Goal: Task Accomplishment & Management: Complete application form

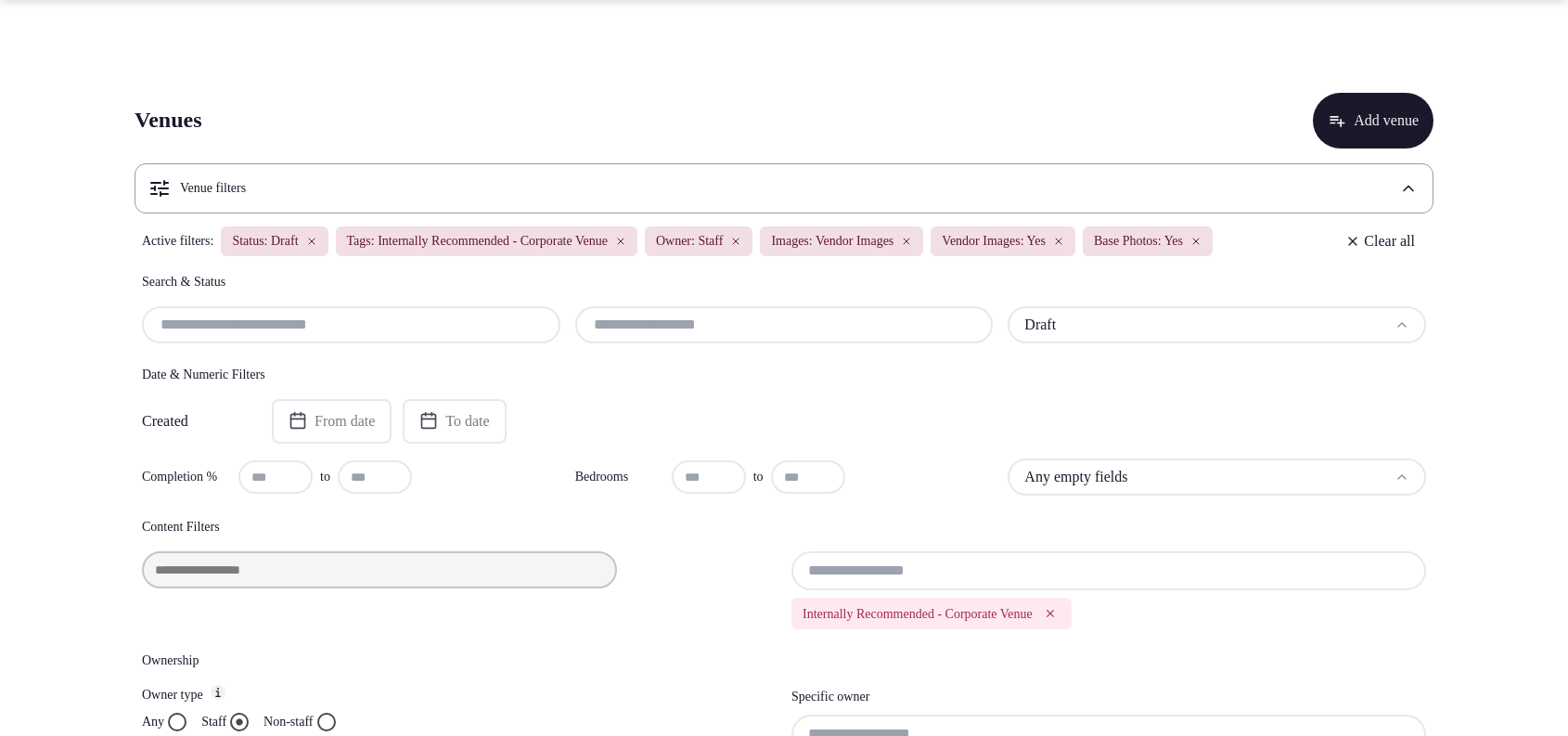
scroll to position [1932, 0]
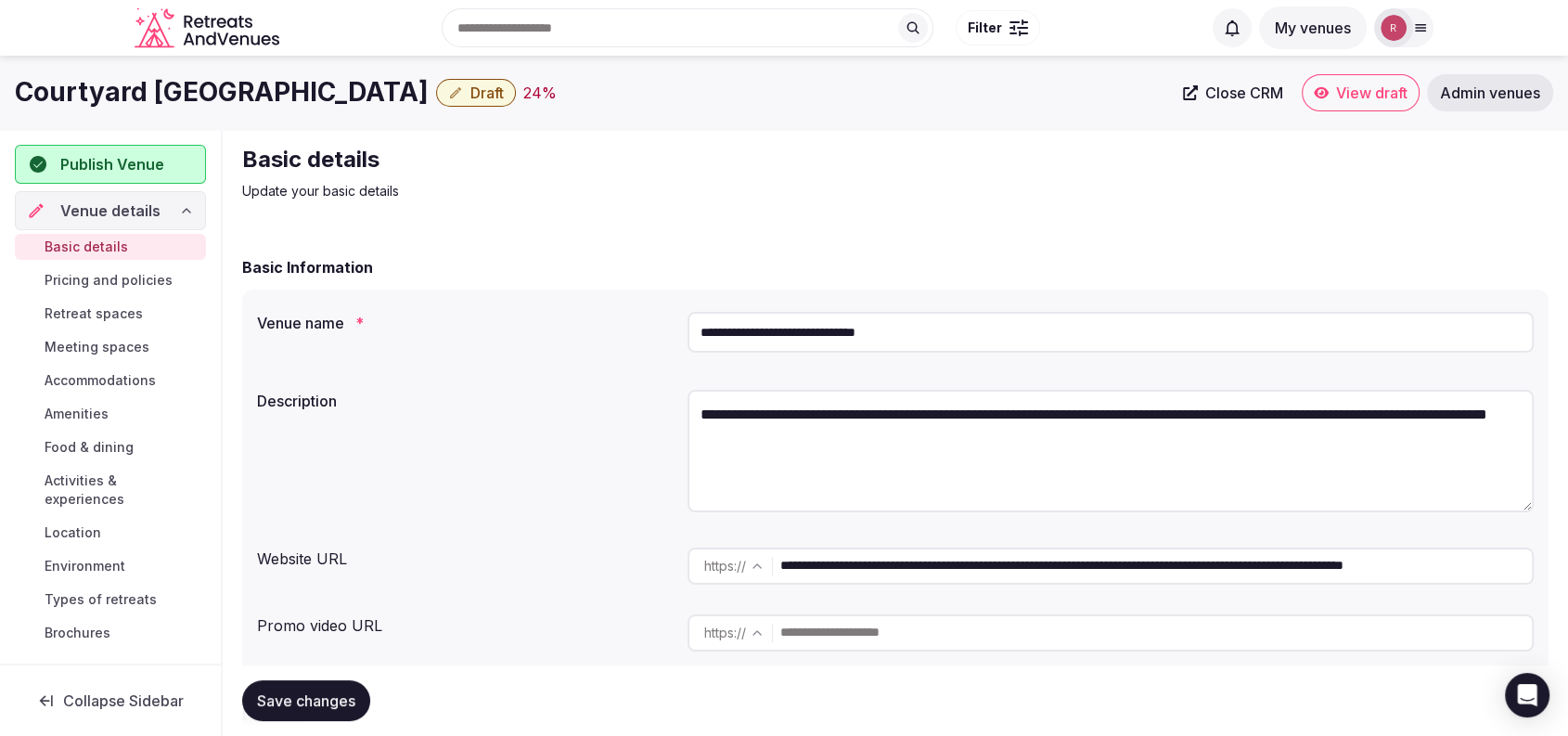
click at [932, 164] on div "Basic details Update your basic details" at bounding box center [895, 173] width 1307 height 56
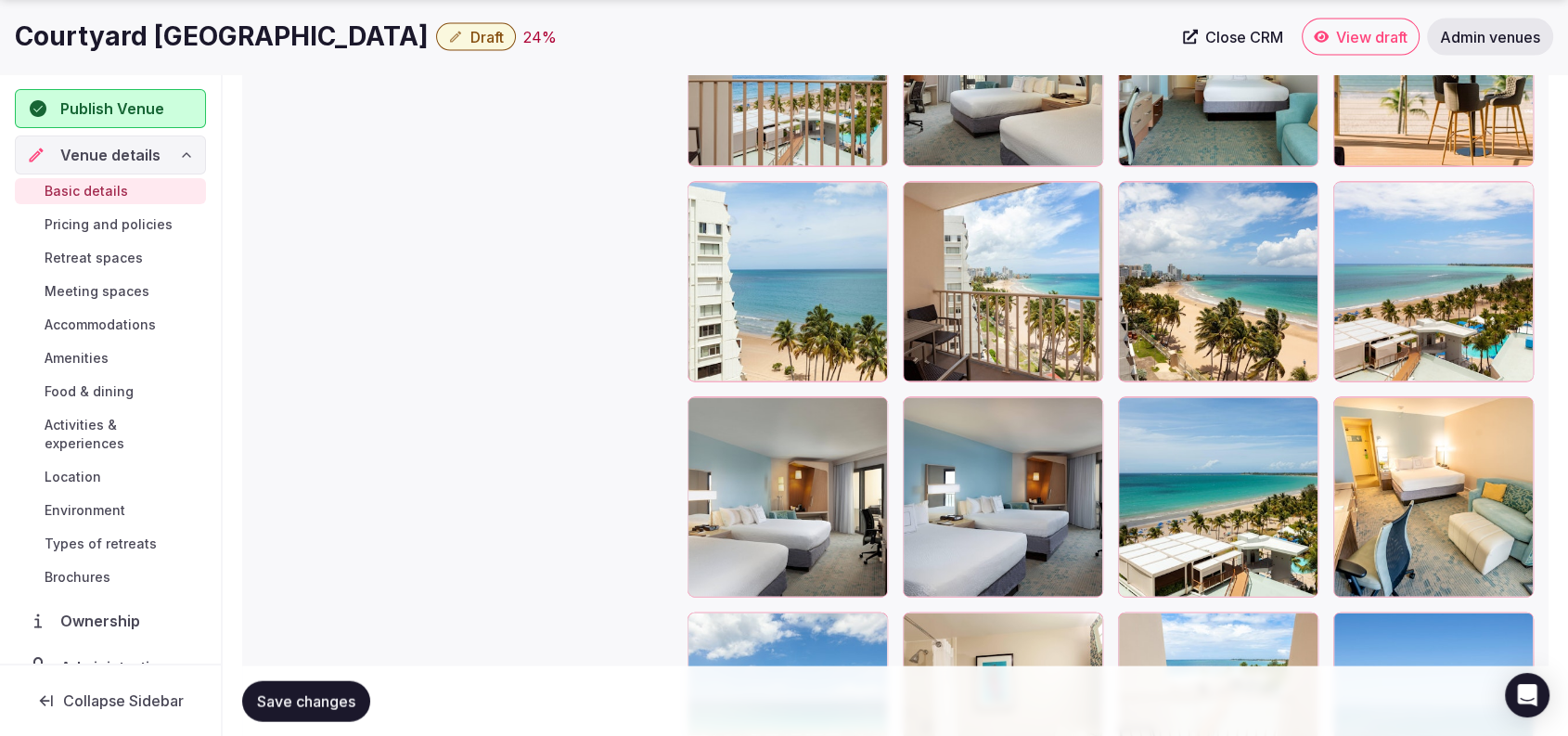
scroll to position [4527, 0]
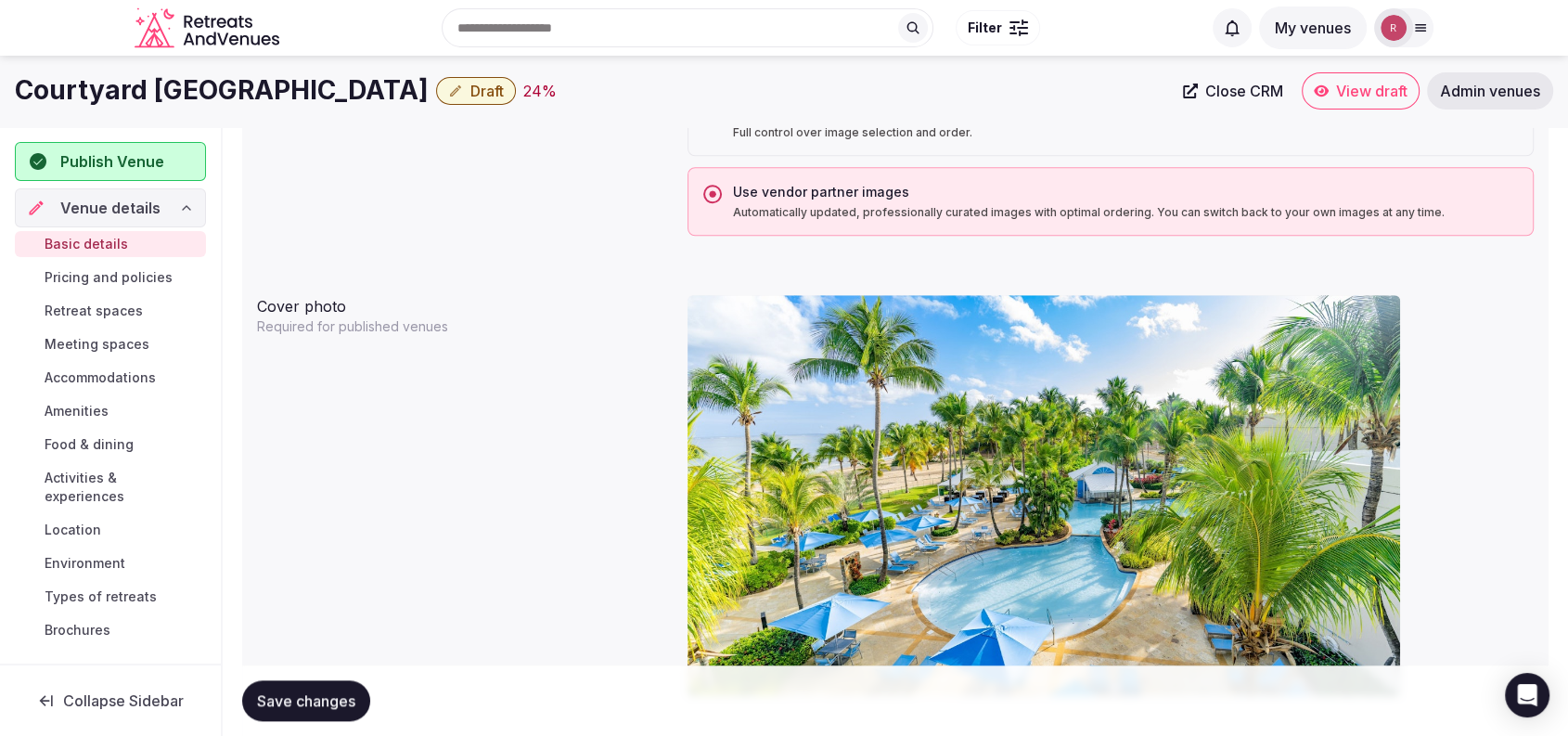
scroll to position [1560, 0]
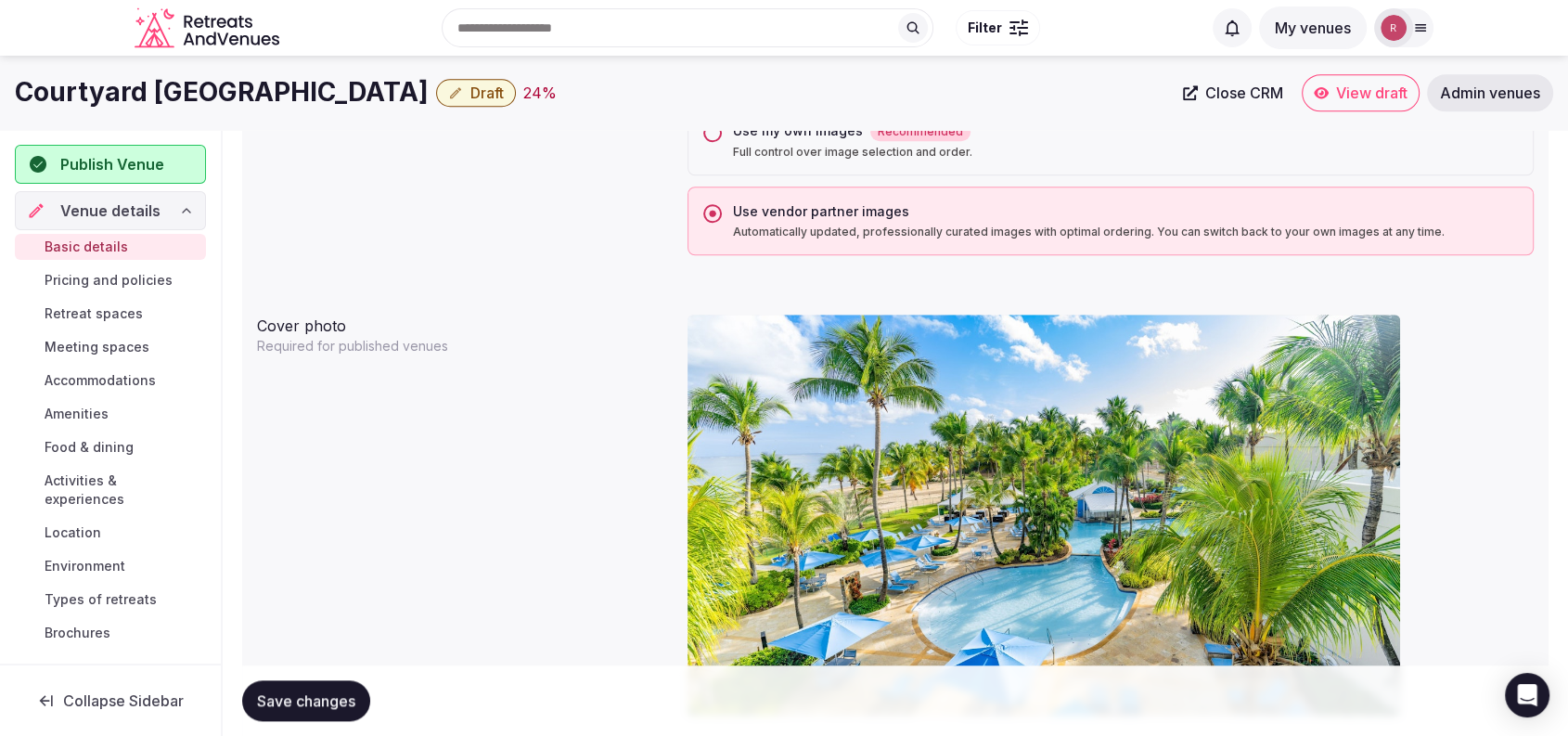
click at [1227, 384] on img at bounding box center [1044, 516] width 713 height 401
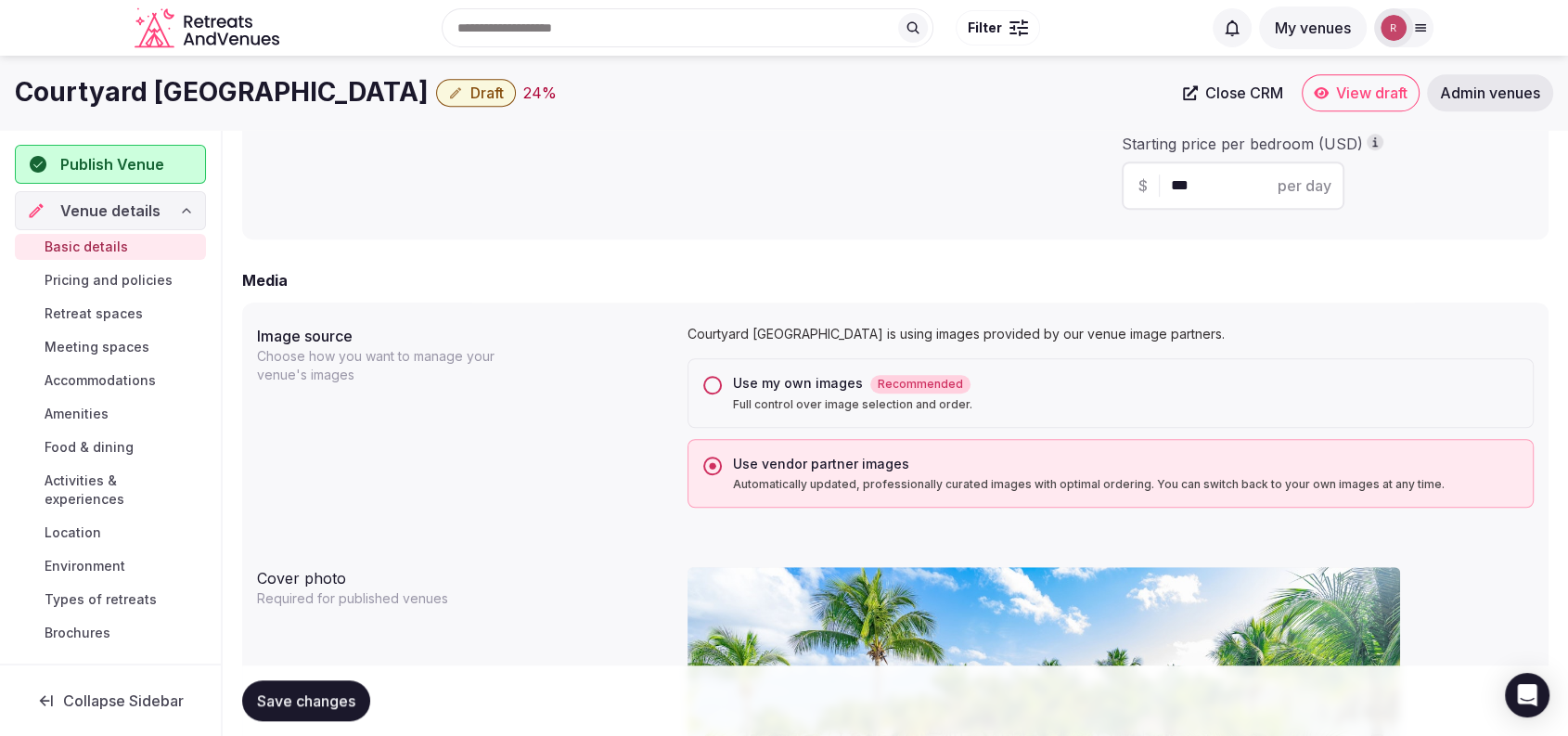
scroll to position [1674, 0]
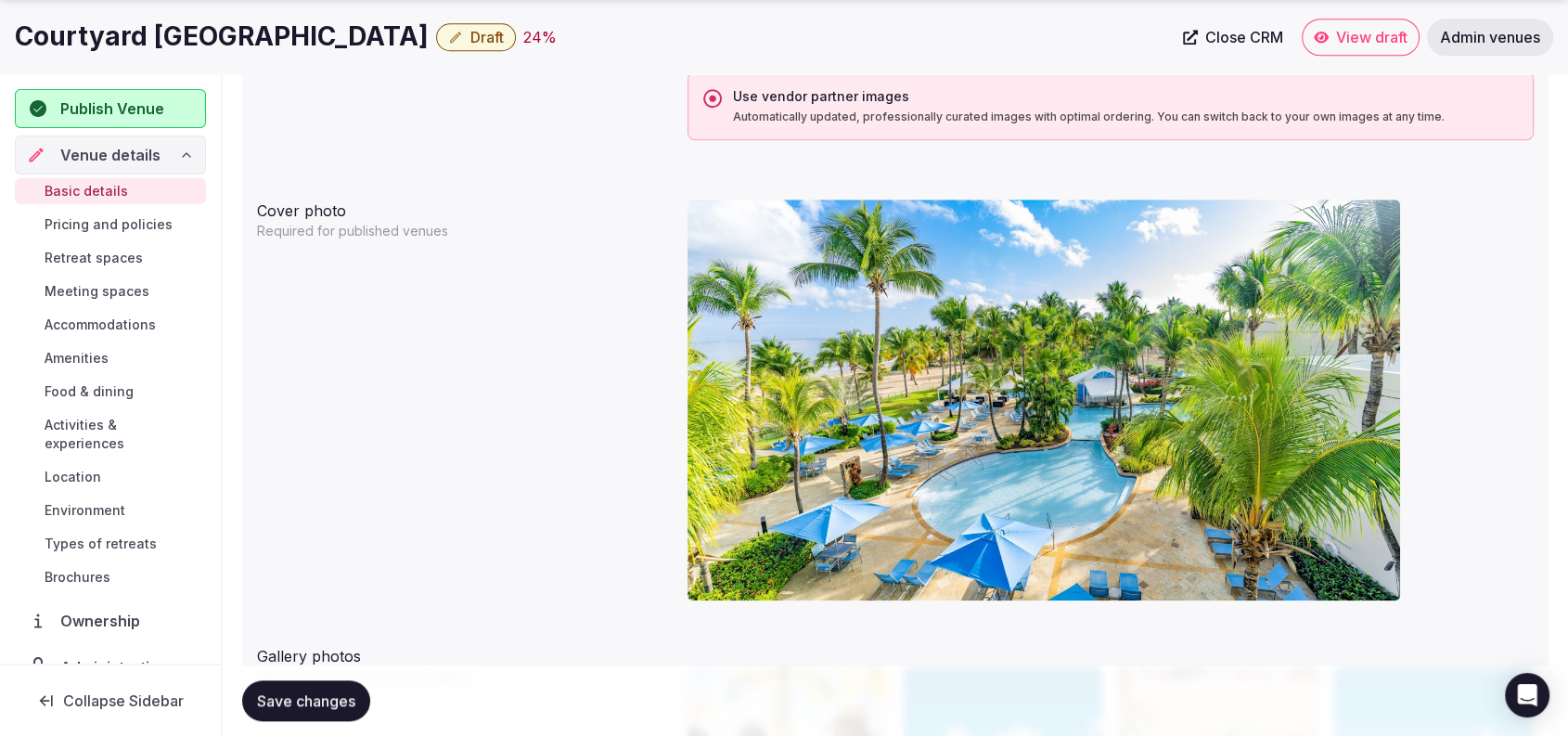
drag, startPoint x: 1010, startPoint y: 376, endPoint x: 897, endPoint y: 296, distance: 138.5
click at [897, 296] on img at bounding box center [1044, 400] width 713 height 401
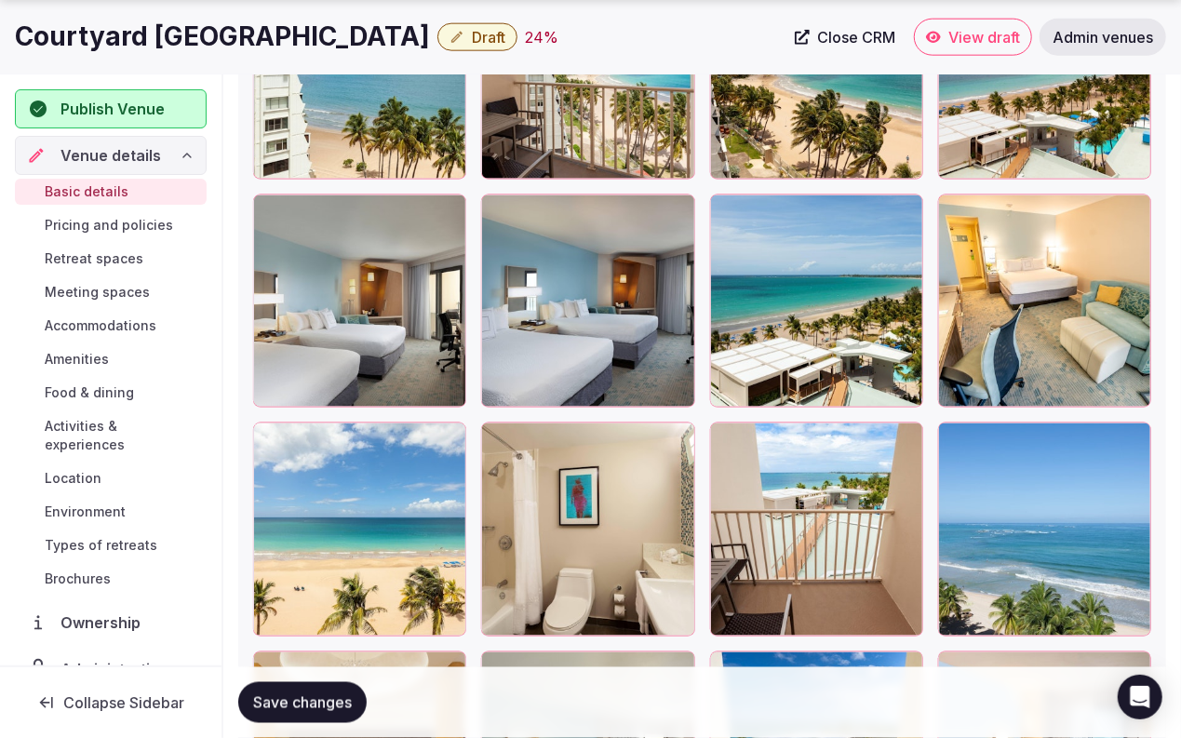
scroll to position [5191, 0]
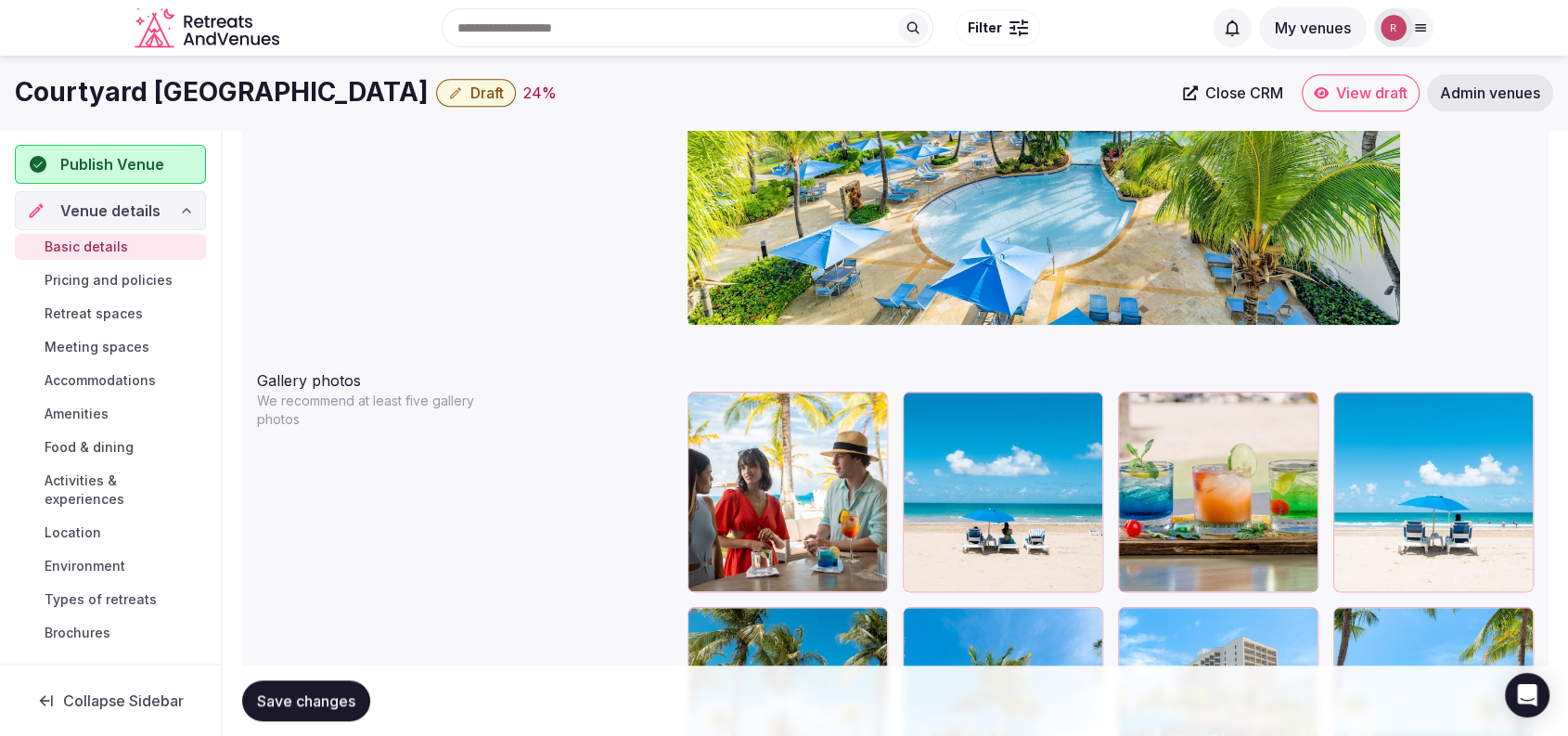
scroll to position [1307, 0]
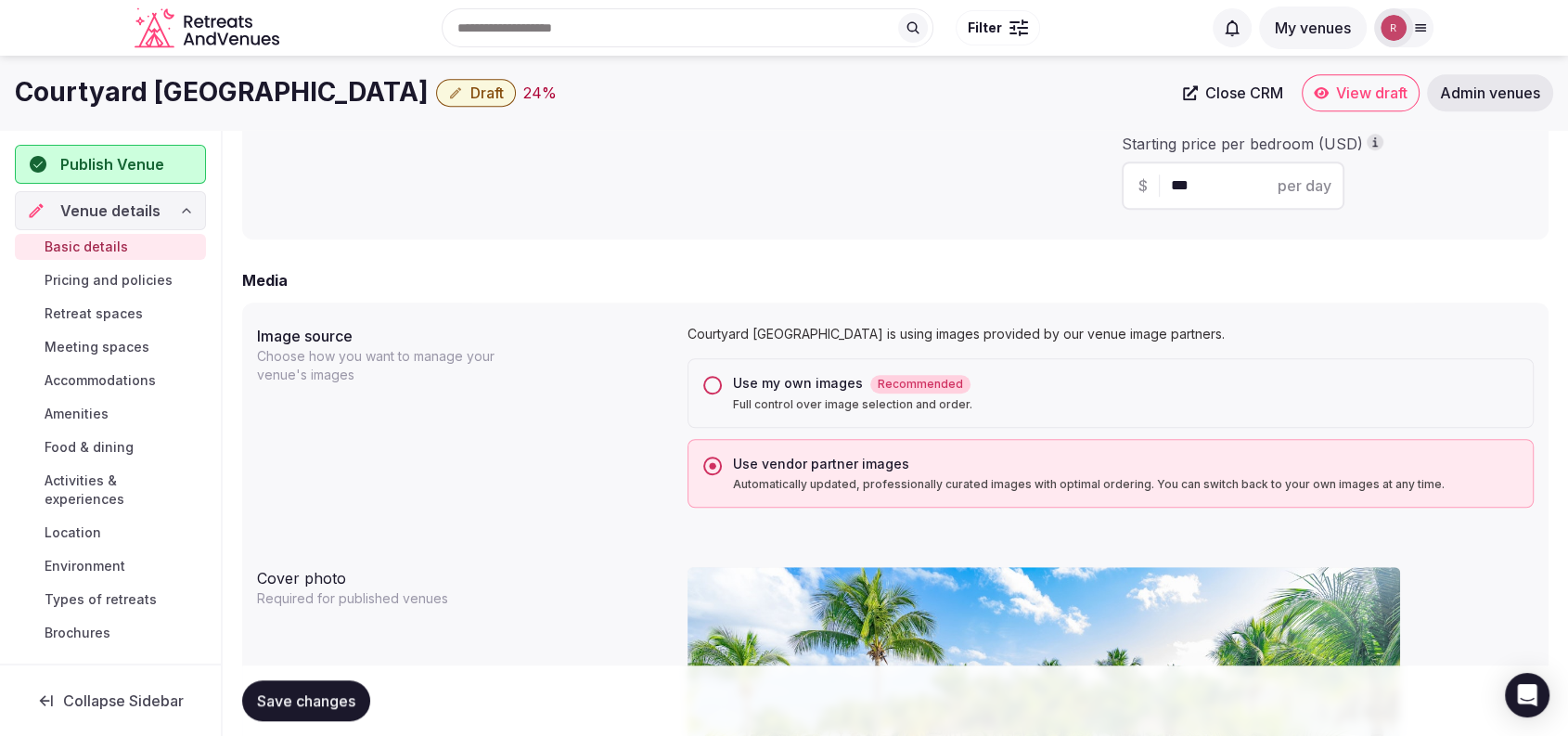
click at [800, 383] on div "Use my own images Recommended" at bounding box center [1124, 384] width 784 height 20
click at [722, 383] on button "Use my own images Recommended Full control over image selection and order." at bounding box center [713, 385] width 19 height 19
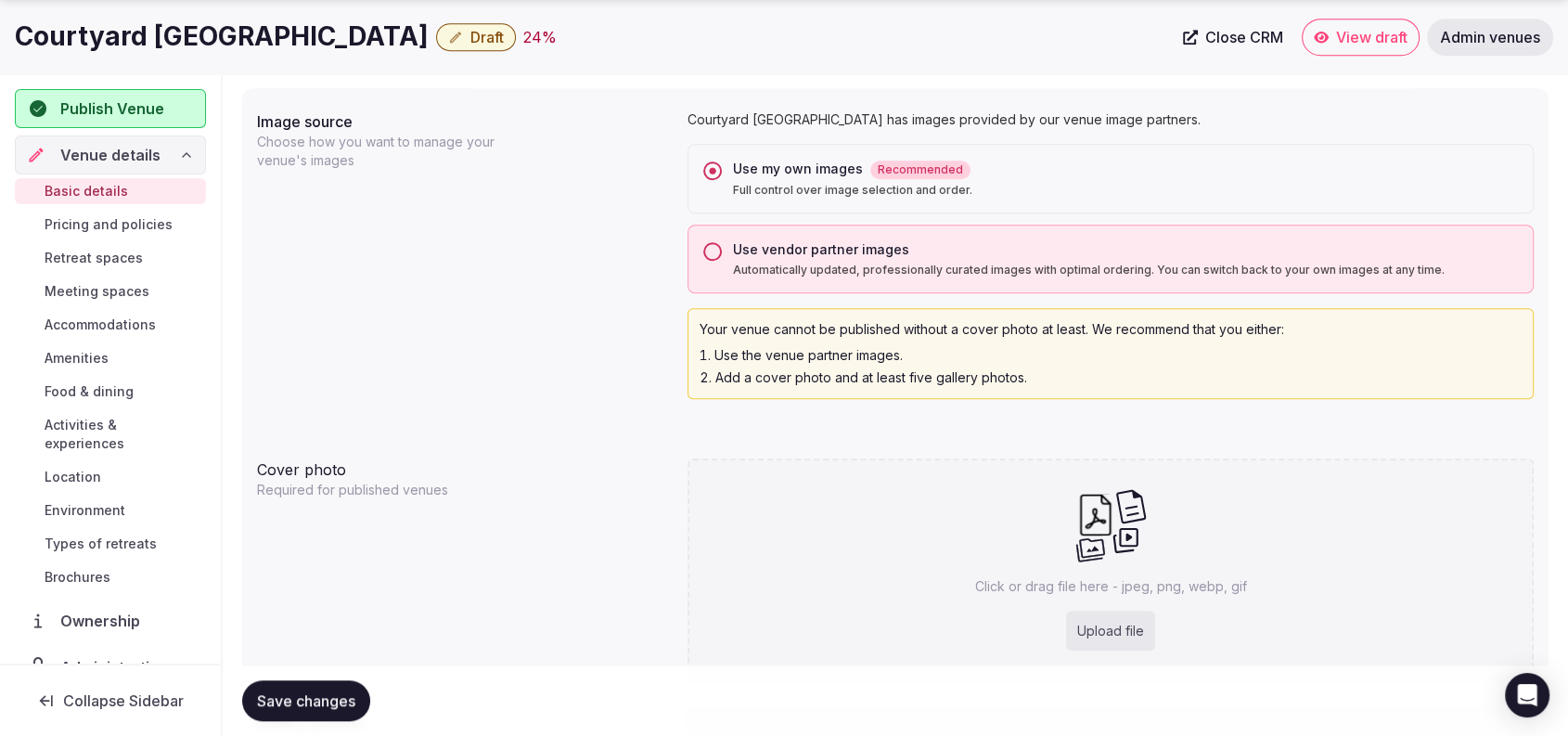
scroll to position [1680, 0]
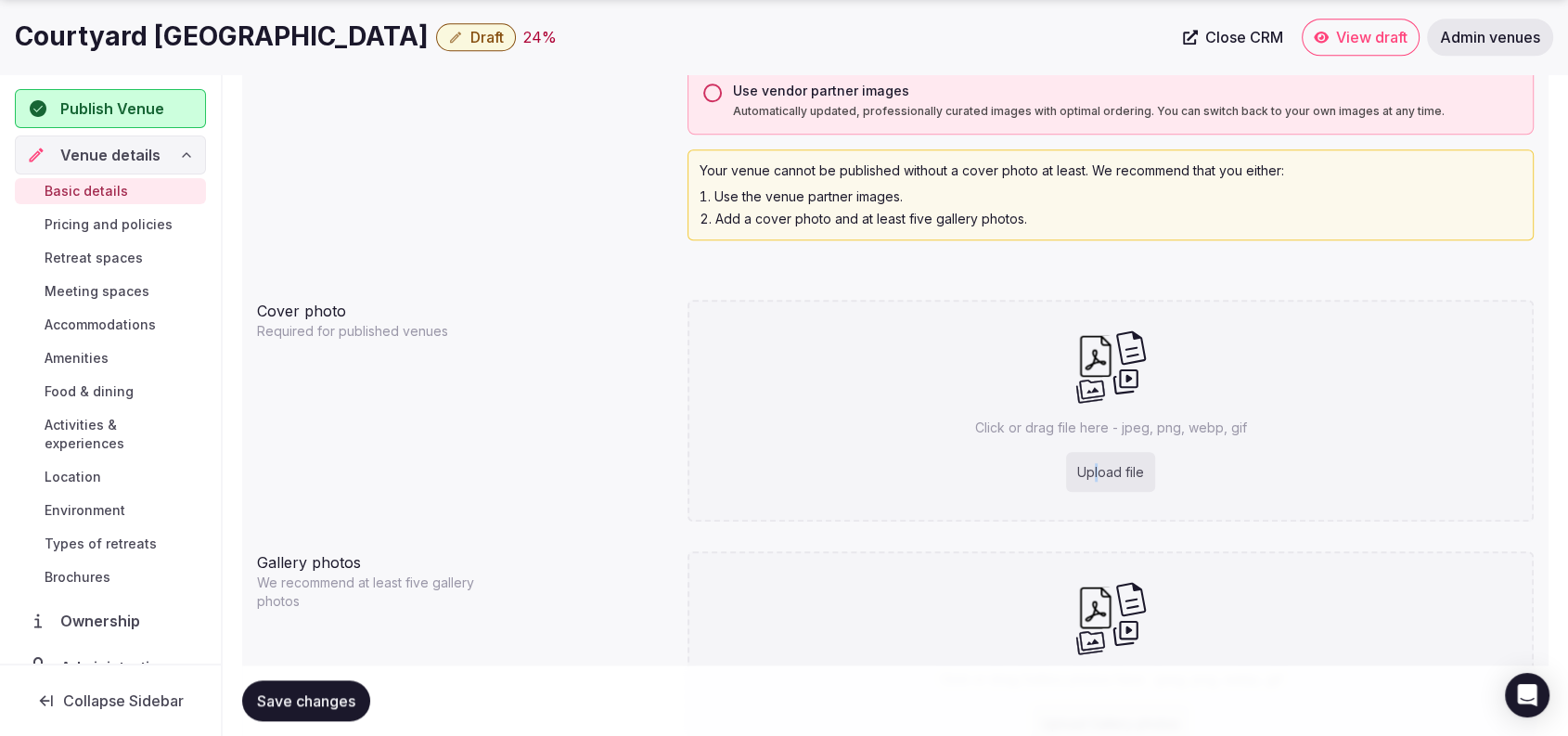
click at [1096, 477] on div "Upload file" at bounding box center [1110, 472] width 89 height 41
type input "**********"
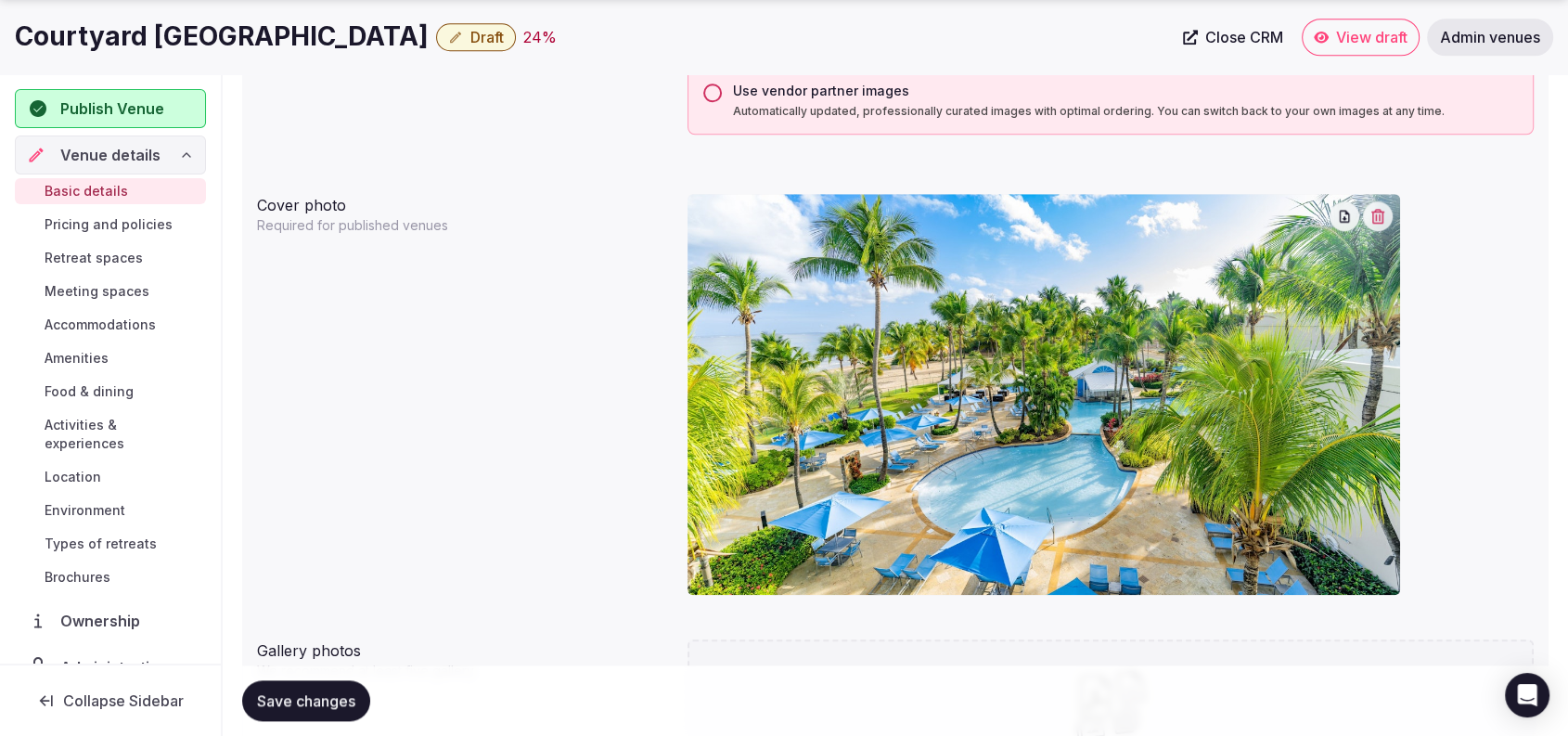
scroll to position [1941, 0]
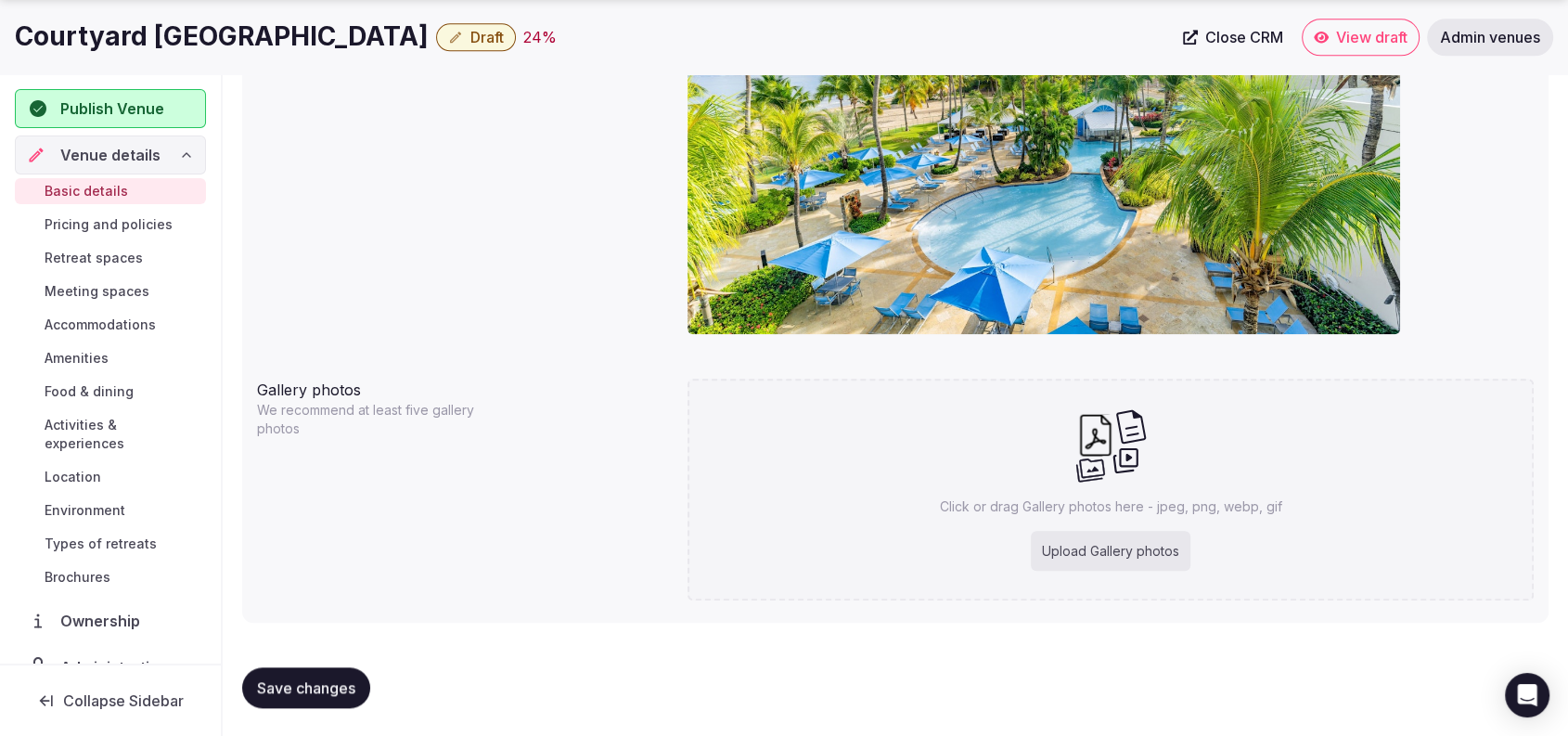
click at [1079, 544] on div "Upload Gallery photos" at bounding box center [1110, 551] width 159 height 41
type input "**********"
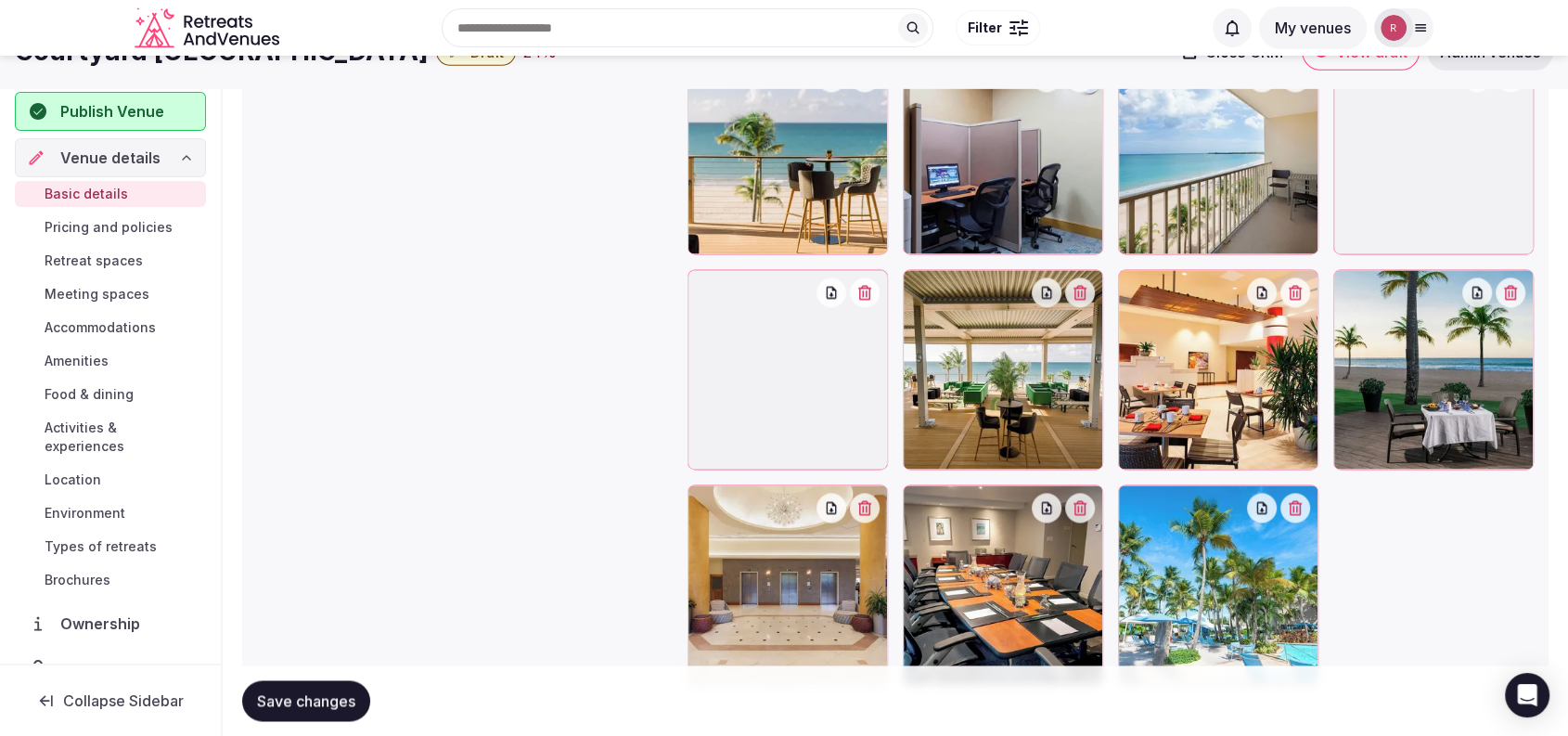
scroll to position [2615, 0]
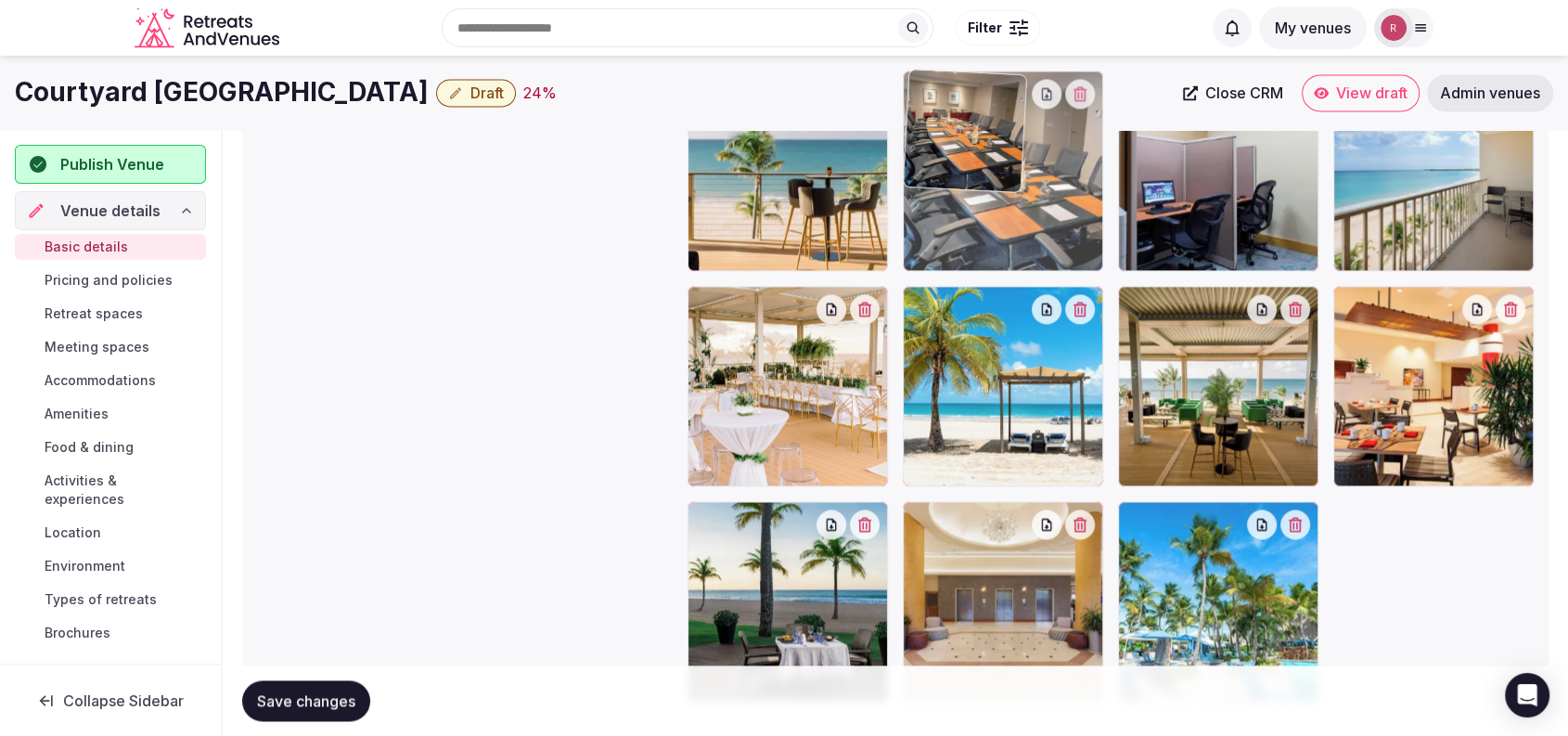
drag, startPoint x: 985, startPoint y: 602, endPoint x: 1034, endPoint y: 237, distance: 368.3
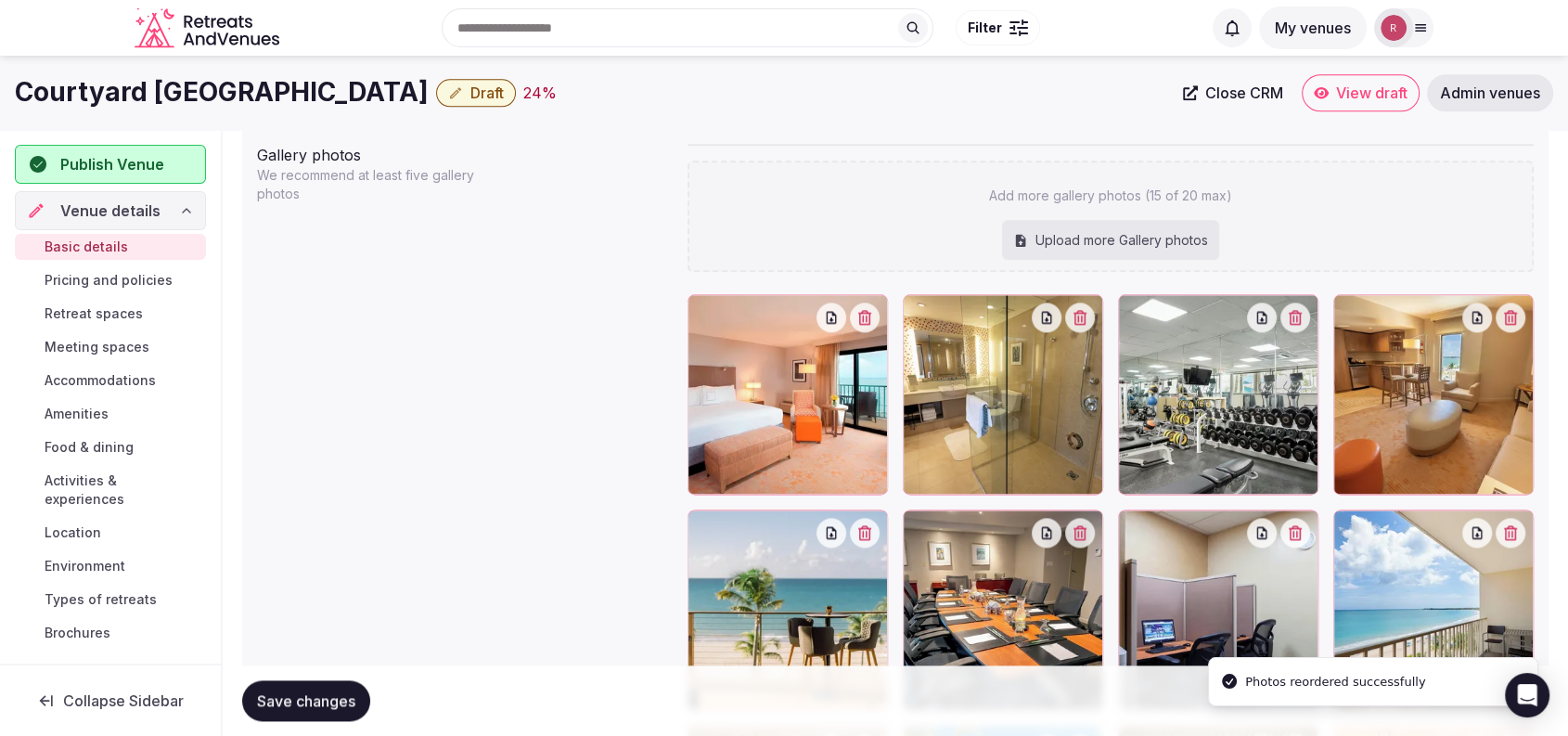
scroll to position [2159, 0]
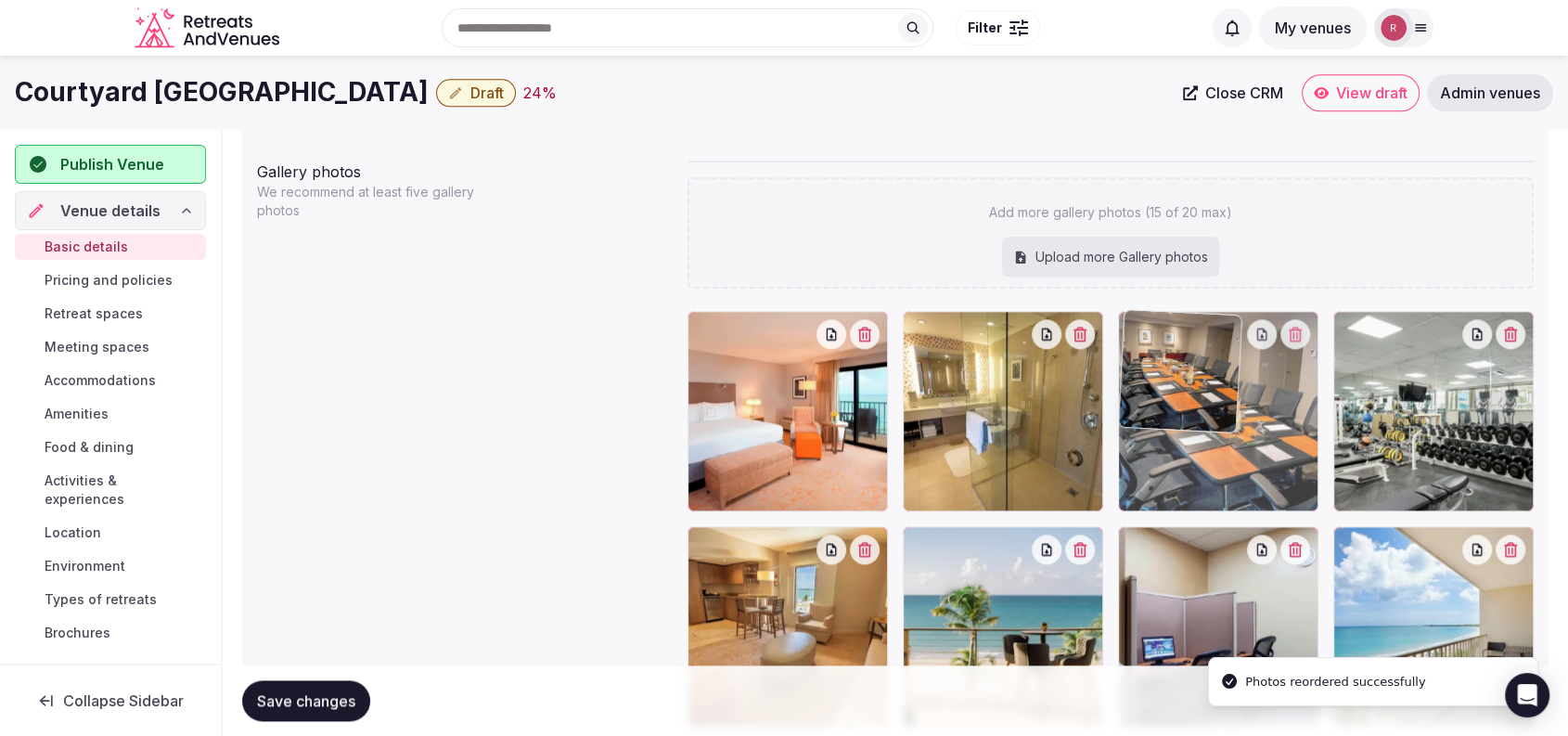
drag, startPoint x: 1074, startPoint y: 644, endPoint x: 1277, endPoint y: 504, distance: 246.6
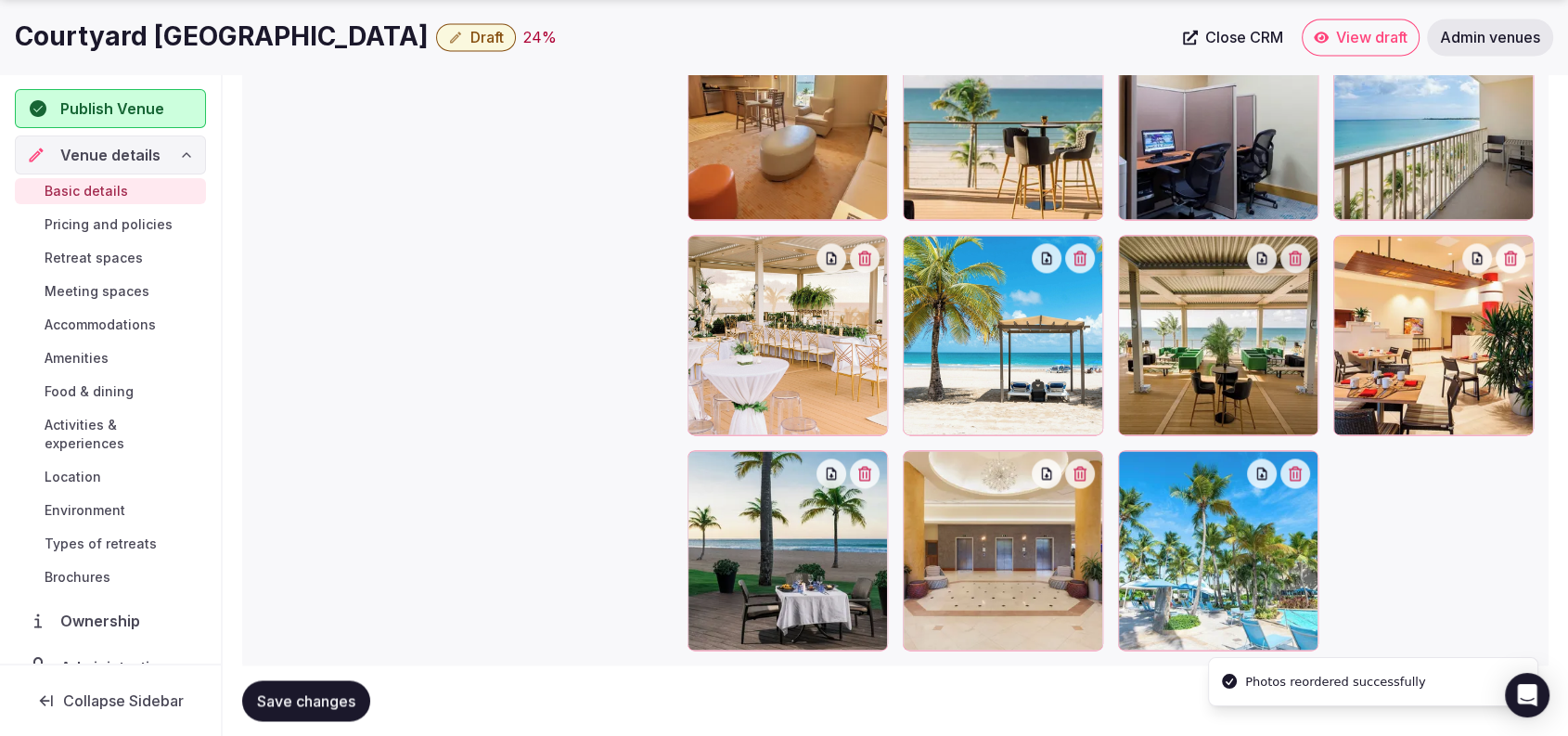
scroll to position [2717, 0]
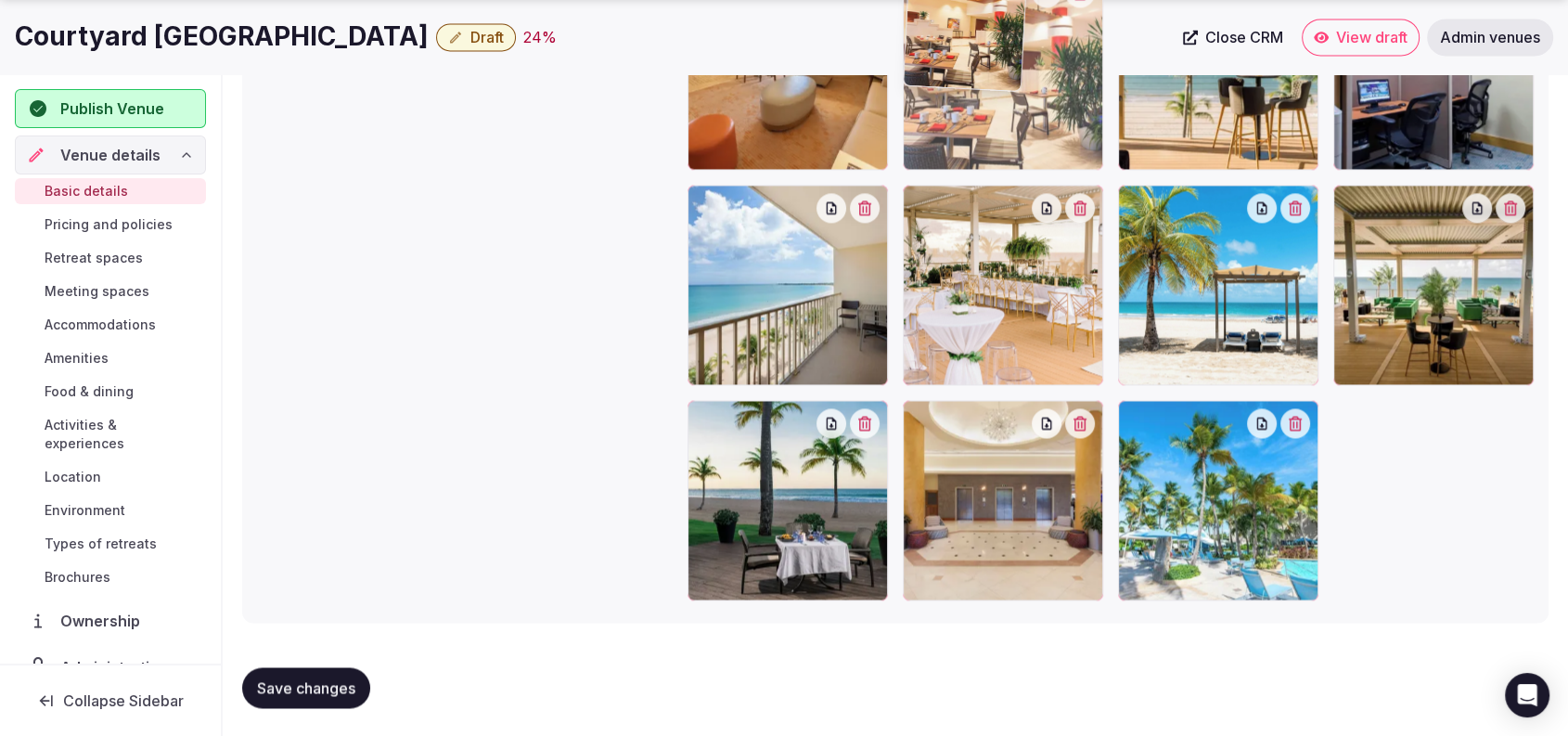
drag, startPoint x: 1402, startPoint y: 325, endPoint x: 1081, endPoint y: 184, distance: 350.6
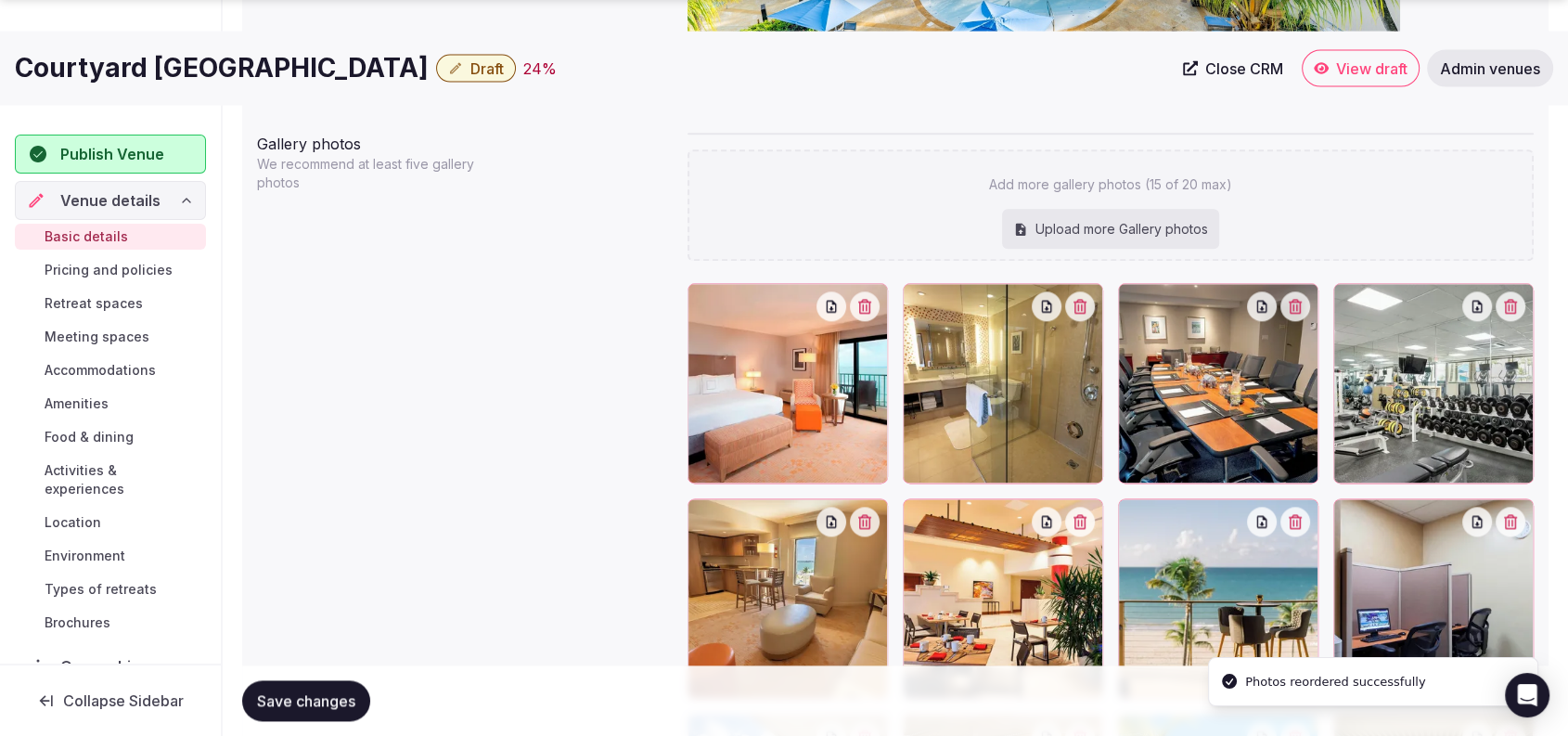
scroll to position [2223, 0]
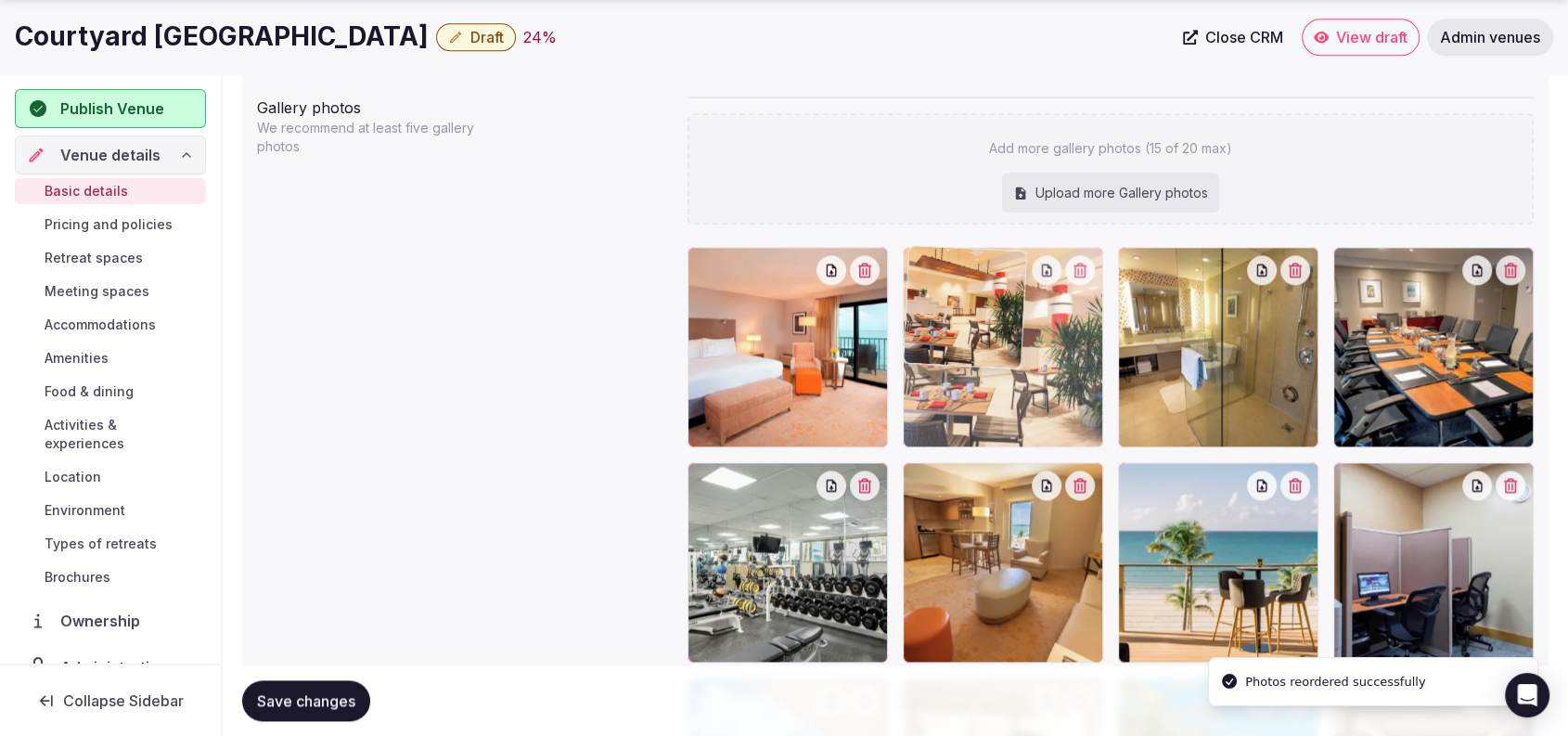
drag, startPoint x: 1020, startPoint y: 587, endPoint x: 1029, endPoint y: 441, distance: 146.3
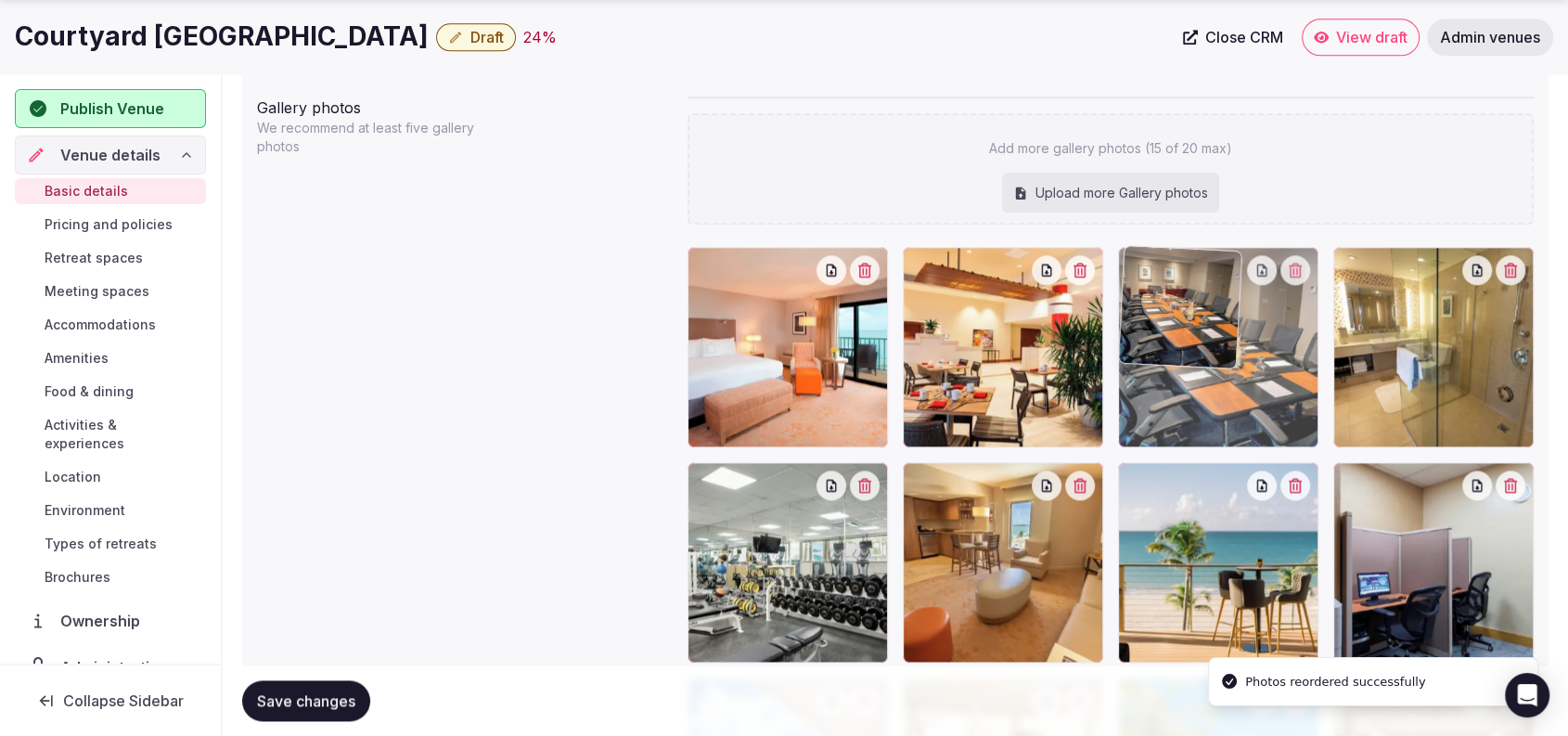
drag, startPoint x: 1433, startPoint y: 411, endPoint x: 1322, endPoint y: 411, distance: 111.0
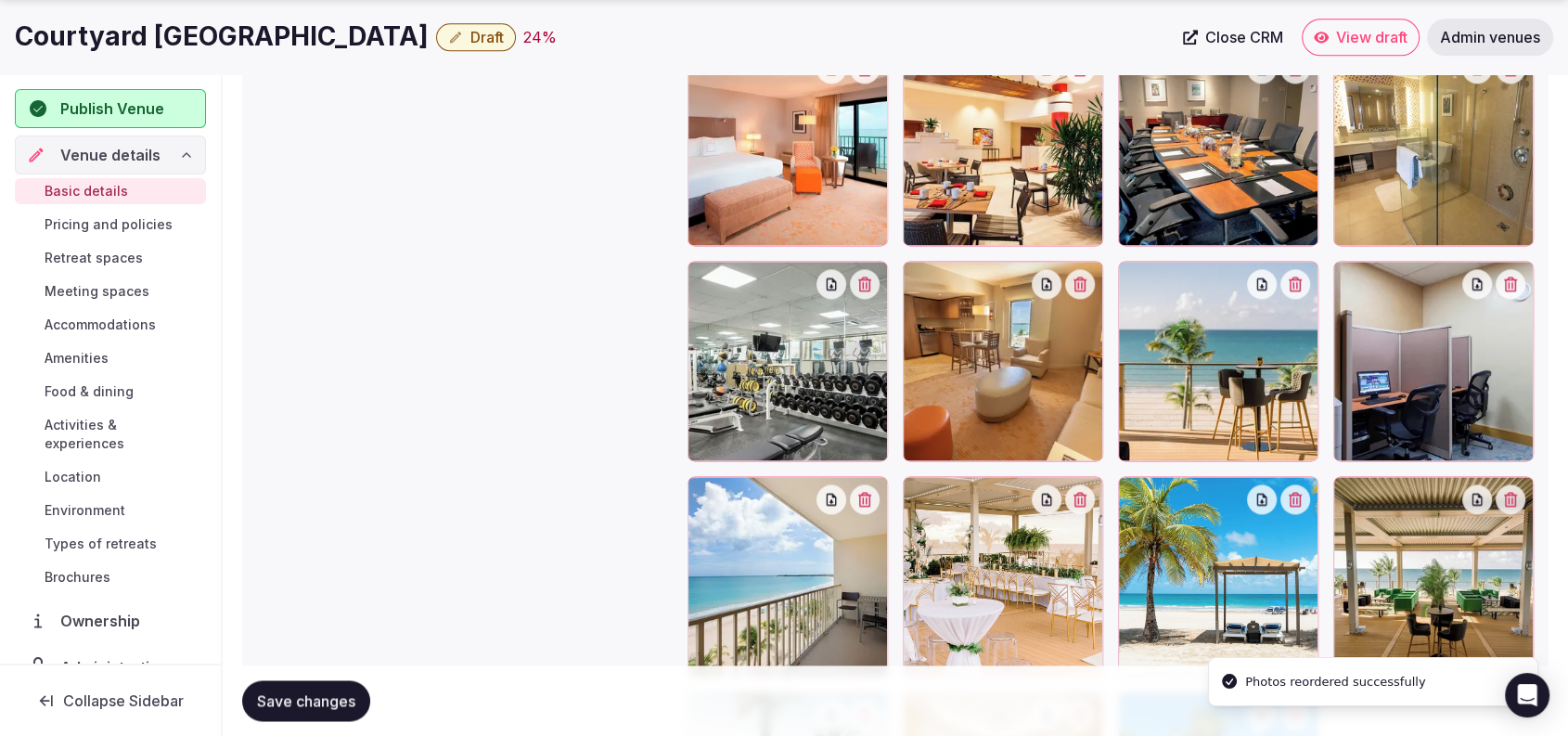
scroll to position [2428, 0]
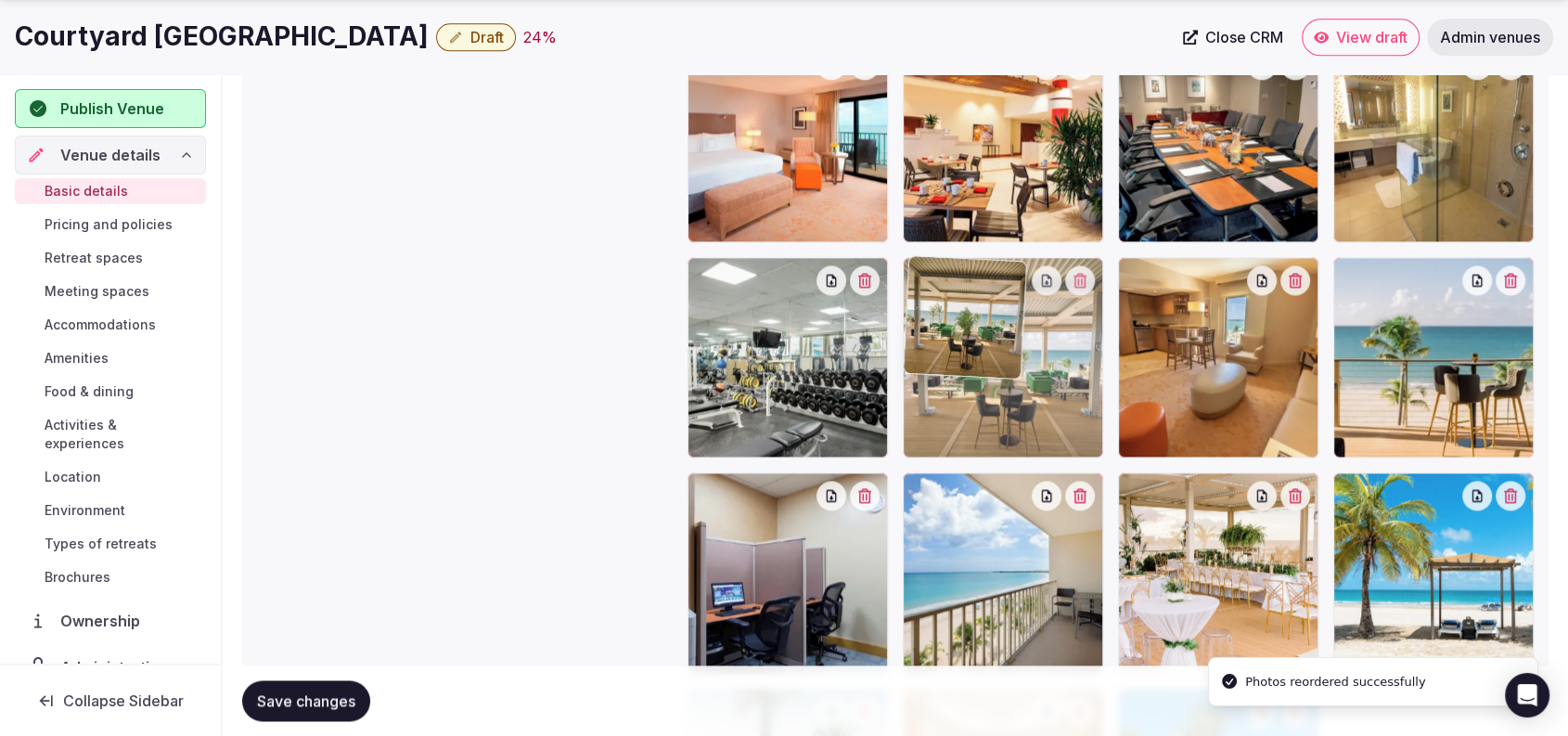
drag, startPoint x: 1415, startPoint y: 524, endPoint x: 1116, endPoint y: 396, distance: 325.2
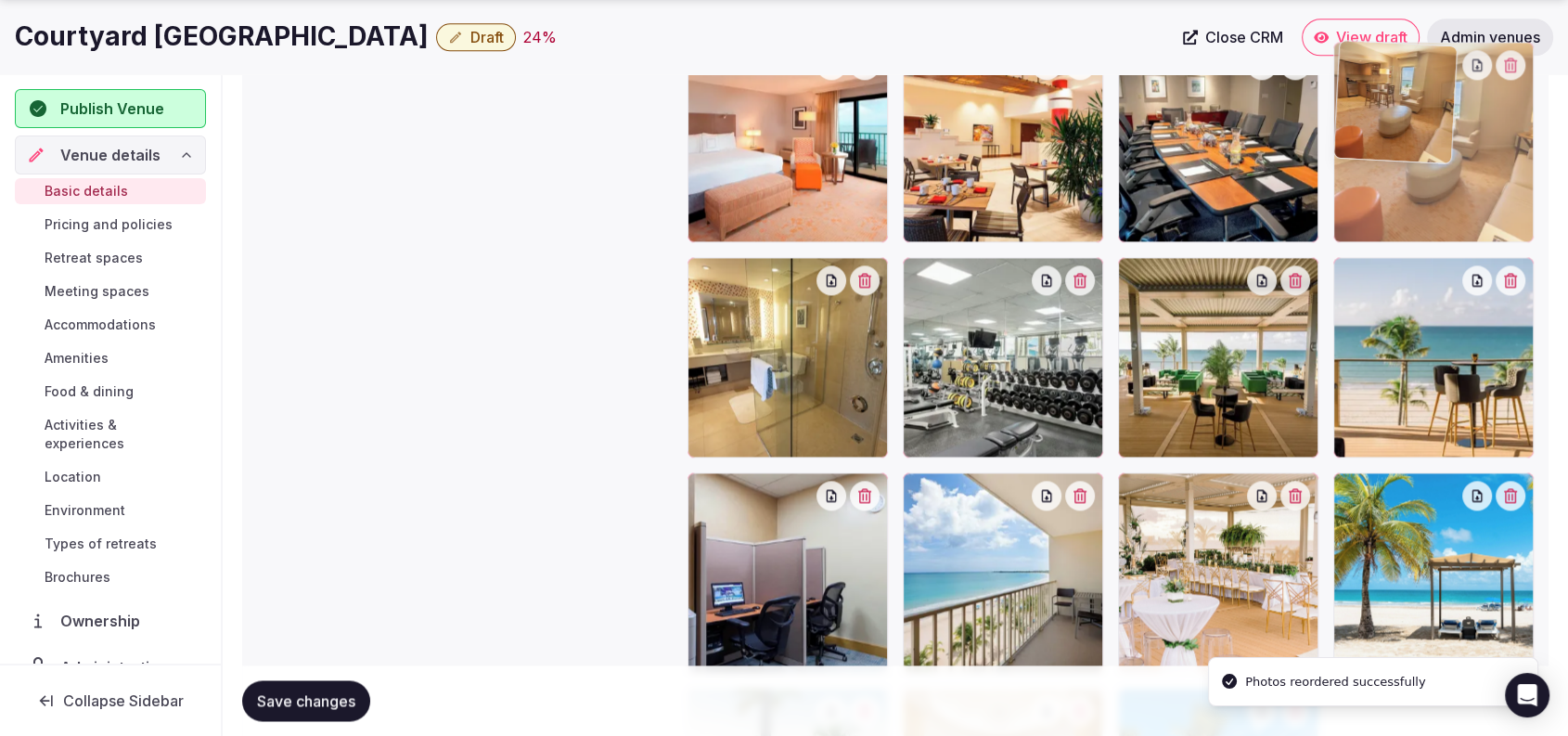
drag, startPoint x: 1214, startPoint y: 385, endPoint x: 1406, endPoint y: 248, distance: 235.9
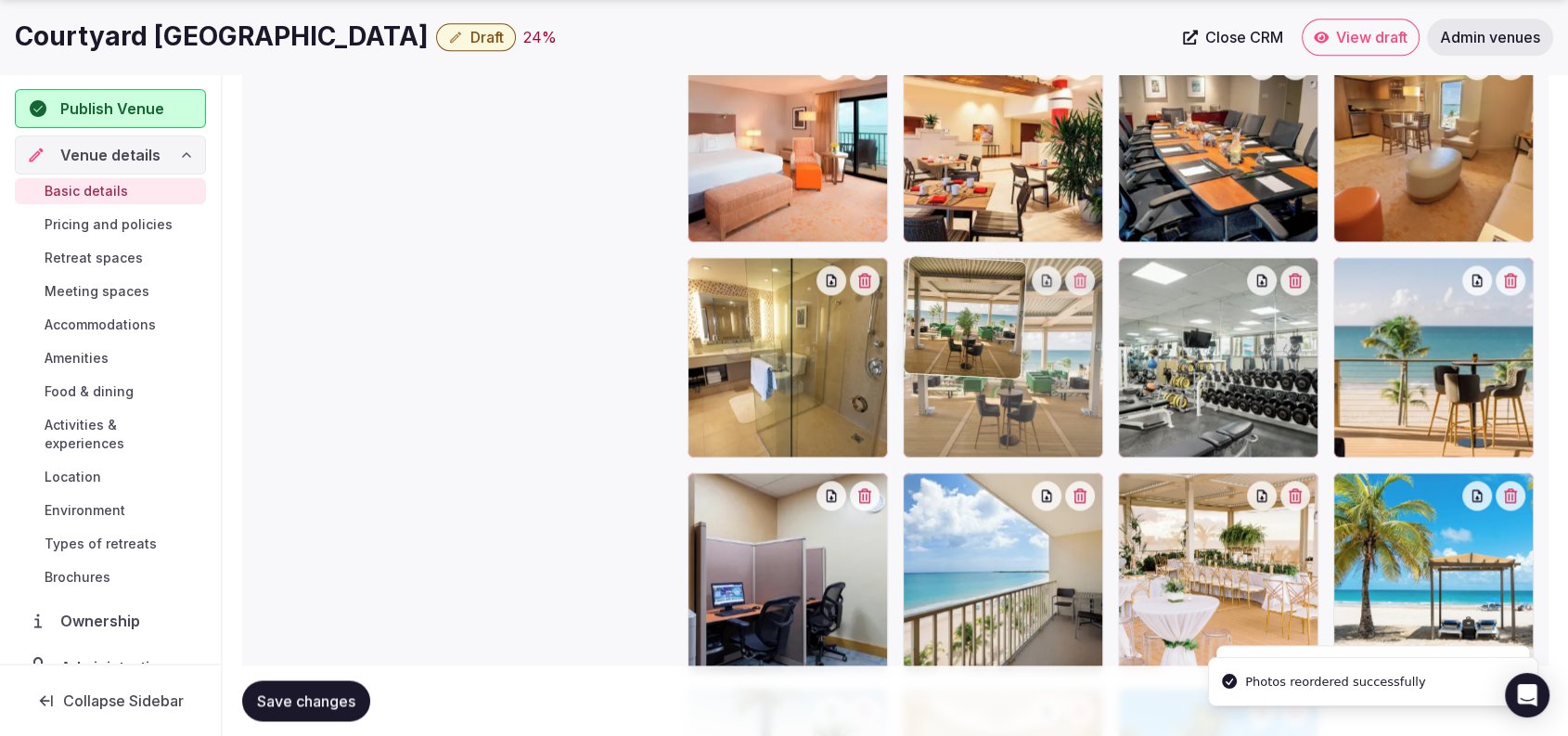
drag, startPoint x: 1187, startPoint y: 420, endPoint x: 1097, endPoint y: 429, distance: 90.4
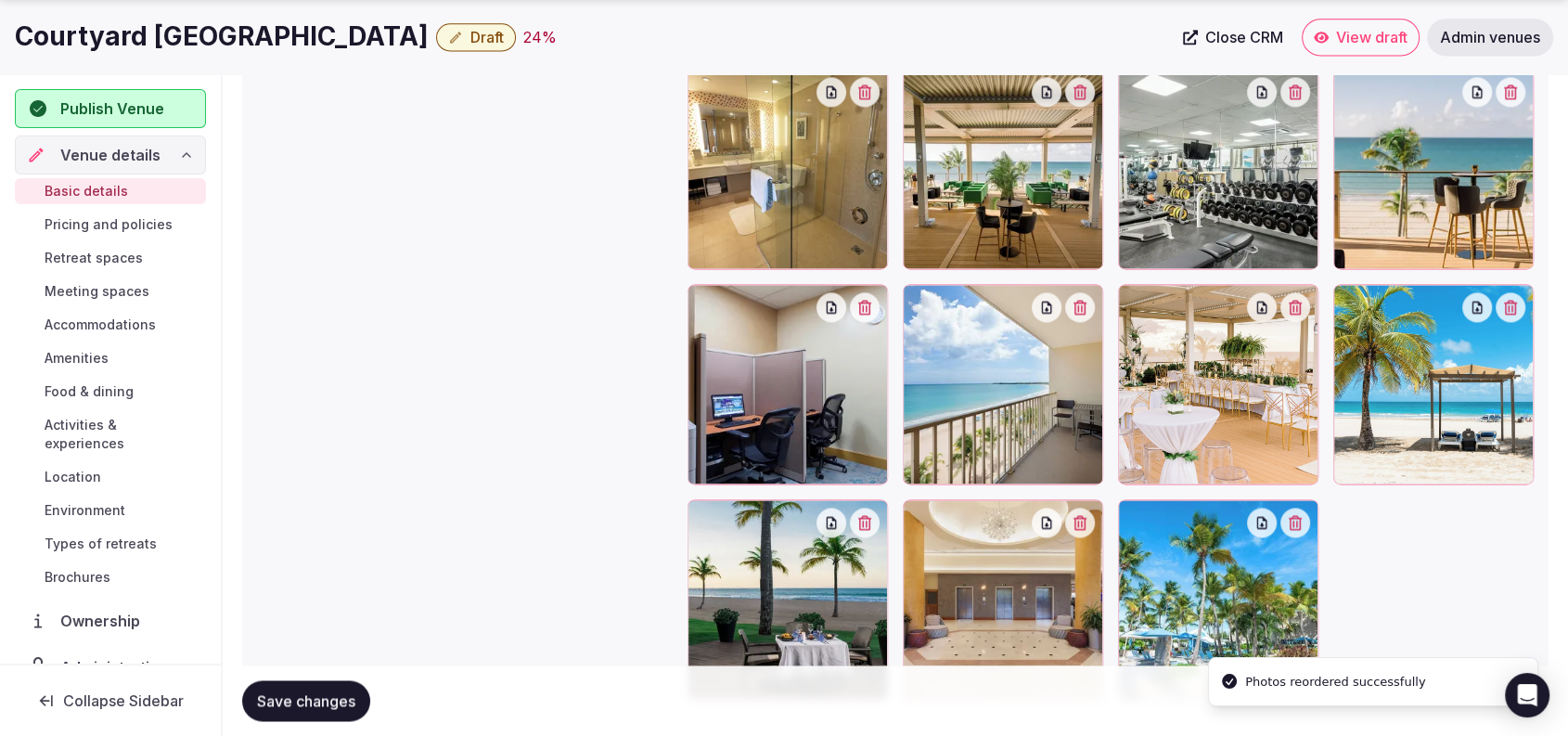
scroll to position [2654, 0]
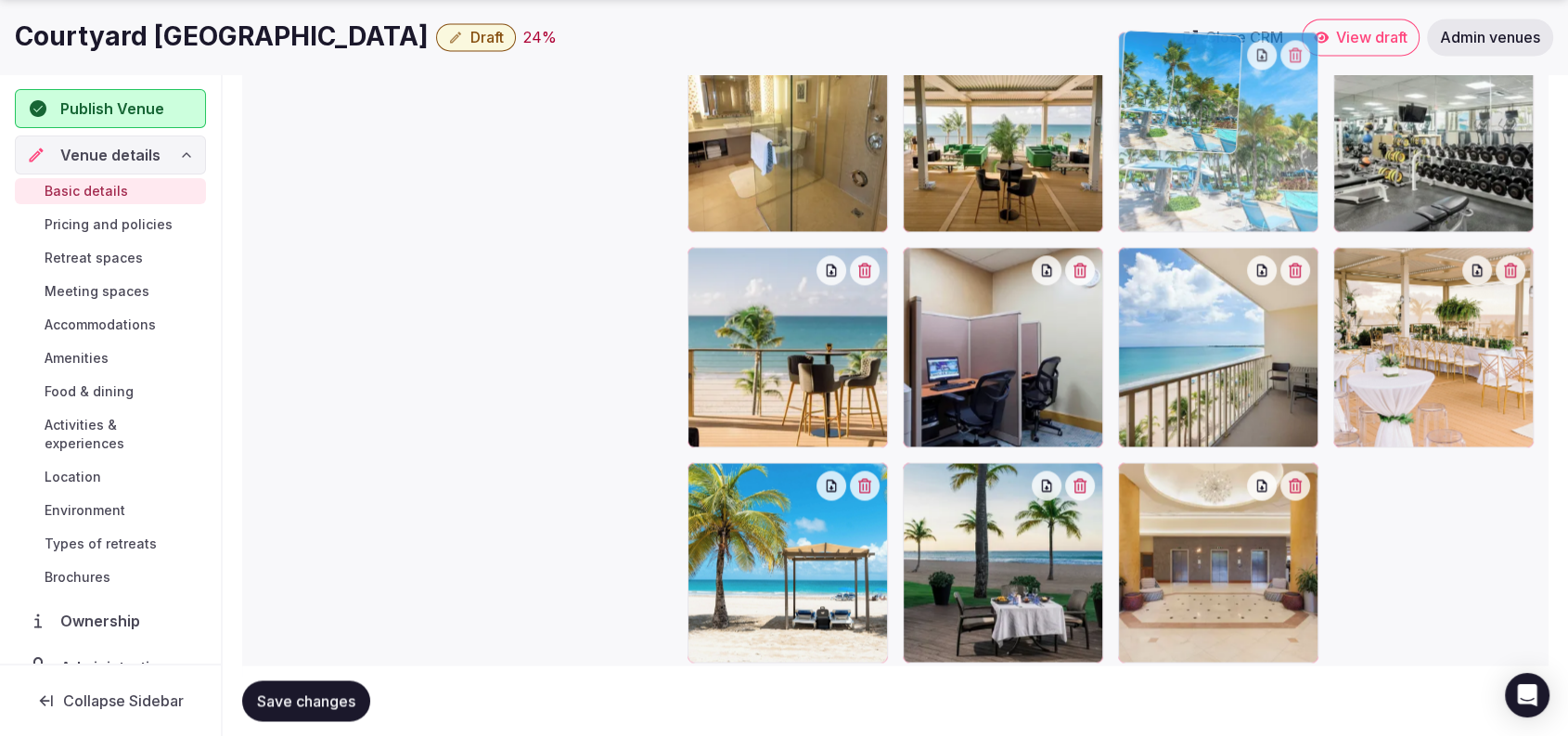
drag, startPoint x: 1236, startPoint y: 555, endPoint x: 1247, endPoint y: 221, distance: 334.2
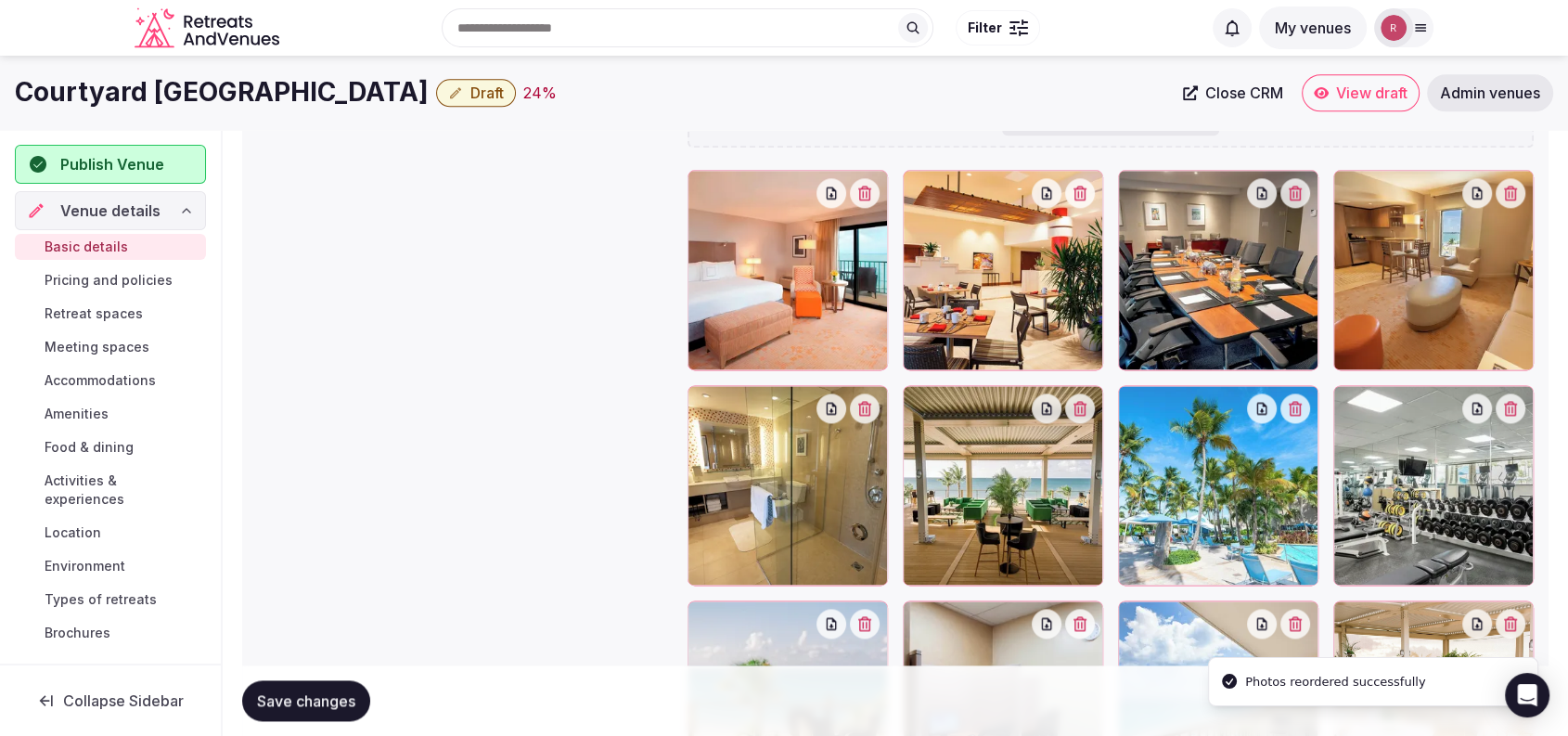
scroll to position [2251, 0]
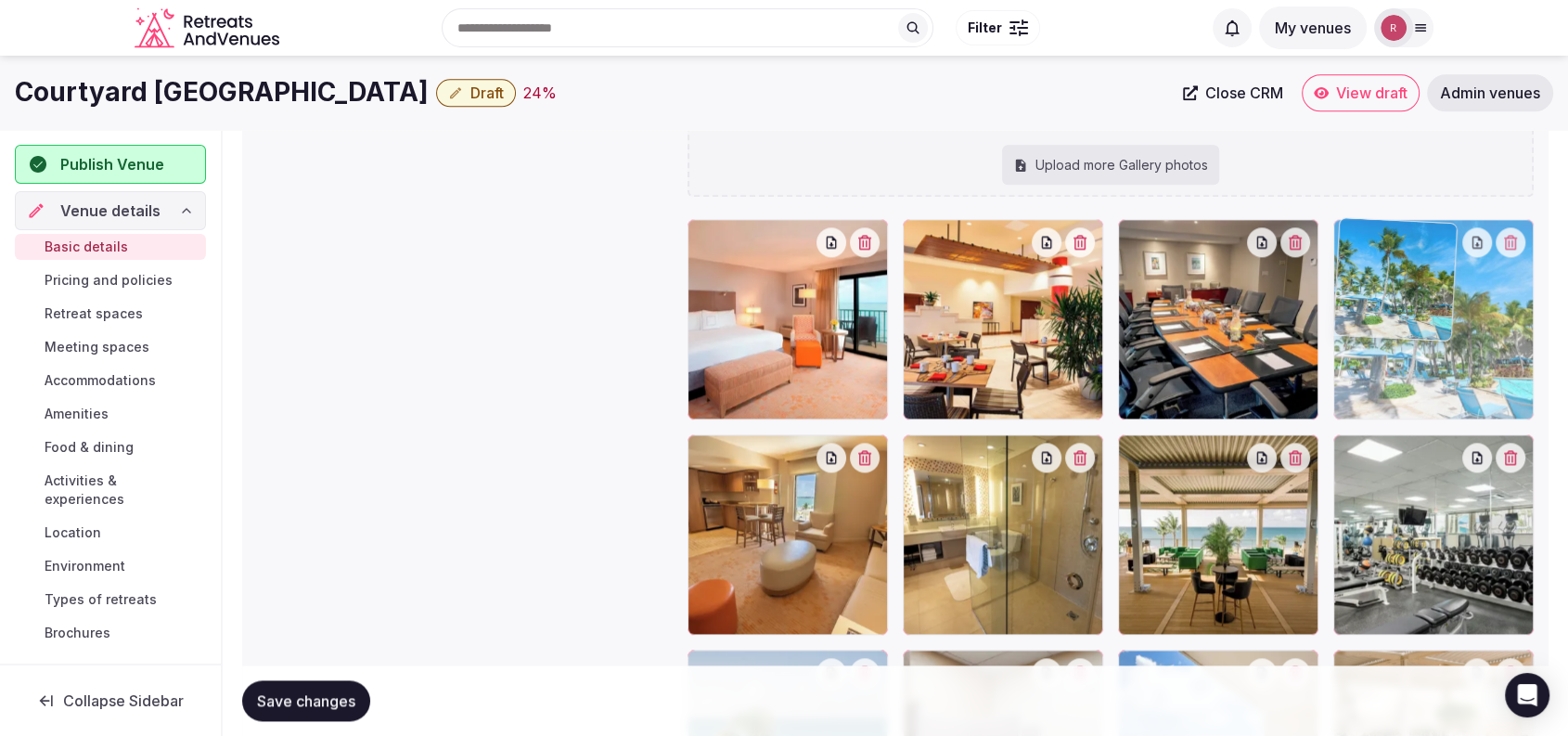
drag, startPoint x: 1260, startPoint y: 570, endPoint x: 1467, endPoint y: 392, distance: 273.0
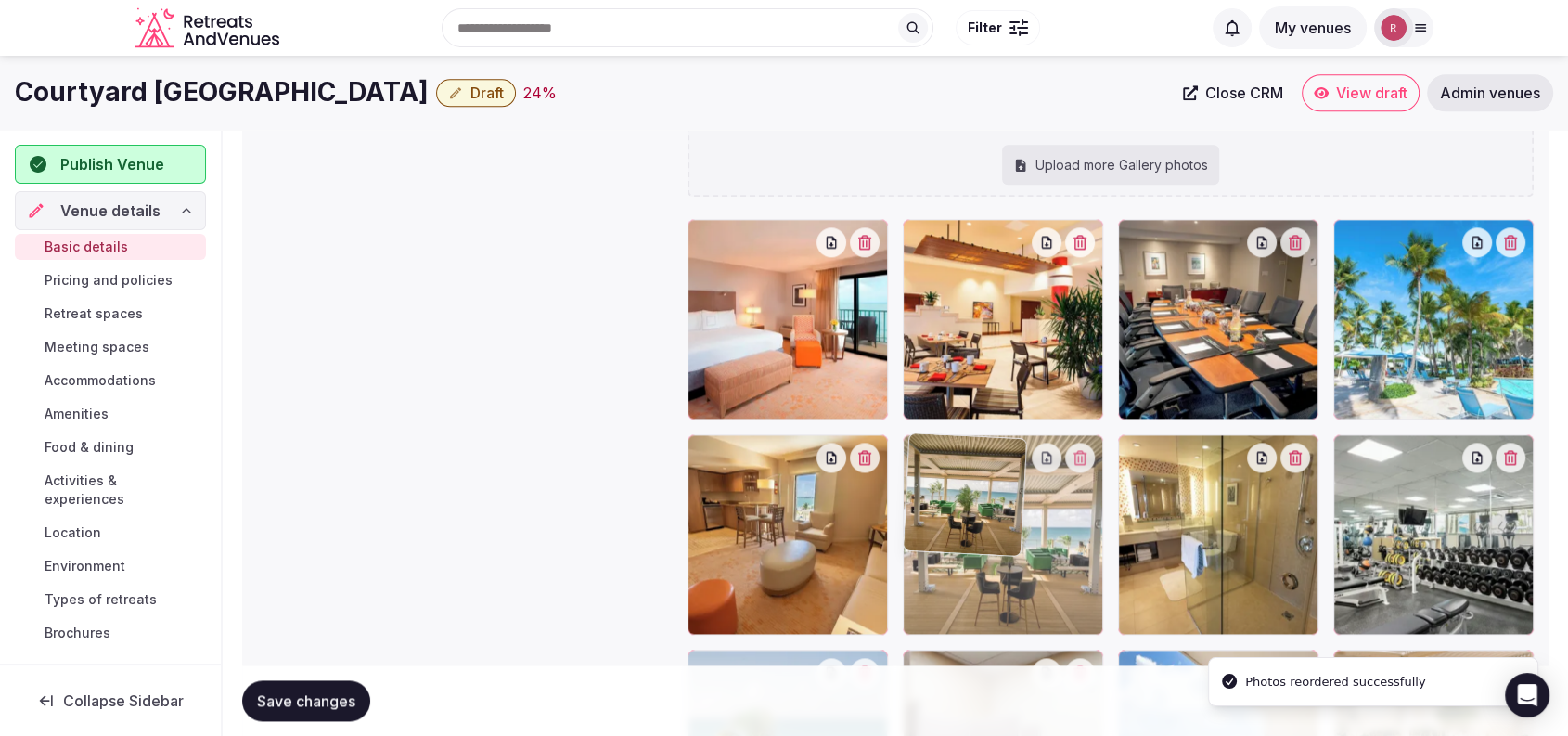
drag, startPoint x: 1202, startPoint y: 556, endPoint x: 1069, endPoint y: 570, distance: 133.7
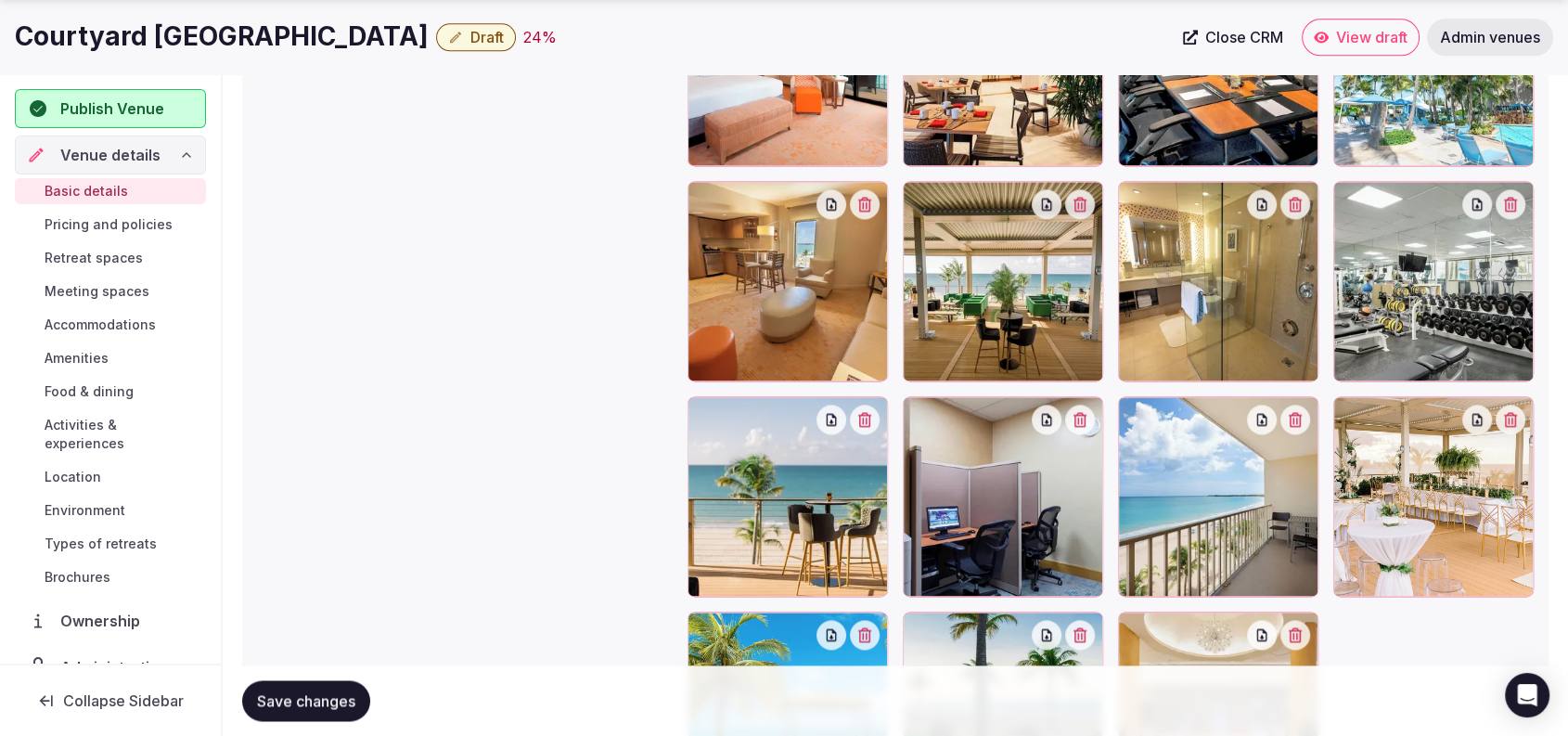
scroll to position [2611, 0]
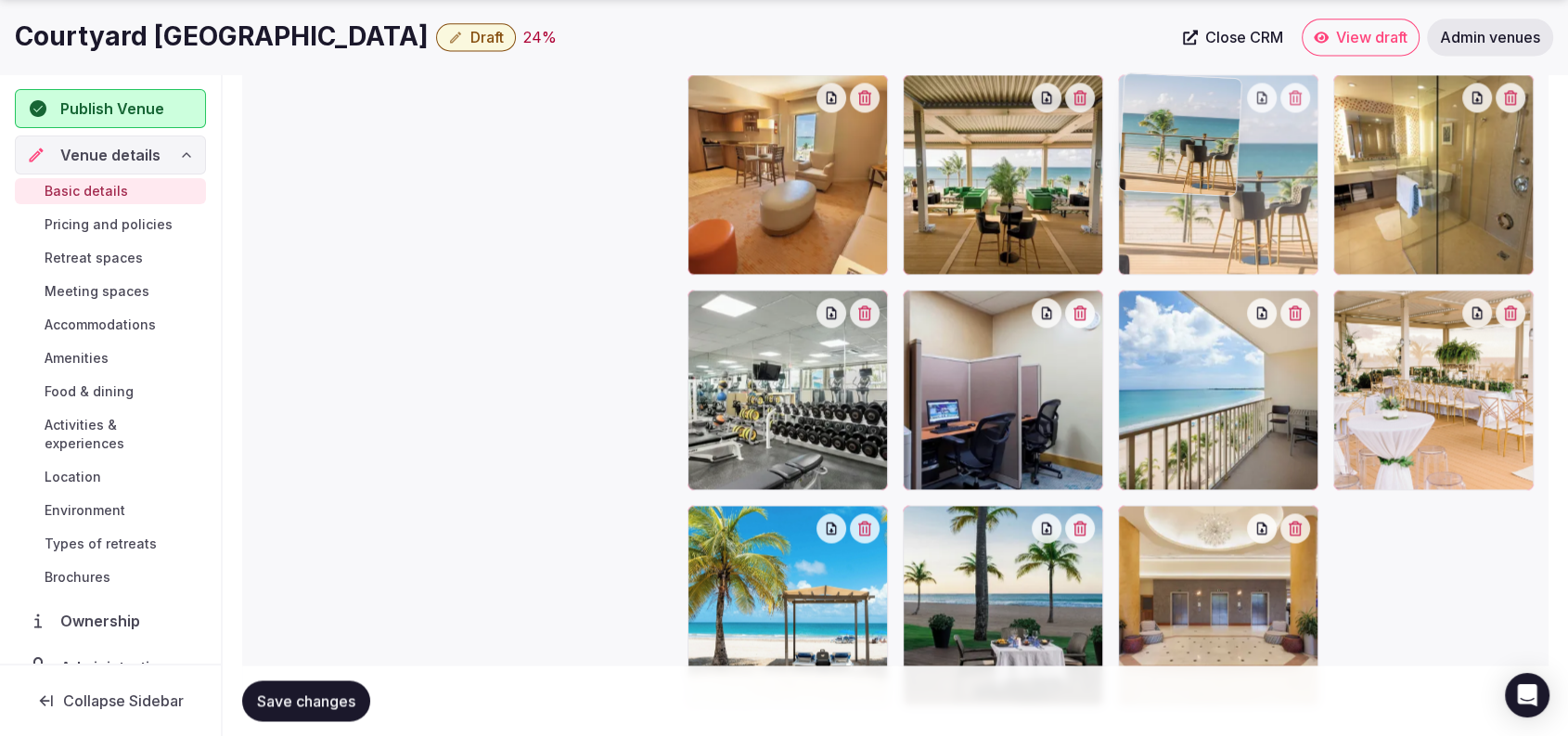
drag, startPoint x: 824, startPoint y: 454, endPoint x: 1308, endPoint y: 333, distance: 498.9
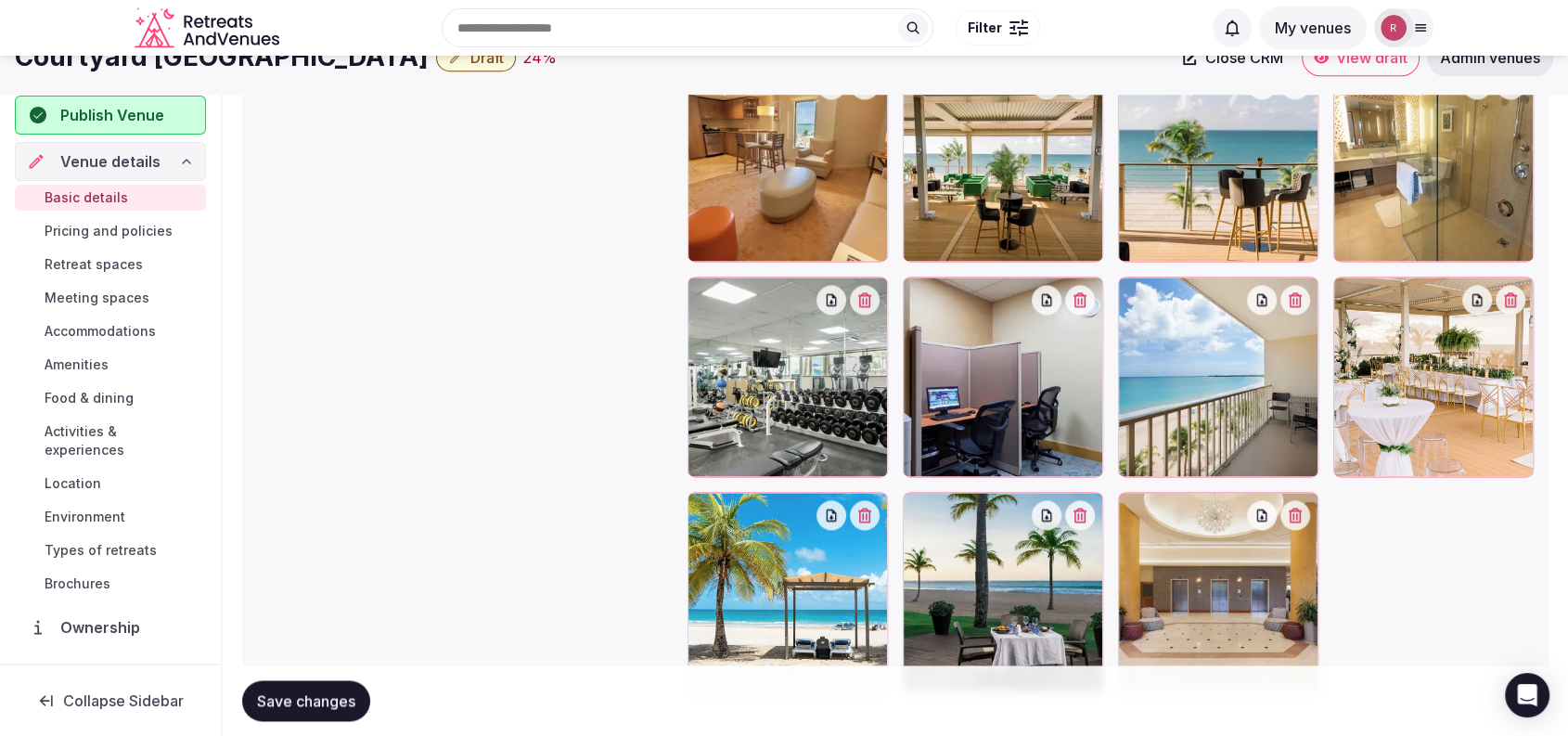
scroll to position [2522, 0]
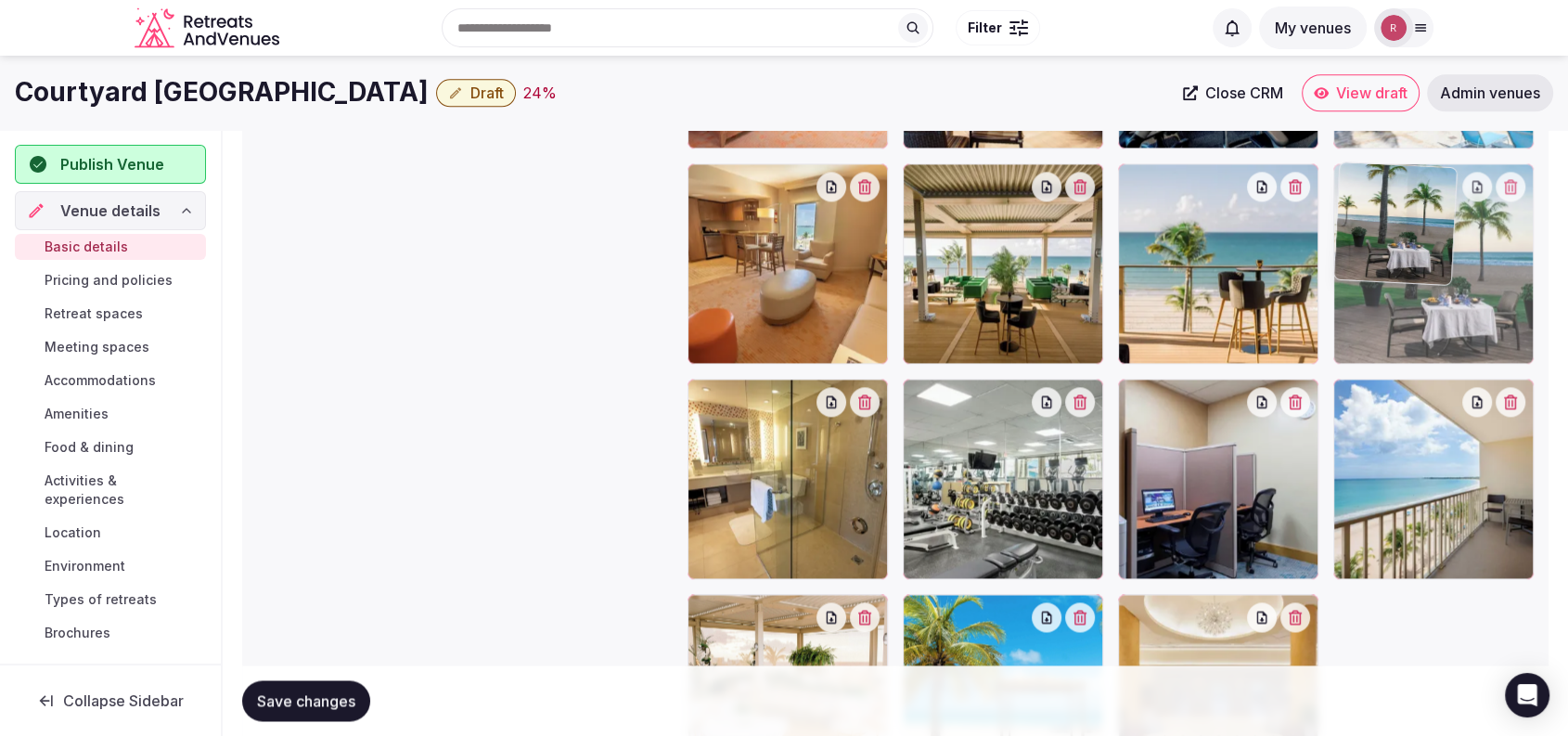
drag, startPoint x: 996, startPoint y: 649, endPoint x: 1530, endPoint y: 280, distance: 649.1
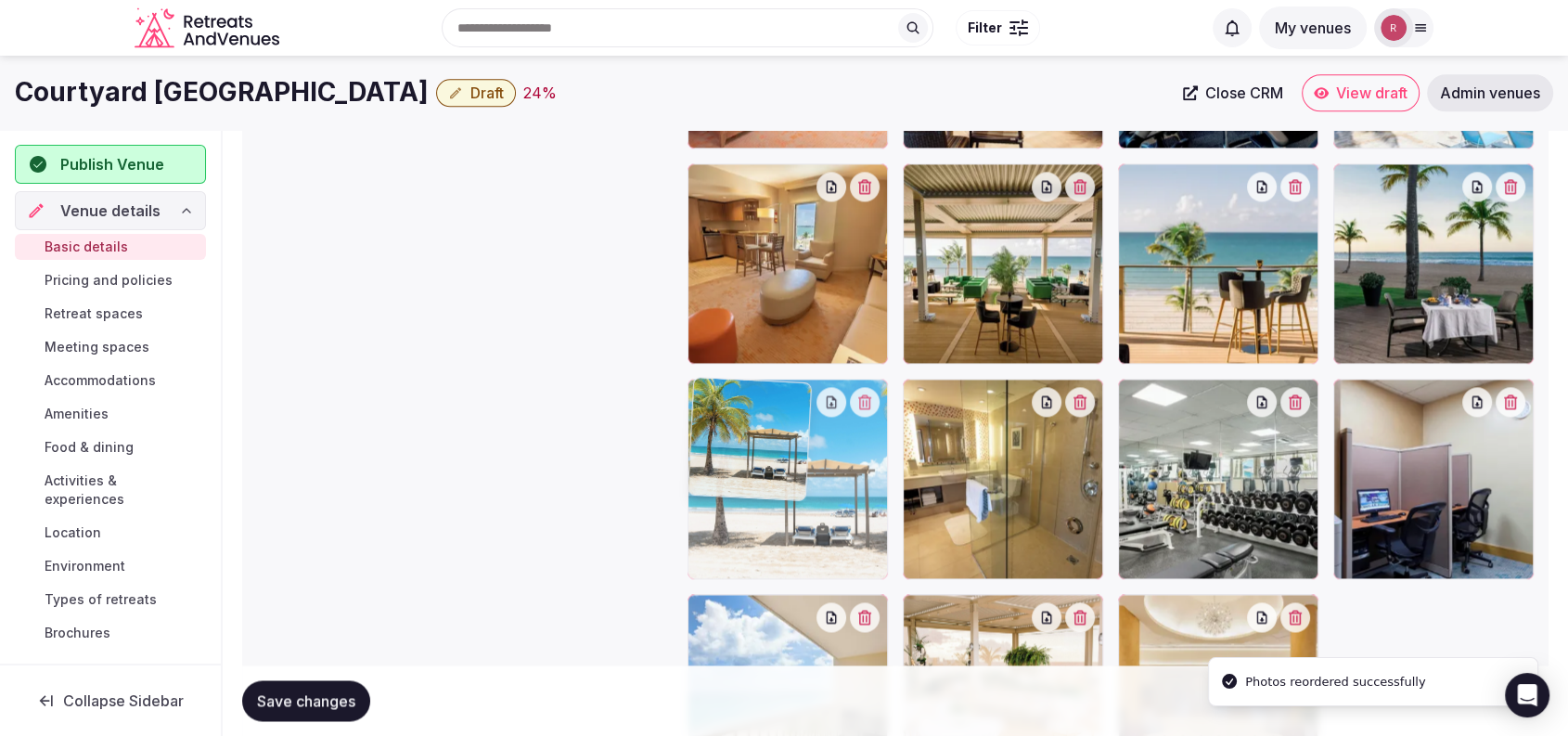
drag, startPoint x: 1022, startPoint y: 636, endPoint x: 883, endPoint y: 534, distance: 172.4
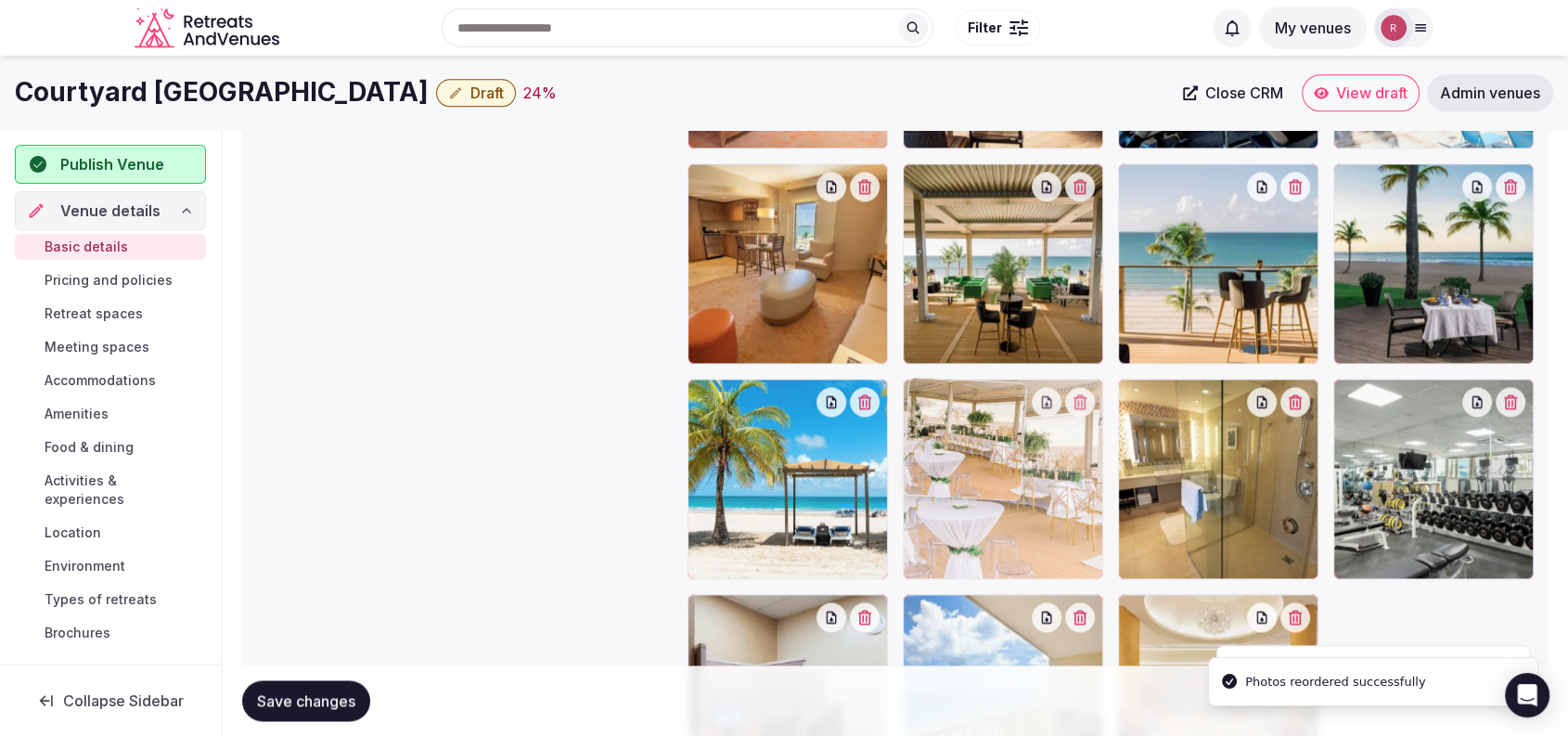
drag, startPoint x: 1029, startPoint y: 649, endPoint x: 1033, endPoint y: 537, distance: 112.1
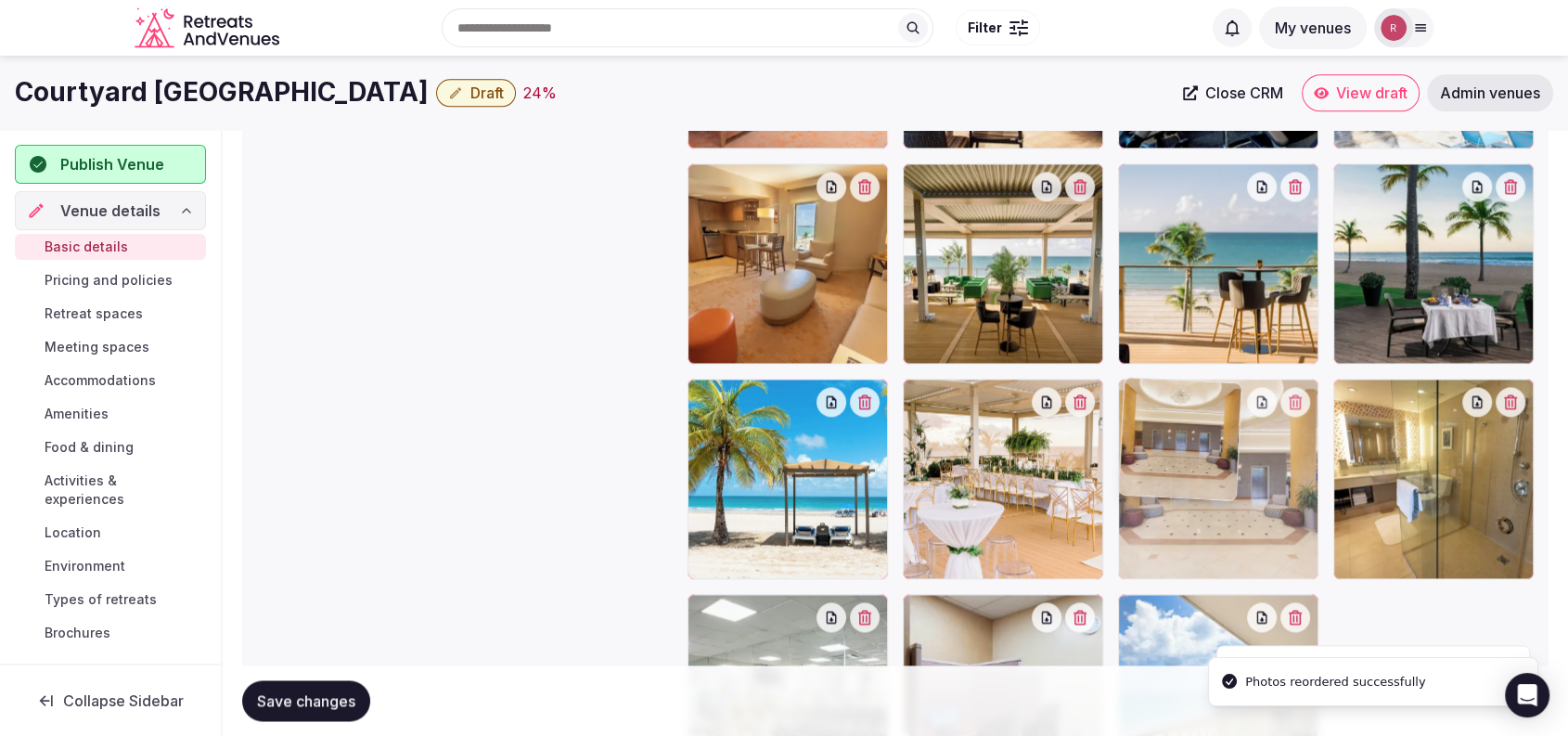
drag, startPoint x: 1182, startPoint y: 647, endPoint x: 1193, endPoint y: 518, distance: 129.5
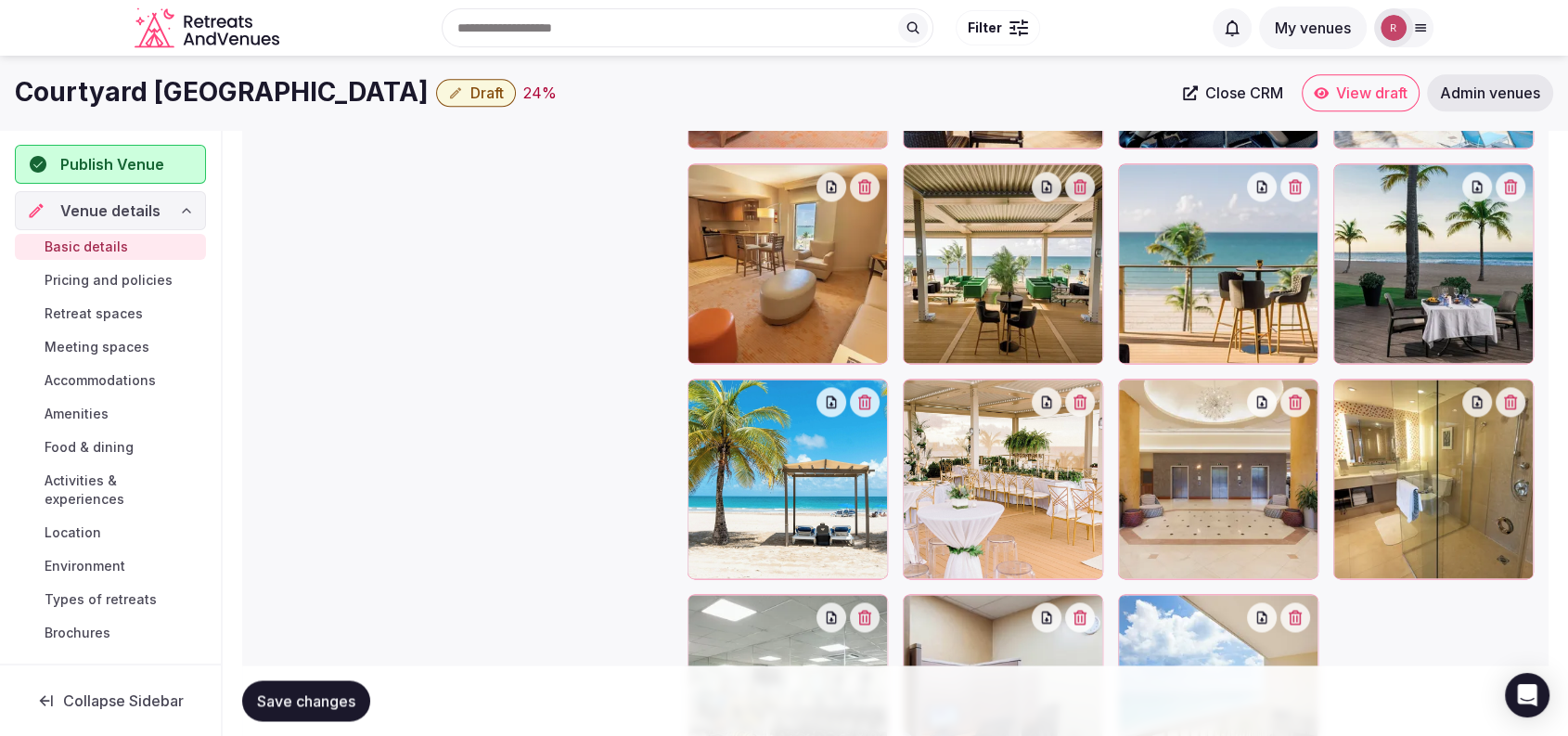
click at [342, 685] on button "Save changes" at bounding box center [306, 700] width 128 height 41
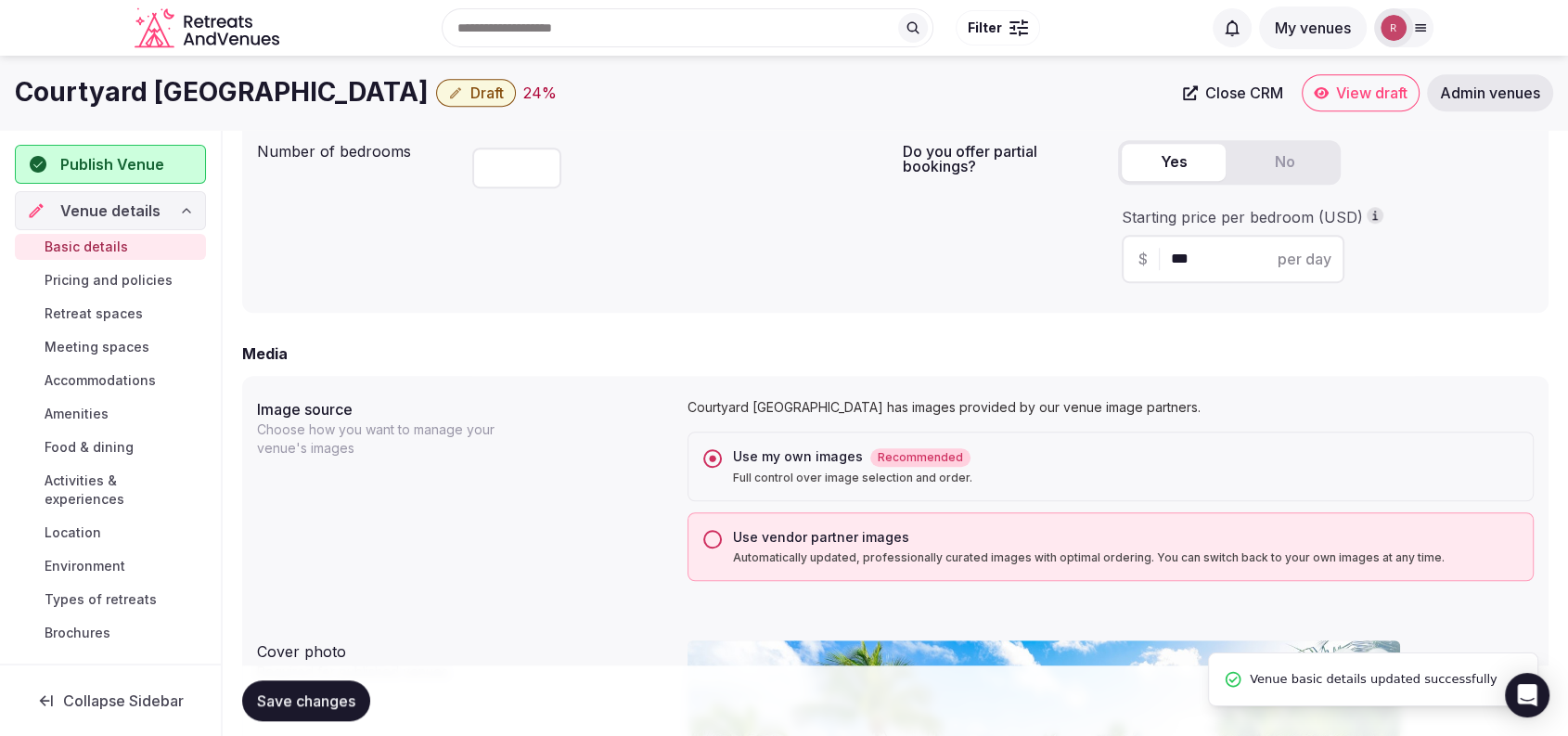
scroll to position [590, 0]
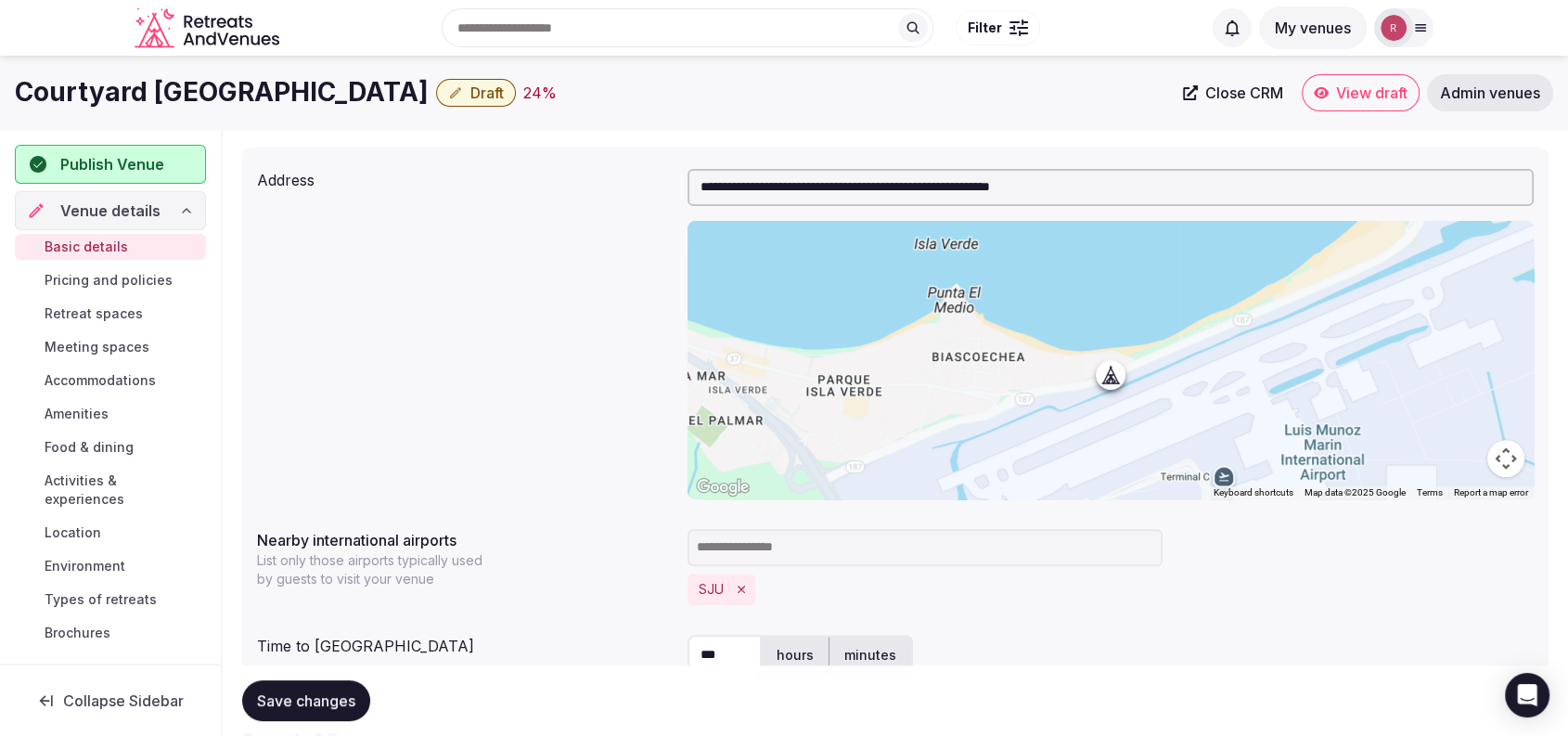
drag, startPoint x: 453, startPoint y: 86, endPoint x: 19, endPoint y: 84, distance: 434.0
click at [19, 84] on div "Courtyard Isla Verde Beach Resort Draft 24 %" at bounding box center [593, 92] width 1157 height 36
copy h1 "Courtyard Isla Verde Beach Resort"
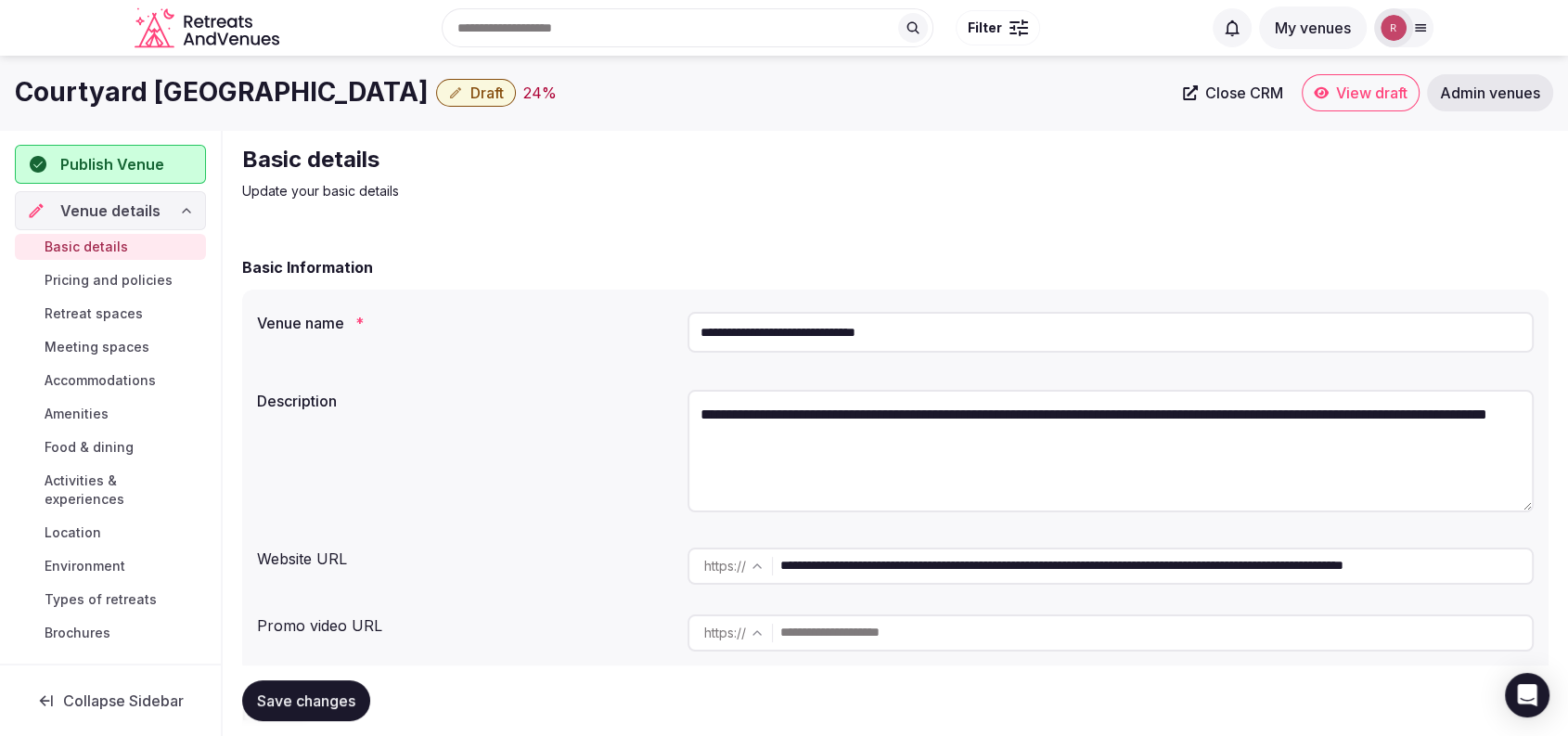
scroll to position [644, 0]
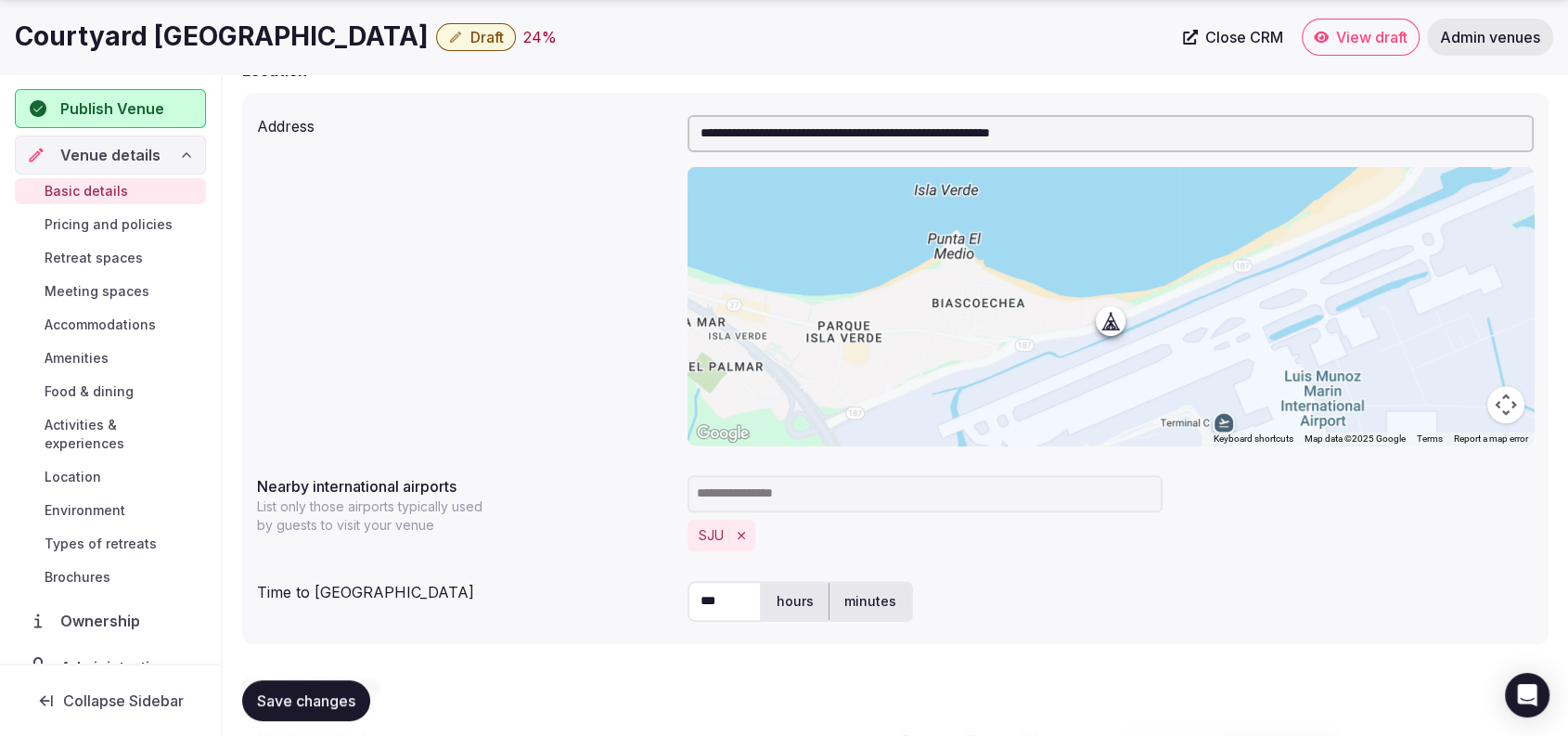
drag, startPoint x: 728, startPoint y: 595, endPoint x: 687, endPoint y: 595, distance: 41.0
click at [688, 595] on input "***" at bounding box center [725, 601] width 74 height 41
type input "*"
click at [887, 600] on label "minutes" at bounding box center [870, 601] width 82 height 48
click at [331, 680] on button "Save changes" at bounding box center [306, 700] width 128 height 41
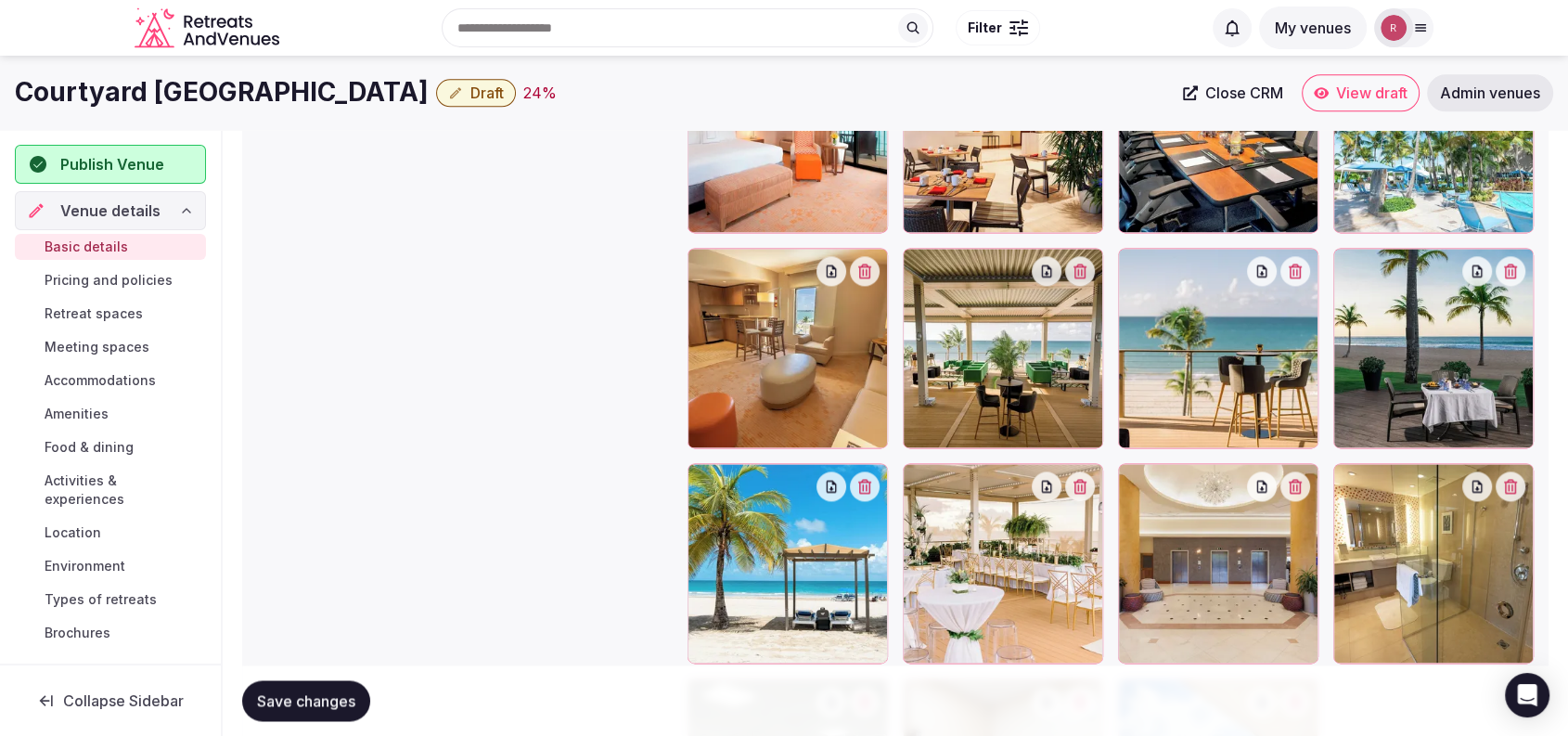
scroll to position [2341, 0]
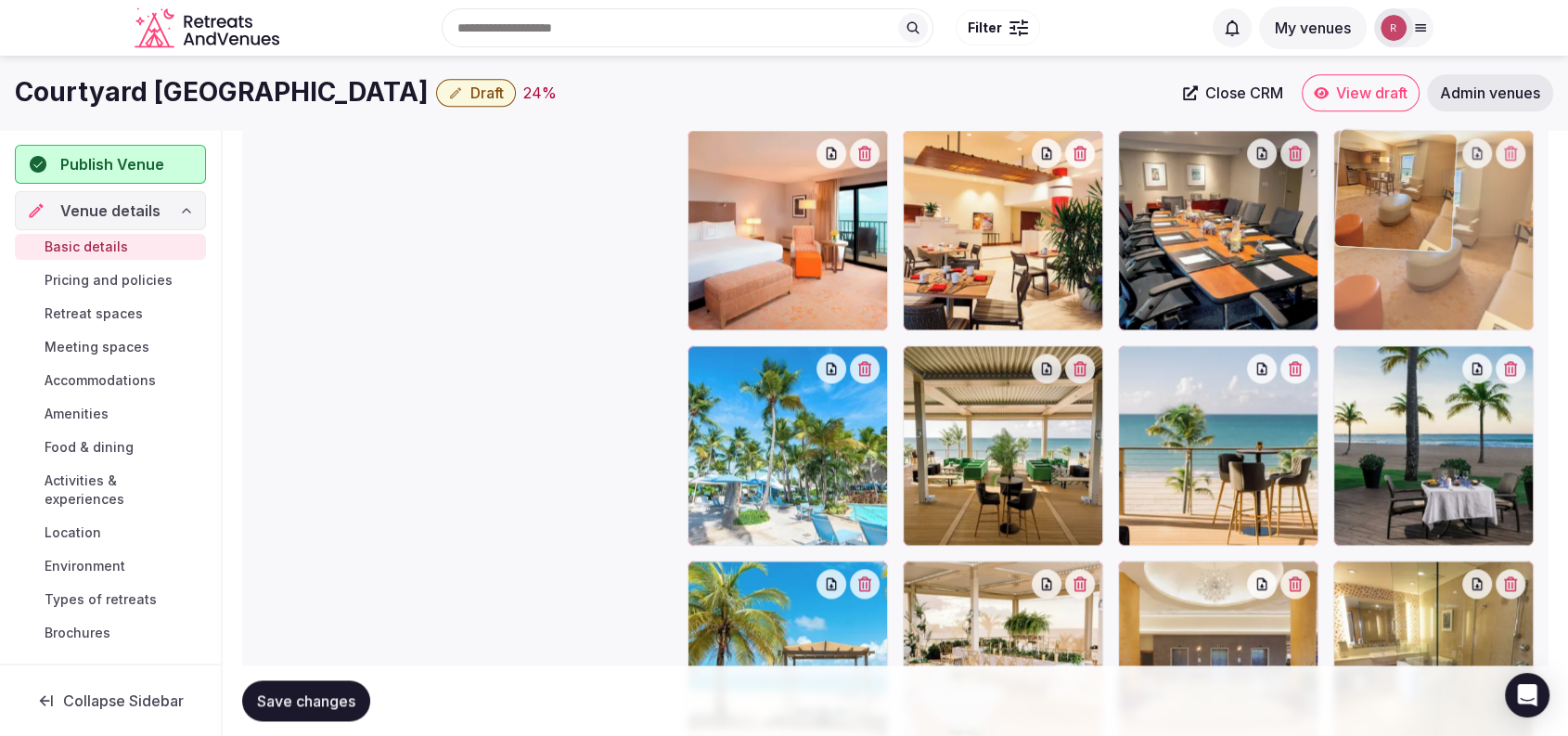
drag, startPoint x: 833, startPoint y: 479, endPoint x: 1452, endPoint y: 299, distance: 644.6
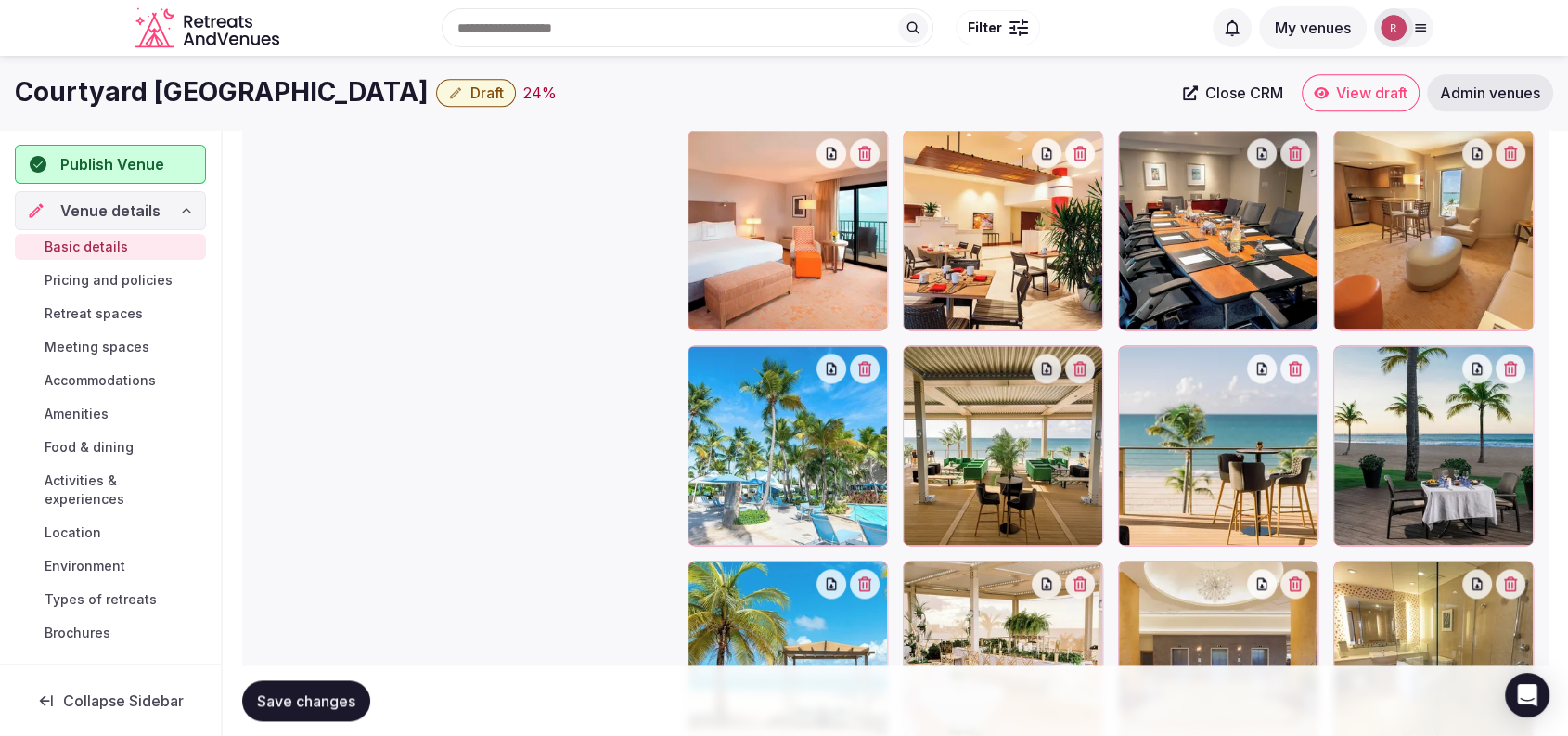
click at [85, 302] on link "Retreat spaces" at bounding box center [111, 314] width 191 height 26
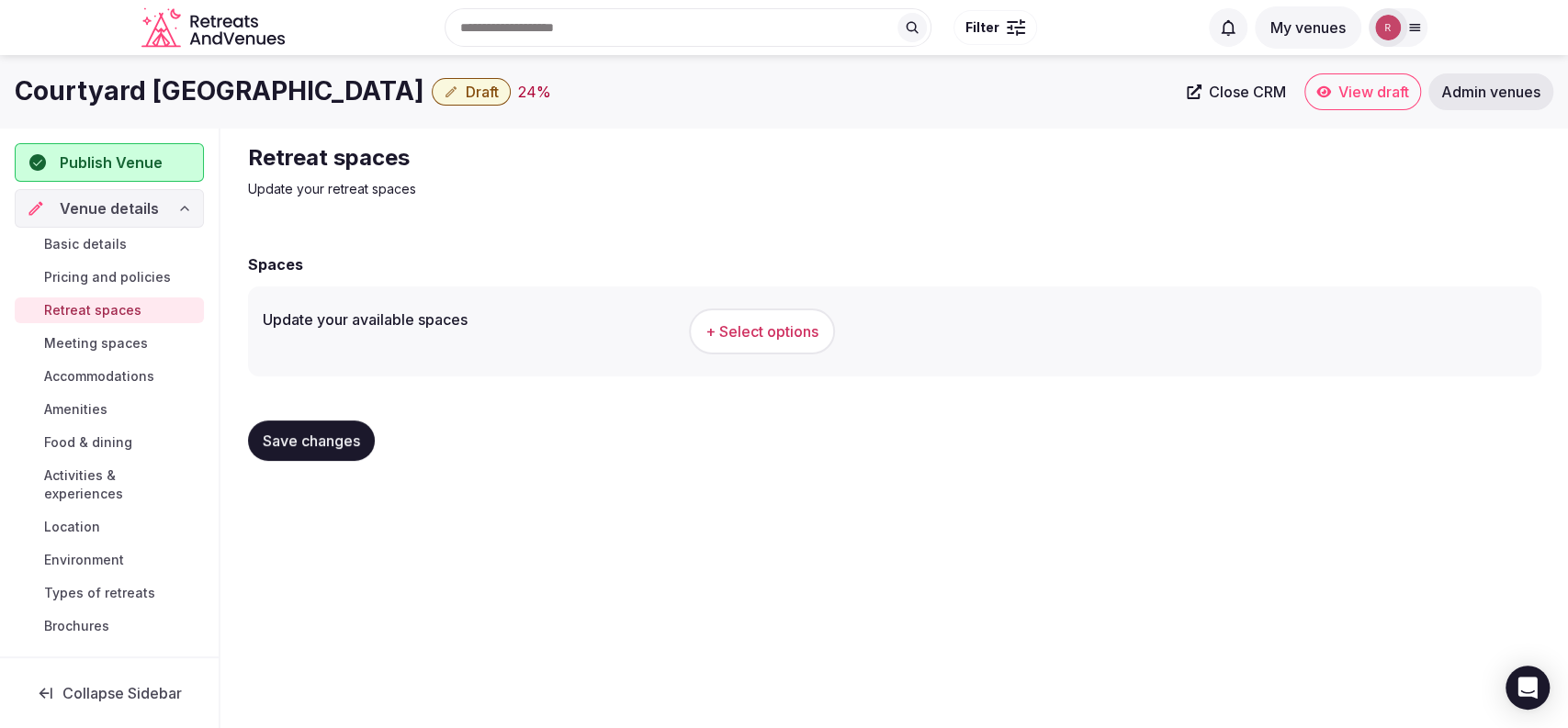
click at [758, 344] on button "+ Select options" at bounding box center [762, 331] width 146 height 46
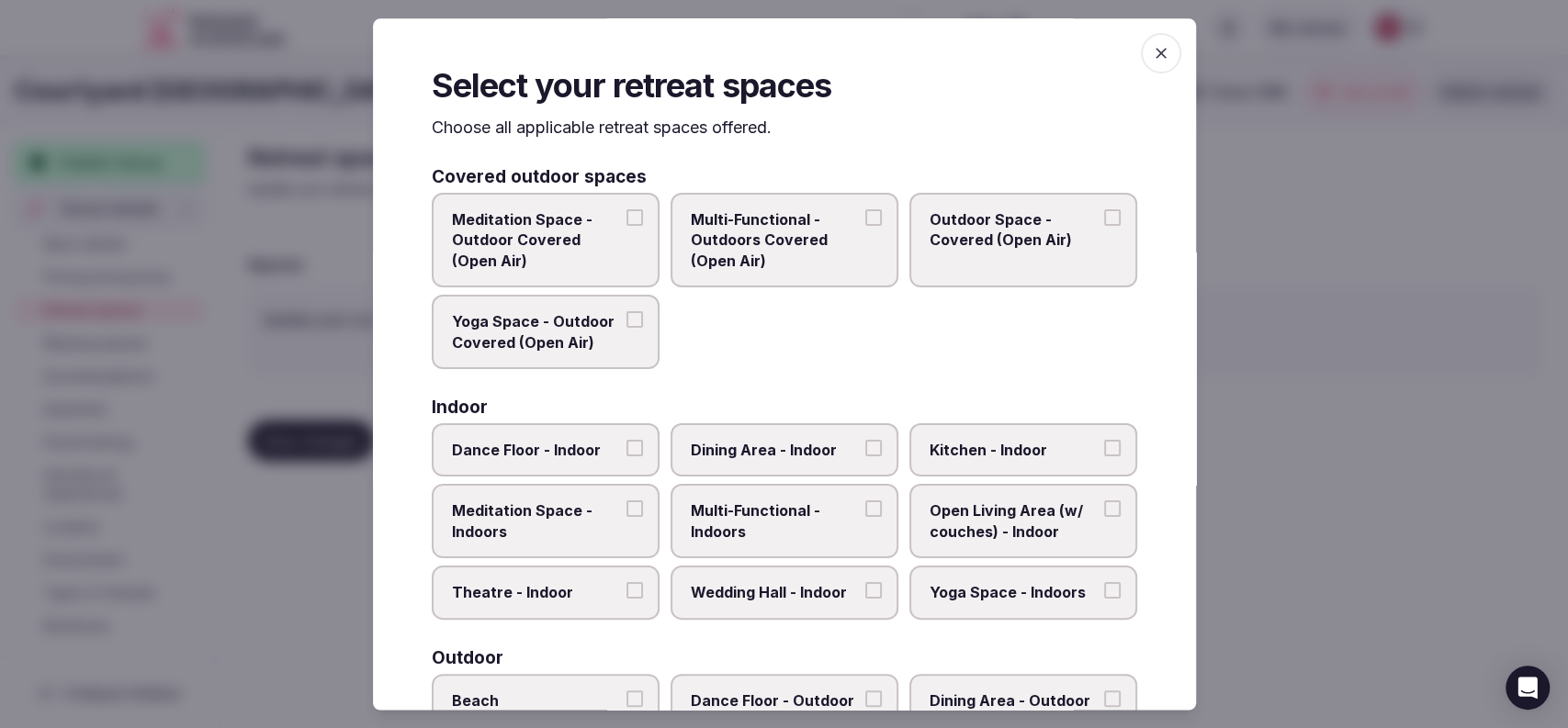
click at [793, 270] on span "Multi-Functional - Outdoors Covered (Open Air)" at bounding box center [775, 240] width 169 height 61
click at [865, 226] on button "Multi-Functional - Outdoors Covered (Open Air)" at bounding box center [873, 217] width 17 height 17
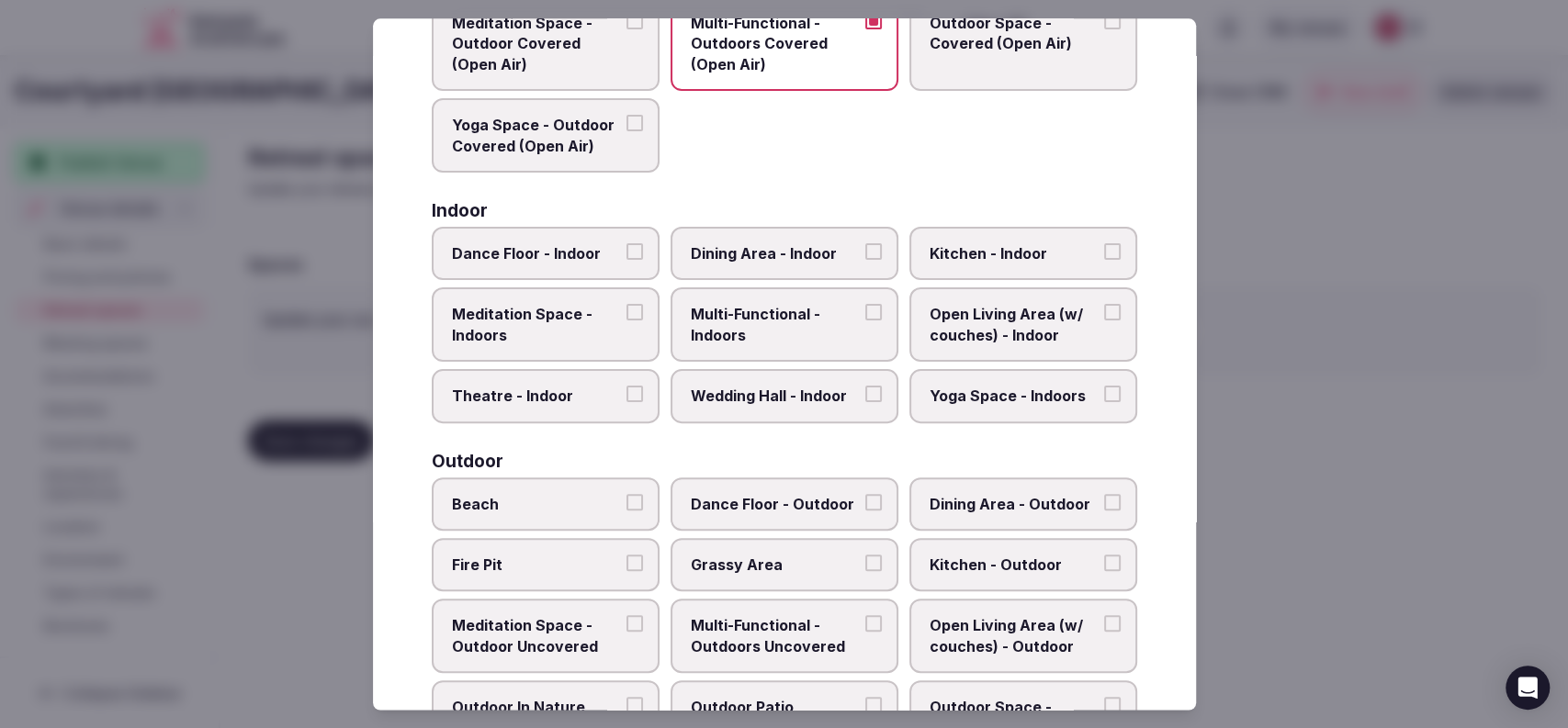
scroll to position [258, 0]
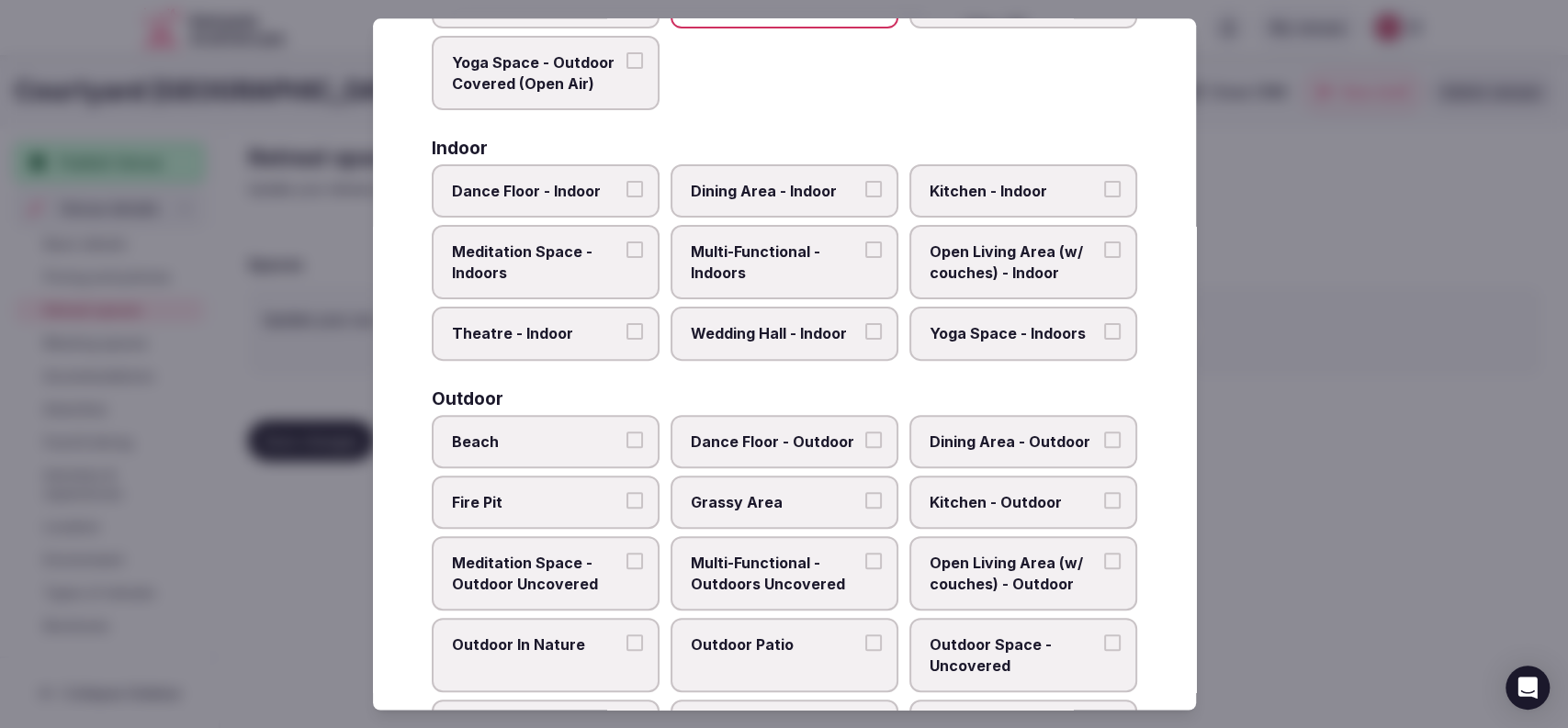
click at [801, 328] on span "Wedding Hall - Indoor" at bounding box center [775, 334] width 169 height 20
click at [865, 328] on button "Wedding Hall - Indoor" at bounding box center [873, 332] width 17 height 17
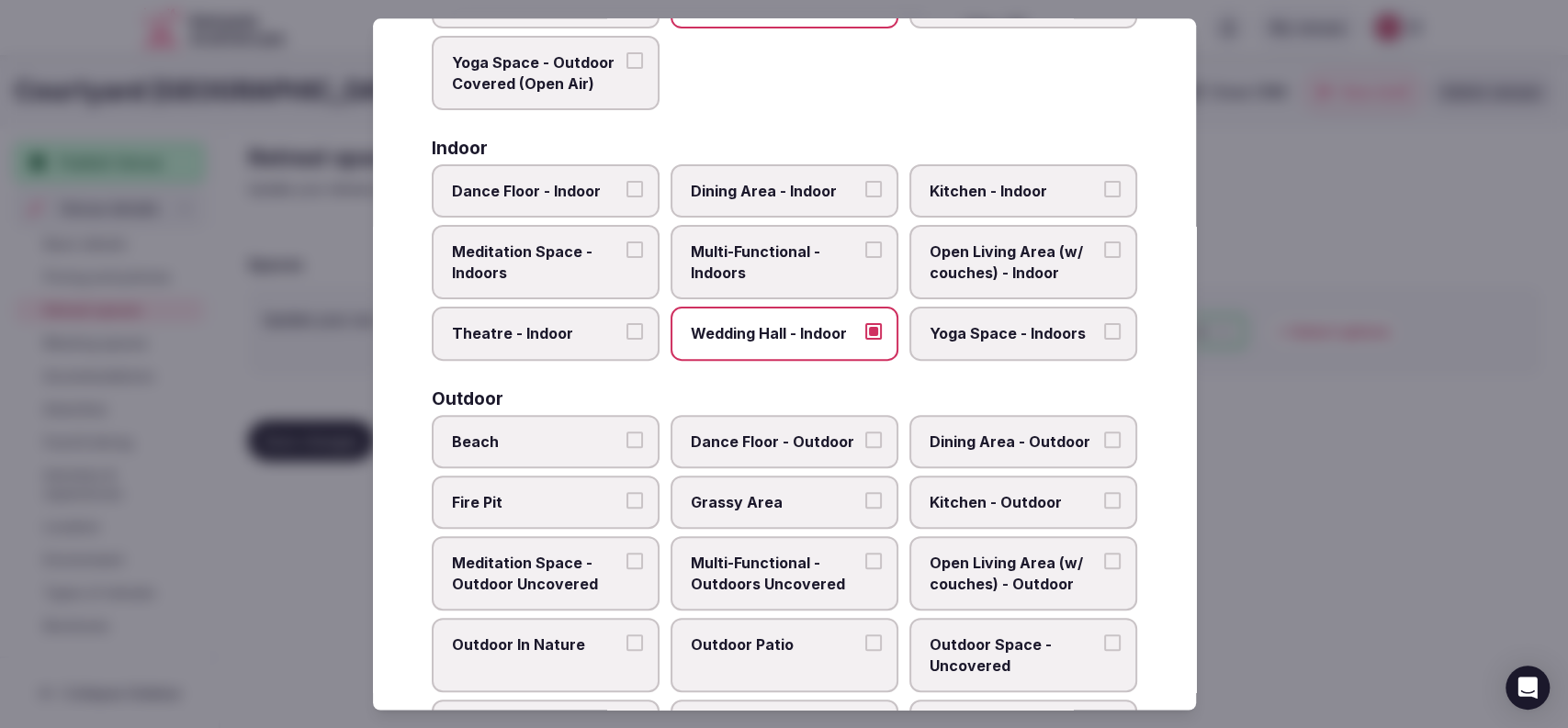
click at [804, 270] on span "Multi-Functional - Indoors" at bounding box center [775, 263] width 169 height 41
click at [865, 258] on button "Multi-Functional - Indoors" at bounding box center [873, 251] width 17 height 17
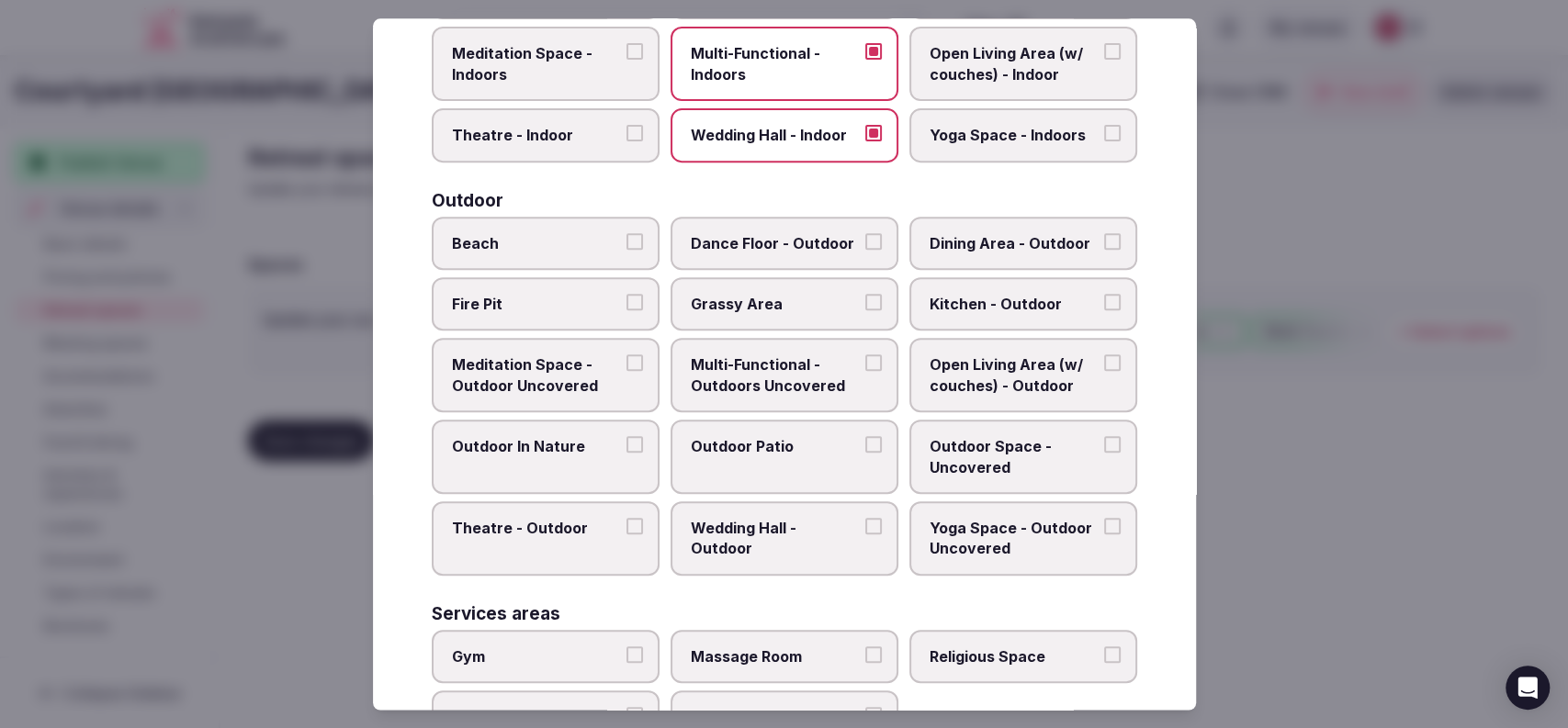
scroll to position [472, 0]
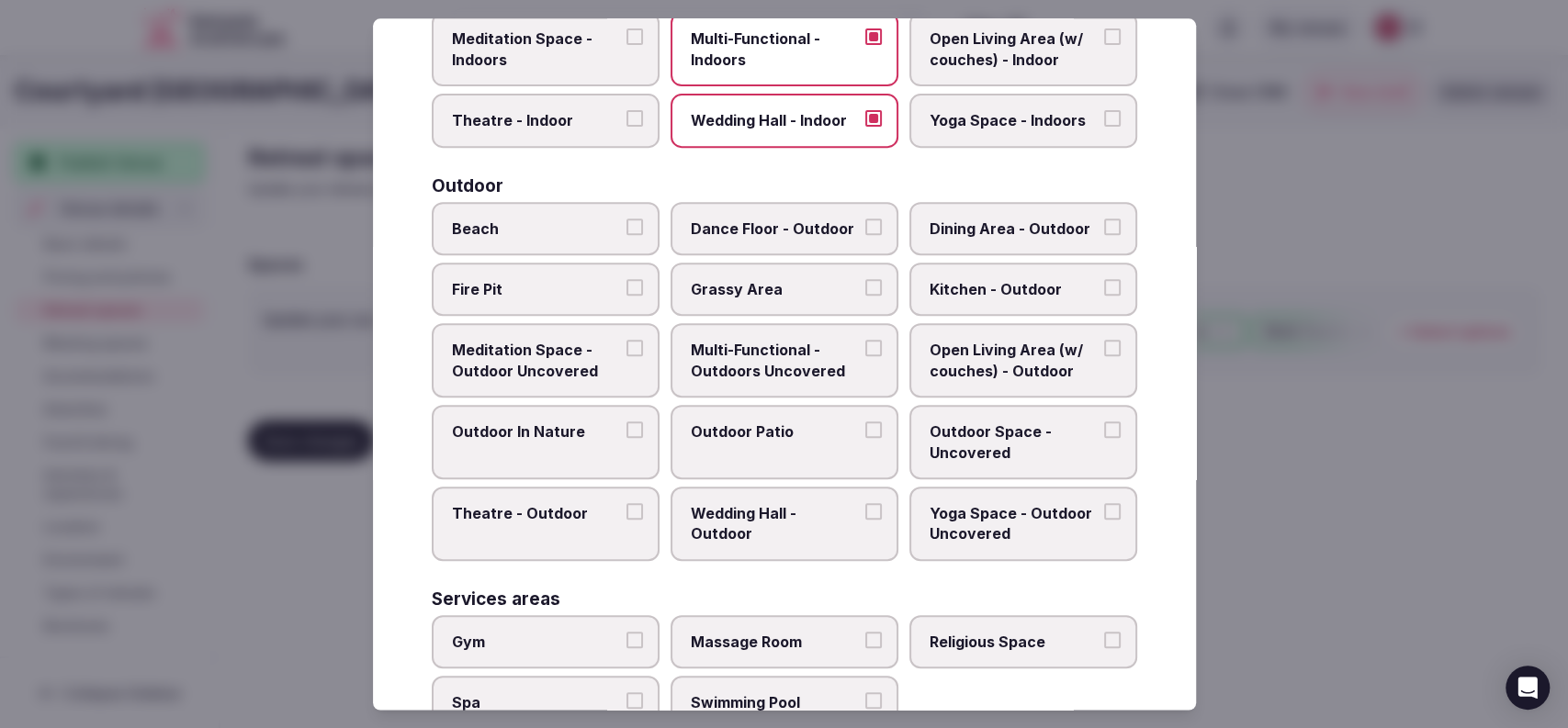
click at [759, 523] on span "Wedding Hall - Outdoor" at bounding box center [775, 524] width 169 height 41
click at [865, 520] on button "Wedding Hall - Outdoor" at bounding box center [873, 511] width 17 height 17
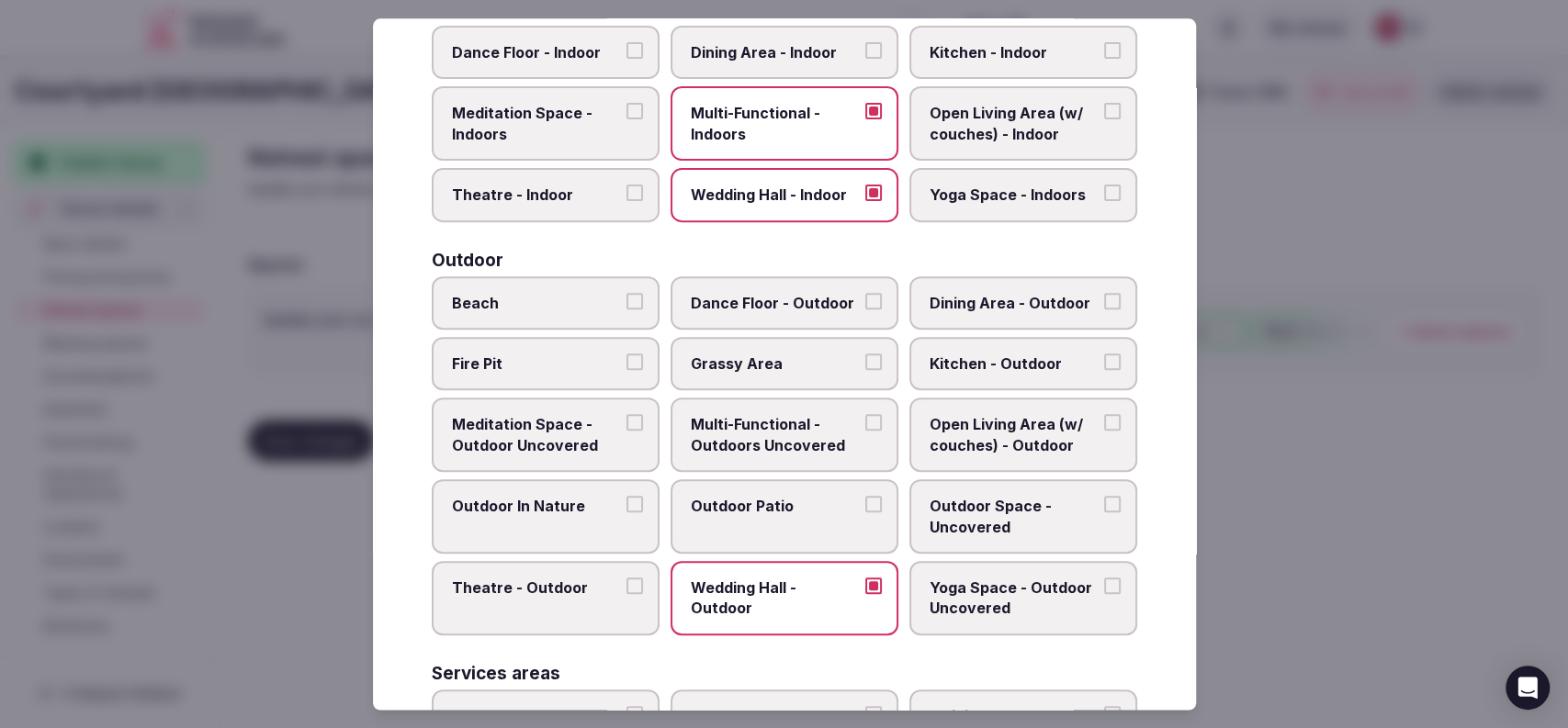
click at [595, 312] on label "Beach" at bounding box center [545, 303] width 228 height 53
click at [627, 310] on button "Beach" at bounding box center [635, 301] width 17 height 17
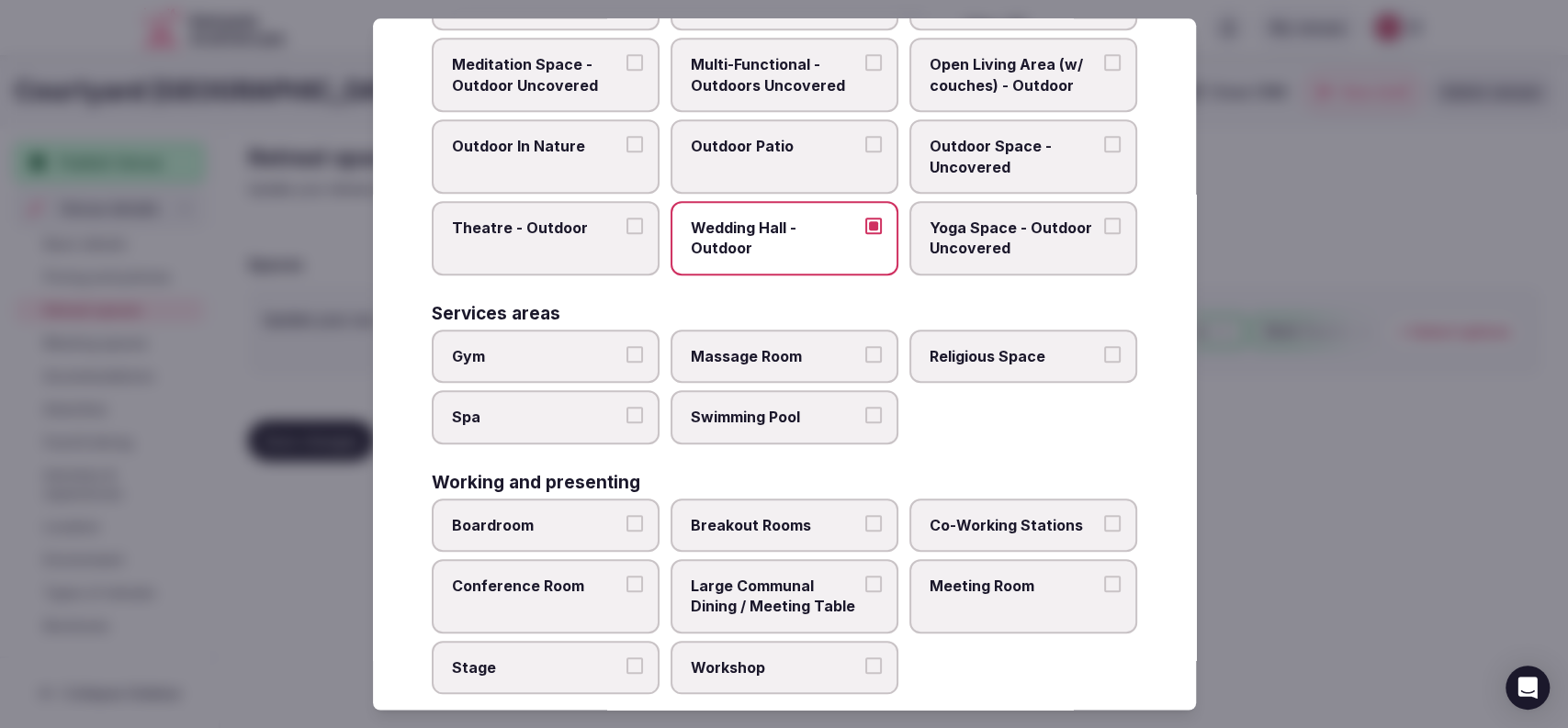
scroll to position [760, 0]
click at [567, 351] on span "Gym" at bounding box center [536, 354] width 169 height 20
click at [627, 351] on button "Gym" at bounding box center [635, 352] width 17 height 17
click at [737, 423] on label "Swimming Pool" at bounding box center [784, 415] width 228 height 53
click at [865, 421] on button "Swimming Pool" at bounding box center [873, 413] width 17 height 17
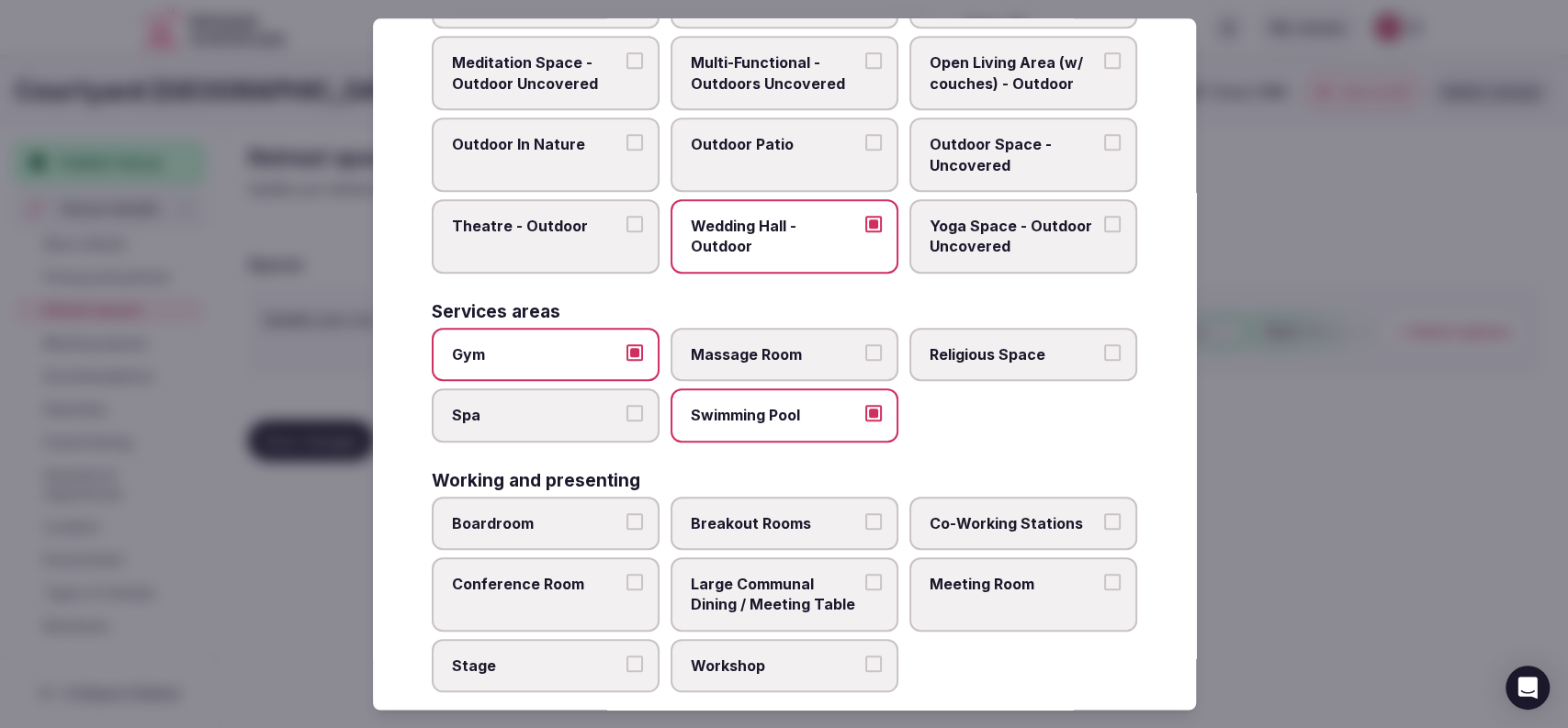
click at [1009, 513] on span "Co-Working Stations" at bounding box center [1013, 523] width 169 height 20
click at [1104, 513] on button "Co-Working Stations" at bounding box center [1112, 521] width 17 height 17
click at [538, 582] on span "Conference Room" at bounding box center [536, 584] width 169 height 20
click at [627, 582] on button "Conference Room" at bounding box center [635, 582] width 17 height 17
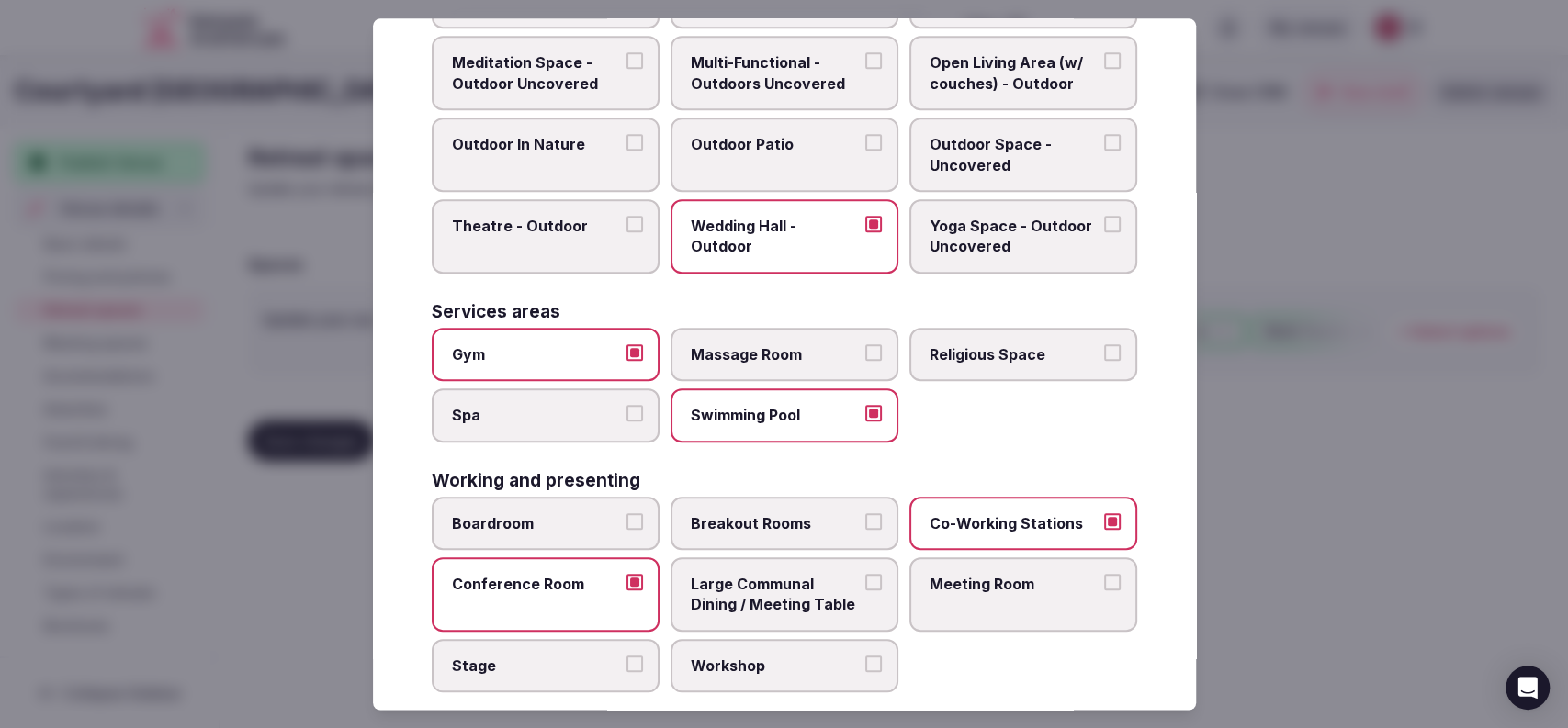
click at [756, 664] on span "Workshop" at bounding box center [775, 666] width 169 height 20
click at [865, 664] on button "Workshop" at bounding box center [873, 664] width 17 height 17
click at [942, 595] on label "Meeting Room" at bounding box center [1023, 594] width 228 height 74
click at [1104, 591] on button "Meeting Room" at bounding box center [1112, 582] width 17 height 17
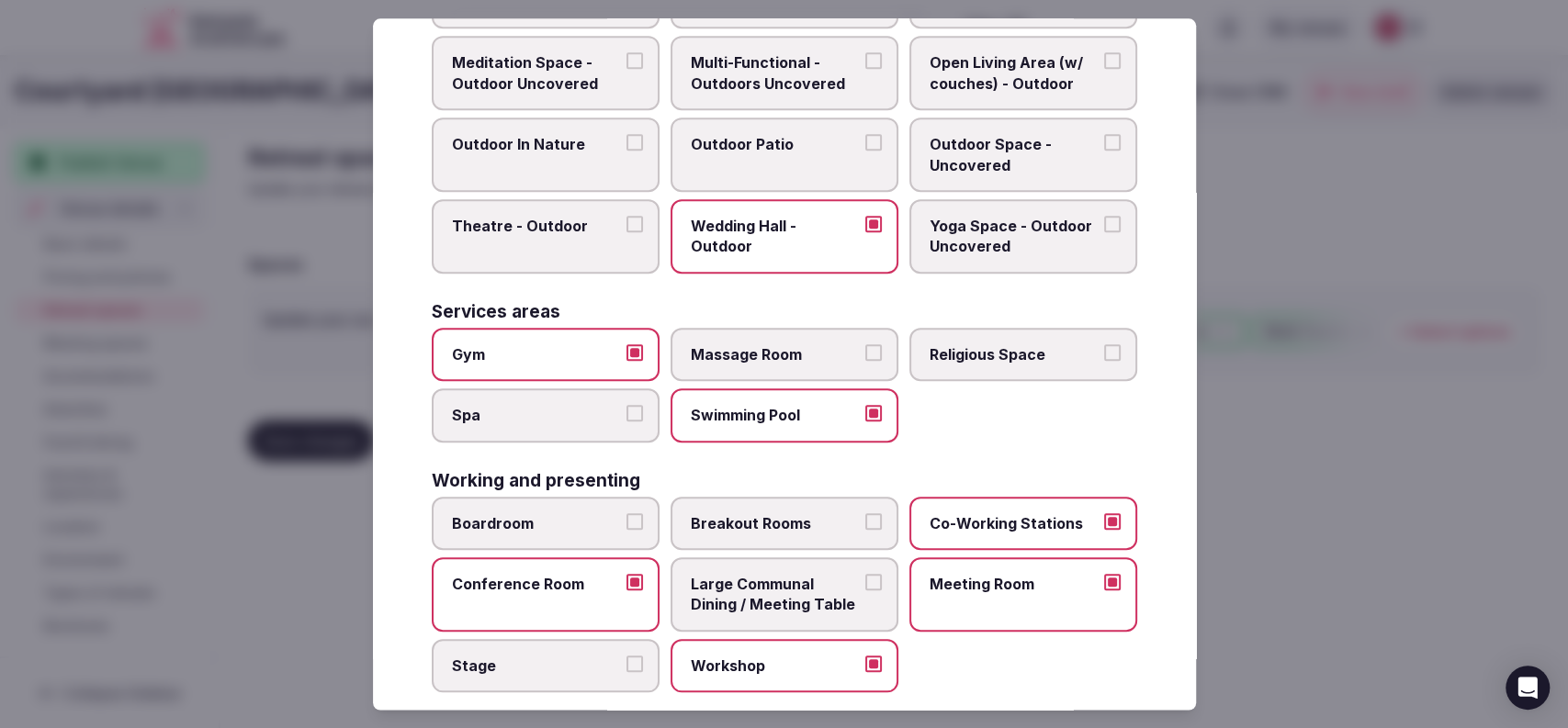
click at [554, 523] on span "Boardroom" at bounding box center [536, 523] width 169 height 20
click at [627, 523] on button "Boardroom" at bounding box center [635, 521] width 17 height 17
click at [1296, 454] on div at bounding box center [784, 364] width 1568 height 728
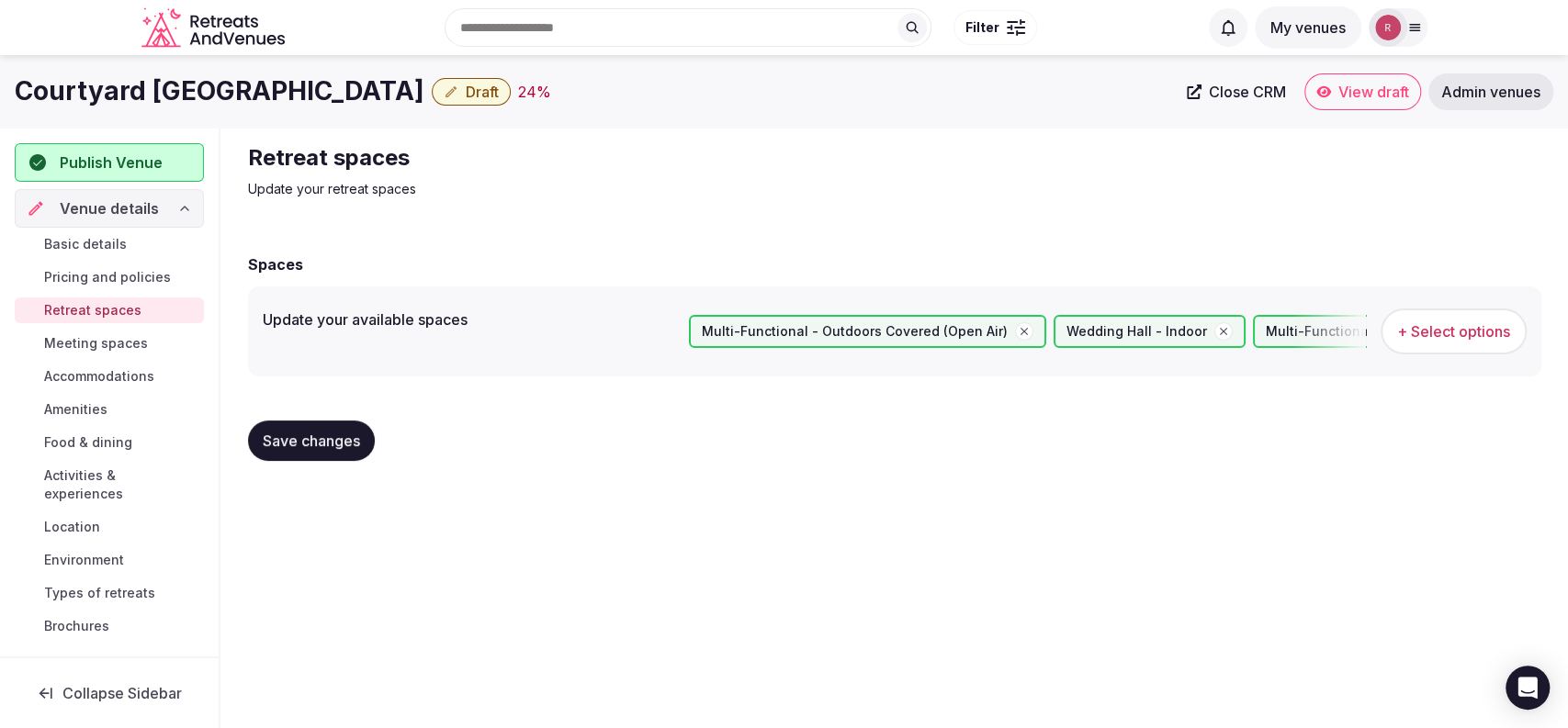
click at [248, 444] on button "Save changes" at bounding box center [311, 440] width 126 height 40
click at [113, 339] on span "Meeting spaces" at bounding box center [96, 343] width 104 height 19
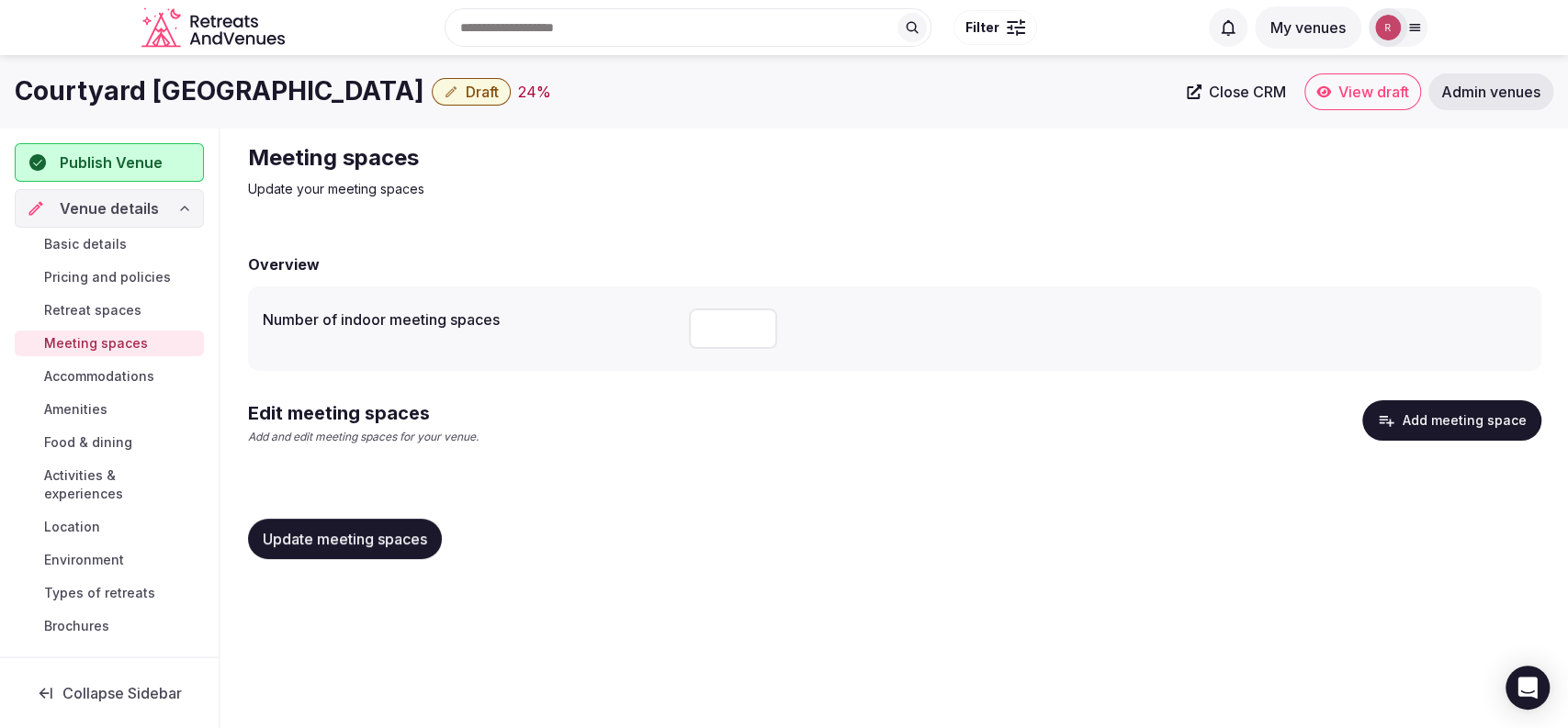
drag, startPoint x: 445, startPoint y: 91, endPoint x: 22, endPoint y: 89, distance: 423.0
click at [22, 89] on h1 "Courtyard Isla Verde Beach Resort" at bounding box center [219, 91] width 410 height 36
copy h1 "Courtyard Isla Verde Beach Resort"
click at [726, 358] on div "Number of indoor meeting spaces" at bounding box center [894, 328] width 1294 height 85
click at [735, 334] on input "number" at bounding box center [732, 328] width 88 height 40
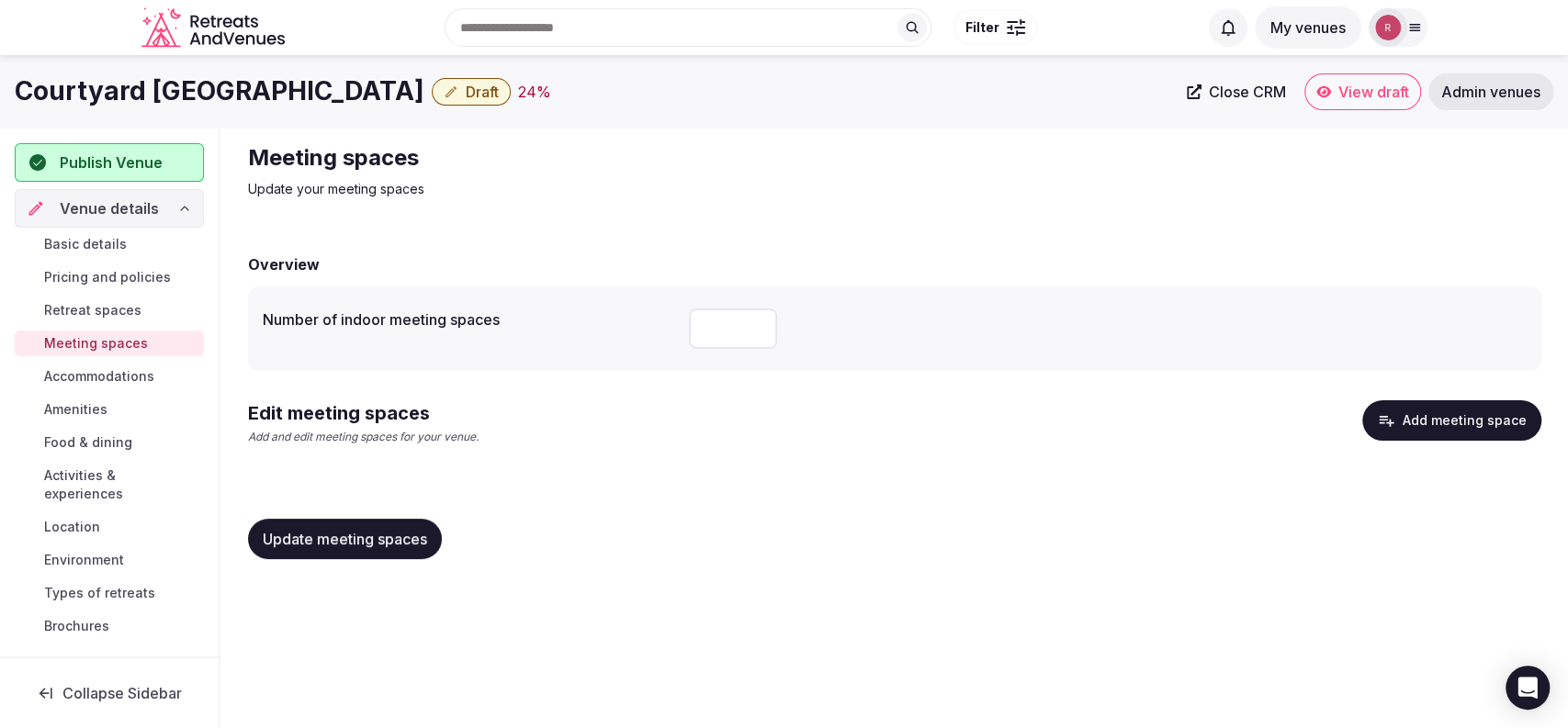
type input "*"
click at [1395, 424] on icon "button" at bounding box center [1385, 420] width 19 height 19
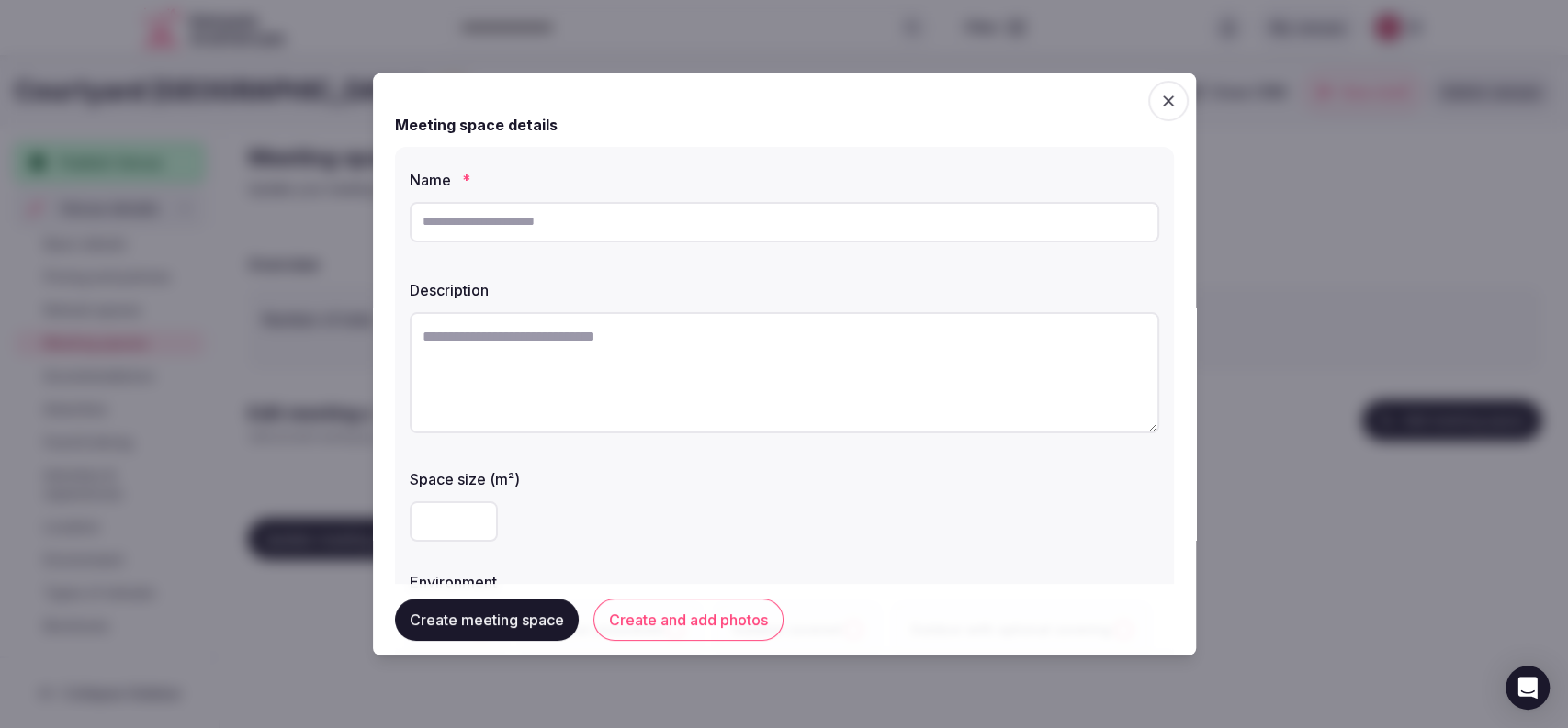
click at [518, 241] on input "text" at bounding box center [784, 221] width 750 height 40
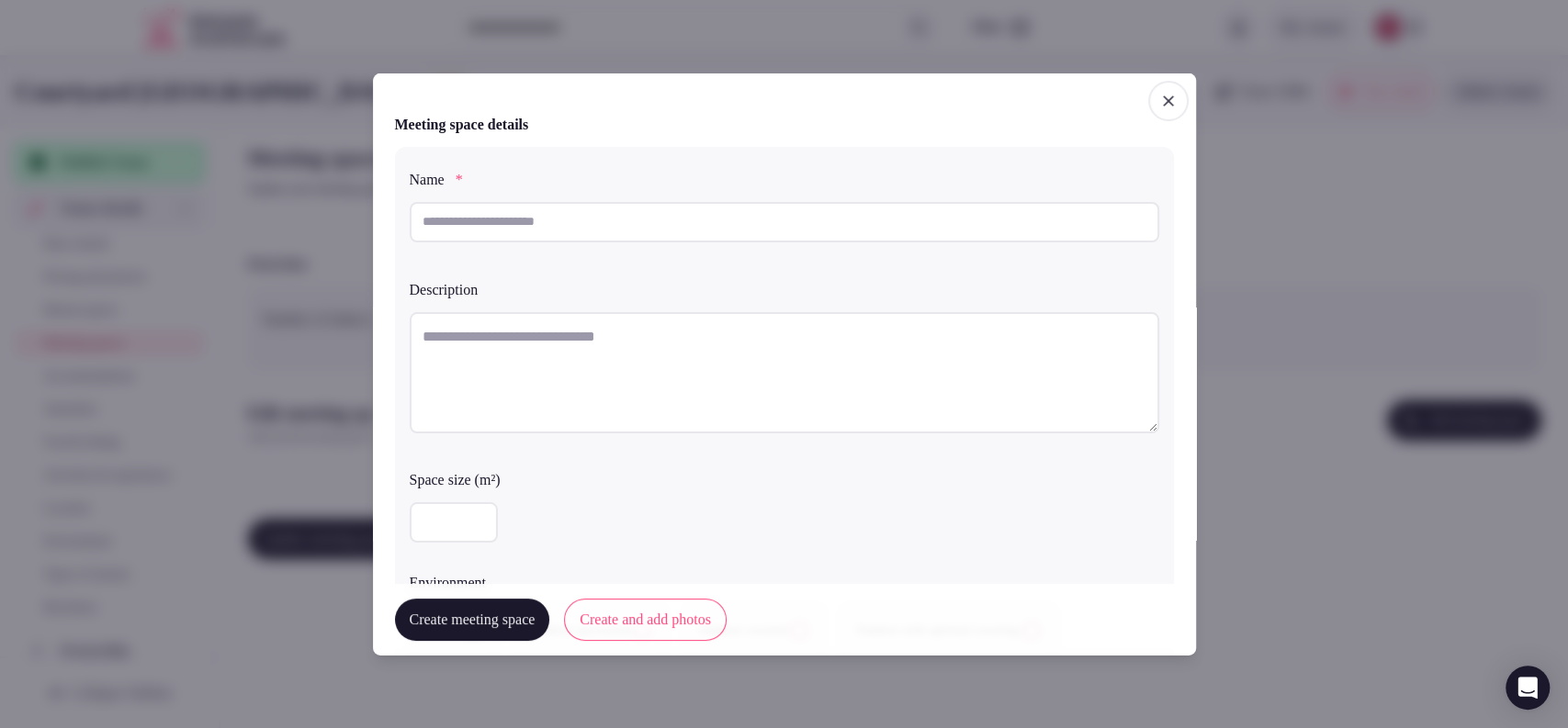
paste input "**********"
type input "**********"
click at [625, 335] on textarea at bounding box center [784, 372] width 750 height 121
paste textarea "**********"
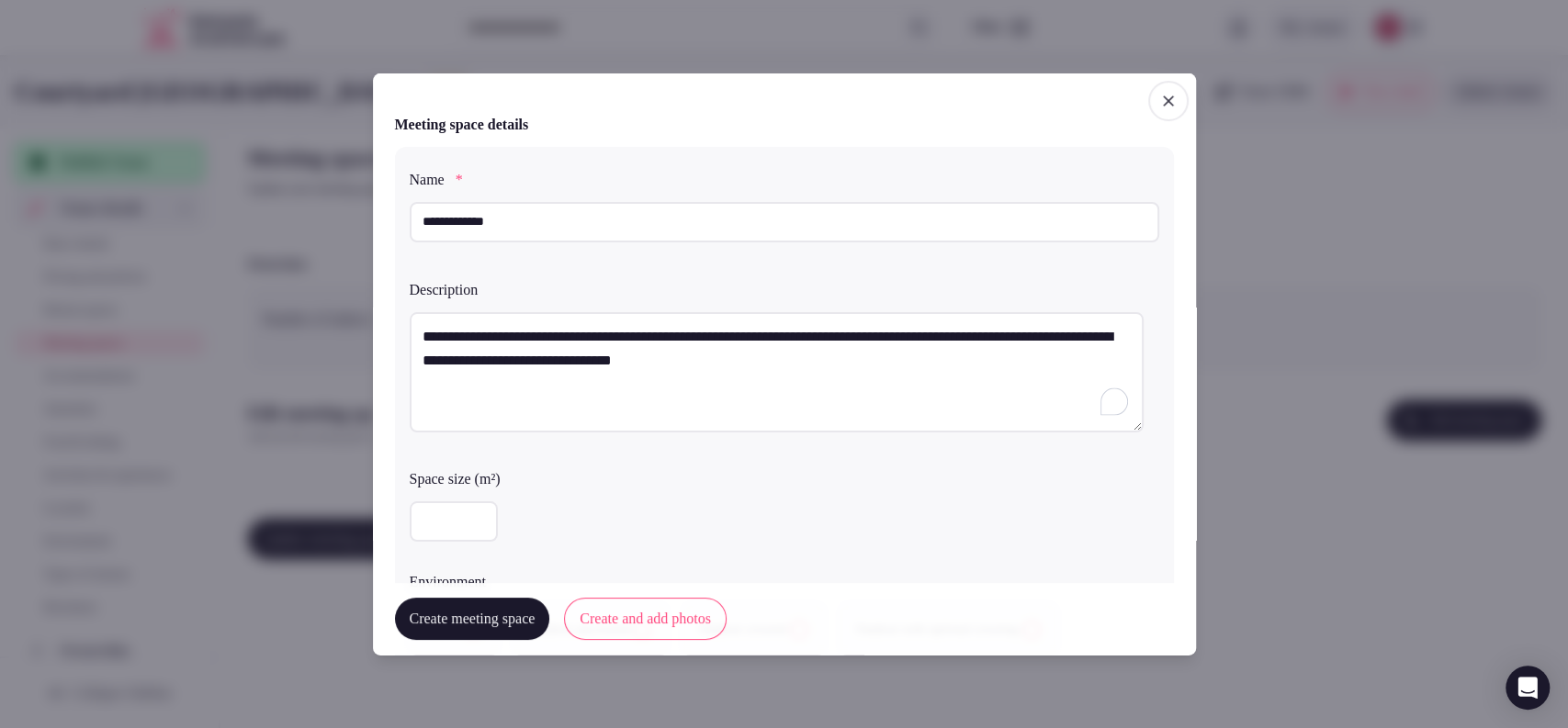
type textarea "**********"
click at [416, 538] on input "number" at bounding box center [453, 521] width 88 height 40
type input "***"
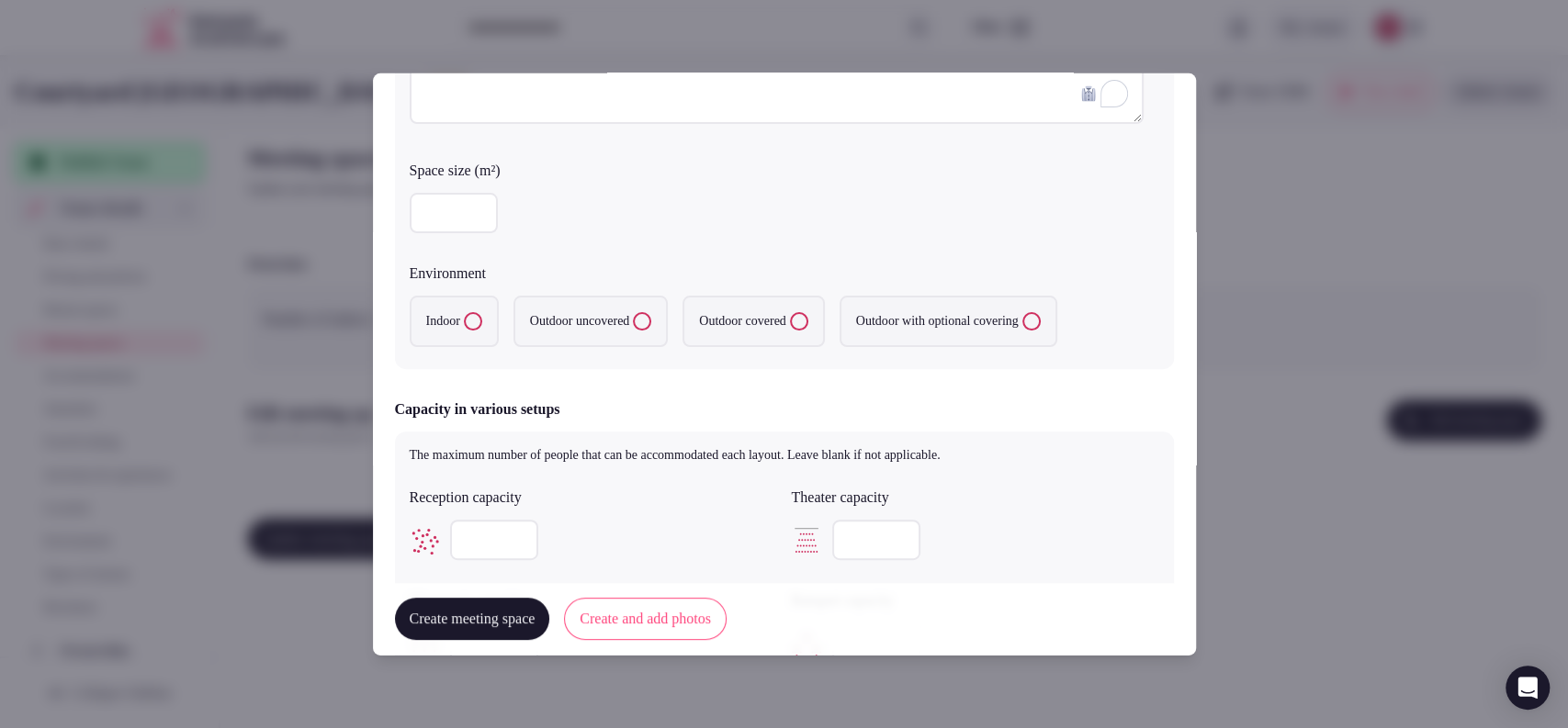
scroll to position [312, 0]
click at [470, 314] on button "Indoor" at bounding box center [473, 319] width 19 height 19
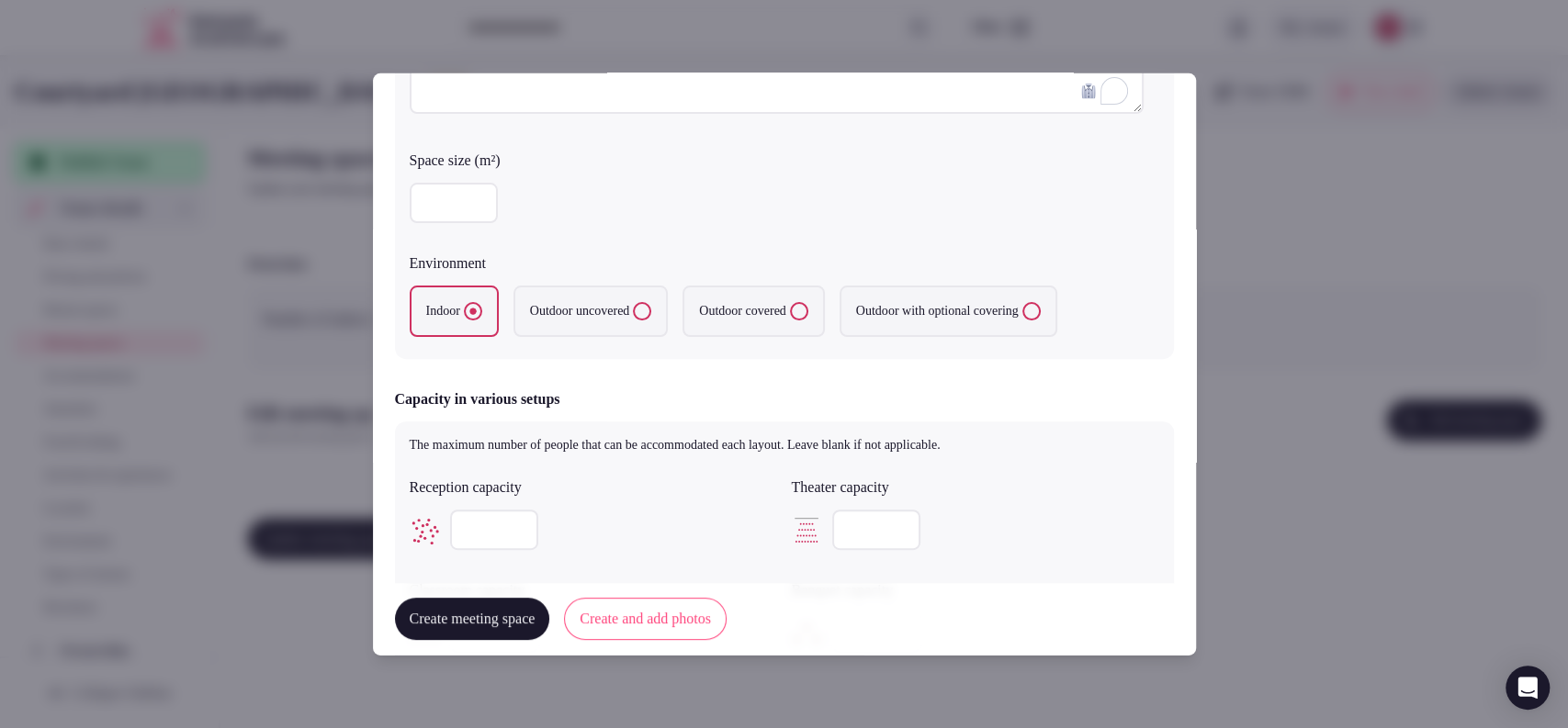
scroll to position [304, 0]
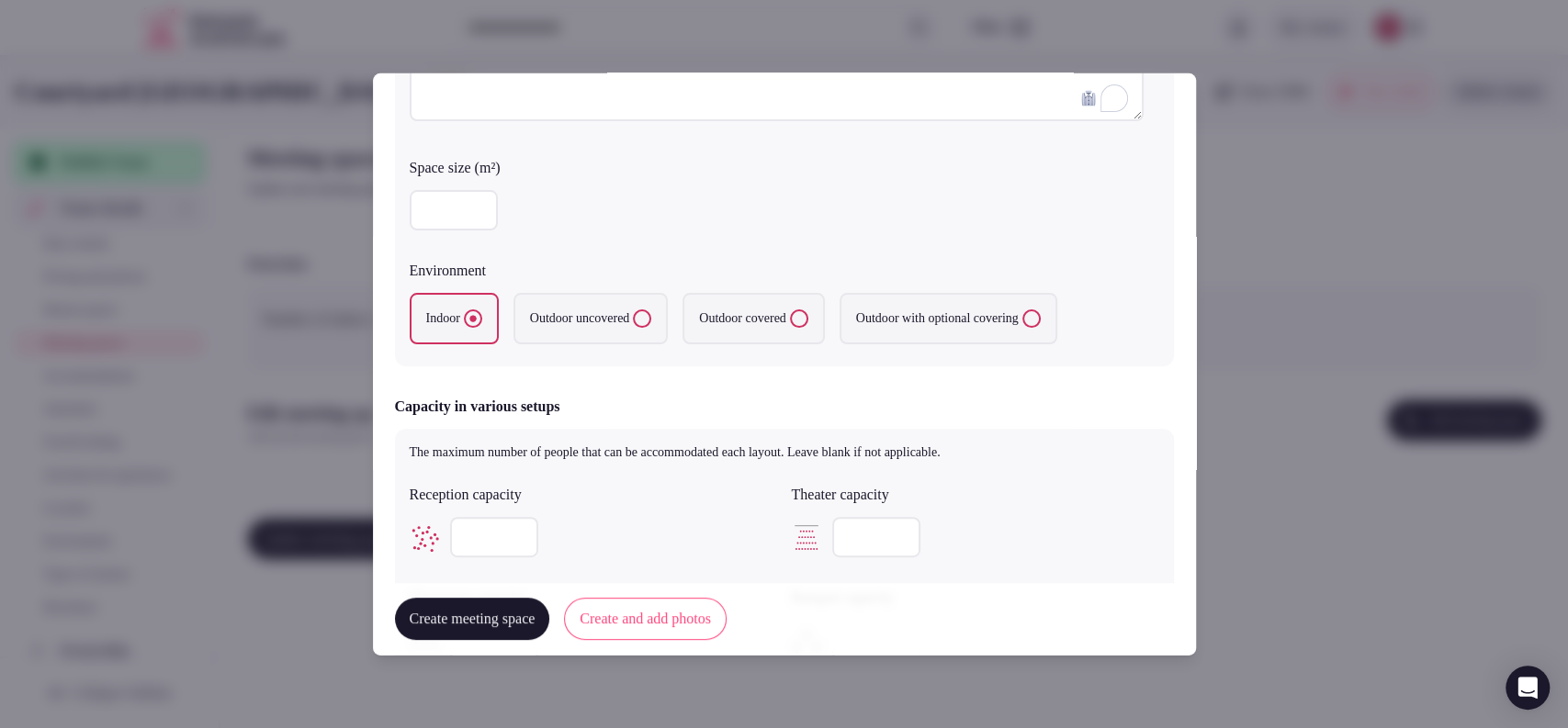
click at [476, 525] on input "number" at bounding box center [493, 537] width 88 height 40
type input "***"
click at [847, 531] on input "number" at bounding box center [875, 537] width 88 height 40
type input "***"
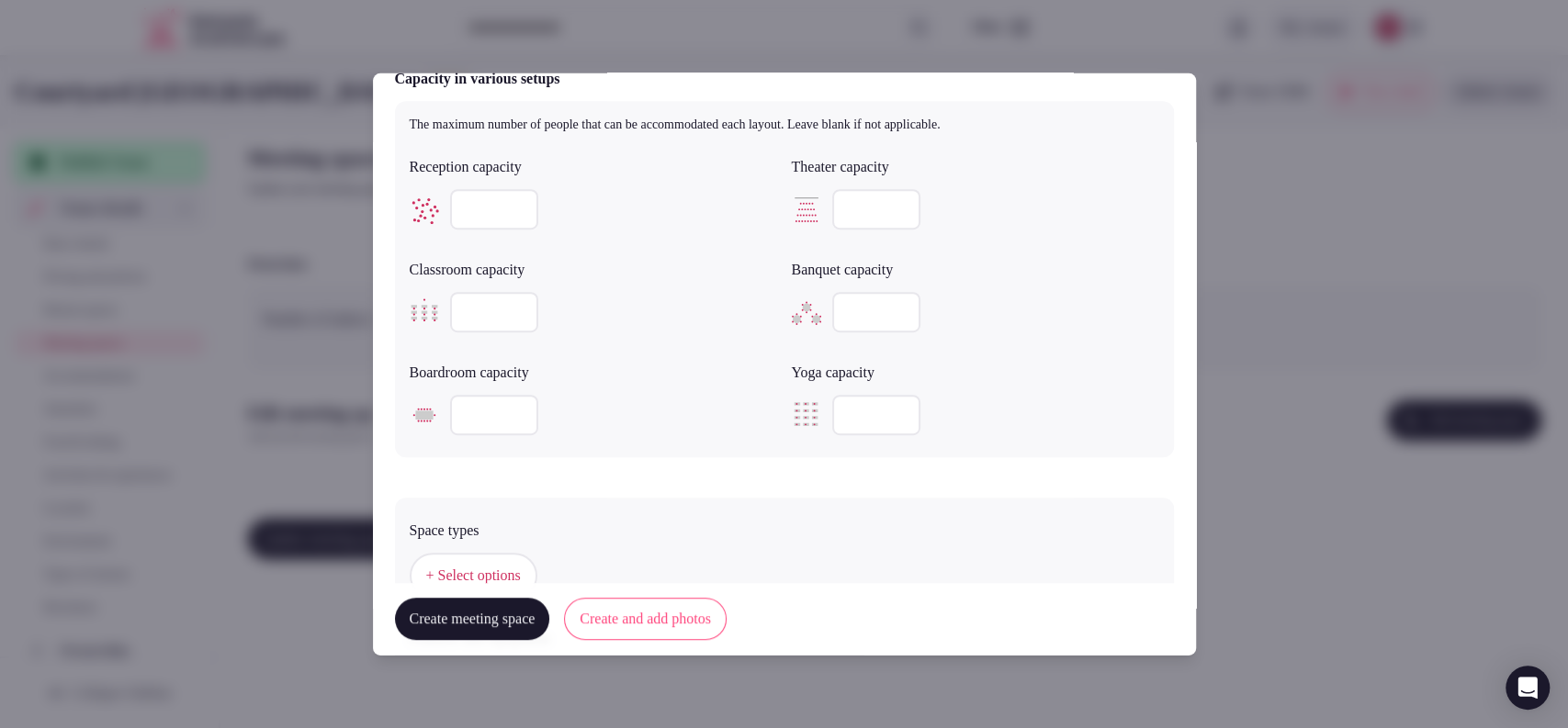
scroll to position [658, 0]
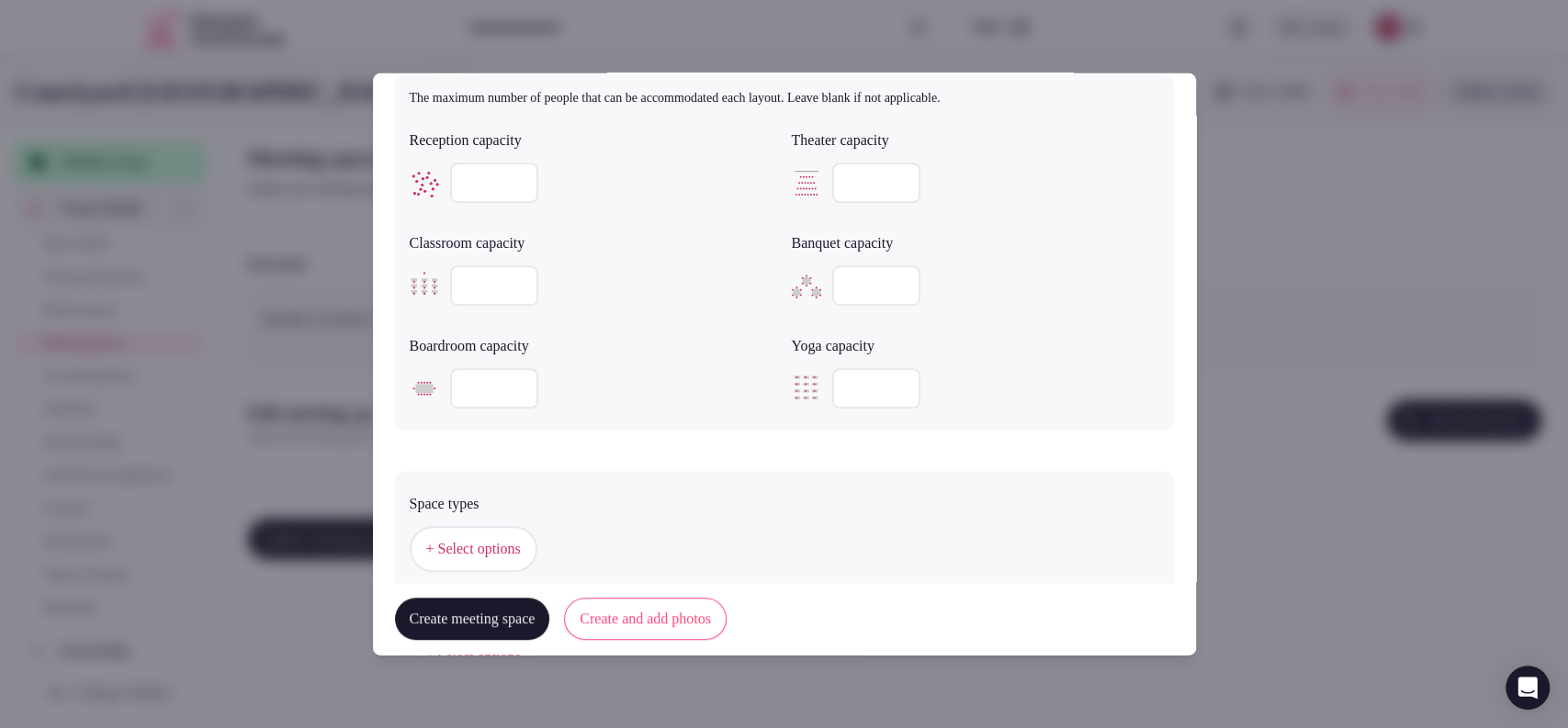
click at [487, 296] on input "number" at bounding box center [493, 285] width 88 height 40
type input "***"
click at [839, 277] on input "number" at bounding box center [875, 285] width 88 height 40
type input "***"
click at [472, 373] on input "number" at bounding box center [493, 388] width 88 height 40
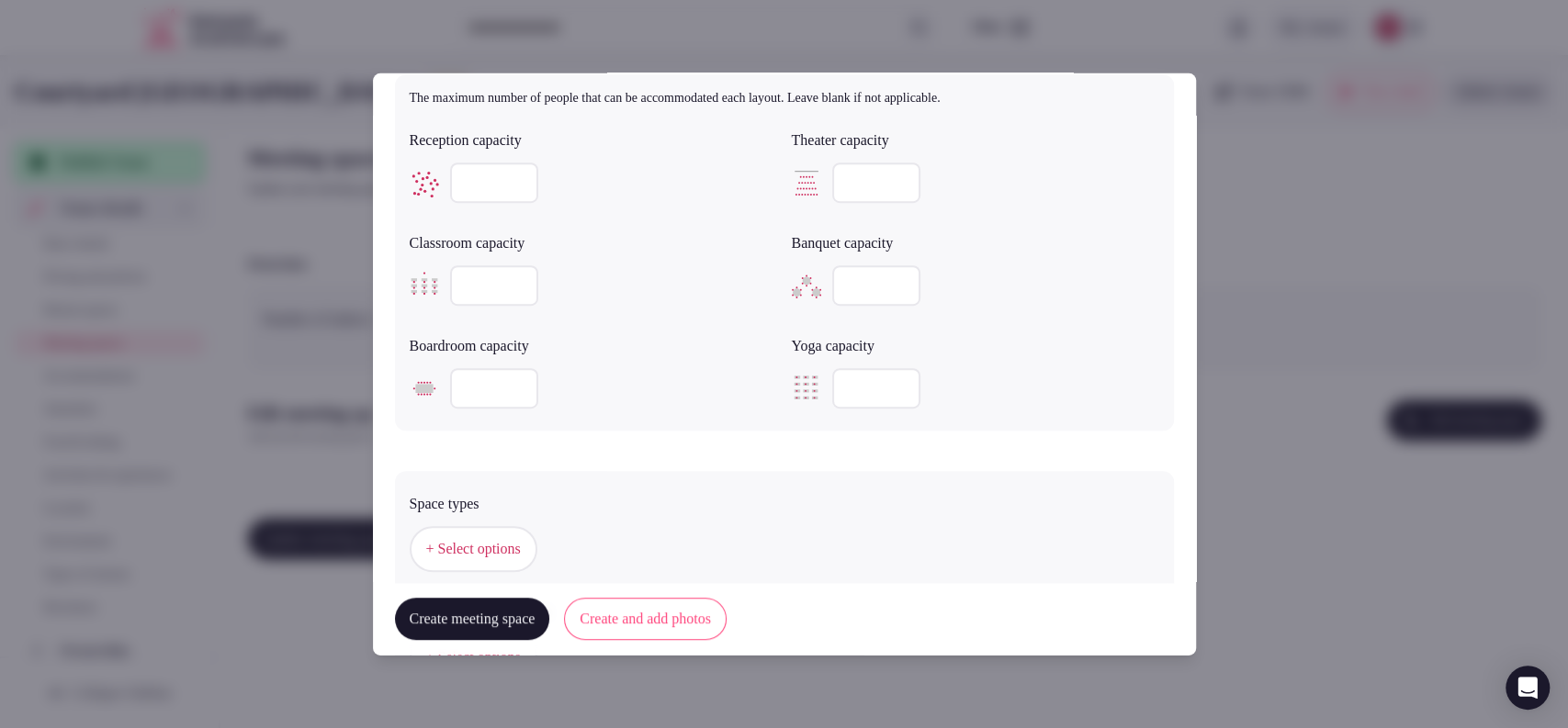
scroll to position [982, 0]
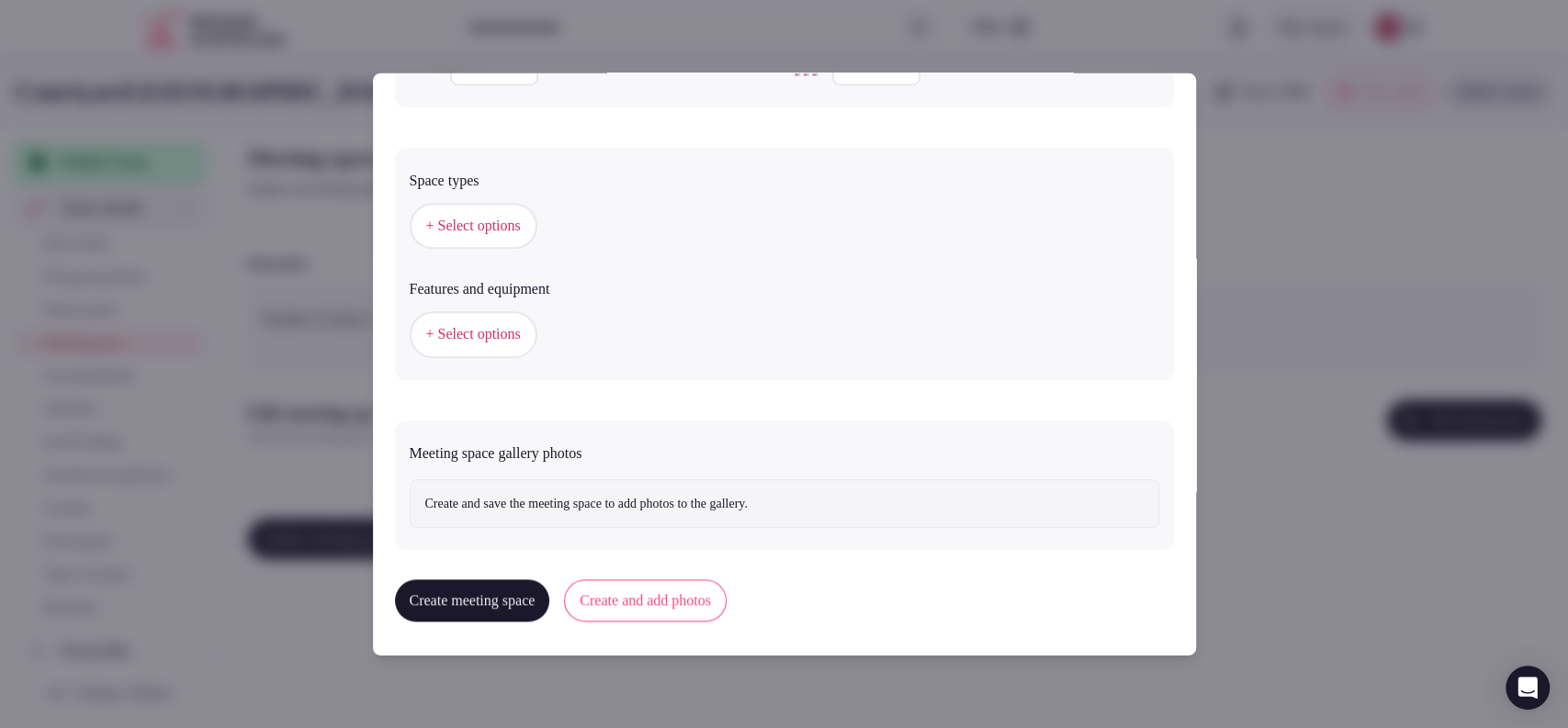
click at [471, 230] on span "+ Select options" at bounding box center [474, 226] width 95 height 20
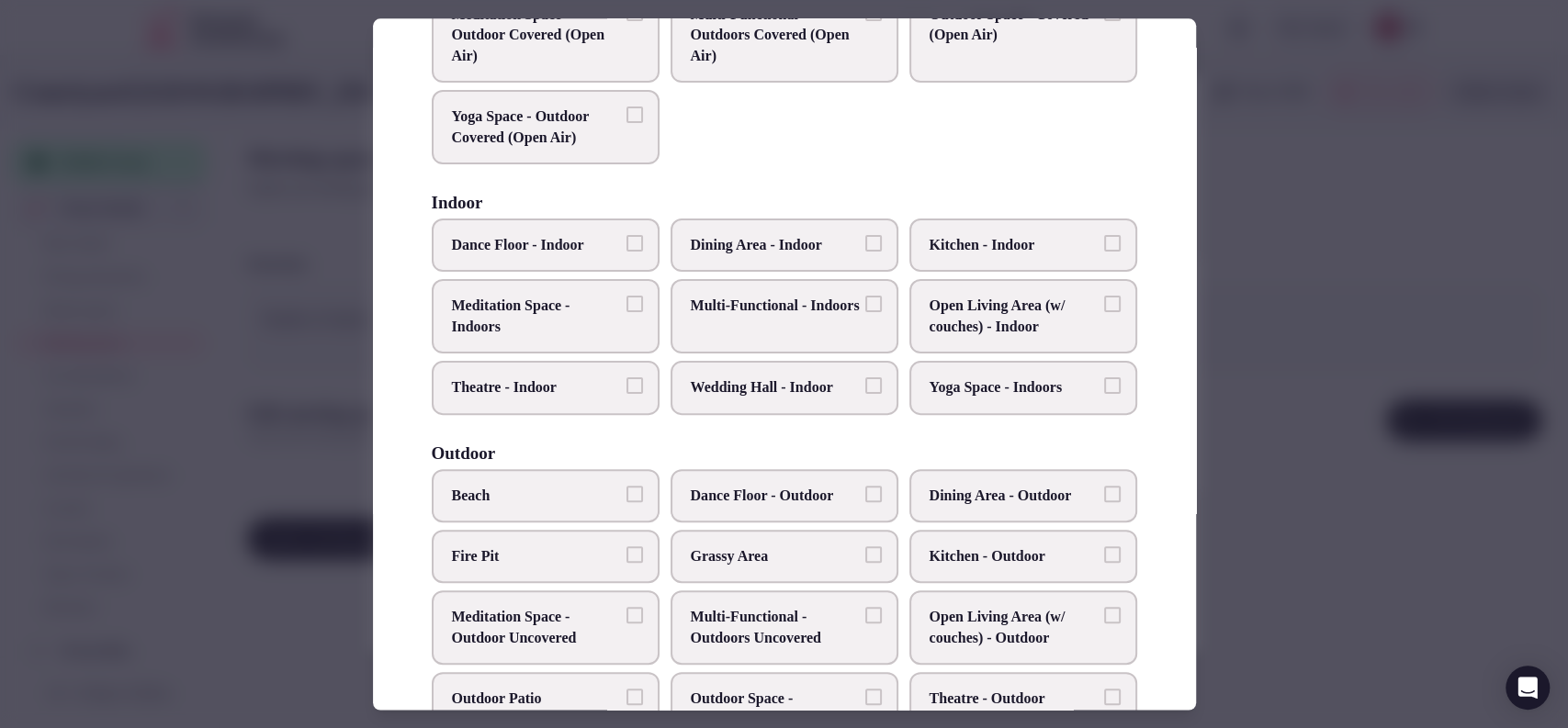
scroll to position [213, 0]
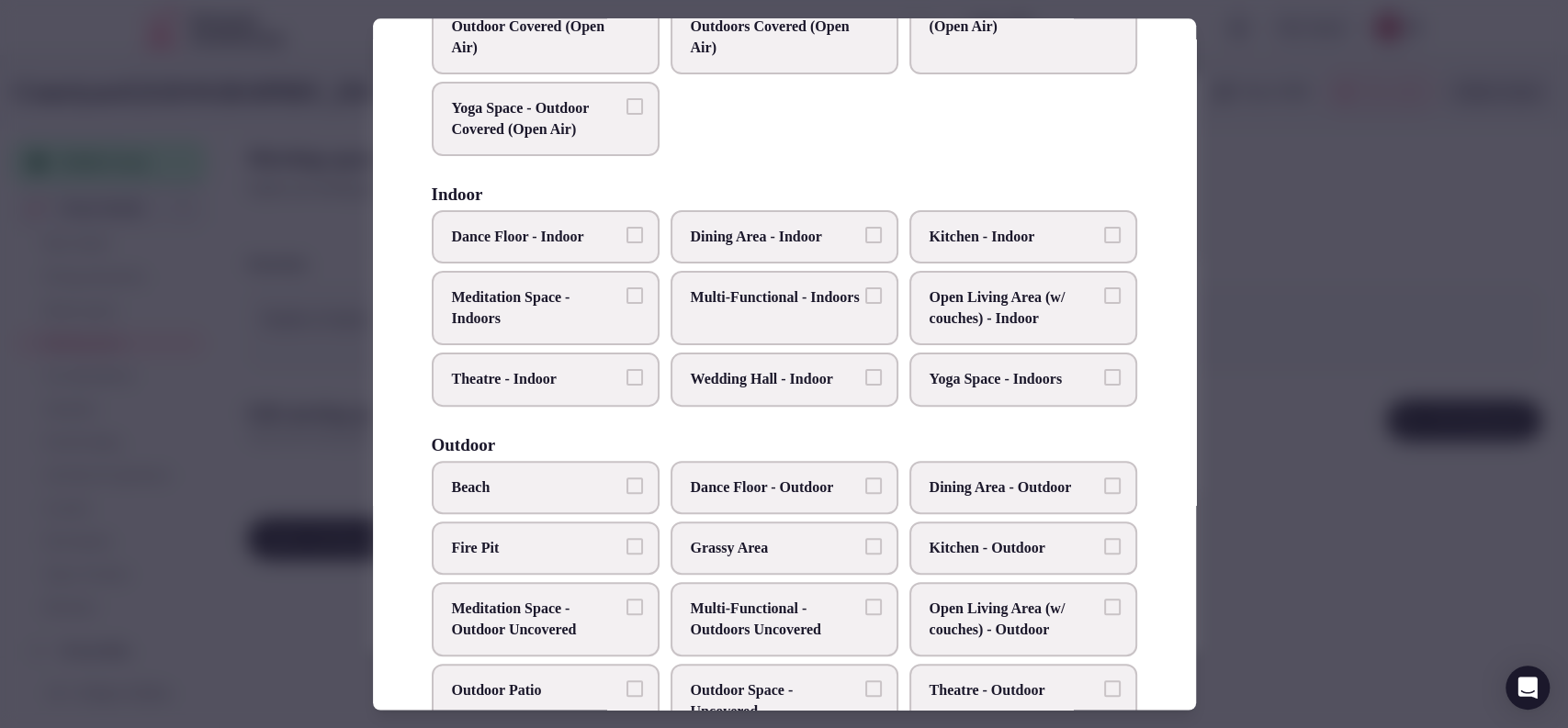
click at [817, 303] on span "Multi-Functional - Indoors" at bounding box center [775, 298] width 169 height 20
click at [865, 303] on button "Multi-Functional - Indoors" at bounding box center [873, 296] width 17 height 17
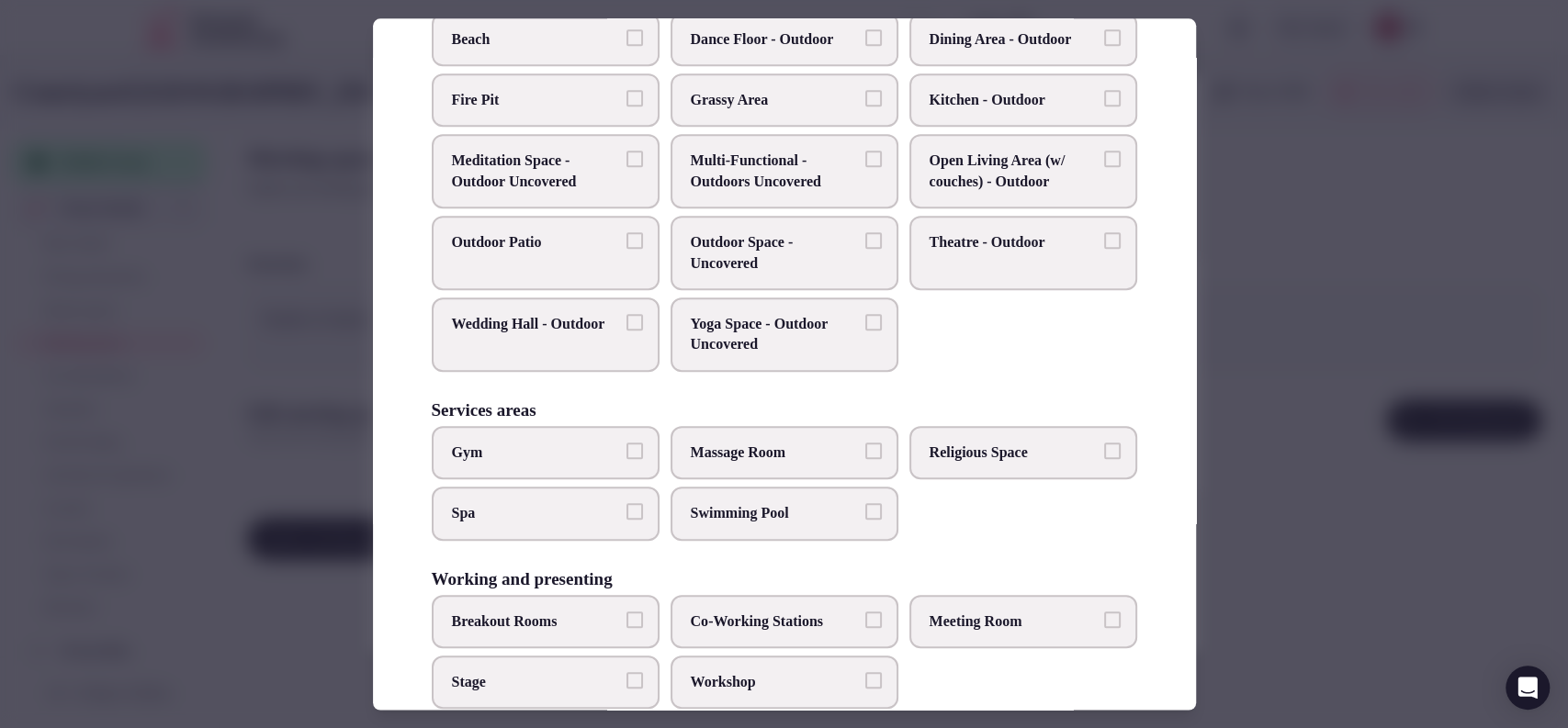
scroll to position [698, 0]
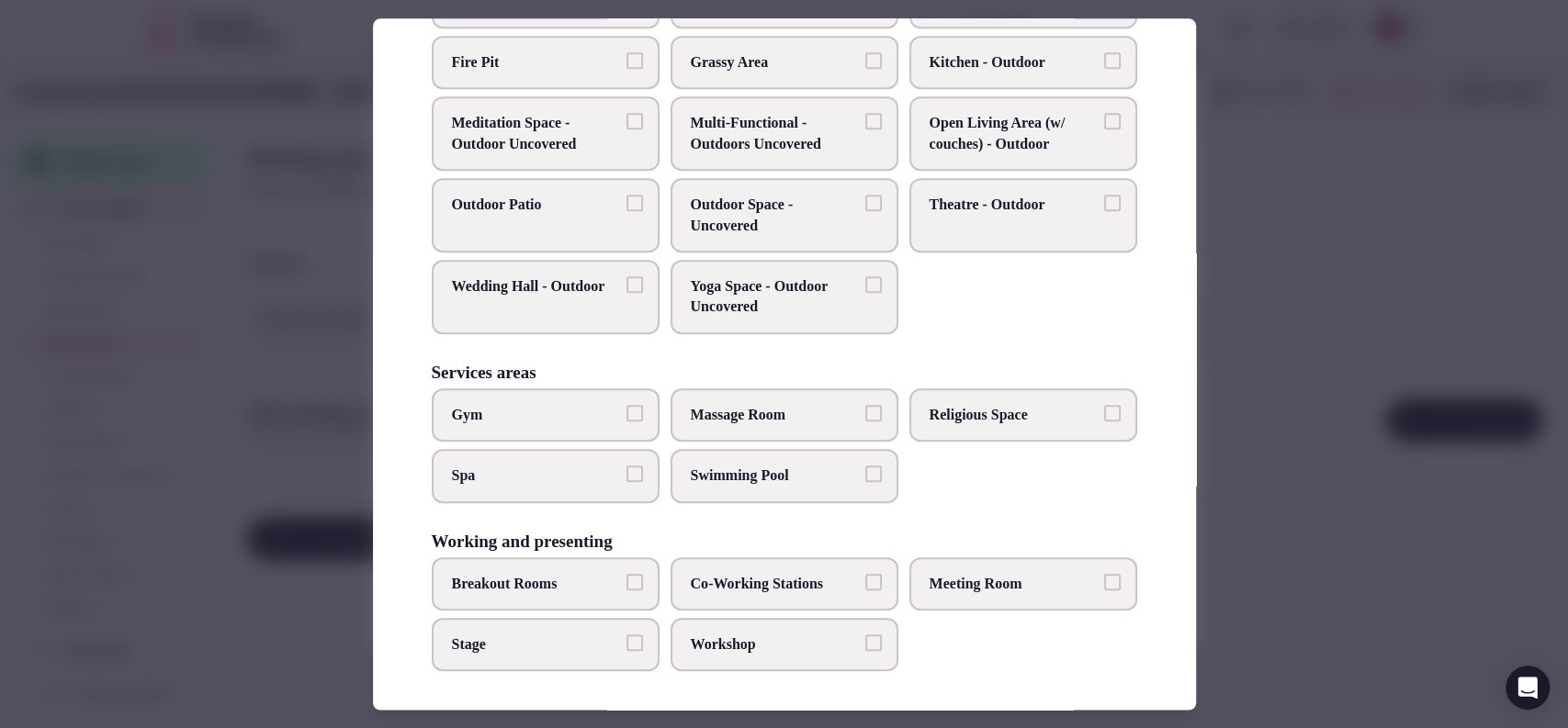
click at [1021, 564] on label "Meeting Room" at bounding box center [1023, 584] width 228 height 53
click at [1104, 574] on button "Meeting Room" at bounding box center [1112, 582] width 17 height 17
click at [696, 634] on span "Workshop" at bounding box center [775, 644] width 169 height 20
click at [865, 634] on button "Workshop" at bounding box center [873, 642] width 17 height 17
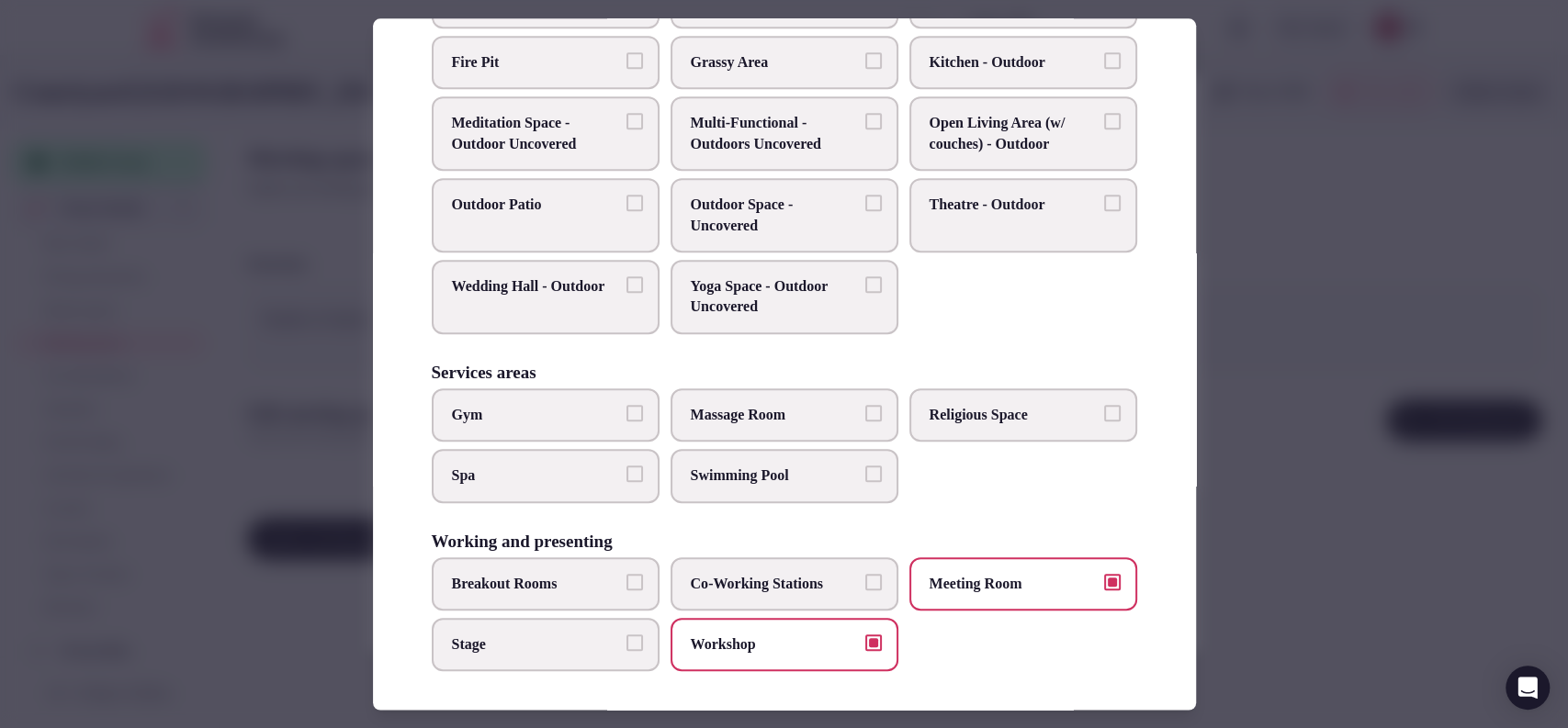
click at [518, 579] on span "Breakout Rooms" at bounding box center [536, 584] width 169 height 20
click at [627, 579] on button "Breakout Rooms" at bounding box center [635, 582] width 17 height 17
click at [518, 579] on span "Breakout Rooms" at bounding box center [536, 584] width 169 height 20
click at [627, 579] on button "Breakout Rooms" at bounding box center [635, 582] width 17 height 17
click at [1329, 473] on div at bounding box center [784, 364] width 1568 height 728
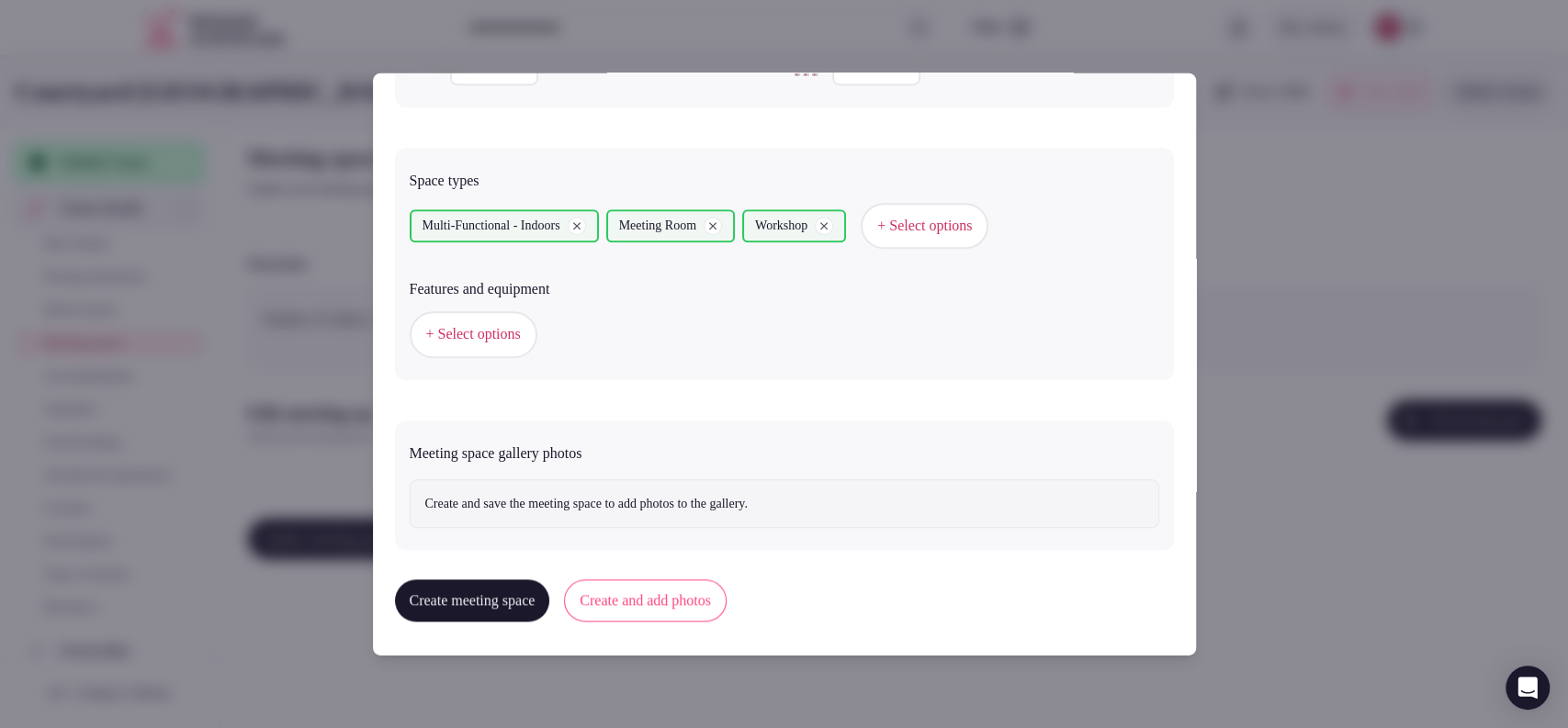
click at [711, 595] on button "Create and add photos" at bounding box center [645, 600] width 163 height 42
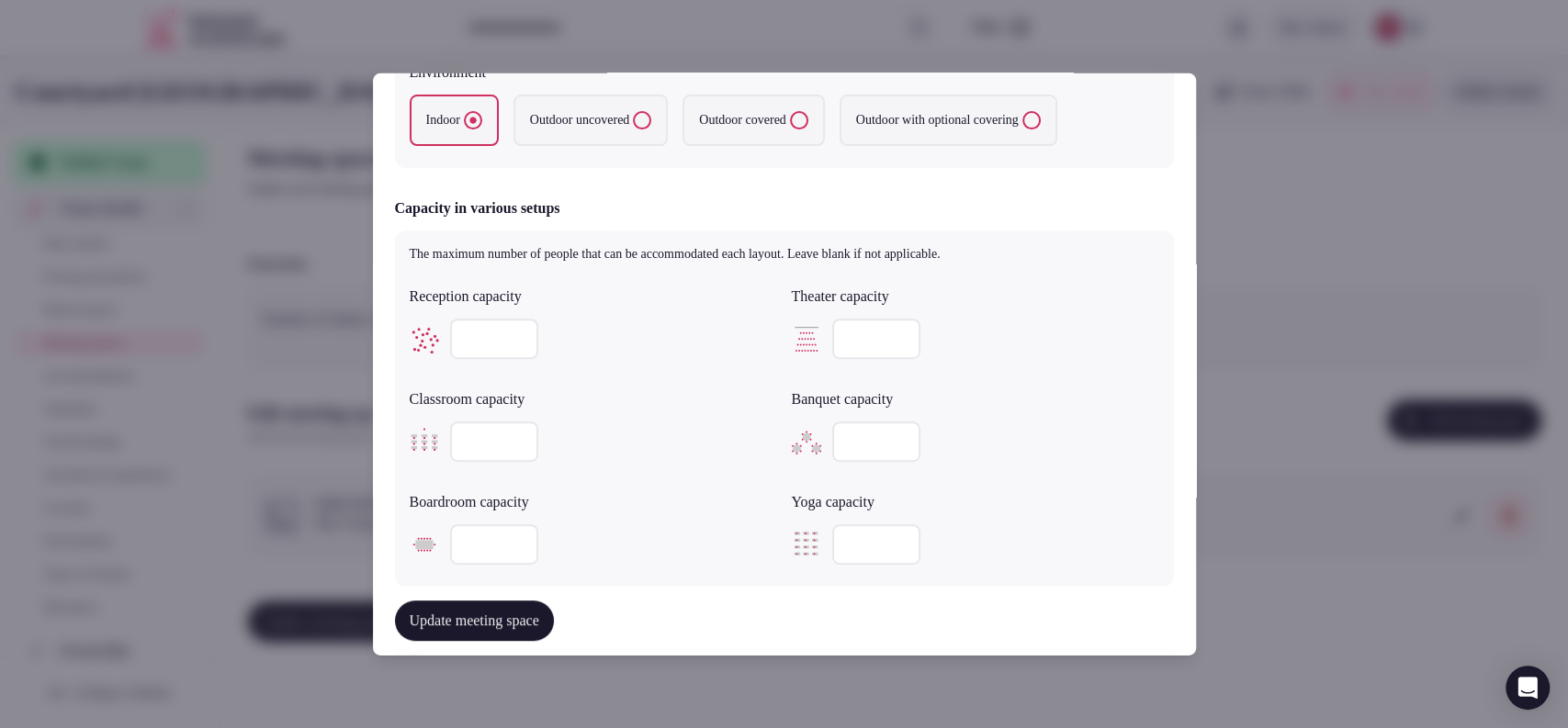
scroll to position [1020, 0]
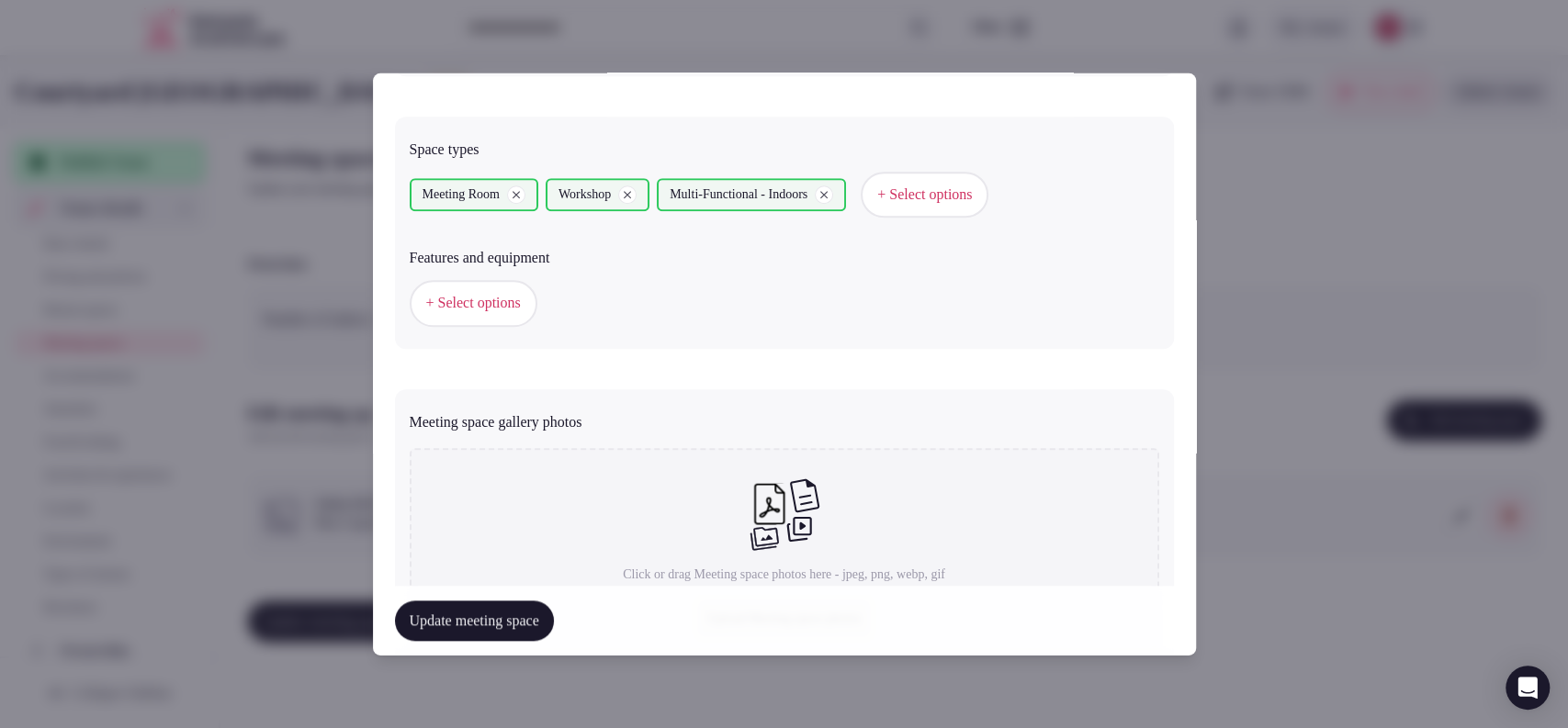
click at [534, 321] on button "+ Select options" at bounding box center [473, 303] width 127 height 46
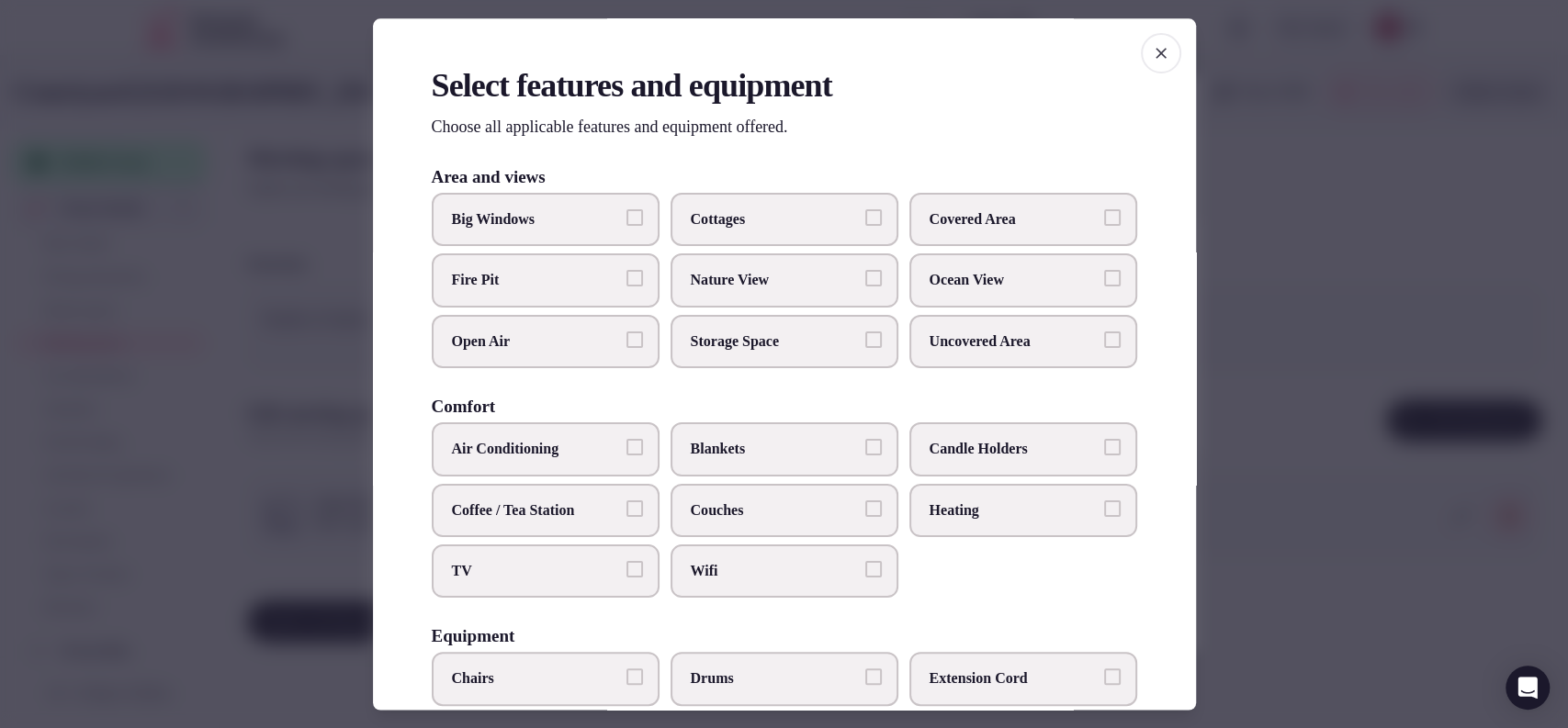
click at [943, 235] on label "Covered Area" at bounding box center [1023, 219] width 228 height 53
click at [1104, 226] on button "Covered Area" at bounding box center [1112, 217] width 17 height 17
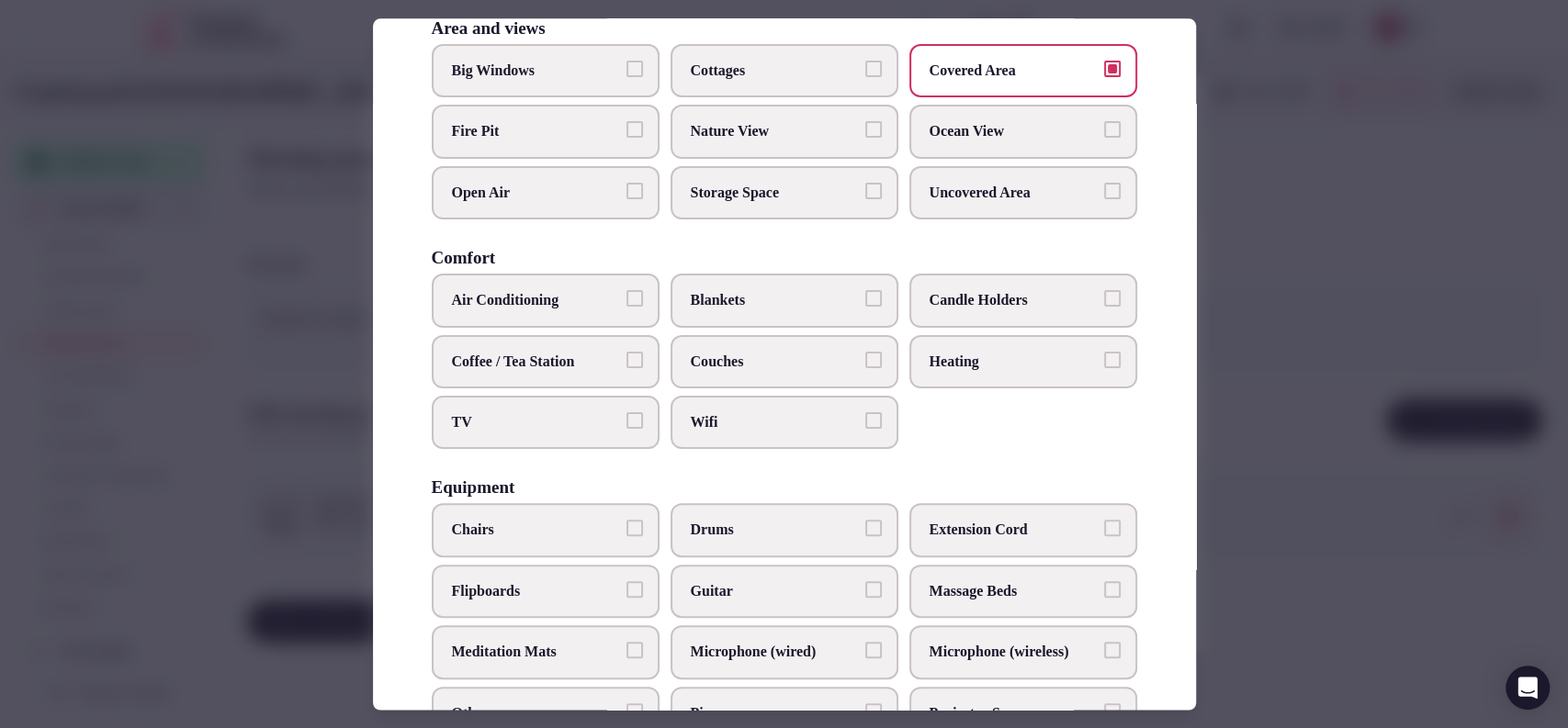
scroll to position [187, 0]
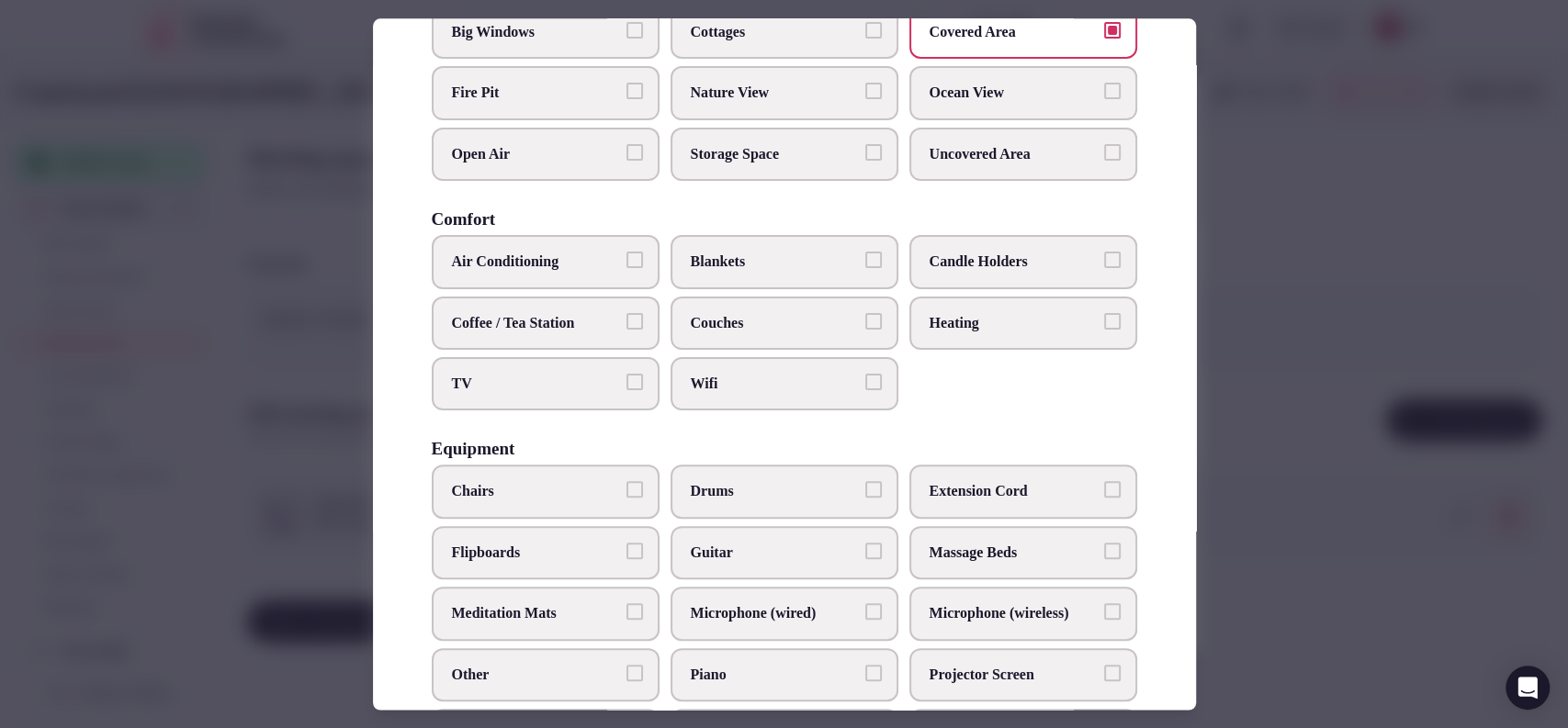
click at [555, 381] on span "TV" at bounding box center [536, 384] width 169 height 20
click at [627, 381] on button "TV" at bounding box center [635, 382] width 17 height 17
click at [560, 336] on label "Coffee / Tea Station" at bounding box center [545, 324] width 228 height 53
click at [627, 329] on button "Coffee / Tea Station" at bounding box center [635, 321] width 17 height 17
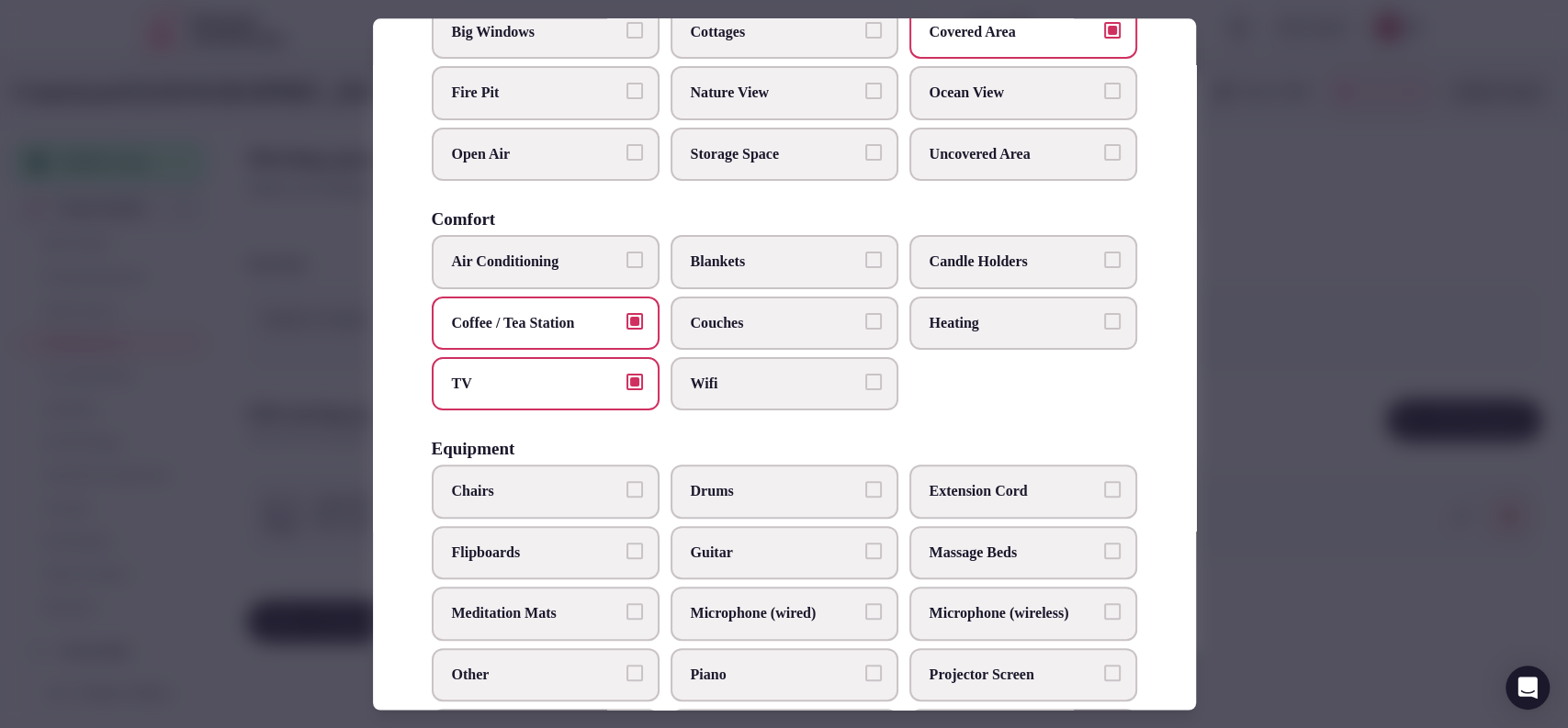
click at [583, 262] on span "Air Conditioning" at bounding box center [536, 262] width 169 height 20
click at [627, 262] on button "Air Conditioning" at bounding box center [635, 260] width 17 height 17
click at [764, 367] on label "Wifi" at bounding box center [784, 384] width 228 height 53
click at [865, 374] on button "Wifi" at bounding box center [873, 382] width 17 height 17
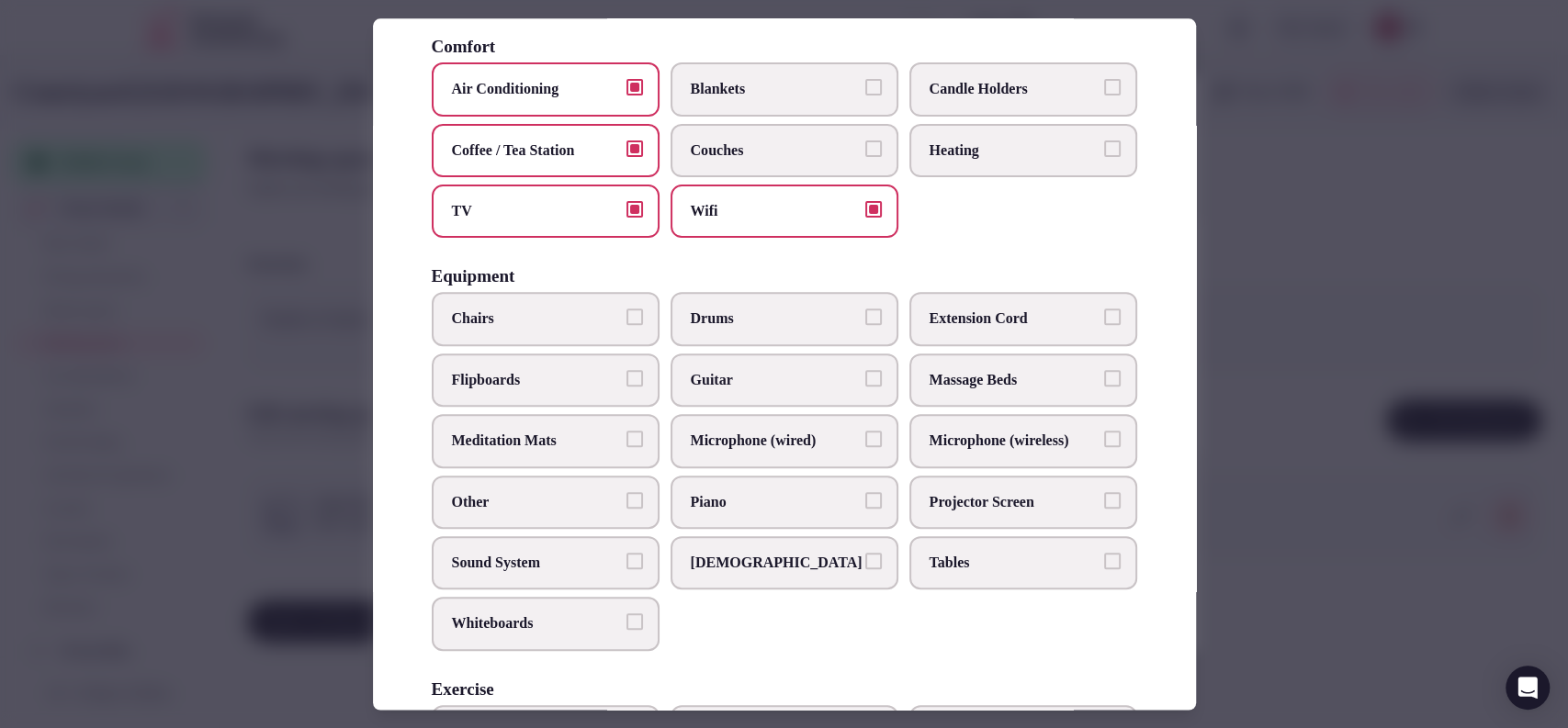
scroll to position [368, 0]
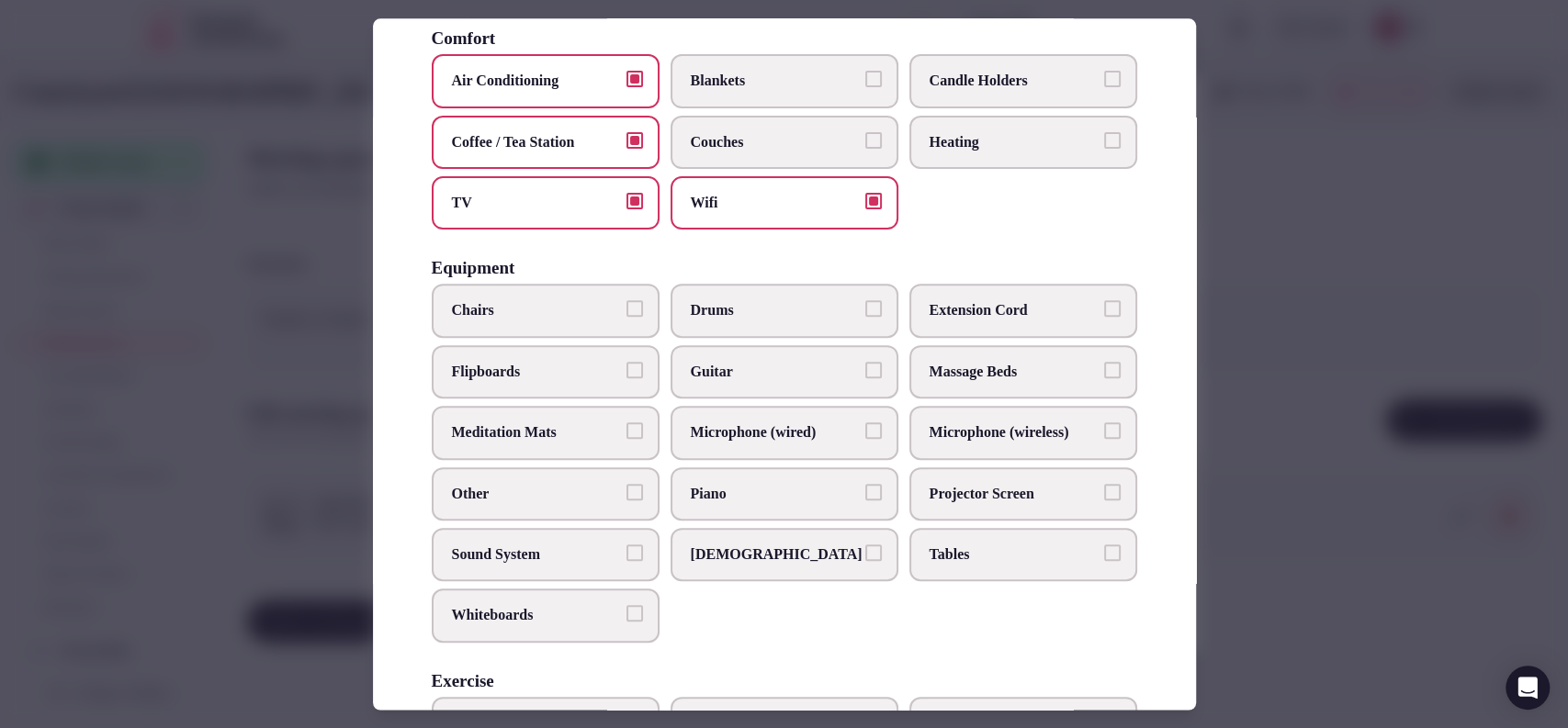
click at [798, 409] on label "Microphone (wired)" at bounding box center [784, 433] width 228 height 53
click at [865, 423] on button "Microphone (wired)" at bounding box center [873, 431] width 17 height 17
click at [991, 426] on span "Microphone (wireless)" at bounding box center [1013, 433] width 169 height 20
click at [1104, 426] on button "Microphone (wireless)" at bounding box center [1112, 431] width 17 height 17
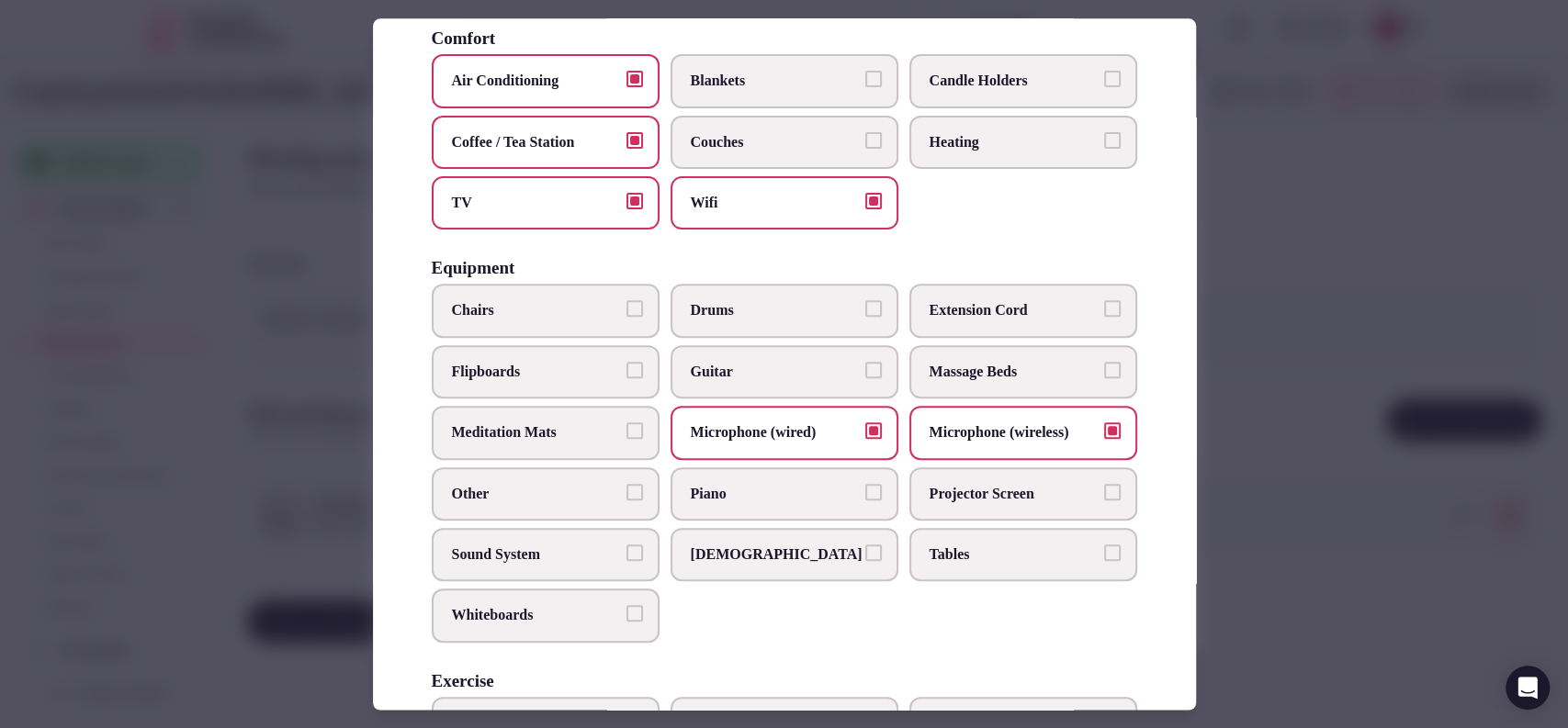
click at [511, 316] on span "Chairs" at bounding box center [536, 311] width 169 height 20
click at [627, 316] on button "Chairs" at bounding box center [635, 309] width 17 height 17
click at [527, 373] on span "Flipboards" at bounding box center [536, 372] width 169 height 20
click at [627, 373] on button "Flipboards" at bounding box center [635, 370] width 17 height 17
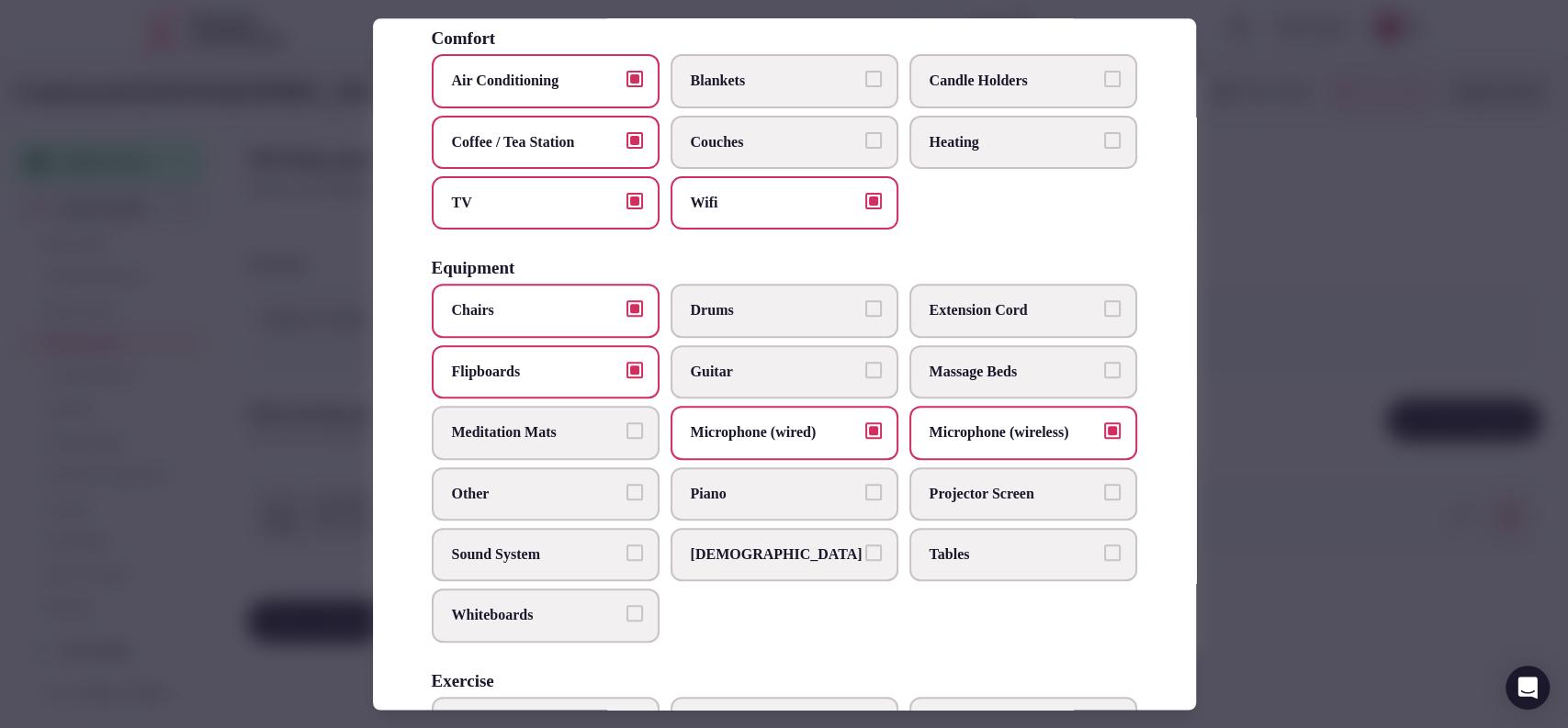
click at [517, 562] on label "Sound System" at bounding box center [545, 554] width 228 height 53
click at [627, 561] on button "Sound System" at bounding box center [635, 552] width 17 height 17
click at [956, 555] on span "Tables" at bounding box center [1013, 554] width 169 height 20
click at [1104, 555] on button "Tables" at bounding box center [1112, 552] width 17 height 17
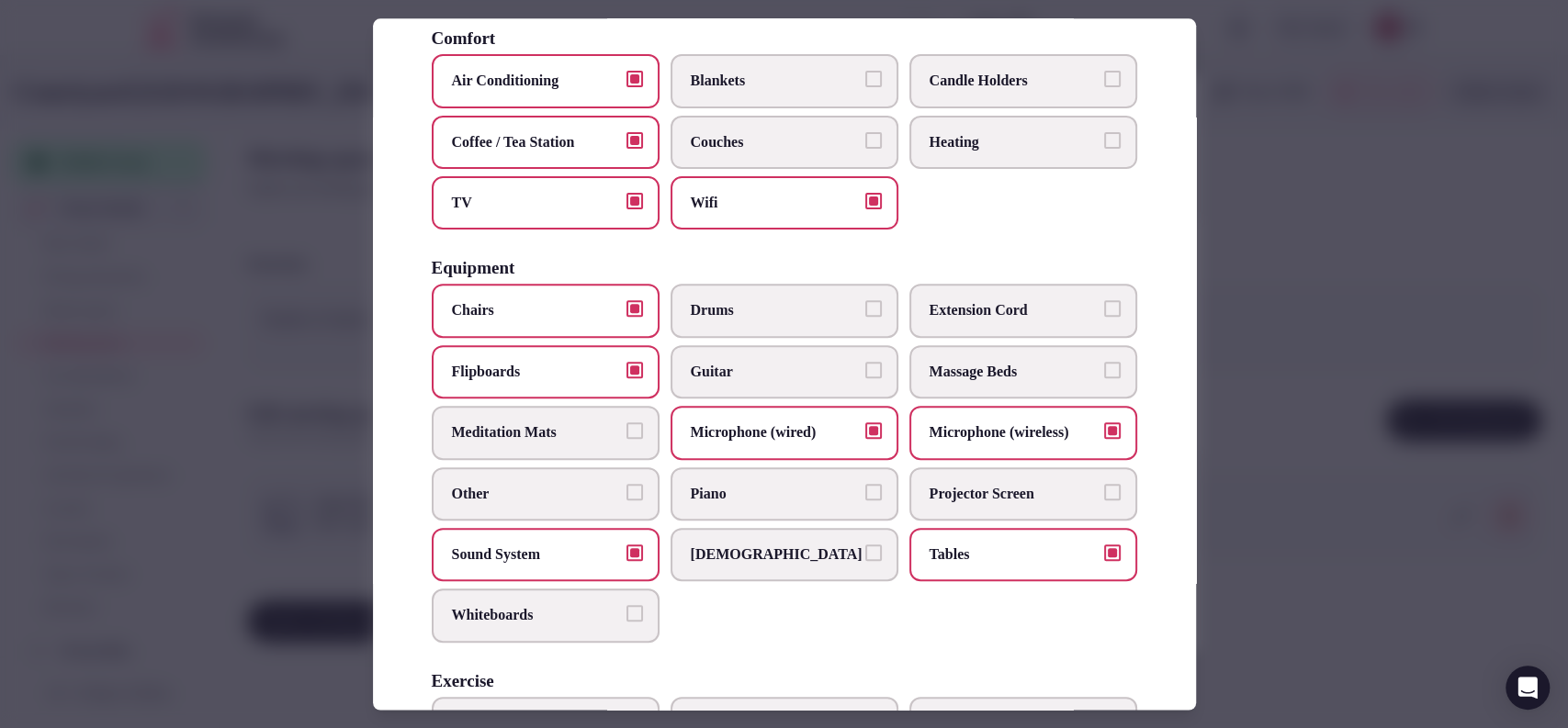
drag, startPoint x: 969, startPoint y: 498, endPoint x: 766, endPoint y: 551, distance: 209.8
click at [969, 497] on span "Projector Screen" at bounding box center [1013, 494] width 169 height 20
click at [1104, 497] on button "Projector Screen" at bounding box center [1112, 492] width 17 height 17
click at [543, 608] on span "Whiteboards" at bounding box center [536, 616] width 169 height 20
click at [627, 608] on button "Whiteboards" at bounding box center [635, 614] width 17 height 17
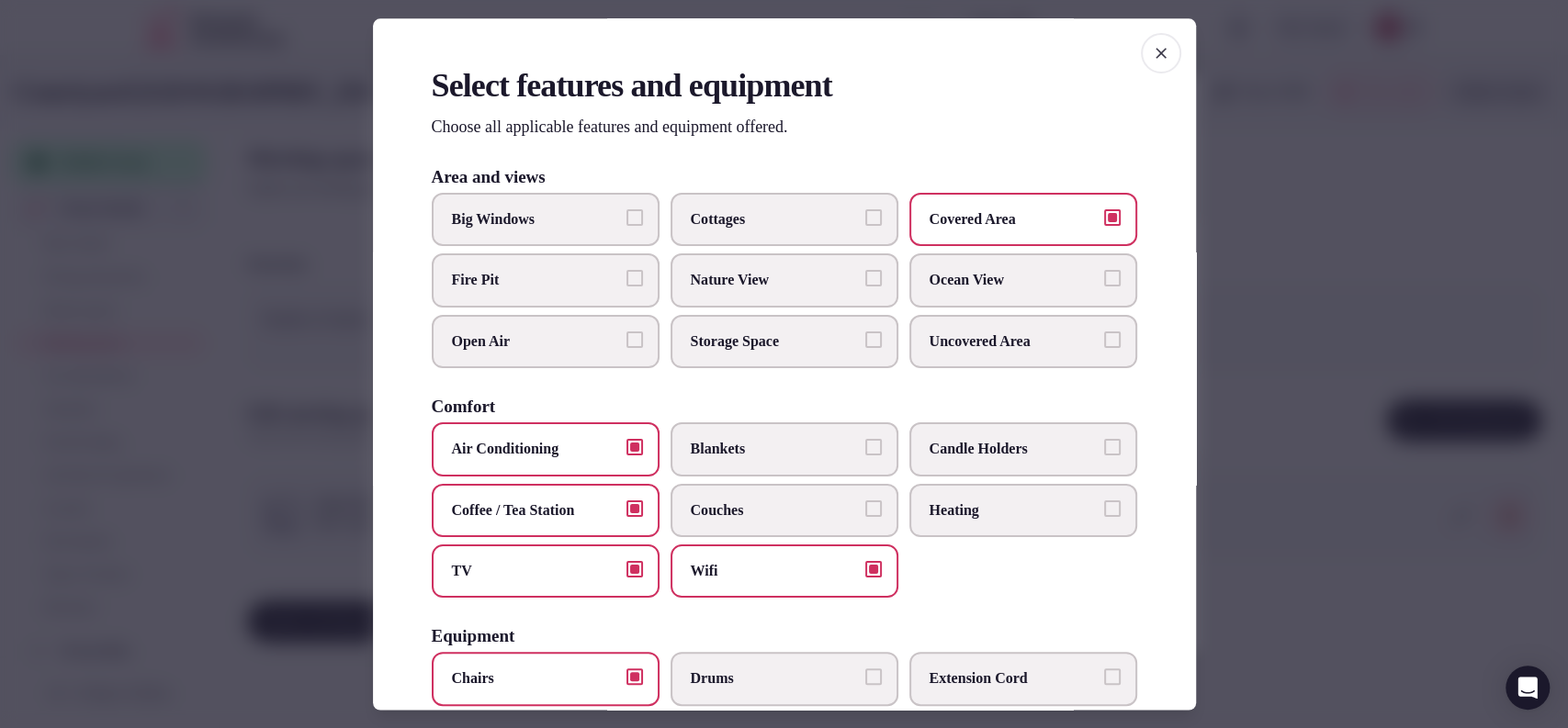
scroll to position [568, 0]
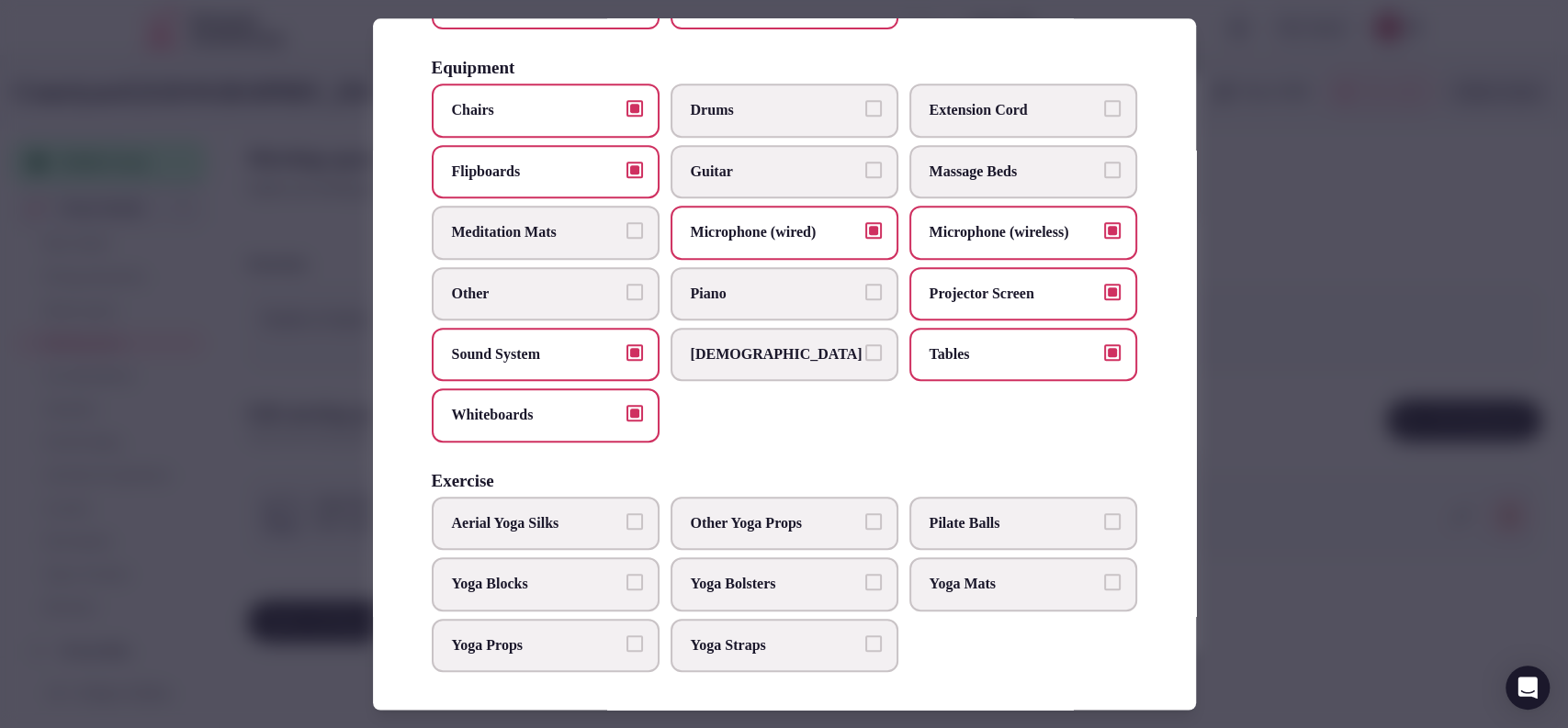
click at [1358, 528] on div at bounding box center [784, 364] width 1568 height 728
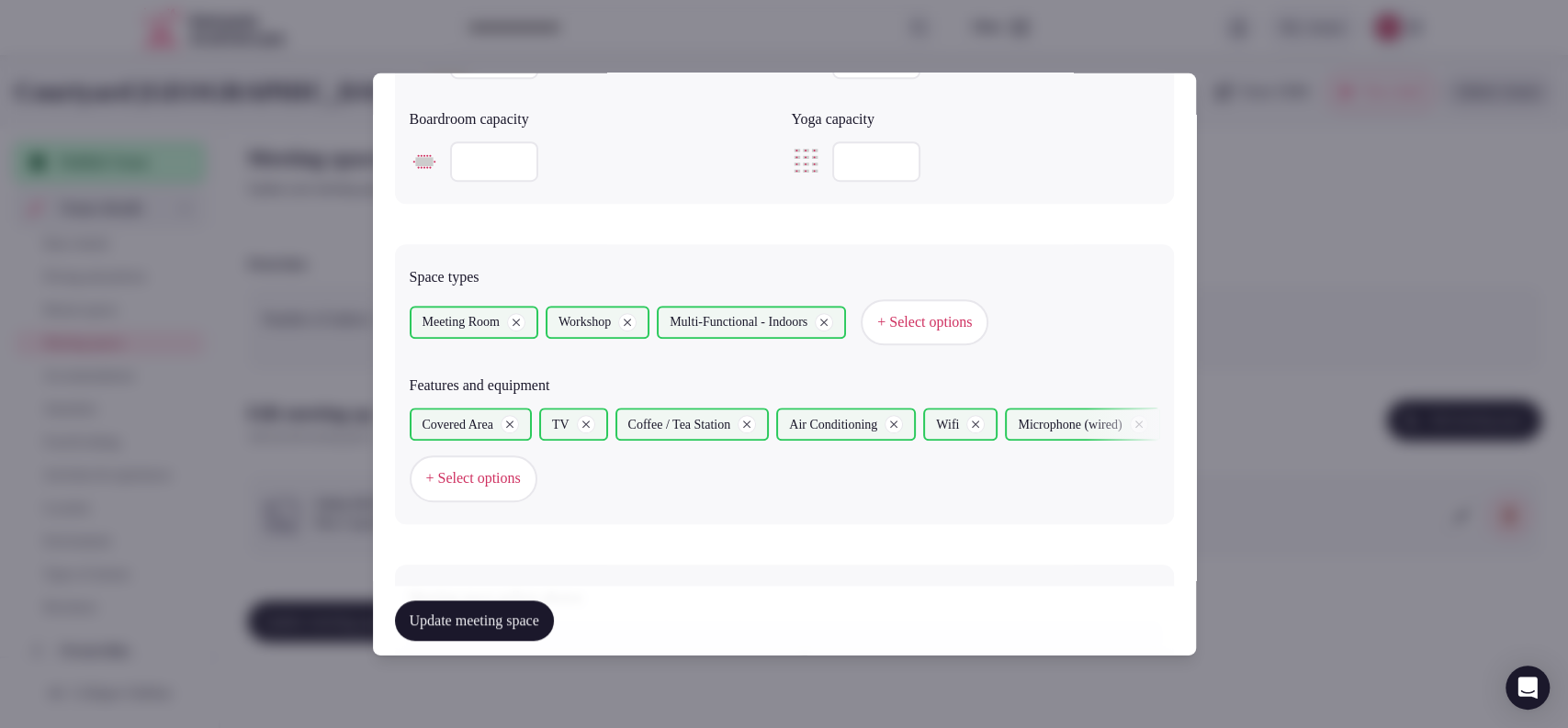
scroll to position [1204, 0]
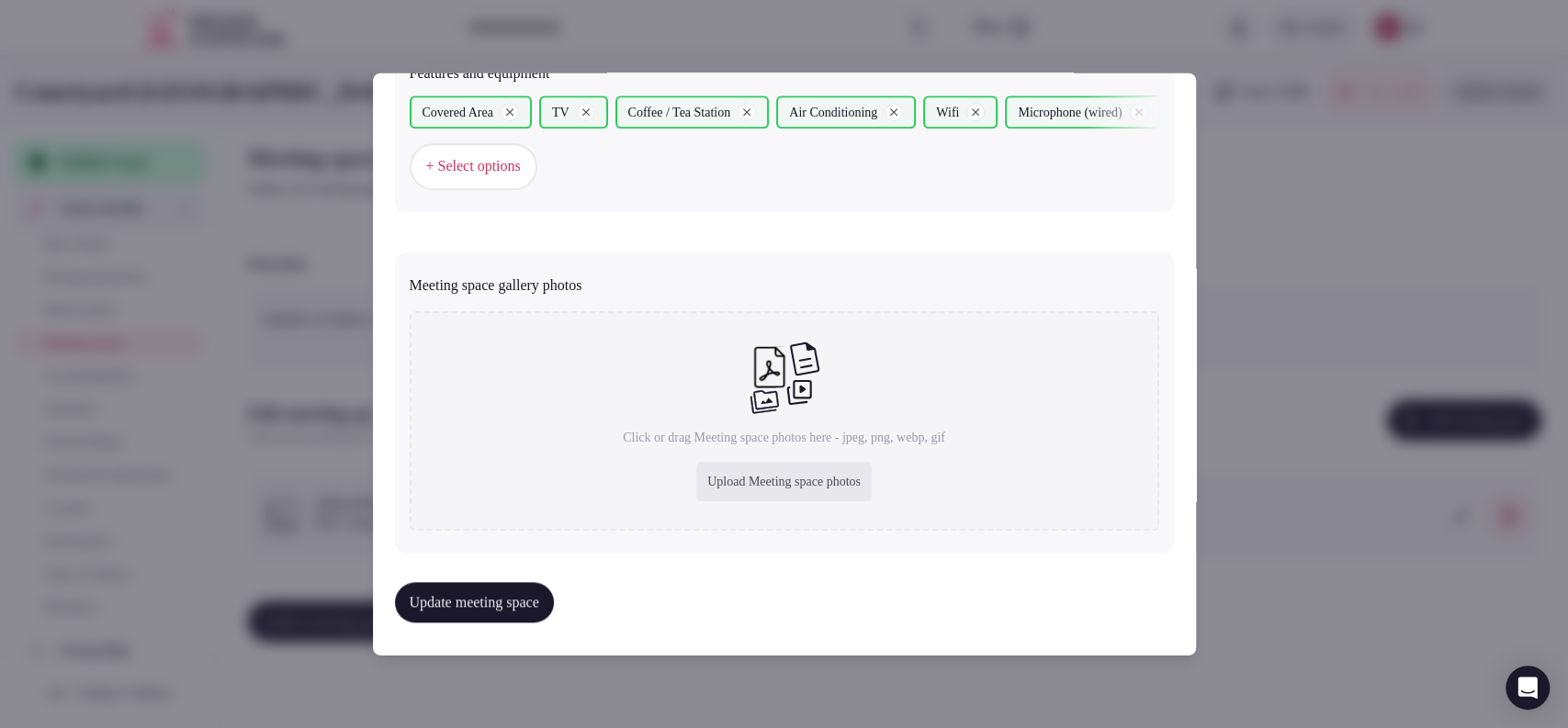
click at [747, 486] on div "Upload Meeting space photos" at bounding box center [784, 481] width 176 height 40
type input "**********"
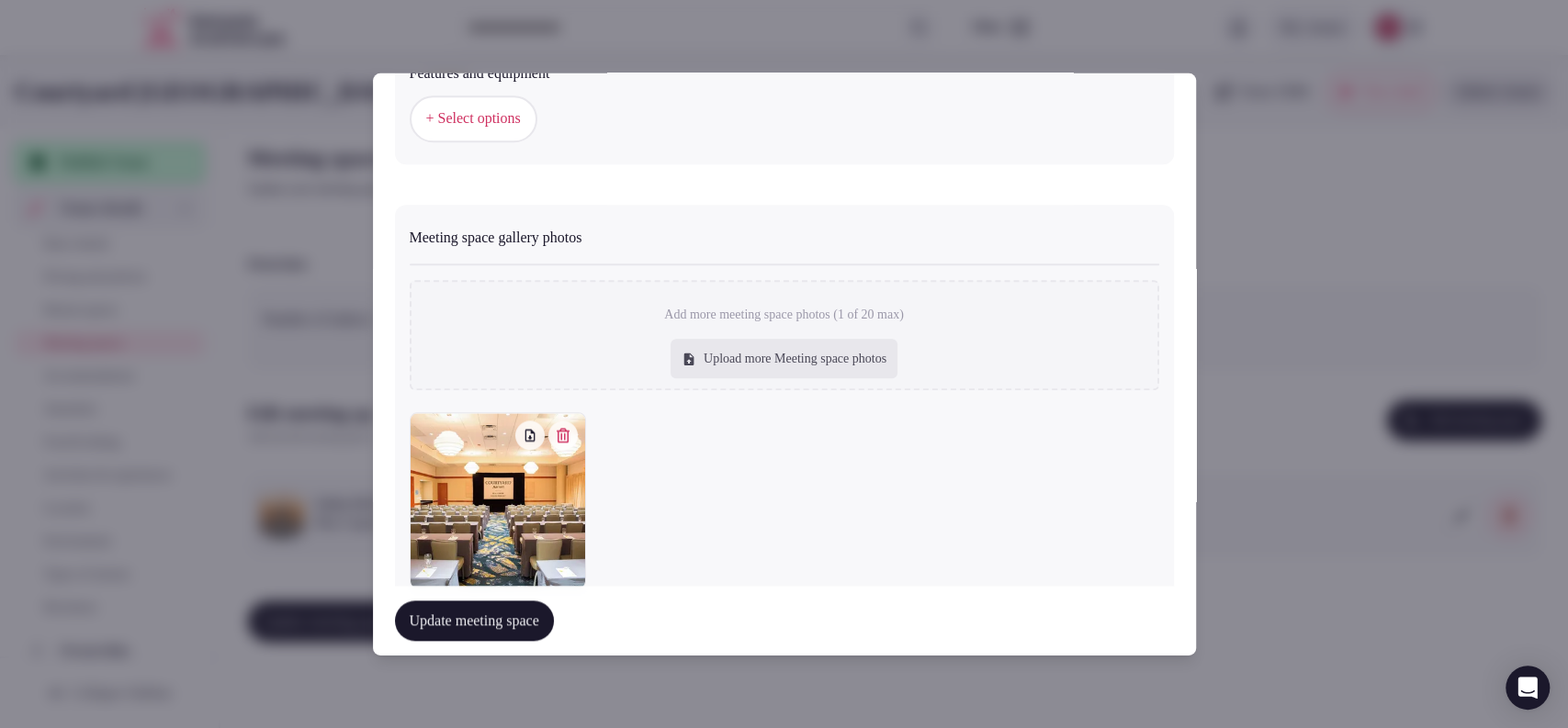
click at [468, 624] on button "Update meeting space" at bounding box center [474, 620] width 159 height 40
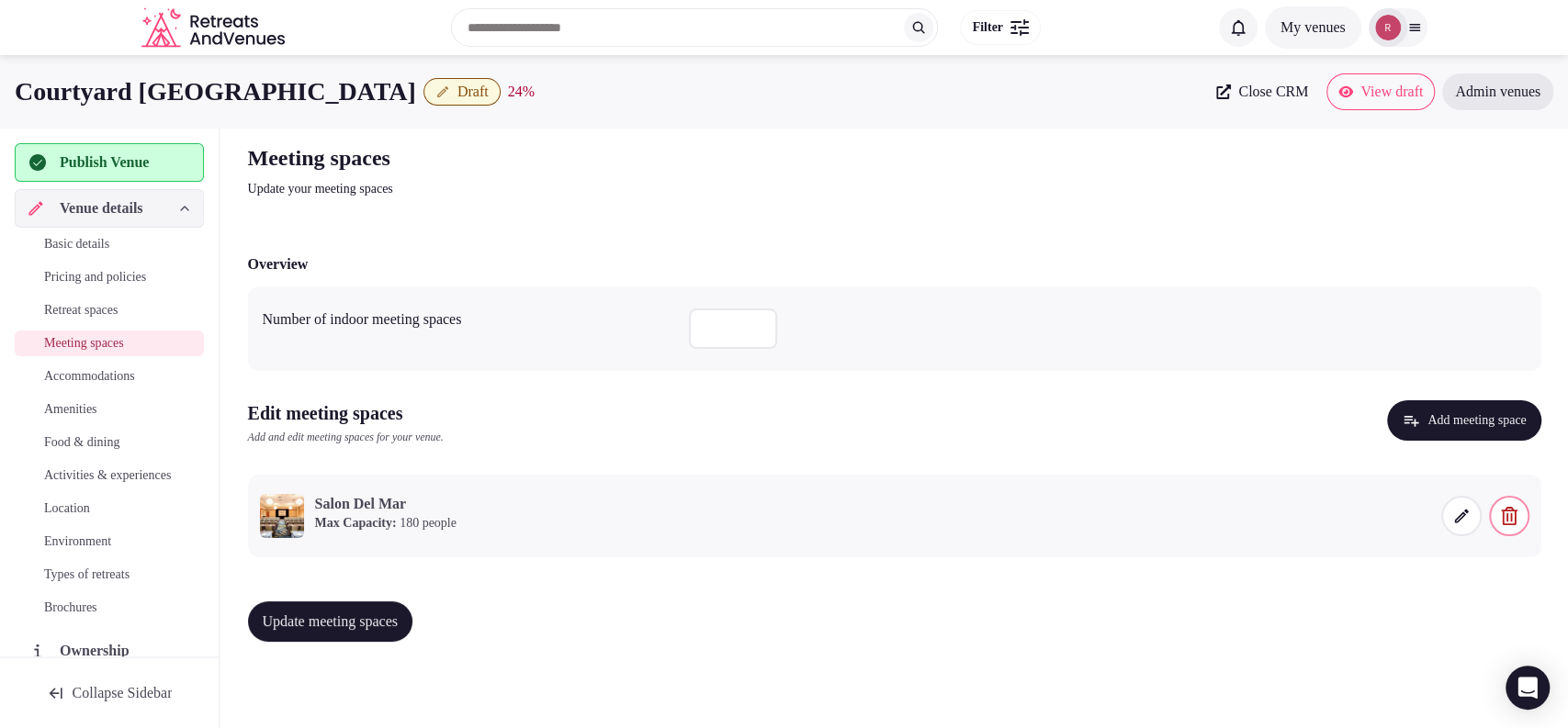
click at [356, 615] on span "Update meeting spaces" at bounding box center [331, 621] width 136 height 19
click at [127, 373] on span "Accommodations" at bounding box center [90, 376] width 91 height 19
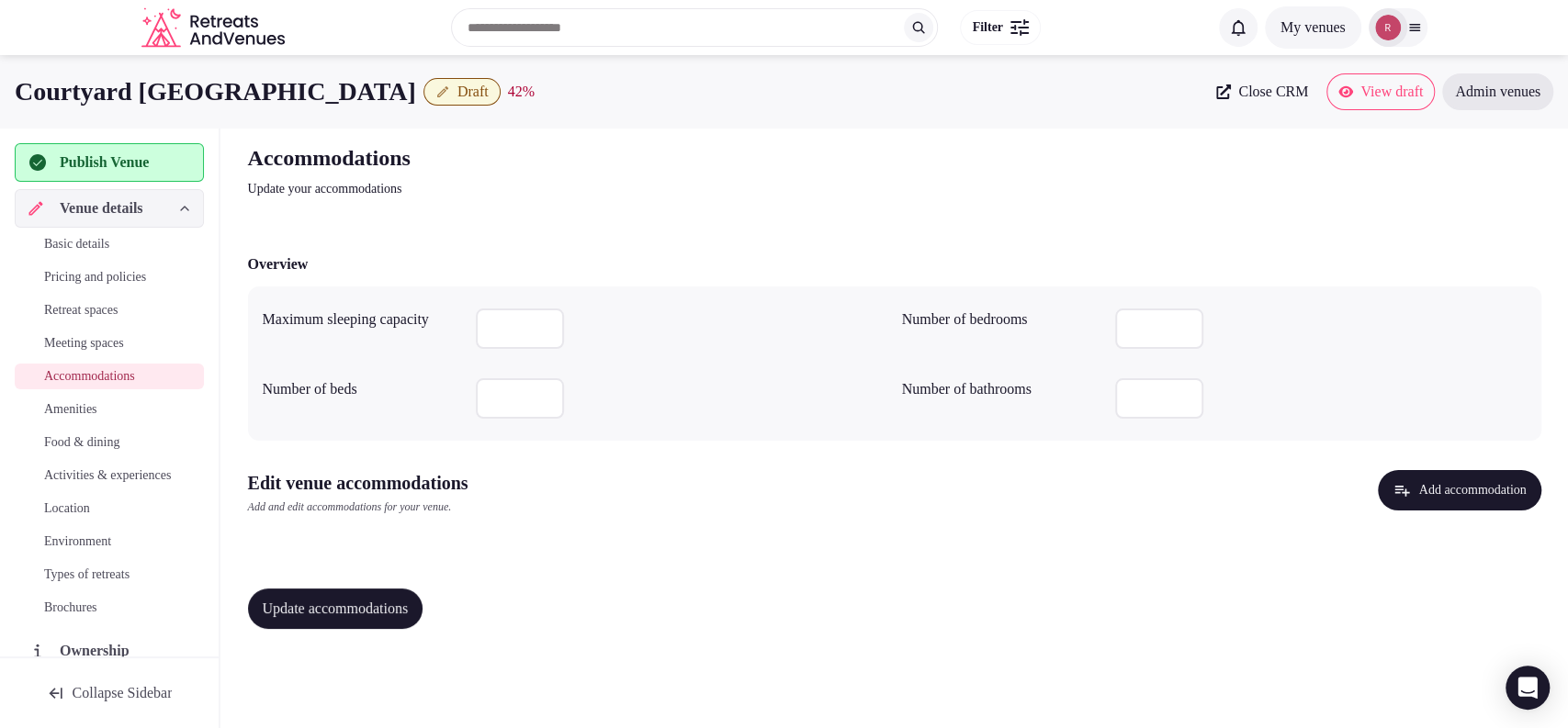
click at [1395, 491] on icon "button" at bounding box center [1402, 490] width 15 height 11
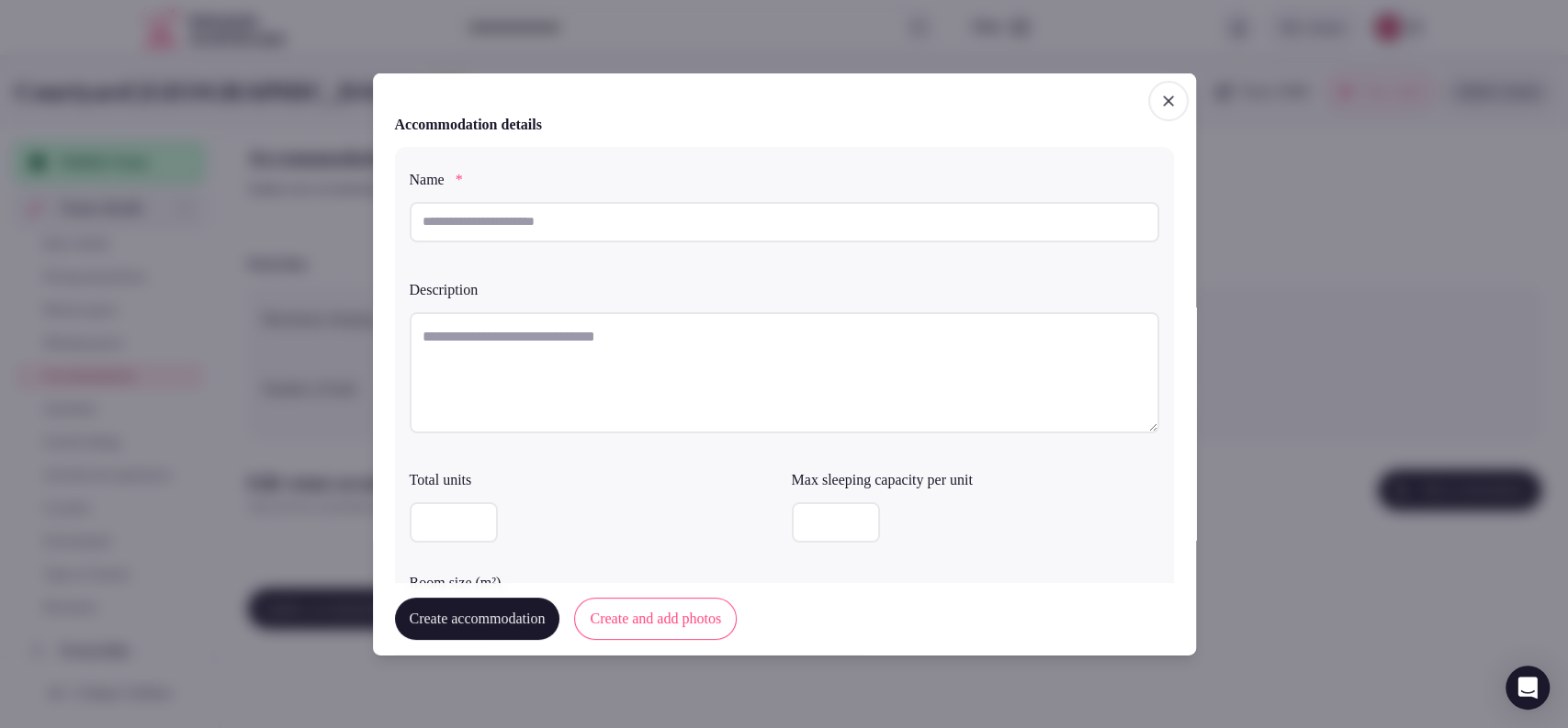
click at [605, 233] on input "text" at bounding box center [784, 221] width 750 height 40
paste input "**********"
click at [512, 219] on input "**********" at bounding box center [784, 221] width 750 height 40
type input "**********"
click at [530, 375] on textarea at bounding box center [784, 372] width 750 height 121
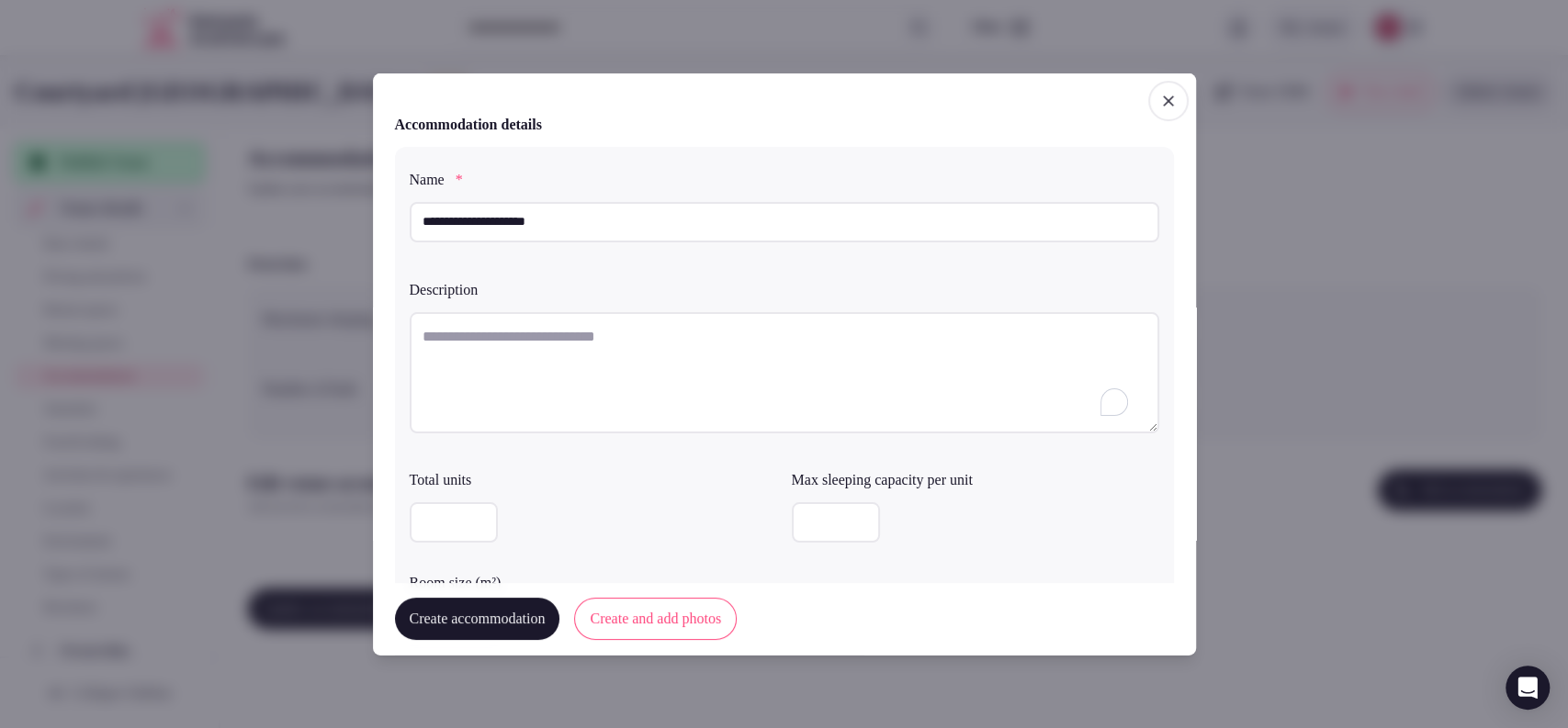
paste textarea "**********"
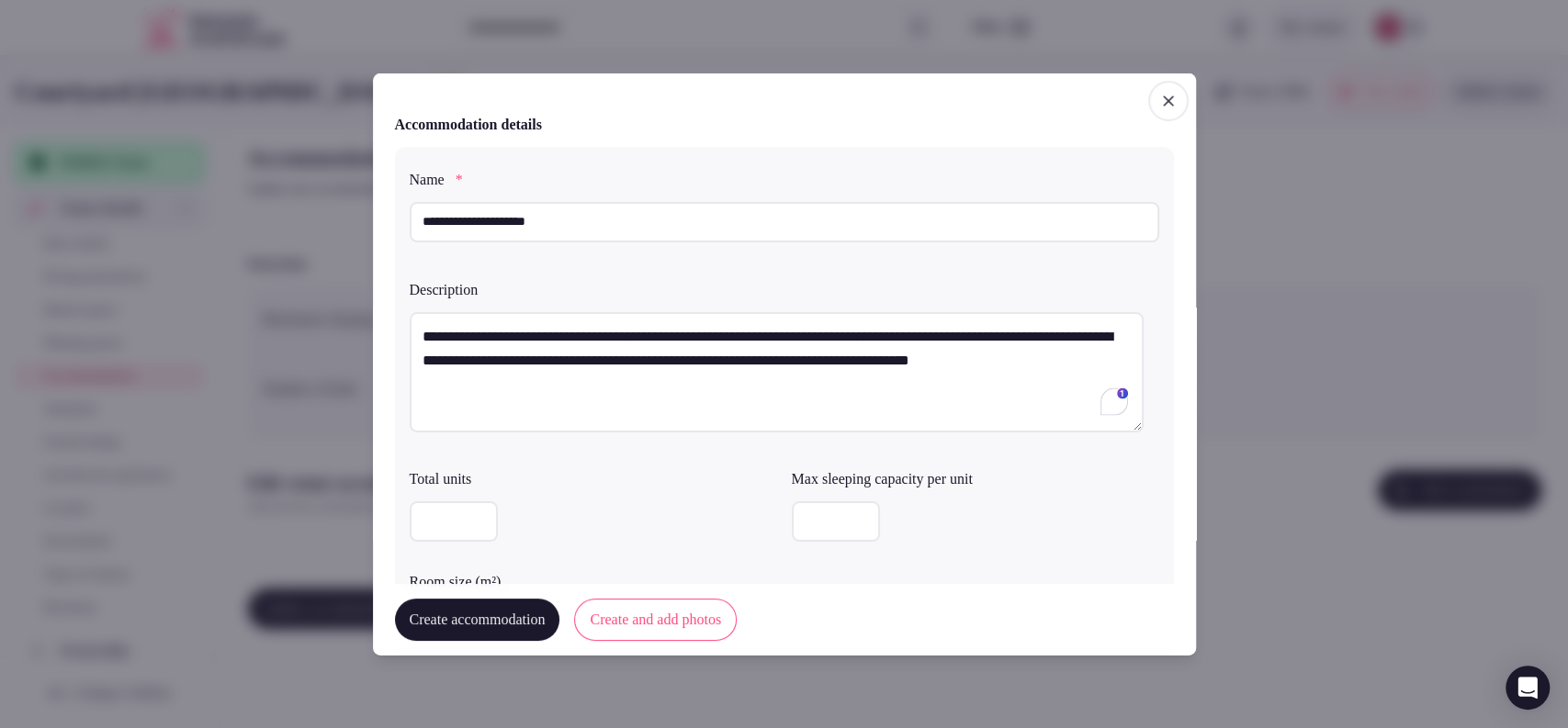
type textarea "**********"
click at [791, 525] on input "number" at bounding box center [835, 521] width 88 height 40
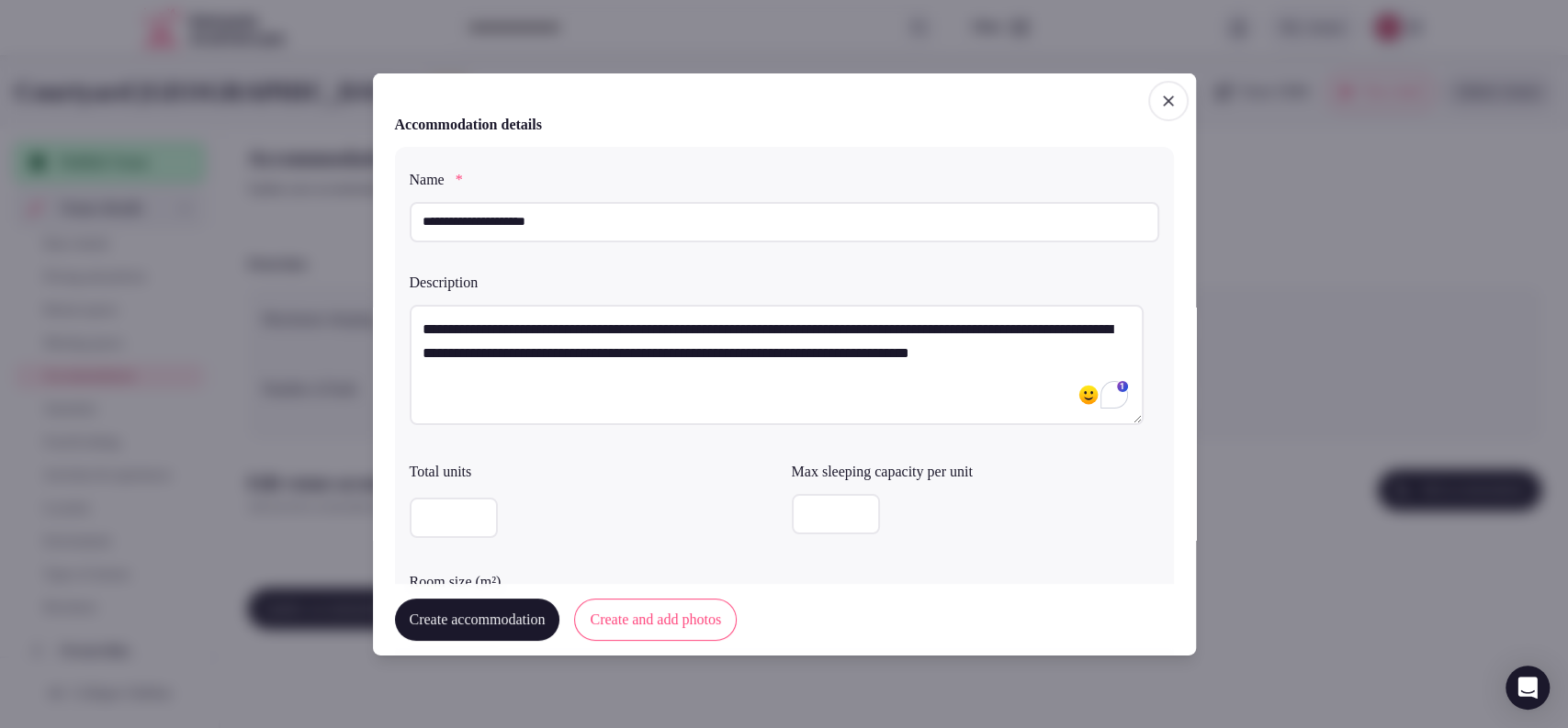
type input "*"
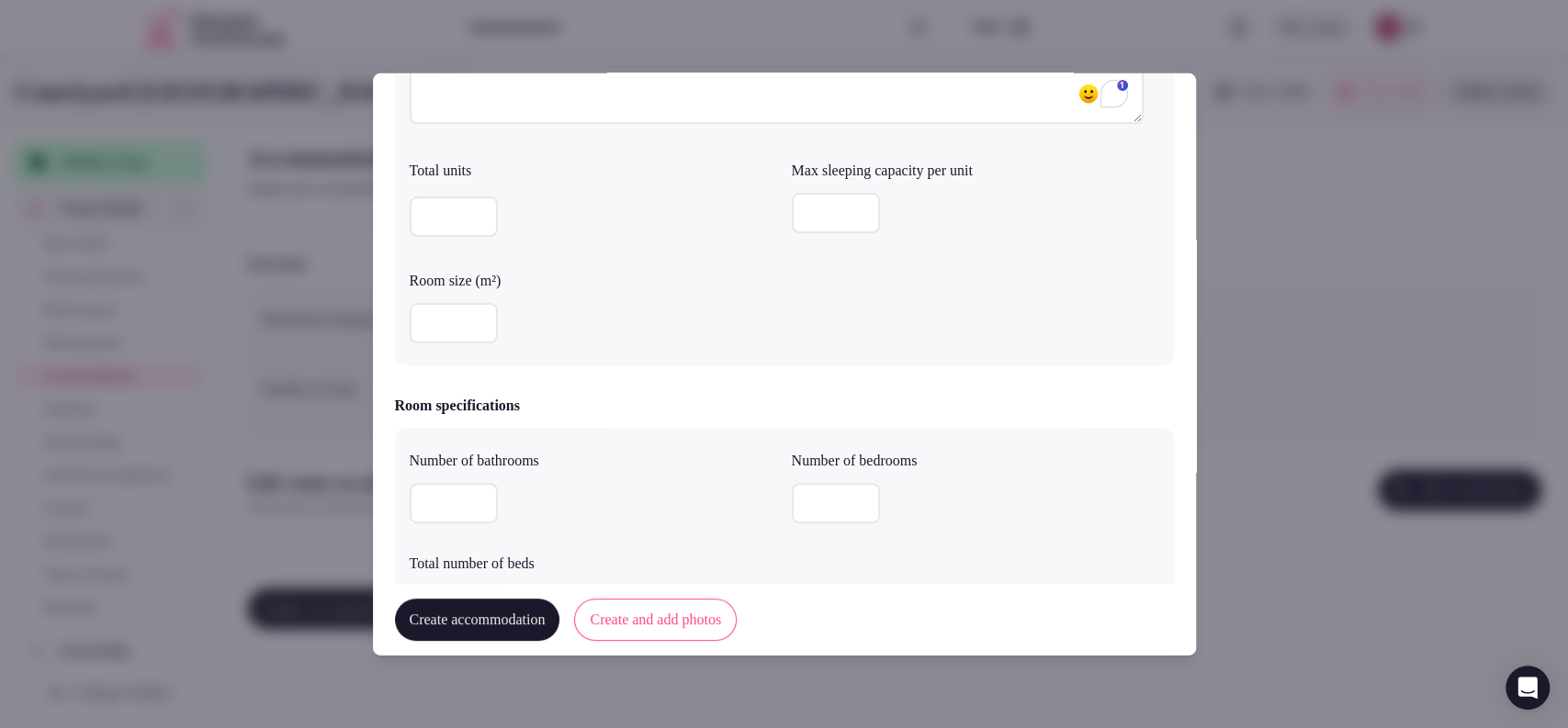
scroll to position [315, 0]
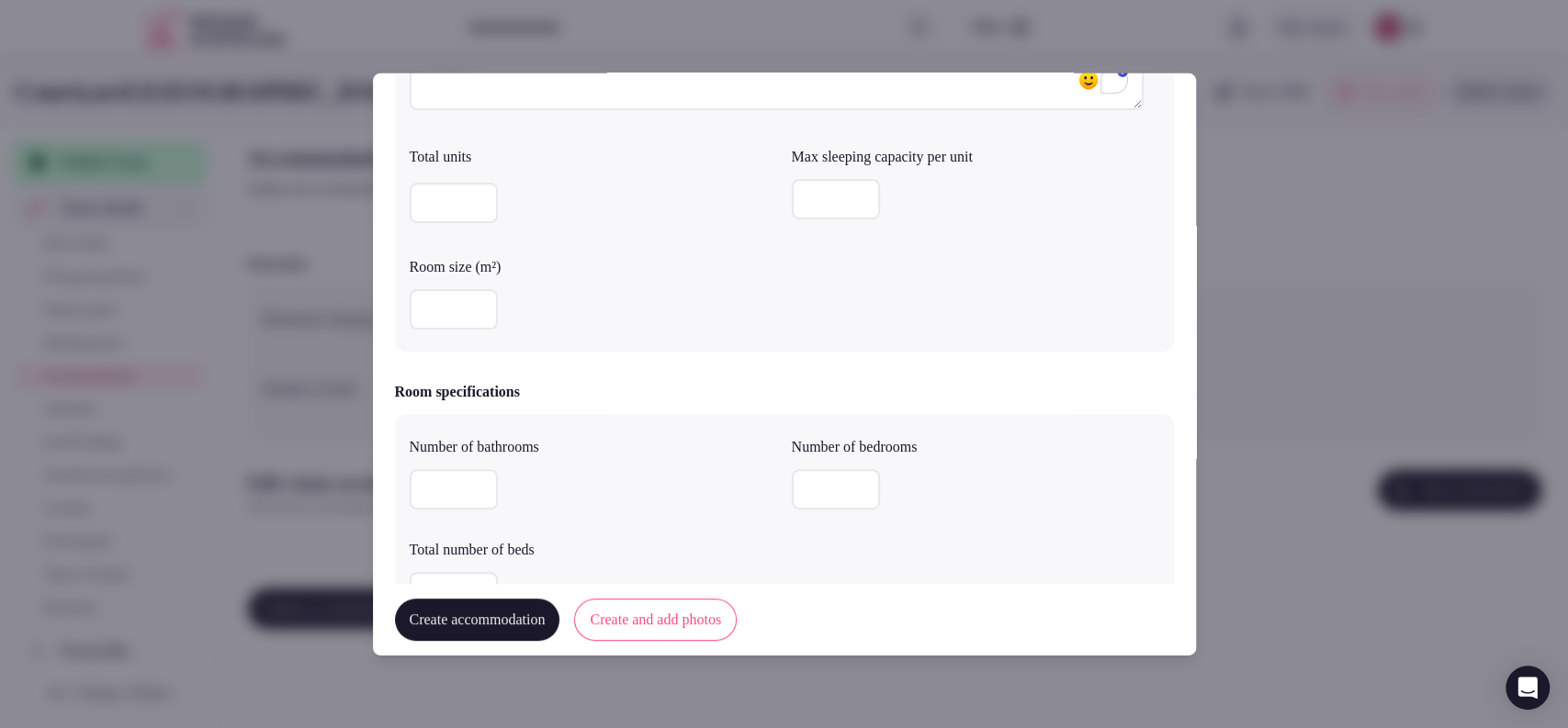
click at [447, 324] on input "number" at bounding box center [453, 309] width 88 height 40
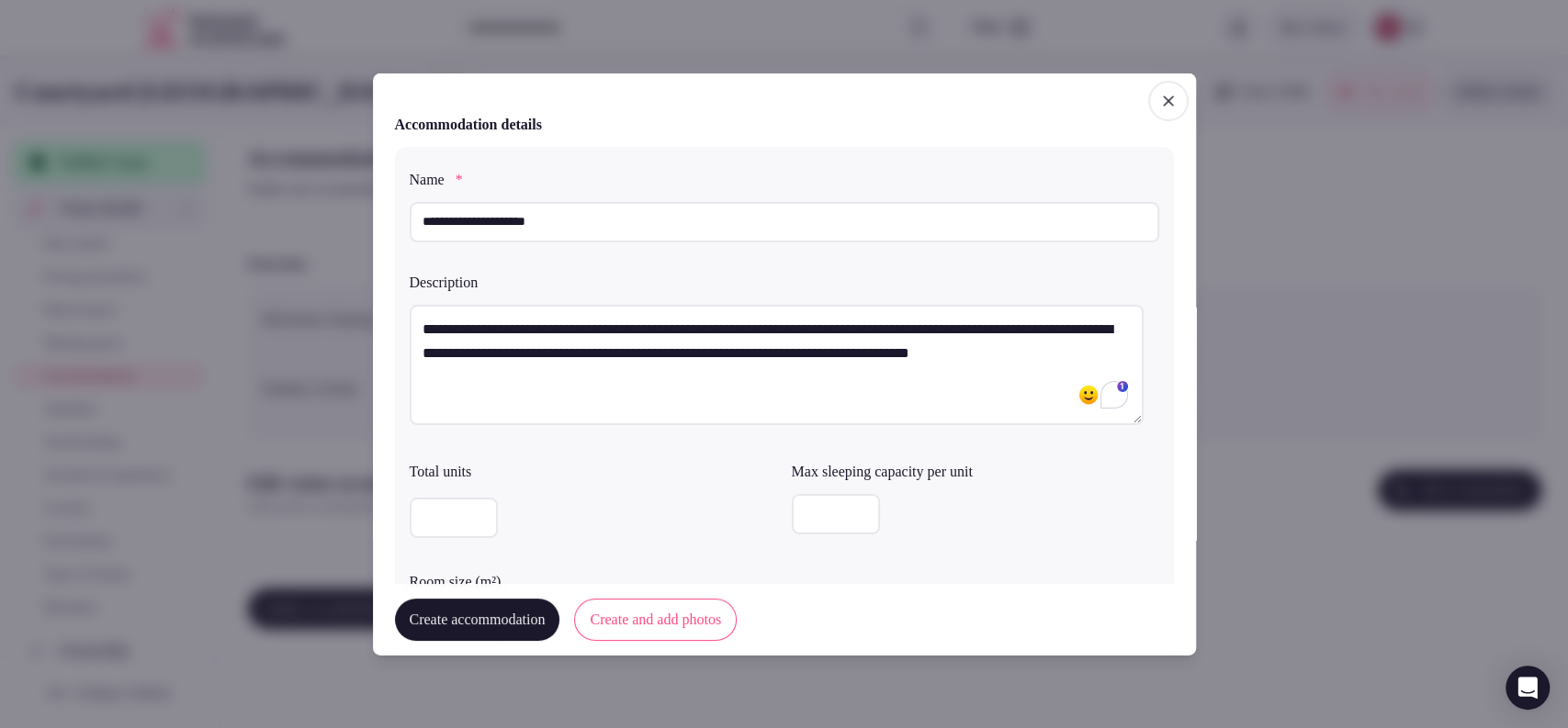
scroll to position [510, 0]
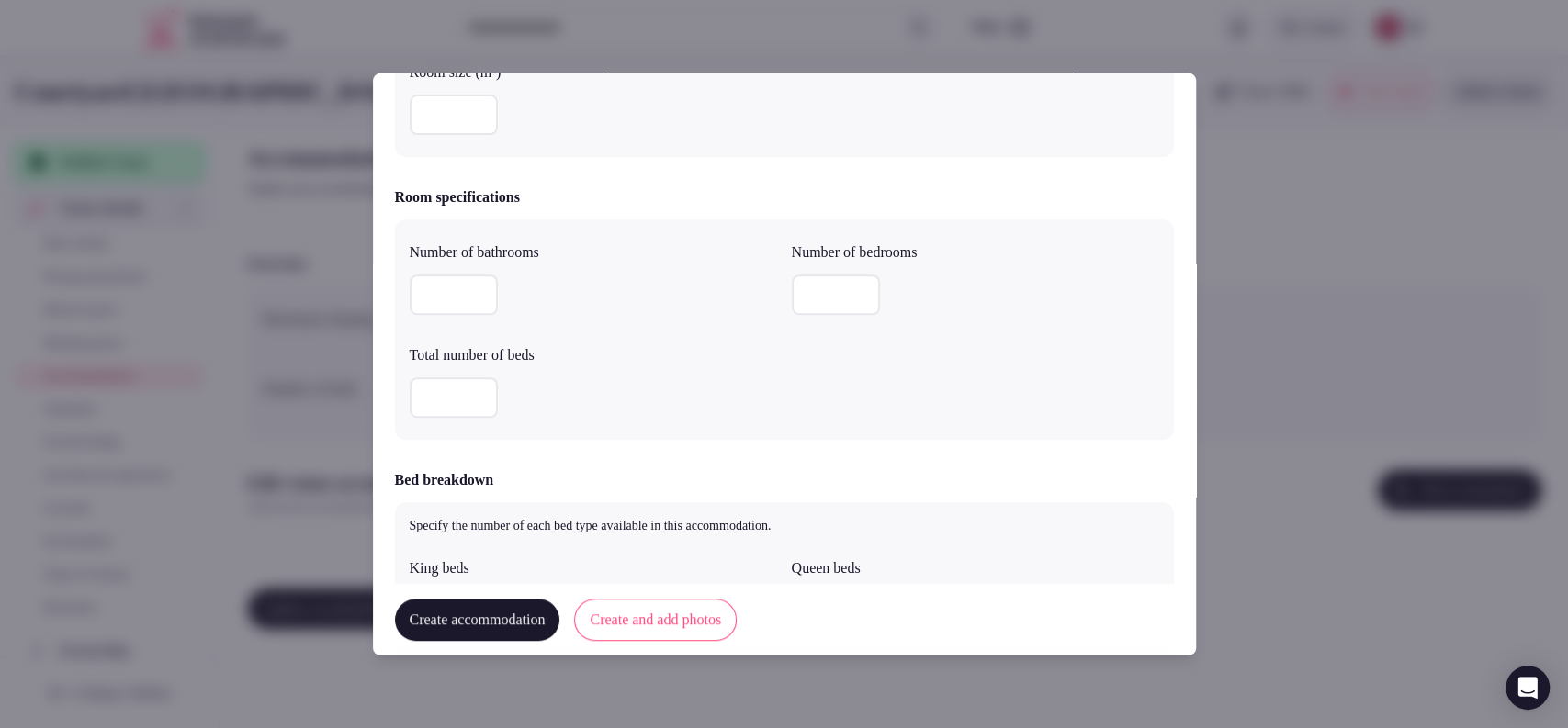
type input "**"
click at [452, 300] on input "number" at bounding box center [453, 294] width 88 height 40
type input "*"
click at [791, 303] on input "number" at bounding box center [835, 294] width 88 height 40
type input "*"
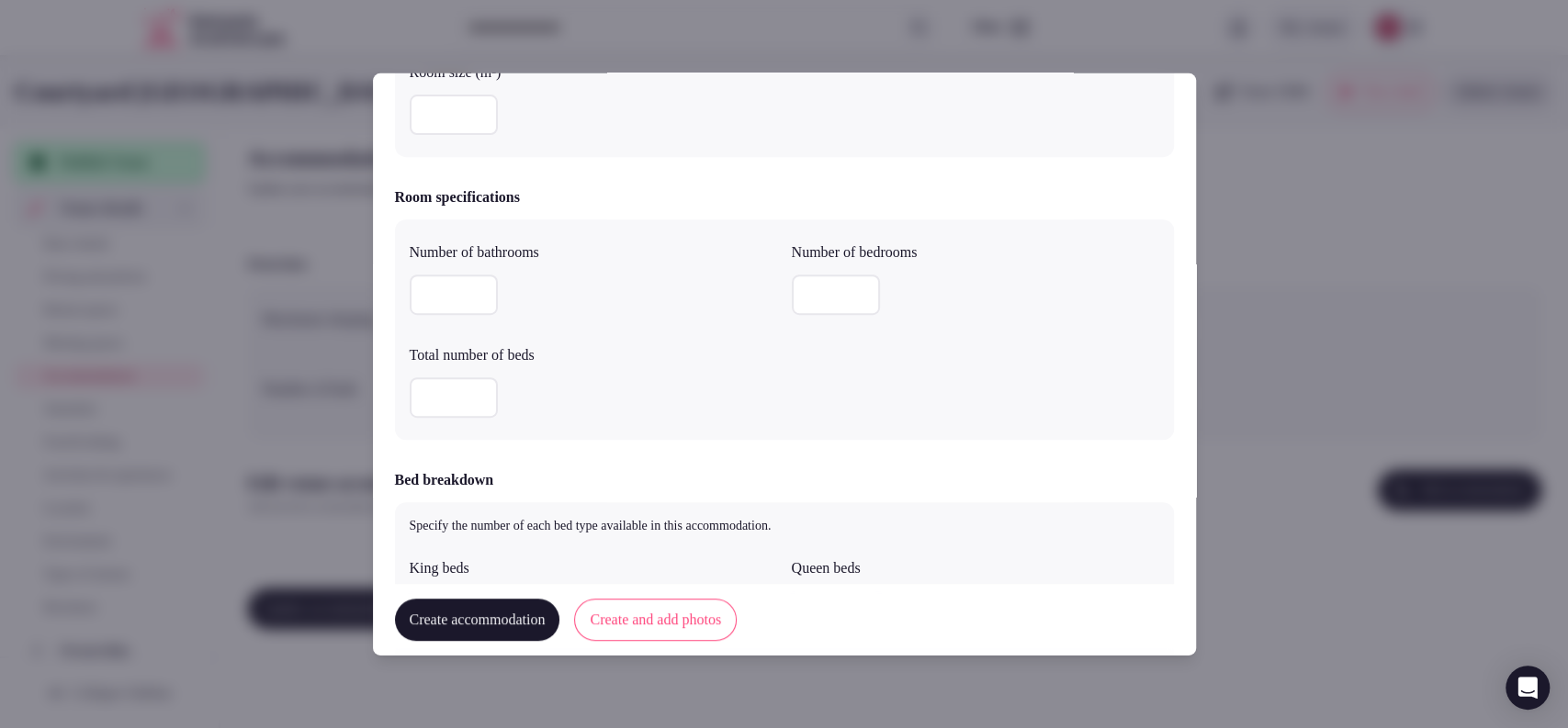
click at [451, 412] on input "*" at bounding box center [453, 398] width 88 height 40
type input "*"
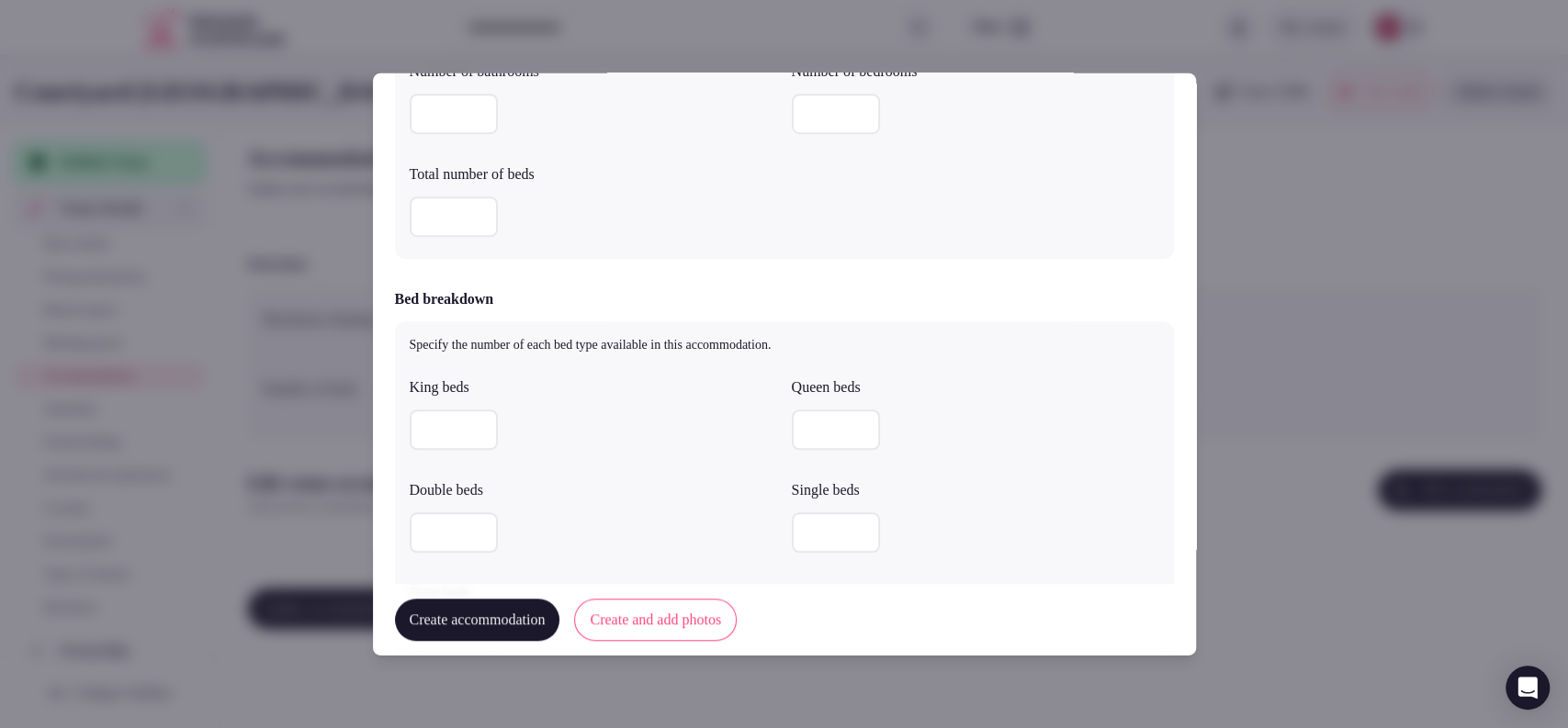
scroll to position [707, 0]
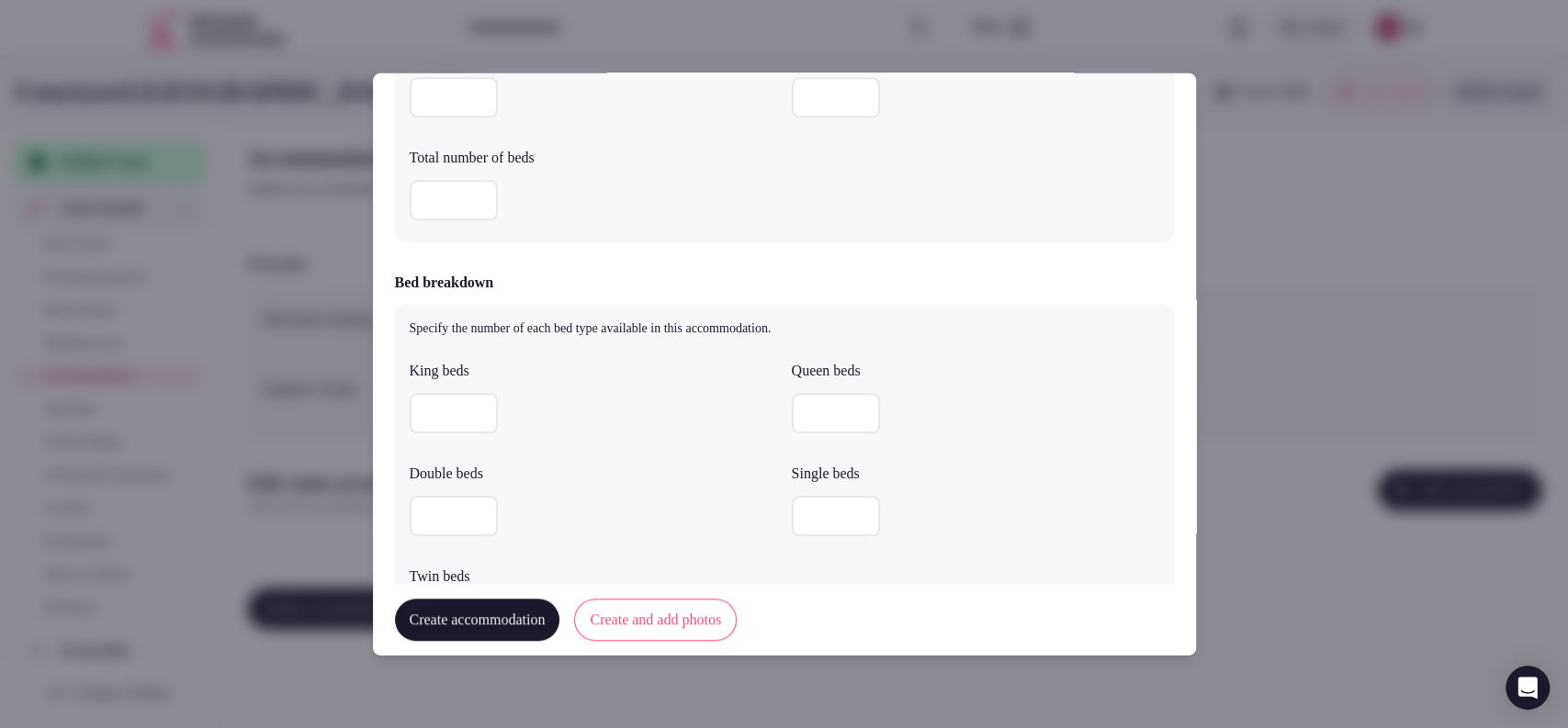
click at [427, 410] on input "number" at bounding box center [453, 412] width 88 height 40
type input "*"
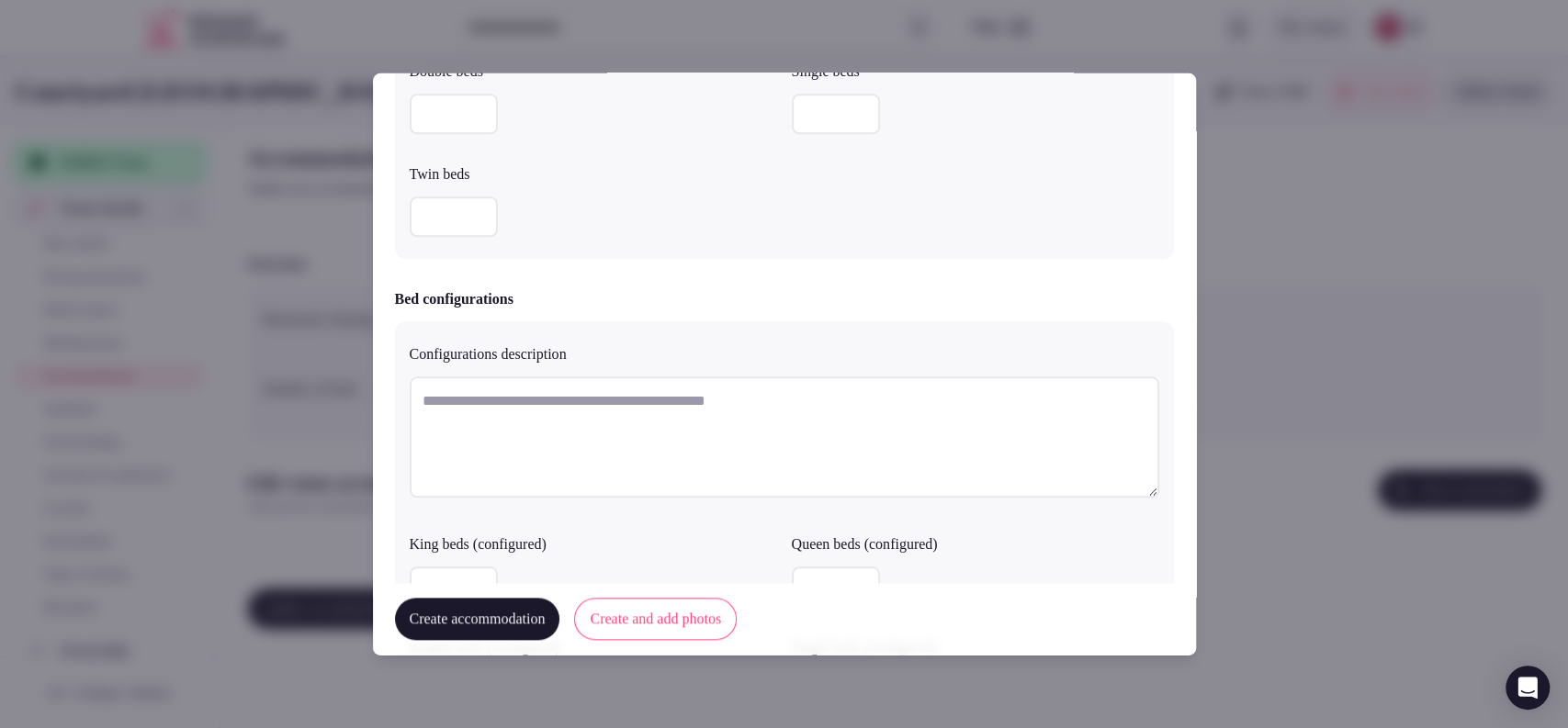
scroll to position [1129, 0]
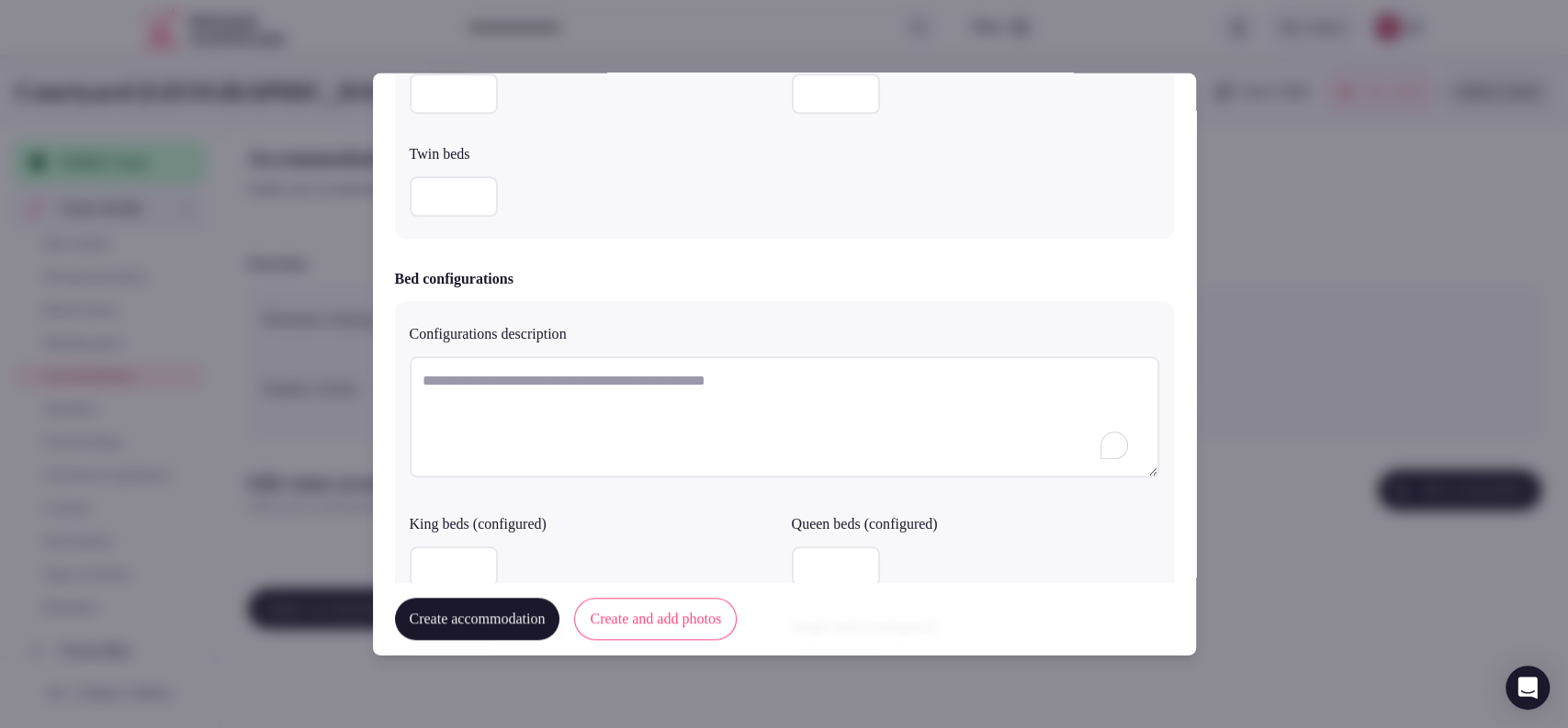
click at [783, 423] on textarea "To enrich screen reader interactions, please activate Accessibility in Grammarl…" at bounding box center [784, 416] width 750 height 121
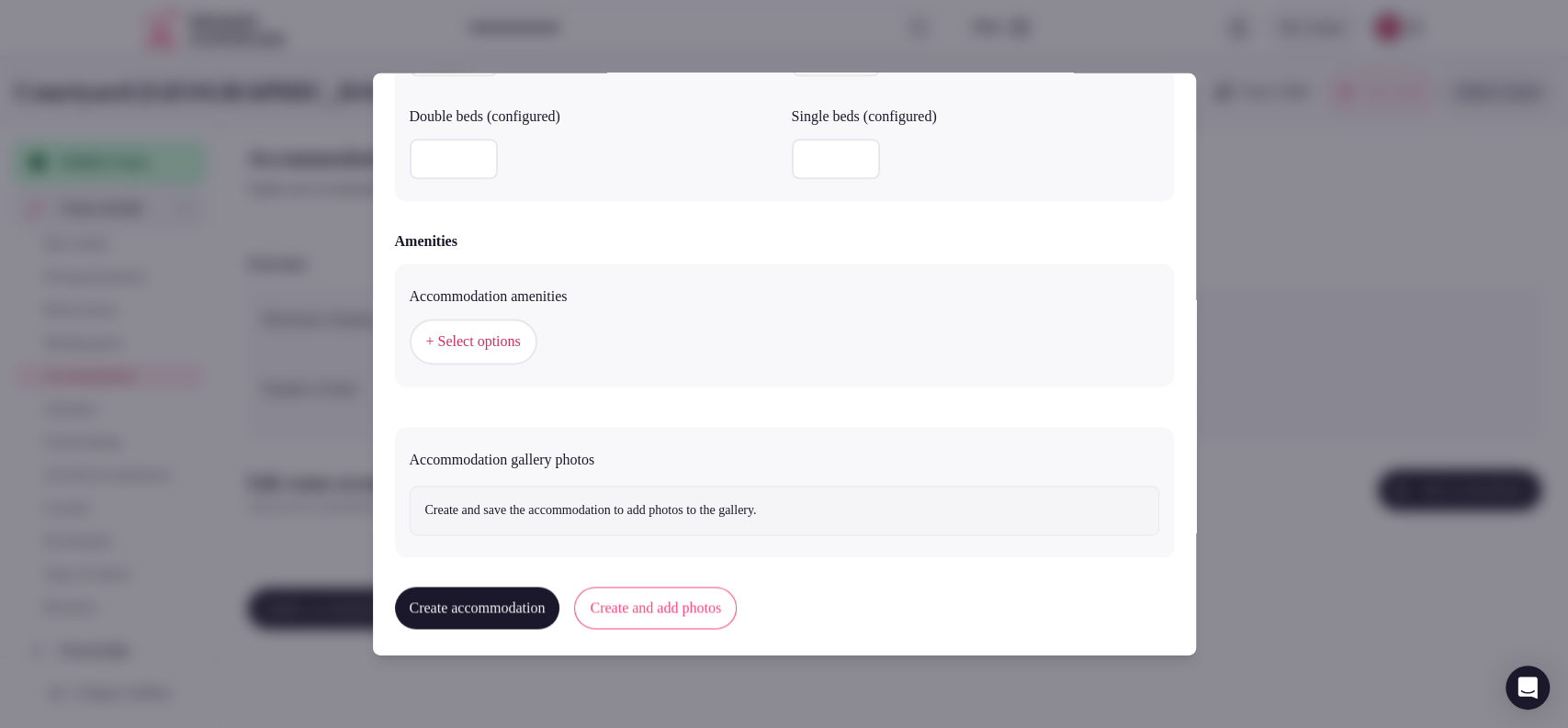
click at [496, 336] on span "+ Select options" at bounding box center [474, 342] width 95 height 20
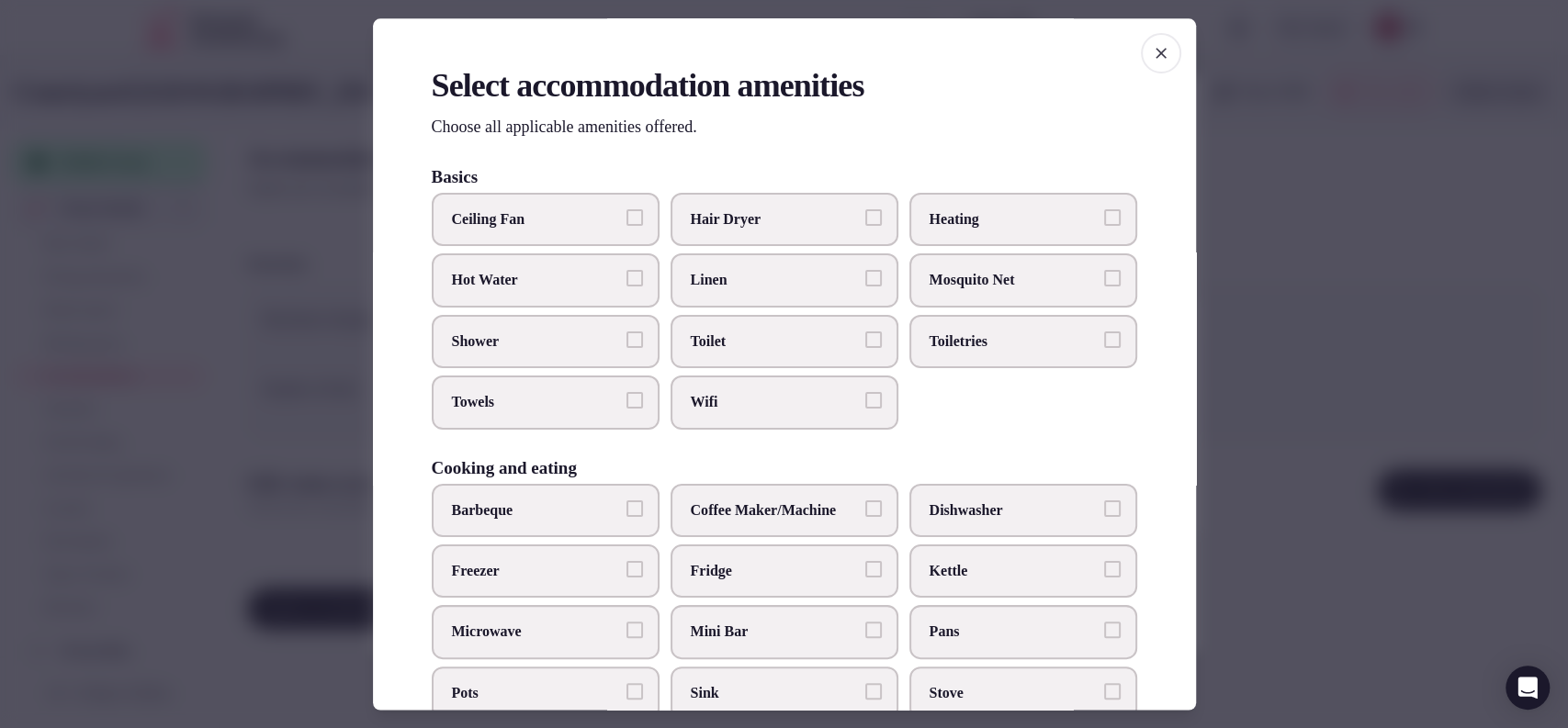
click at [910, 328] on label "Toiletries" at bounding box center [1023, 341] width 228 height 53
click at [1104, 331] on button "Toiletries" at bounding box center [1112, 339] width 17 height 17
click at [825, 345] on span "Toilet" at bounding box center [775, 341] width 169 height 20
click at [865, 345] on button "Toilet" at bounding box center [873, 339] width 17 height 17
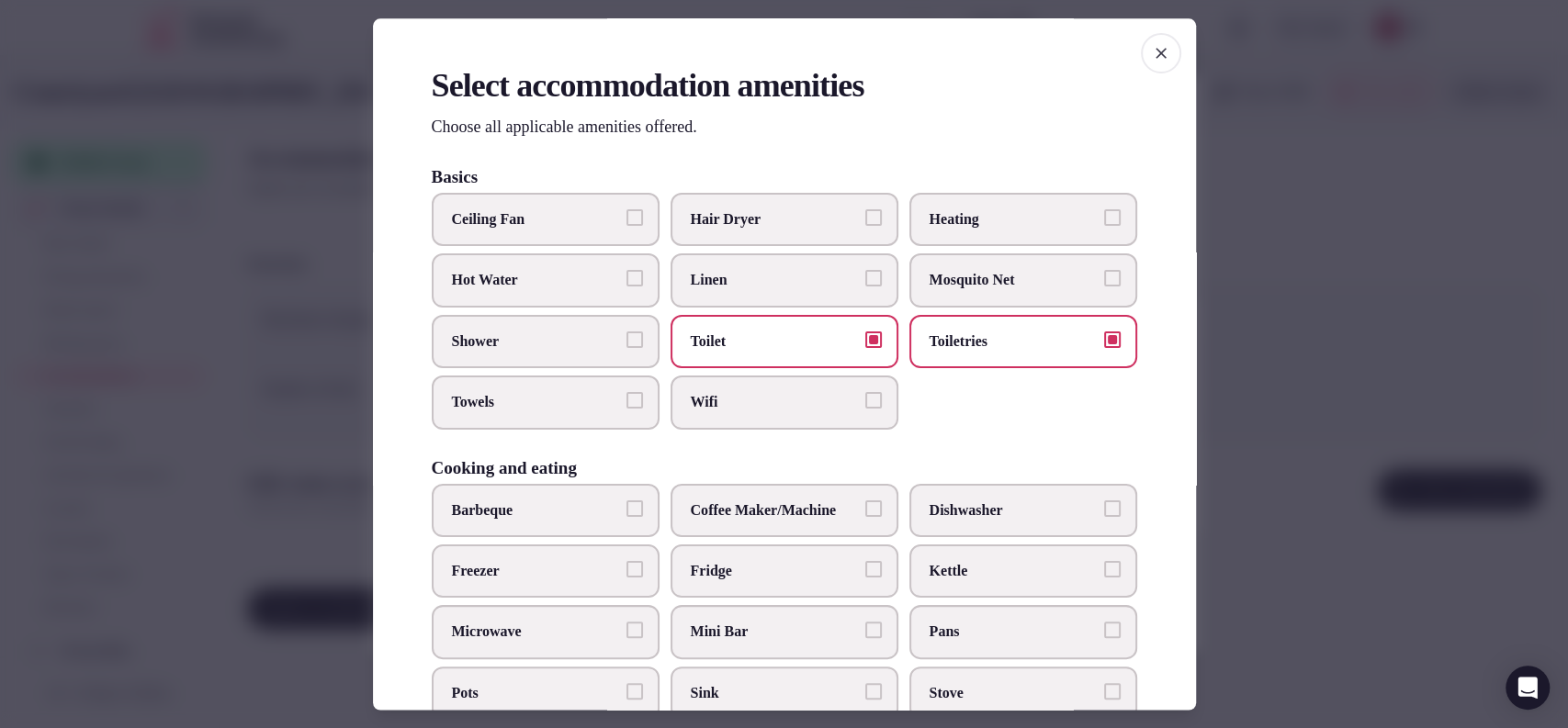
click at [799, 400] on span "Wifi" at bounding box center [775, 402] width 169 height 20
click at [865, 400] on button "Wifi" at bounding box center [873, 400] width 17 height 17
click at [522, 393] on span "Towels" at bounding box center [536, 402] width 169 height 20
click at [627, 393] on button "Towels" at bounding box center [635, 400] width 17 height 17
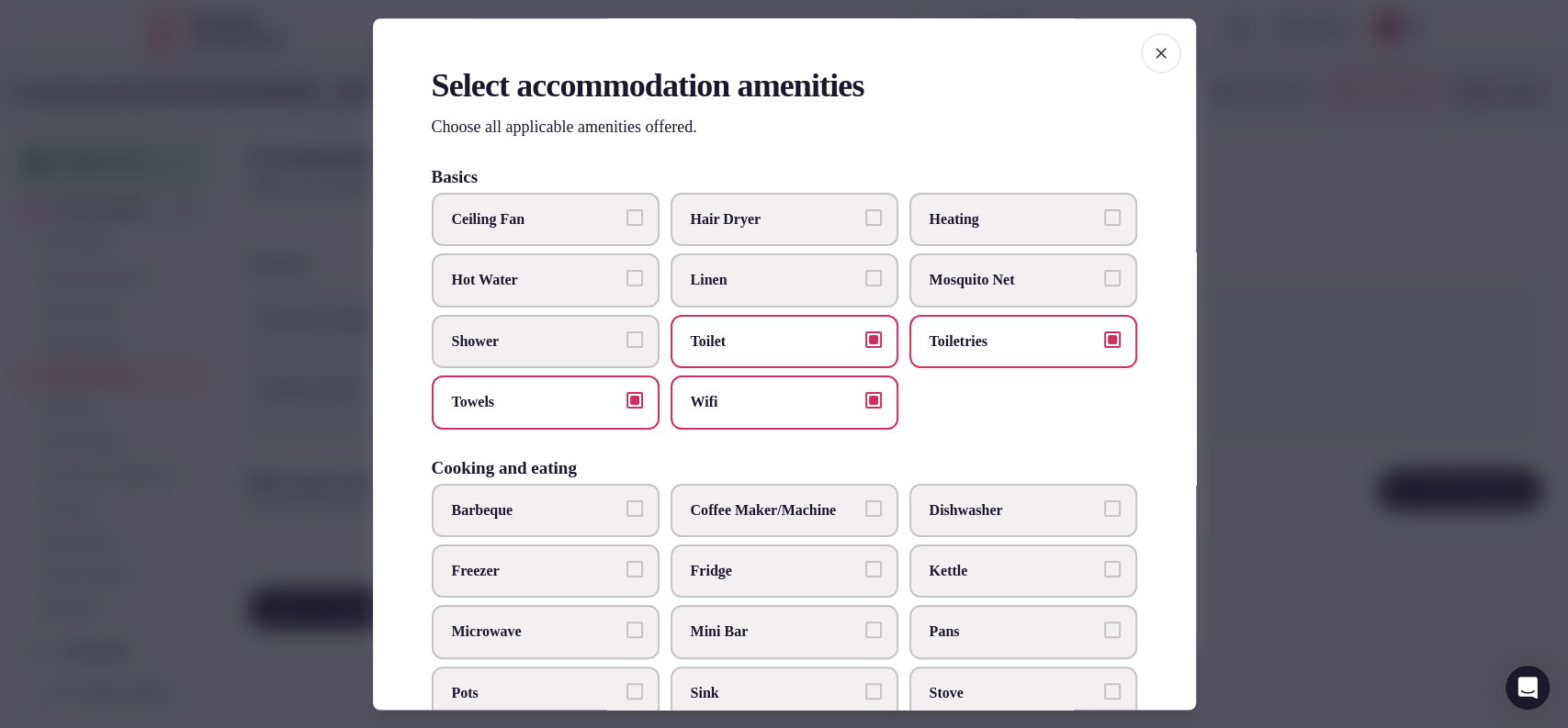
click at [529, 352] on label "Shower" at bounding box center [545, 341] width 228 height 53
click at [627, 348] on button "Shower" at bounding box center [635, 339] width 17 height 17
click at [784, 531] on label "Coffee Maker/Machine" at bounding box center [784, 511] width 228 height 53
click at [865, 517] on button "Coffee Maker/Machine" at bounding box center [873, 508] width 17 height 17
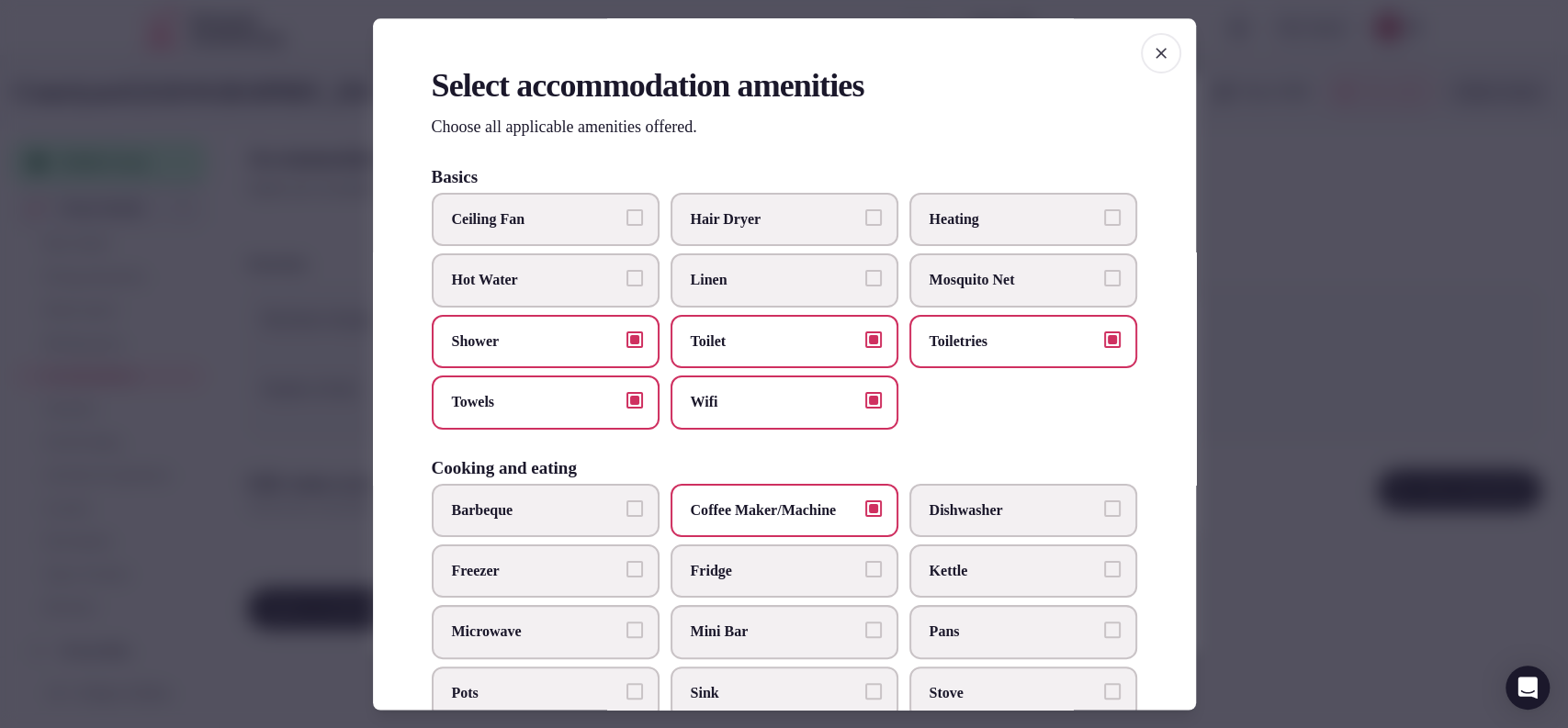
click at [779, 547] on label "Fridge" at bounding box center [784, 571] width 228 height 53
click at [865, 561] on button "Fridge" at bounding box center [873, 569] width 17 height 17
click at [604, 628] on span "Microwave" at bounding box center [536, 632] width 169 height 20
click at [627, 628] on button "Microwave" at bounding box center [635, 630] width 17 height 17
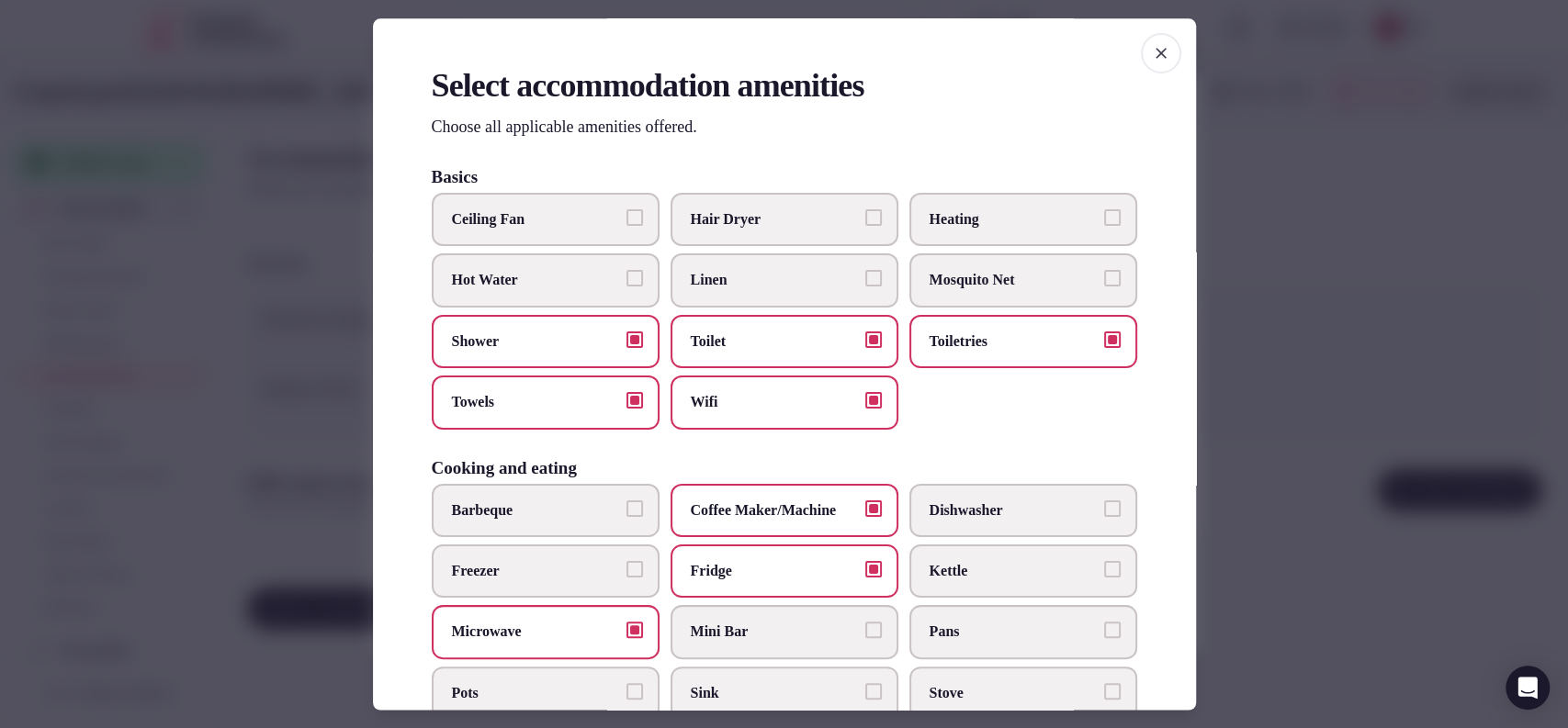
scroll to position [604, 0]
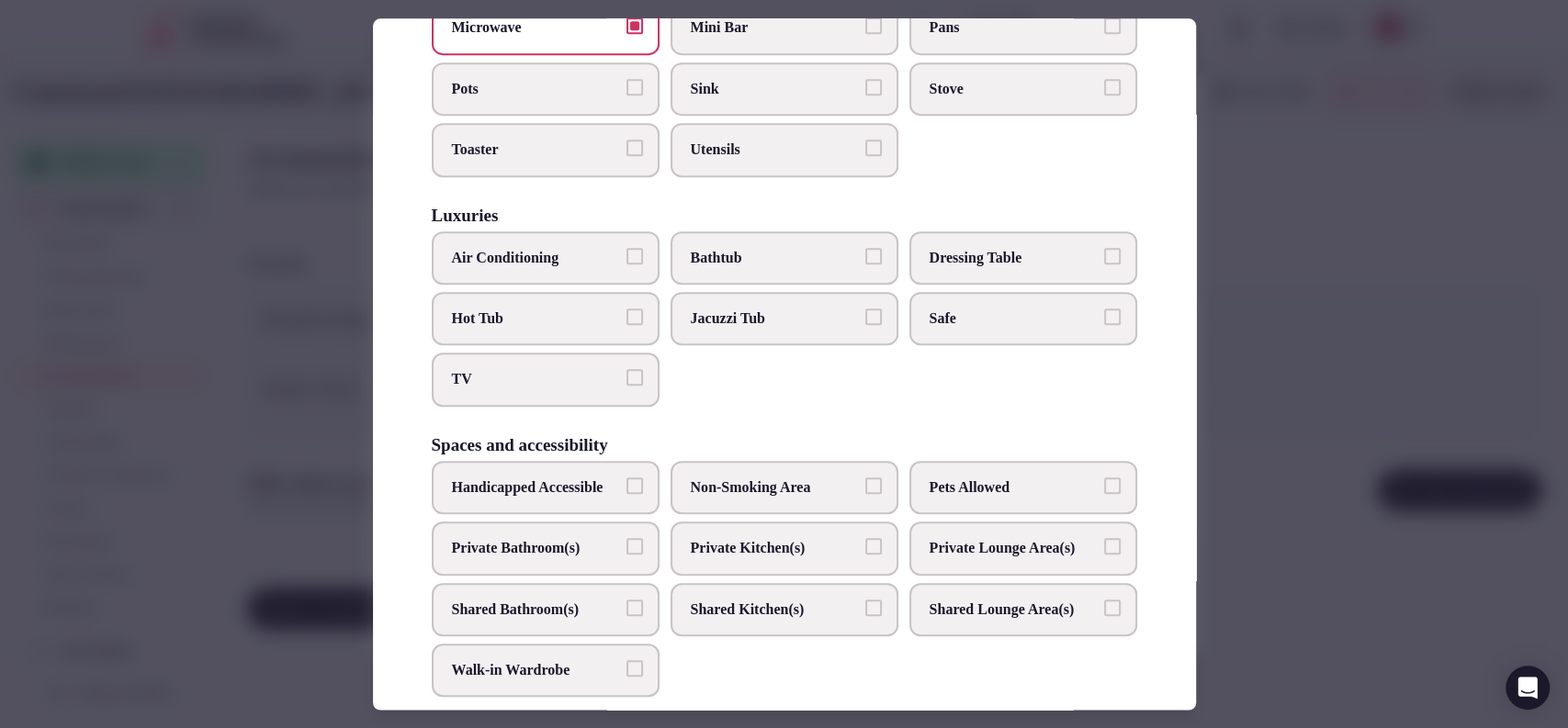
click at [577, 370] on span "TV" at bounding box center [536, 380] width 169 height 20
click at [627, 370] on button "TV" at bounding box center [635, 378] width 17 height 17
click at [616, 241] on label "Air Conditioning" at bounding box center [545, 258] width 228 height 53
click at [627, 248] on button "Air Conditioning" at bounding box center [635, 255] width 17 height 17
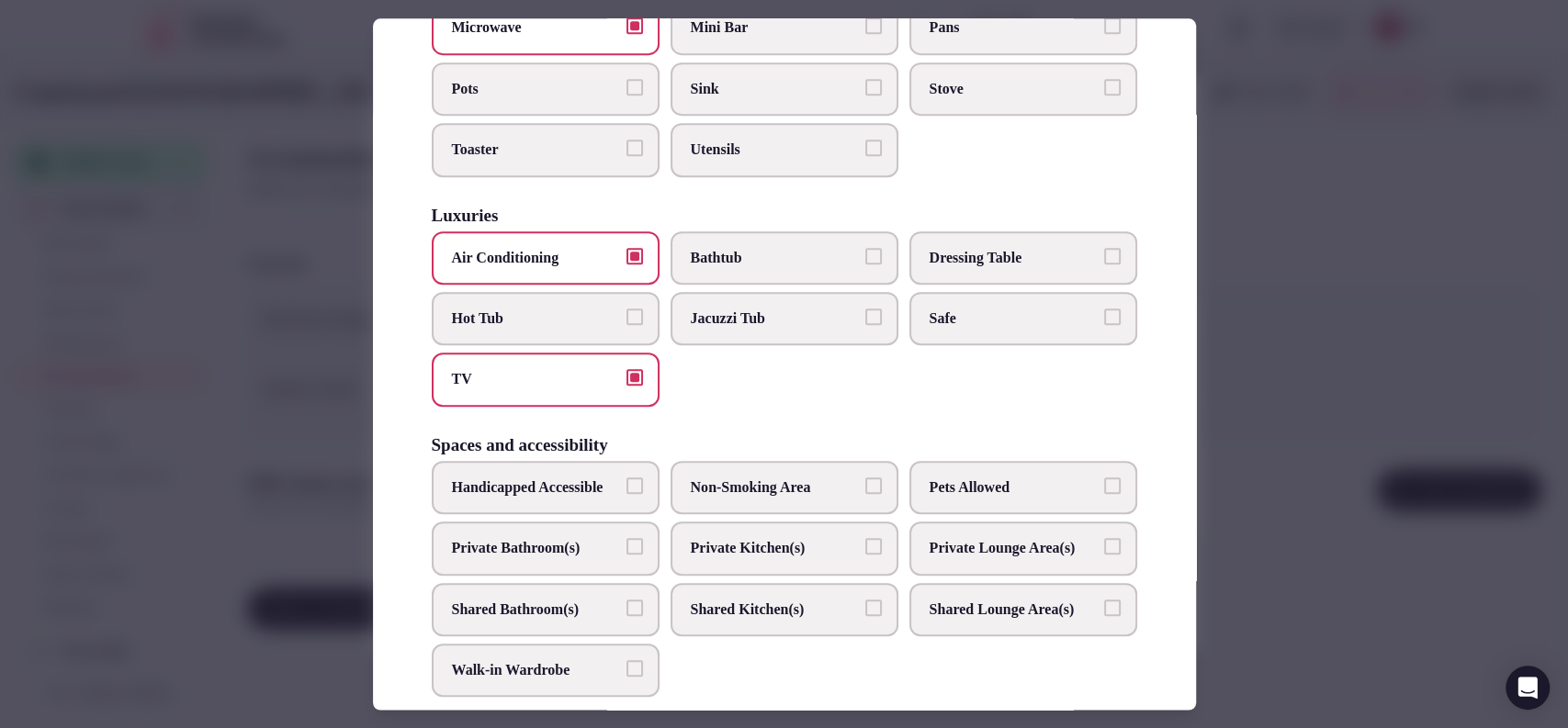
click at [628, 575] on label "Private Bathroom(s)" at bounding box center [545, 548] width 228 height 53
click at [628, 554] on button "Private Bathroom(s)" at bounding box center [635, 546] width 17 height 17
click at [691, 558] on span "Private Kitchen(s)" at bounding box center [775, 547] width 169 height 20
click at [865, 554] on button "Private Kitchen(s)" at bounding box center [873, 546] width 17 height 17
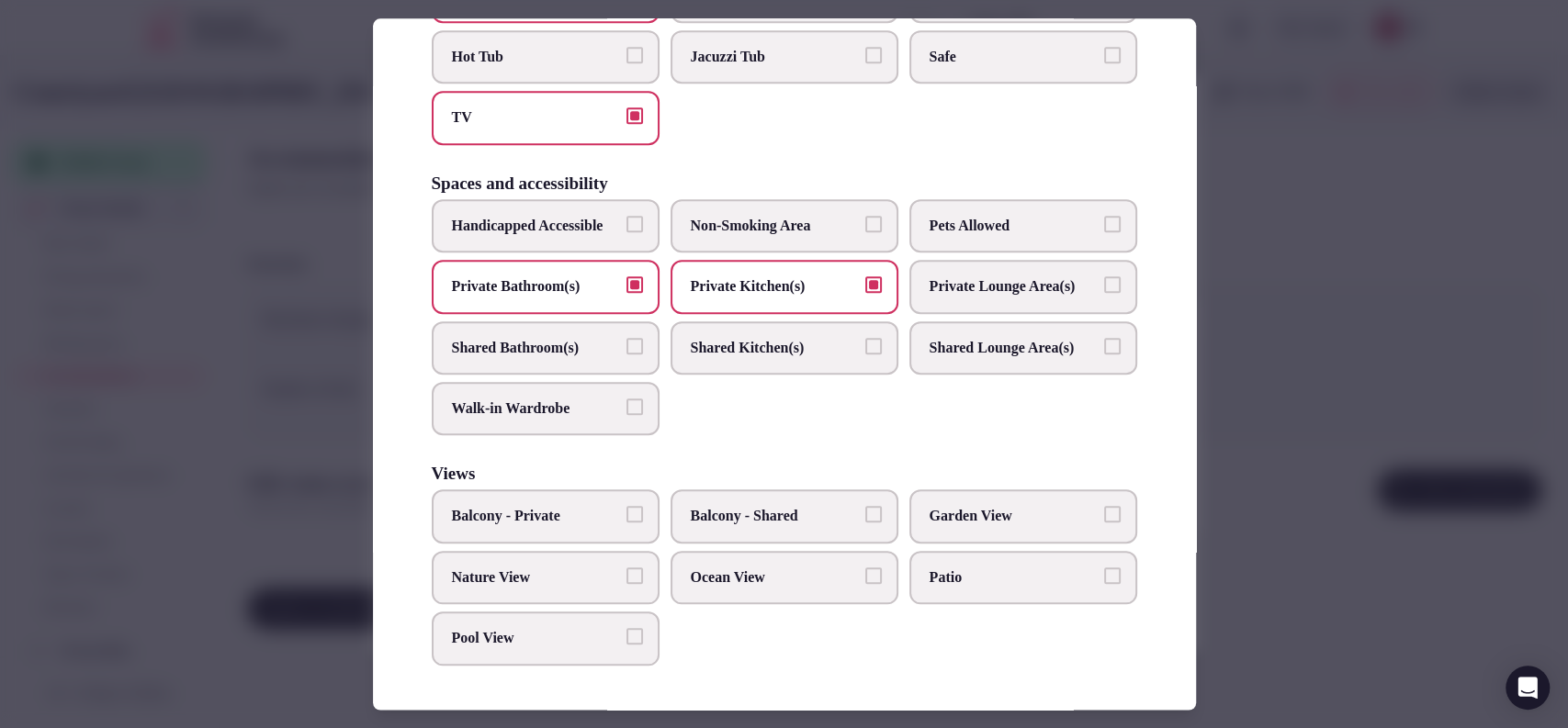
scroll to position [919, 0]
click at [750, 276] on span "Private Kitchen(s)" at bounding box center [775, 286] width 169 height 20
click at [865, 276] on button "Private Kitchen(s)" at bounding box center [873, 284] width 17 height 17
click at [593, 526] on span "Balcony - Private" at bounding box center [536, 517] width 169 height 20
click at [627, 524] on button "Balcony - Private" at bounding box center [635, 515] width 17 height 17
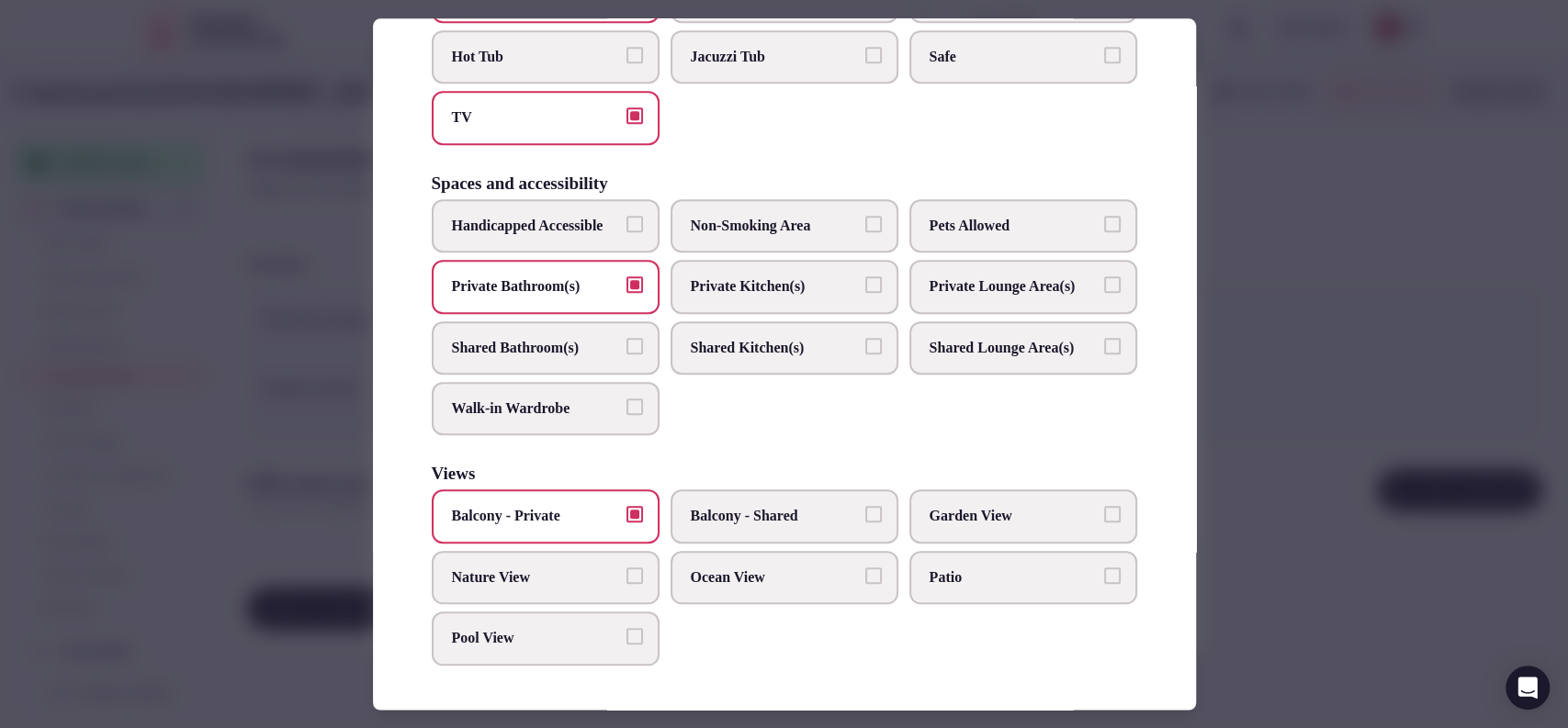
click at [691, 577] on span "Ocean View" at bounding box center [775, 577] width 169 height 20
click at [865, 577] on button "Ocean View" at bounding box center [873, 575] width 17 height 17
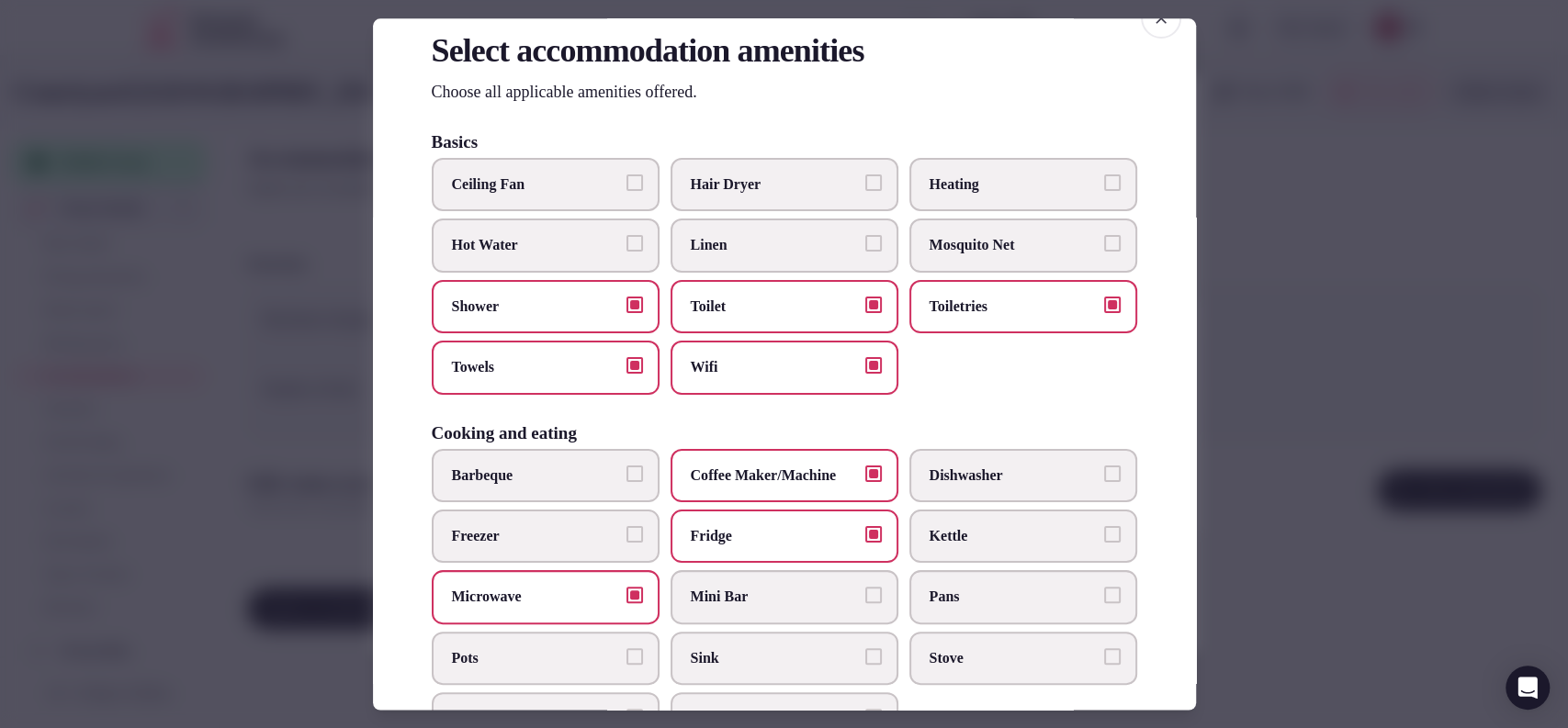
scroll to position [0, 0]
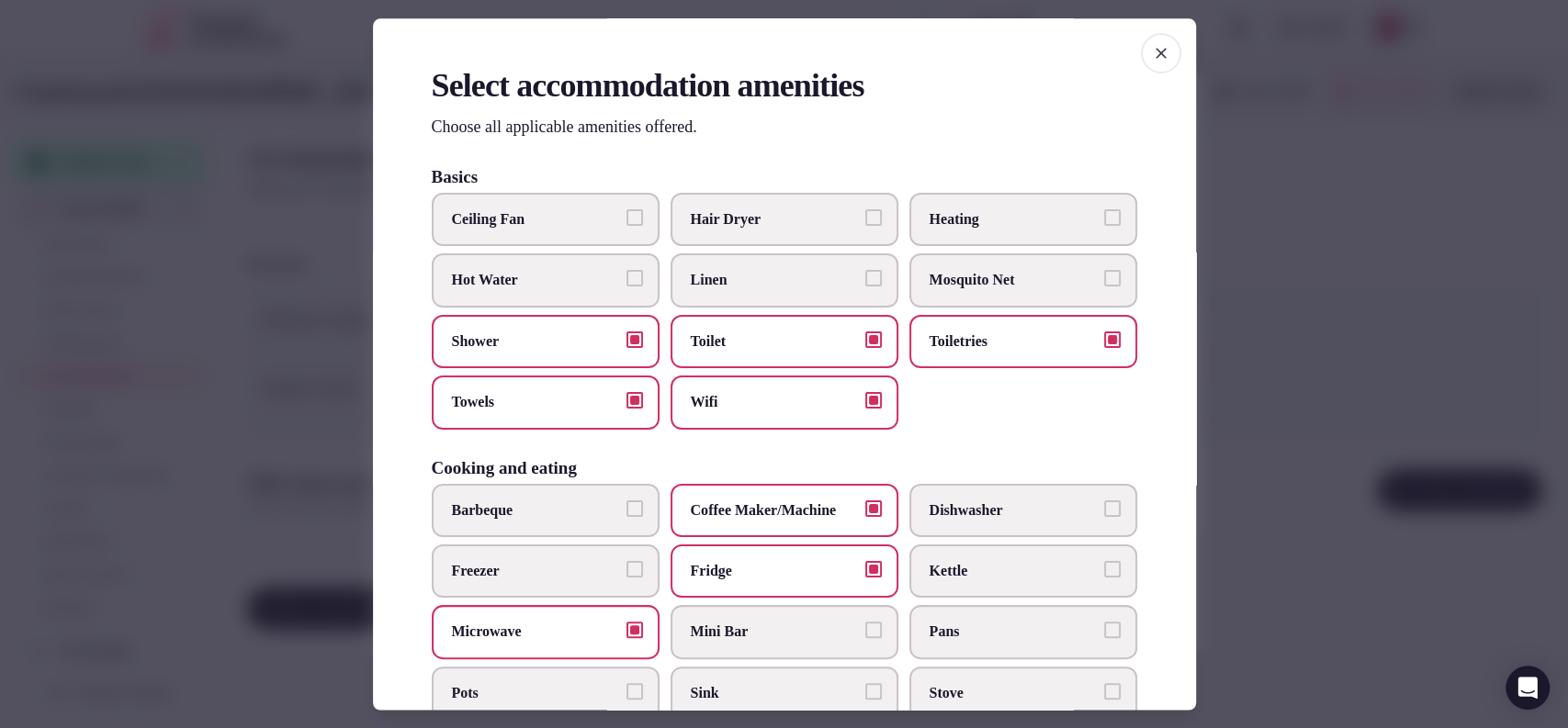
click at [794, 211] on span "Hair Dryer" at bounding box center [775, 219] width 169 height 20
click at [865, 211] on button "Hair Dryer" at bounding box center [873, 217] width 17 height 17
click at [1299, 397] on div at bounding box center [784, 364] width 1568 height 728
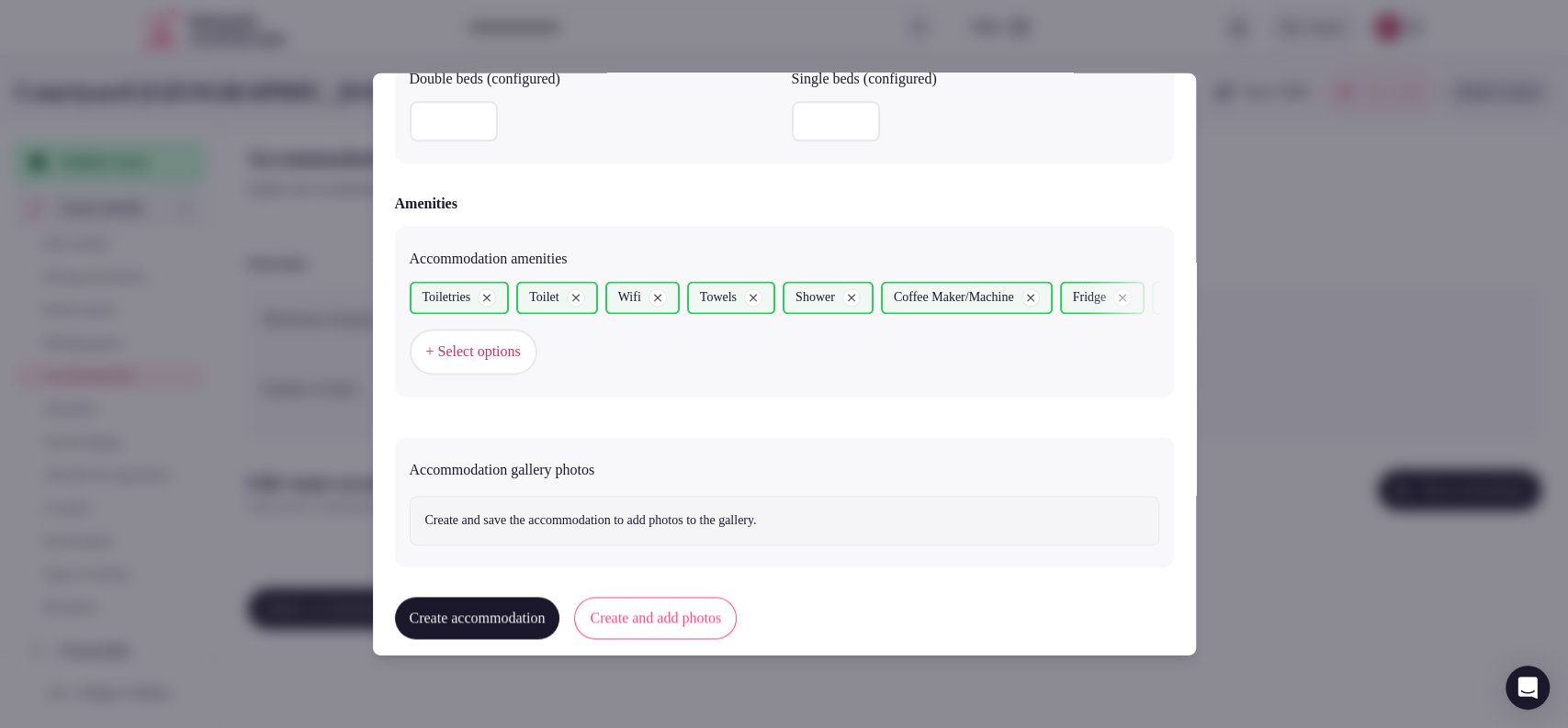
scroll to position [1694, 0]
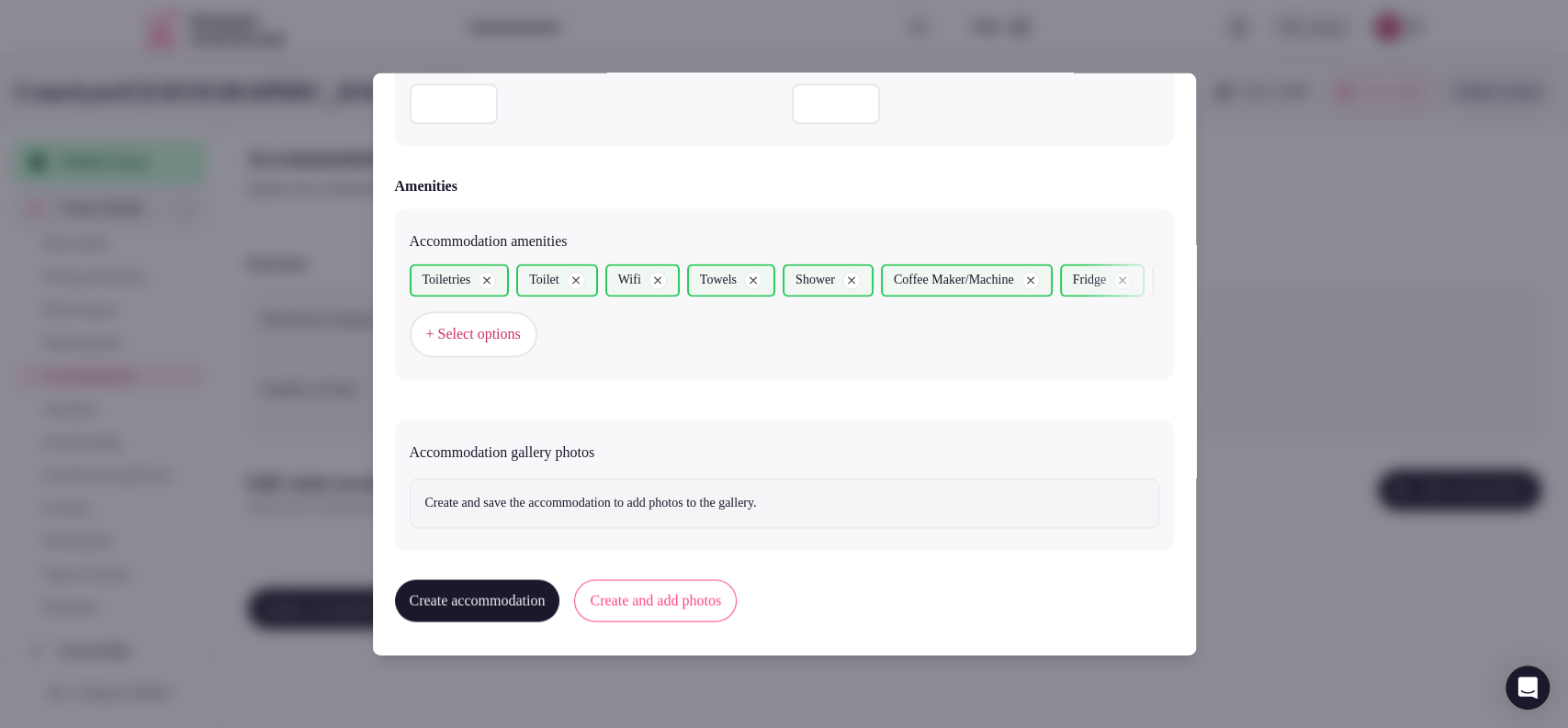
click at [687, 584] on button "Create and add photos" at bounding box center [655, 601] width 163 height 42
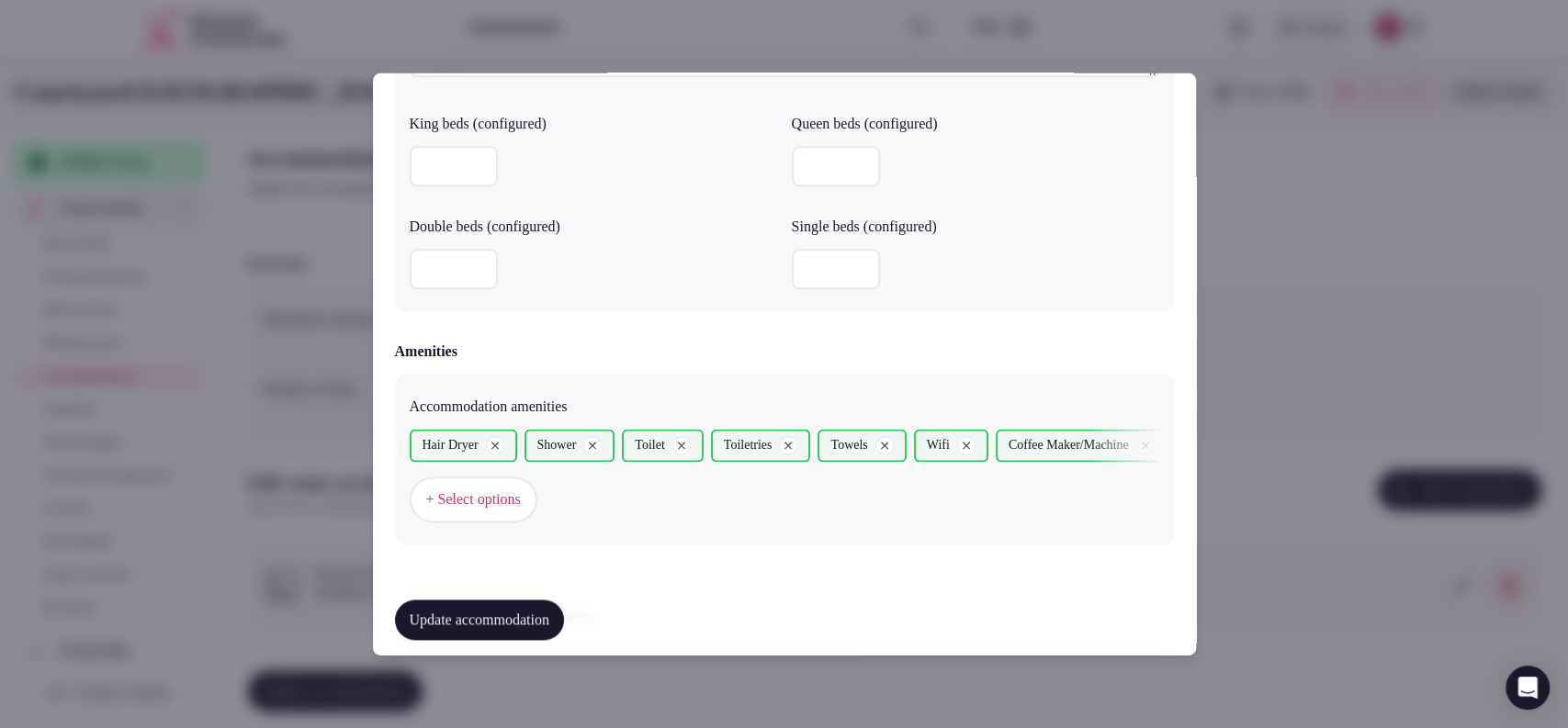
scroll to position [1863, 0]
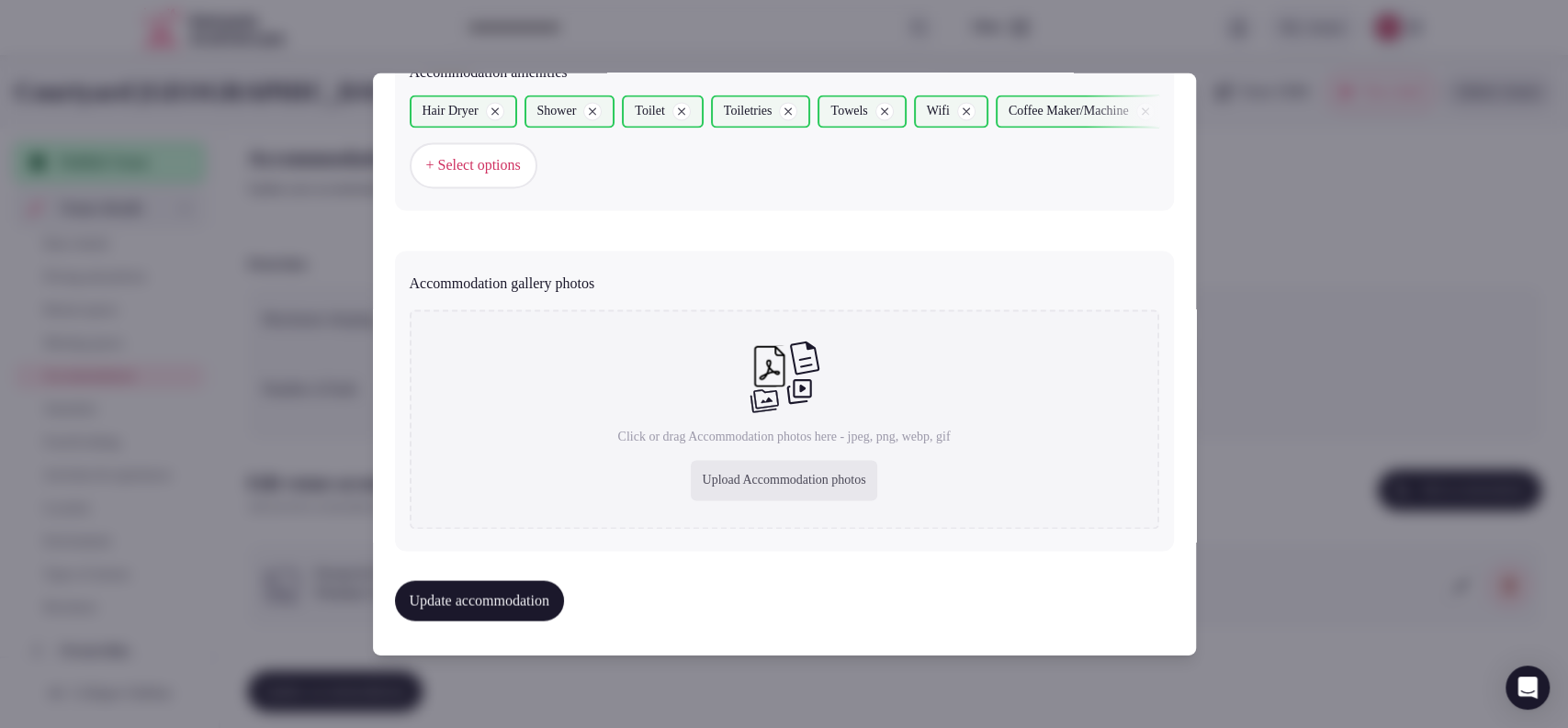
click at [709, 483] on div "Upload Accommodation photos" at bounding box center [784, 480] width 186 height 40
type input "**********"
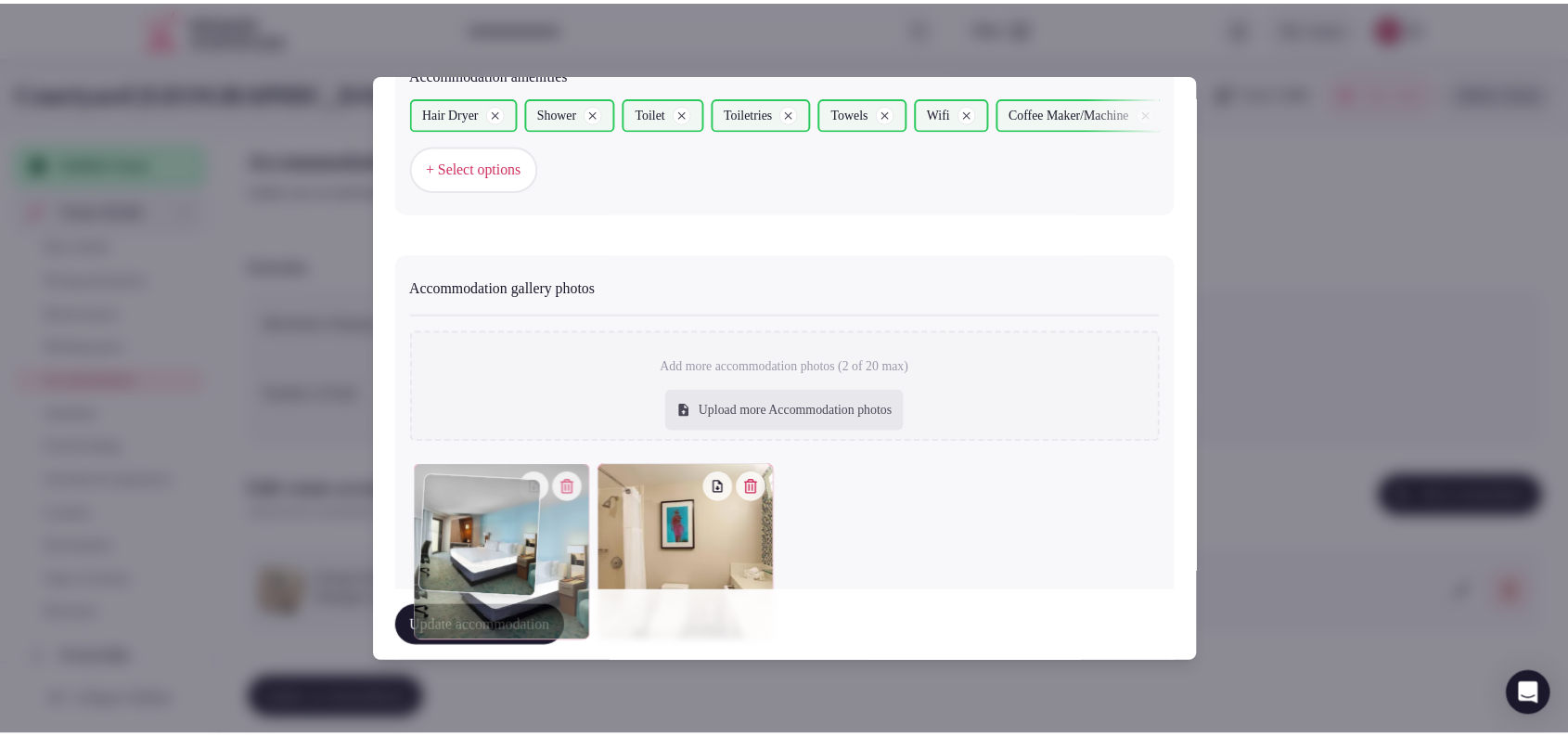
scroll to position [1929, 0]
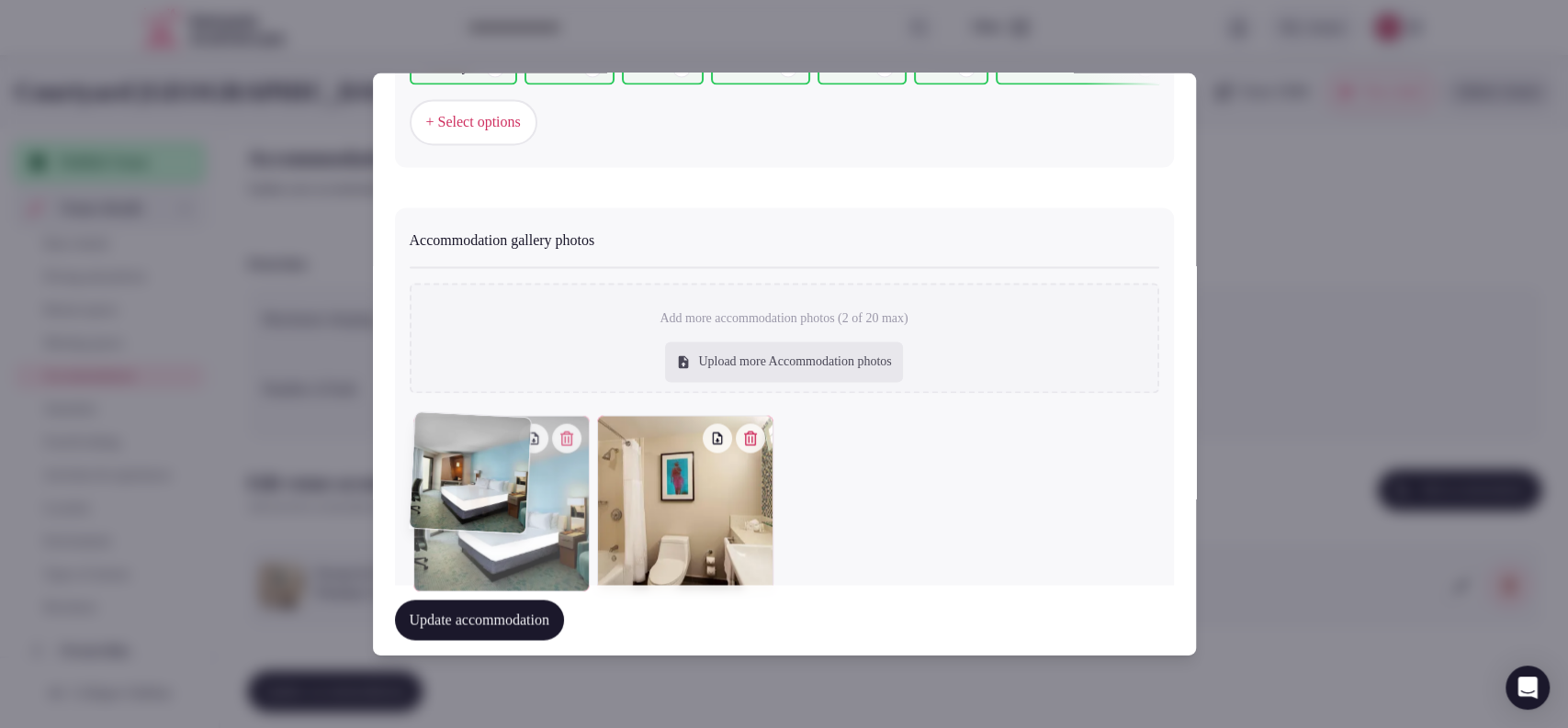
drag, startPoint x: 710, startPoint y: 531, endPoint x: 488, endPoint y: 563, distance: 224.3
click at [488, 563] on div at bounding box center [501, 504] width 177 height 177
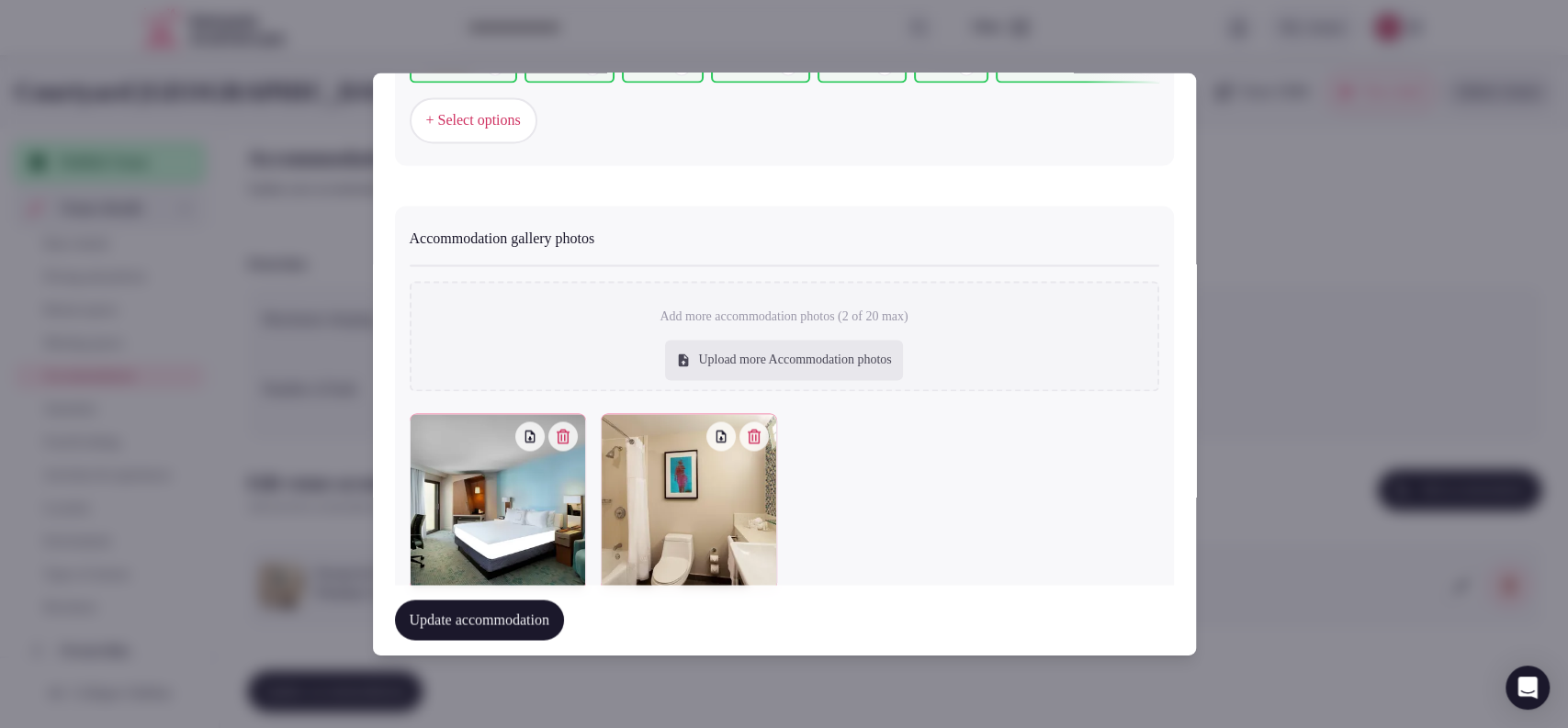
click at [533, 622] on button "Update accommodation" at bounding box center [479, 620] width 169 height 40
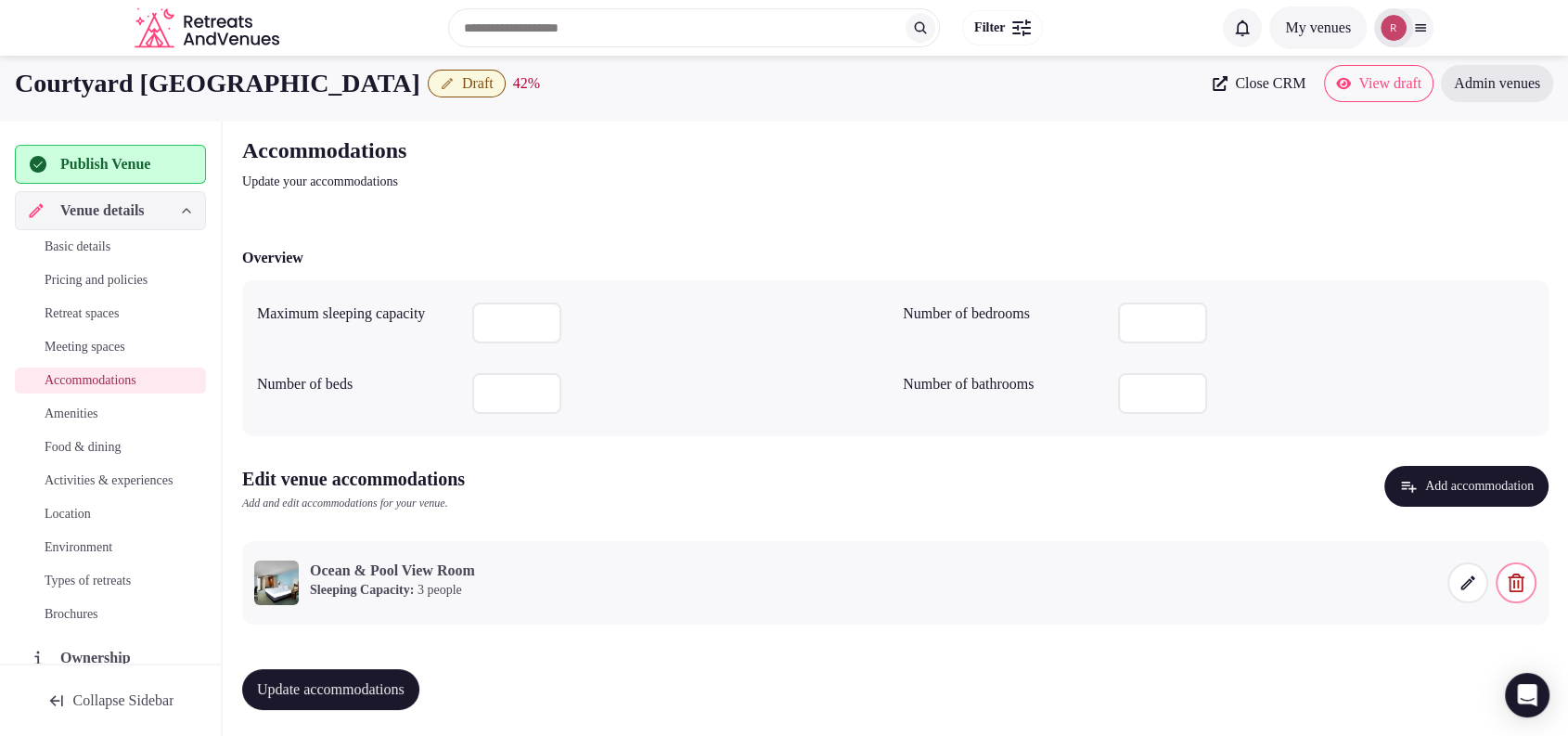
scroll to position [12, 0]
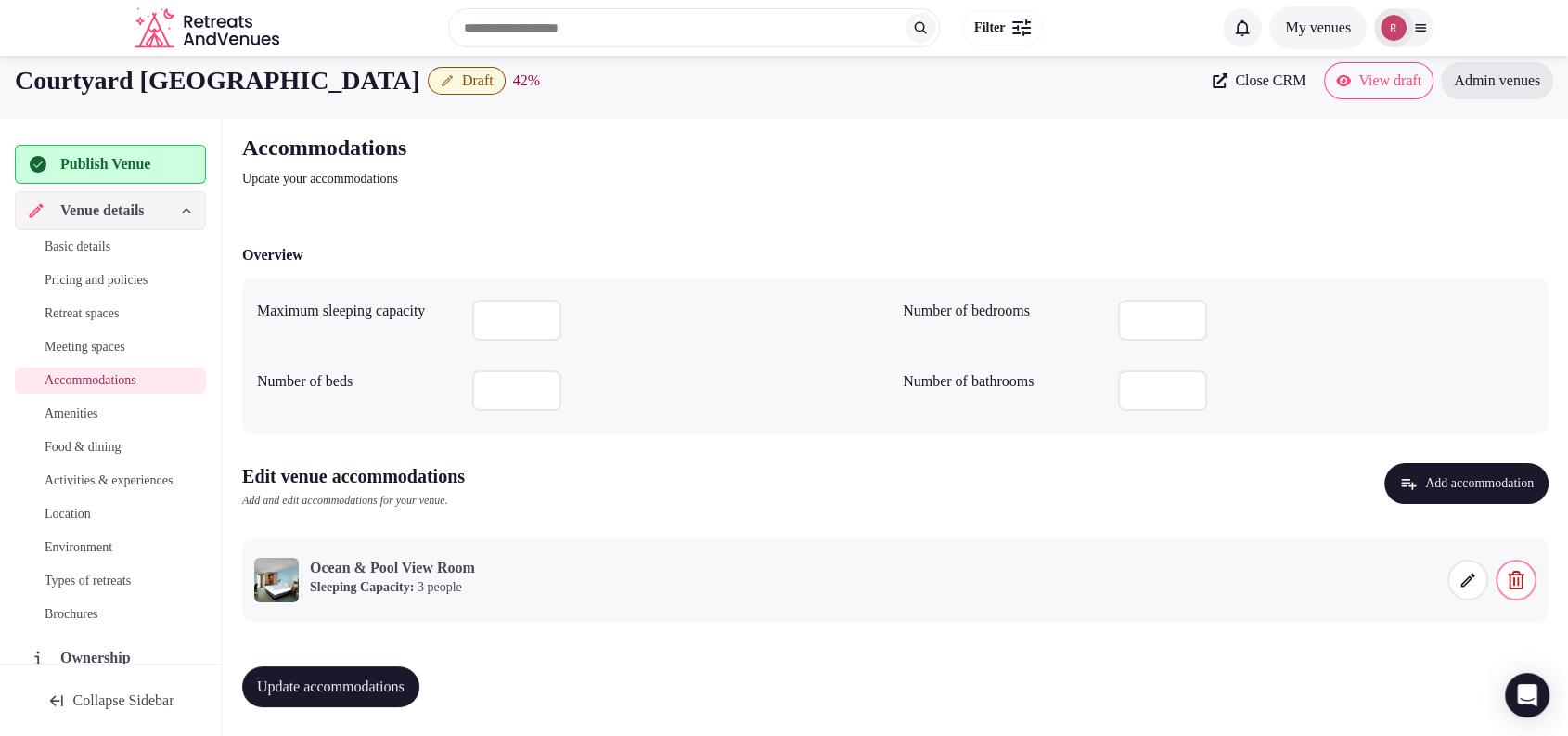
click at [404, 684] on span "Update accommodations" at bounding box center [331, 687] width 148 height 19
click at [405, 678] on span "Update accommodations" at bounding box center [331, 687] width 148 height 19
click at [91, 407] on span "Amenities" at bounding box center [72, 414] width 54 height 19
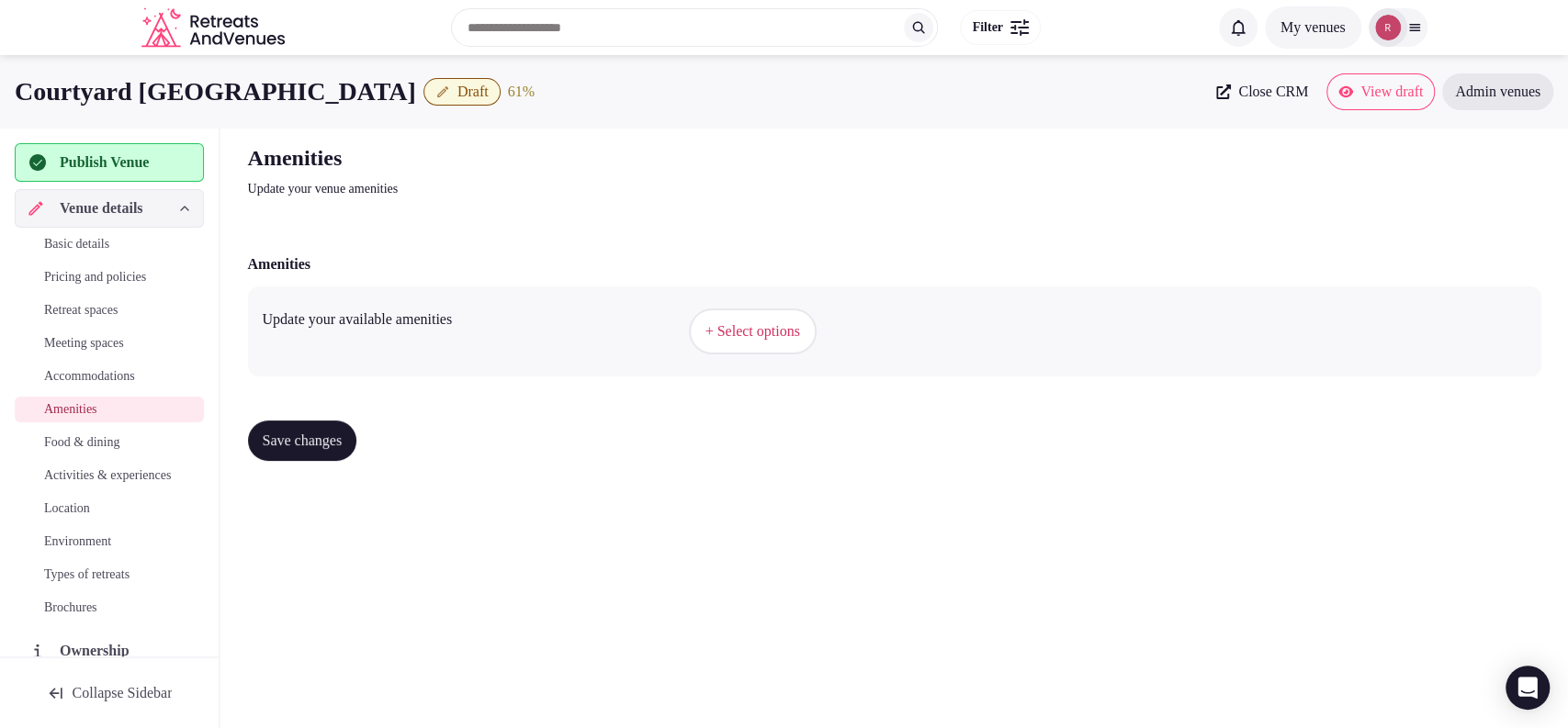
click at [734, 328] on span "+ Select options" at bounding box center [753, 331] width 95 height 20
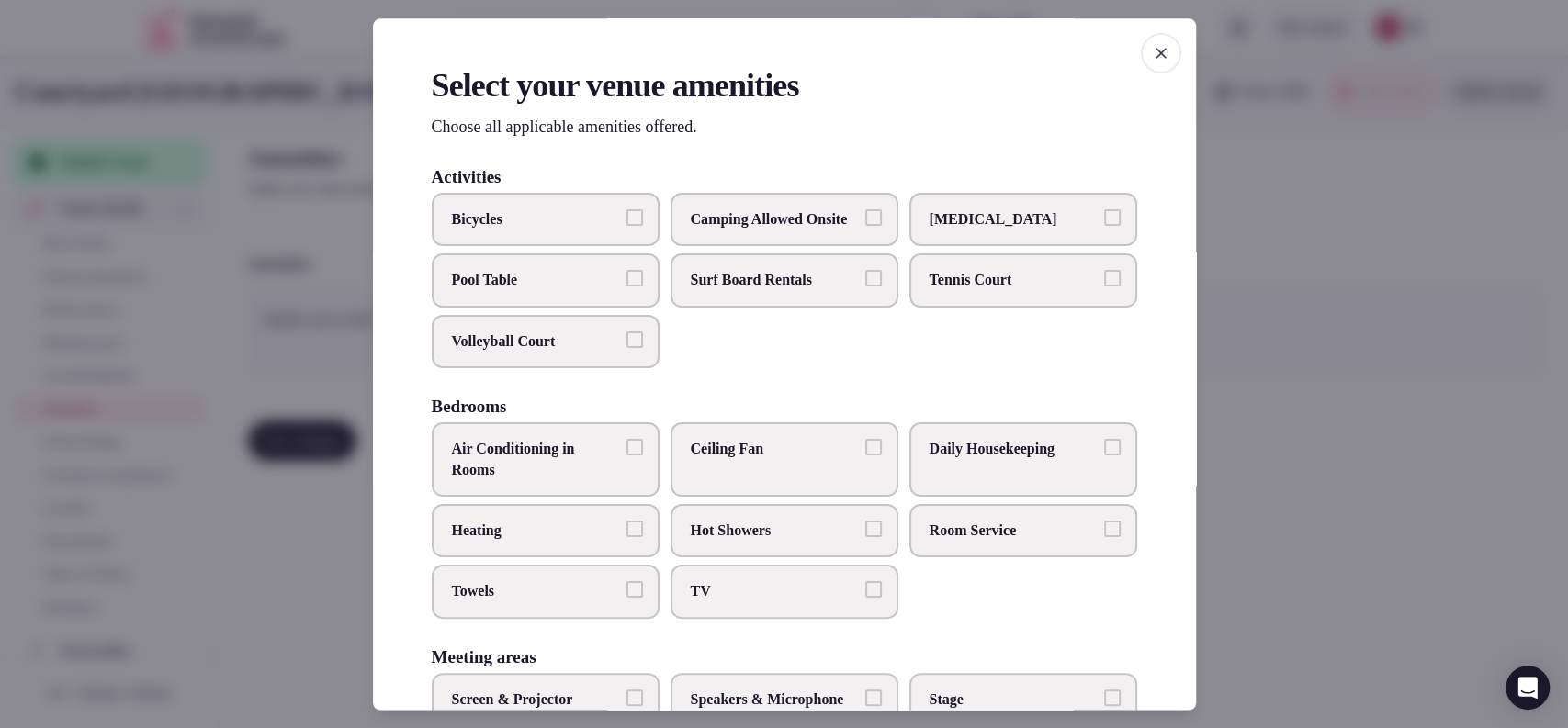
click at [586, 217] on span "Bicycles" at bounding box center [536, 219] width 169 height 20
click at [627, 217] on button "Bicycles" at bounding box center [635, 217] width 17 height 17
click at [573, 475] on span "Air Conditioning in Rooms" at bounding box center [536, 461] width 169 height 41
click at [627, 457] on button "Air Conditioning in Rooms" at bounding box center [635, 448] width 17 height 17
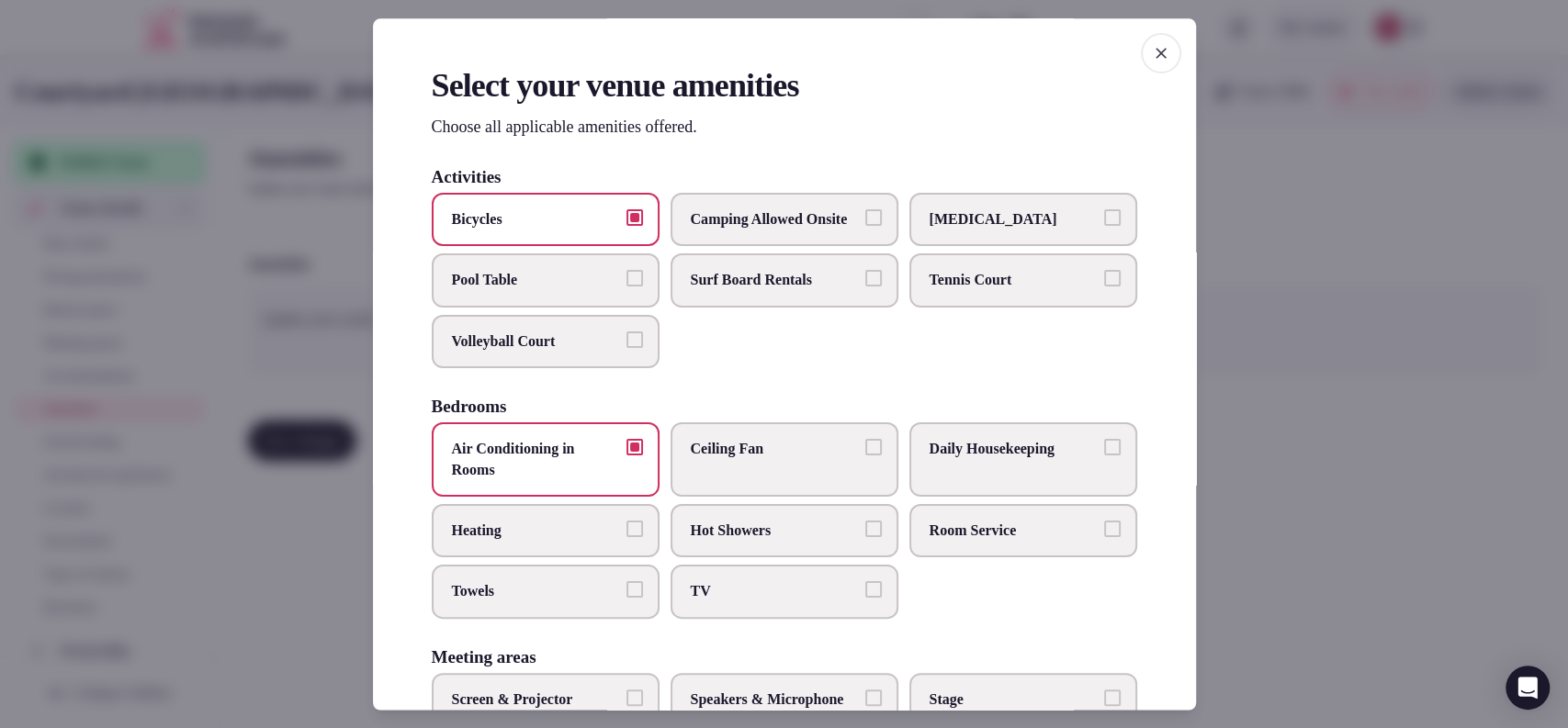
click at [963, 498] on label "Daily Housekeeping" at bounding box center [1023, 460] width 228 height 74
click at [1104, 457] on button "Daily Housekeeping" at bounding box center [1112, 448] width 17 height 17
click at [963, 498] on label "Daily Housekeeping" at bounding box center [1023, 460] width 228 height 74
click at [1104, 457] on button "Daily Housekeeping" at bounding box center [1112, 448] width 17 height 17
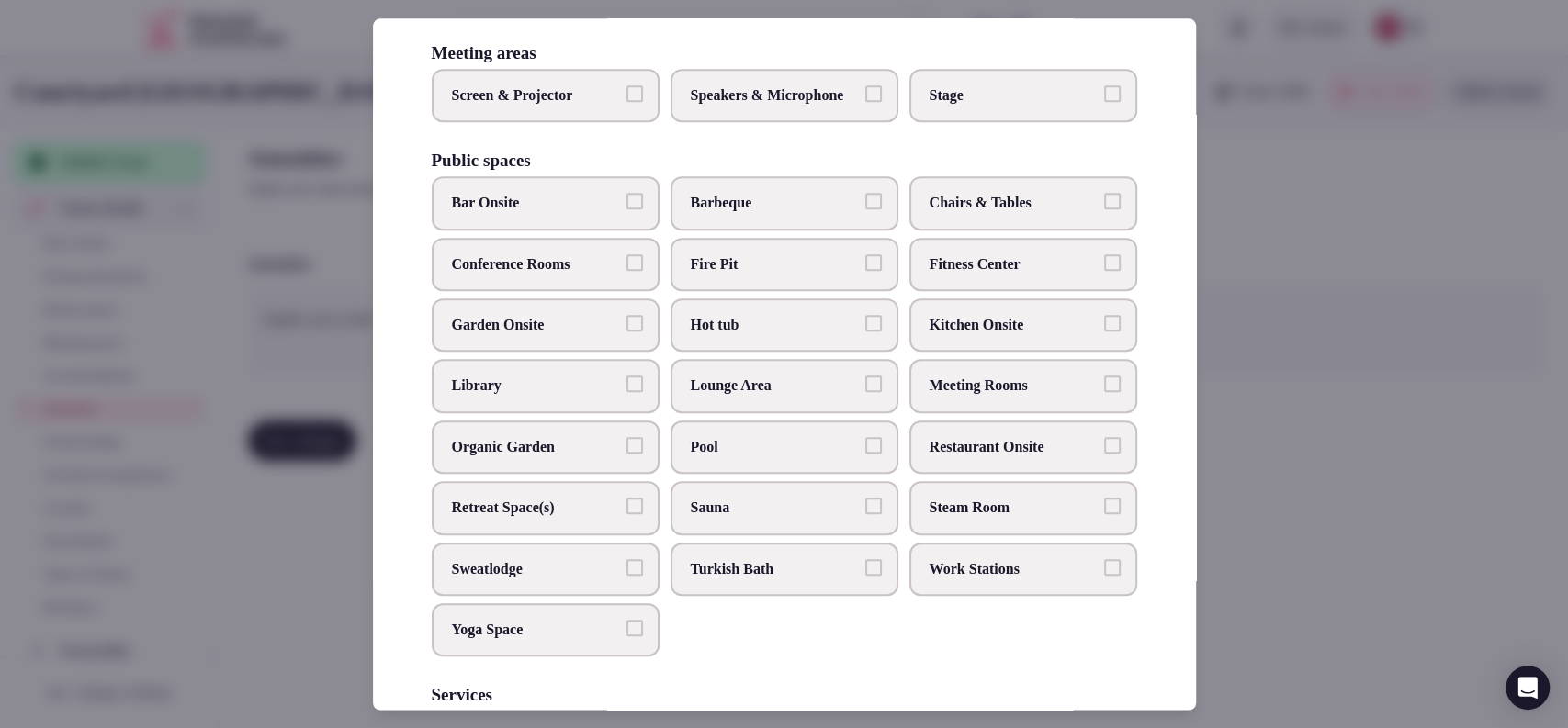
click at [552, 219] on label "Bar Onsite" at bounding box center [545, 204] width 228 height 53
click at [627, 210] on button "Bar Onsite" at bounding box center [635, 201] width 17 height 17
click at [948, 468] on label "Restaurant Onsite" at bounding box center [1023, 447] width 228 height 53
click at [1104, 454] on button "Restaurant Onsite" at bounding box center [1112, 445] width 17 height 17
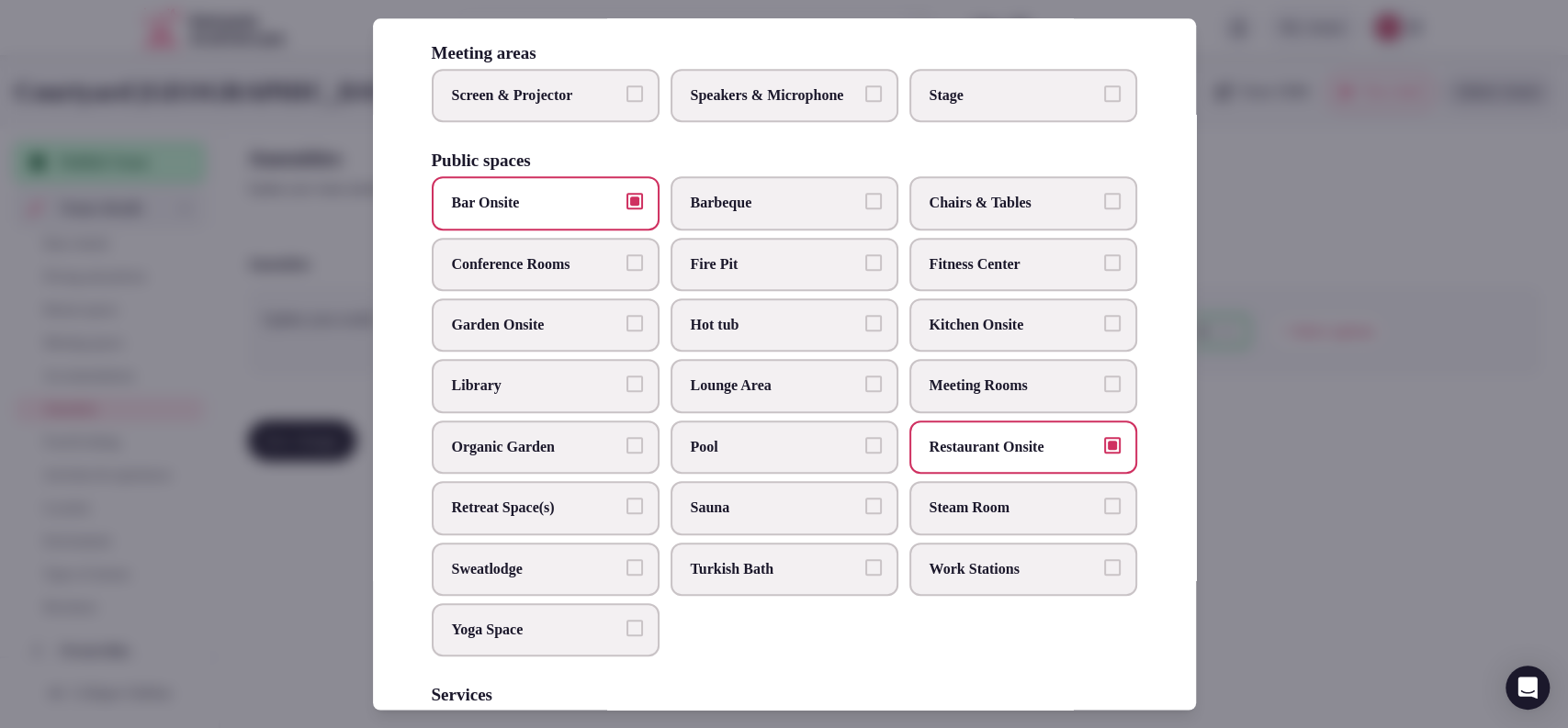
click at [802, 458] on span "Pool" at bounding box center [775, 447] width 169 height 20
click at [865, 454] on button "Pool" at bounding box center [873, 445] width 17 height 17
click at [962, 231] on label "Chairs & Tables" at bounding box center [1023, 204] width 228 height 53
click at [978, 214] on span "Chairs & Tables" at bounding box center [1013, 203] width 169 height 20
click at [1104, 210] on button "Chairs & Tables" at bounding box center [1112, 201] width 17 height 17
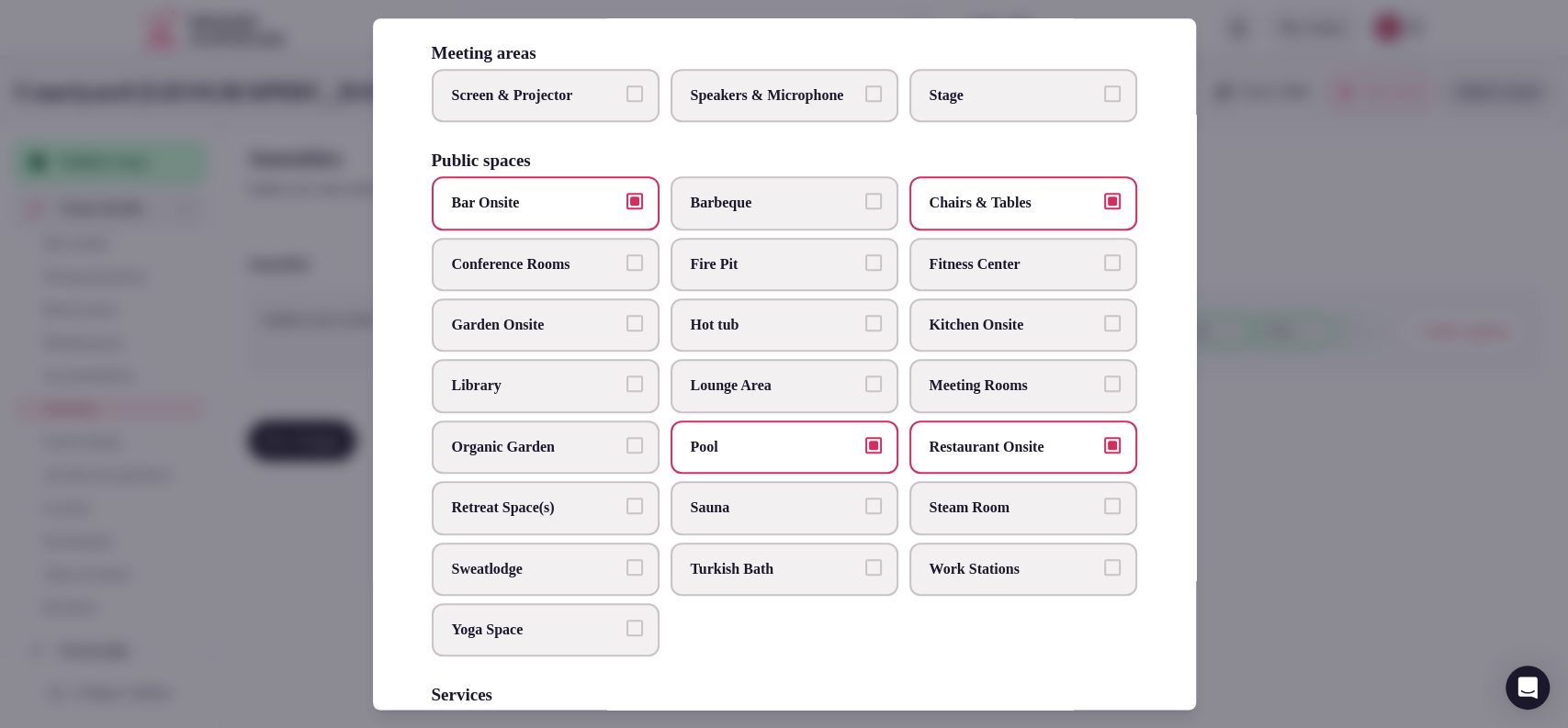
click at [987, 290] on label "Fitness Center" at bounding box center [1023, 264] width 228 height 53
click at [1104, 271] on button "Fitness Center" at bounding box center [1112, 262] width 17 height 17
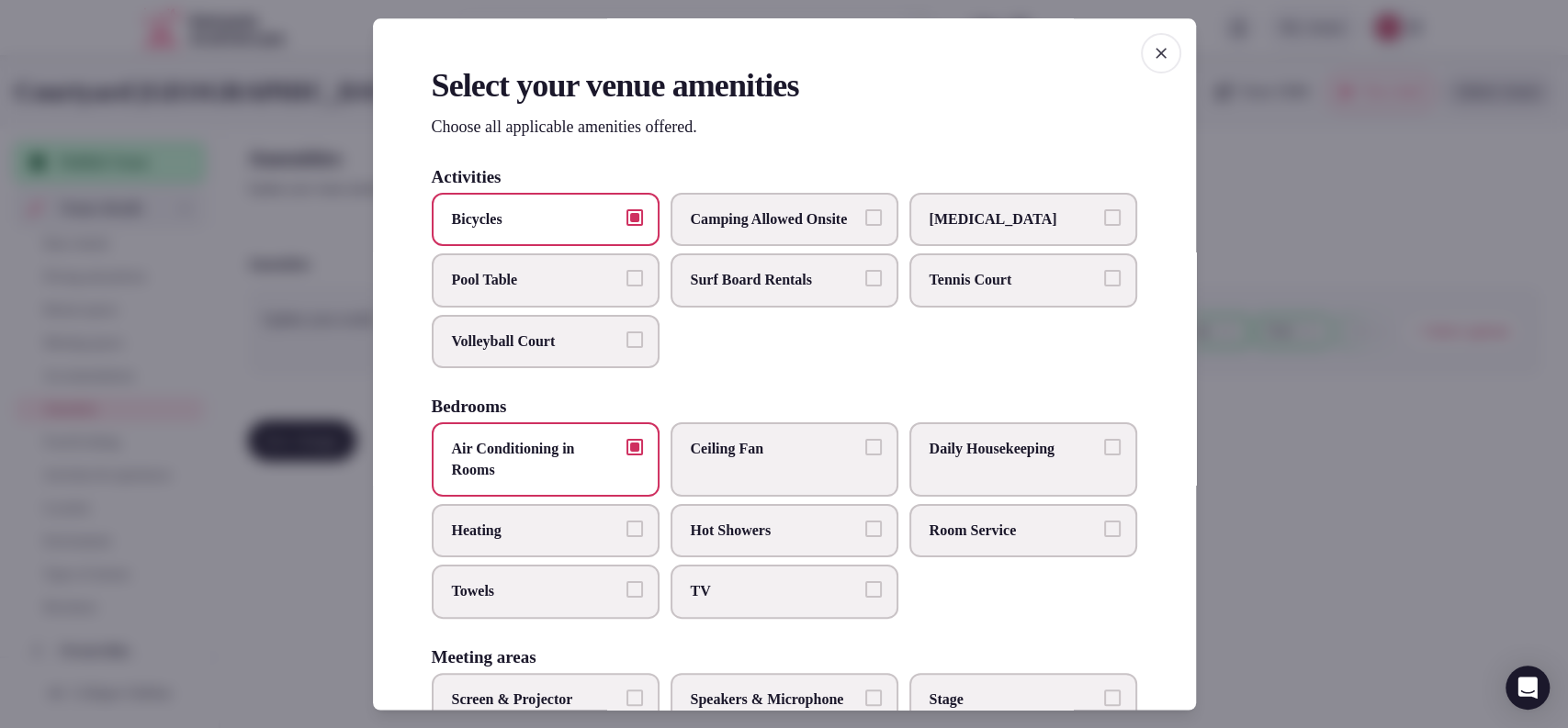
click at [788, 619] on label "TV" at bounding box center [784, 592] width 228 height 53
click at [865, 599] on button "TV" at bounding box center [873, 590] width 17 height 17
click at [925, 535] on label "Room Service" at bounding box center [1023, 531] width 228 height 53
click at [1104, 535] on button "Room Service" at bounding box center [1112, 529] width 17 height 17
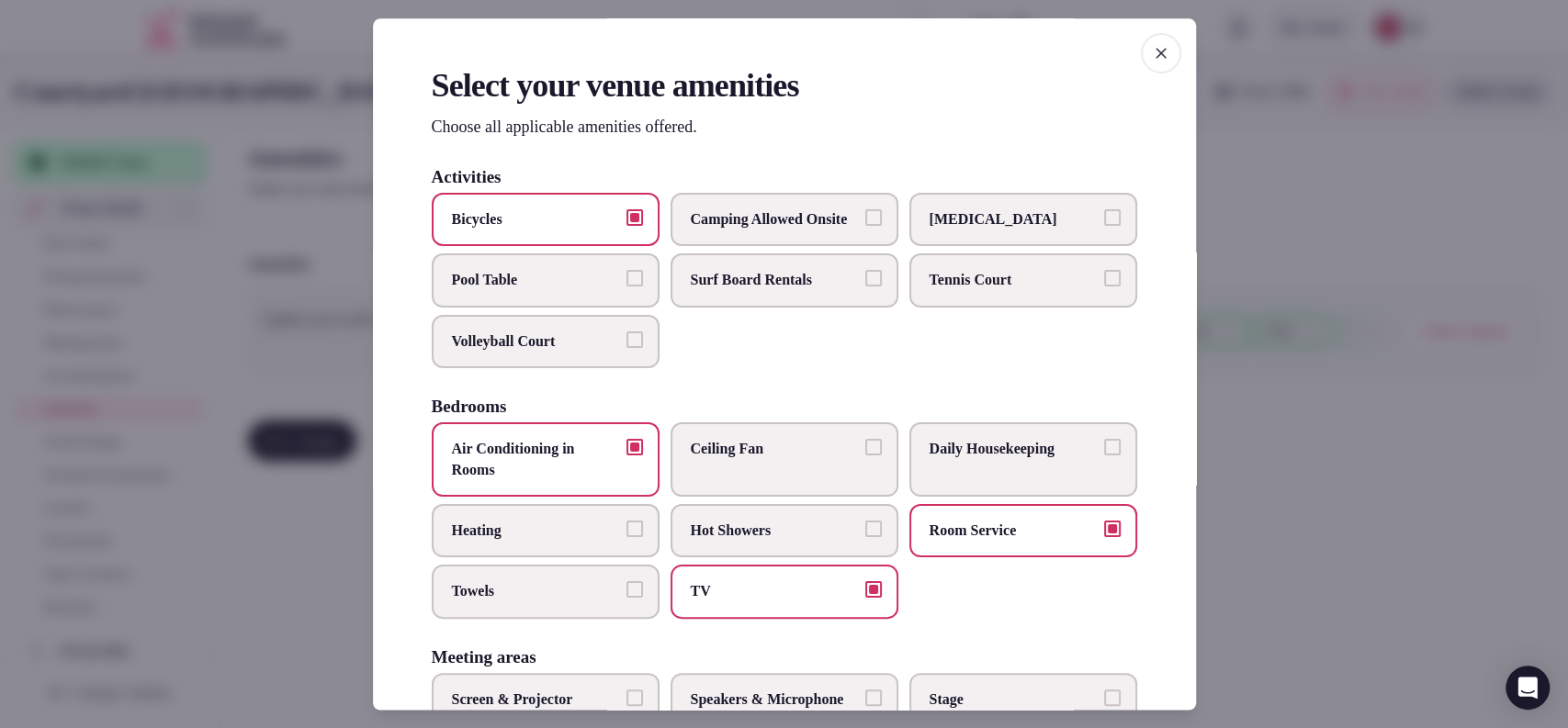
click at [990, 460] on span "Daily Housekeeping" at bounding box center [1013, 450] width 169 height 20
click at [1104, 457] on button "Daily Housekeeping" at bounding box center [1112, 448] width 17 height 17
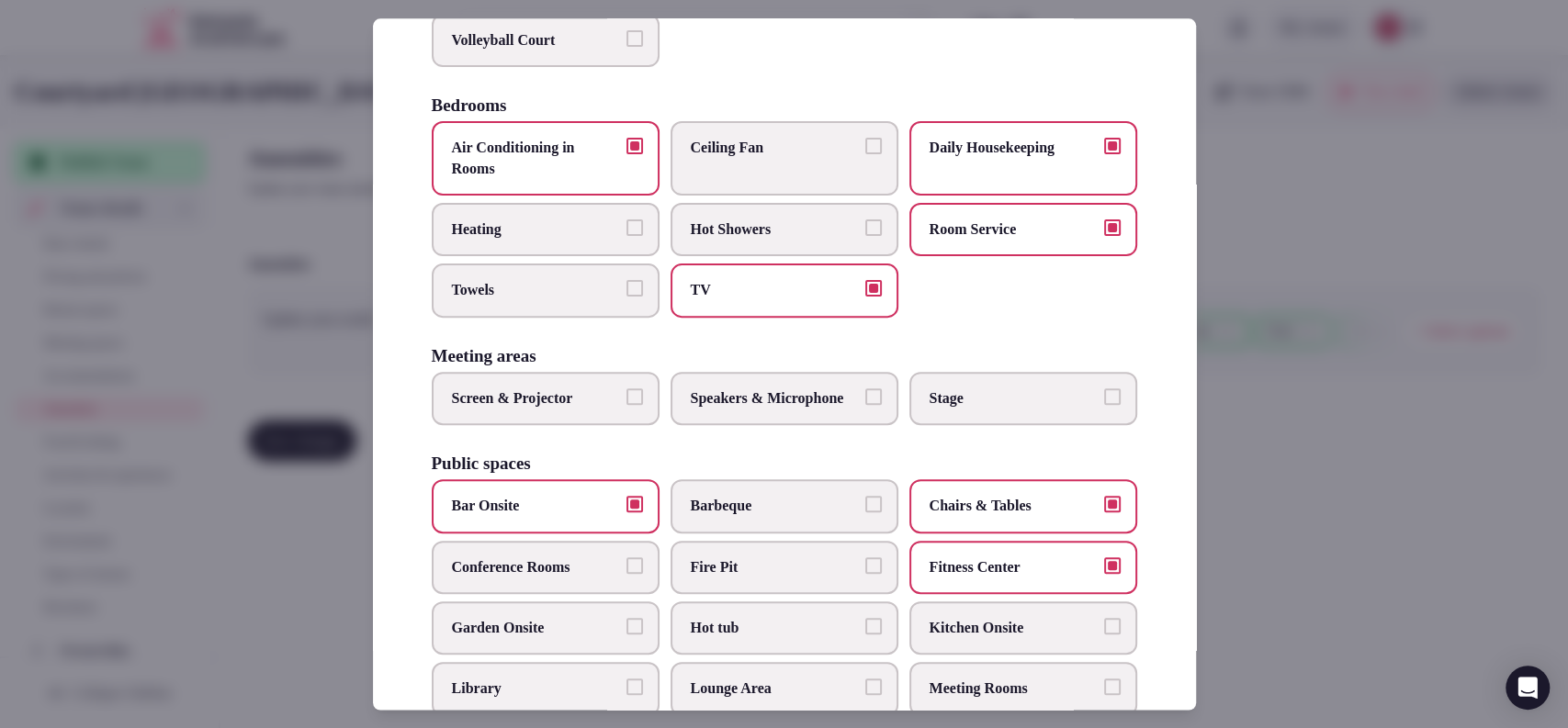
scroll to position [351, 0]
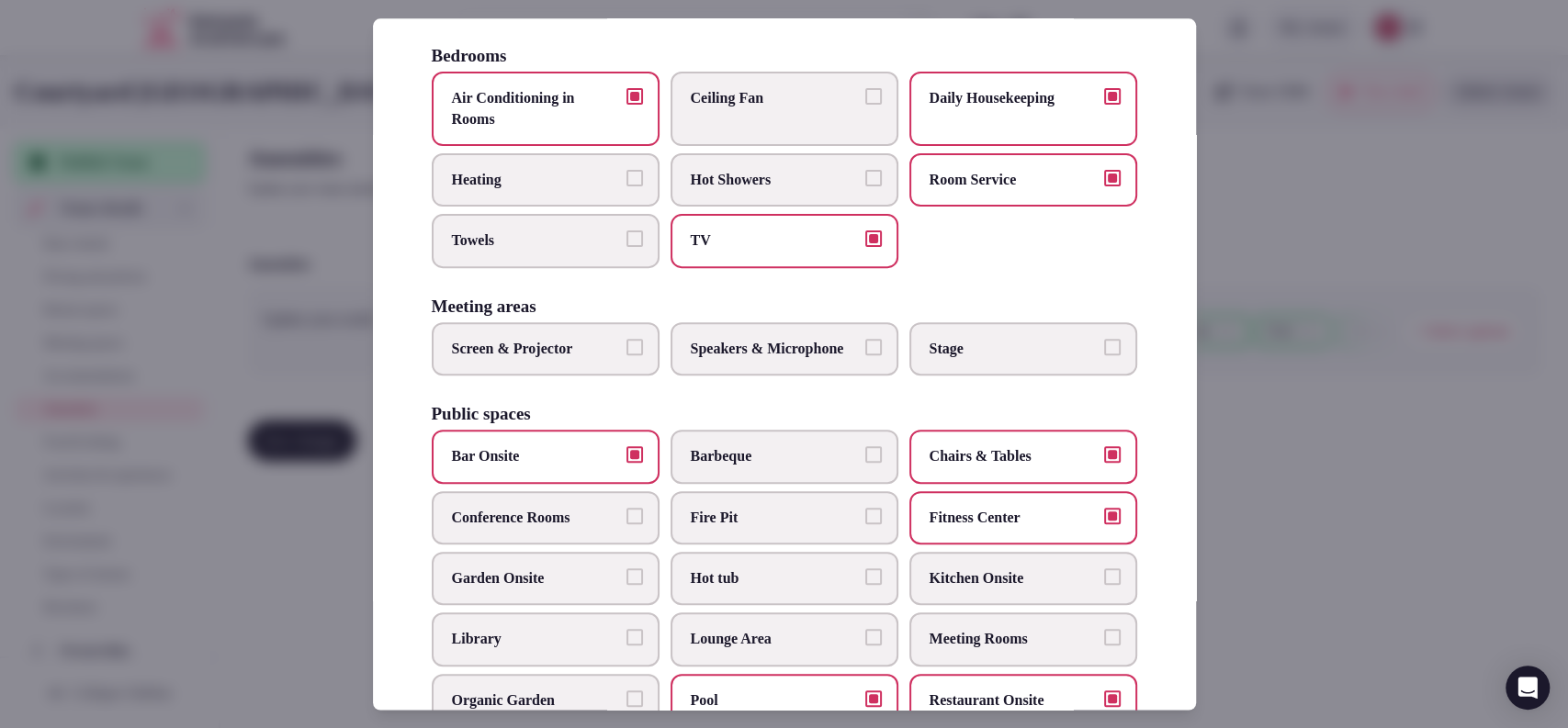
click at [521, 241] on label "Towels" at bounding box center [545, 242] width 228 height 53
click at [627, 241] on button "Towels" at bounding box center [635, 240] width 17 height 17
click at [830, 359] on span "Speakers & Microphone" at bounding box center [775, 348] width 169 height 20
click at [865, 355] on button "Speakers & Microphone" at bounding box center [873, 346] width 17 height 17
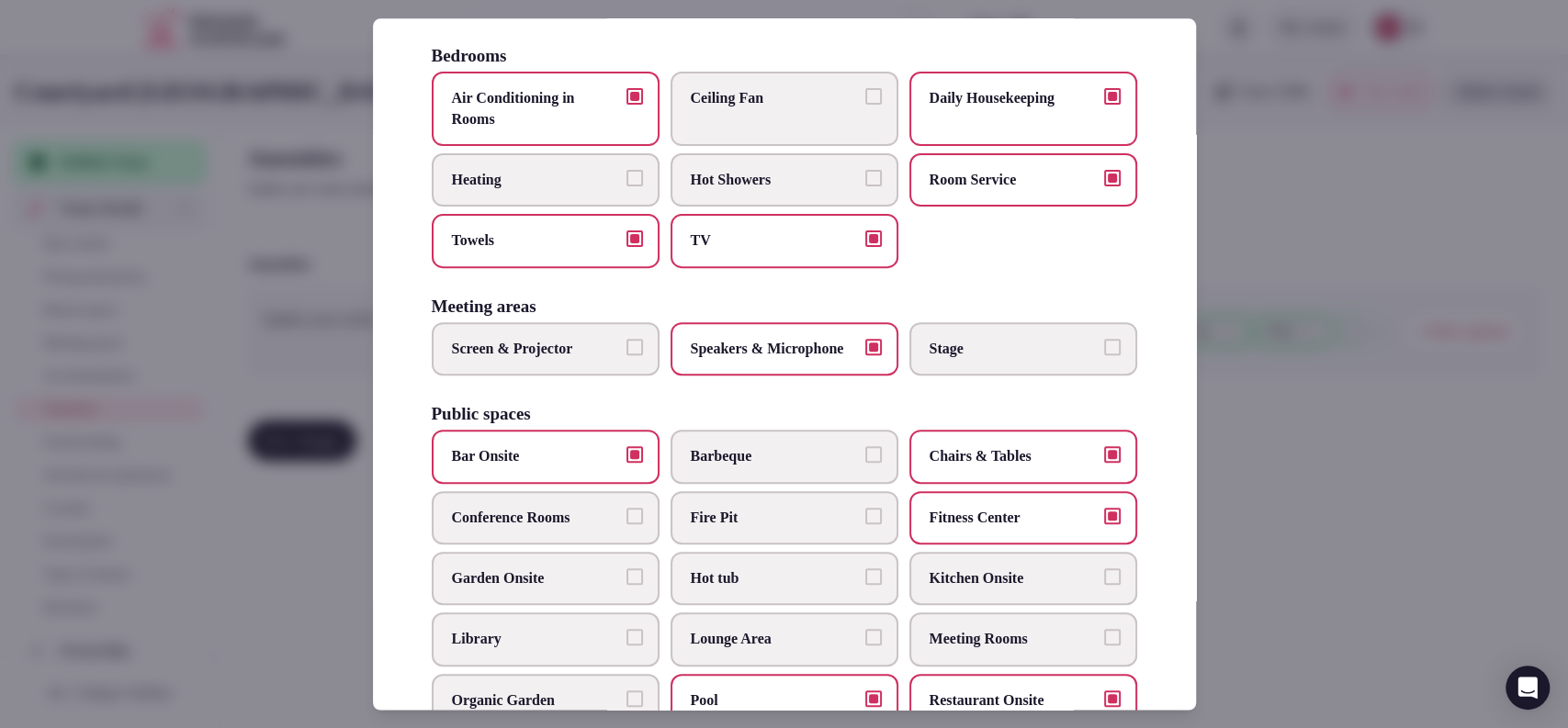
click at [568, 359] on span "Screen & Projector" at bounding box center [536, 348] width 169 height 20
click at [627, 355] on button "Screen & Projector" at bounding box center [635, 346] width 17 height 17
click at [959, 376] on label "Stage" at bounding box center [1023, 349] width 228 height 53
click at [1104, 355] on button "Stage" at bounding box center [1112, 346] width 17 height 17
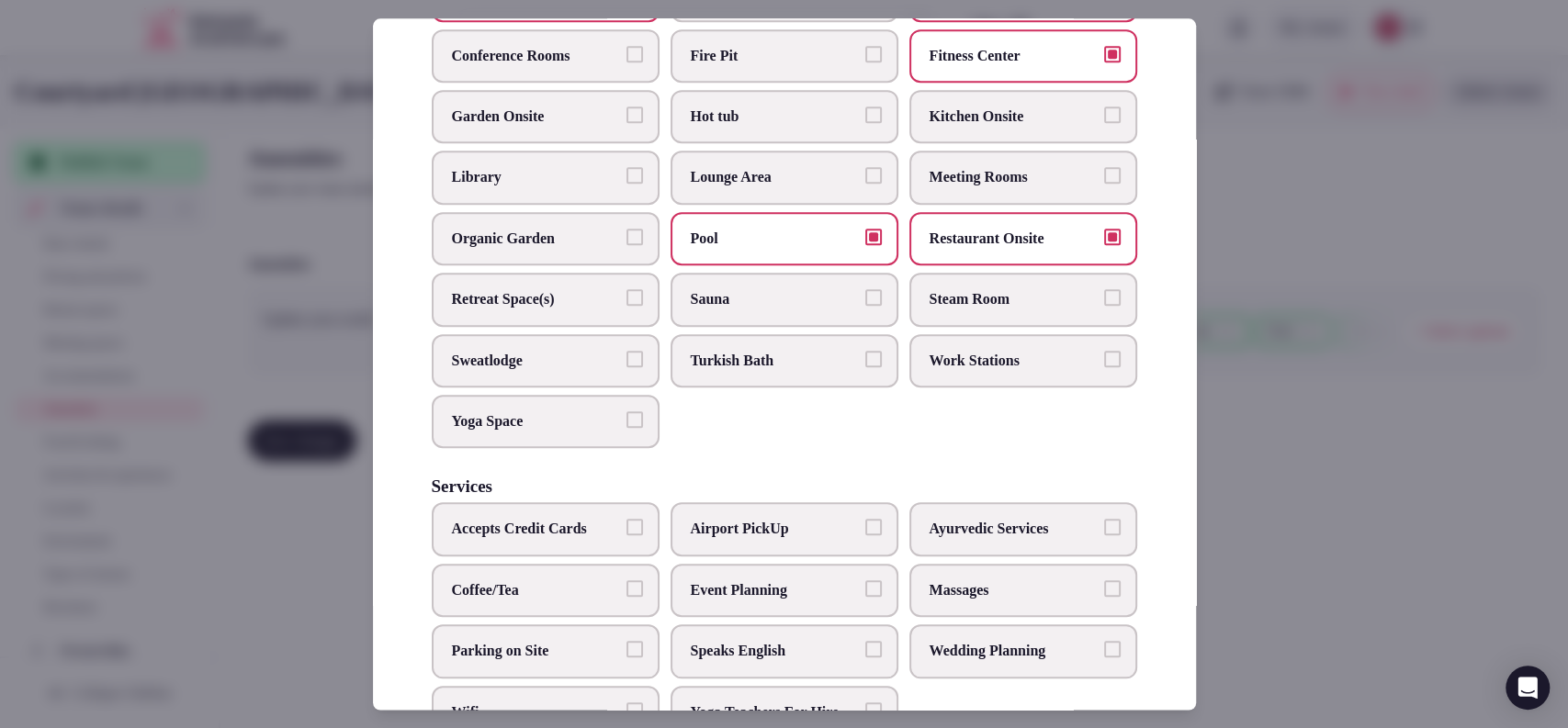
scroll to position [817, 0]
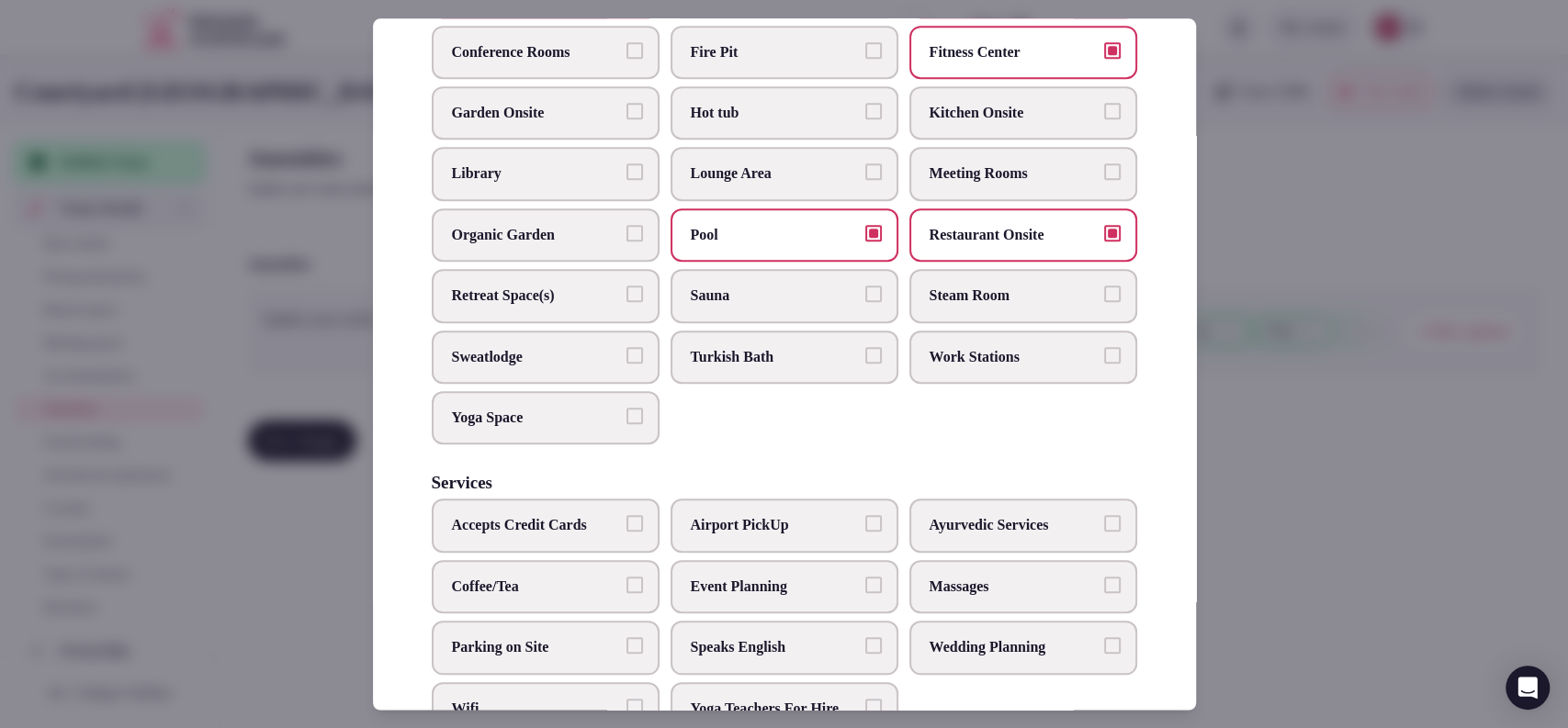
click at [996, 367] on span "Work Stations" at bounding box center [1013, 357] width 169 height 20
click at [1104, 364] on button "Work Stations" at bounding box center [1112, 355] width 17 height 17
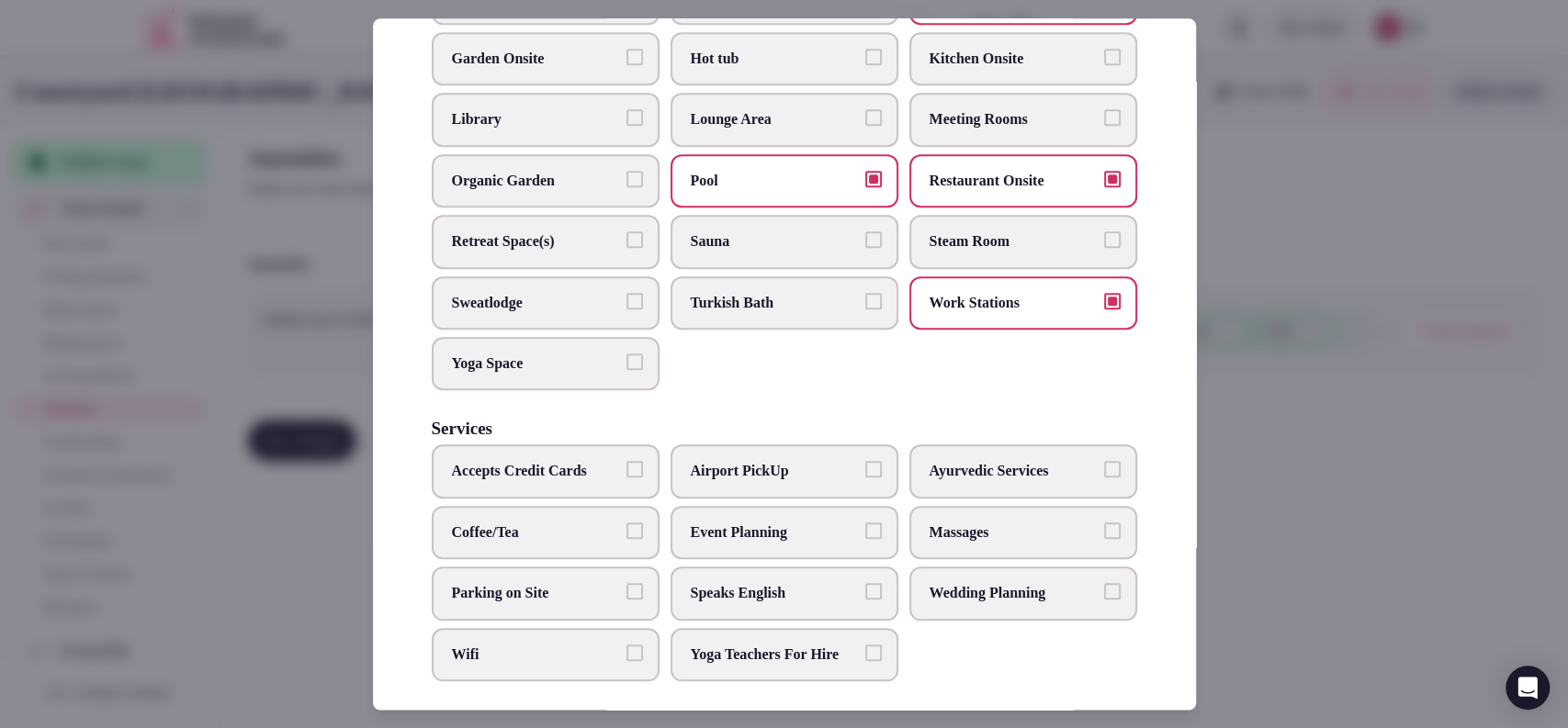
scroll to position [940, 0]
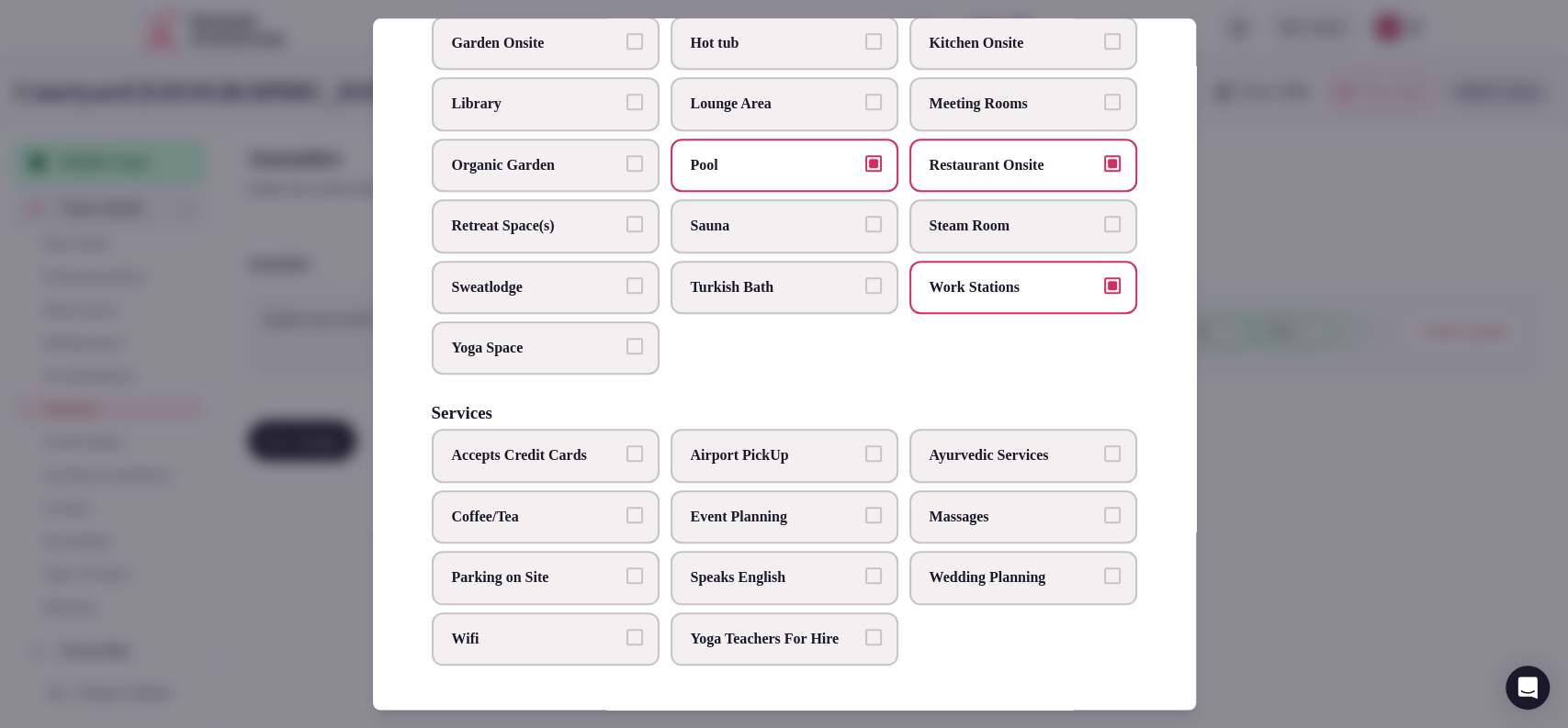
click at [961, 567] on span "Wedding Planning" at bounding box center [1013, 577] width 169 height 20
click at [1104, 567] on button "Wedding Planning" at bounding box center [1112, 575] width 17 height 17
click at [752, 507] on span "Event Planning" at bounding box center [775, 517] width 169 height 20
click at [865, 507] on button "Event Planning" at bounding box center [873, 515] width 17 height 17
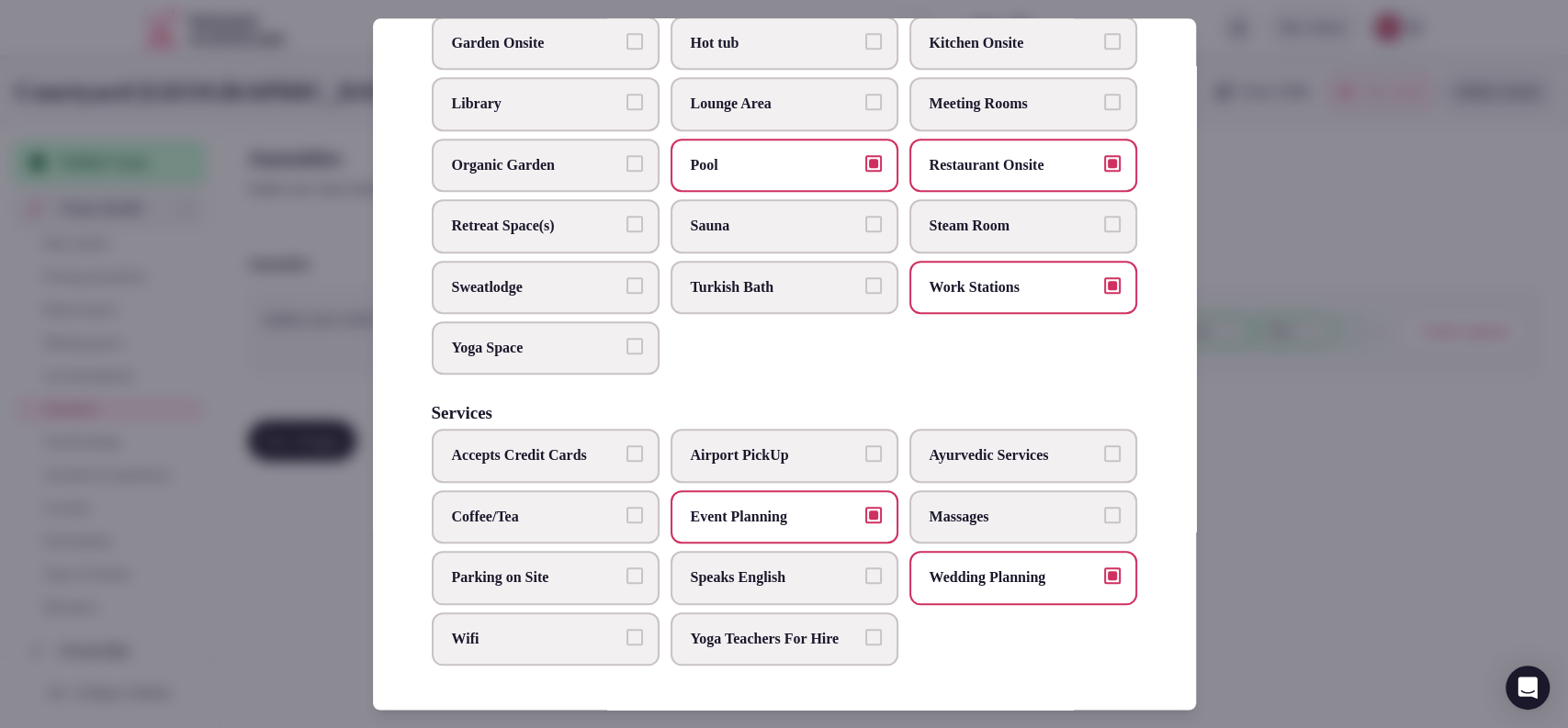
click at [534, 567] on span "Parking on Site" at bounding box center [536, 577] width 169 height 20
click at [627, 567] on button "Parking on Site" at bounding box center [635, 575] width 17 height 17
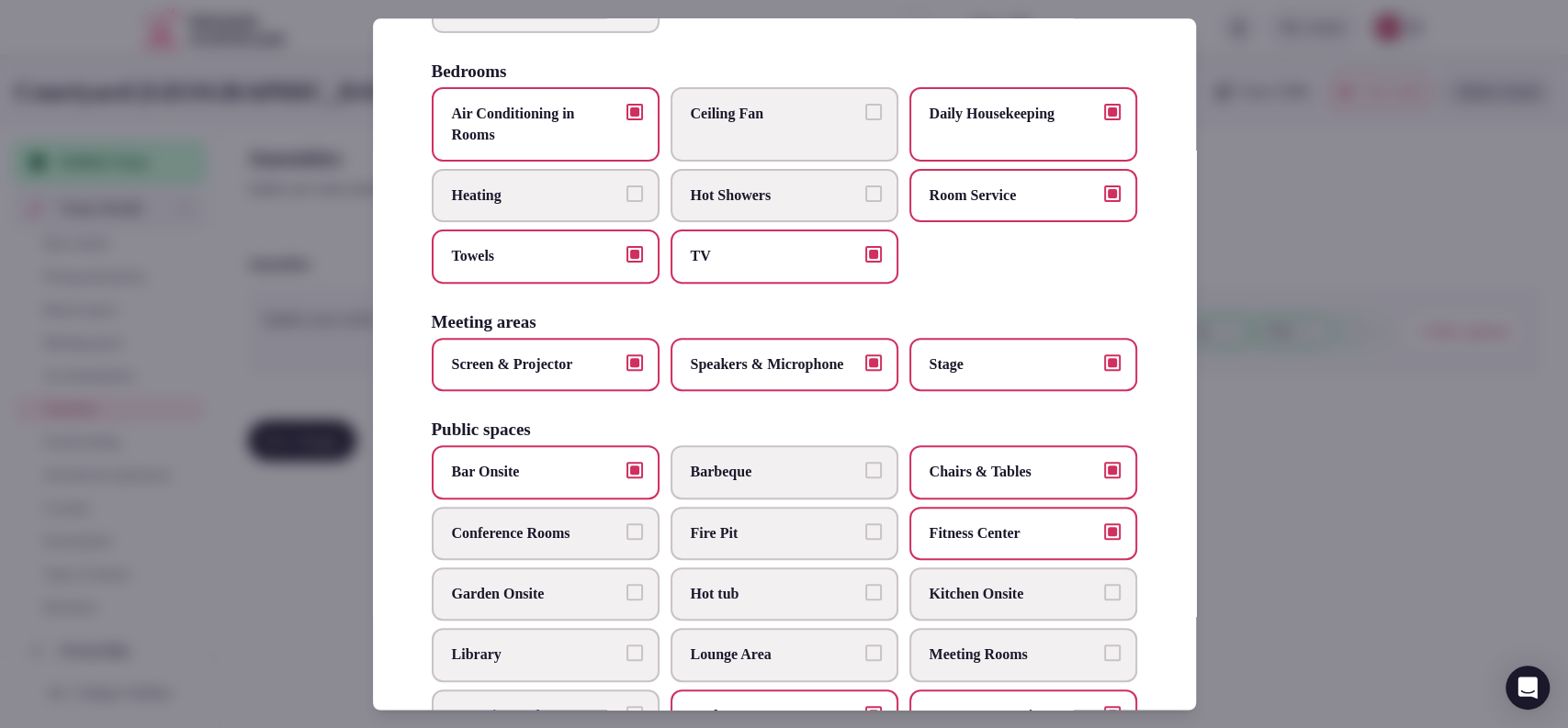
click at [613, 604] on span "Garden Onsite" at bounding box center [536, 594] width 169 height 20
click at [627, 601] on button "Garden Onsite" at bounding box center [635, 592] width 17 height 17
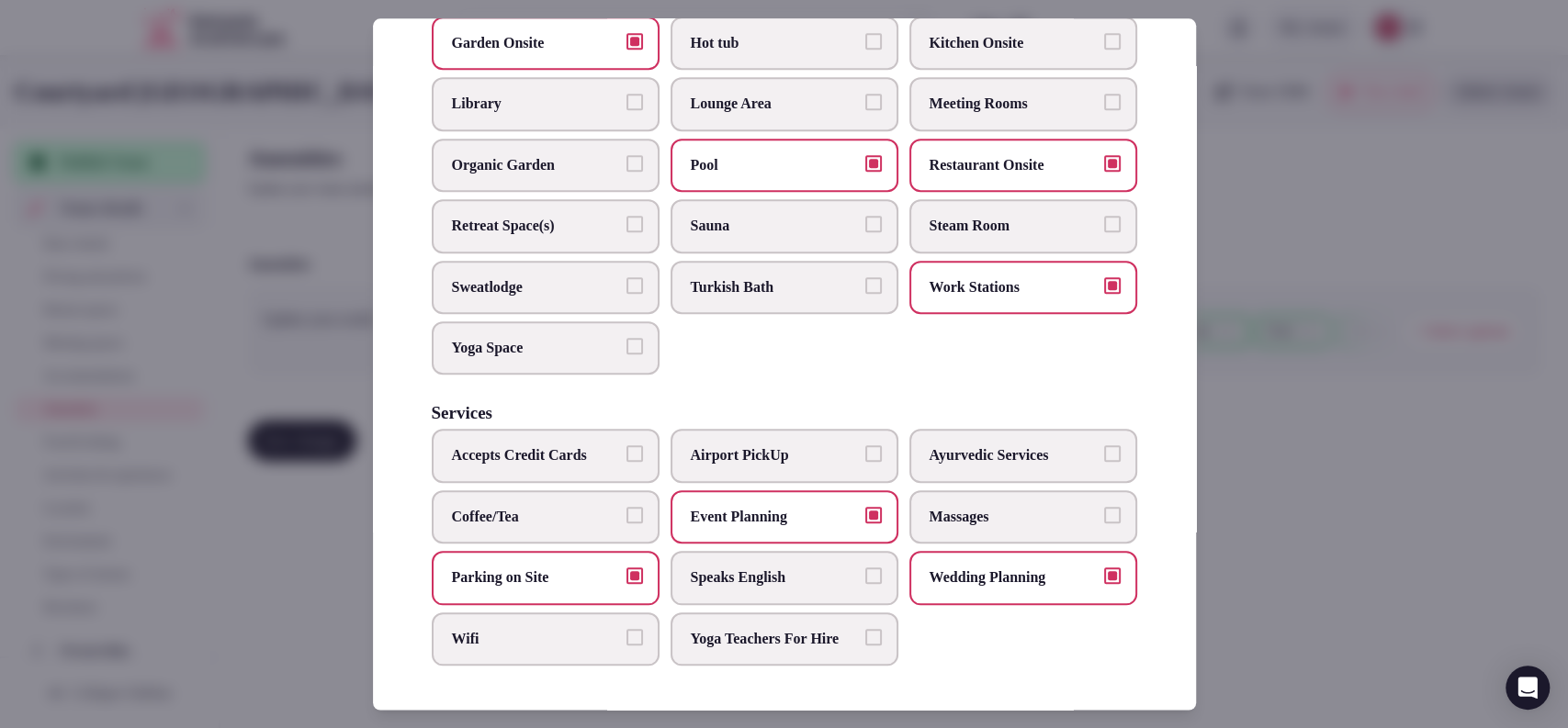
click at [739, 567] on span "Speaks English" at bounding box center [775, 577] width 169 height 20
click at [865, 567] on button "Speaks English" at bounding box center [873, 575] width 17 height 17
click at [542, 490] on label "Coffee/Tea" at bounding box center [545, 517] width 228 height 53
click at [627, 507] on button "Coffee/Tea" at bounding box center [635, 515] width 17 height 17
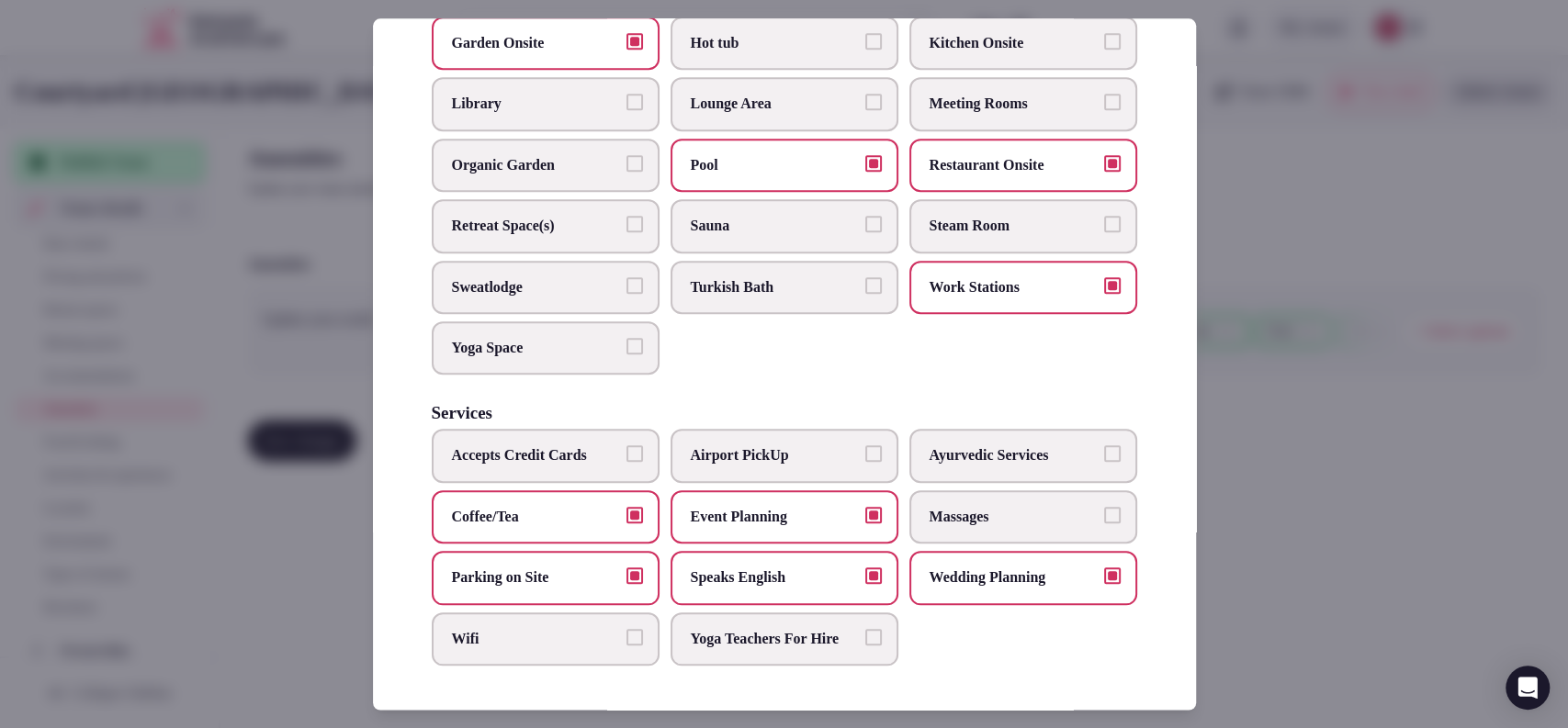
click at [593, 629] on span "Wifi" at bounding box center [536, 639] width 169 height 20
click at [627, 629] on button "Wifi" at bounding box center [635, 637] width 17 height 17
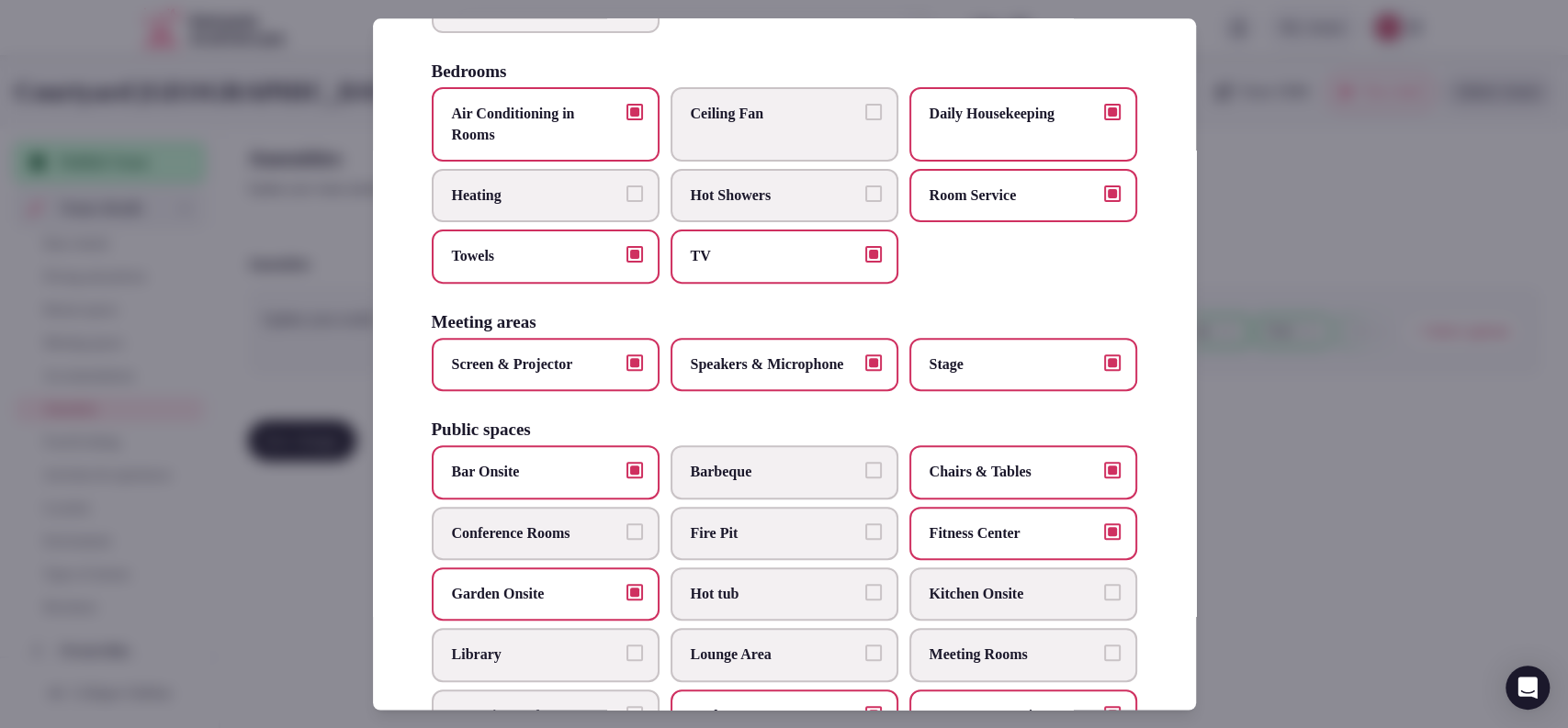
click at [1055, 679] on label "Meeting Rooms" at bounding box center [1023, 656] width 228 height 53
click at [1104, 662] on button "Meeting Rooms" at bounding box center [1112, 653] width 17 height 17
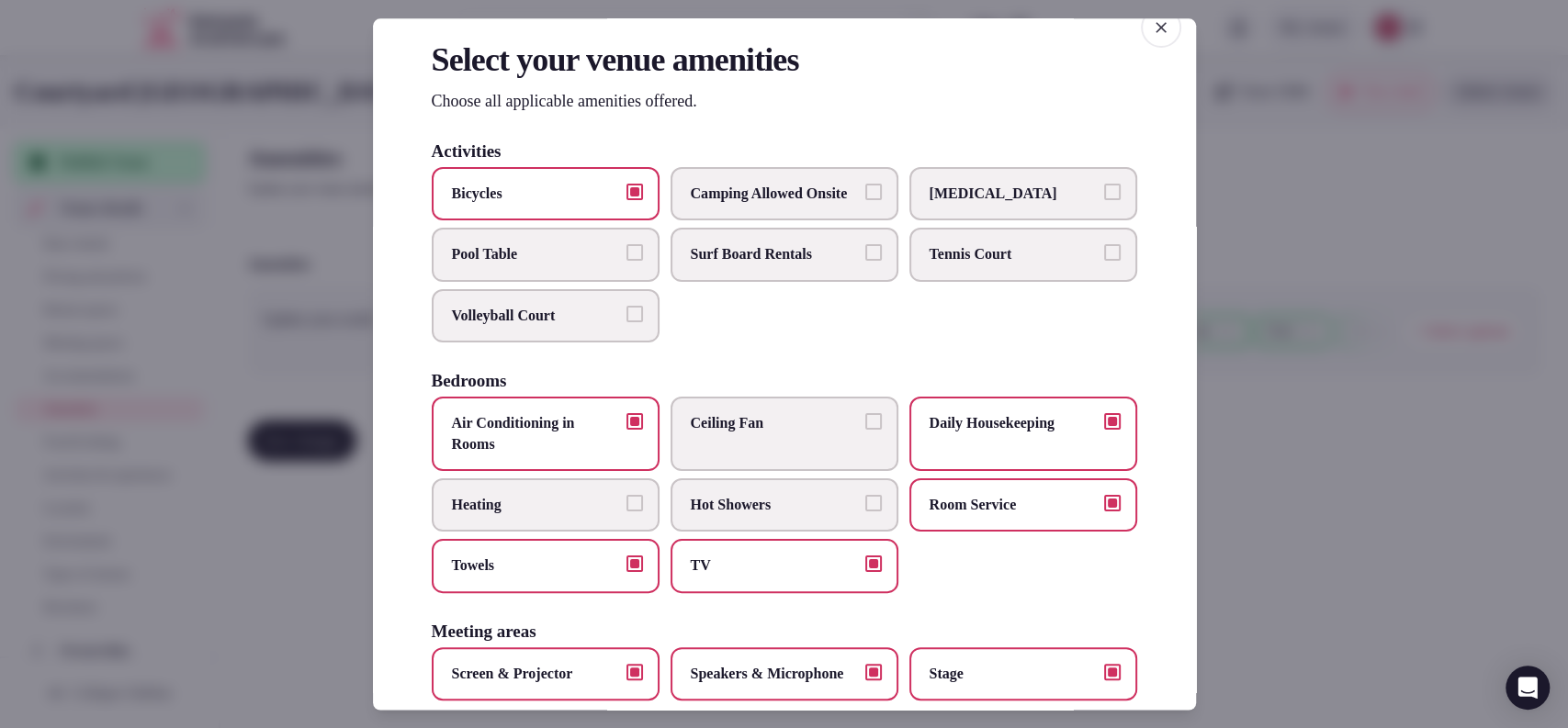
scroll to position [0, 0]
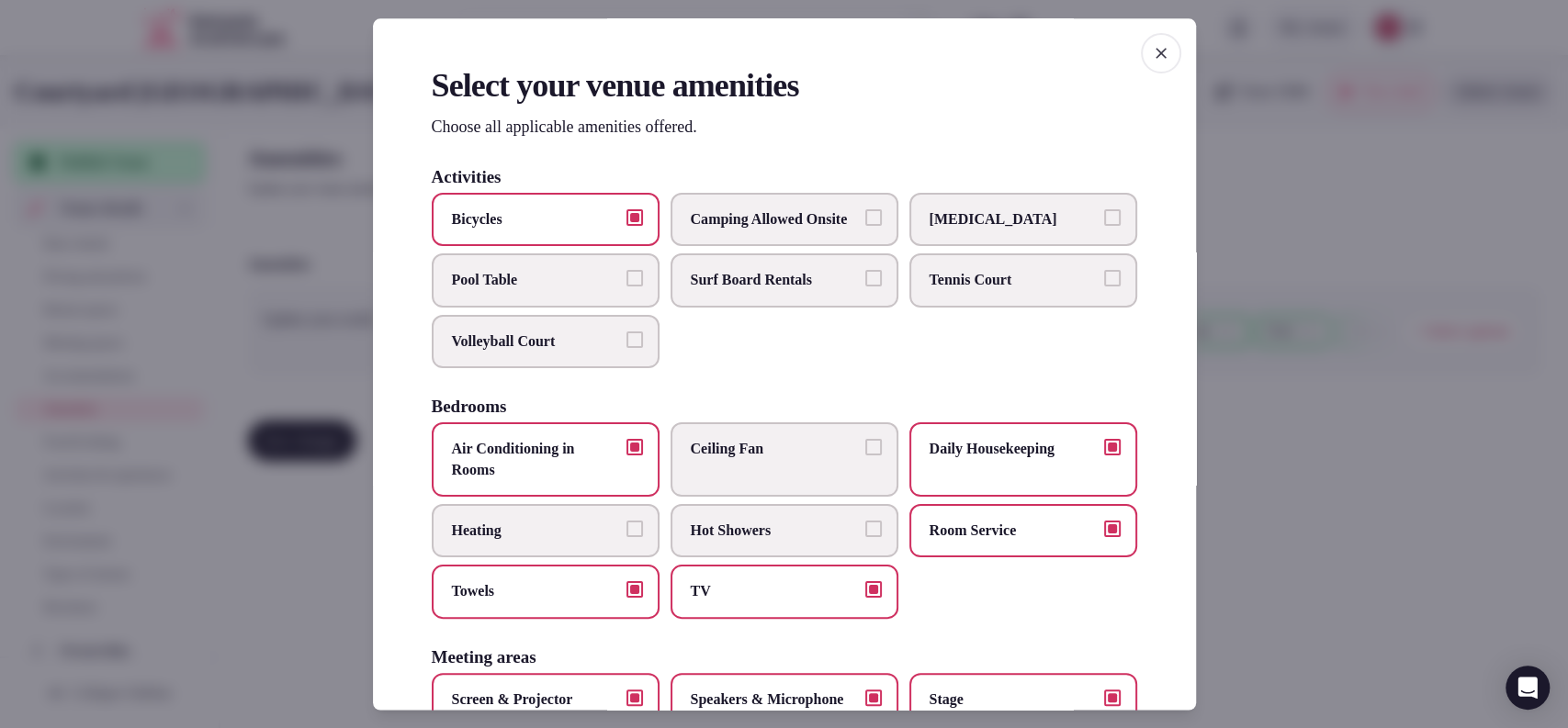
click at [1299, 211] on div at bounding box center [784, 364] width 1568 height 728
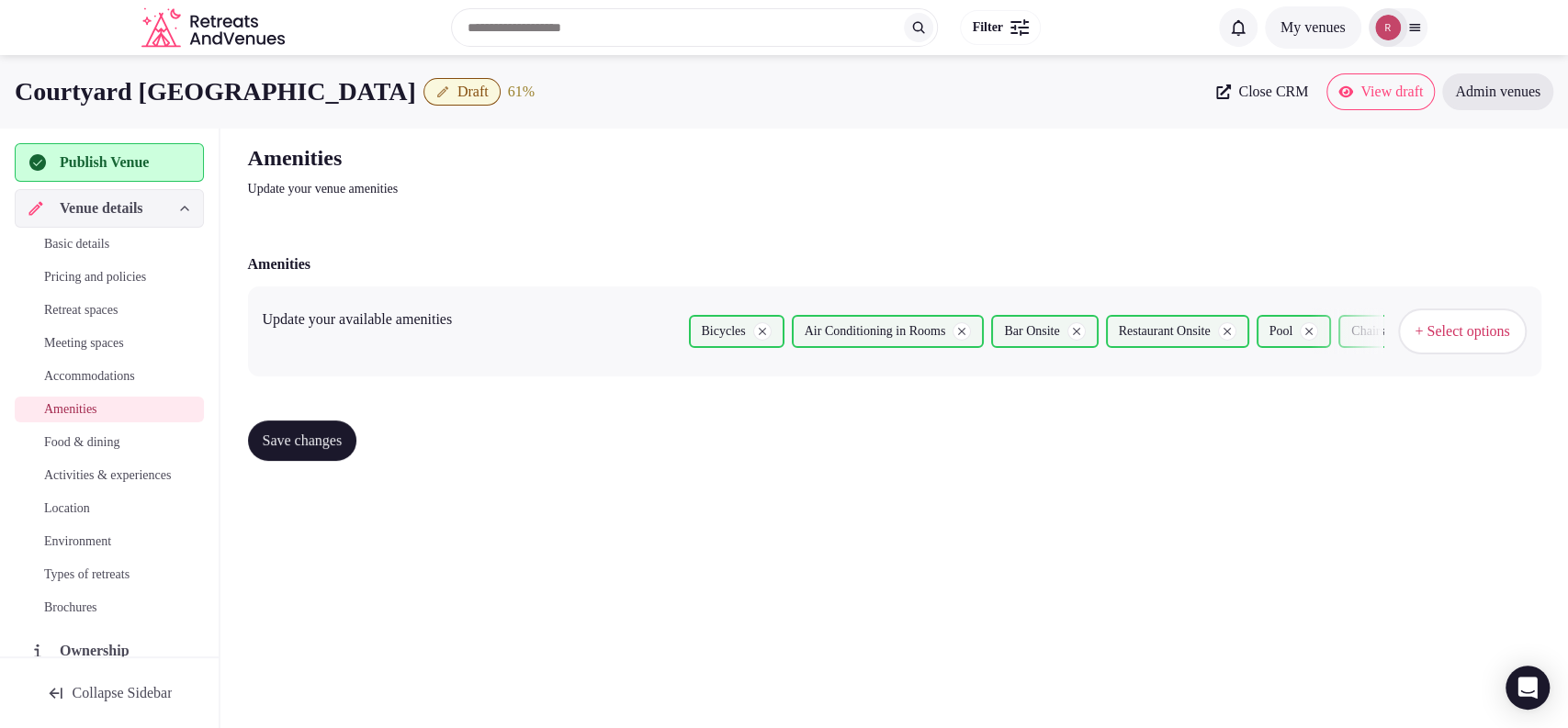
click at [338, 451] on button "Save changes" at bounding box center [302, 440] width 110 height 40
click at [75, 439] on span "Food & dining" at bounding box center [82, 442] width 75 height 19
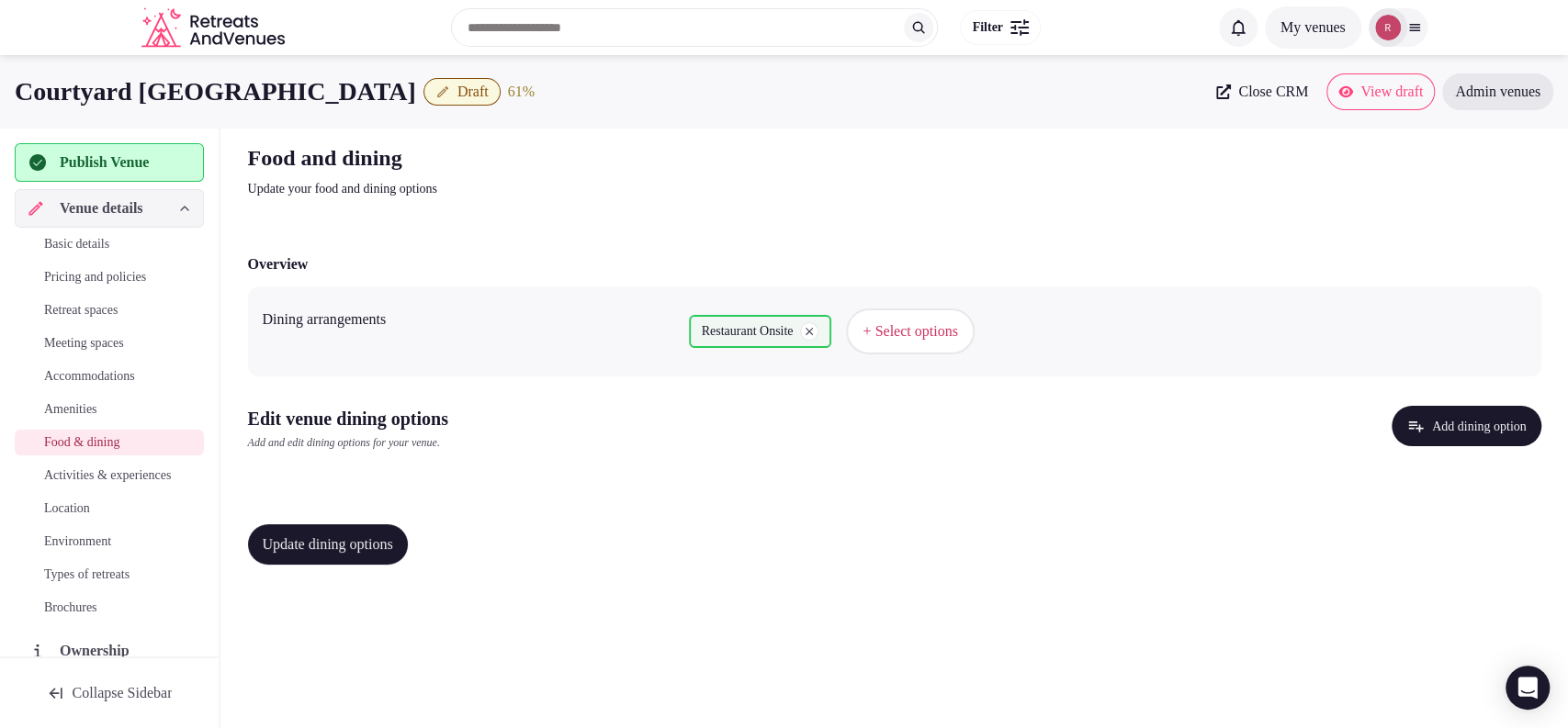
click at [1428, 431] on button "Add dining option" at bounding box center [1466, 425] width 150 height 40
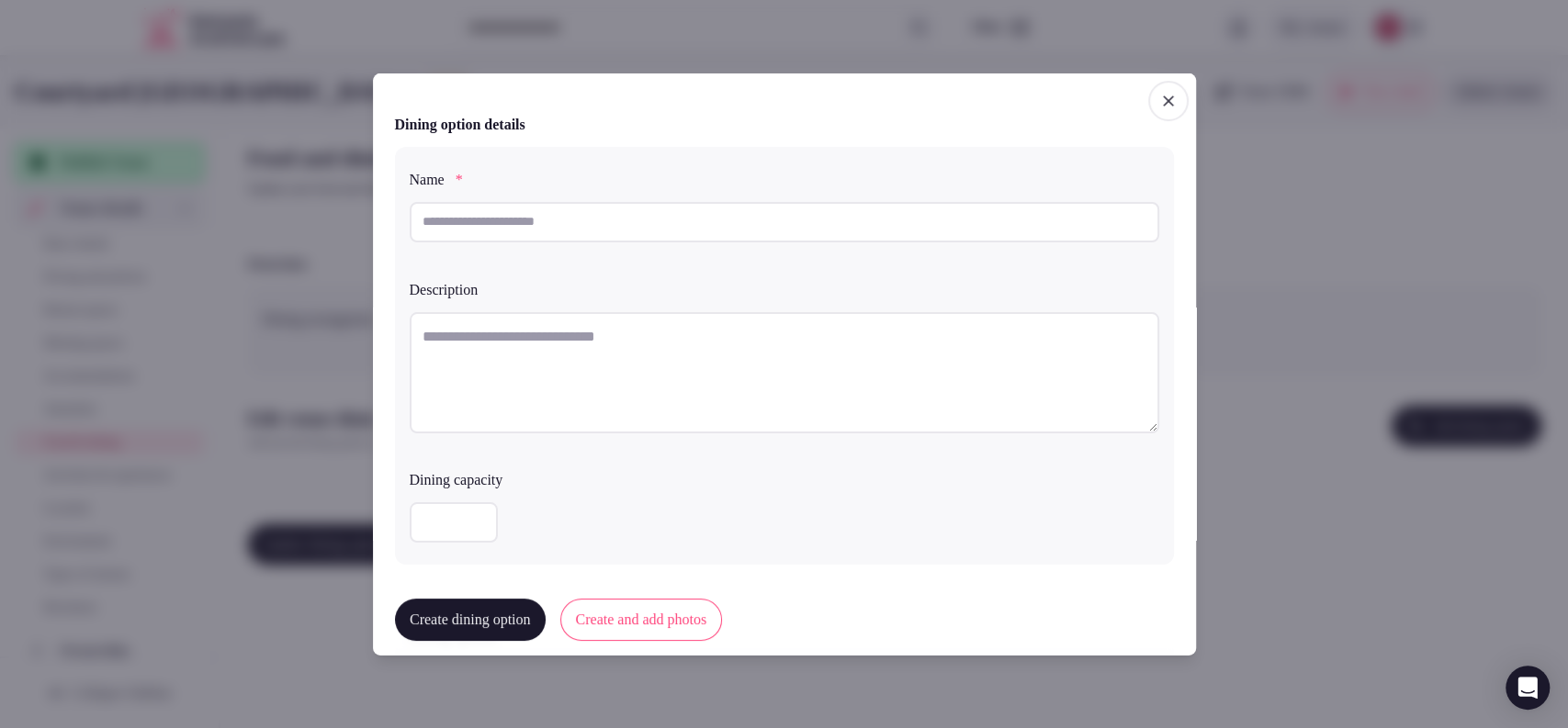
click at [564, 248] on div at bounding box center [784, 224] width 750 height 62
click at [580, 225] on input "text" at bounding box center [784, 221] width 750 height 40
paste input "**********"
type input "**********"
click at [546, 317] on textarea at bounding box center [784, 372] width 750 height 121
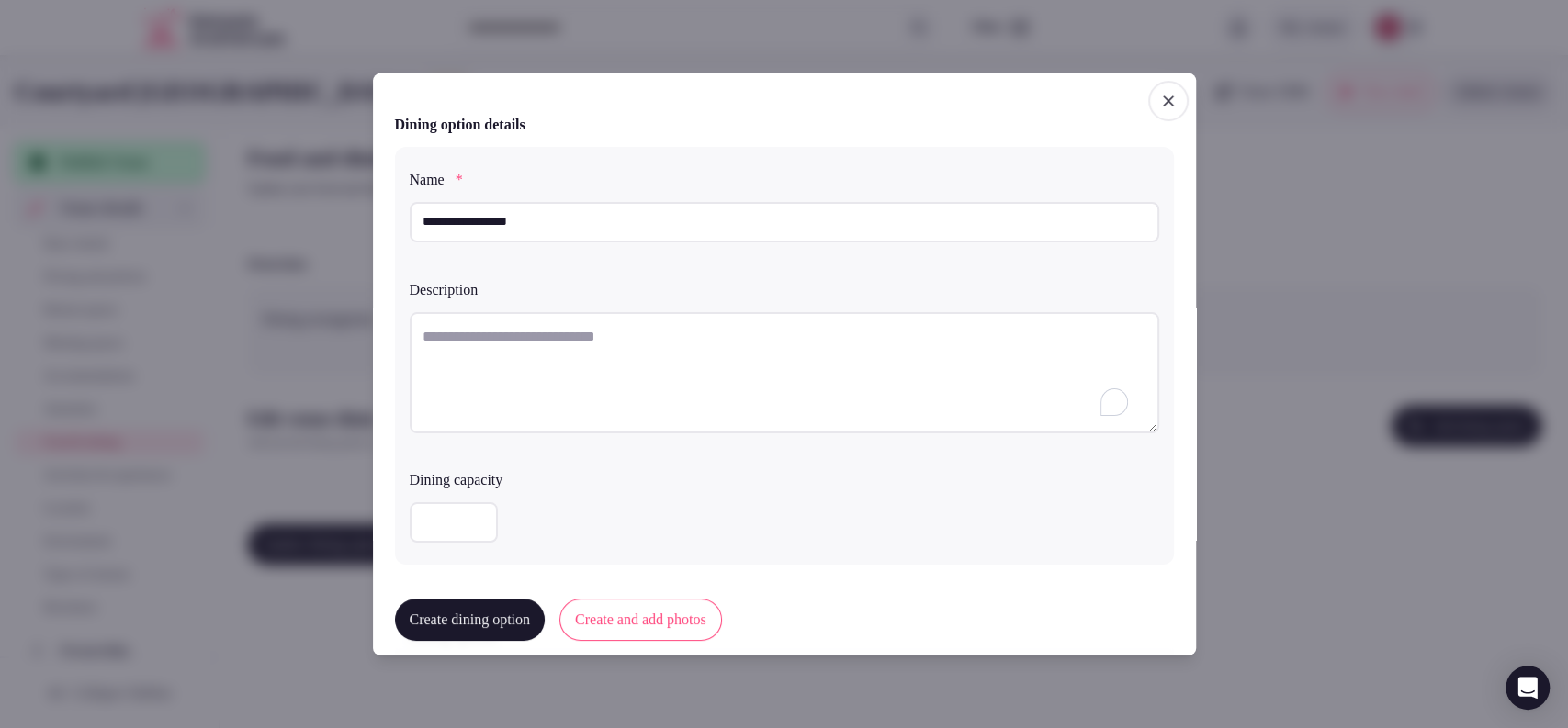
click at [559, 348] on textarea "To enrich screen reader interactions, please activate Accessibility in Grammarl…" at bounding box center [784, 372] width 750 height 121
paste textarea "**********"
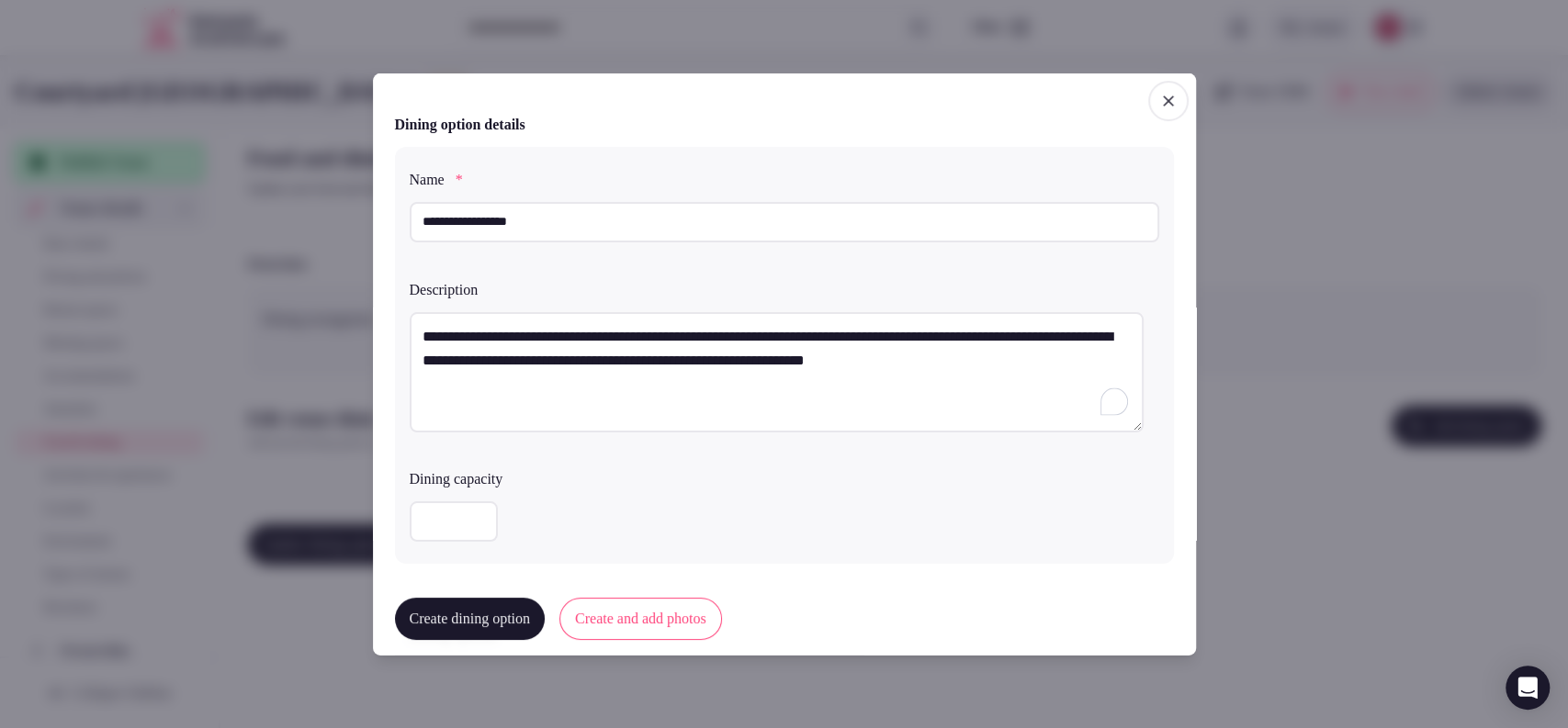
scroll to position [457, 0]
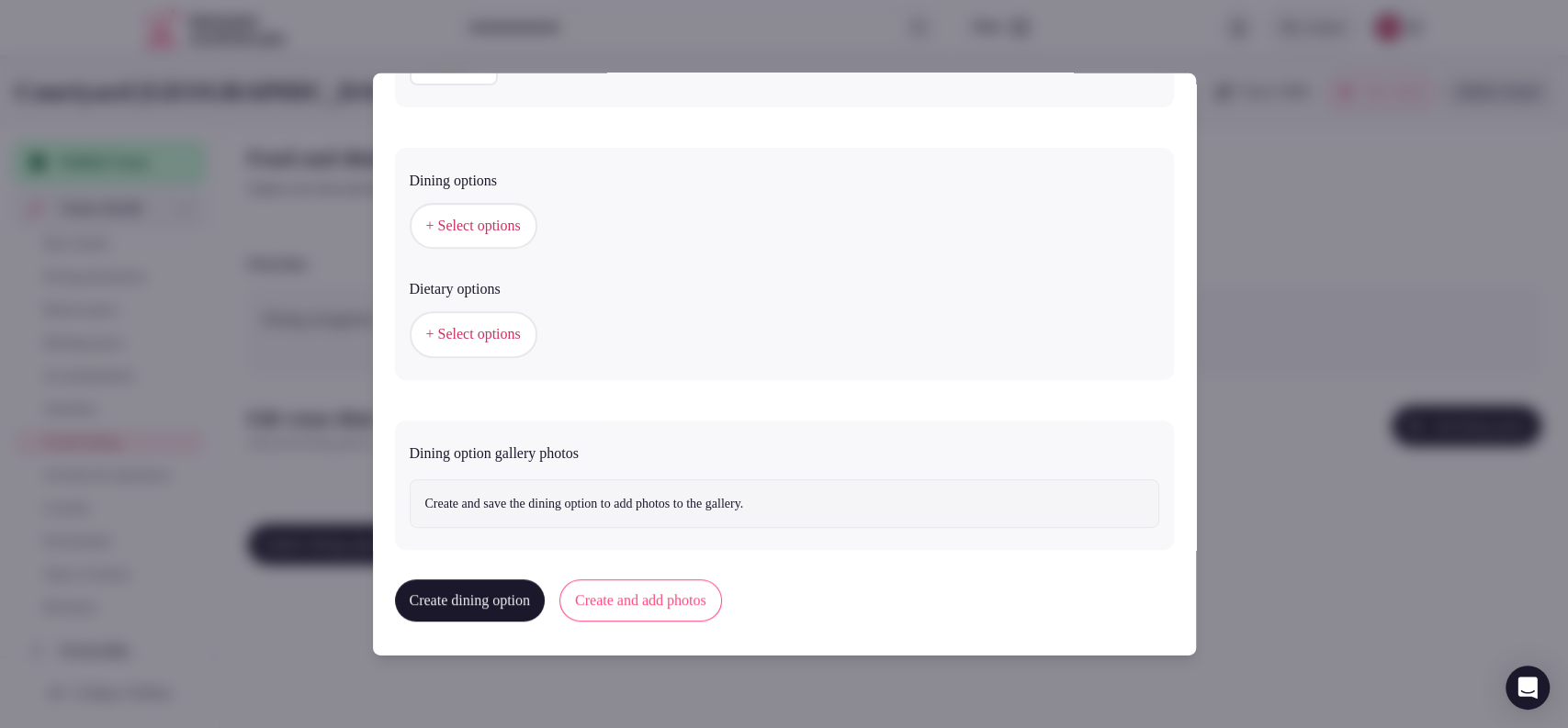
type textarea "**********"
click at [511, 216] on span "+ Select options" at bounding box center [474, 226] width 95 height 20
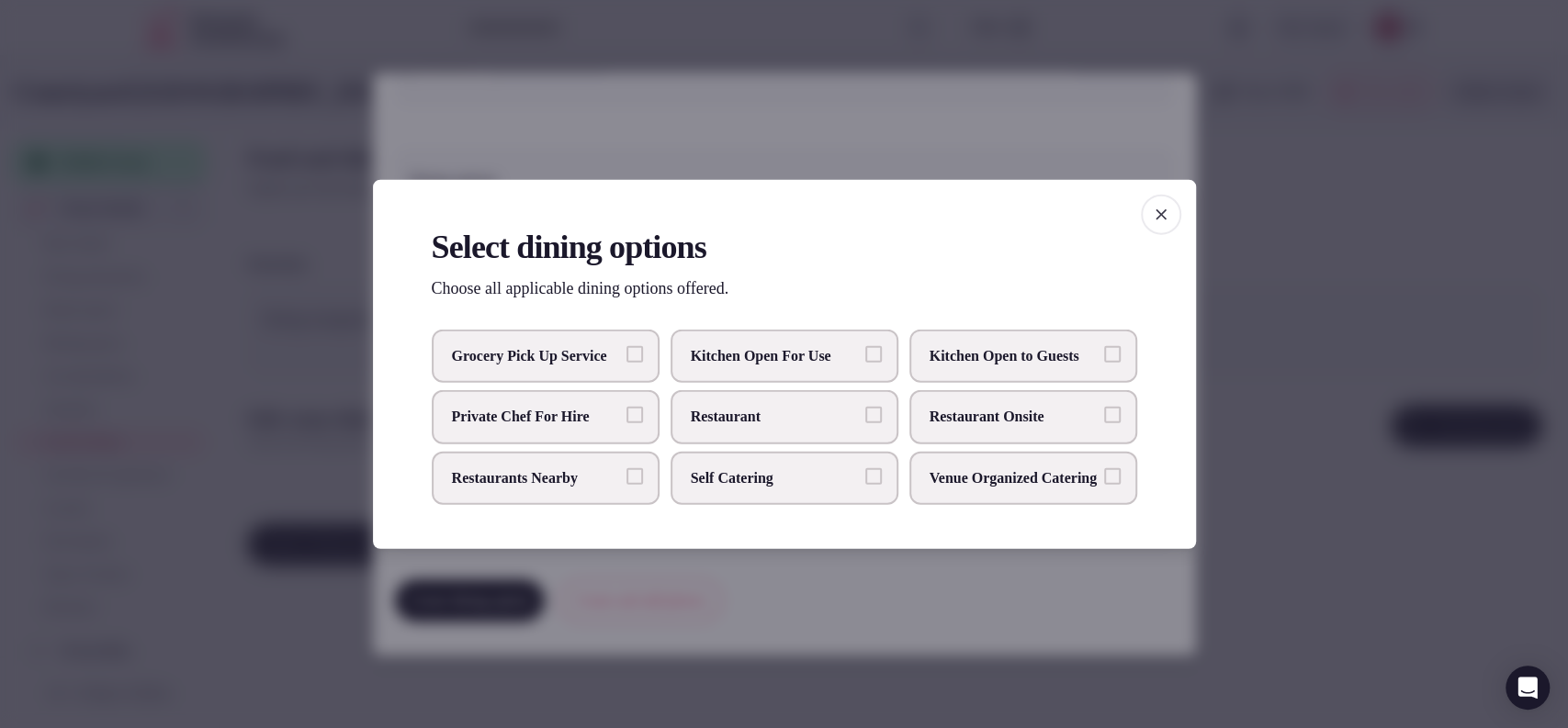
click at [1051, 431] on label "Restaurant Onsite" at bounding box center [1023, 417] width 228 height 53
click at [1104, 423] on button "Restaurant Onsite" at bounding box center [1112, 414] width 17 height 17
click at [1283, 380] on div at bounding box center [784, 364] width 1568 height 728
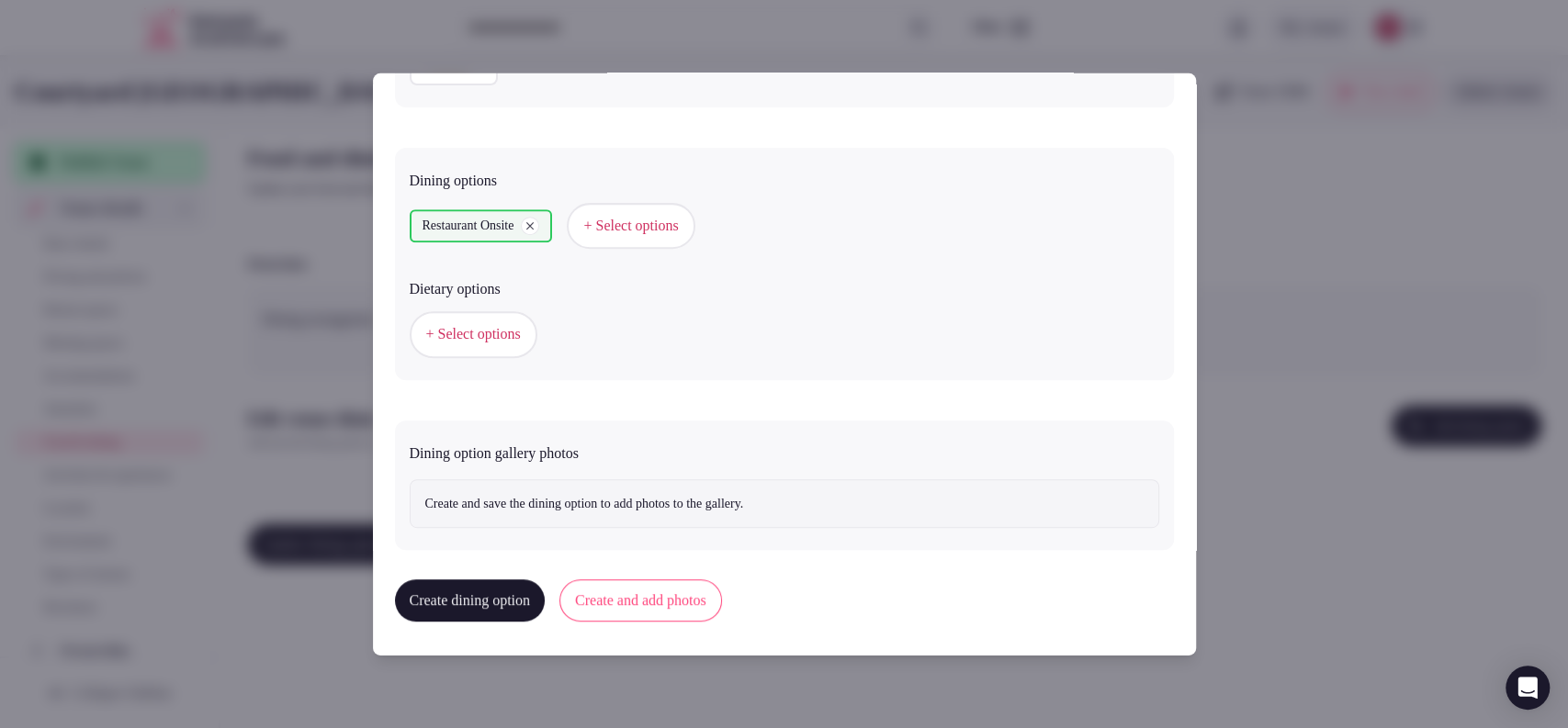
click at [617, 587] on button "Create and add photos" at bounding box center [640, 600] width 163 height 42
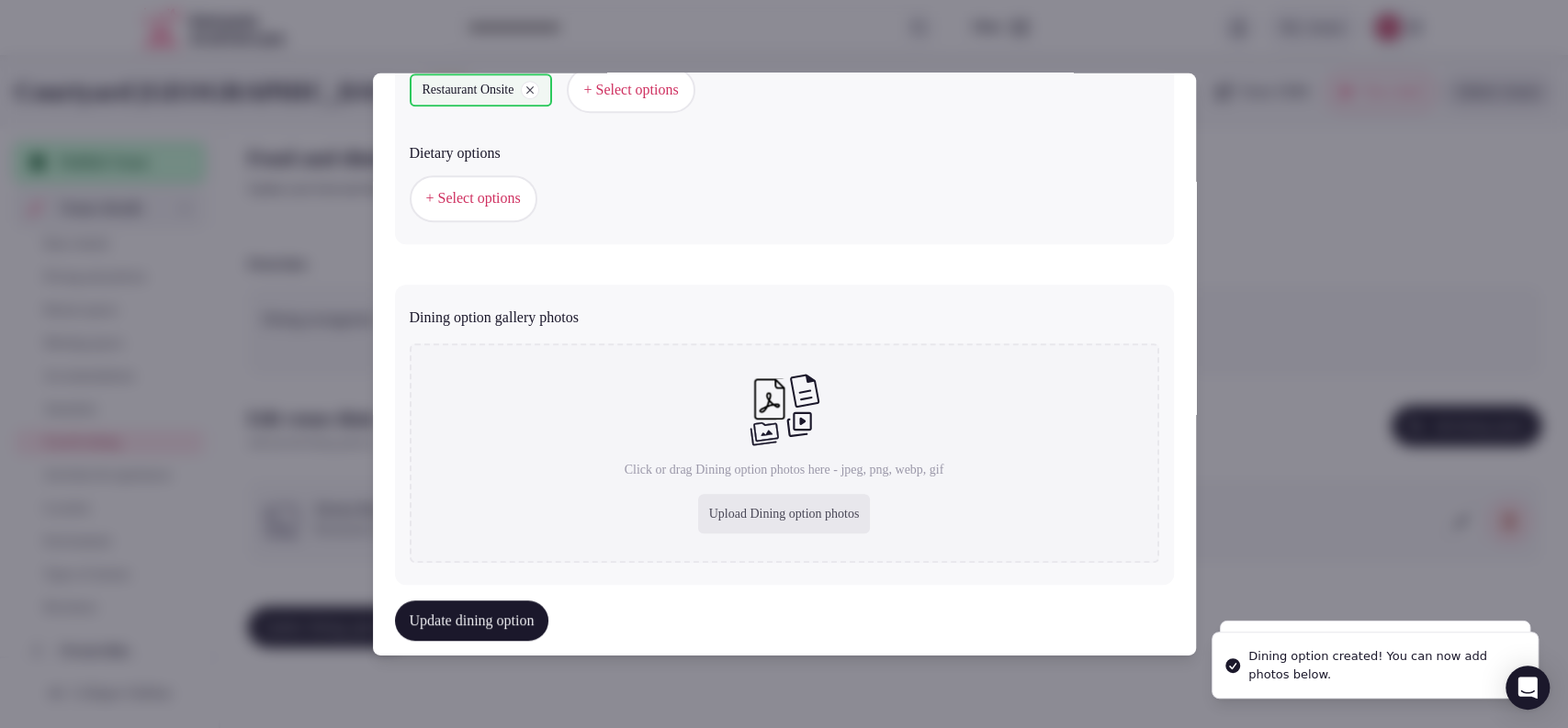
scroll to position [625, 0]
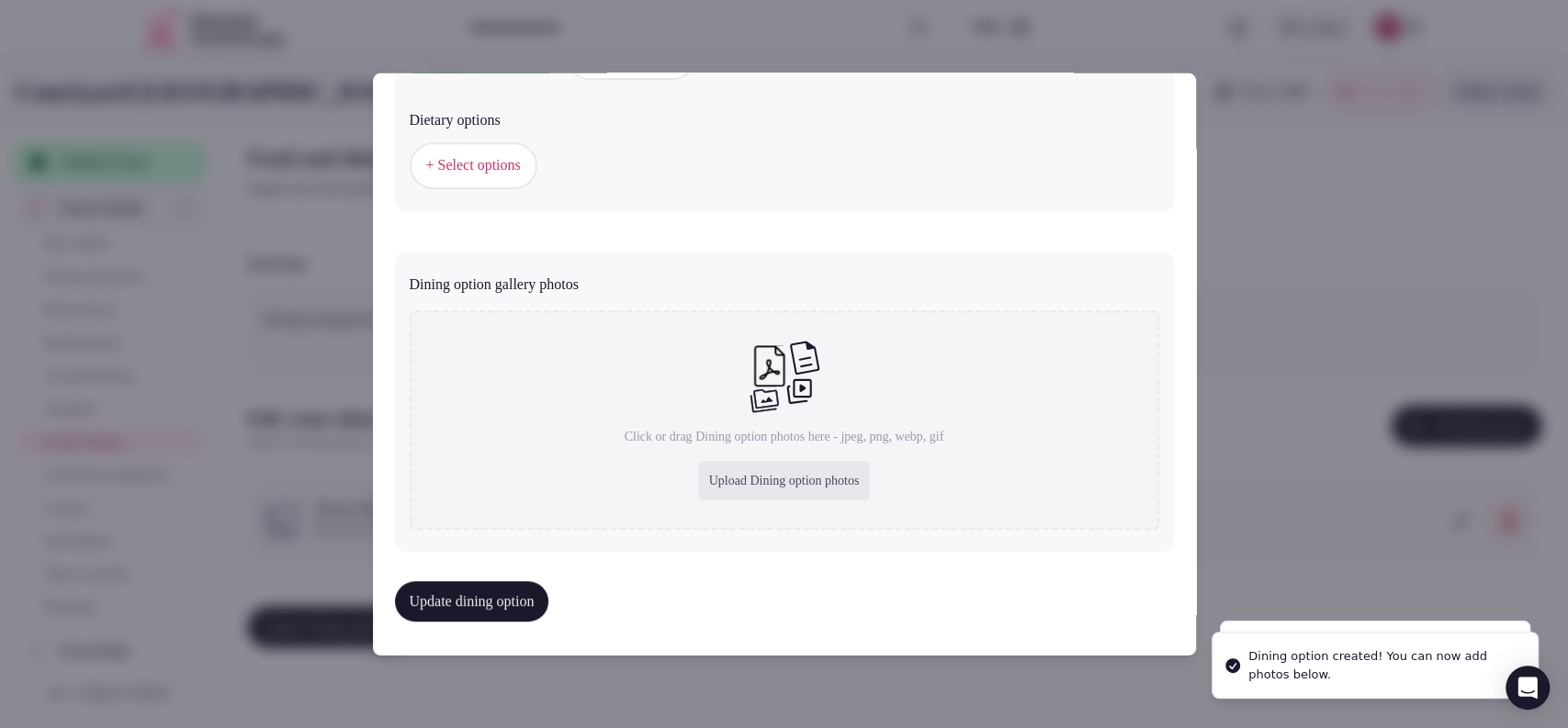
click at [750, 484] on div "Upload Dining option photos" at bounding box center [784, 480] width 173 height 40
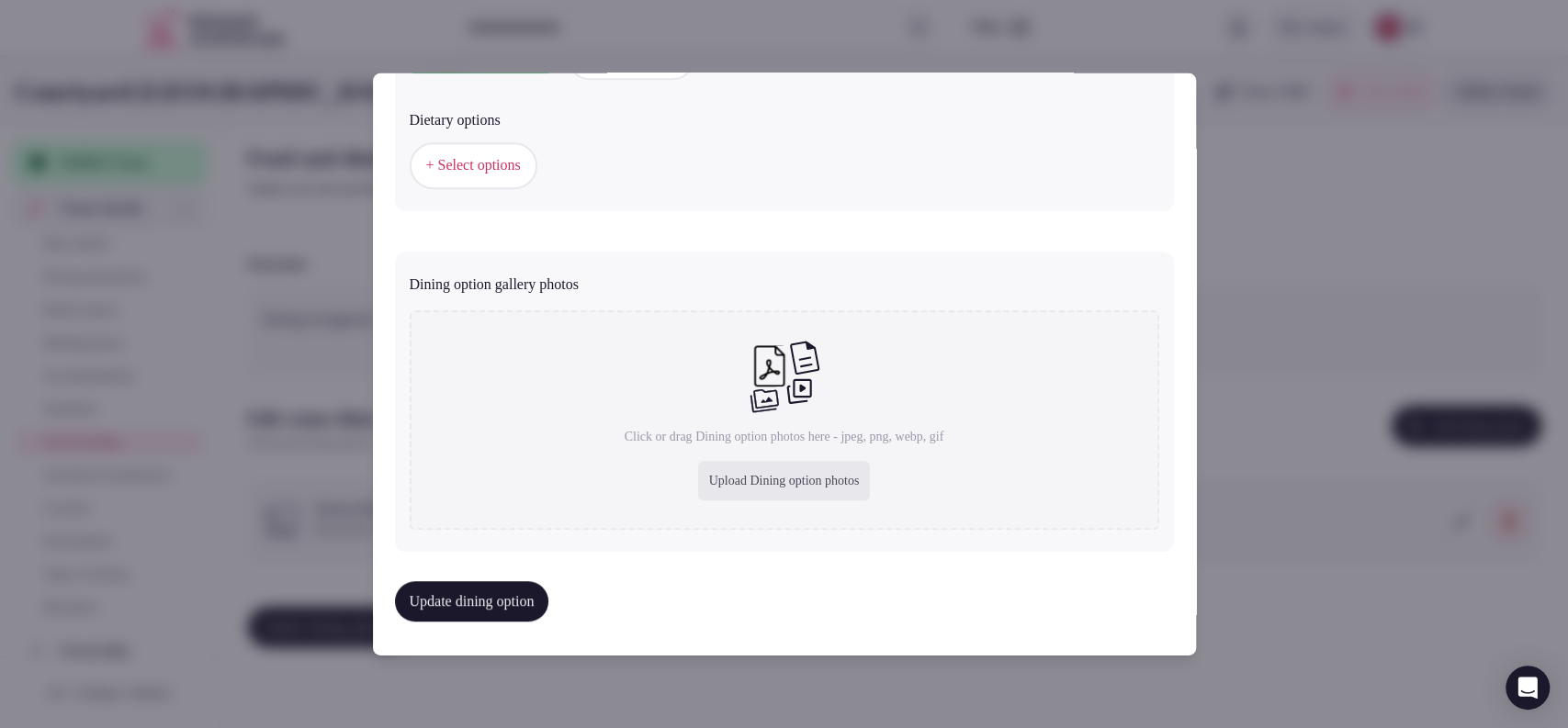
type input "**********"
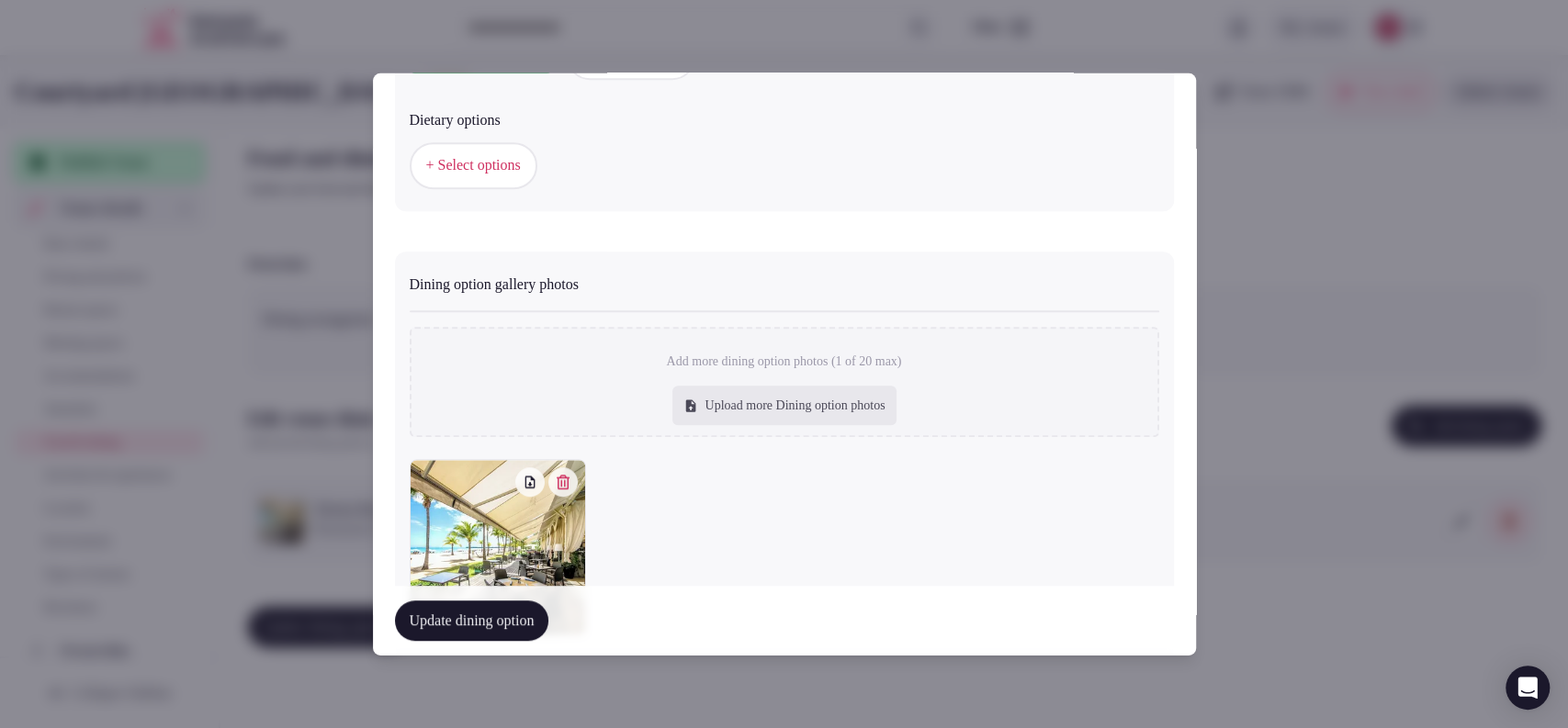
click at [517, 614] on button "Update dining option" at bounding box center [472, 620] width 154 height 40
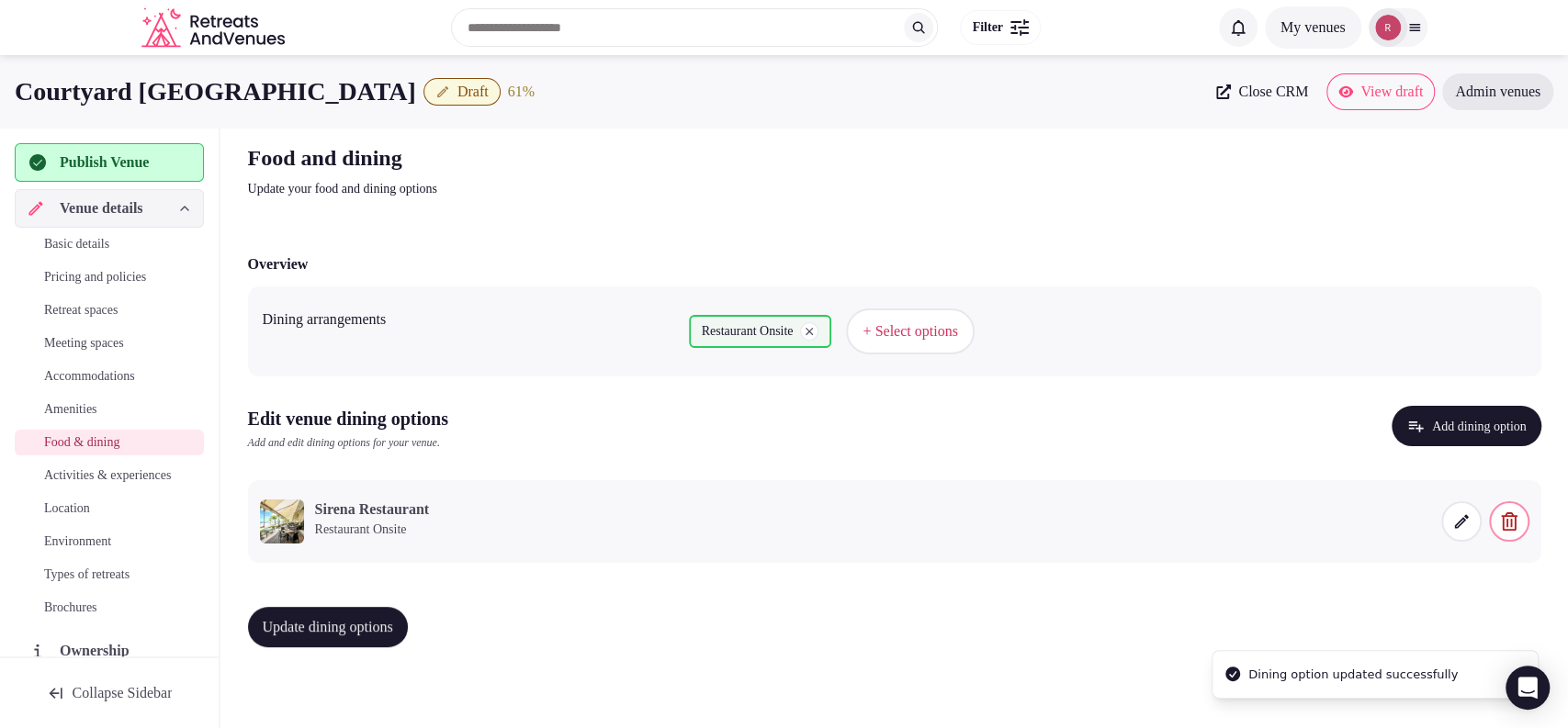
click at [408, 621] on button "Update dining options" at bounding box center [328, 626] width 160 height 40
click at [389, 616] on button "Update dining options" at bounding box center [328, 626] width 160 height 40
click at [62, 480] on span "Activities & experiences" at bounding box center [108, 475] width 126 height 19
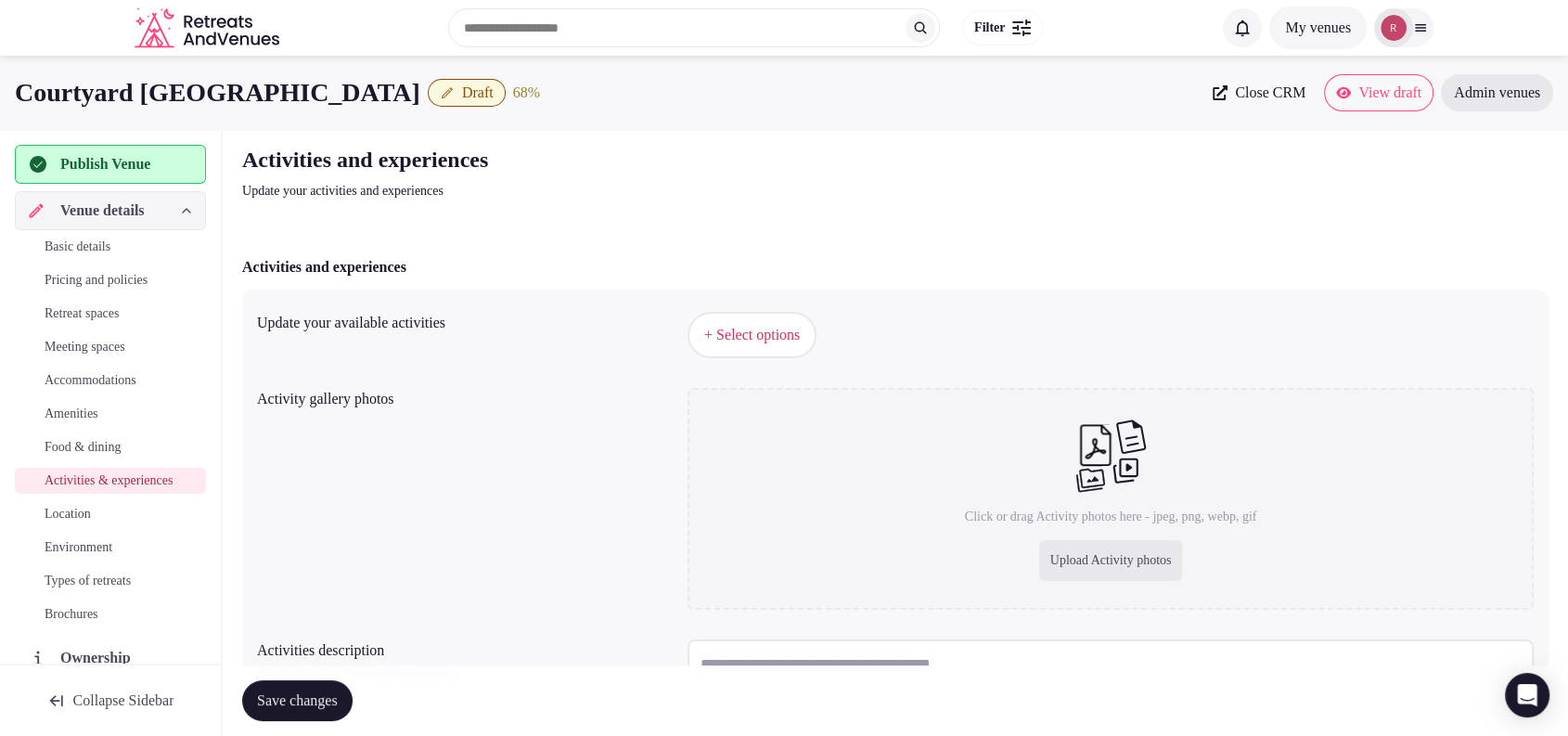
click at [735, 335] on span "+ Select options" at bounding box center [753, 335] width 96 height 20
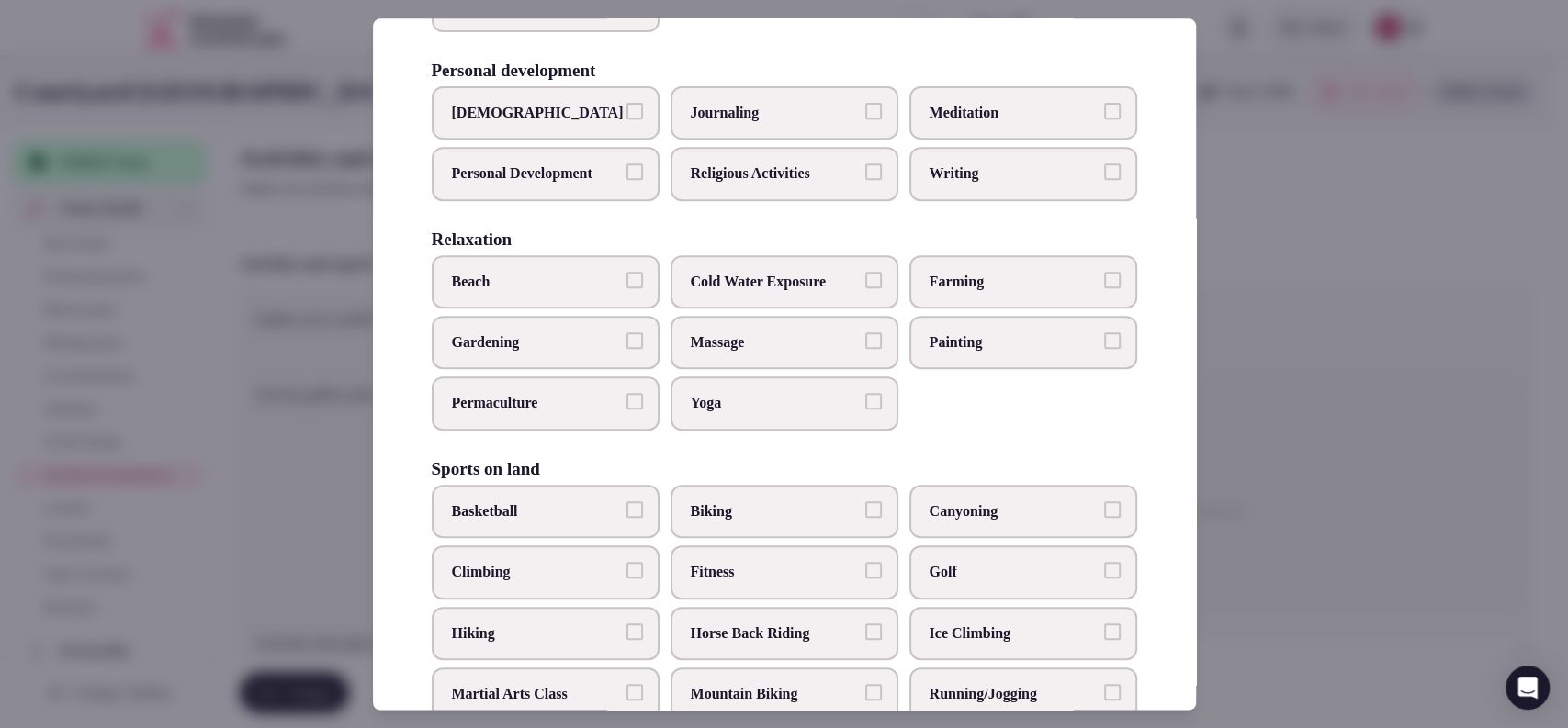
scroll to position [523, 0]
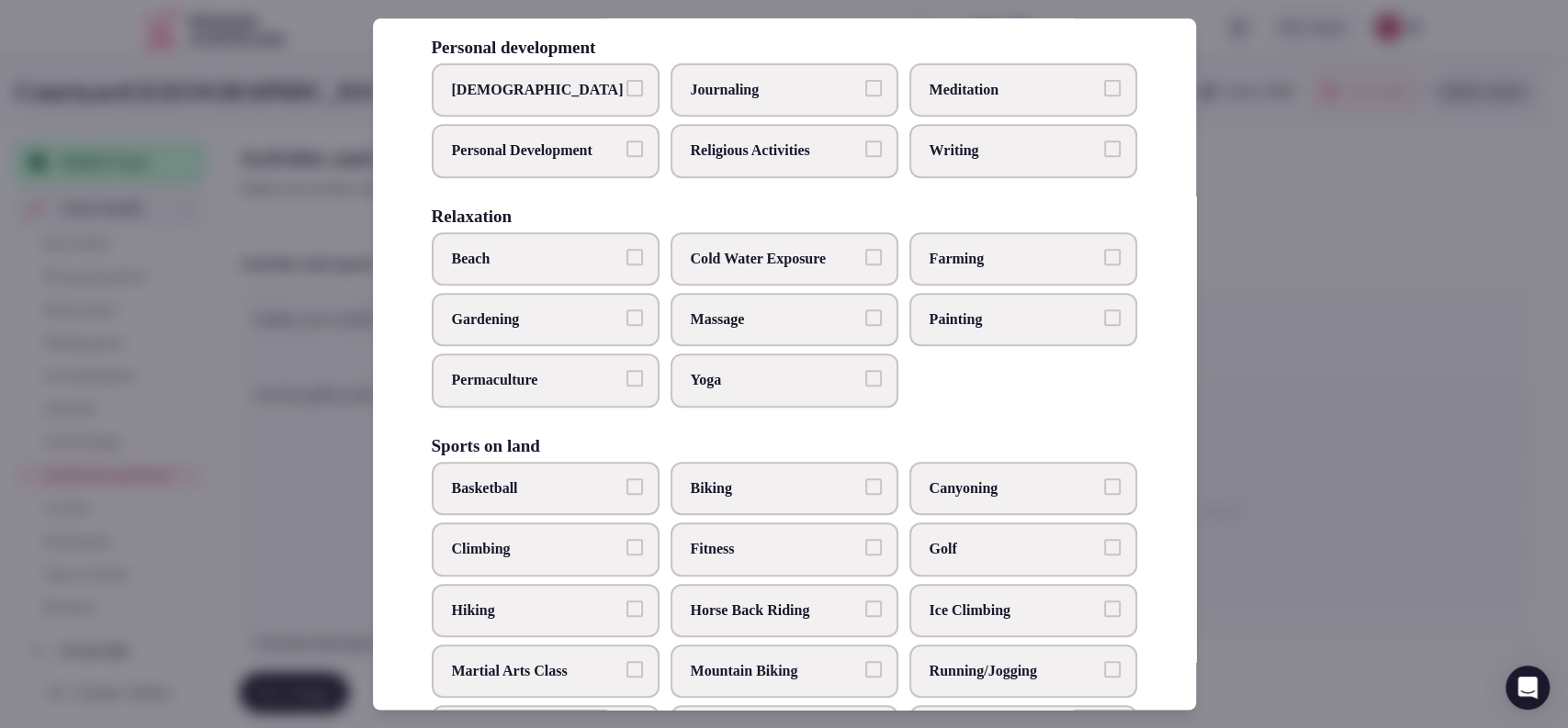
click at [587, 269] on span "Beach" at bounding box center [536, 258] width 169 height 20
click at [627, 265] on button "Beach" at bounding box center [635, 256] width 17 height 17
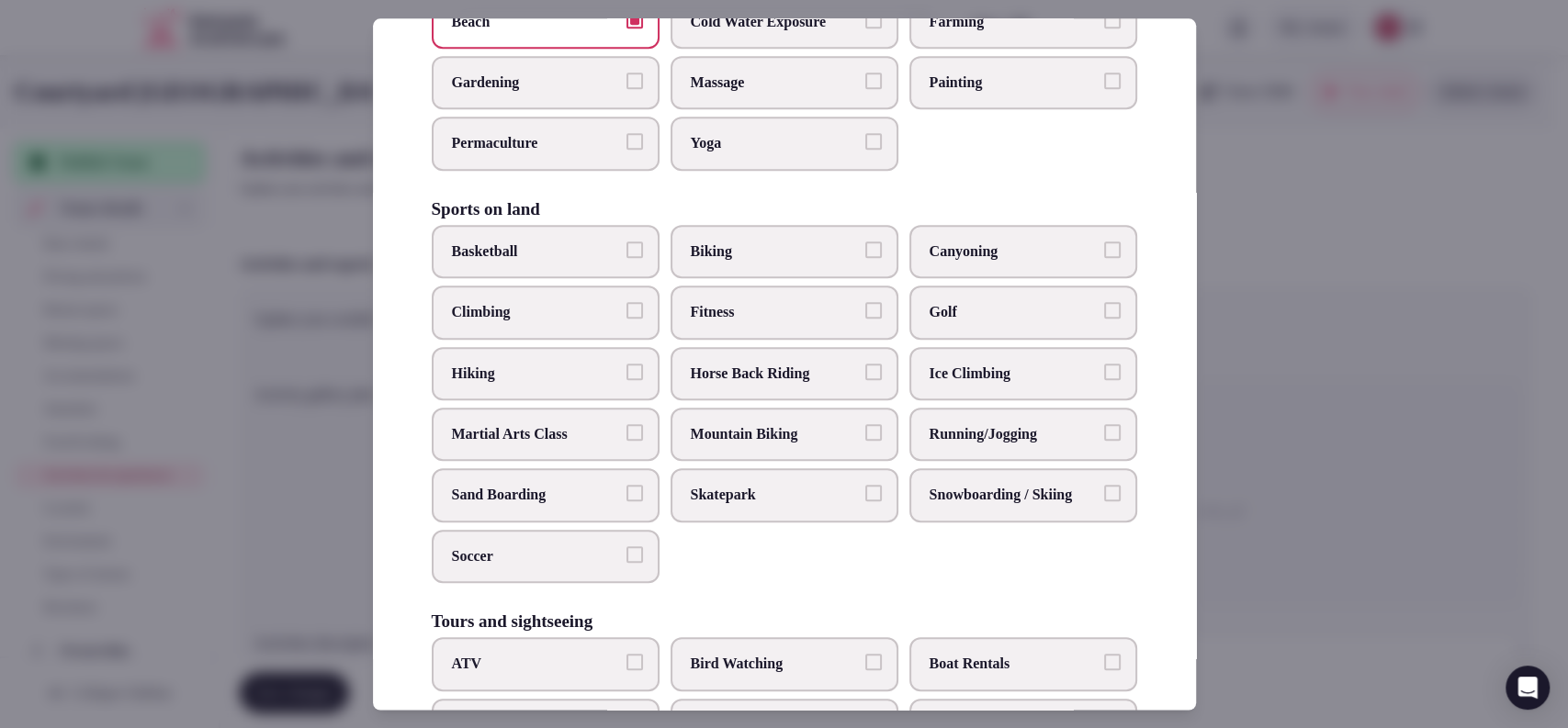
scroll to position [764, 0]
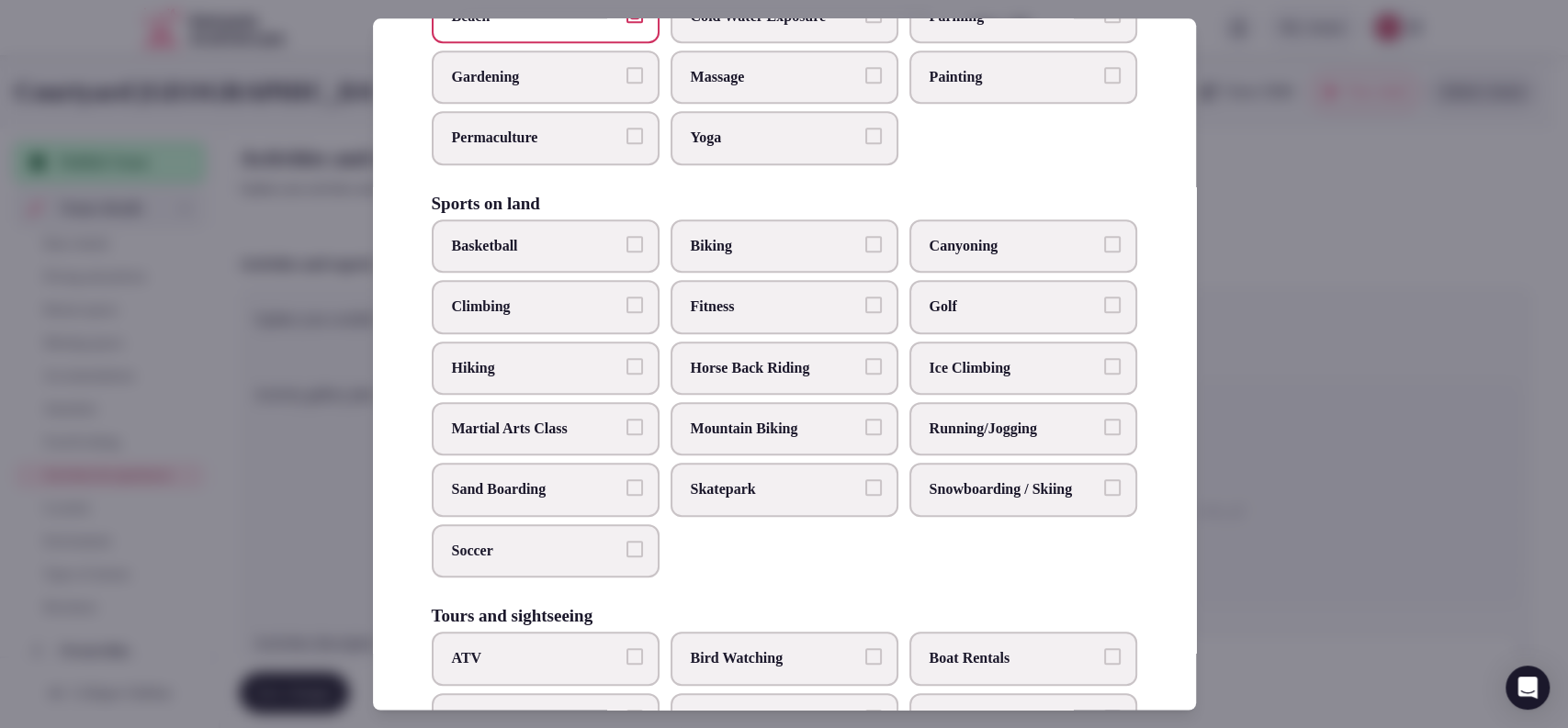
click at [772, 270] on label "Biking" at bounding box center [784, 246] width 228 height 53
click at [865, 253] on button "Biking" at bounding box center [873, 244] width 17 height 17
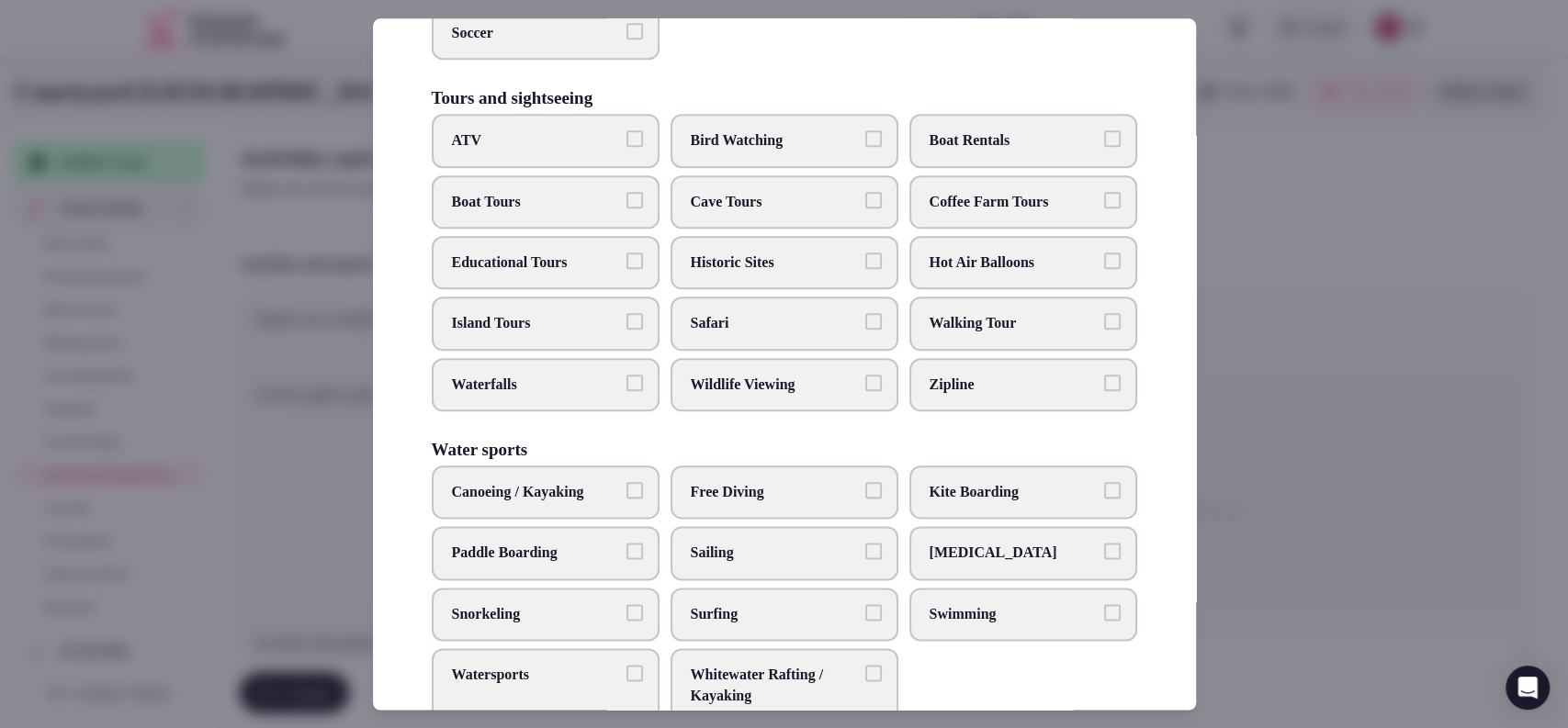
scroll to position [1287, 0]
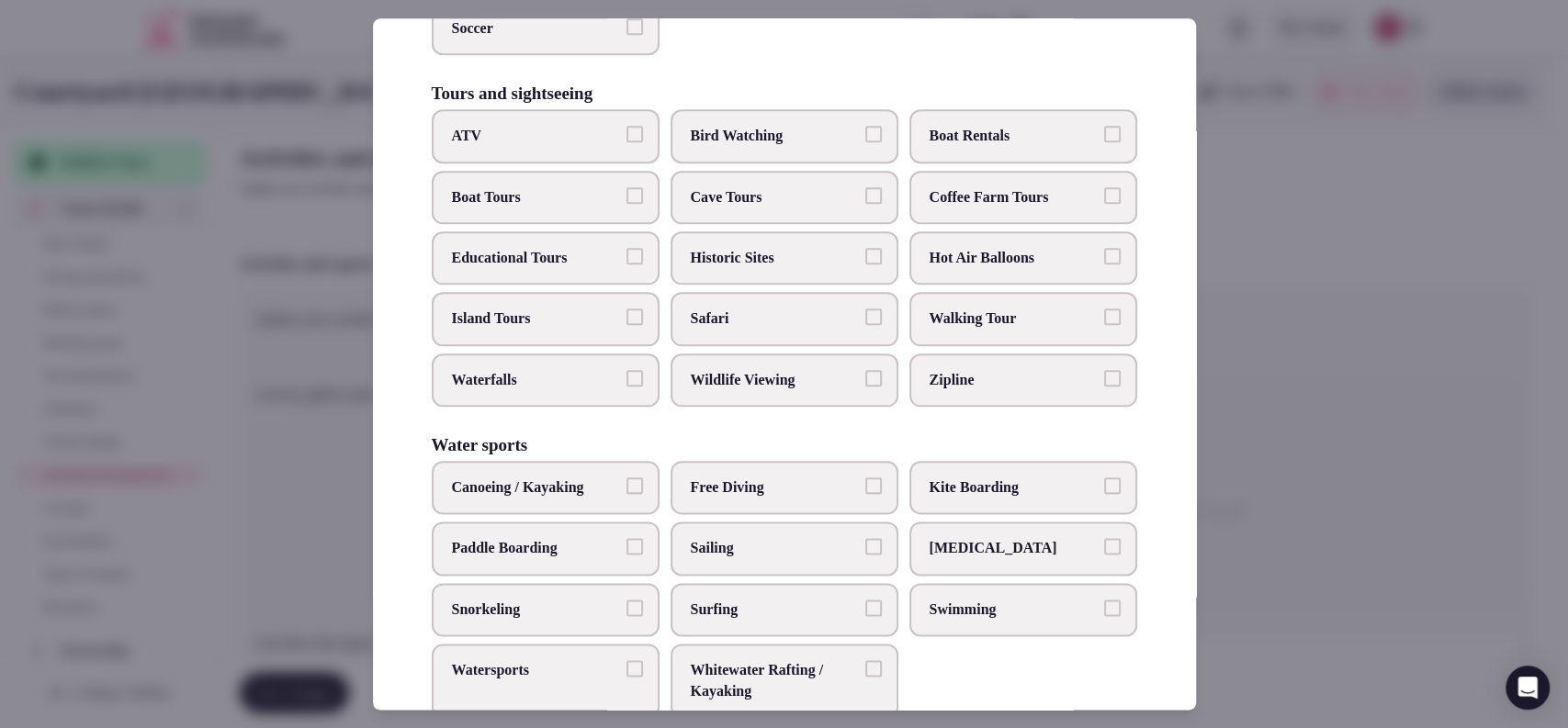
click at [805, 268] on span "Historic Sites" at bounding box center [775, 257] width 169 height 20
click at [865, 264] on button "Historic Sites" at bounding box center [873, 255] width 17 height 17
click at [573, 559] on span "Paddle Boarding" at bounding box center [536, 548] width 169 height 20
click at [627, 555] on button "Paddle Boarding" at bounding box center [635, 546] width 17 height 17
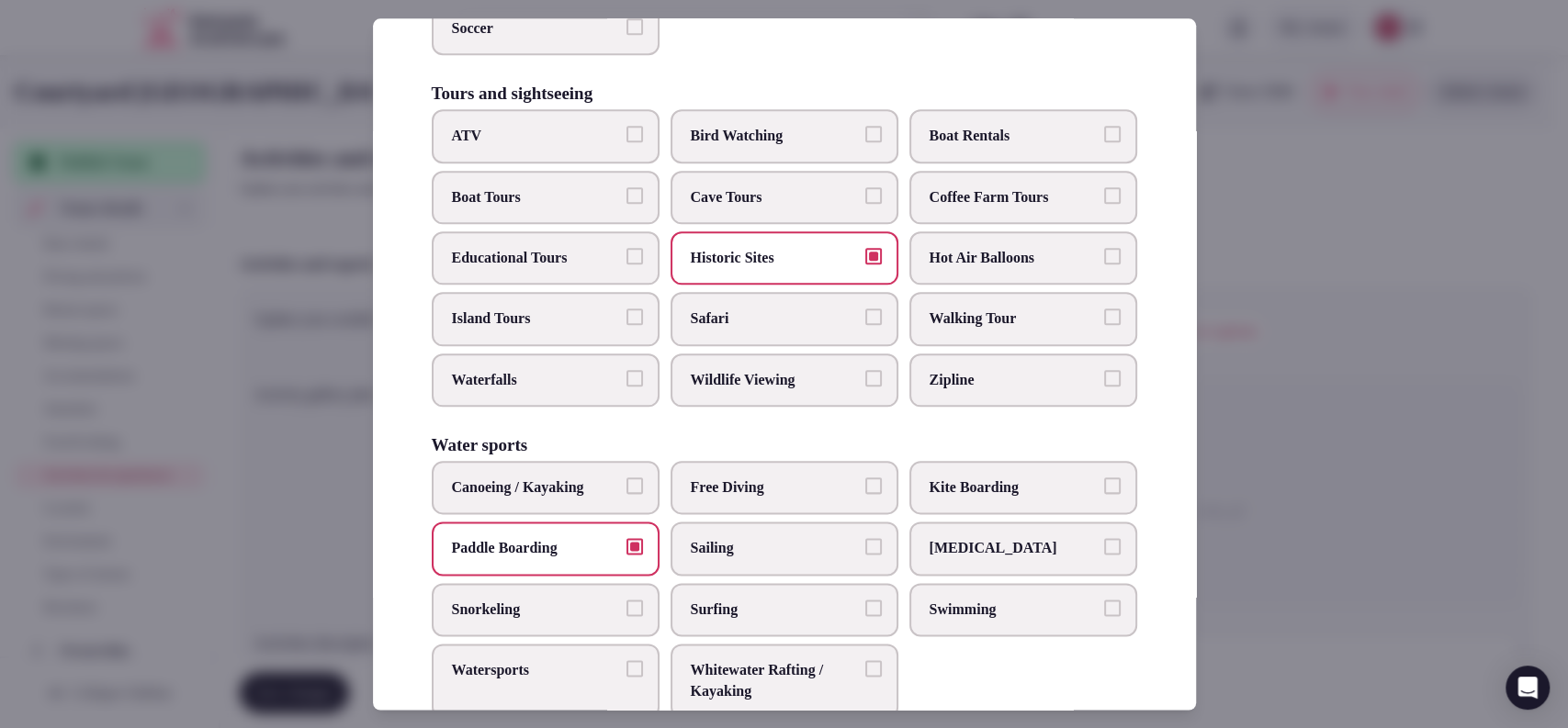
click at [757, 619] on span "Surfing" at bounding box center [775, 610] width 169 height 20
click at [865, 617] on button "Surfing" at bounding box center [873, 608] width 17 height 17
click at [961, 619] on span "Swimming" at bounding box center [1013, 610] width 169 height 20
click at [1104, 617] on button "Swimming" at bounding box center [1112, 608] width 17 height 17
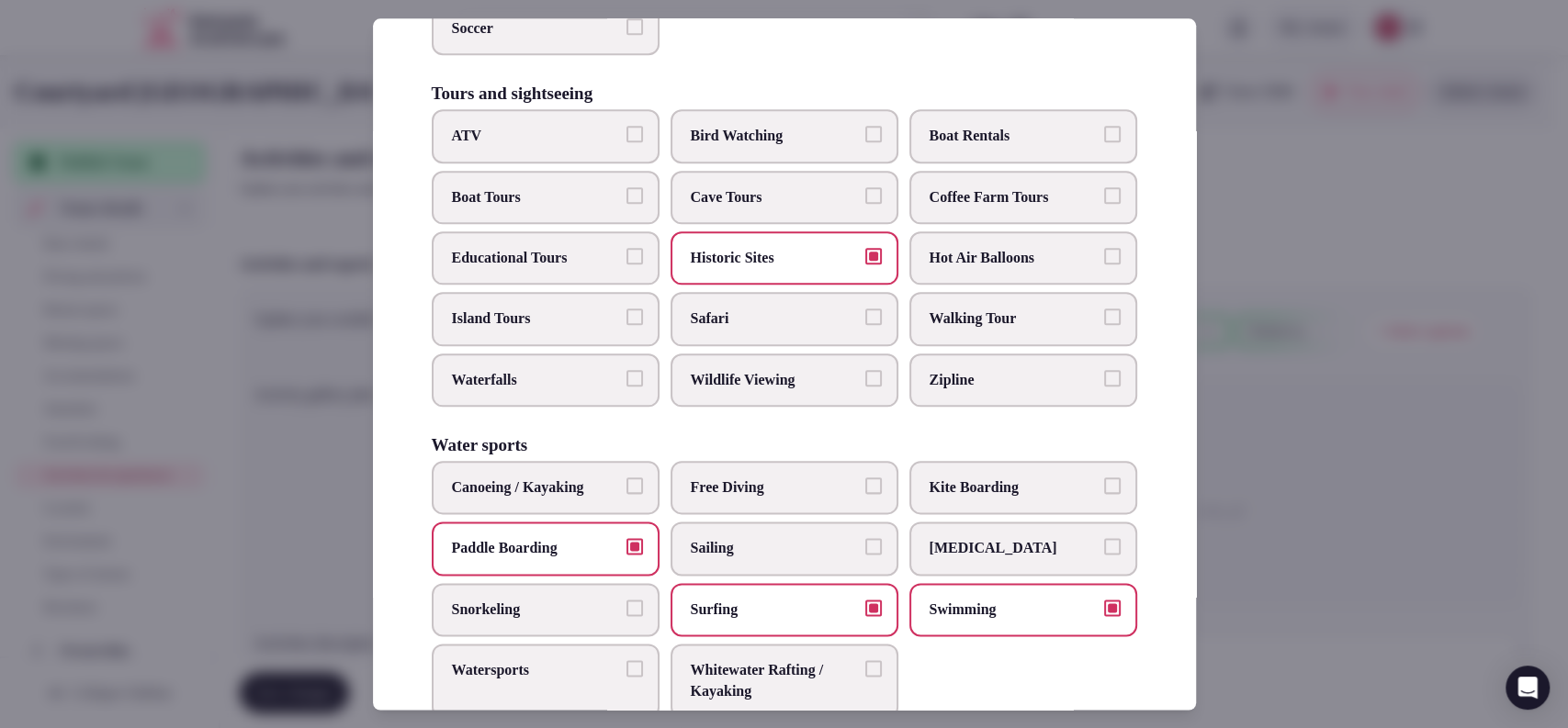
click at [983, 559] on span "Scuba Diving" at bounding box center [1013, 548] width 169 height 20
click at [1104, 555] on button "Scuba Diving" at bounding box center [1112, 546] width 17 height 17
click at [819, 498] on span "Free Diving" at bounding box center [775, 487] width 169 height 20
click at [865, 494] on button "Free Diving" at bounding box center [873, 485] width 17 height 17
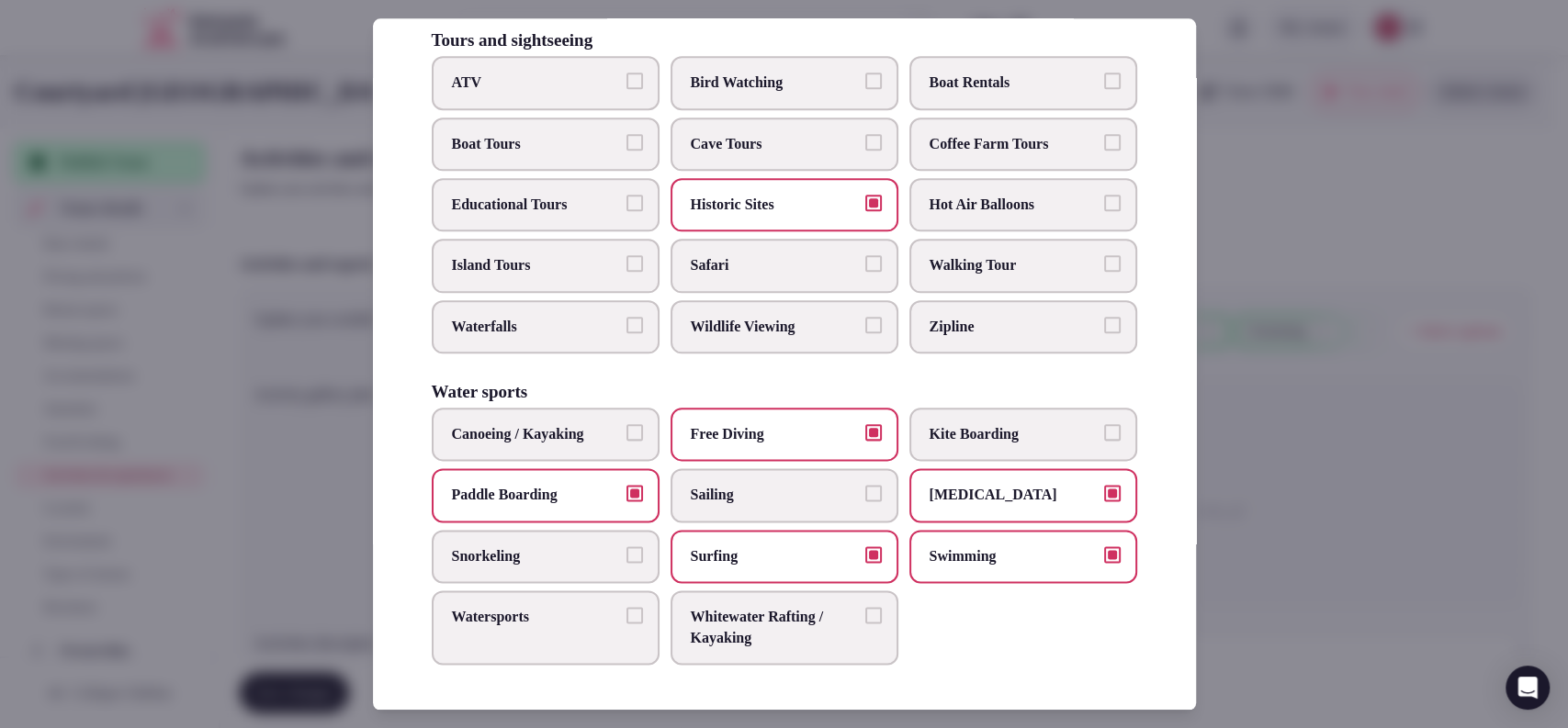
scroll to position [1371, 0]
click at [839, 455] on label "Free Diving" at bounding box center [784, 434] width 228 height 53
click at [865, 441] on button "Free Diving" at bounding box center [873, 432] width 17 height 17
click at [580, 620] on span "Watersports" at bounding box center [536, 618] width 169 height 20
click at [627, 620] on button "Watersports" at bounding box center [635, 616] width 17 height 17
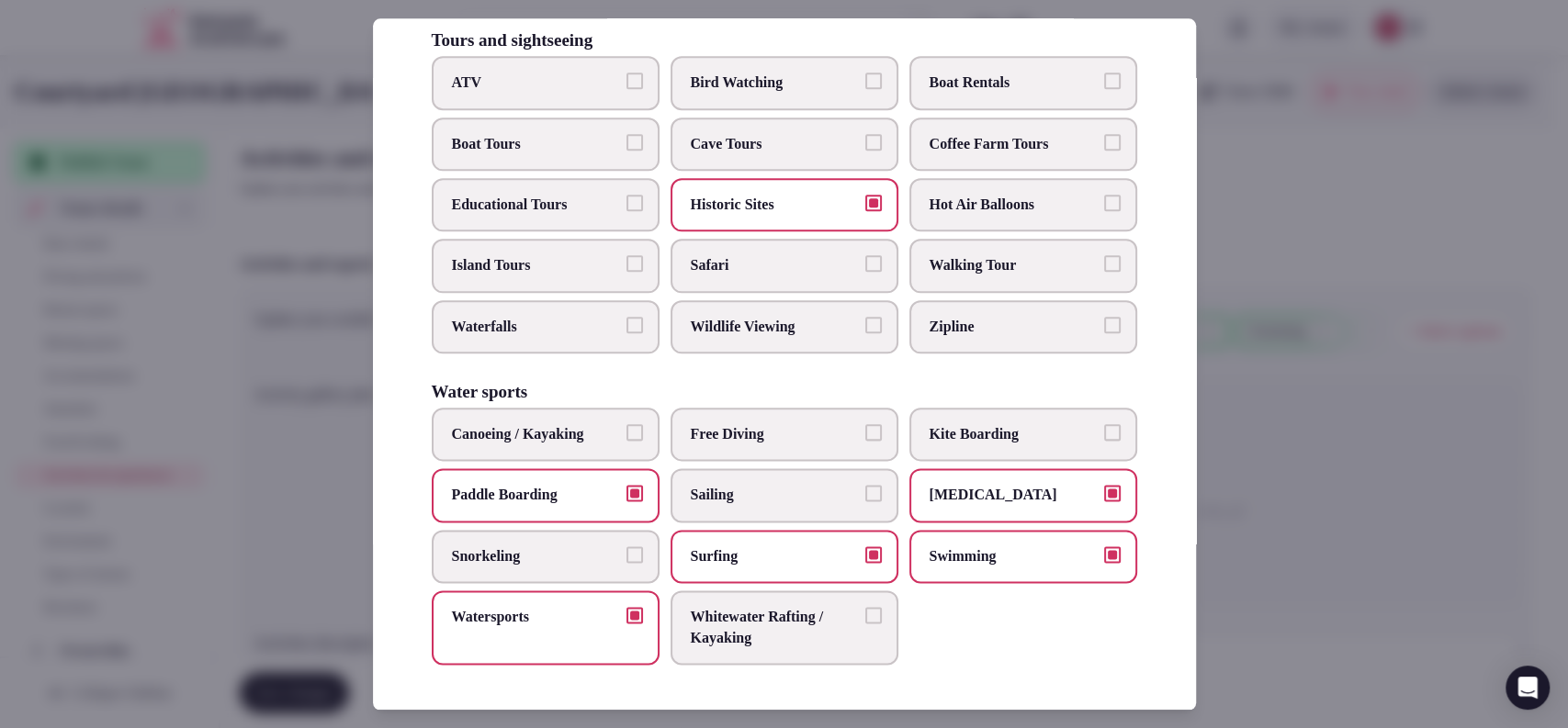
click at [585, 563] on span "Snorkeling" at bounding box center [536, 556] width 169 height 20
click at [627, 563] on button "Snorkeling" at bounding box center [635, 554] width 17 height 17
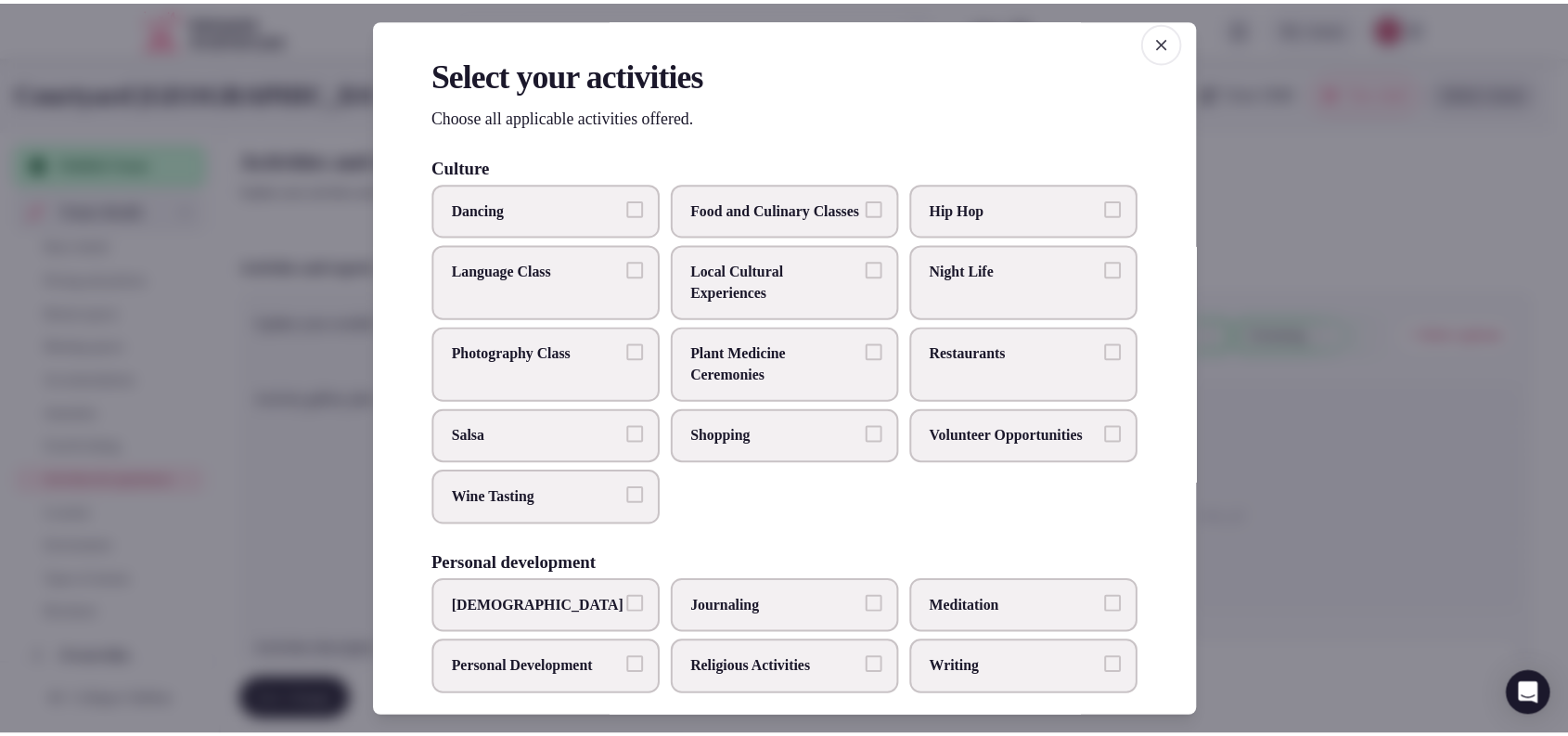
scroll to position [0, 0]
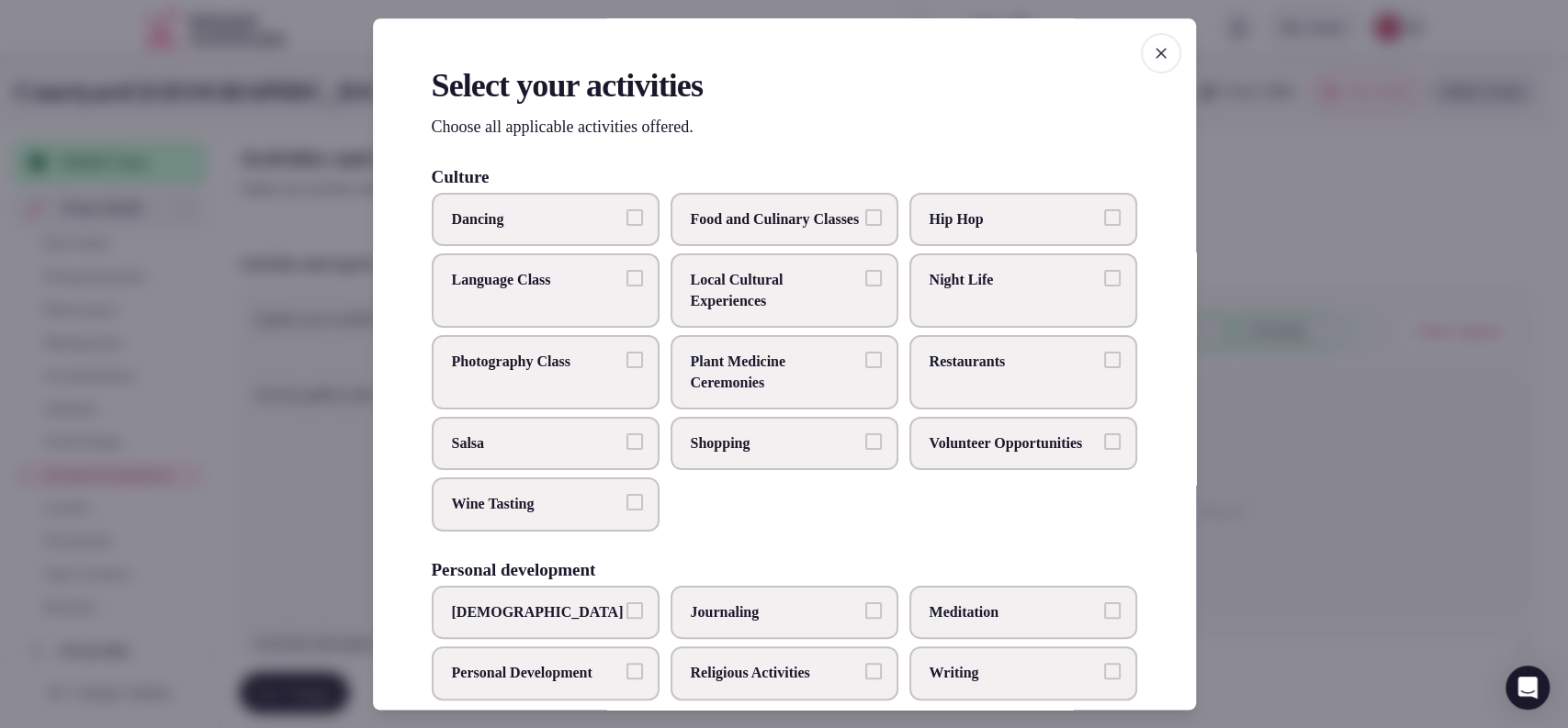
click at [1320, 352] on div at bounding box center [784, 364] width 1568 height 728
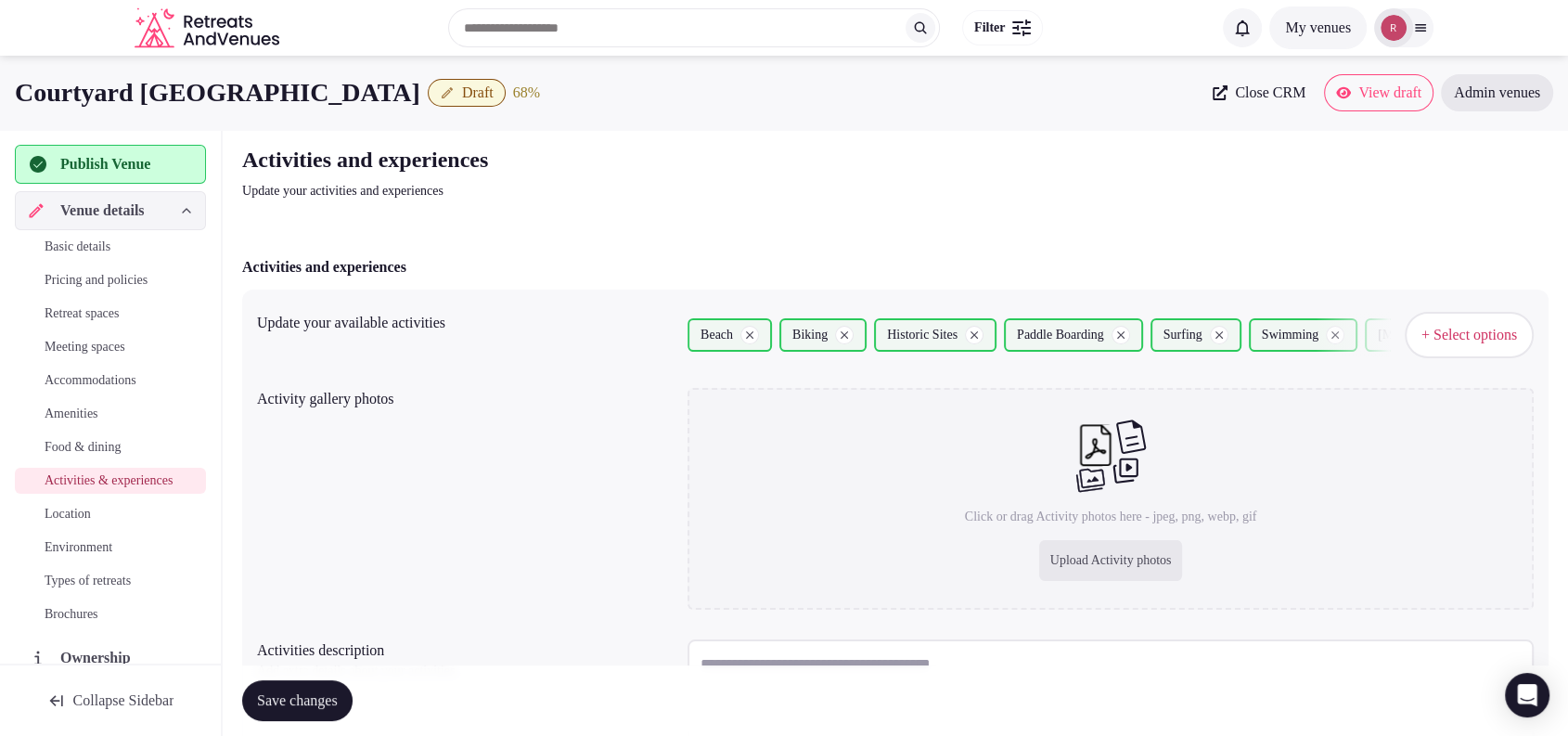
click at [1077, 559] on div "Upload Activity photos" at bounding box center [1111, 560] width 144 height 41
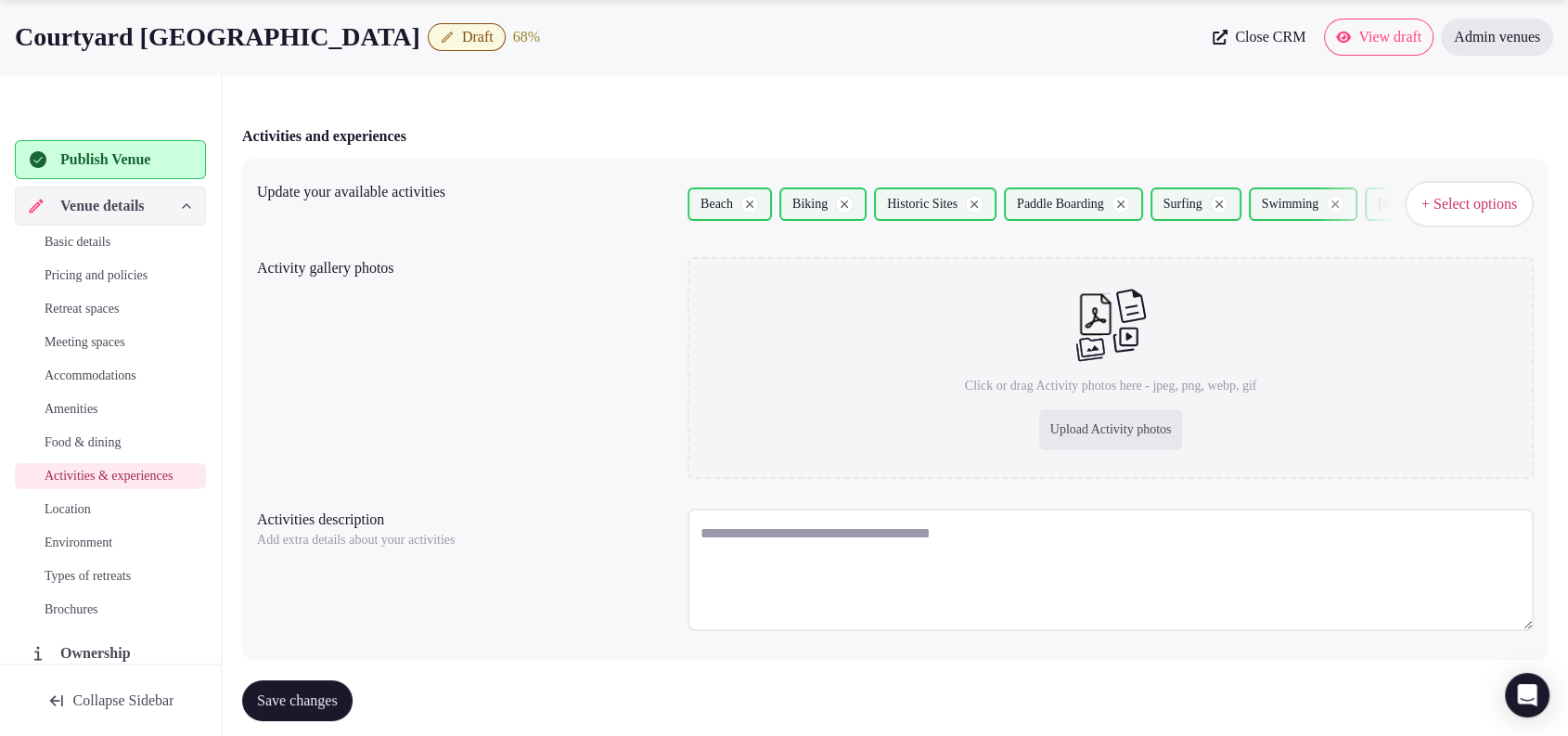
scroll to position [169, 0]
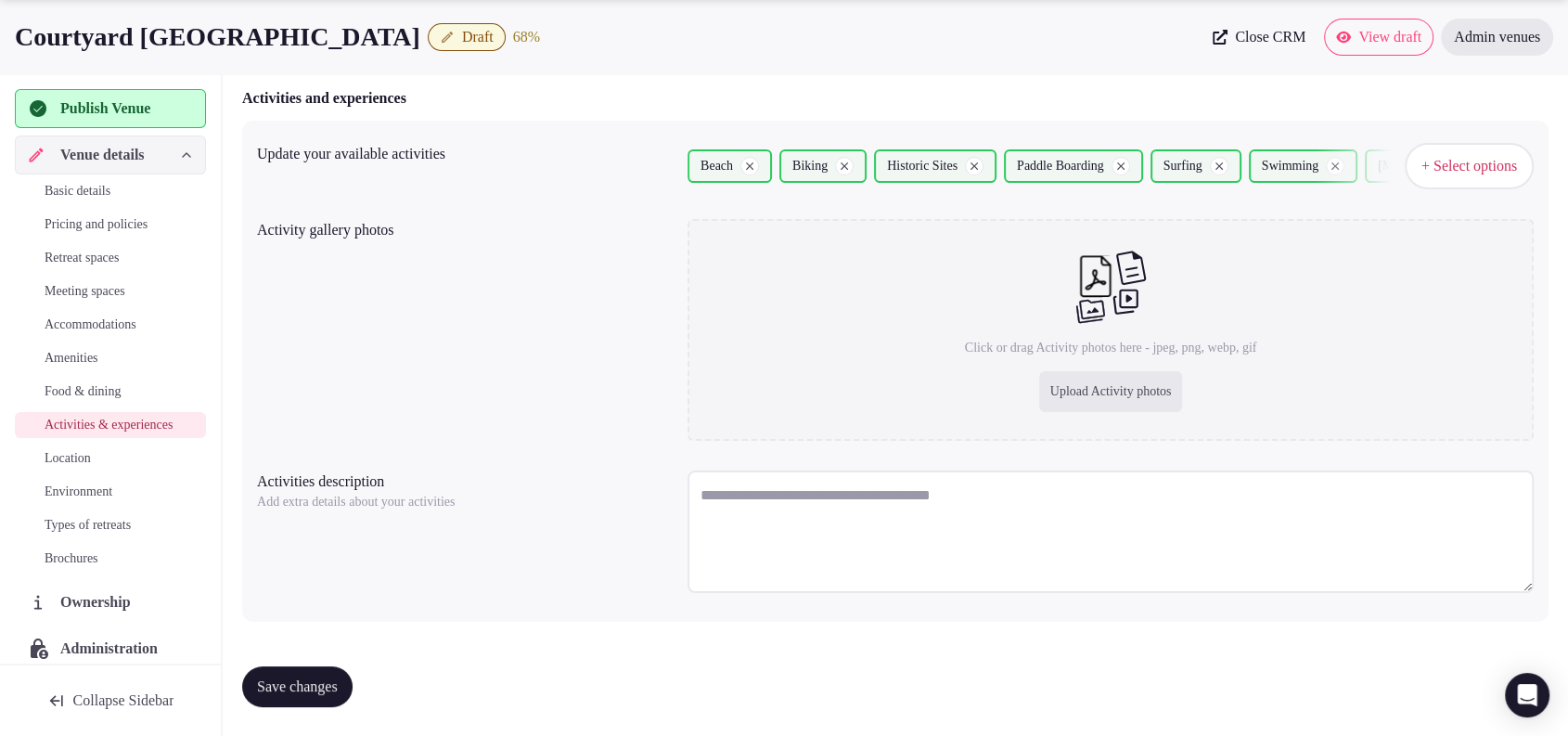
click at [742, 488] on textarea at bounding box center [1110, 532] width 846 height 123
click at [809, 482] on textarea "To enrich screen reader interactions, please activate Accessibility in Grammarl…" at bounding box center [1110, 532] width 846 height 123
paste textarea "**********"
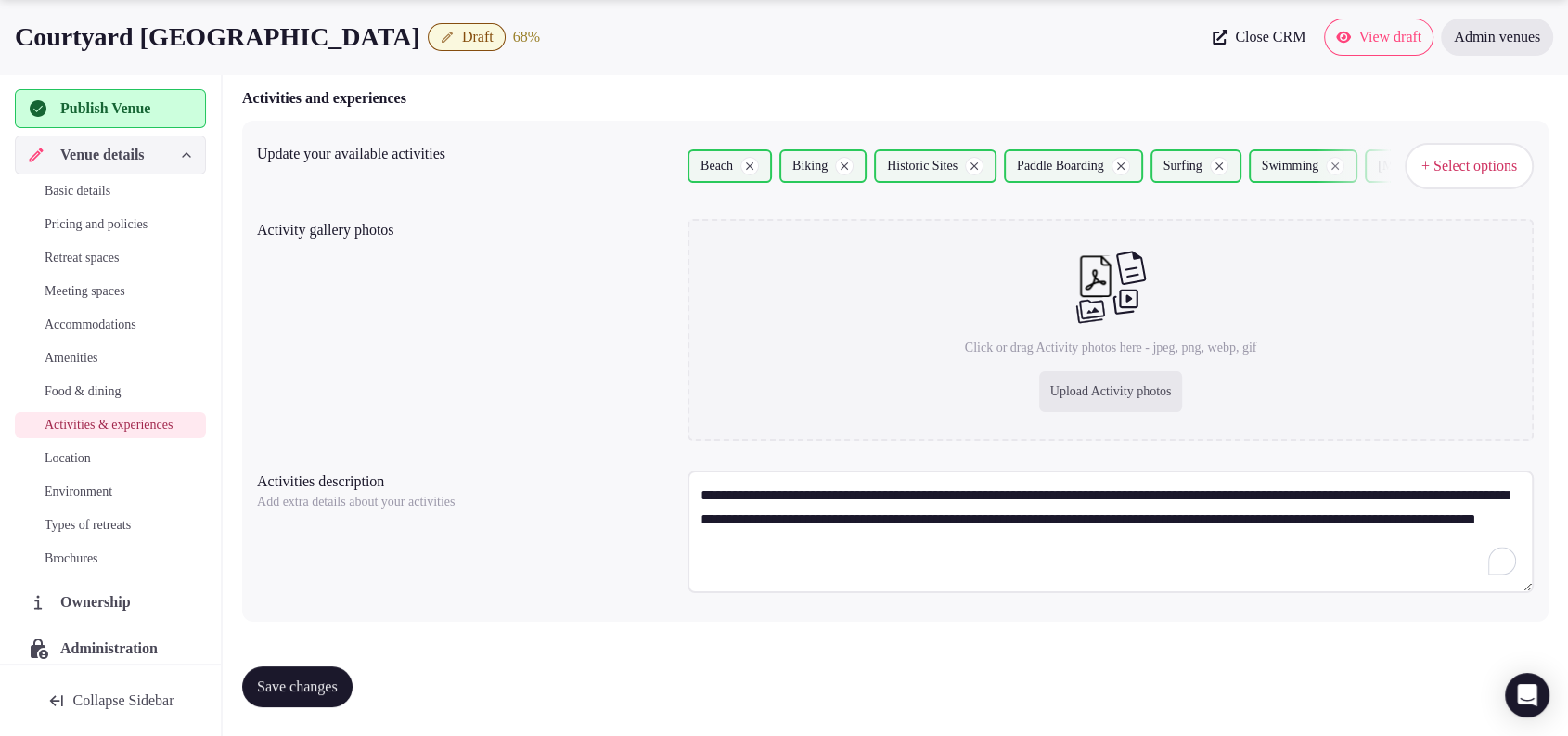
type textarea "**********"
click at [1090, 373] on div "Upload Activity photos" at bounding box center [1111, 391] width 144 height 41
type input "**********"
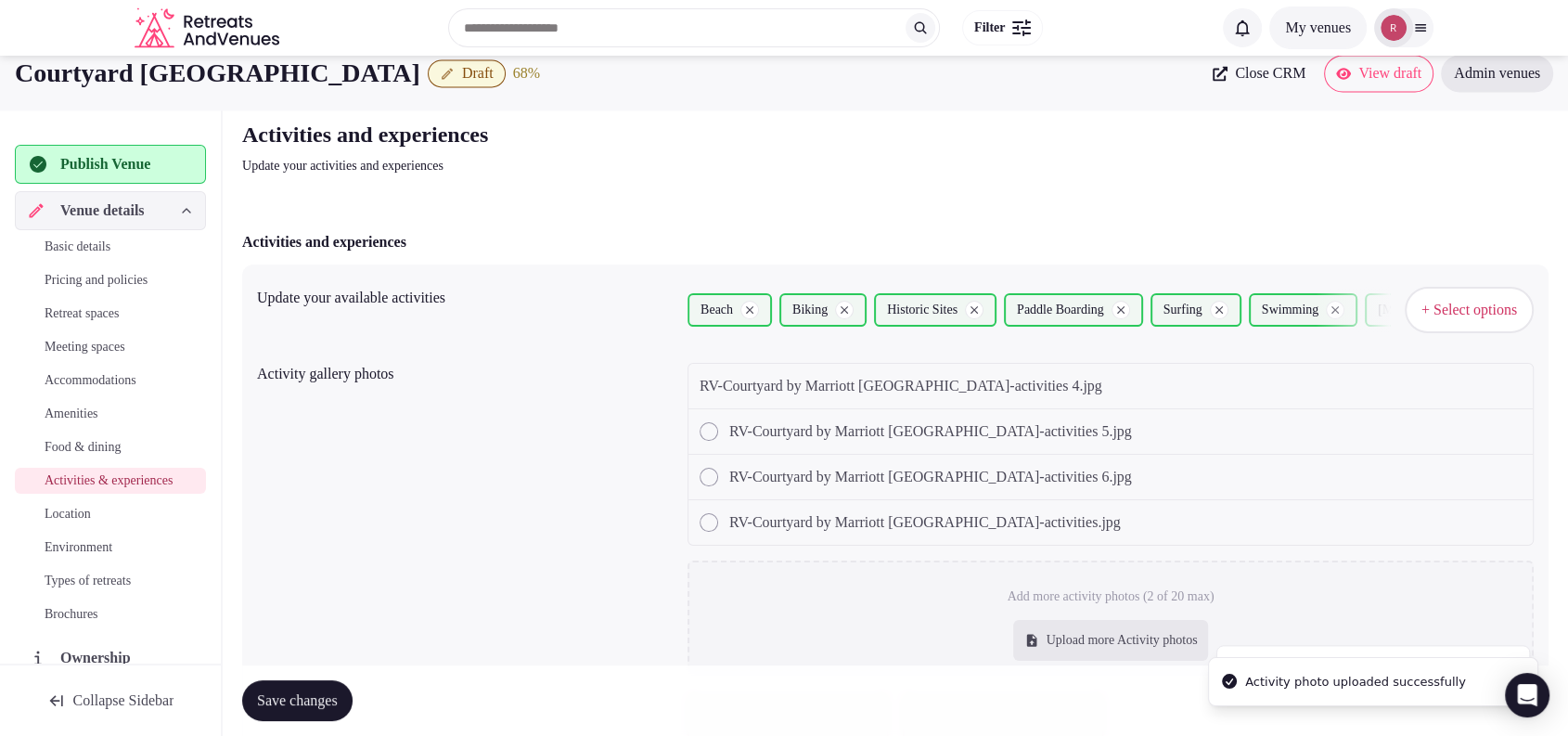
scroll to position [0, 0]
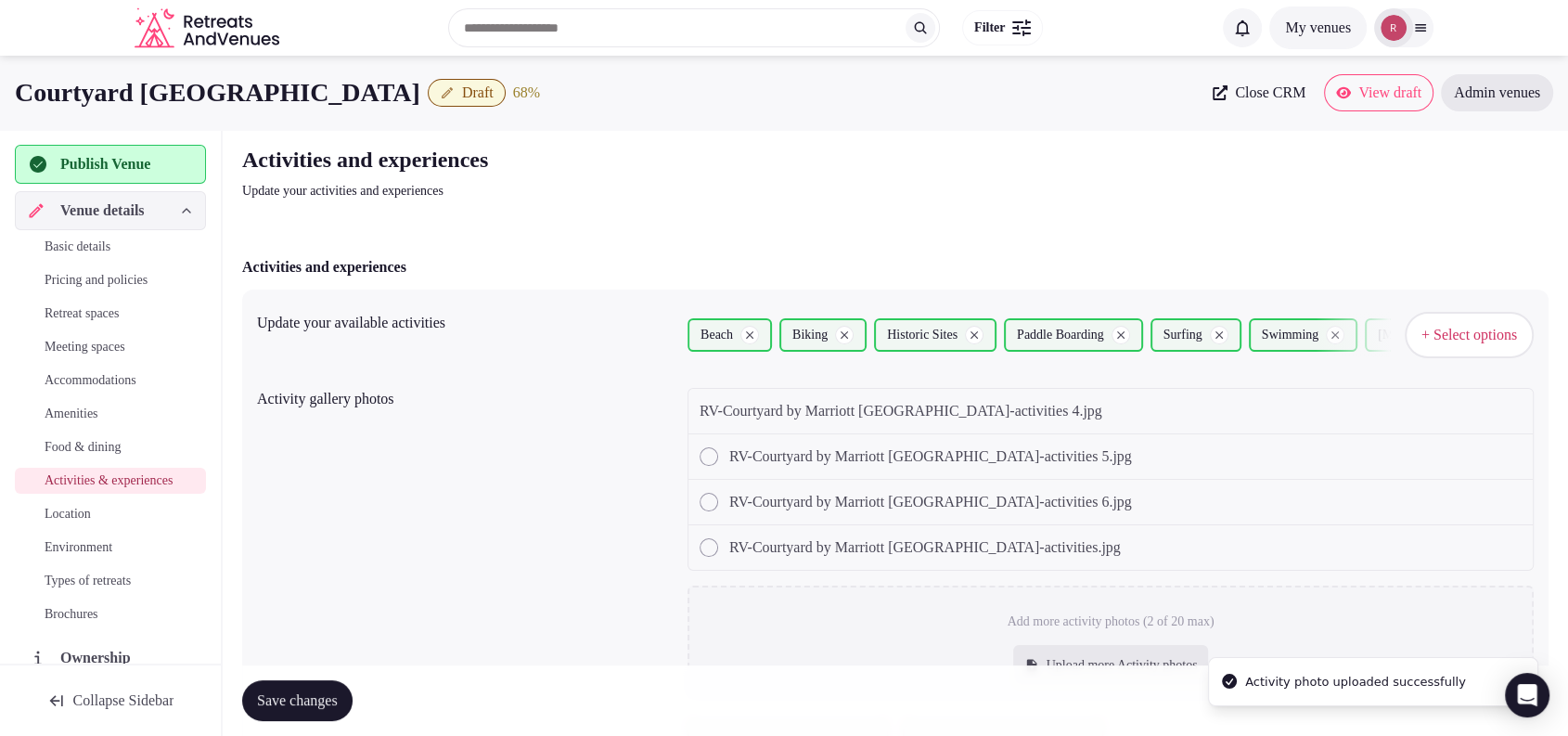
drag, startPoint x: 450, startPoint y: 32, endPoint x: 9, endPoint y: 65, distance: 442.2
click at [9, 65] on div "Courtyard Isla Verde Beach Resort Draft 68 % Close CRM View draft Admin venues" at bounding box center [784, 93] width 1568 height 74
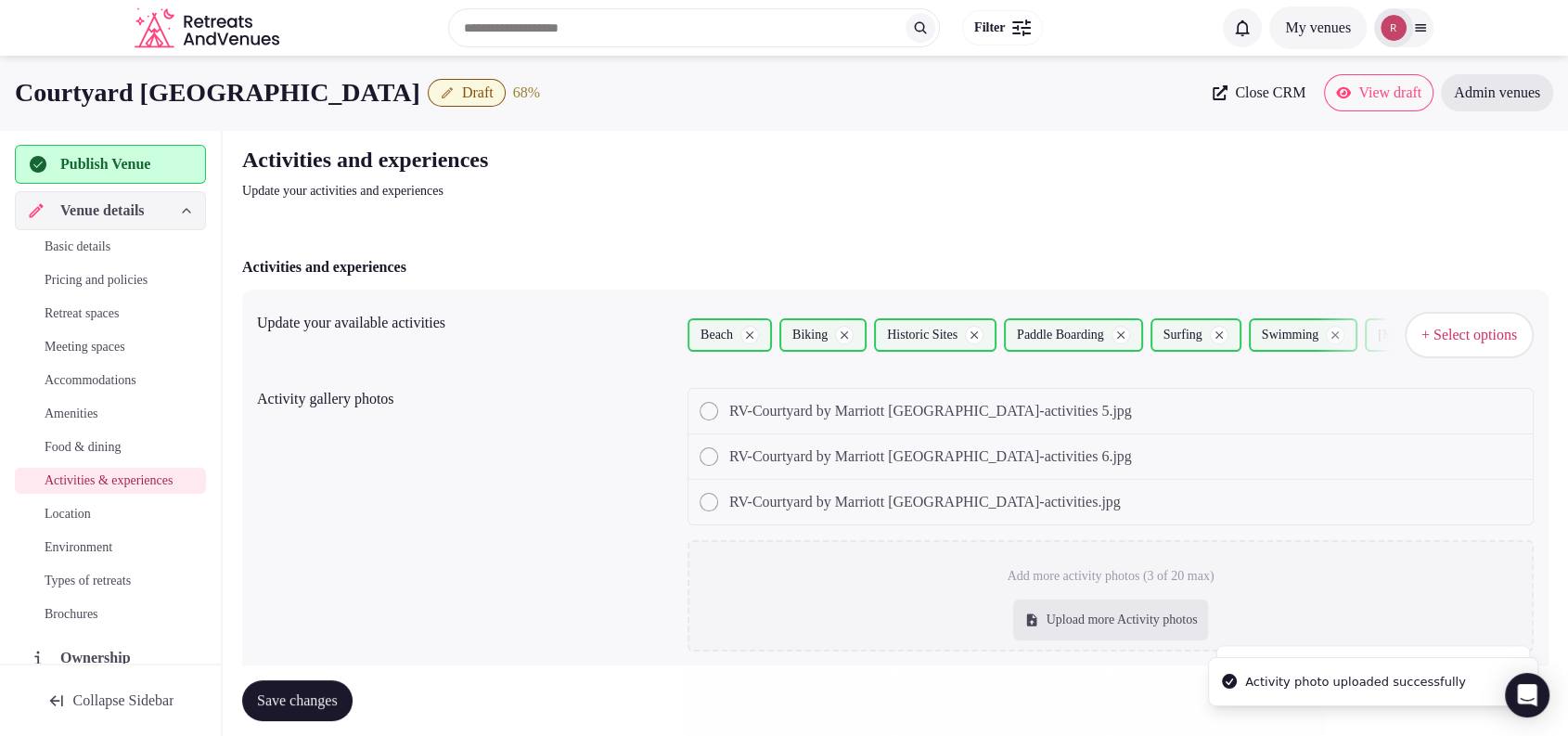
copy h1 "Courtyard Isla Verde Beach Resort"
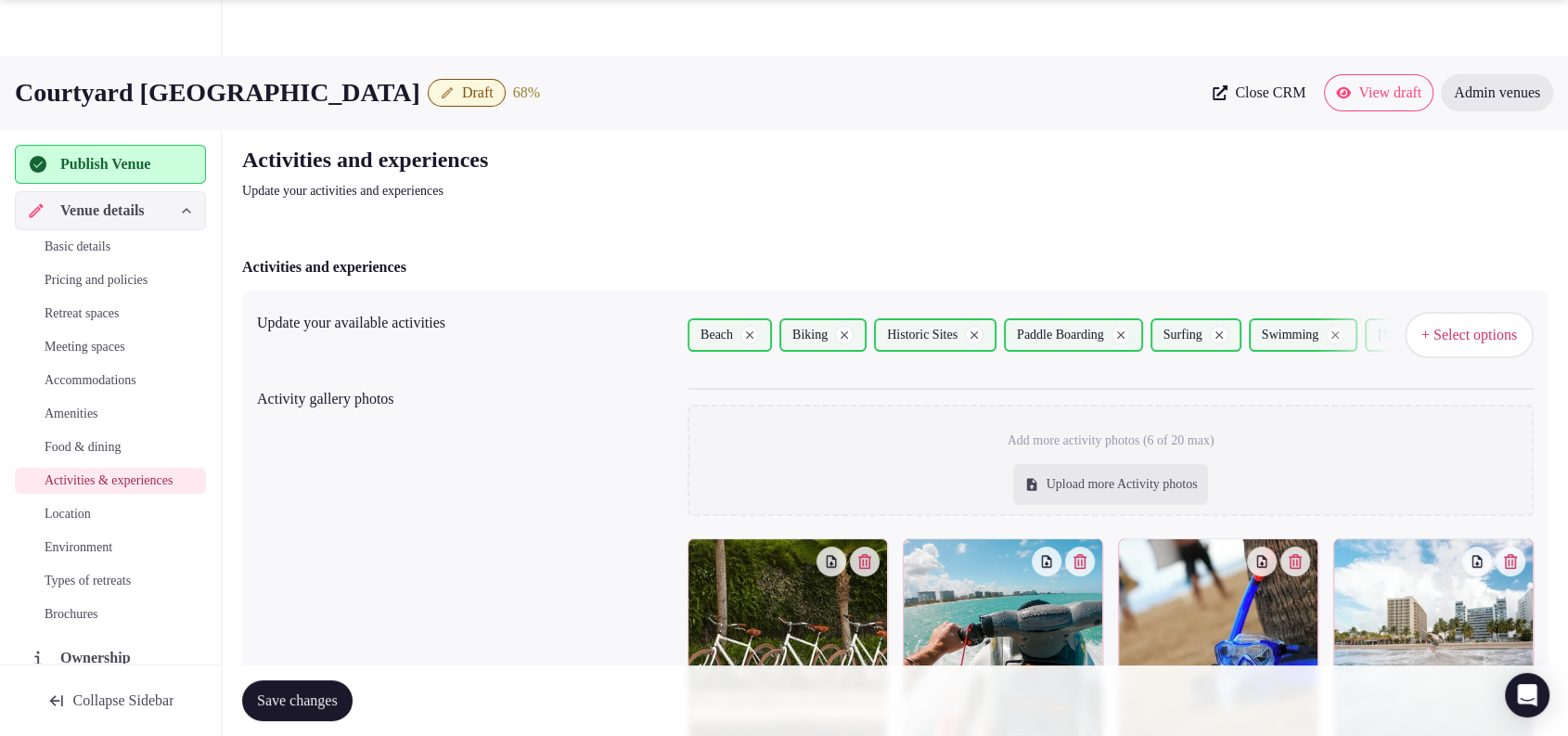
scroll to position [513, 0]
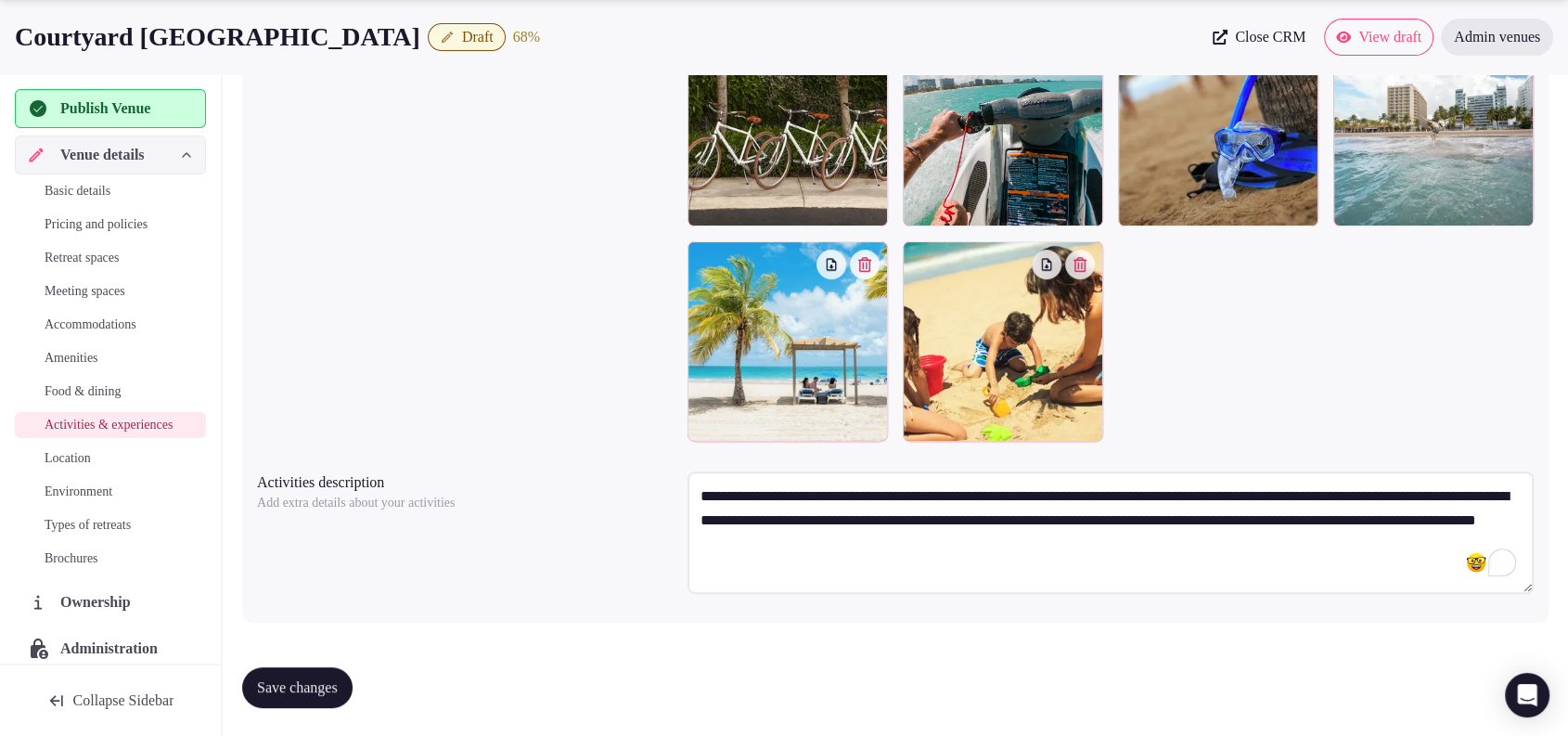
click at [332, 678] on span "Save changes" at bounding box center [297, 687] width 81 height 19
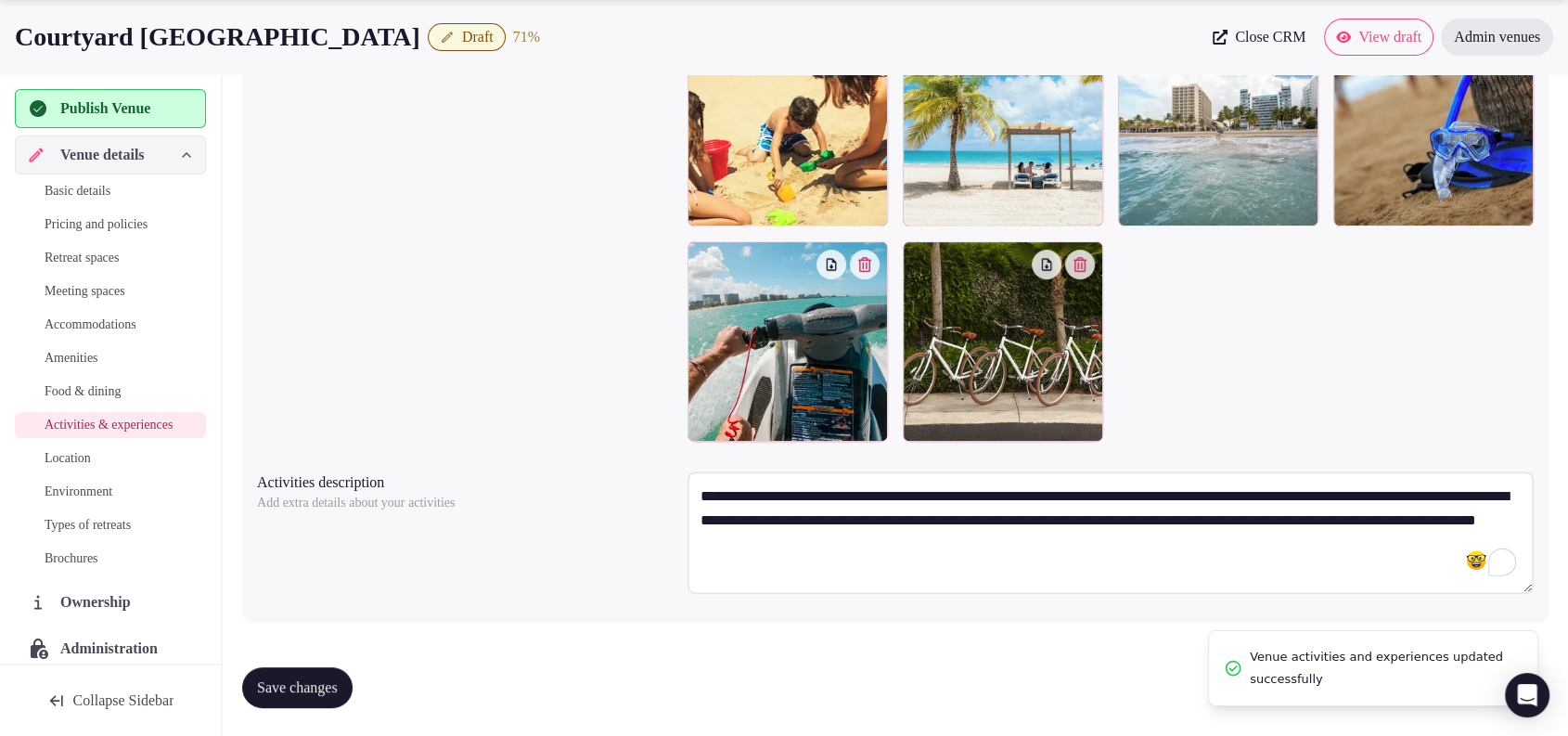
click at [97, 195] on span "Basic details" at bounding box center [78, 190] width 66 height 19
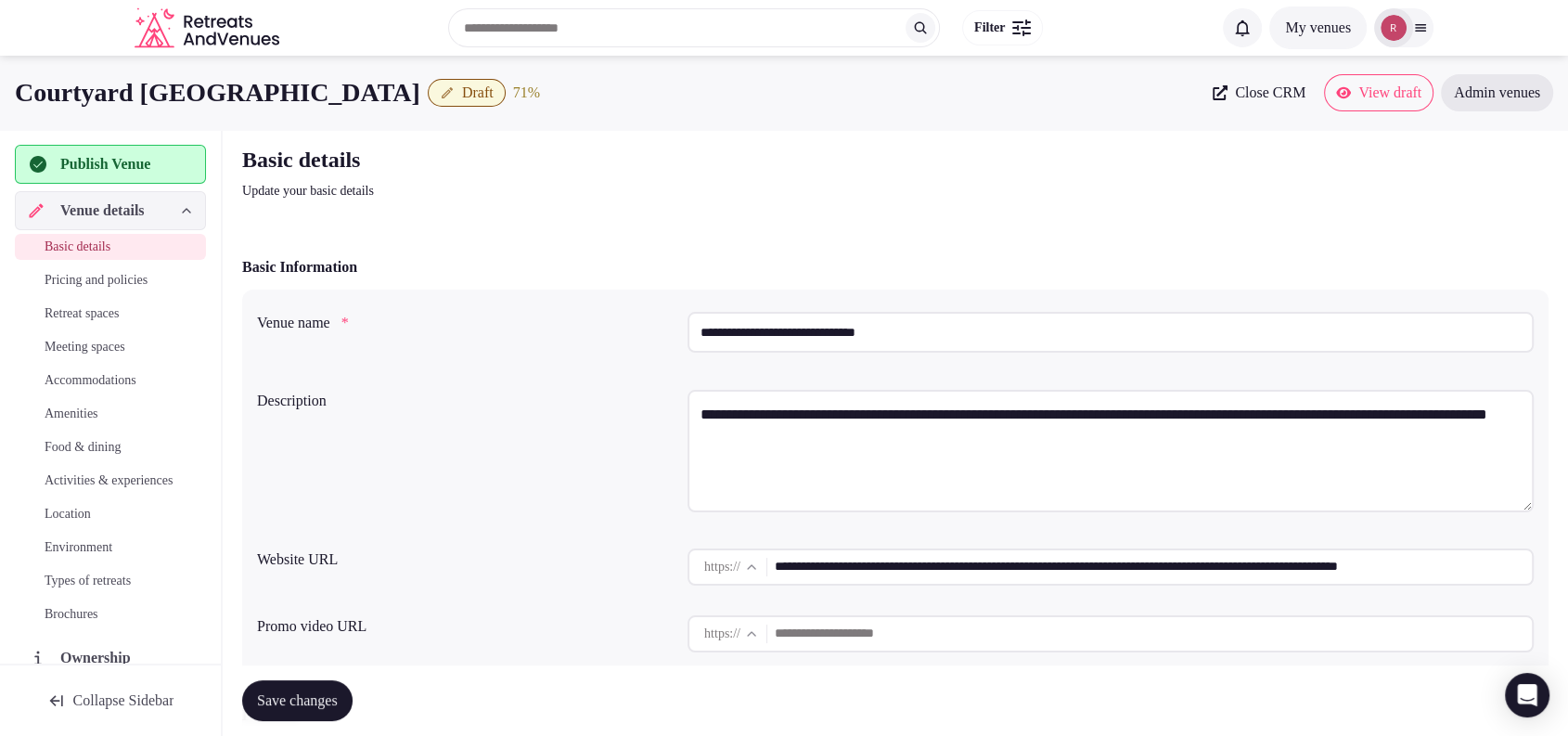
click at [845, 566] on input "**********" at bounding box center [1153, 566] width 758 height 37
click at [496, 409] on div "**********" at bounding box center [895, 455] width 1277 height 144
click at [1018, 579] on input "**********" at bounding box center [1153, 566] width 758 height 37
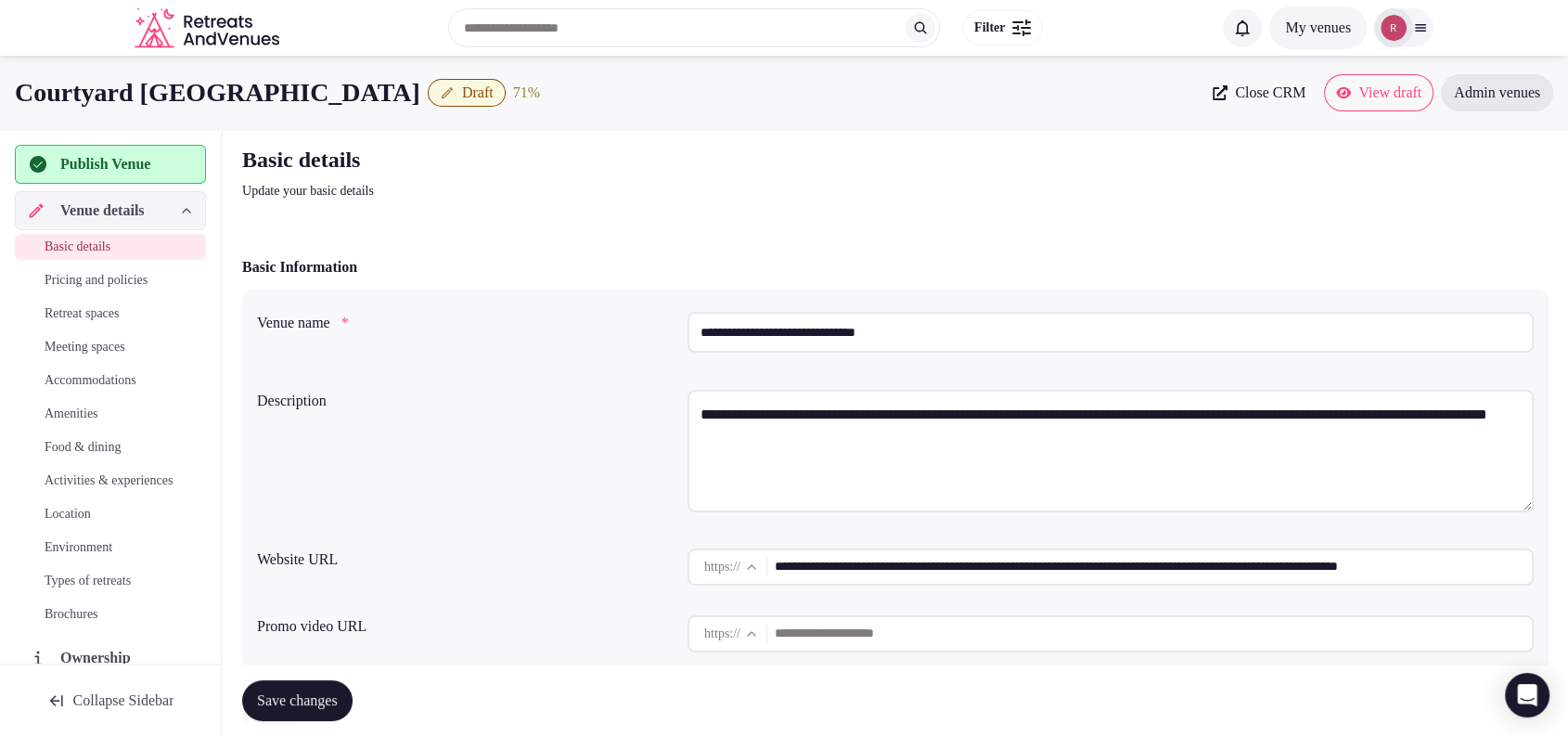
click at [1254, 99] on span "Close CRM" at bounding box center [1270, 93] width 71 height 19
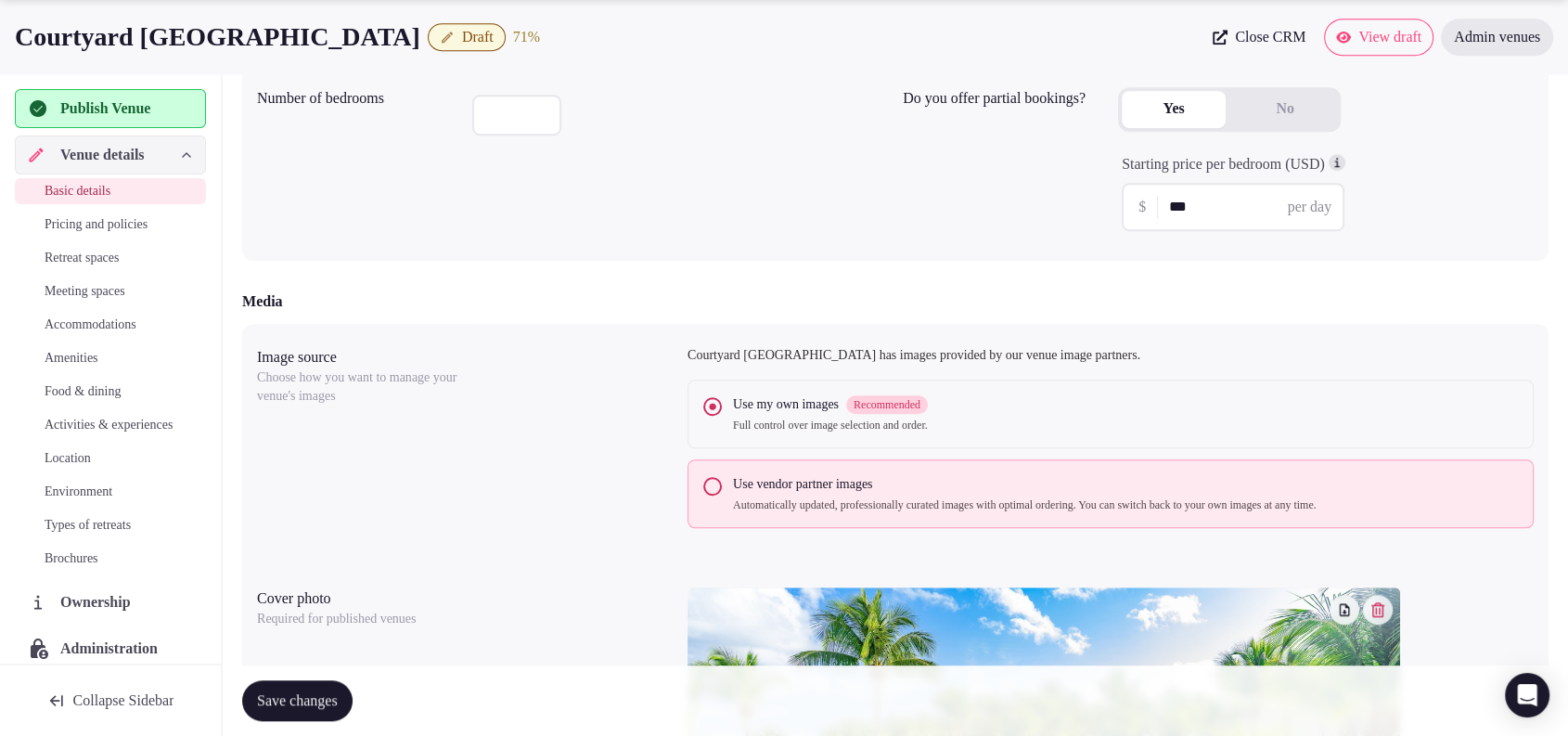
scroll to position [644, 0]
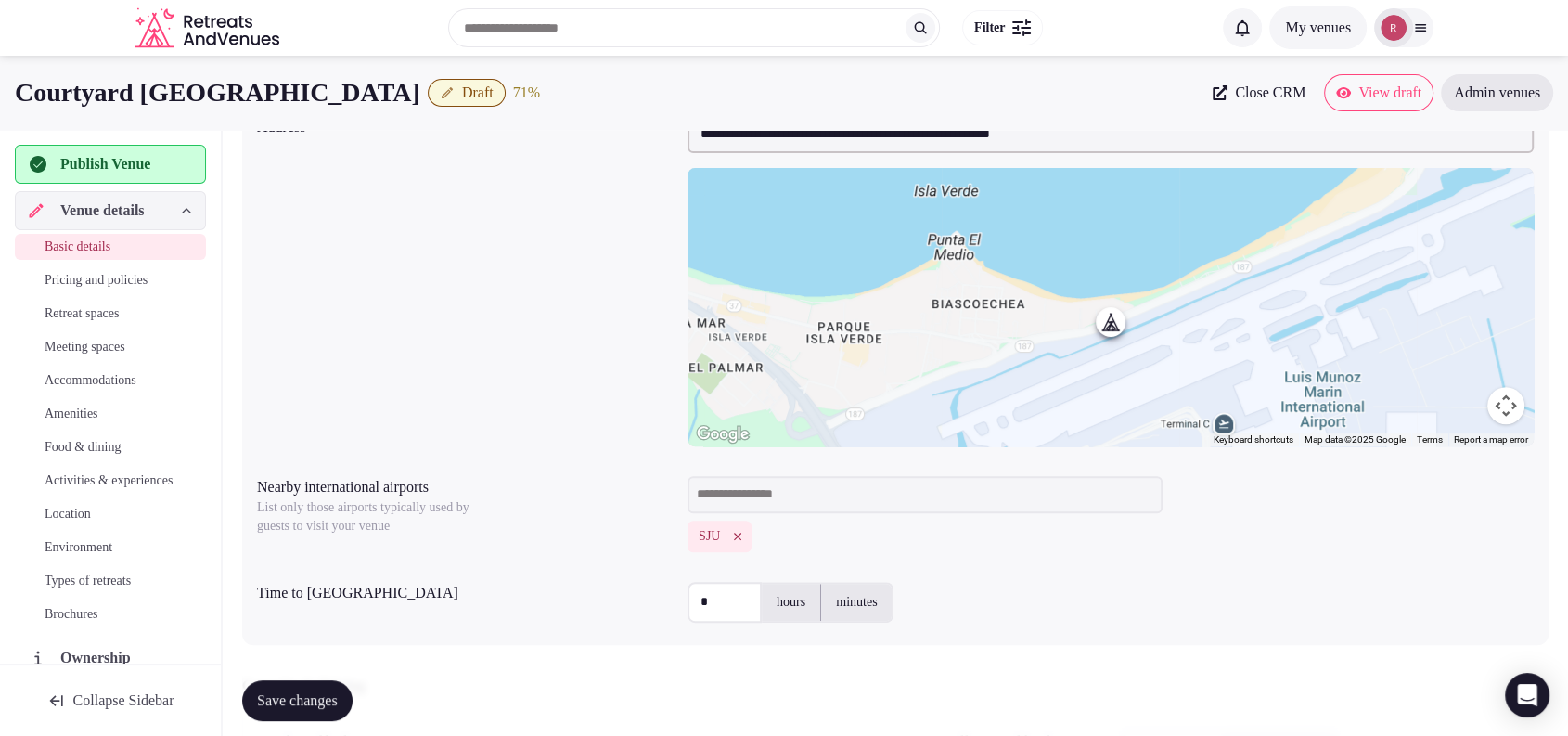
click at [91, 524] on span "Location" at bounding box center [68, 514] width 47 height 19
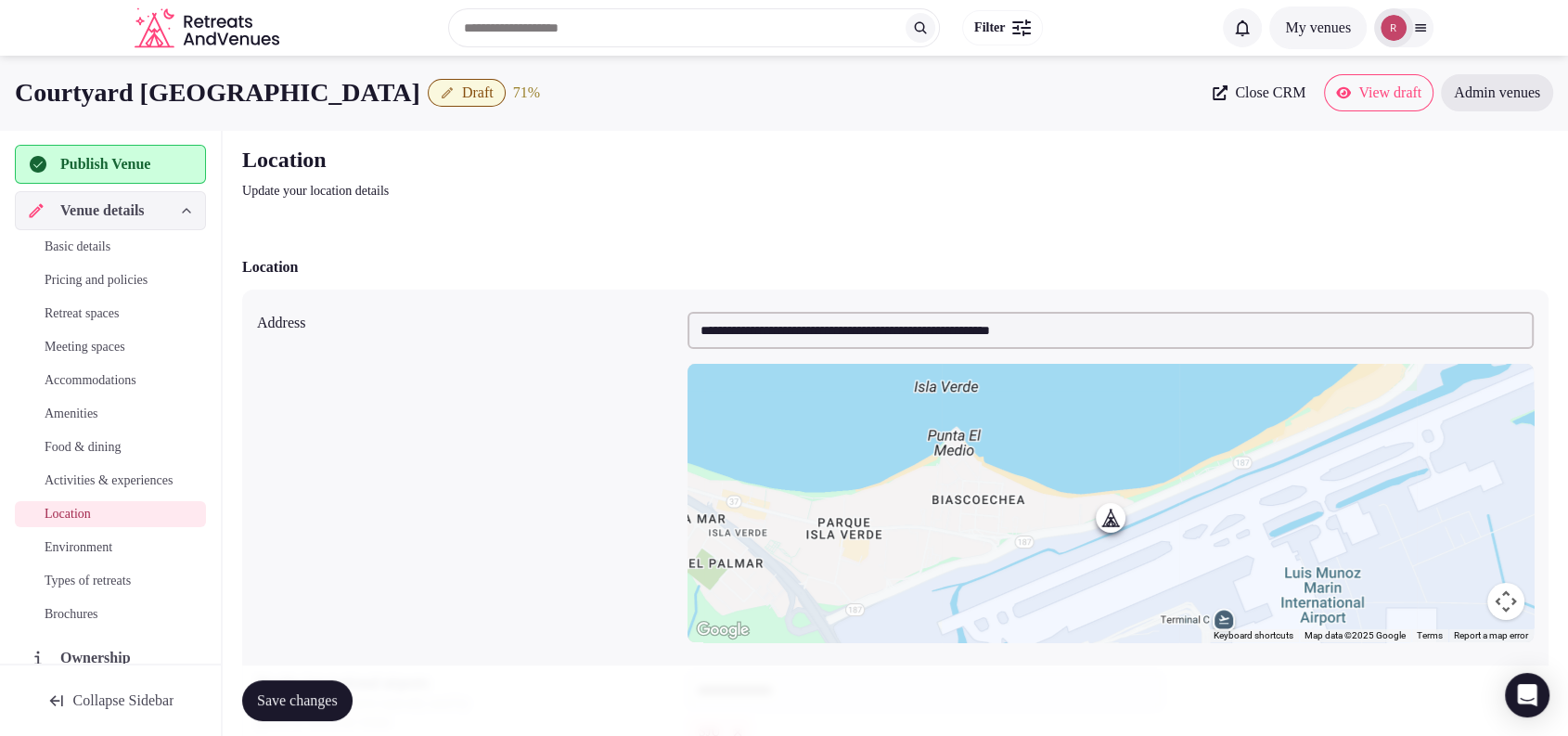
scroll to position [388, 0]
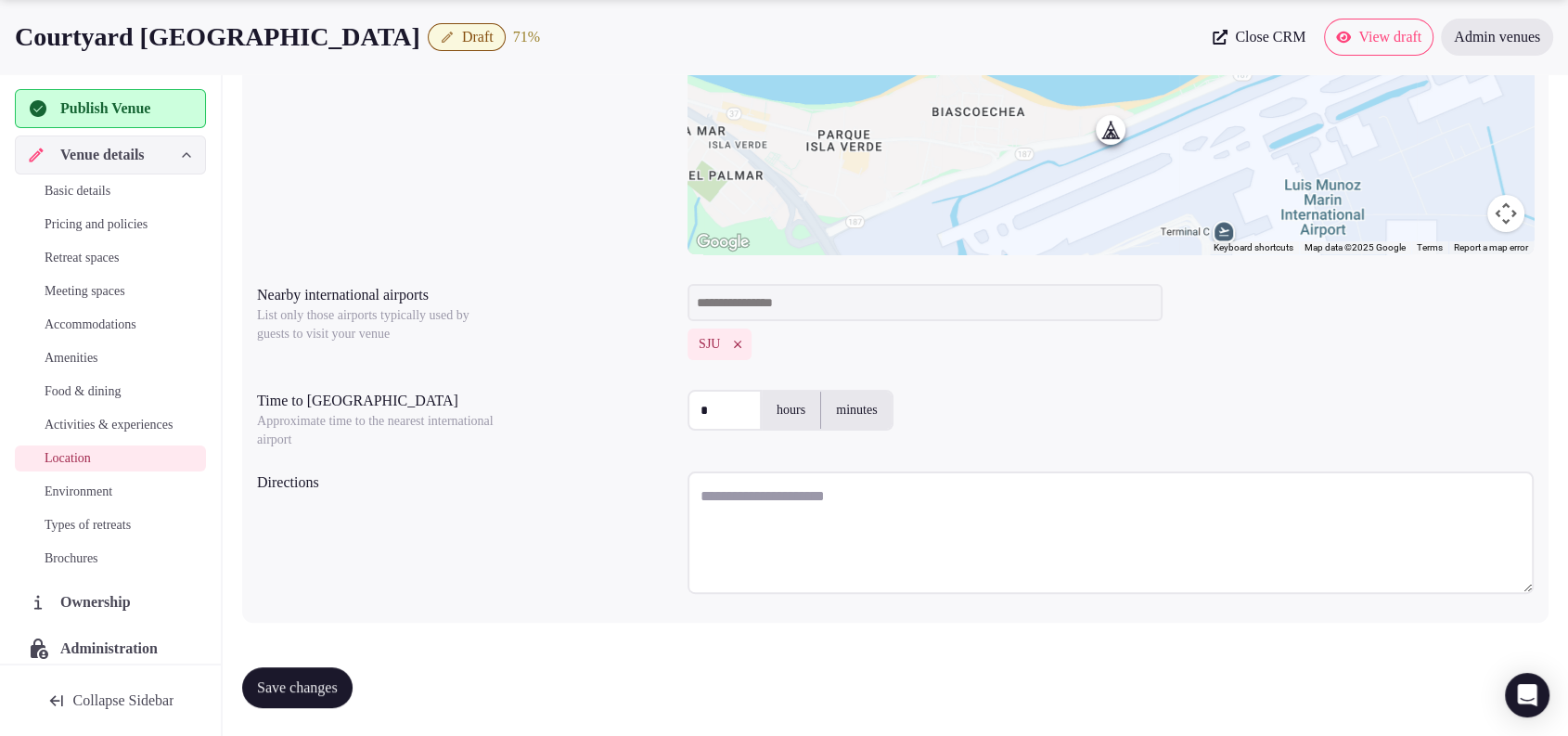
click at [820, 499] on textarea at bounding box center [1110, 533] width 846 height 123
drag, startPoint x: 453, startPoint y: 35, endPoint x: 3, endPoint y: 21, distance: 450.2
click at [3, 21] on div "Courtyard Isla Verde Beach Resort Draft 71 % Close CRM View draft Admin venues" at bounding box center [784, 37] width 1568 height 37
copy h1 "Courtyard Isla Verde Beach Resort"
click at [818, 524] on textarea "To enrich screen reader interactions, please activate Accessibility in Grammarl…" at bounding box center [1110, 533] width 846 height 123
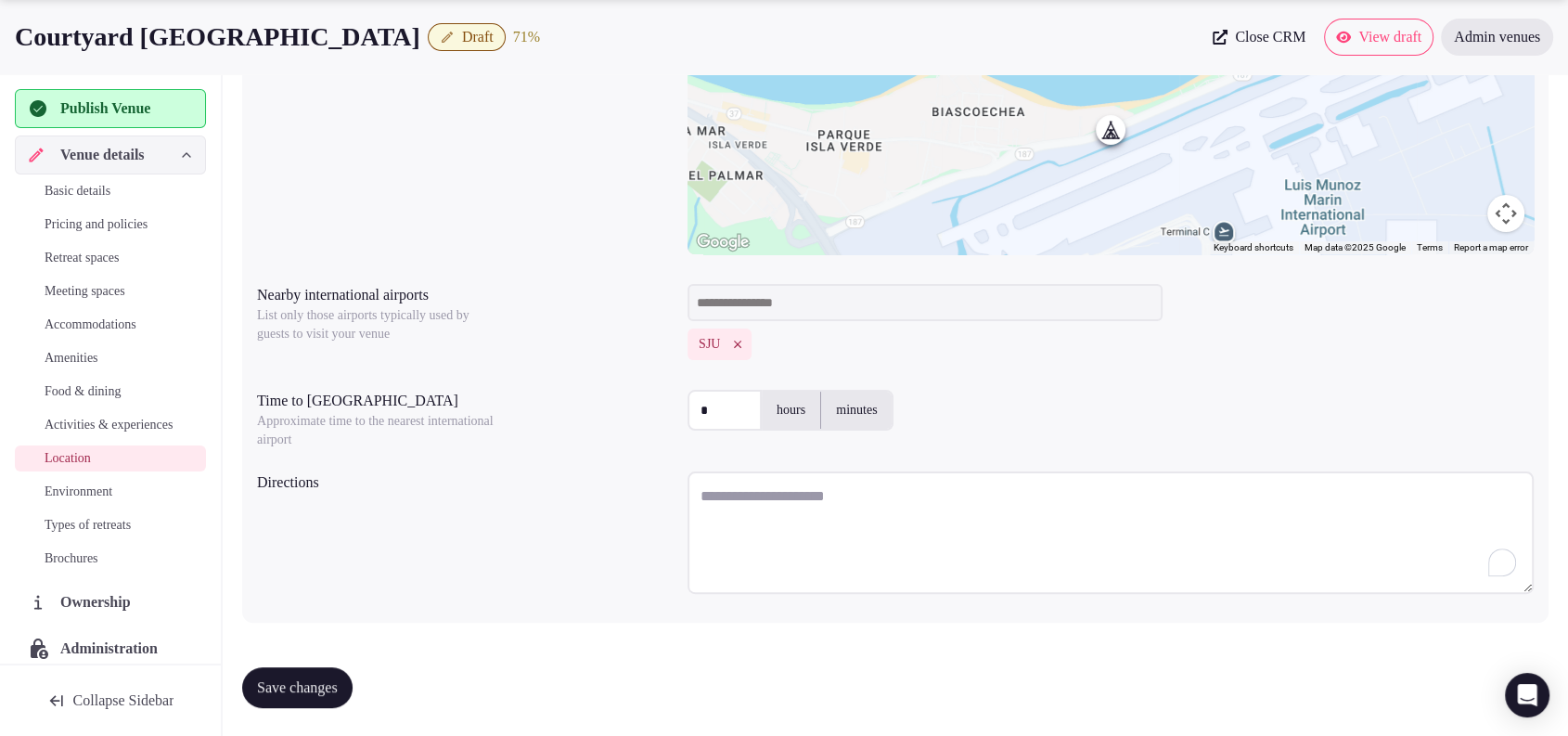
paste textarea "**********"
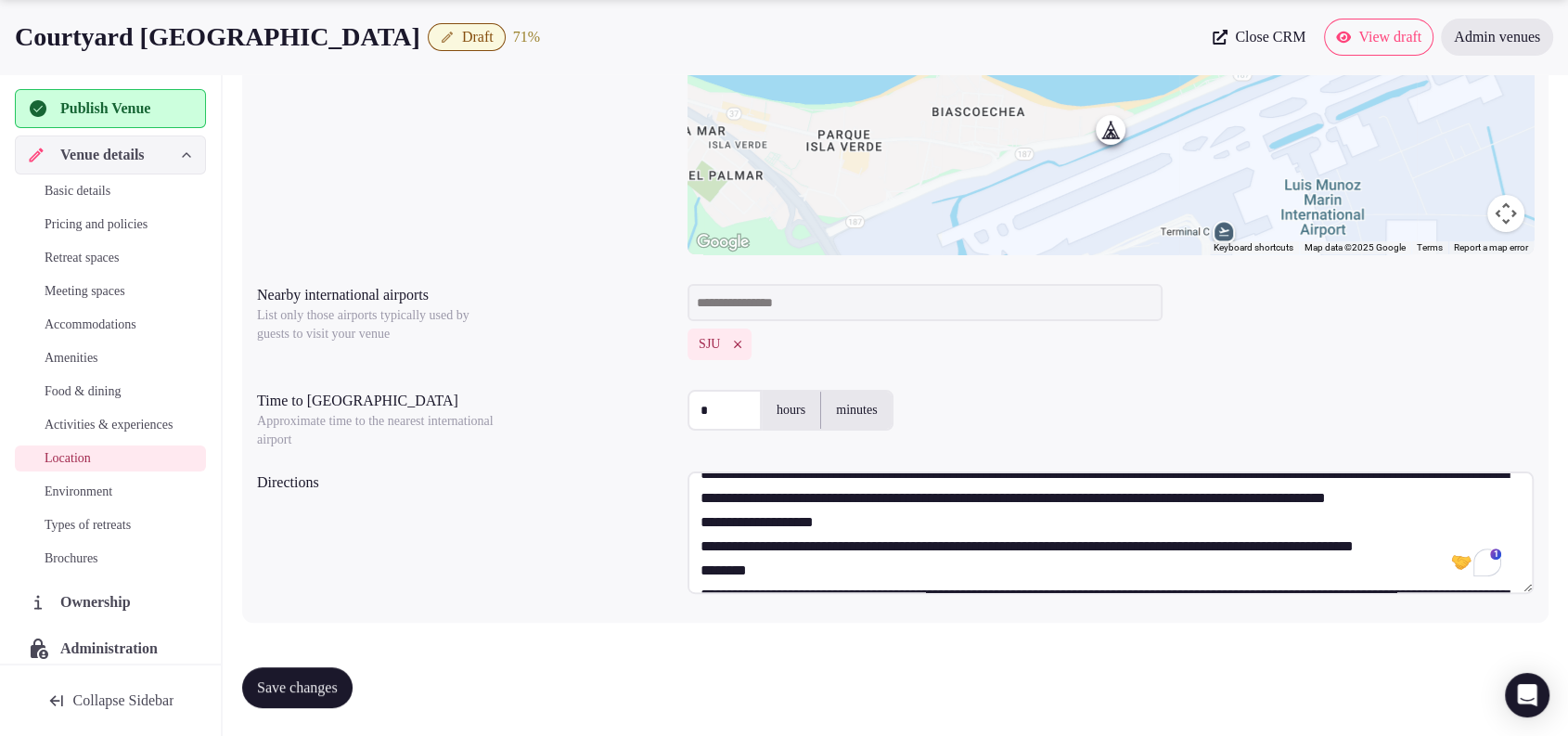
scroll to position [41, 0]
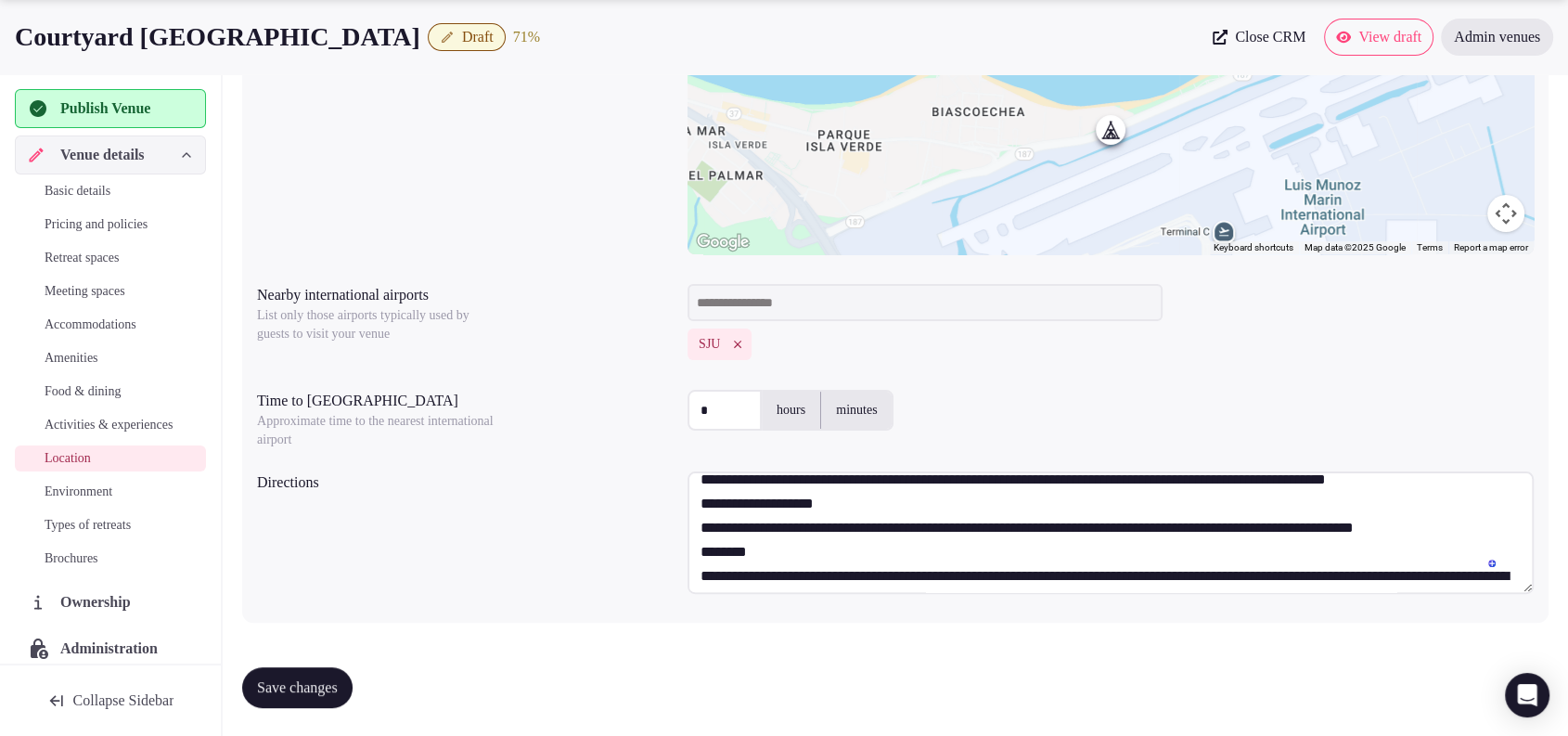
click at [1160, 484] on textarea "To enrich screen reader interactions, please activate Accessibility in Grammarl…" at bounding box center [1110, 533] width 846 height 123
click at [1139, 500] on textarea "To enrich screen reader interactions, please activate Accessibility in Grammarl…" at bounding box center [1110, 533] width 846 height 123
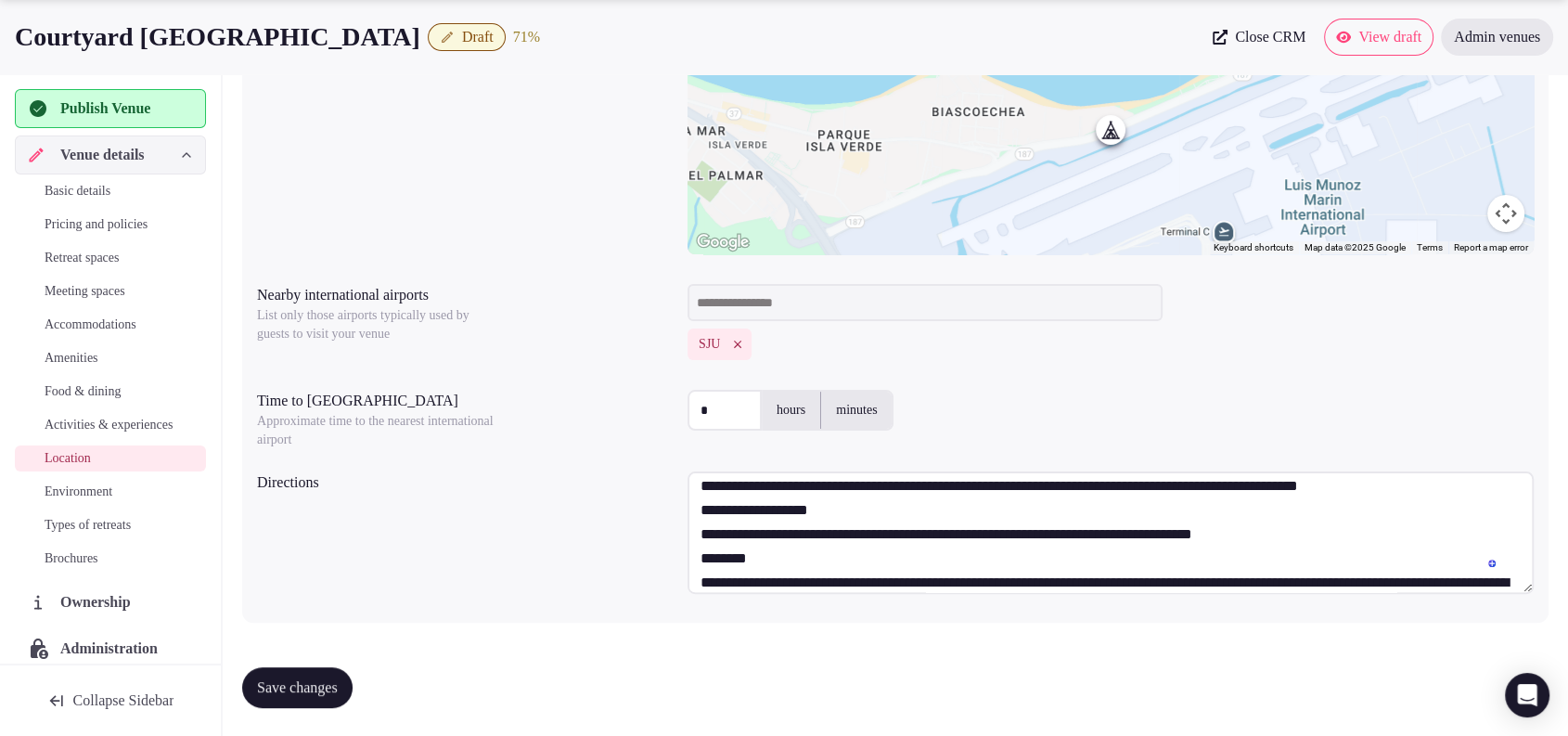
scroll to position [227, 0]
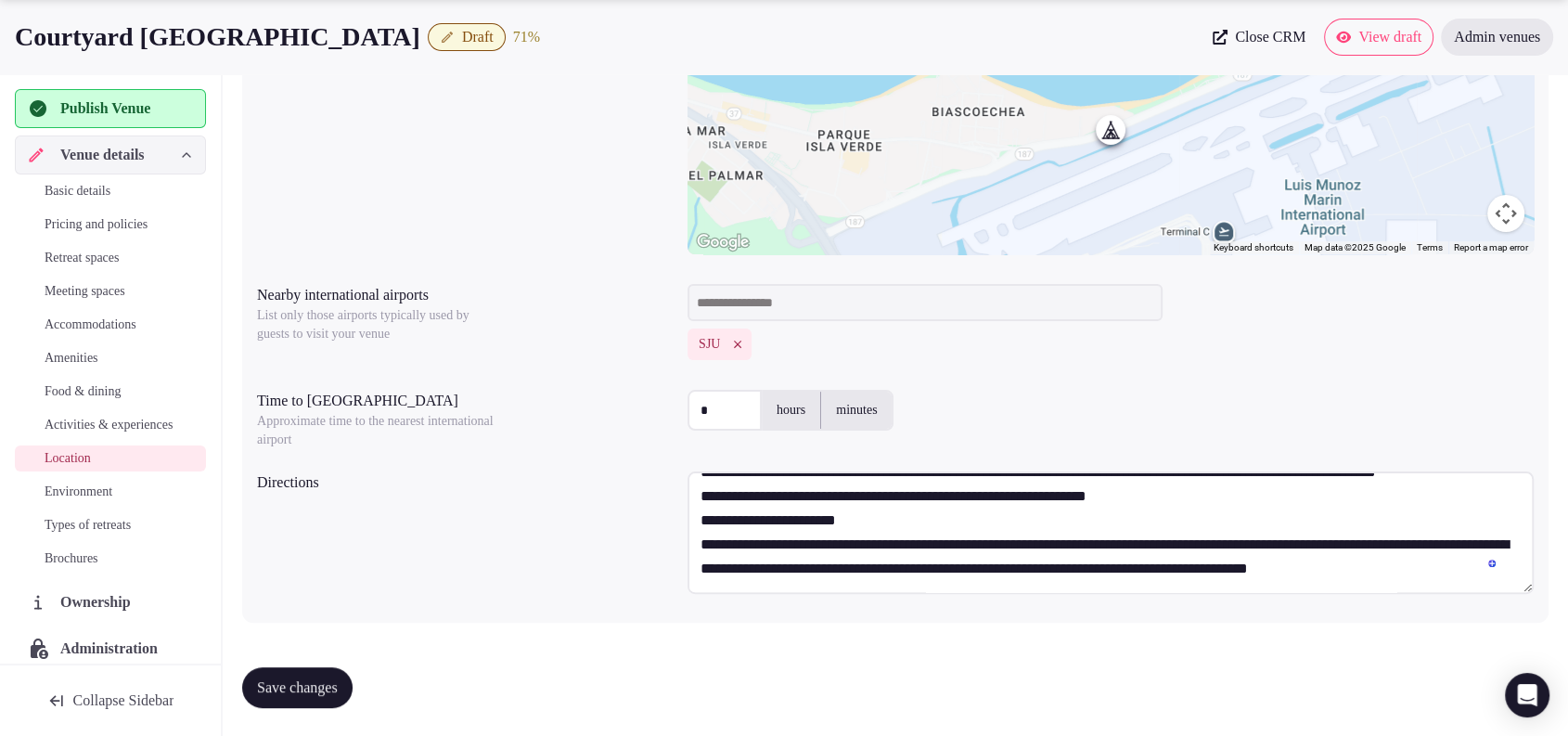
drag, startPoint x: 696, startPoint y: 486, endPoint x: 1201, endPoint y: 503, distance: 505.3
click at [1201, 503] on textarea "To enrich screen reader interactions, please activate Accessibility in Grammarl…" at bounding box center [1110, 533] width 846 height 123
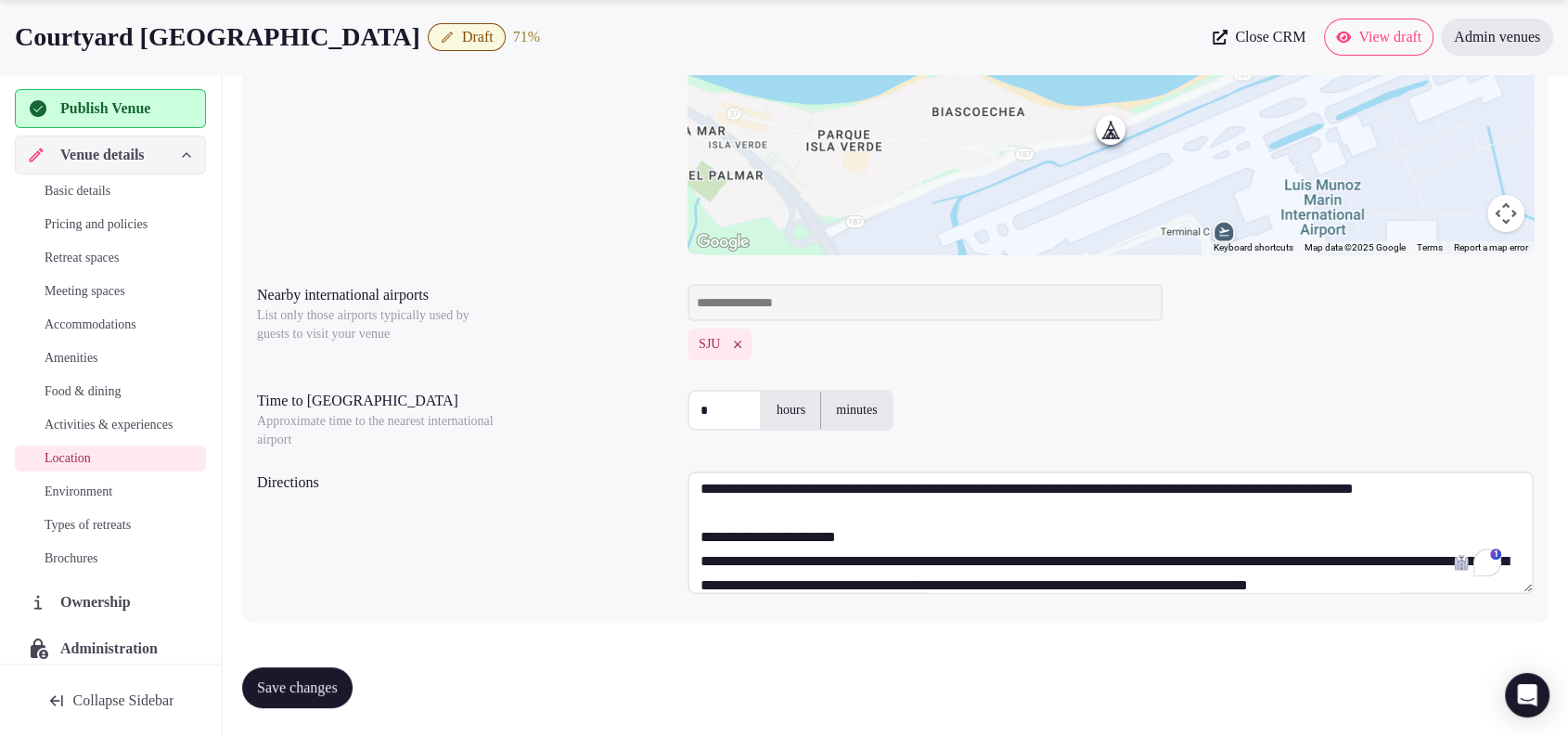
click at [966, 496] on textarea "**********" at bounding box center [1110, 533] width 846 height 123
click at [894, 566] on textarea "**********" at bounding box center [1110, 533] width 846 height 123
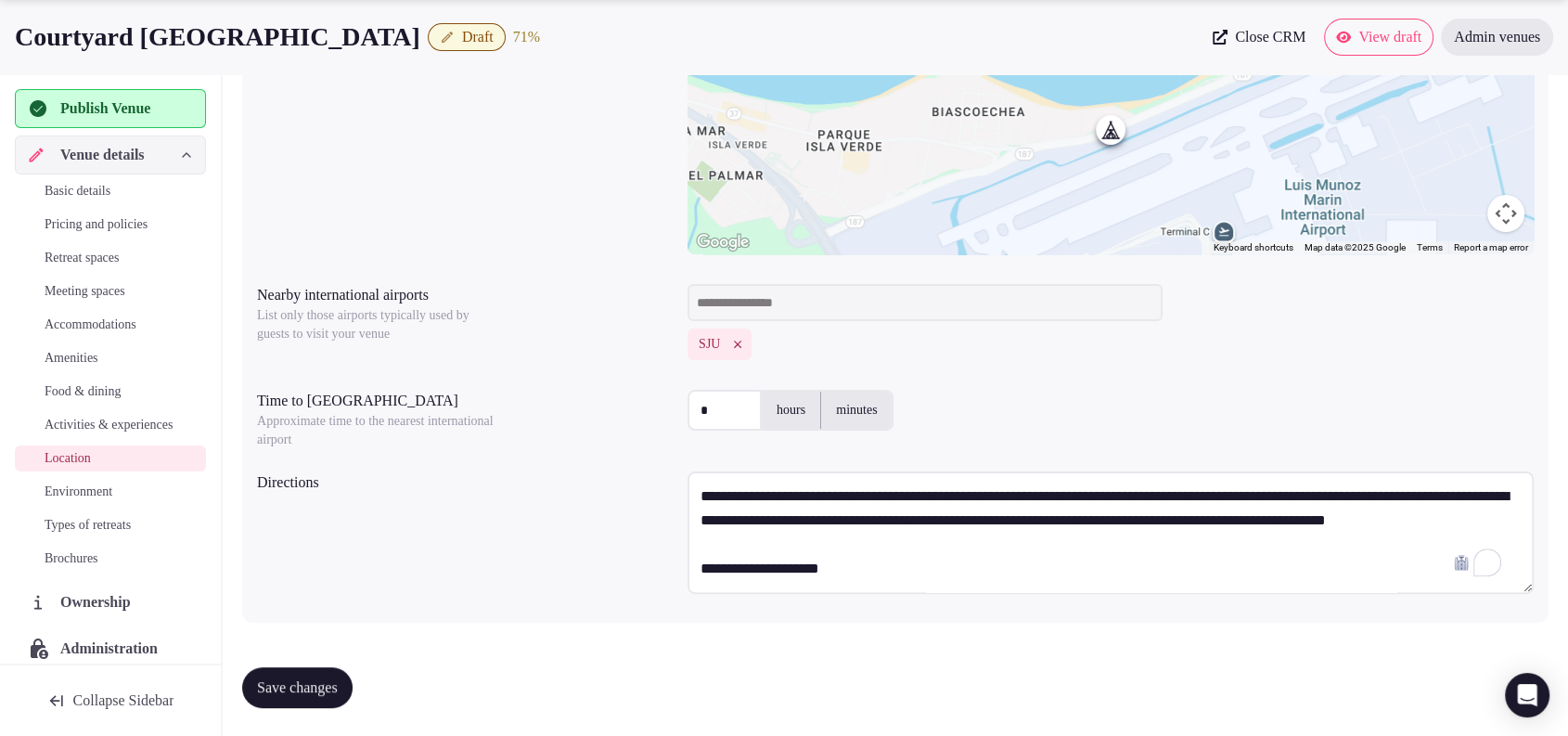
type textarea "**********"
click at [320, 689] on span "Save changes" at bounding box center [297, 687] width 81 height 19
click at [76, 502] on span "Environment" at bounding box center [79, 492] width 68 height 19
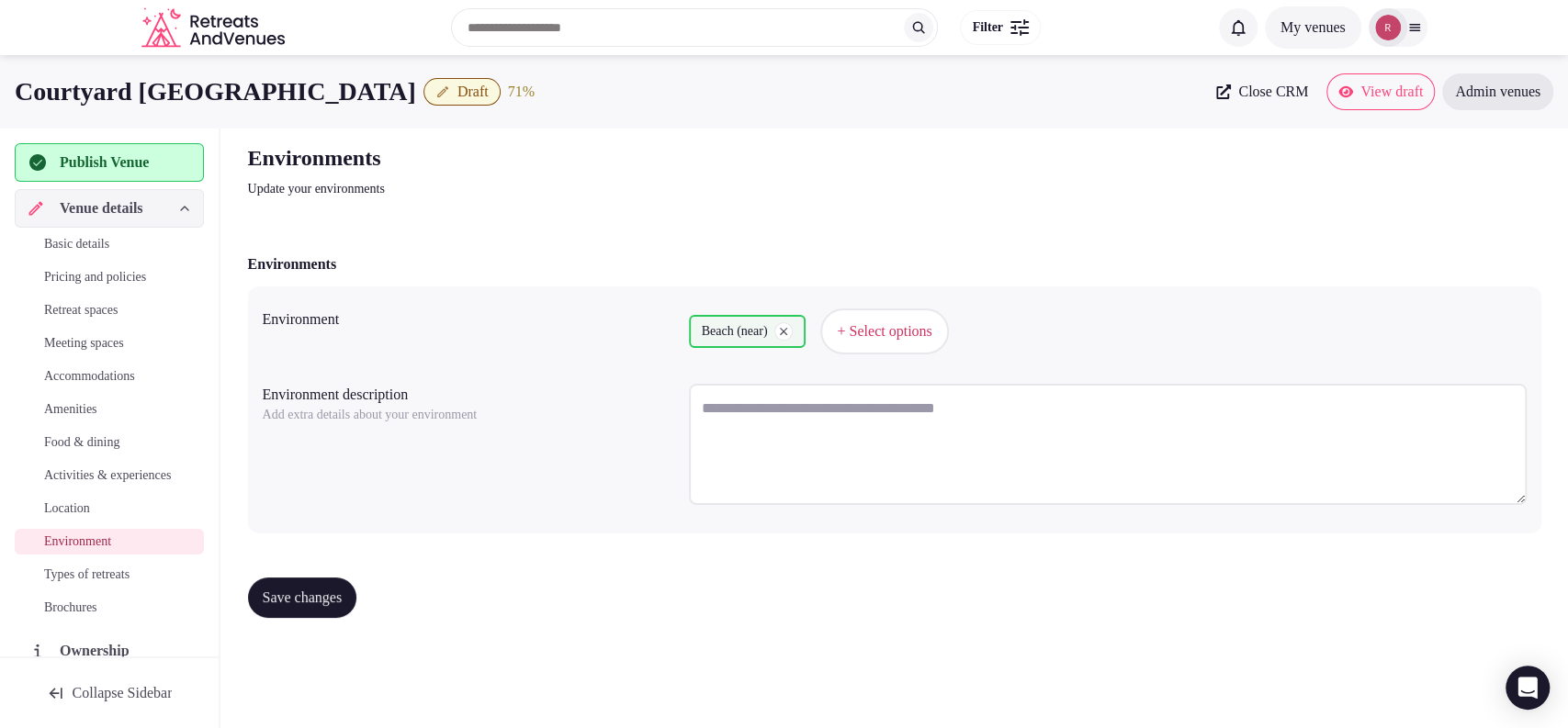
click at [932, 338] on span "+ Select options" at bounding box center [884, 331] width 95 height 20
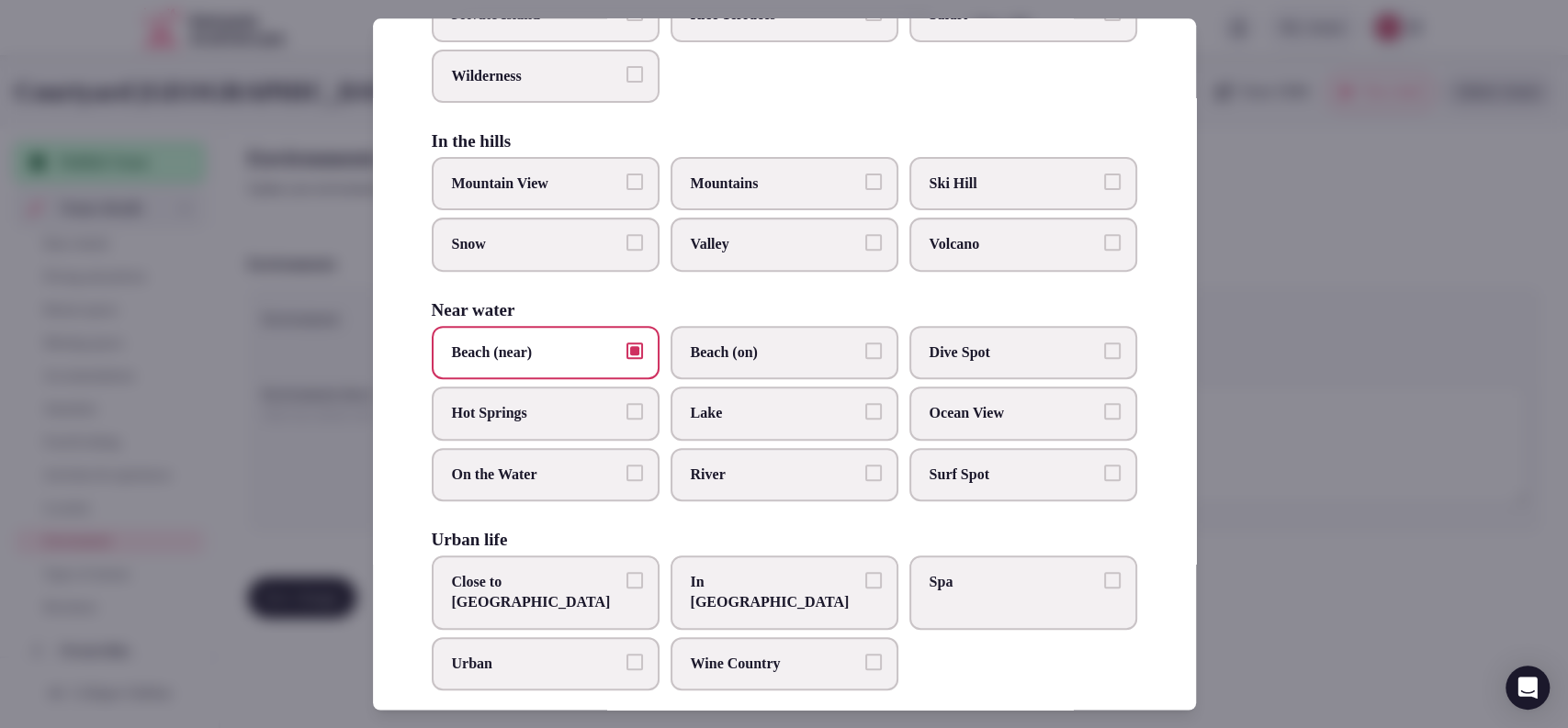
click at [1307, 482] on div at bounding box center [784, 364] width 1568 height 728
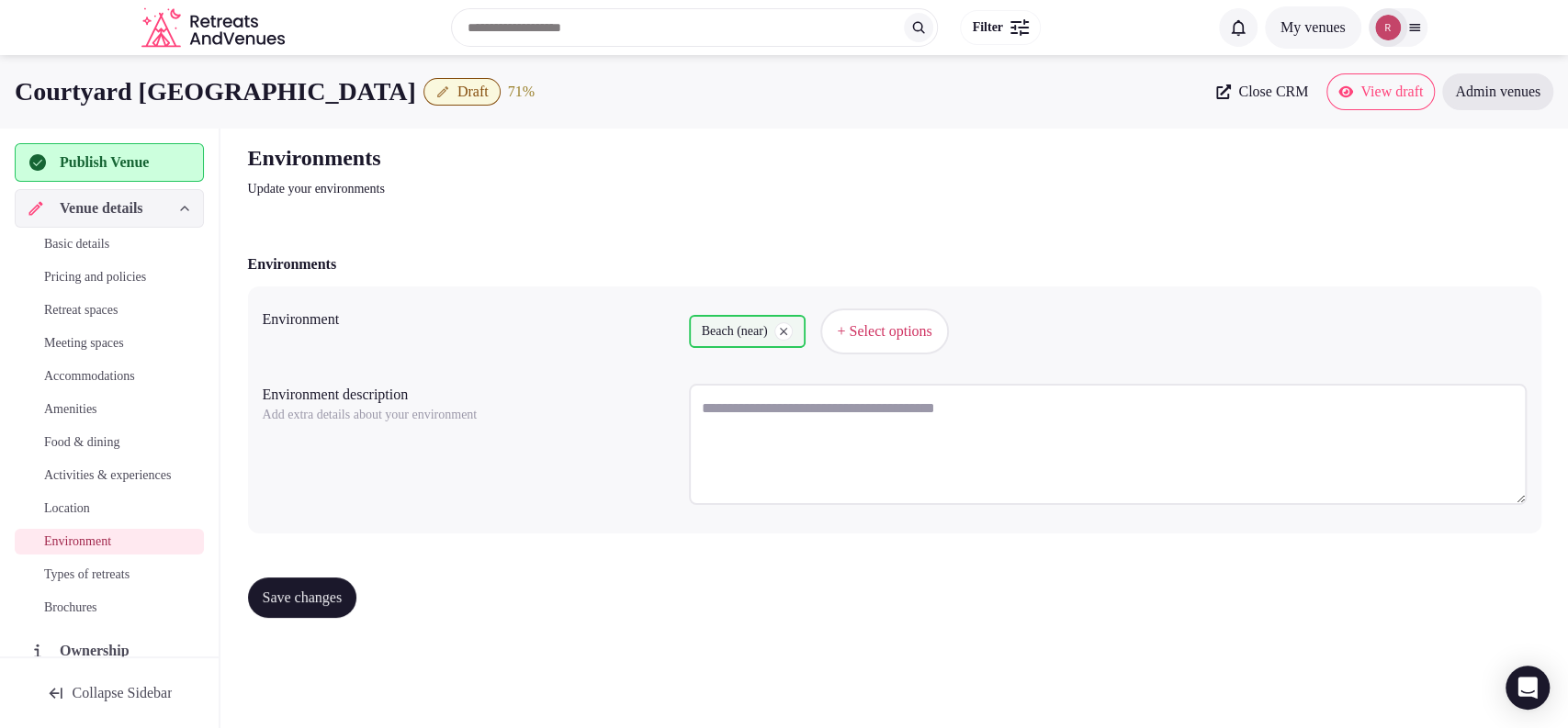
click at [69, 584] on span "Types of retreats" at bounding box center [87, 574] width 86 height 19
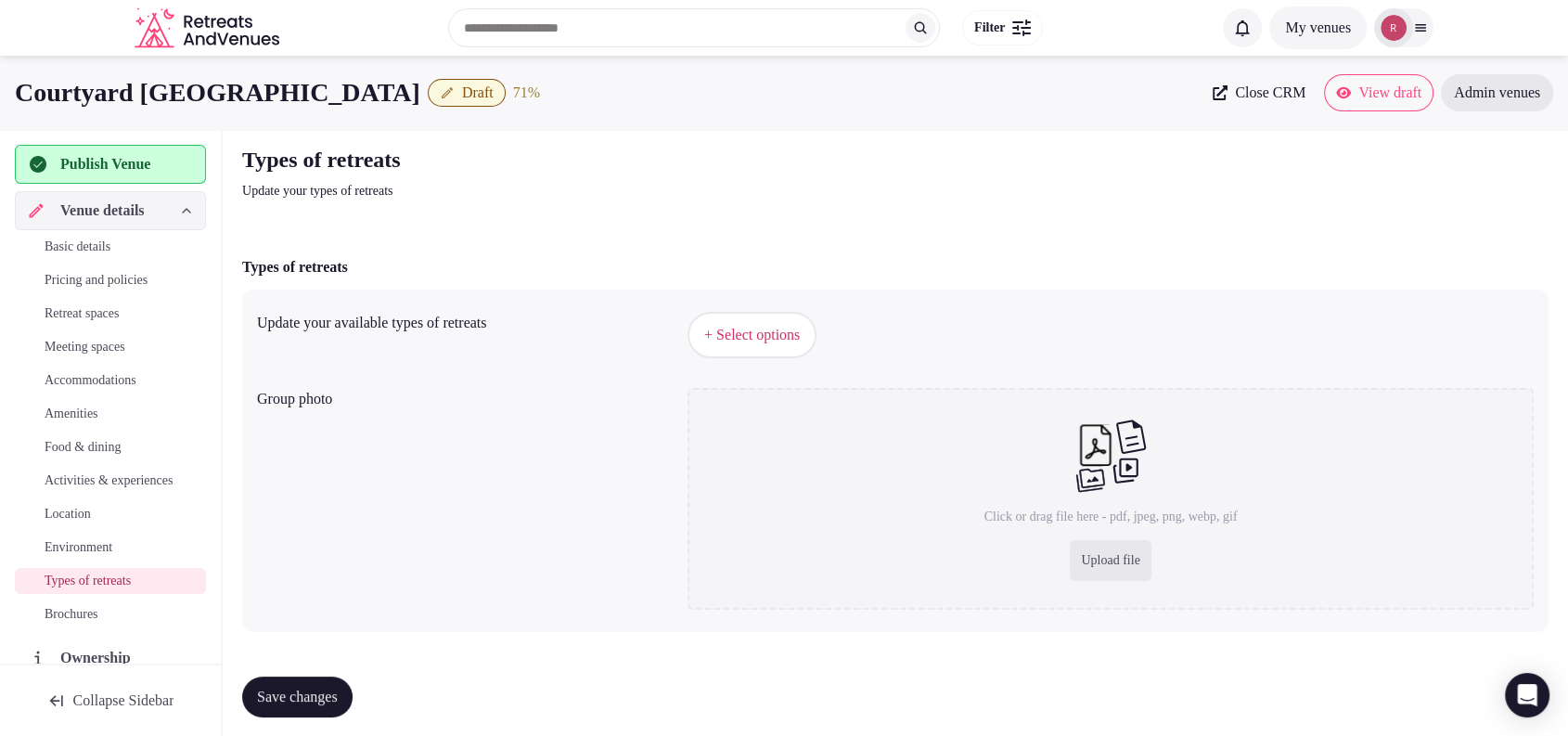
click at [724, 349] on button "+ Select options" at bounding box center [752, 335] width 129 height 47
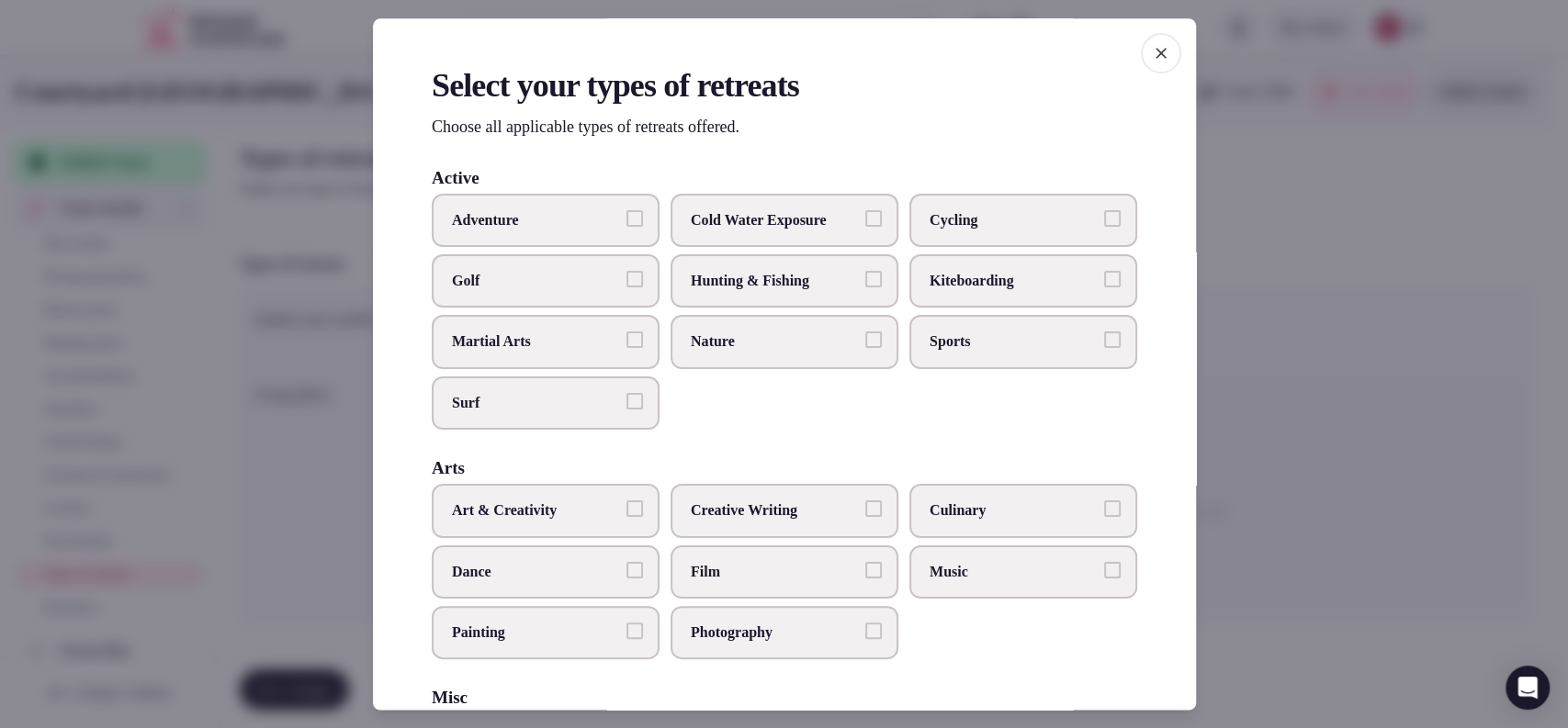
click at [760, 233] on label "Cold Water Exposure" at bounding box center [784, 219] width 228 height 53
click at [865, 226] on button "Cold Water Exposure" at bounding box center [873, 217] width 17 height 17
click at [493, 402] on span "Surf" at bounding box center [536, 402] width 169 height 20
click at [627, 402] on button "Surf" at bounding box center [635, 400] width 17 height 17
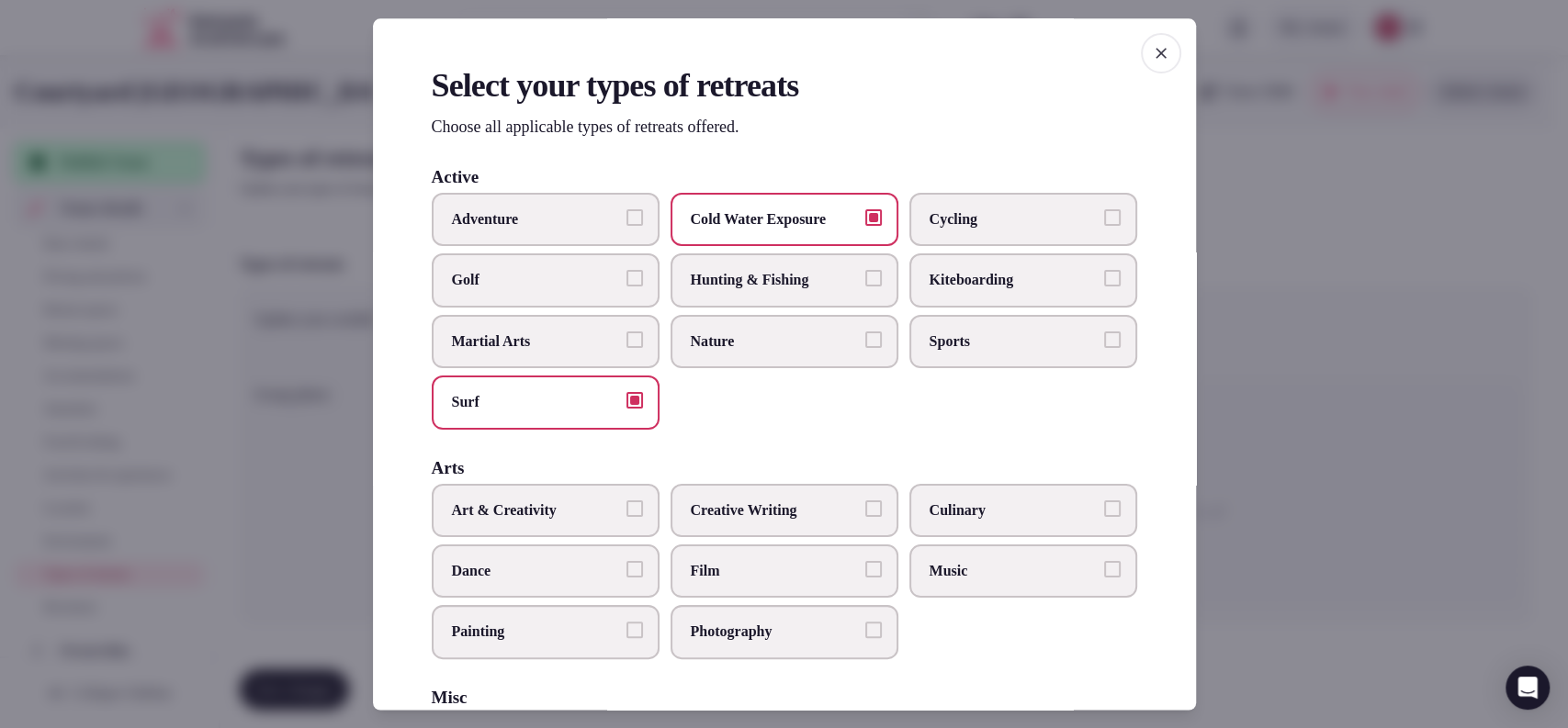
click at [1083, 280] on label "Kiteboarding" at bounding box center [1023, 281] width 228 height 53
click at [1104, 280] on button "Kiteboarding" at bounding box center [1112, 279] width 17 height 17
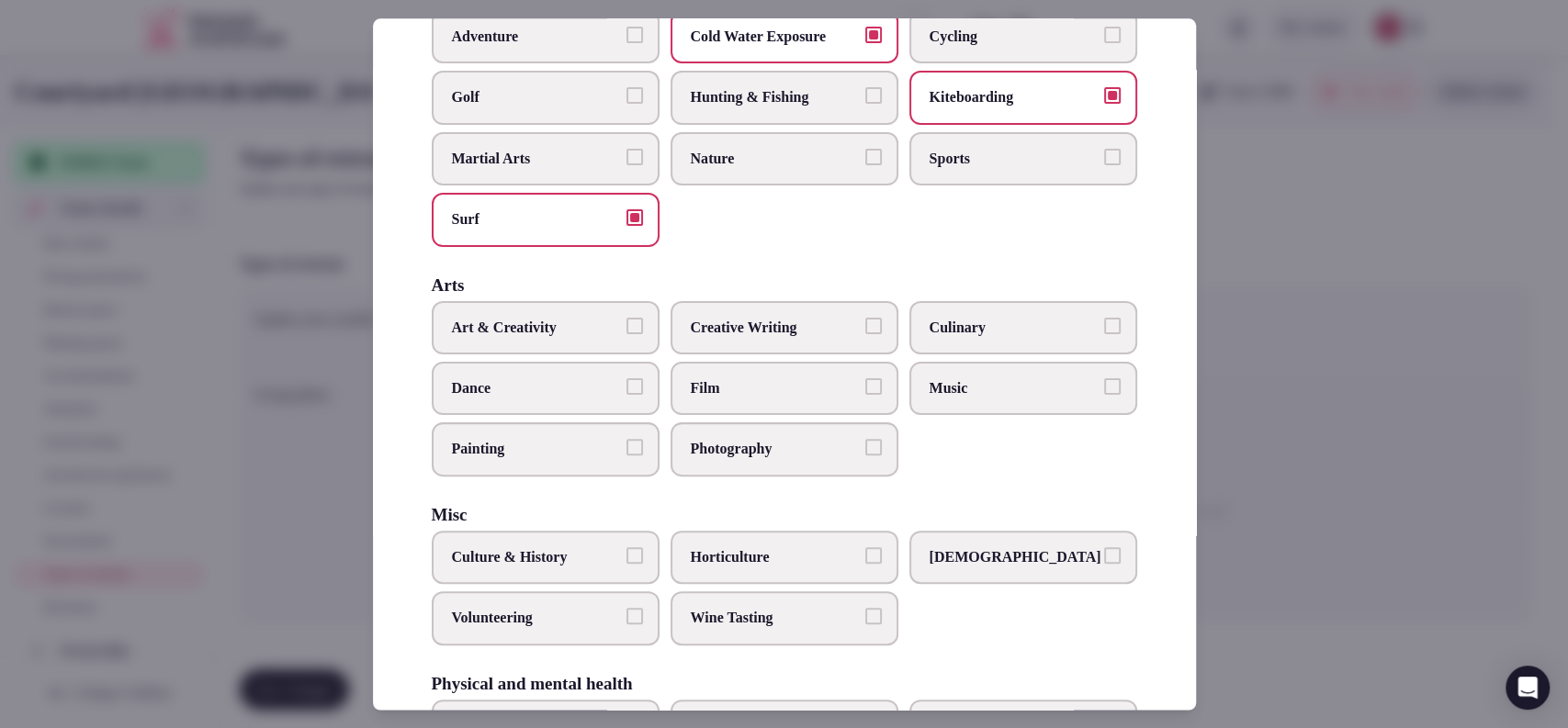
click at [1074, 103] on span "Kiteboarding" at bounding box center [1013, 98] width 169 height 20
click at [1104, 103] on button "Kiteboarding" at bounding box center [1112, 96] width 17 height 17
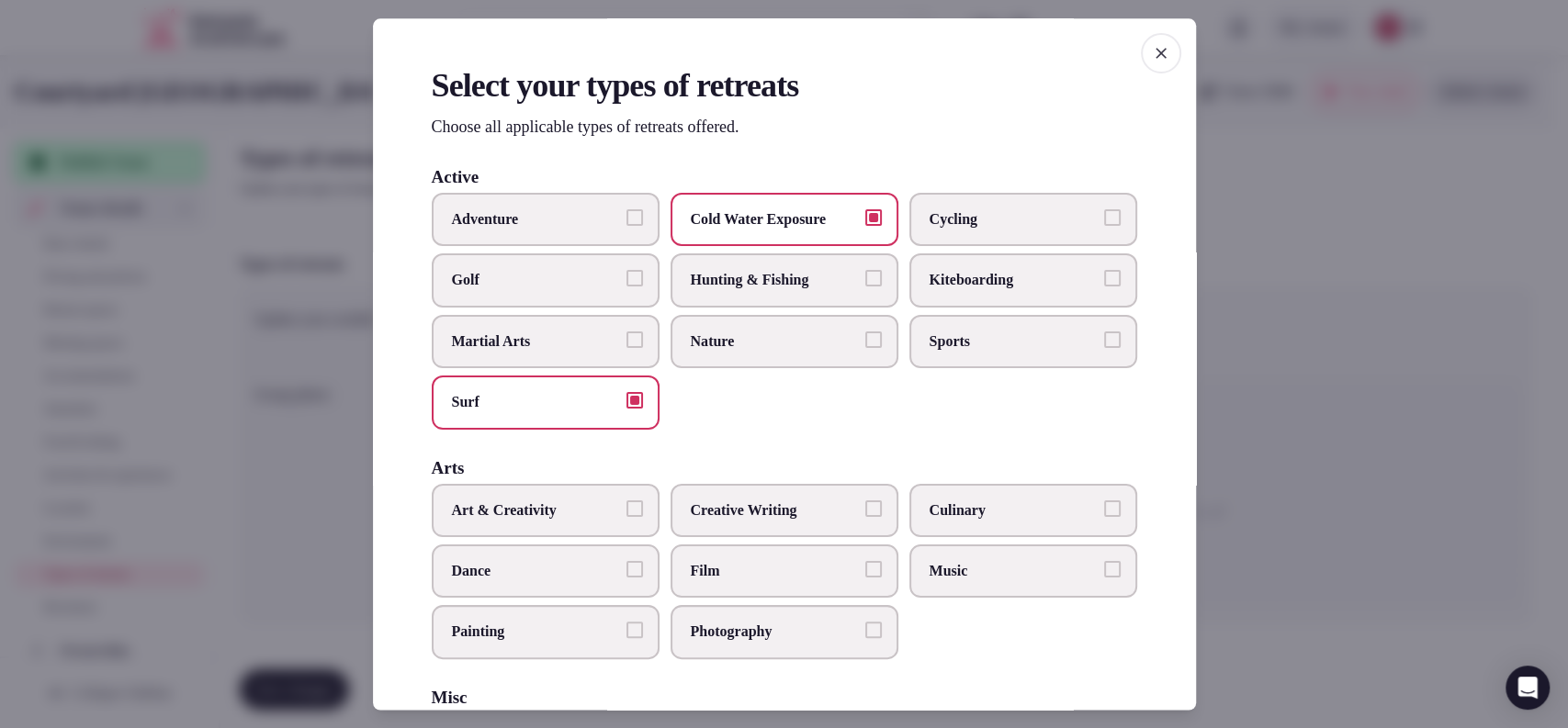
click at [1066, 235] on label "Cycling" at bounding box center [1023, 219] width 228 height 53
click at [1104, 226] on button "Cycling" at bounding box center [1112, 217] width 17 height 17
click at [596, 385] on label "Surf" at bounding box center [545, 403] width 228 height 53
click at [627, 393] on button "Surf" at bounding box center [635, 400] width 17 height 17
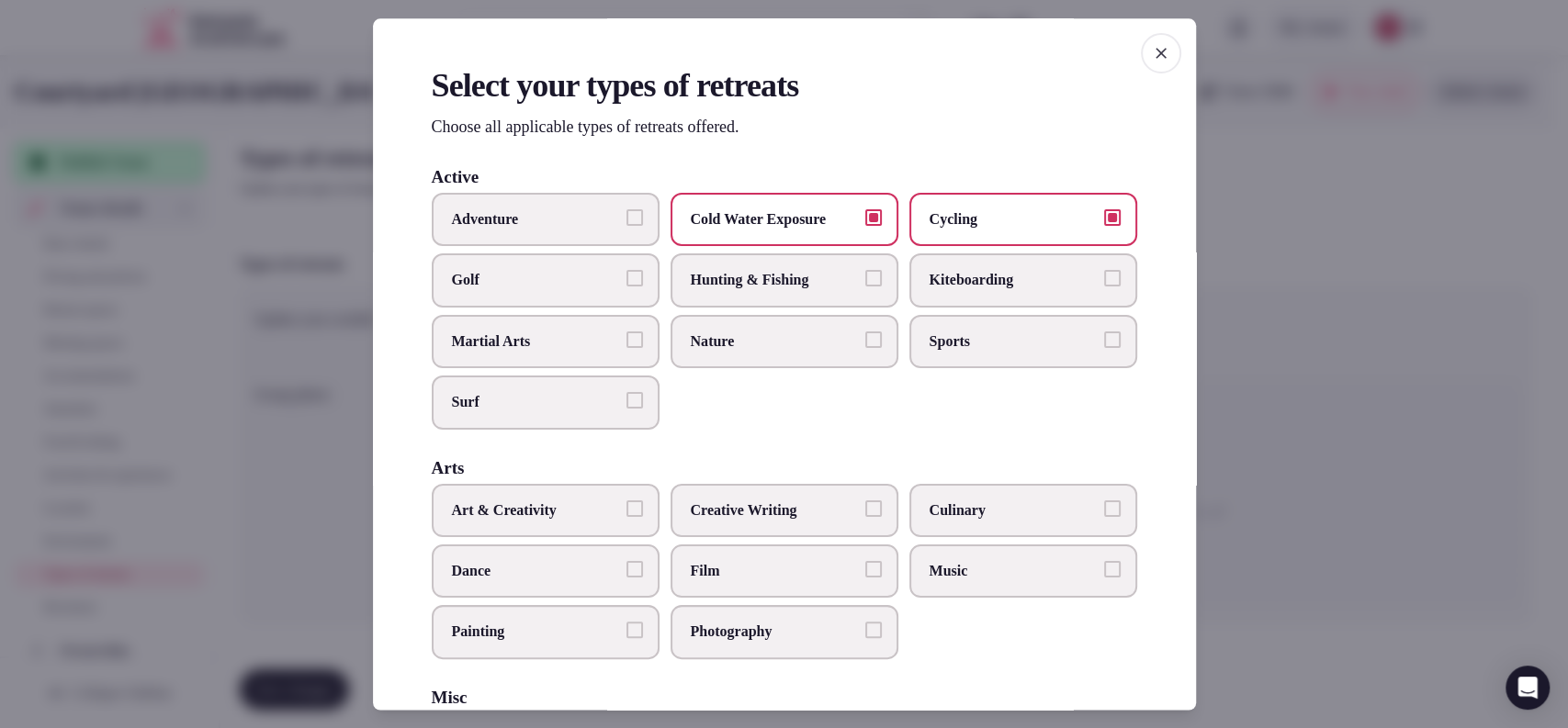
click at [845, 211] on span "Cold Water Exposure" at bounding box center [775, 219] width 169 height 20
click at [865, 211] on button "Cold Water Exposure" at bounding box center [873, 217] width 17 height 17
click at [992, 217] on span "Cycling" at bounding box center [1013, 219] width 169 height 20
click at [1104, 217] on button "Cycling" at bounding box center [1112, 217] width 17 height 17
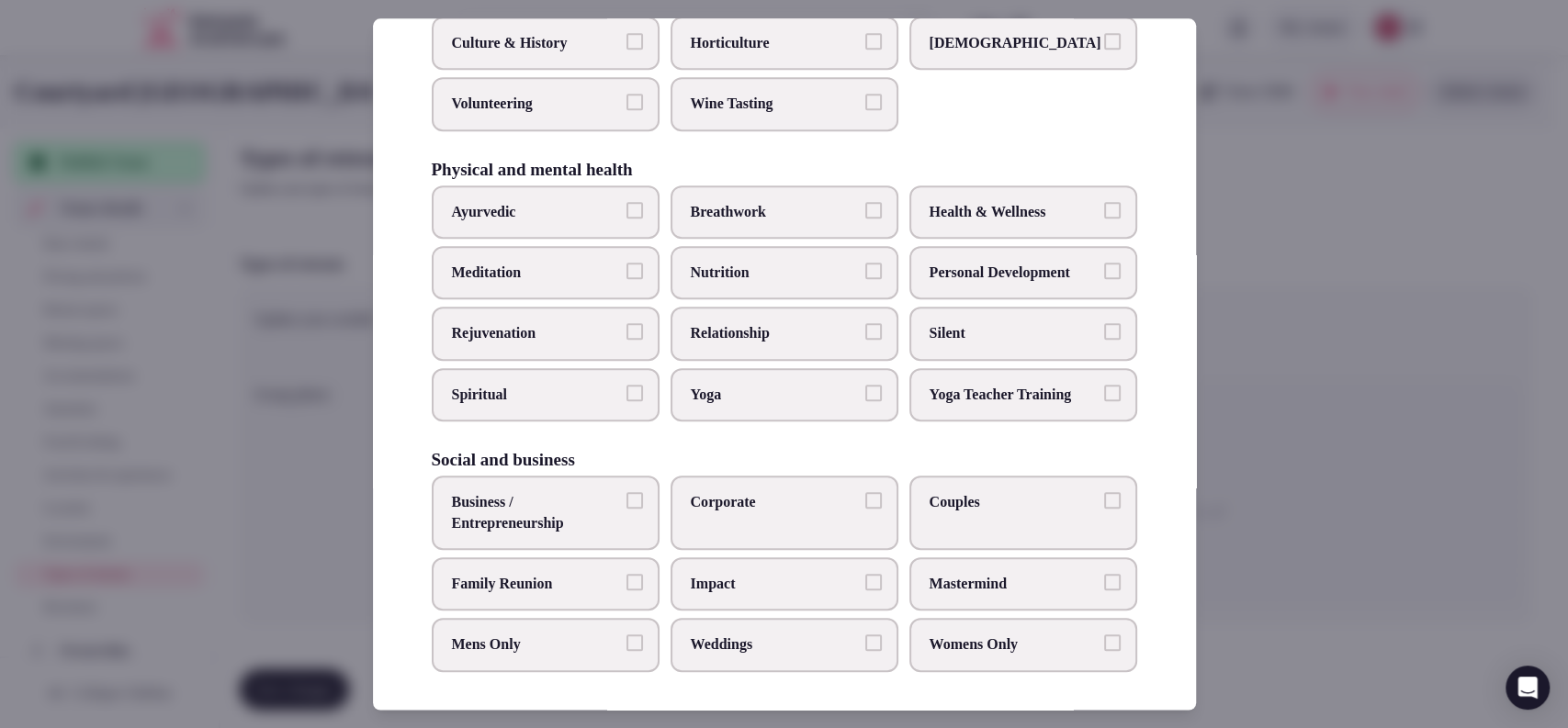
click at [750, 500] on span "Corporate" at bounding box center [775, 502] width 169 height 20
click at [865, 500] on button "Corporate" at bounding box center [873, 500] width 17 height 17
click at [955, 507] on span "Couples" at bounding box center [1013, 502] width 169 height 20
click at [1104, 507] on button "Couples" at bounding box center [1112, 500] width 17 height 17
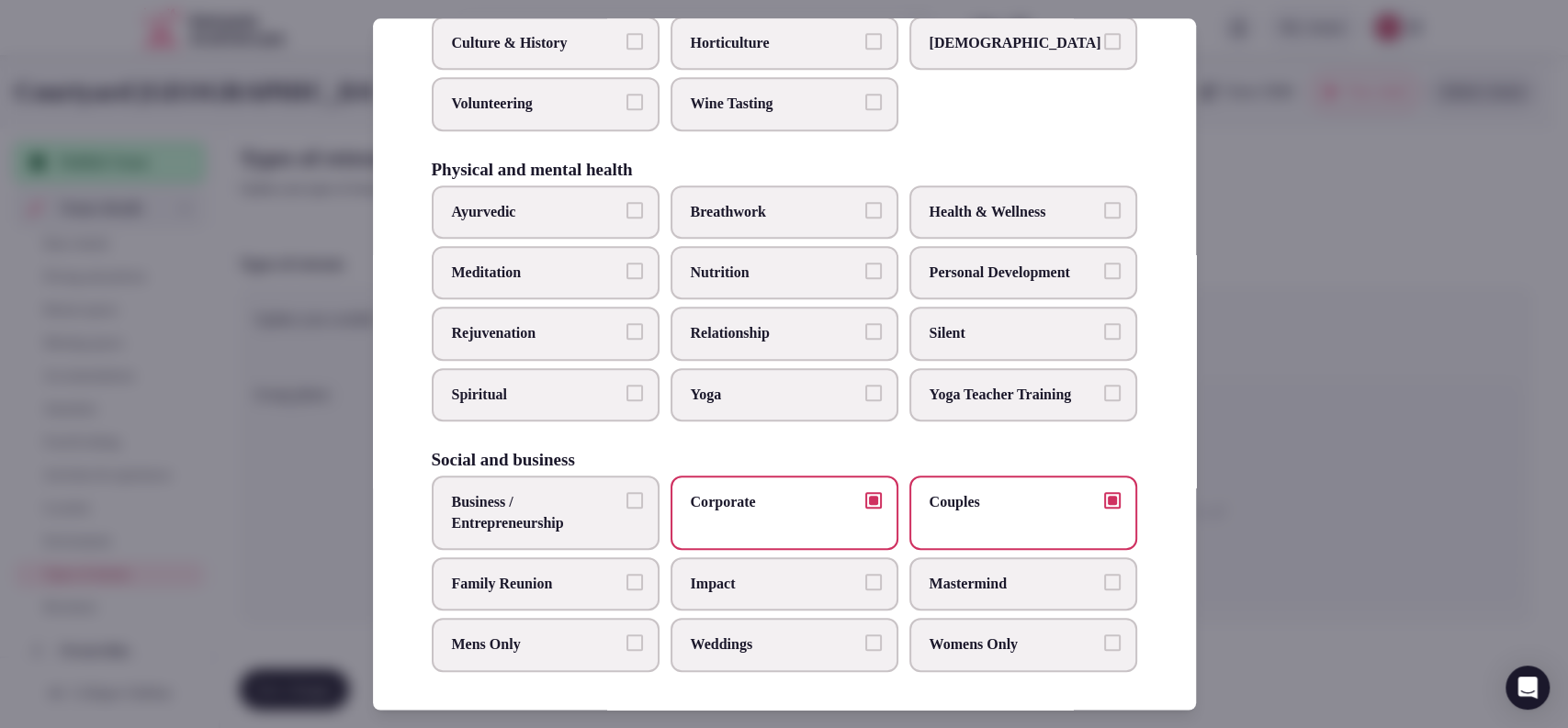
click at [550, 579] on span "Family Reunion" at bounding box center [536, 584] width 169 height 20
click at [627, 579] on button "Family Reunion" at bounding box center [635, 582] width 17 height 17
click at [584, 517] on span "Business / Entrepreneurship" at bounding box center [536, 513] width 169 height 41
click at [627, 509] on button "Business / Entrepreneurship" at bounding box center [635, 500] width 17 height 17
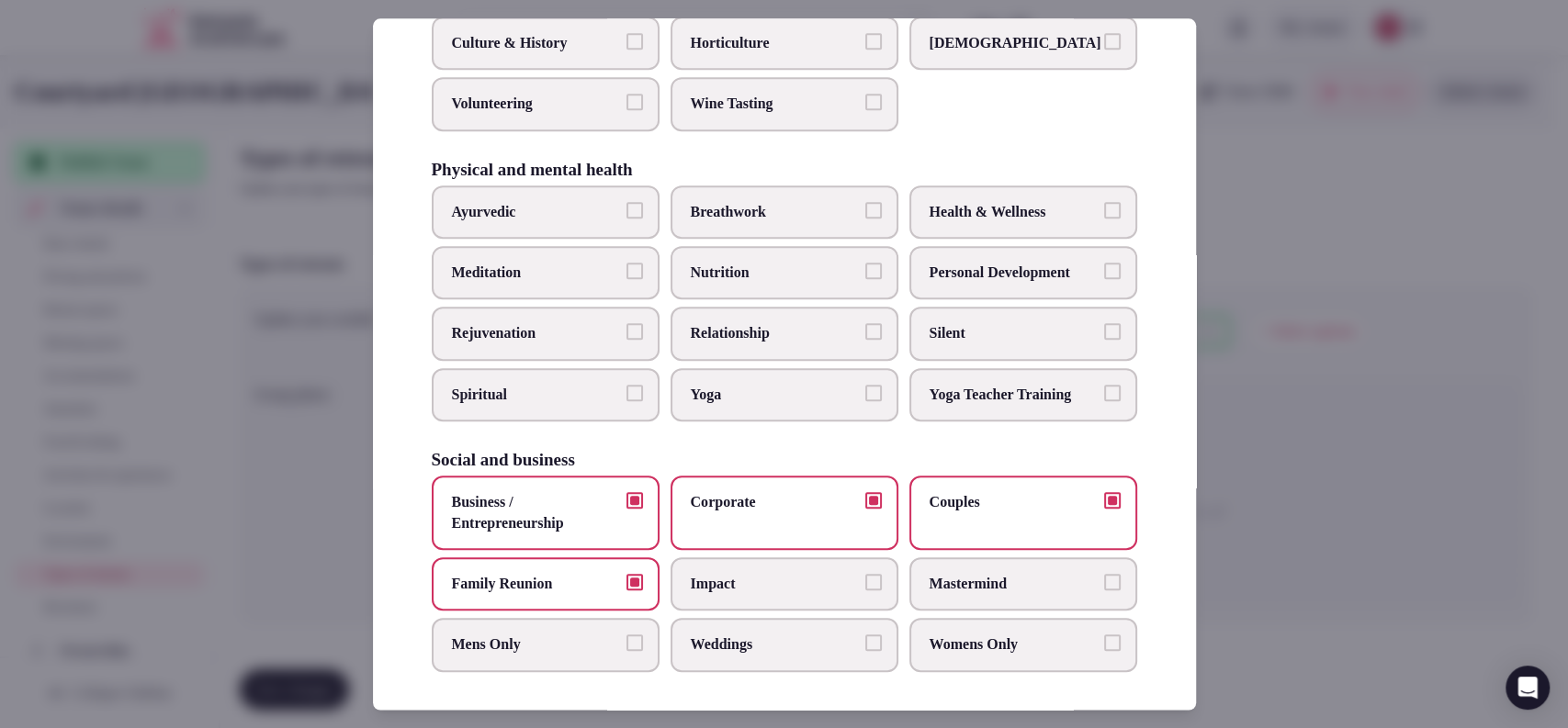
click at [708, 635] on span "Weddings" at bounding box center [775, 645] width 169 height 20
click at [865, 635] on button "Weddings" at bounding box center [873, 643] width 17 height 17
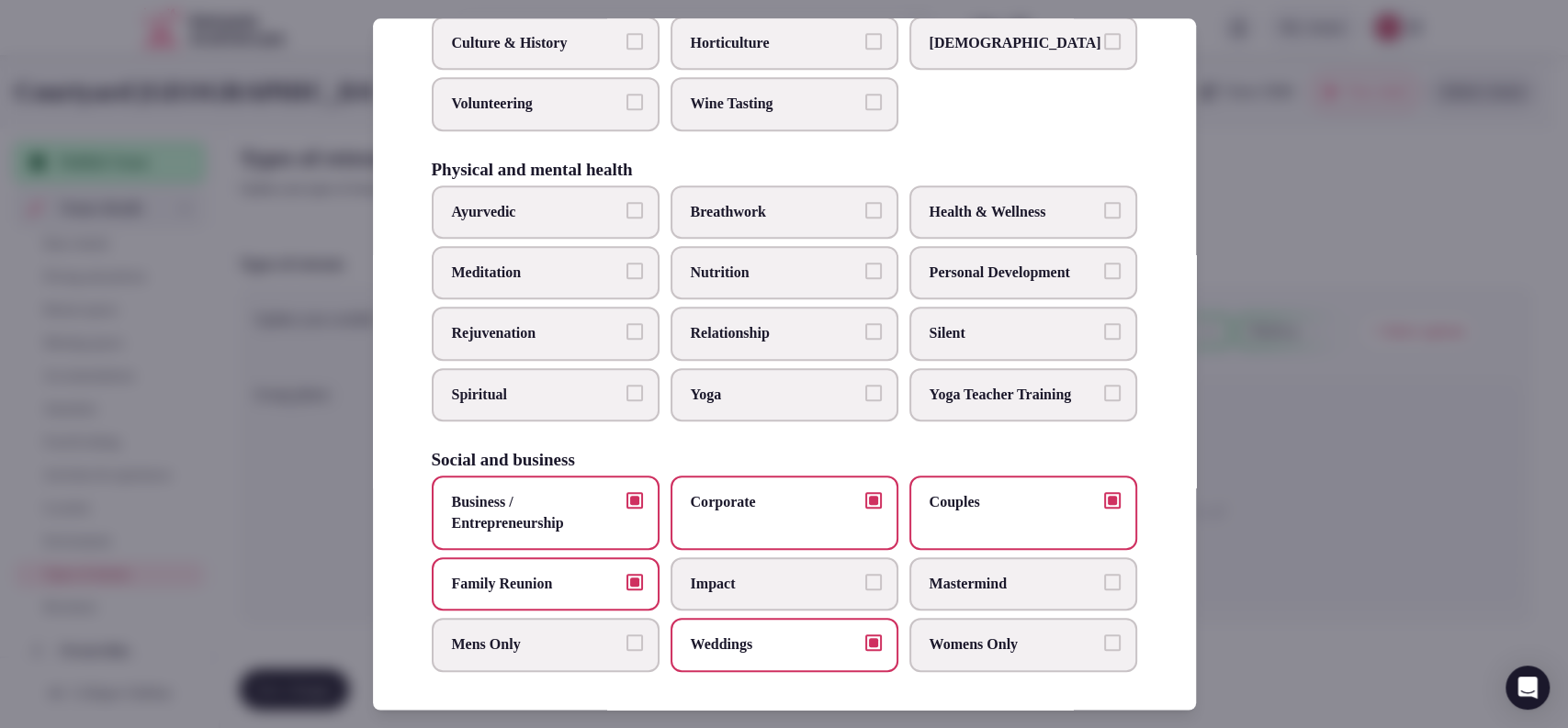
click at [1264, 366] on div at bounding box center [784, 364] width 1568 height 728
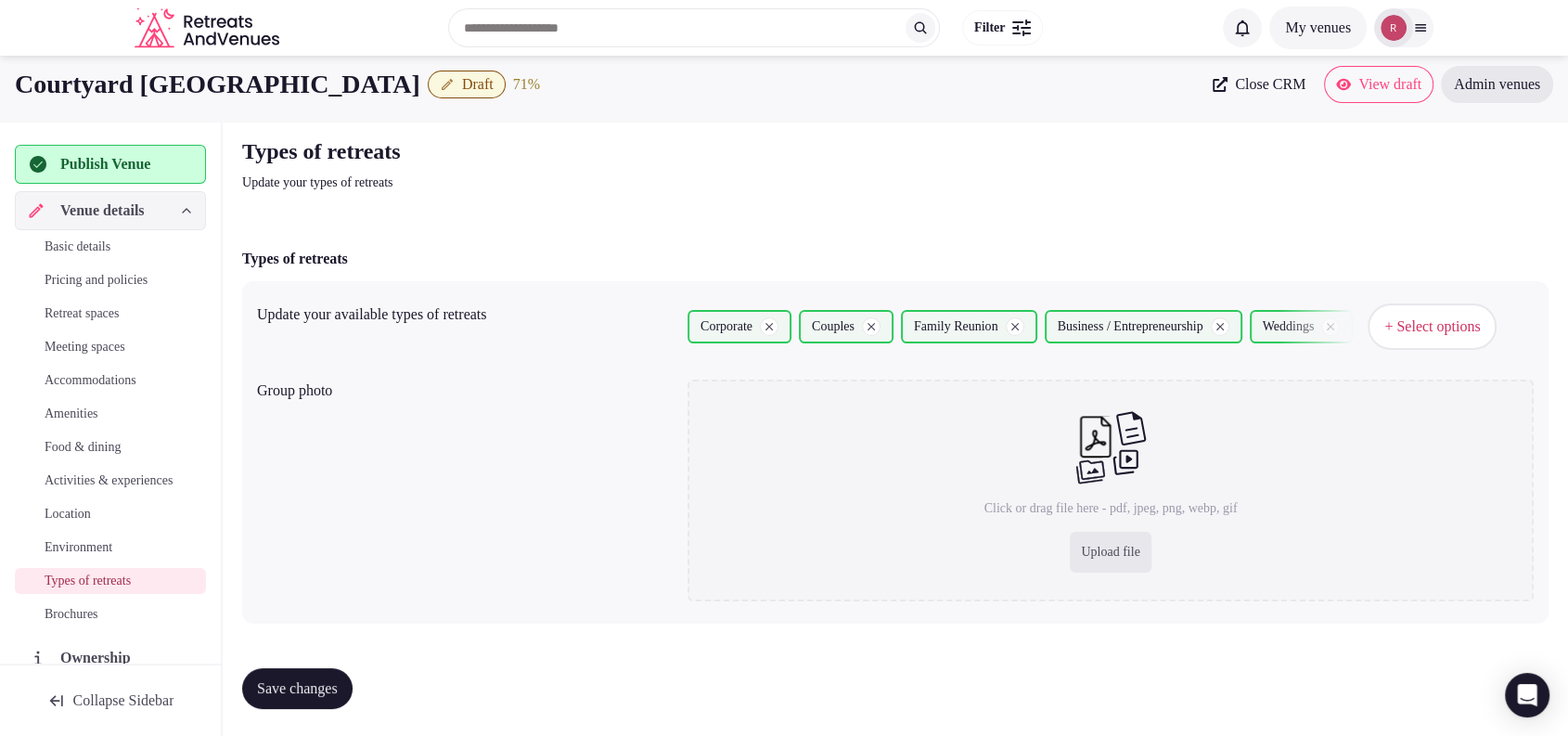
scroll to position [11, 0]
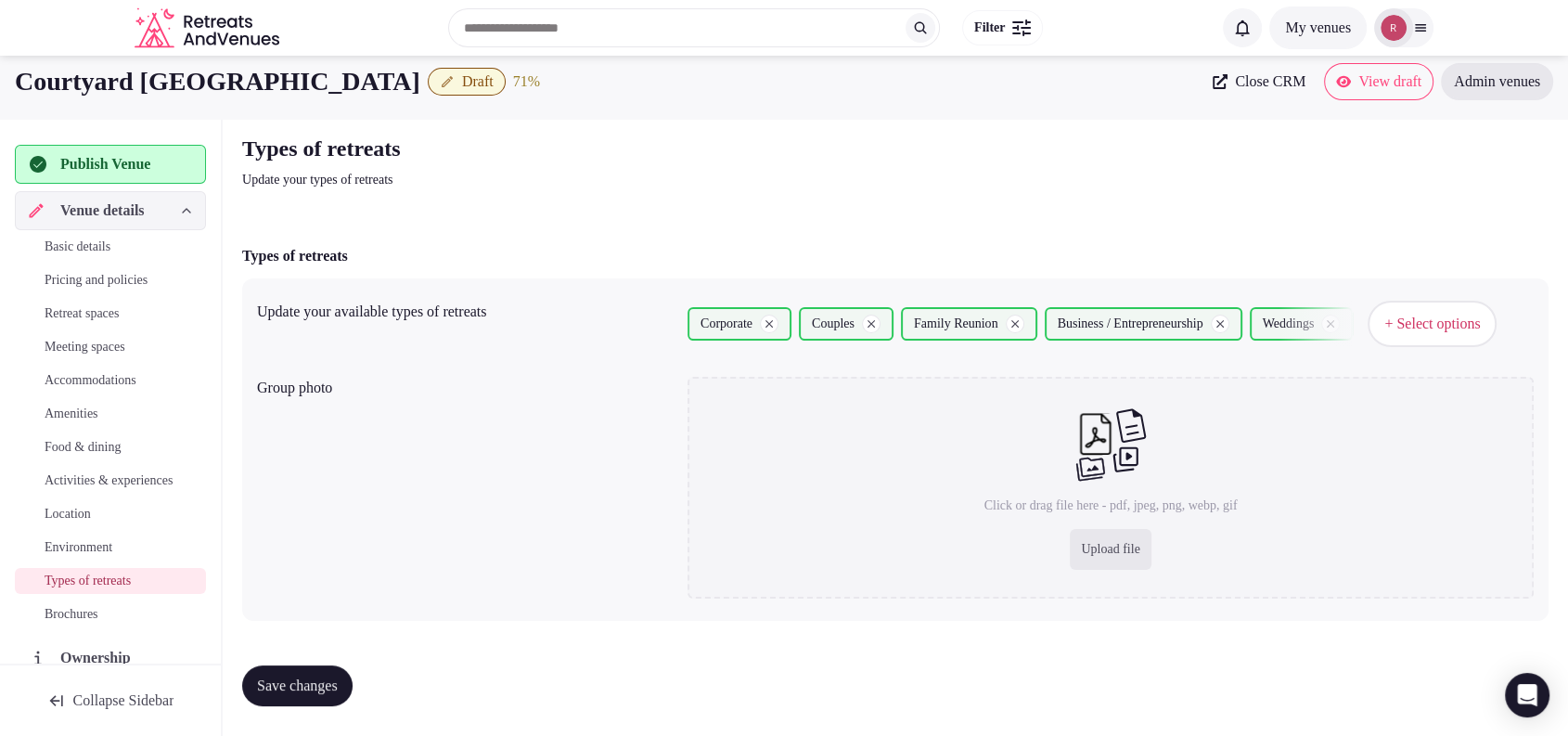
click at [304, 680] on span "Save changes" at bounding box center [297, 686] width 81 height 19
click at [106, 166] on span "Publish Venue" at bounding box center [106, 165] width 90 height 22
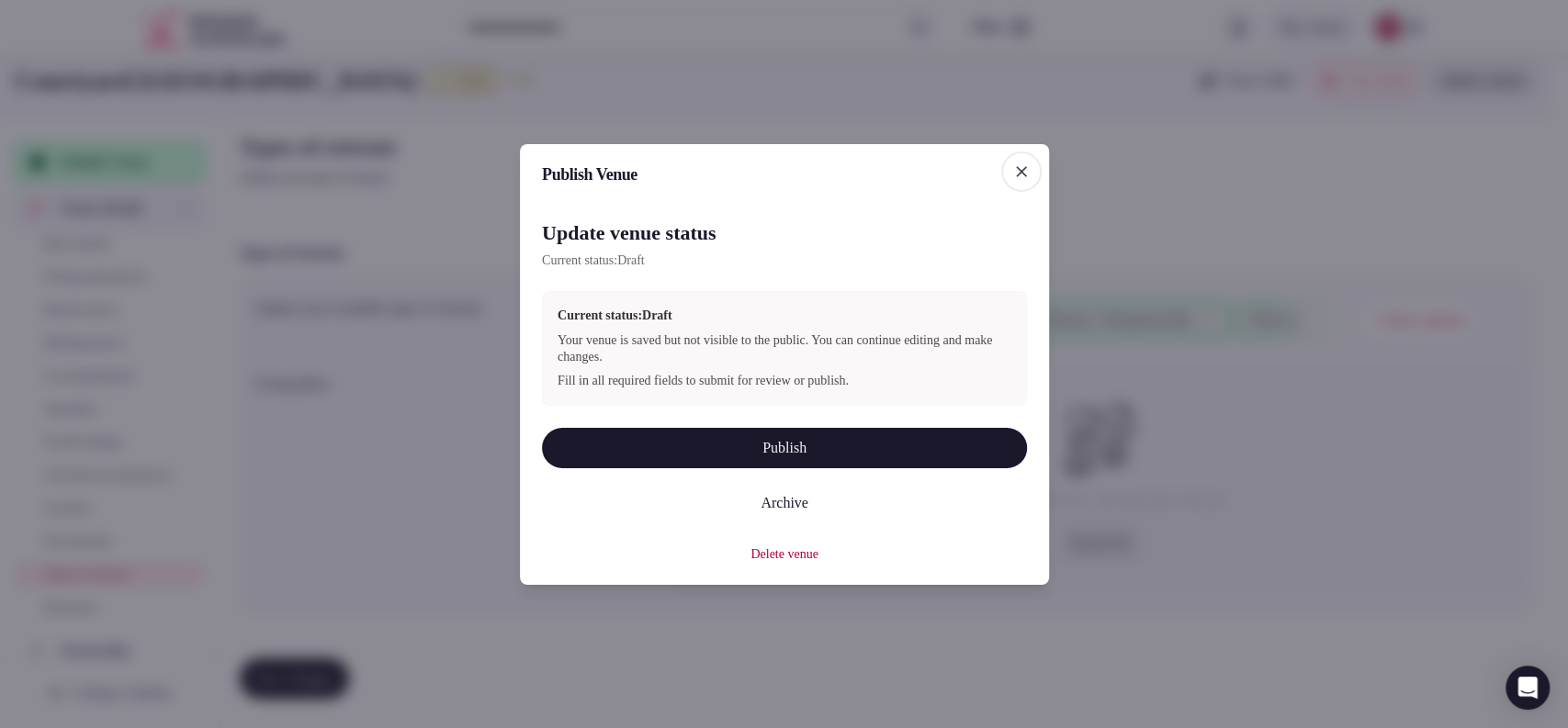
click at [687, 430] on button "Publish" at bounding box center [784, 447] width 485 height 40
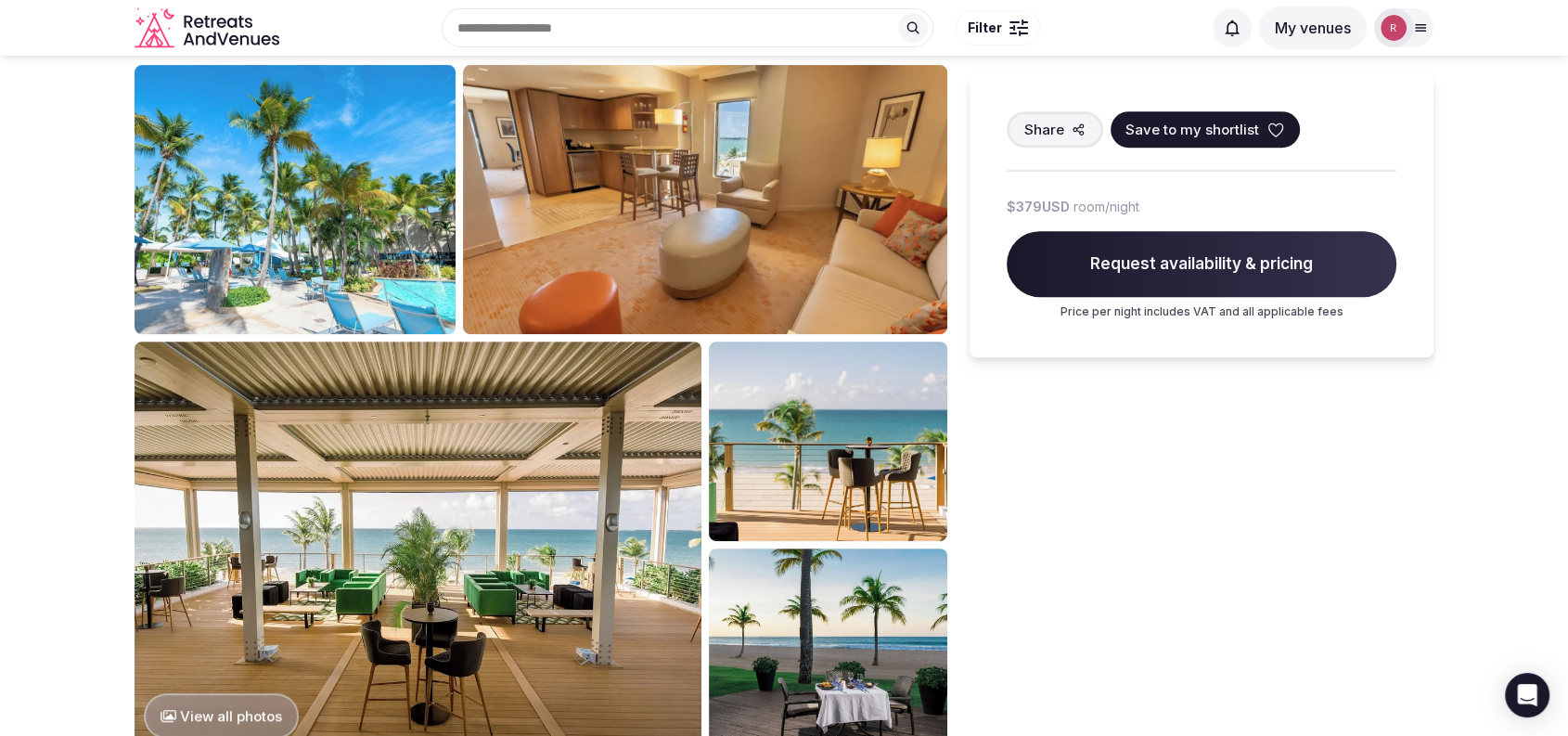
scroll to position [779, 0]
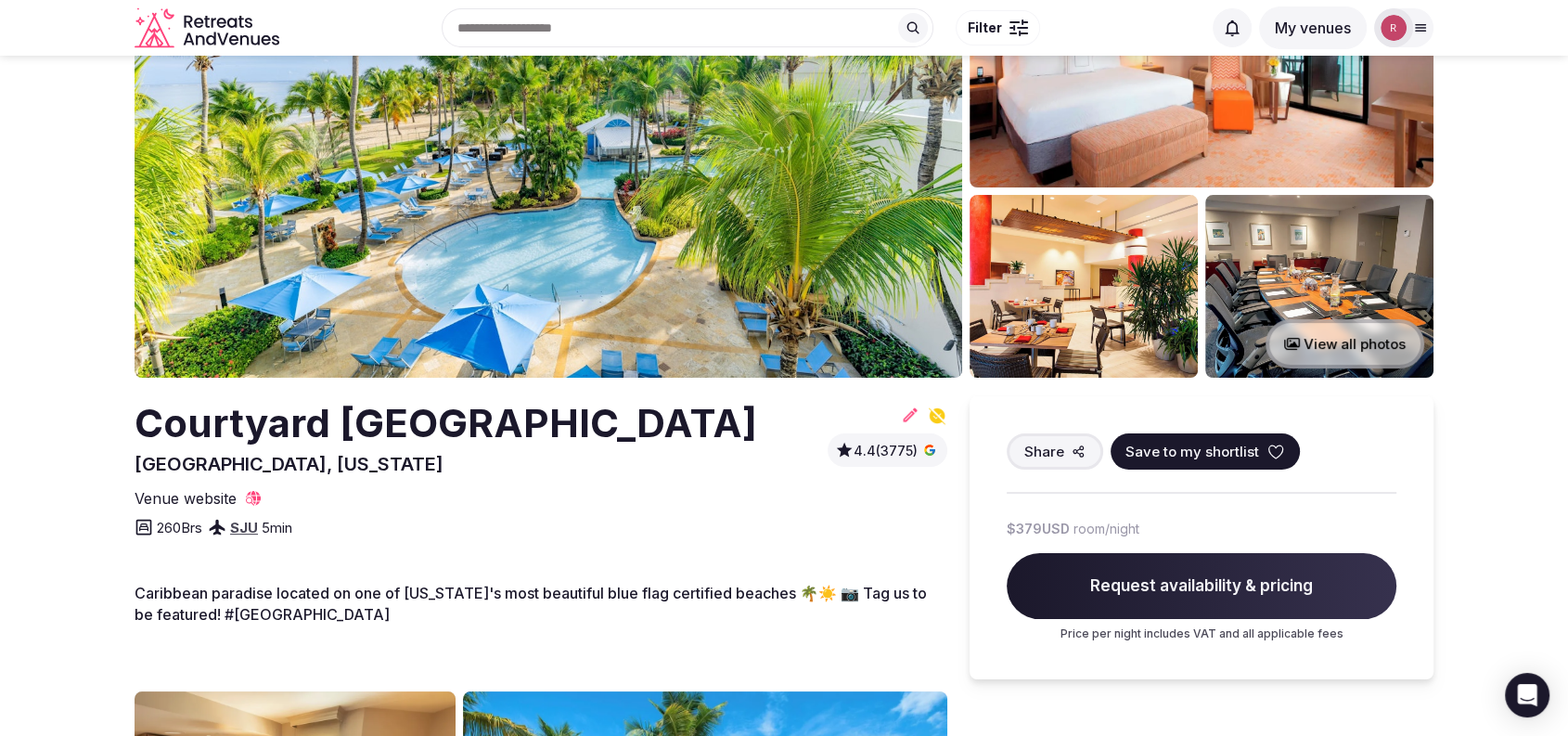
scroll to position [45, 0]
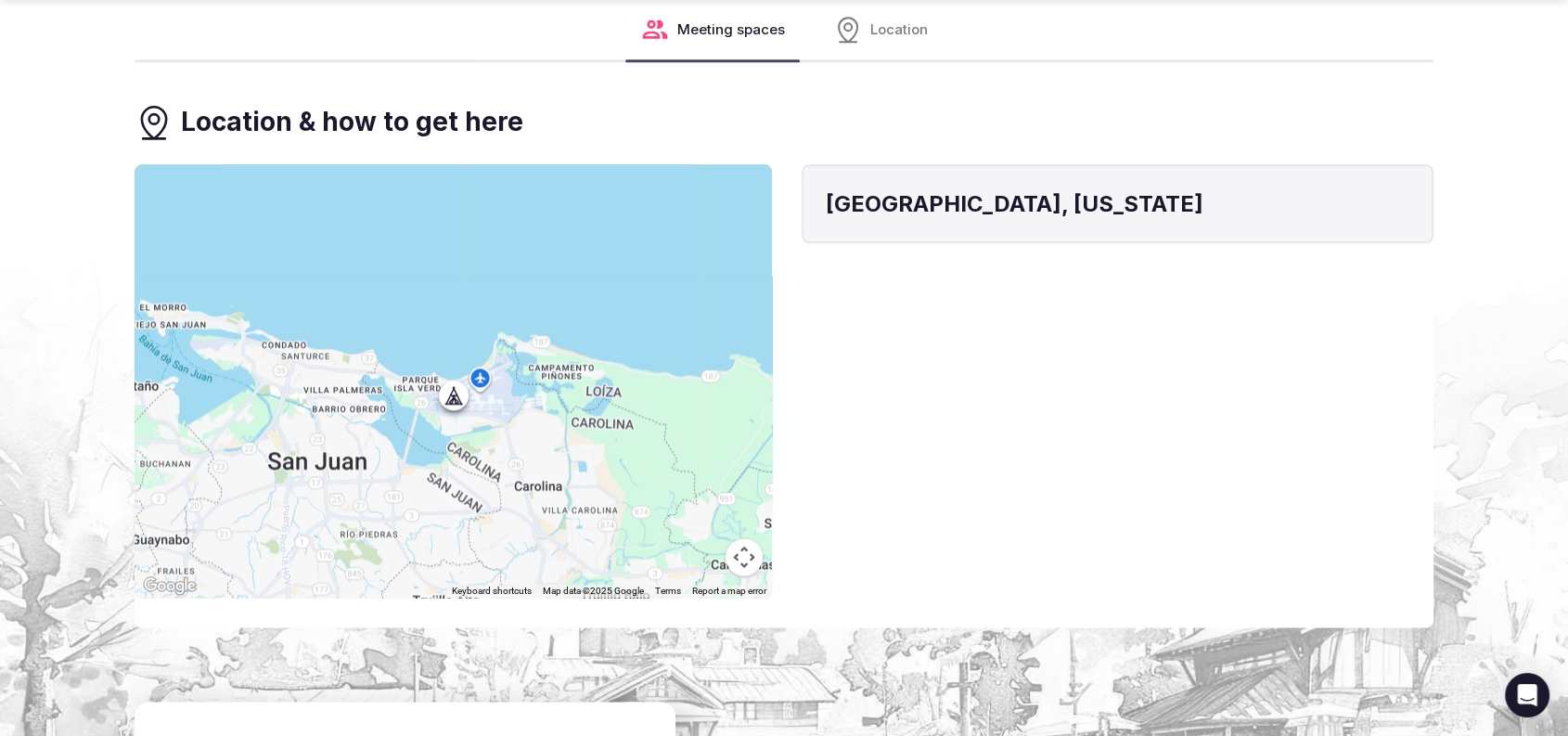
scroll to position [2576, 0]
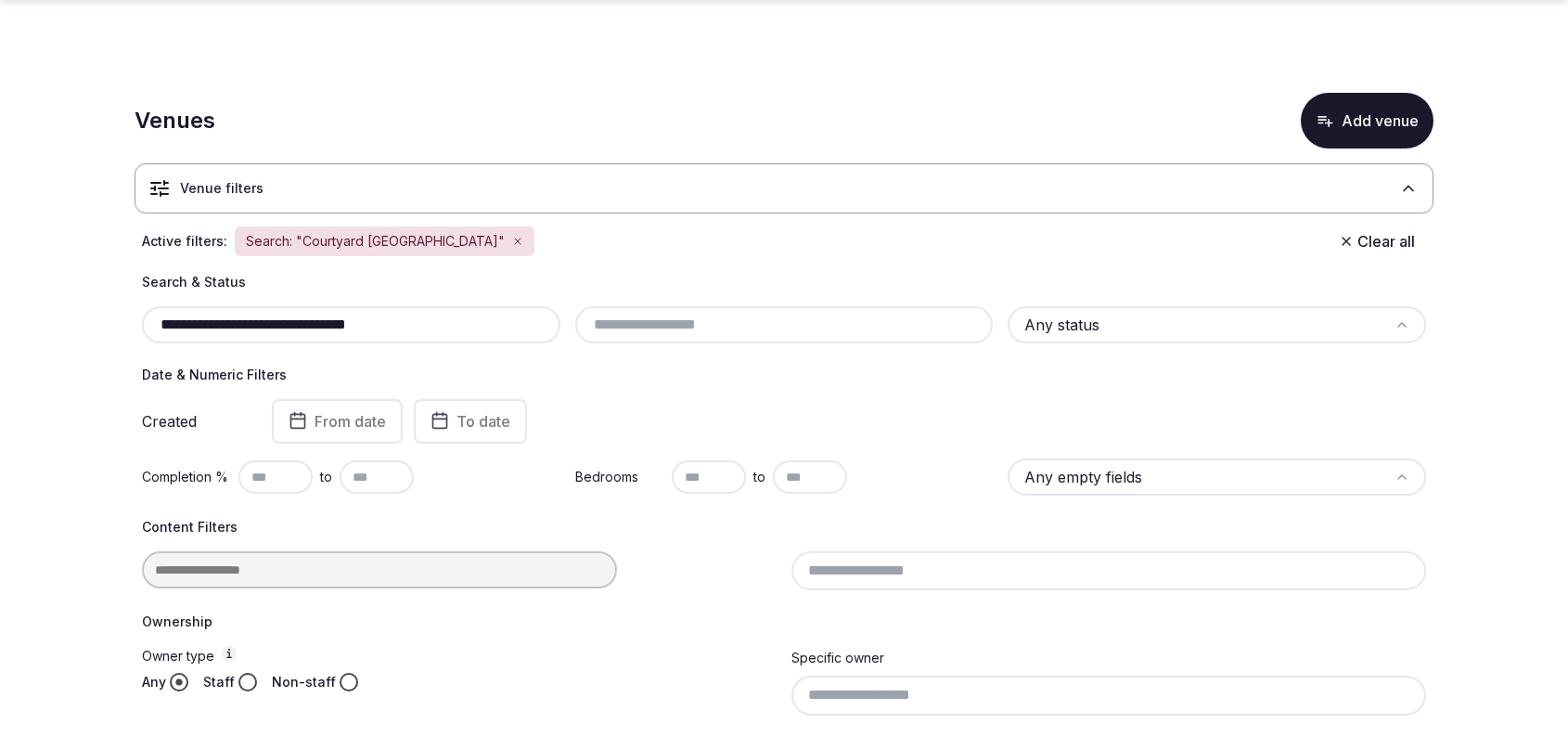
scroll to position [434, 0]
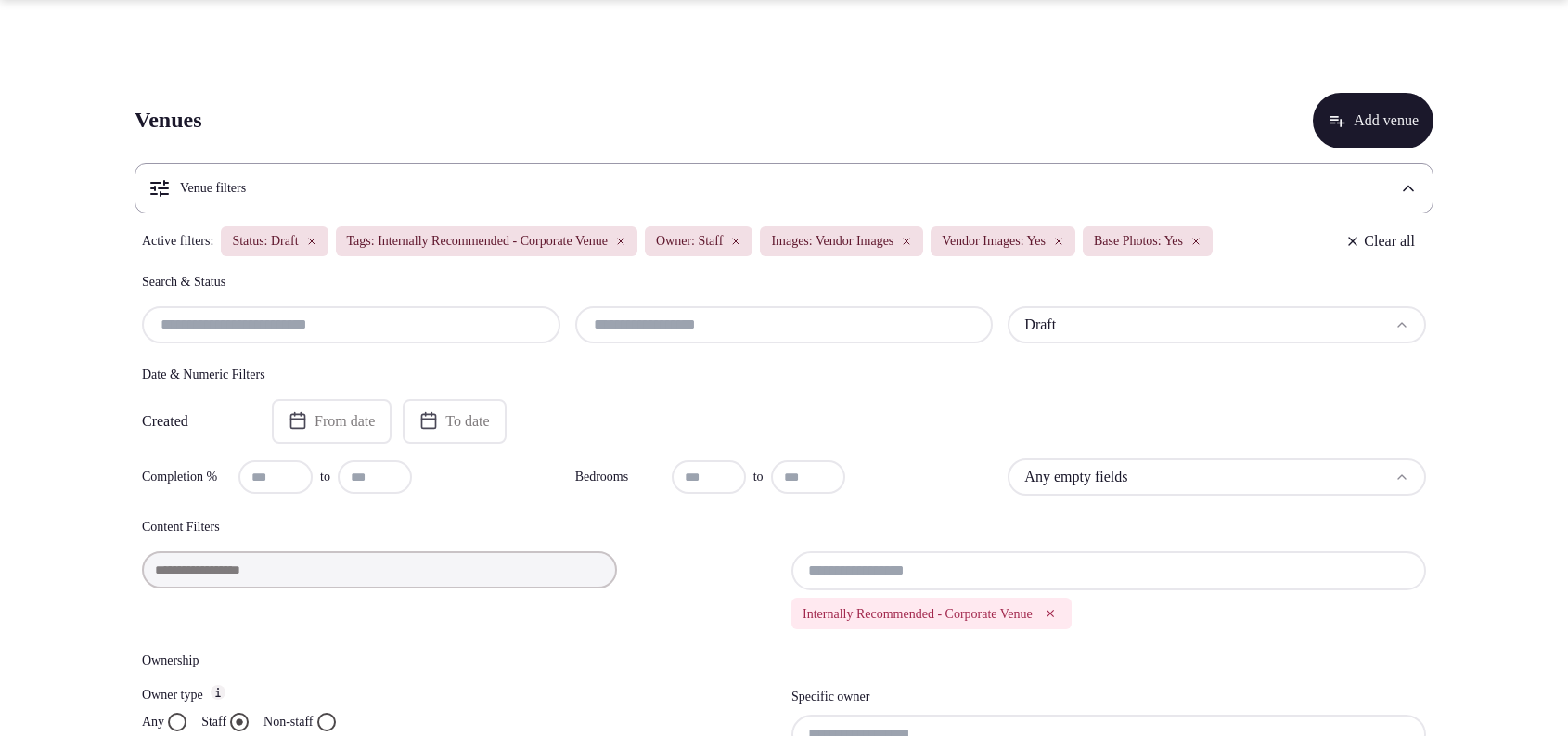
scroll to position [1932, 0]
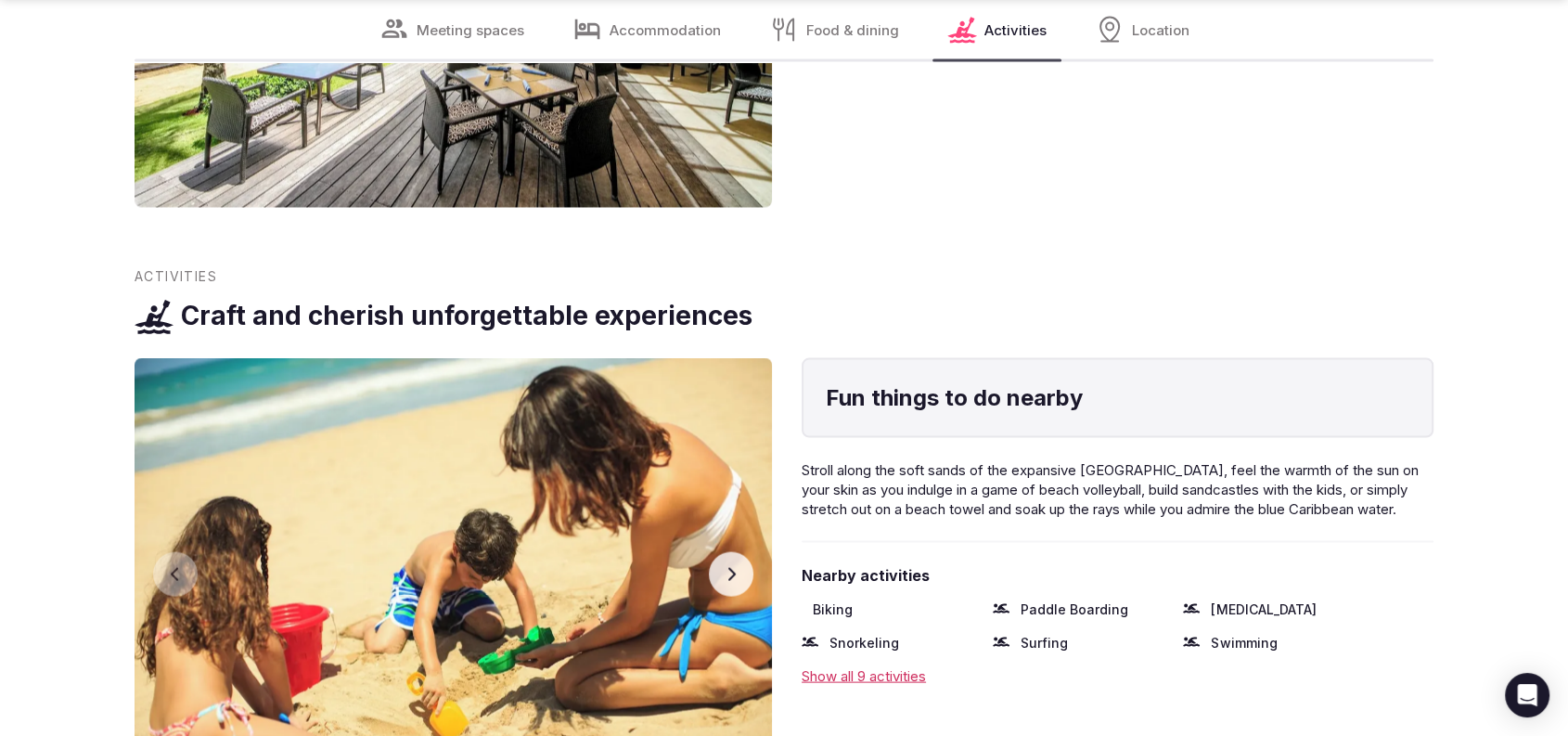
scroll to position [3885, 0]
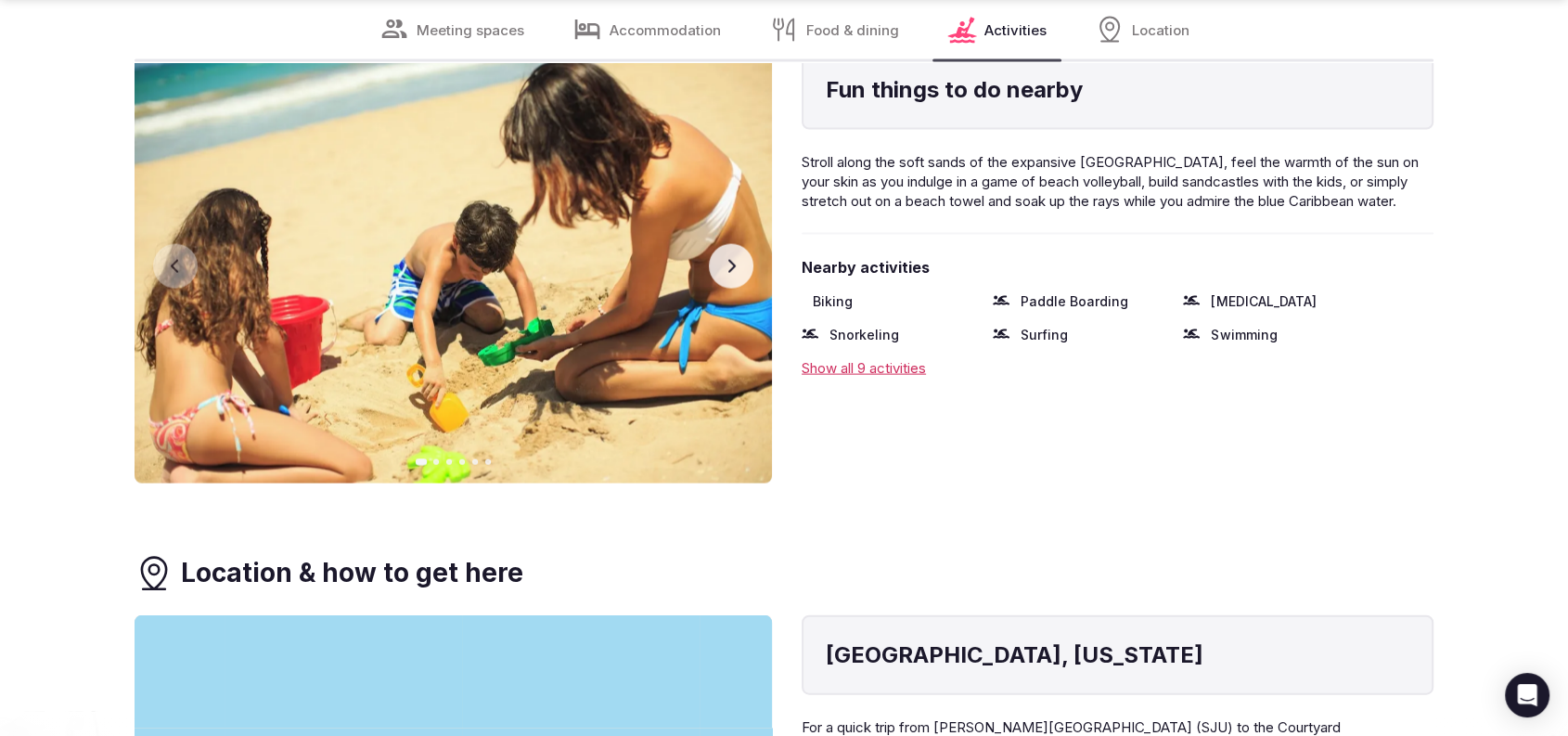
click at [763, 271] on img at bounding box center [453, 266] width 637 height 434
click at [740, 273] on button "Next slide" at bounding box center [731, 266] width 45 height 45
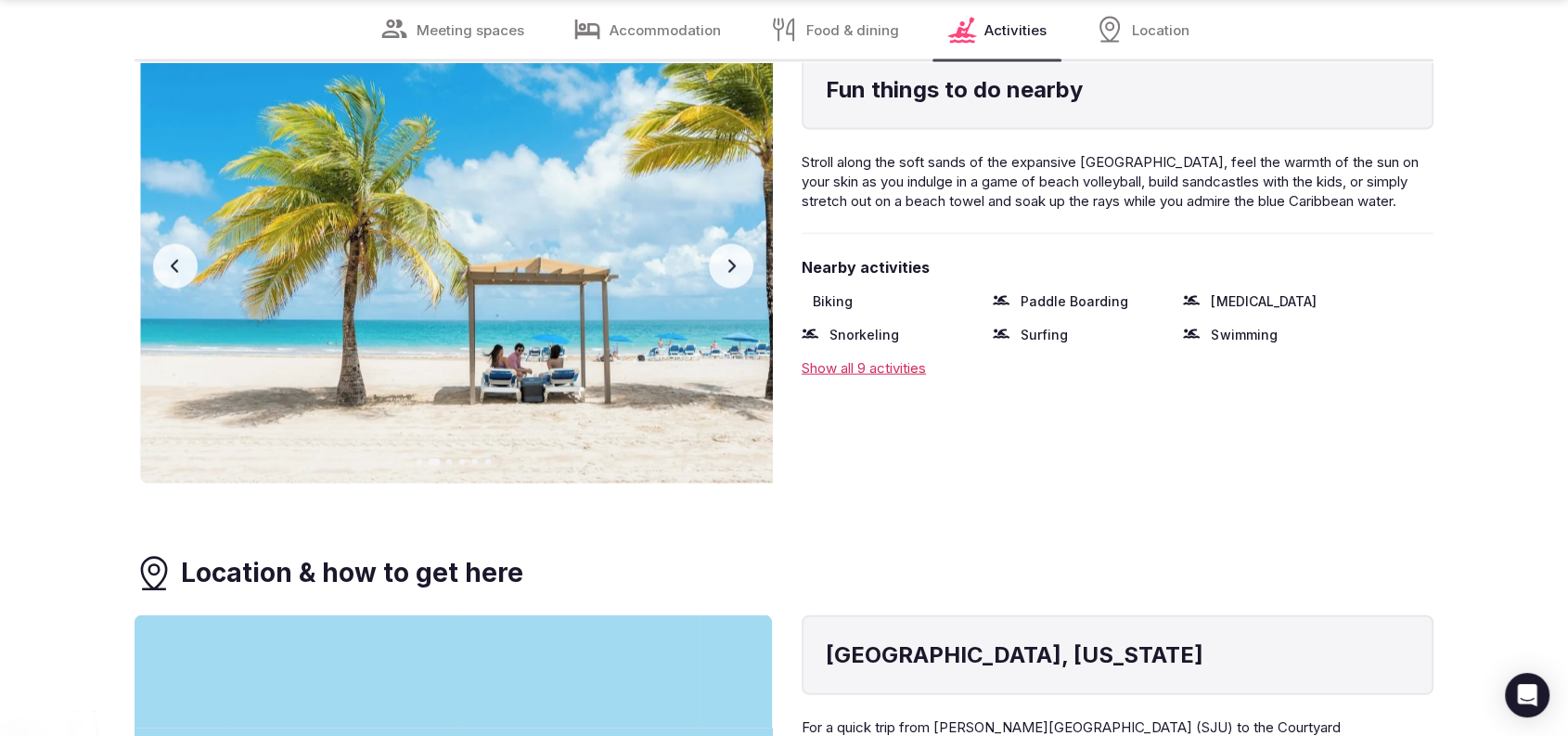
click at [735, 278] on button "Next slide" at bounding box center [731, 266] width 45 height 45
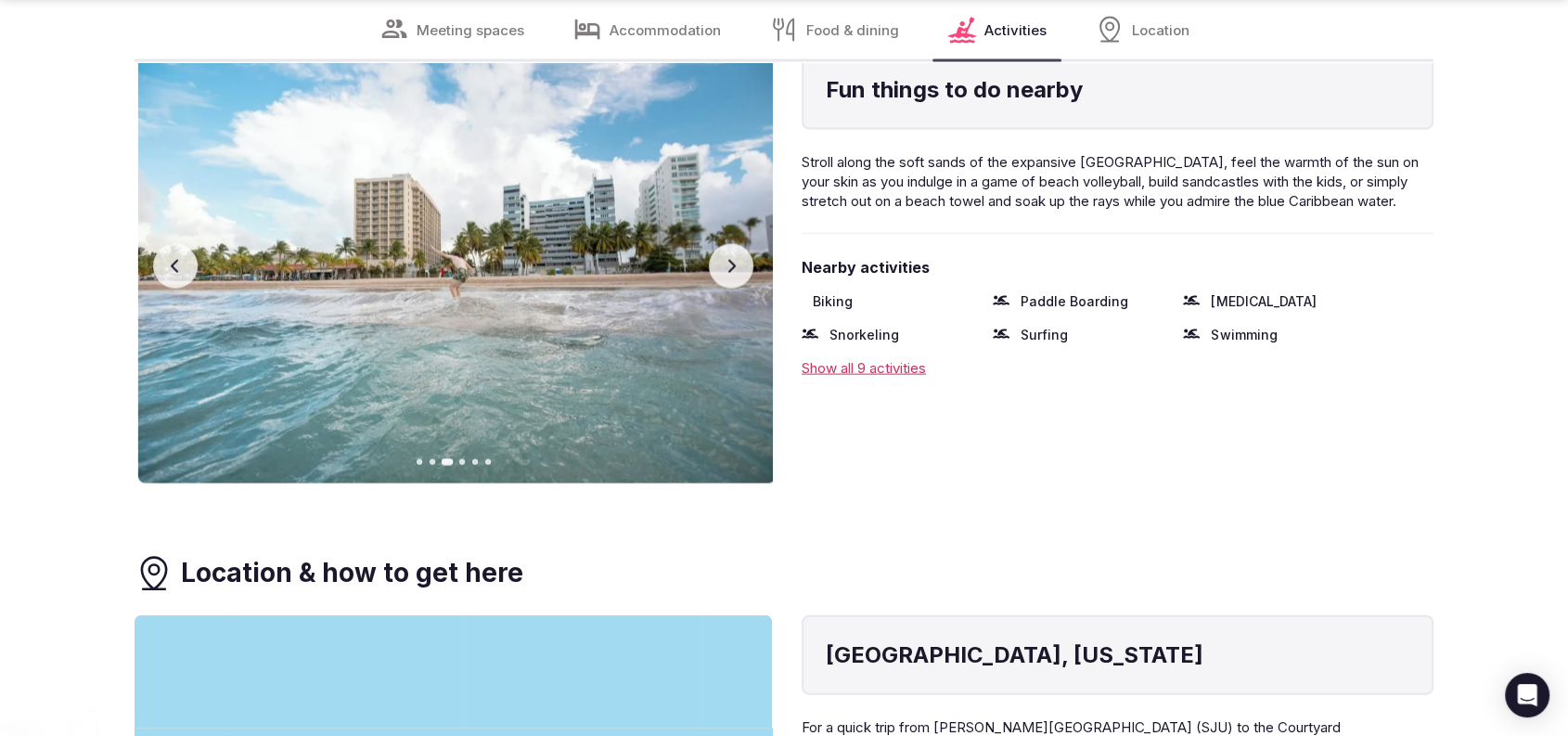
click at [734, 280] on button "Next slide" at bounding box center [731, 266] width 45 height 45
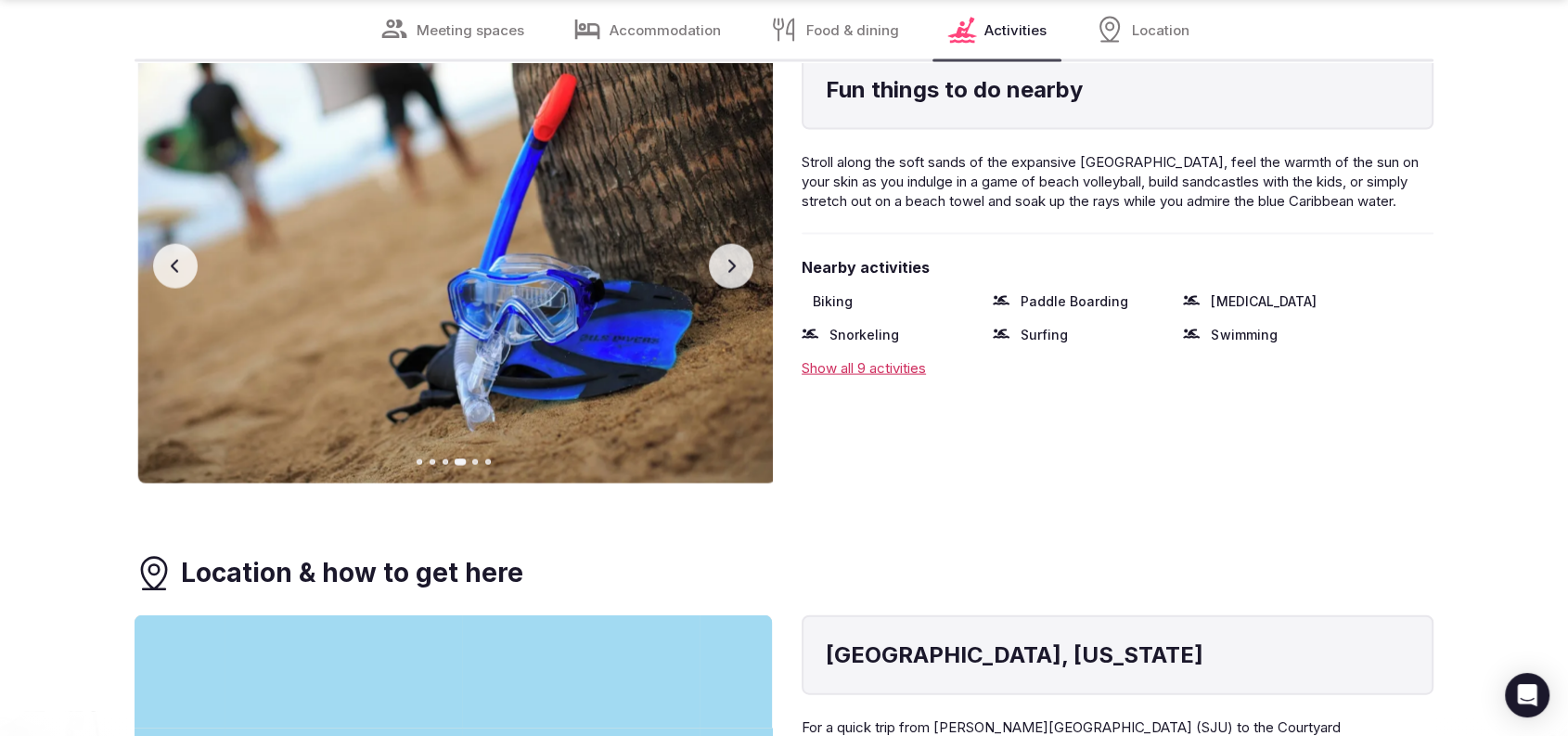
click at [734, 280] on button "Next slide" at bounding box center [731, 266] width 45 height 45
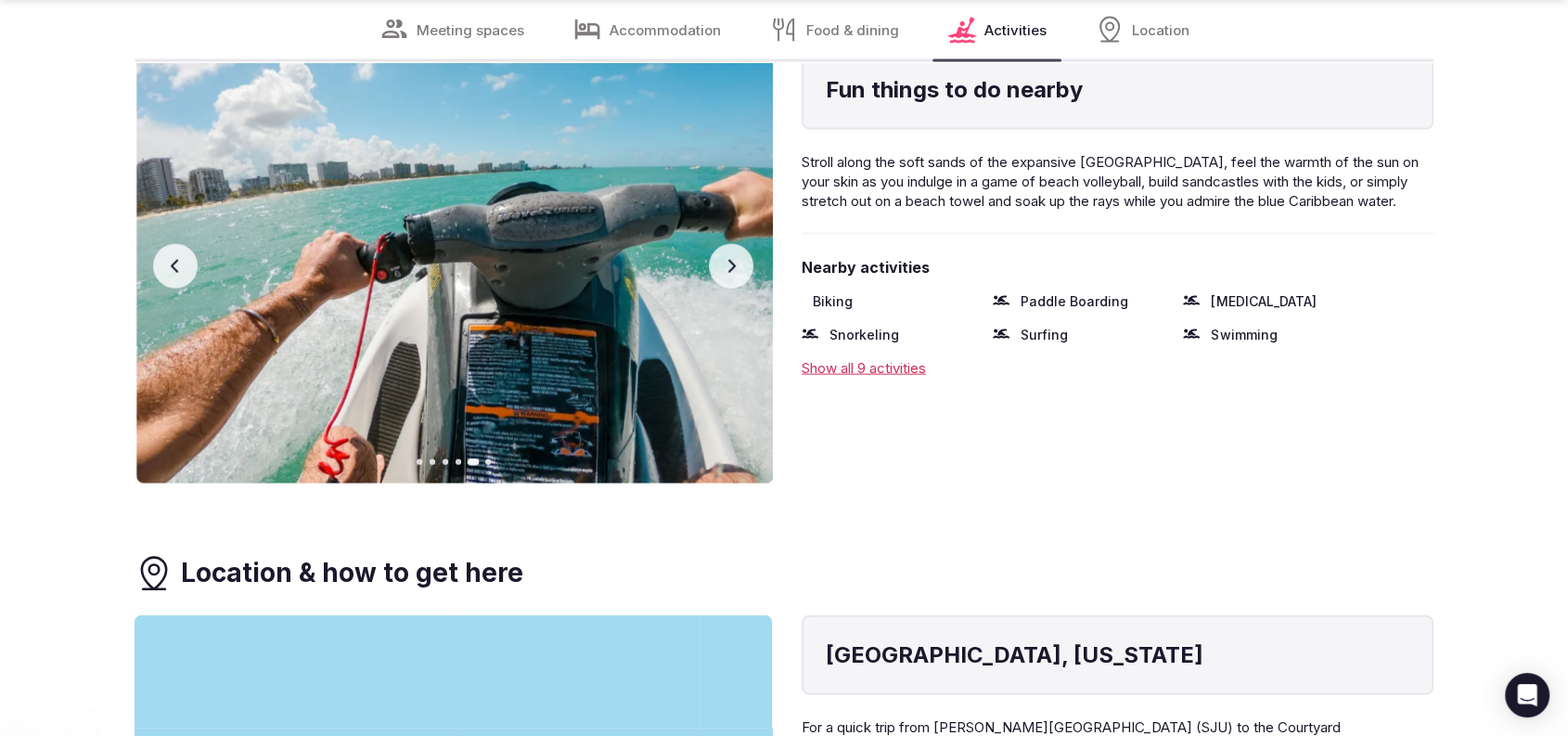
click at [732, 283] on button "Next slide" at bounding box center [731, 266] width 45 height 45
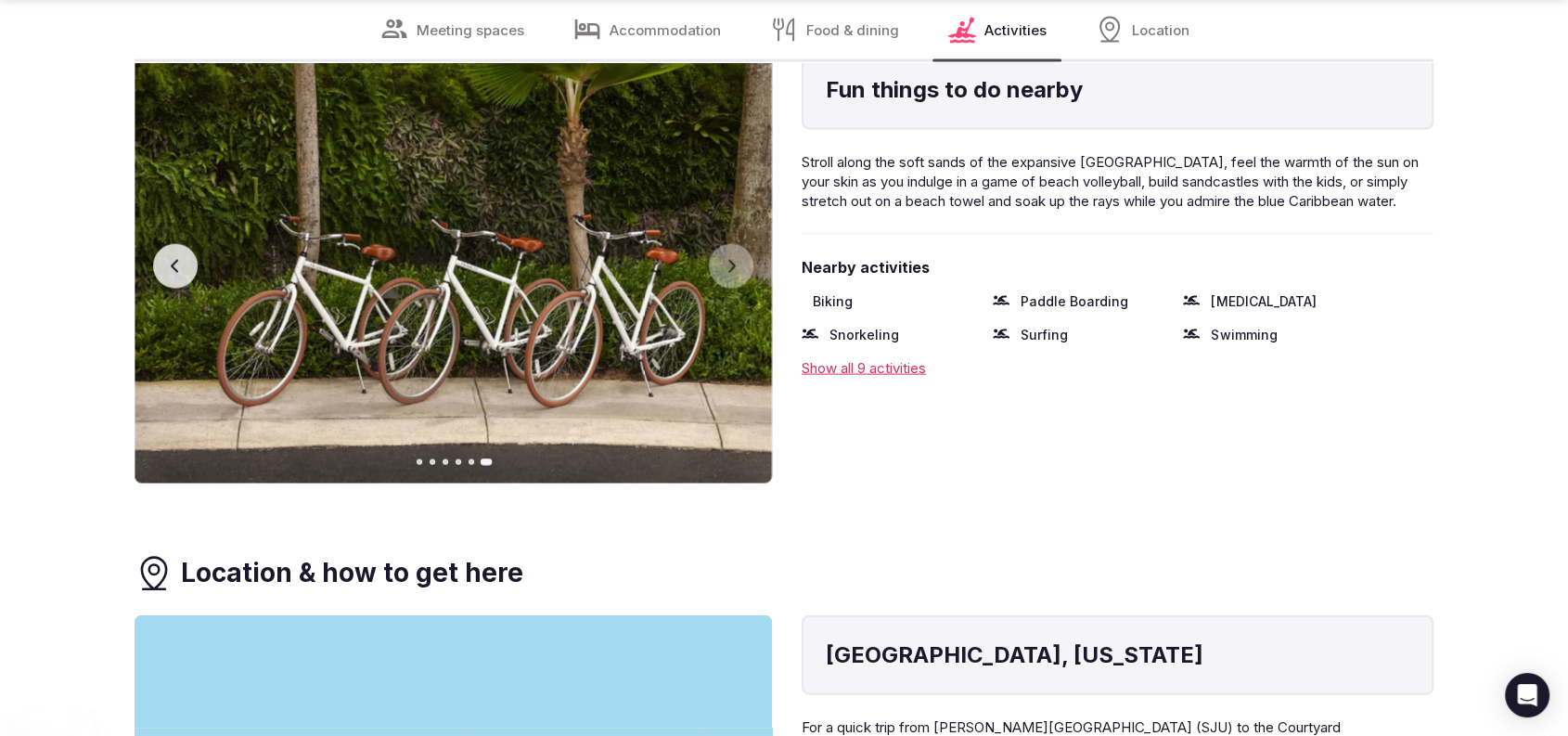
click at [168, 265] on icon "button" at bounding box center [174, 266] width 15 height 15
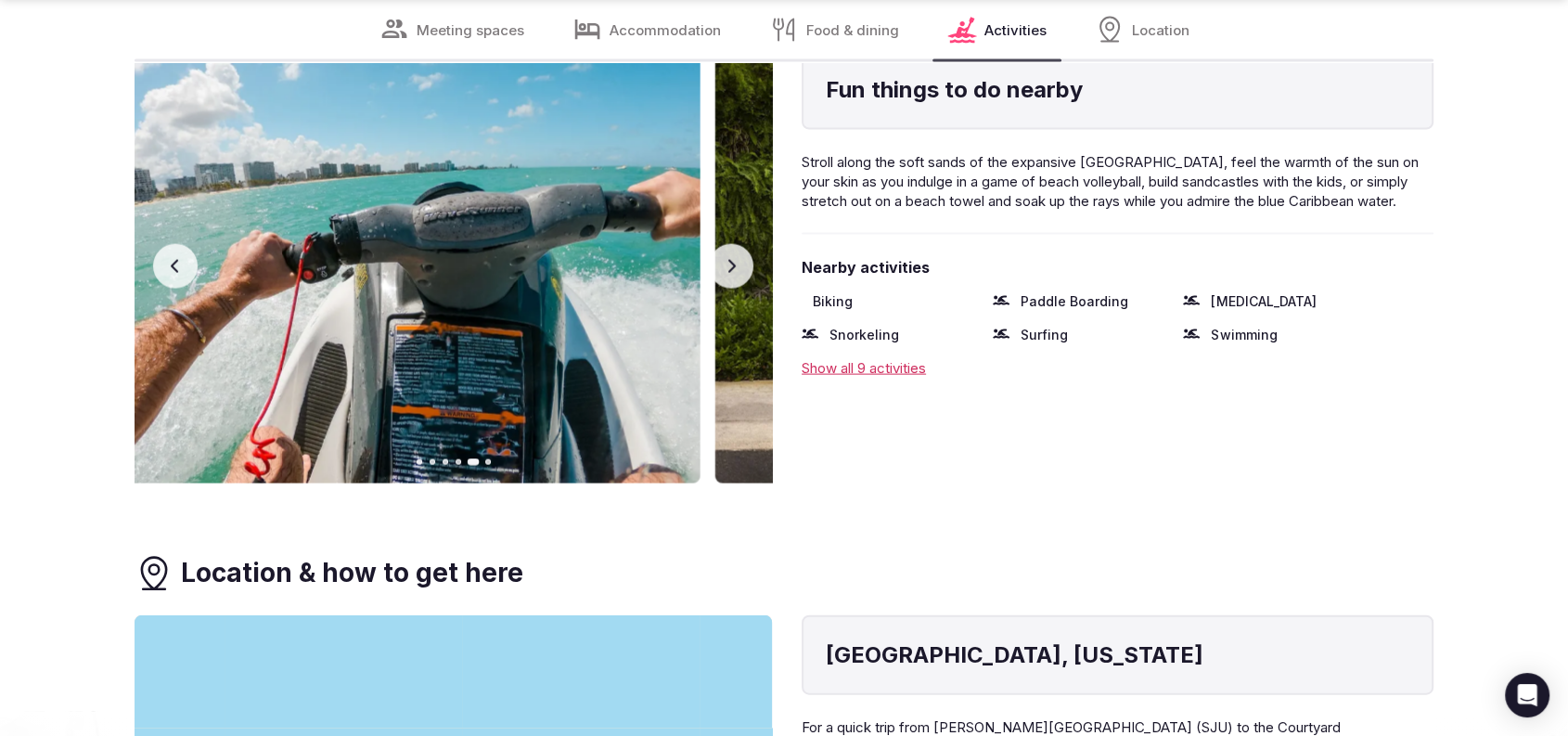
click at [168, 265] on icon "button" at bounding box center [174, 266] width 15 height 15
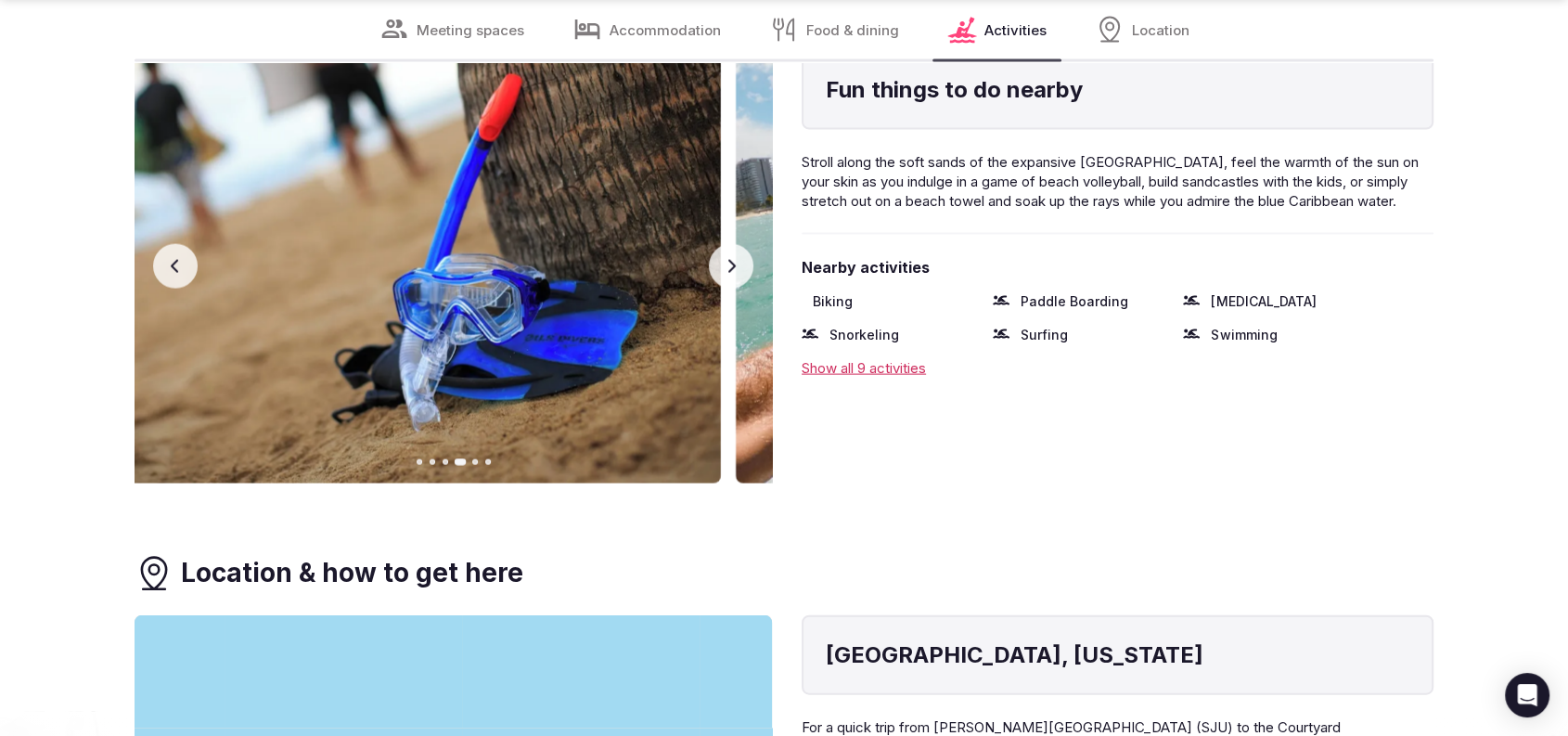
click at [168, 265] on icon "button" at bounding box center [174, 266] width 15 height 15
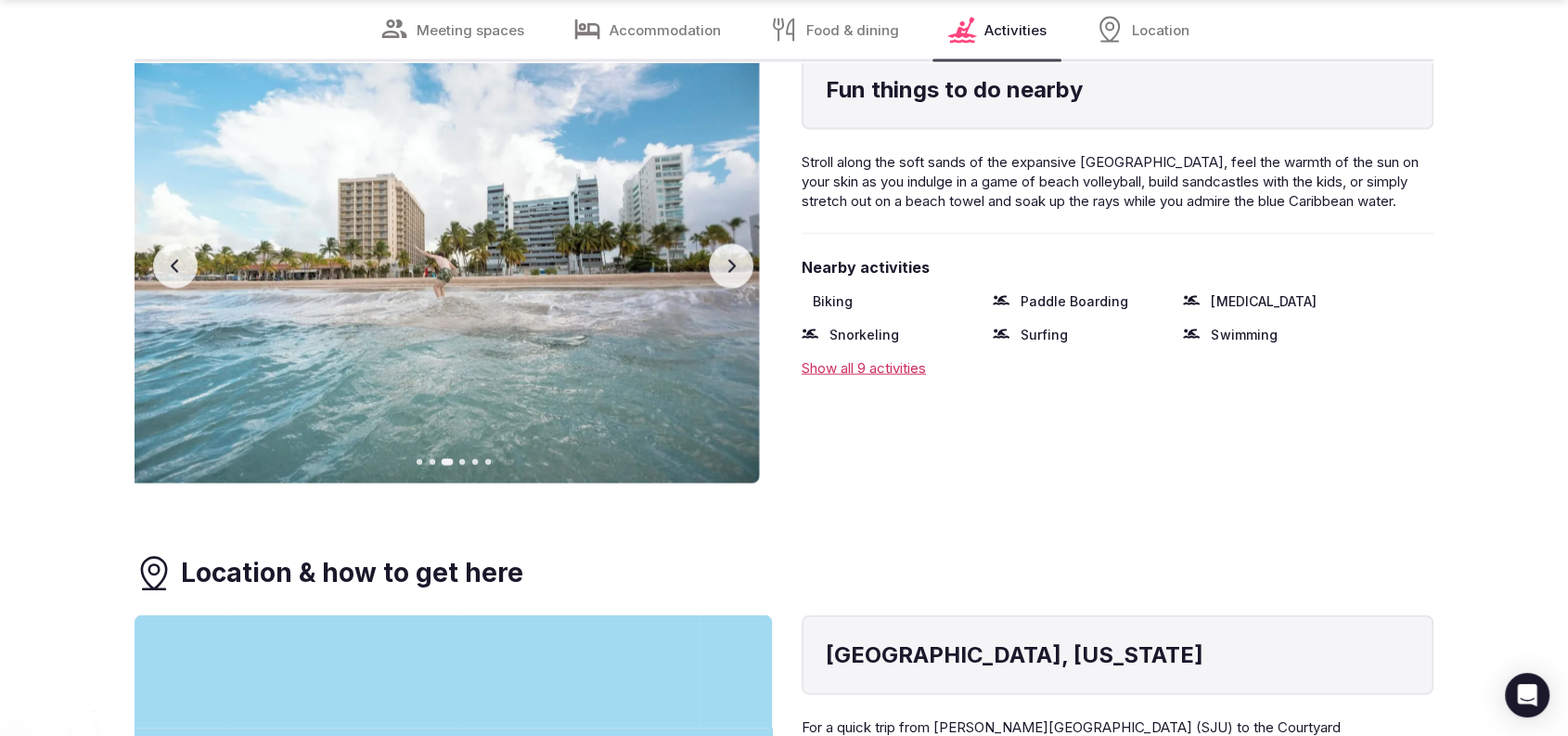
click at [168, 265] on icon "button" at bounding box center [174, 266] width 15 height 15
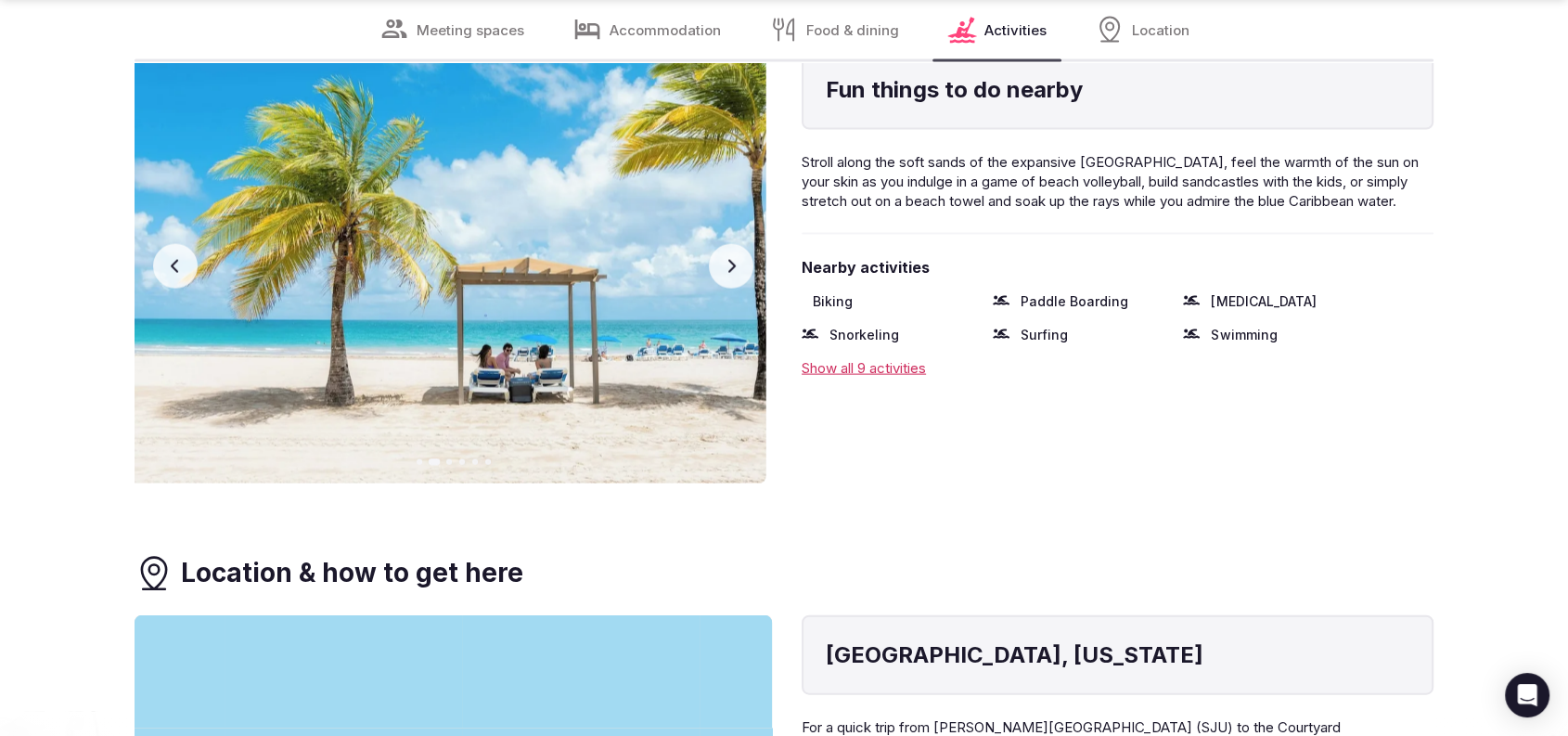
click at [168, 265] on icon "button" at bounding box center [174, 266] width 15 height 15
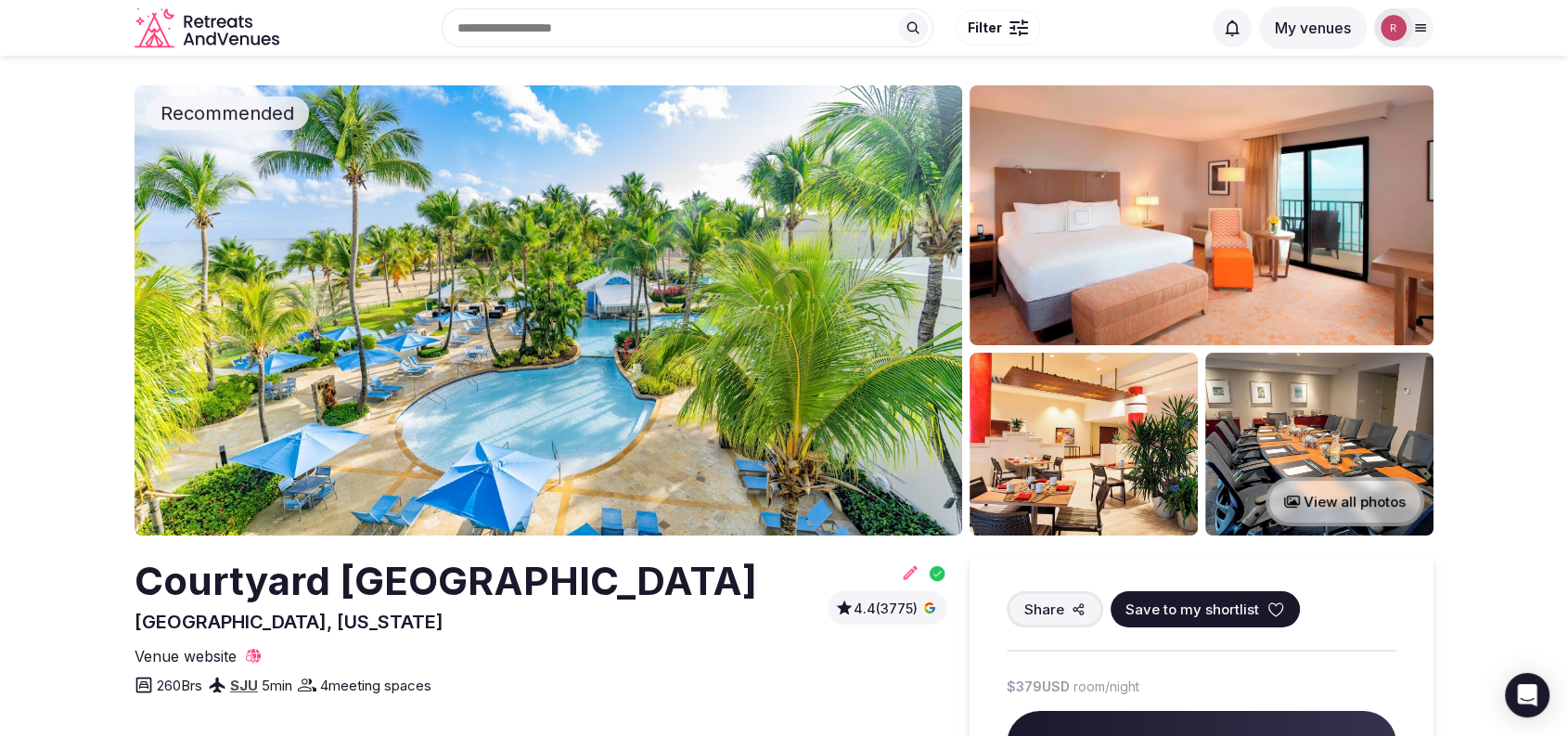
scroll to position [0, 0]
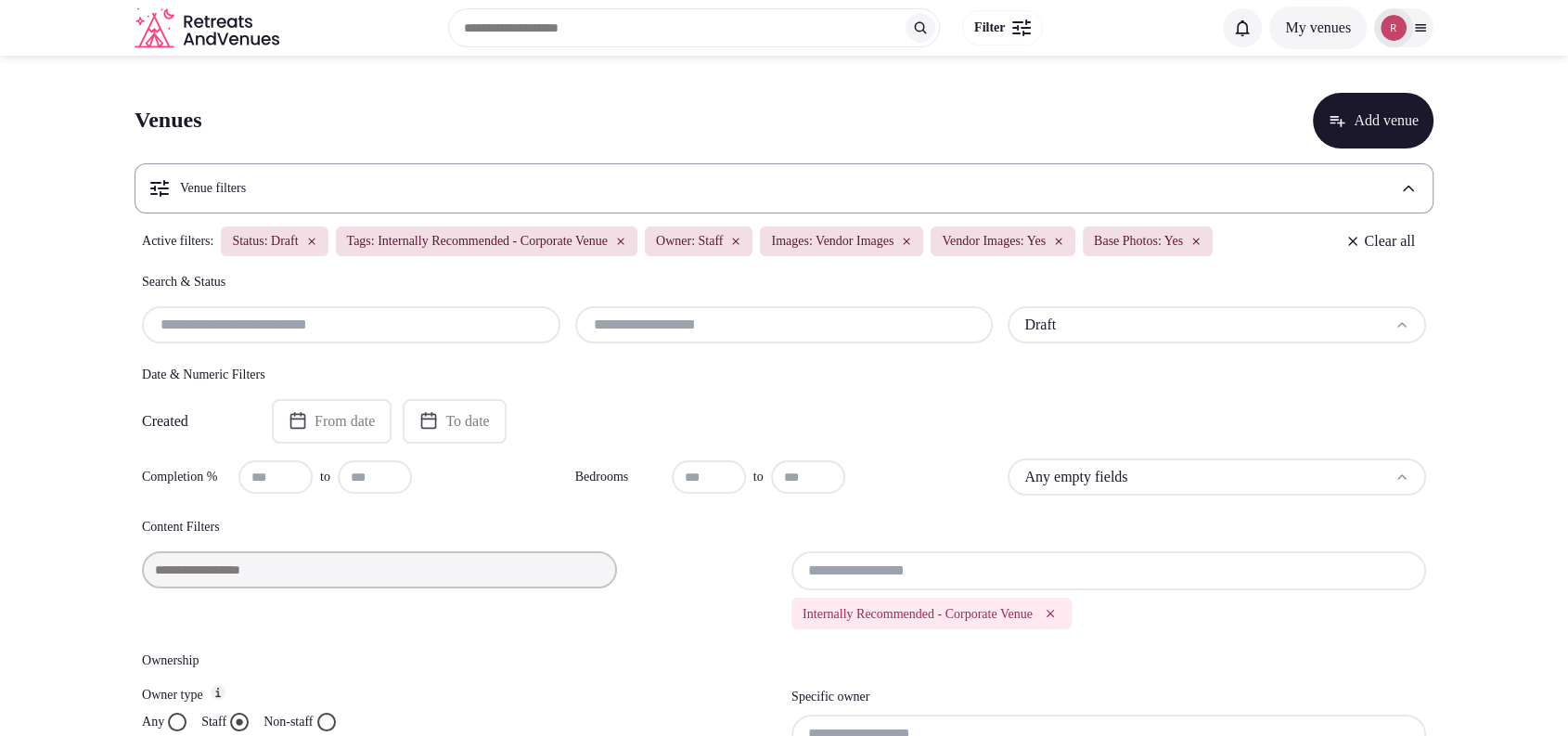
scroll to position [644, 0]
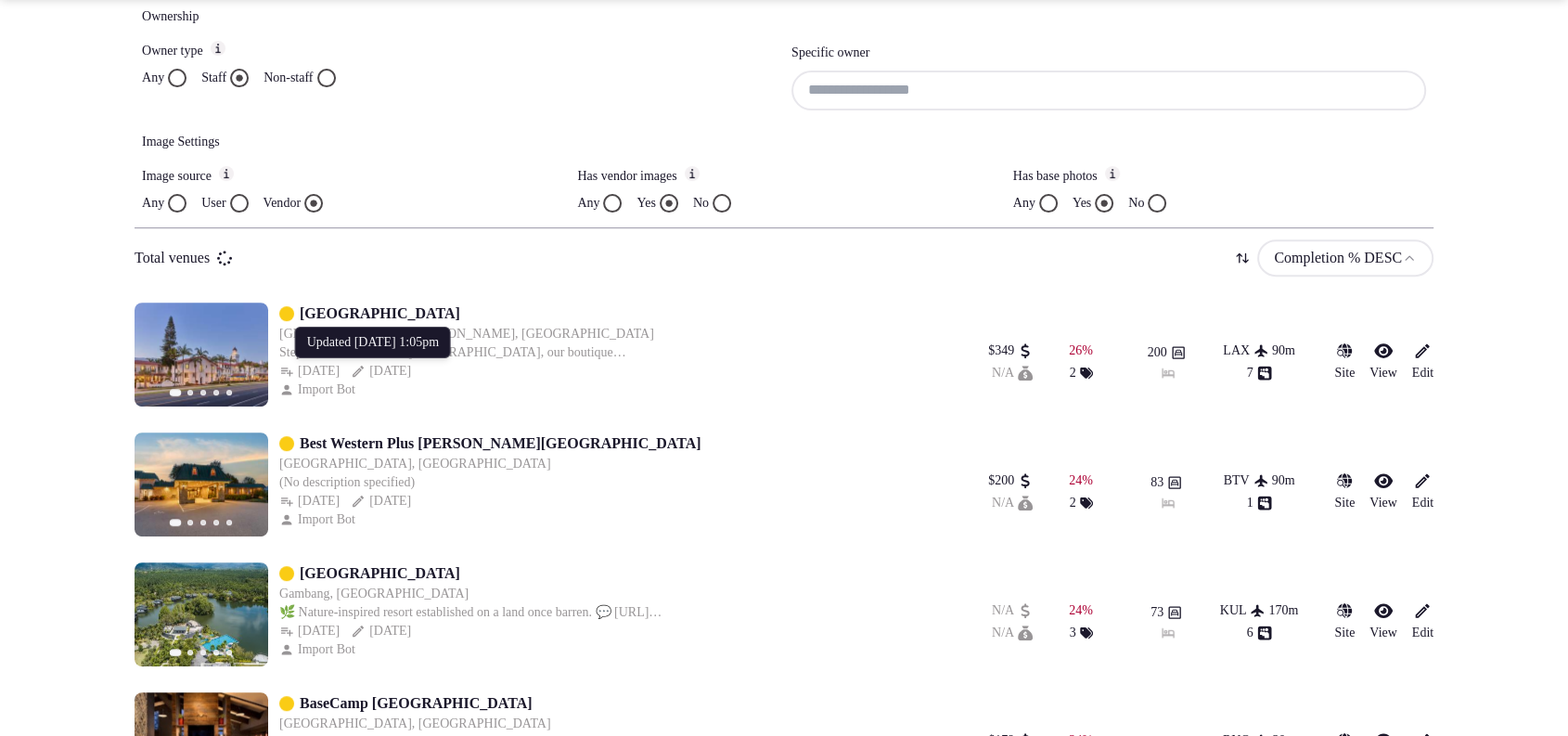
click at [837, 110] on input at bounding box center [1108, 90] width 635 height 39
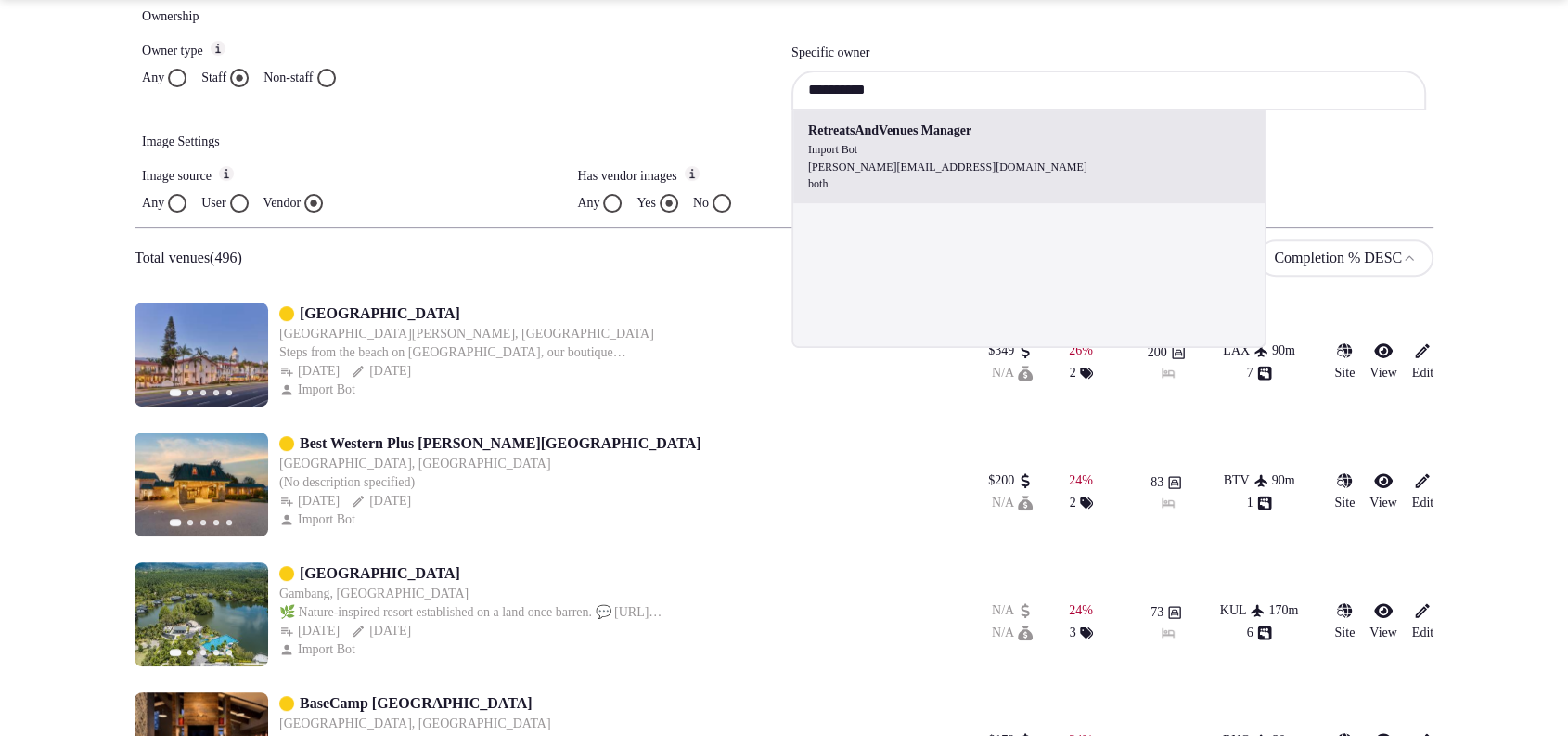
type input "**********"
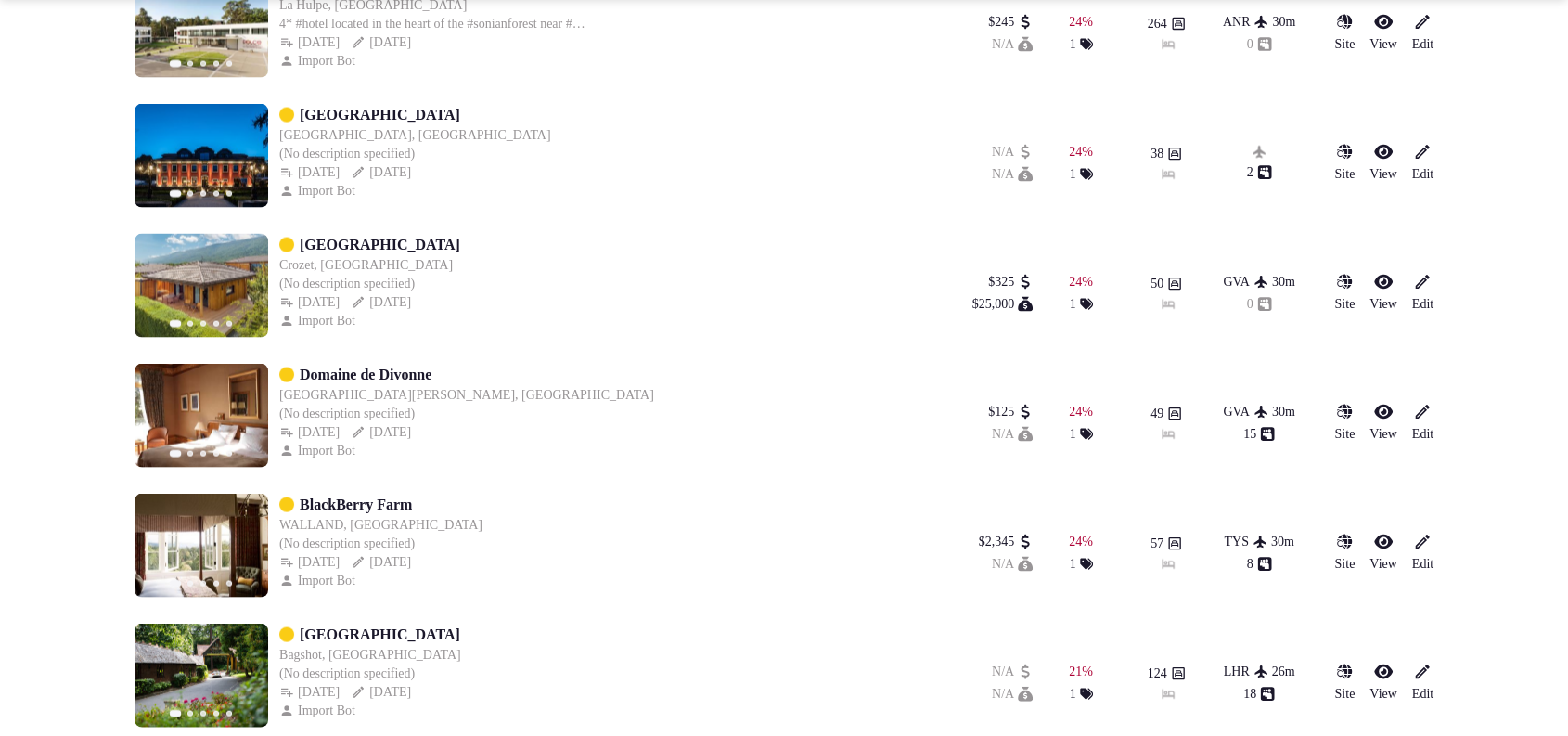
scroll to position [4226, 0]
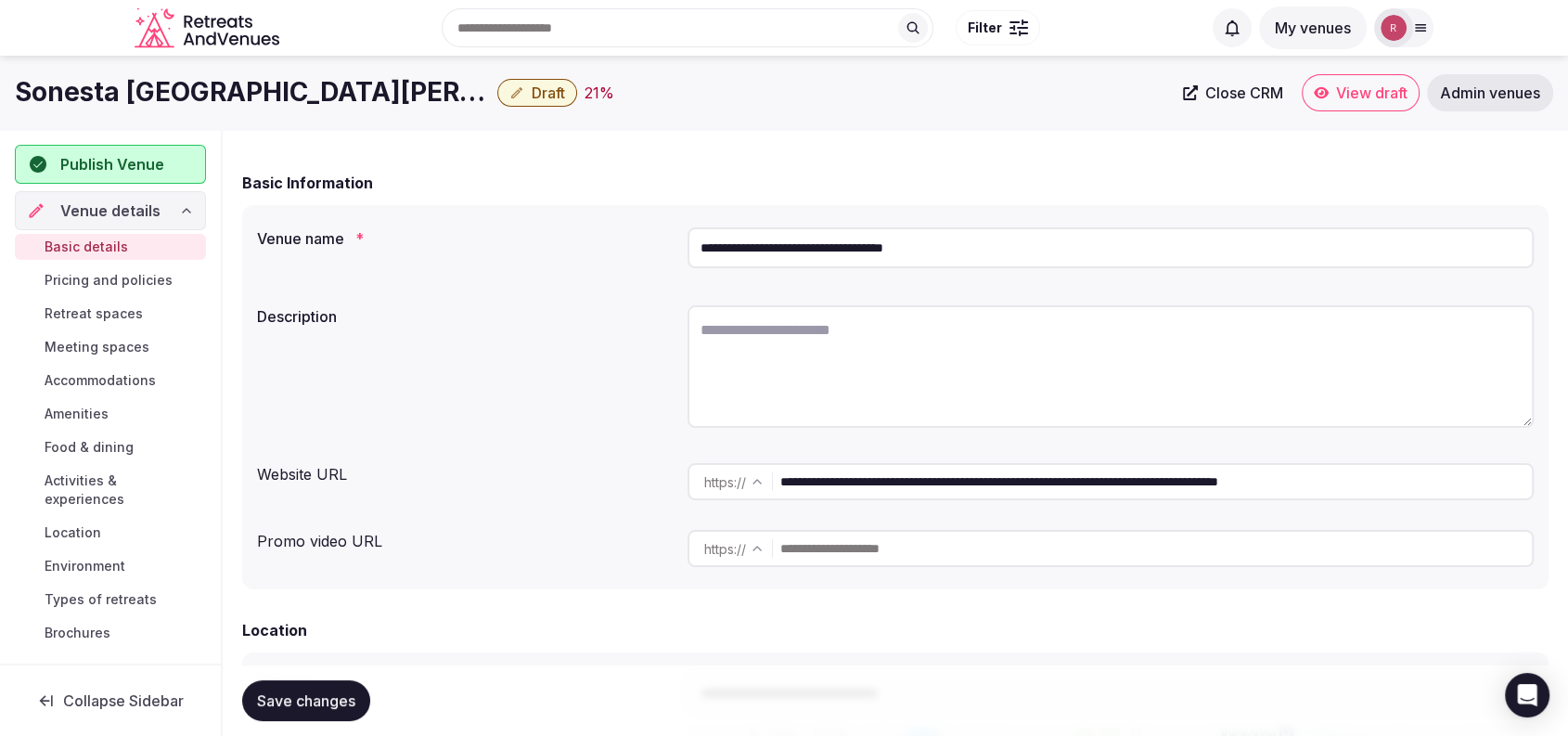
scroll to position [61, 0]
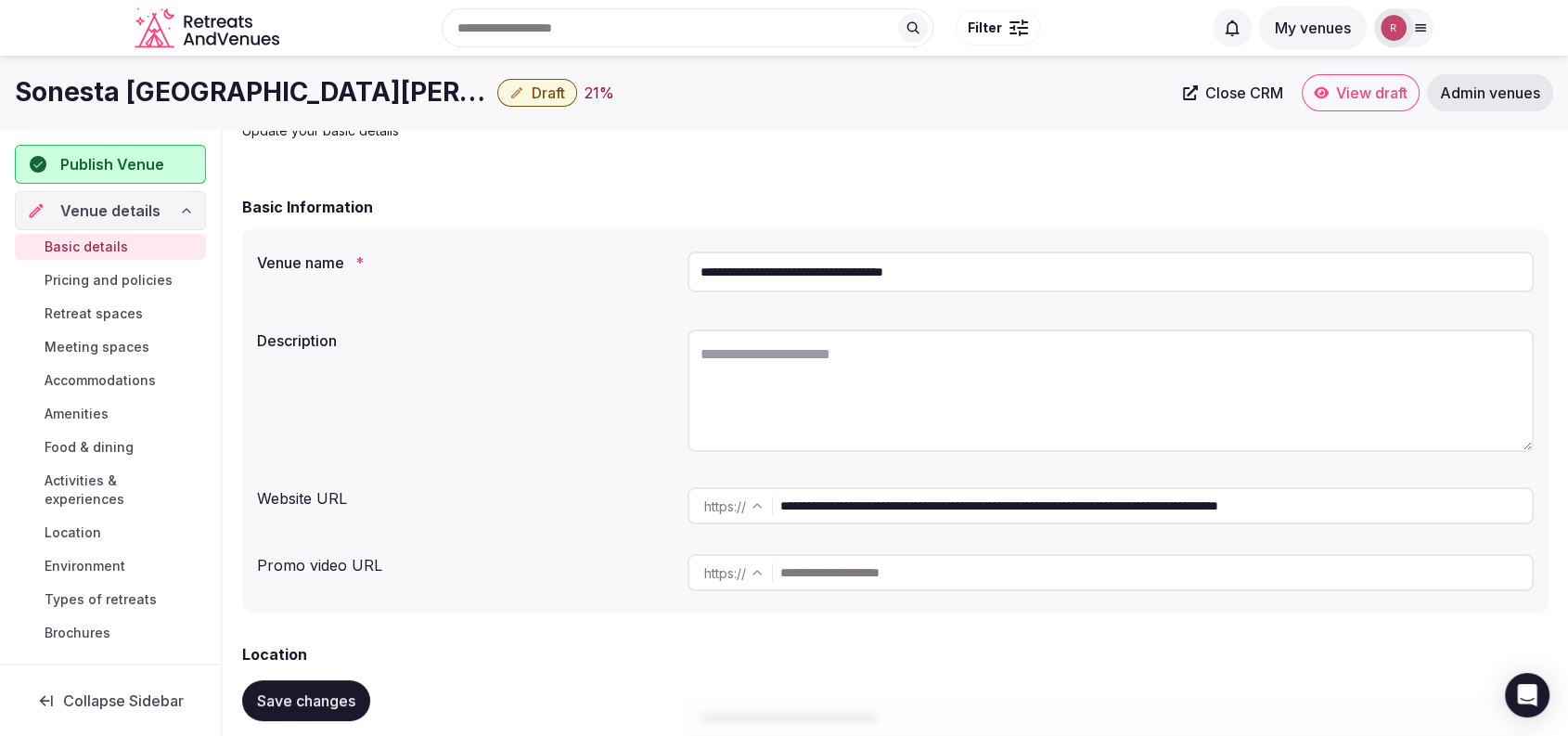
click at [1024, 499] on input "**********" at bounding box center [1156, 506] width 752 height 37
click at [468, 227] on div "**********" at bounding box center [895, 404] width 1307 height 418
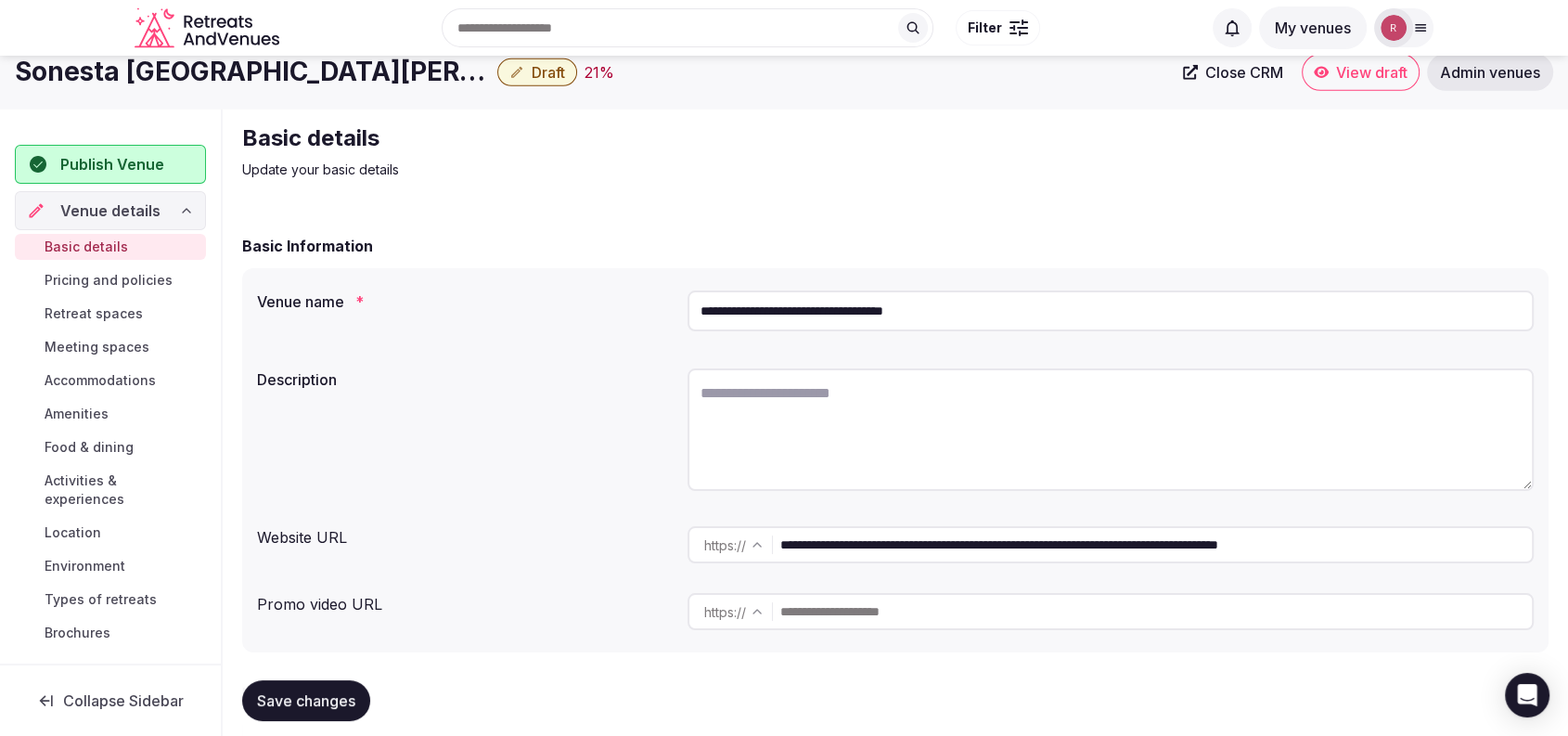
scroll to position [0, 0]
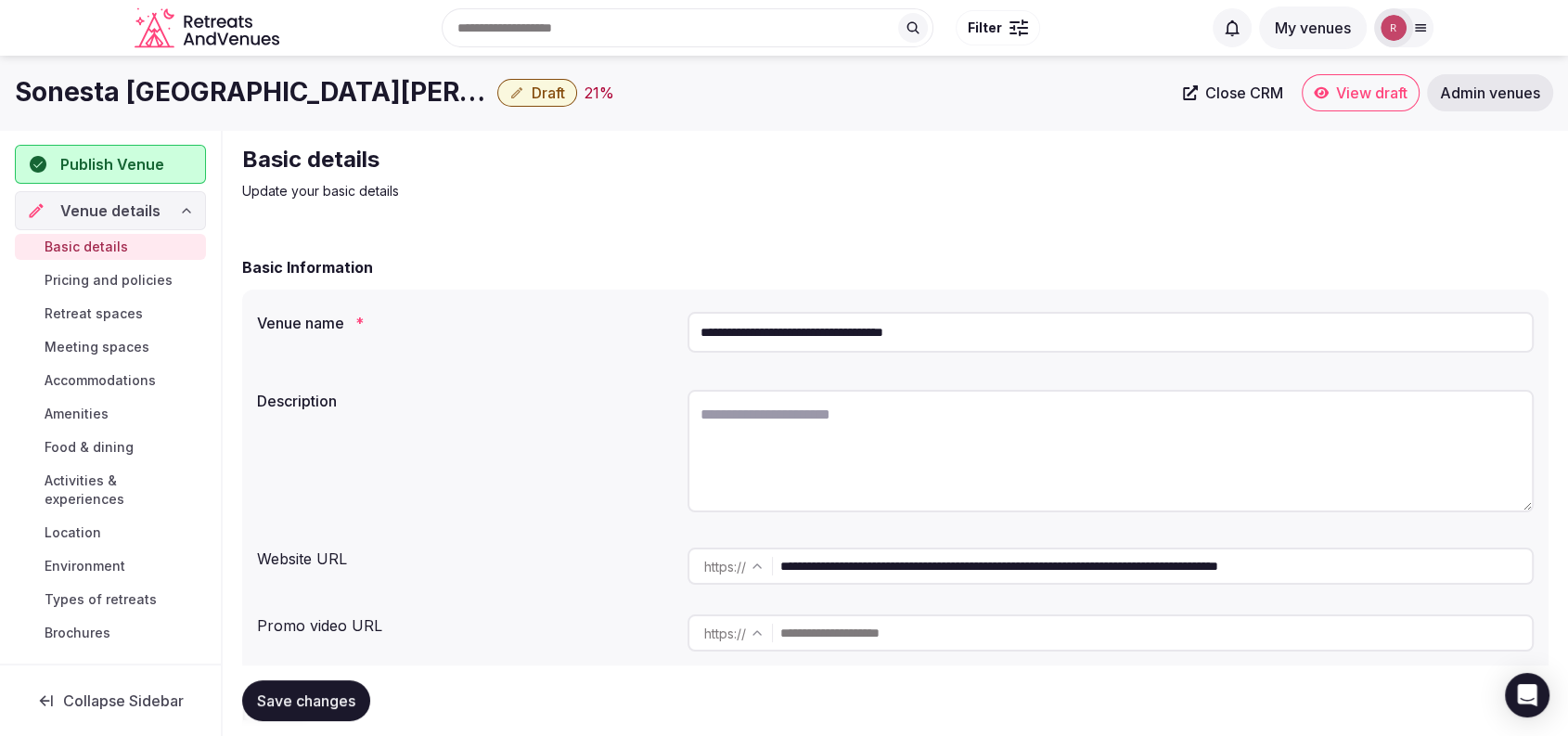
click at [1193, 83] on link "Close CRM" at bounding box center [1233, 92] width 123 height 37
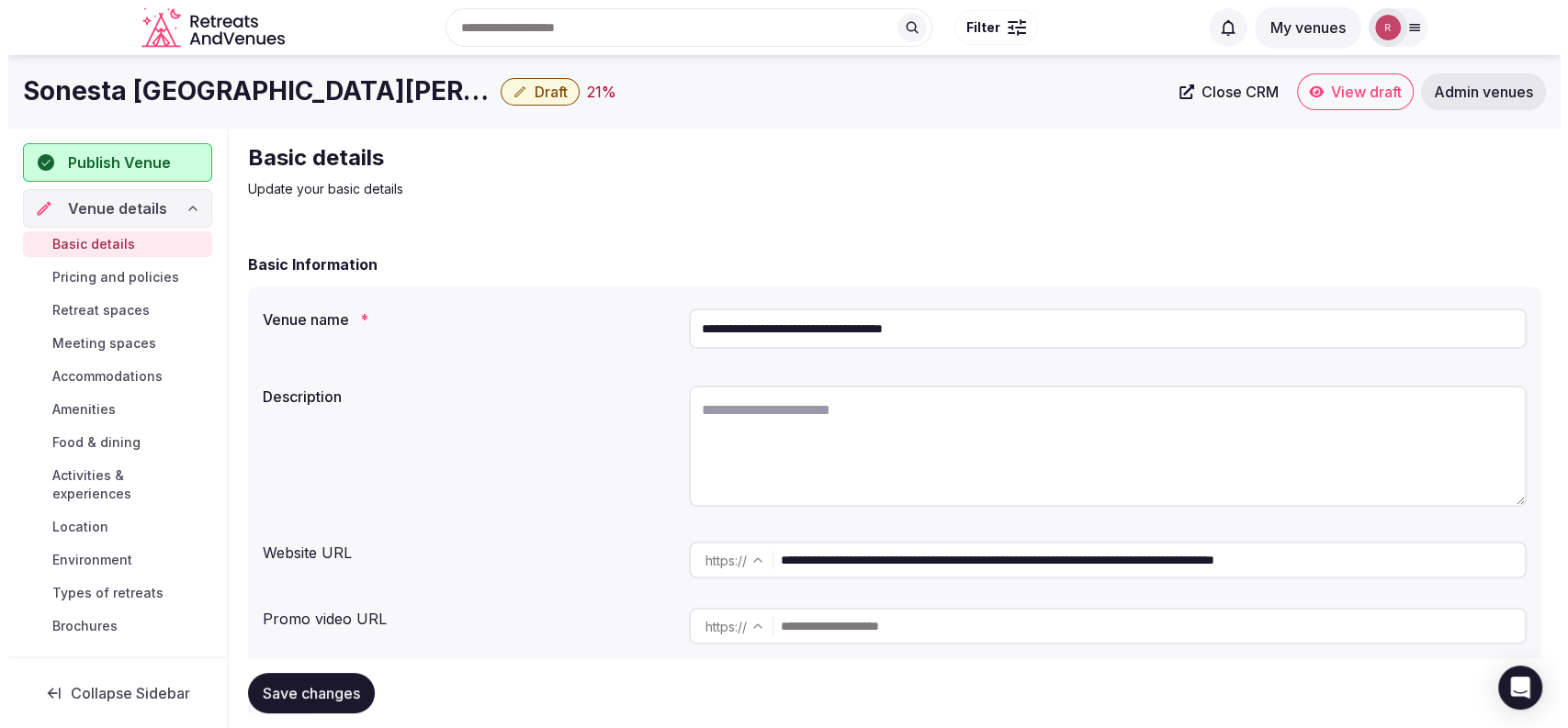
scroll to position [182, 0]
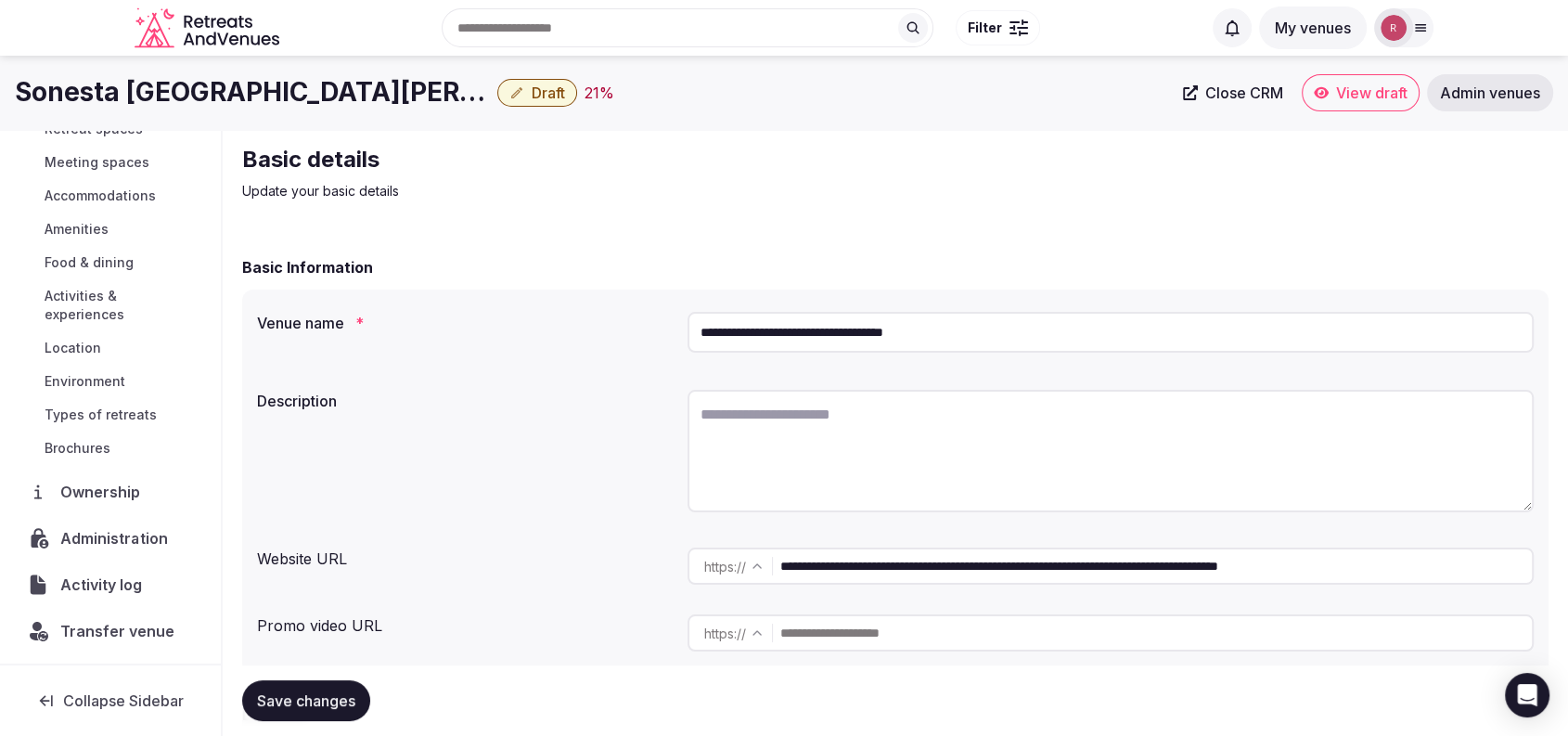
click at [104, 545] on span "Administration" at bounding box center [118, 539] width 114 height 22
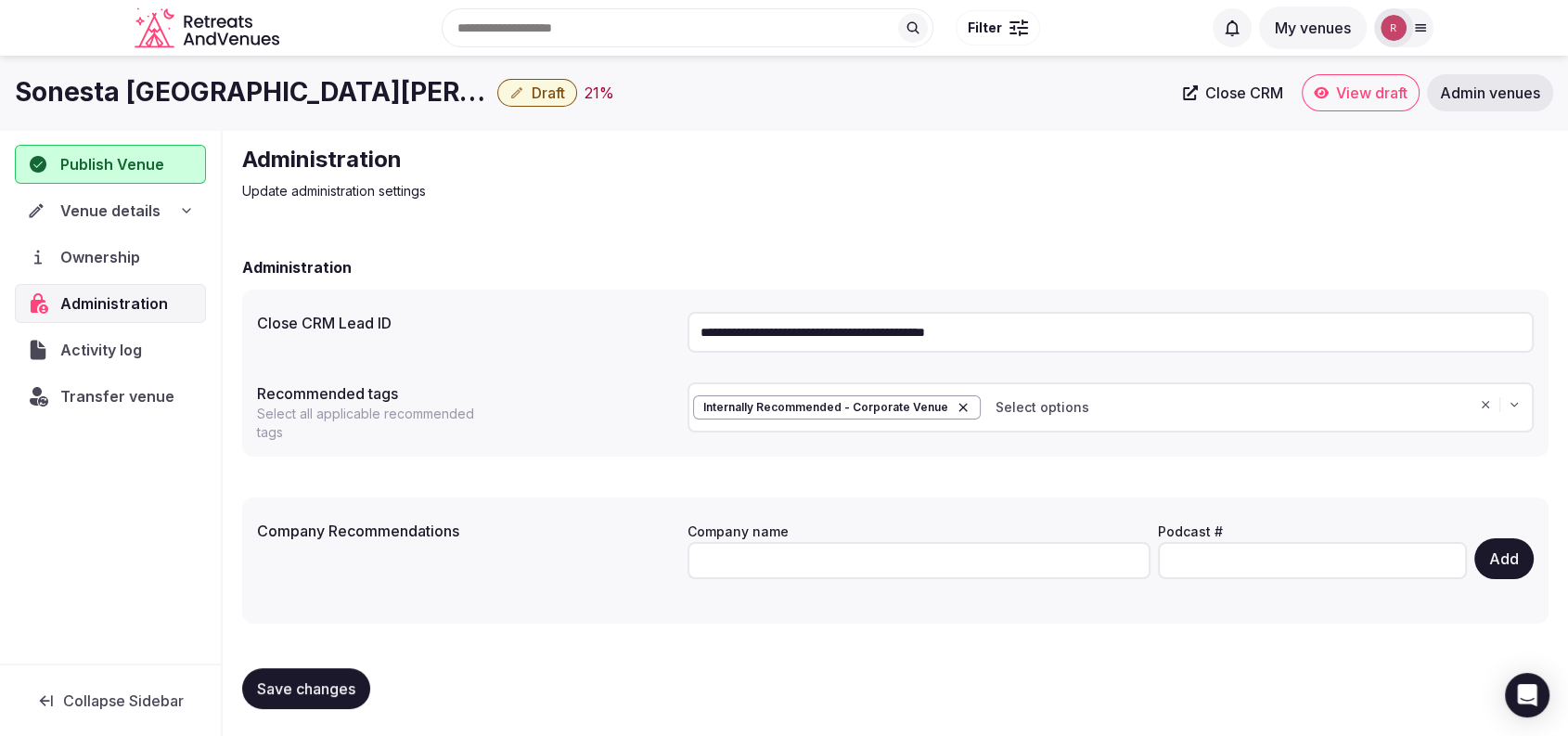
click at [427, 570] on div "Company Recommendations Company name Podcast # Add" at bounding box center [895, 560] width 1277 height 97
click at [114, 206] on span "Venue details" at bounding box center [111, 210] width 100 height 22
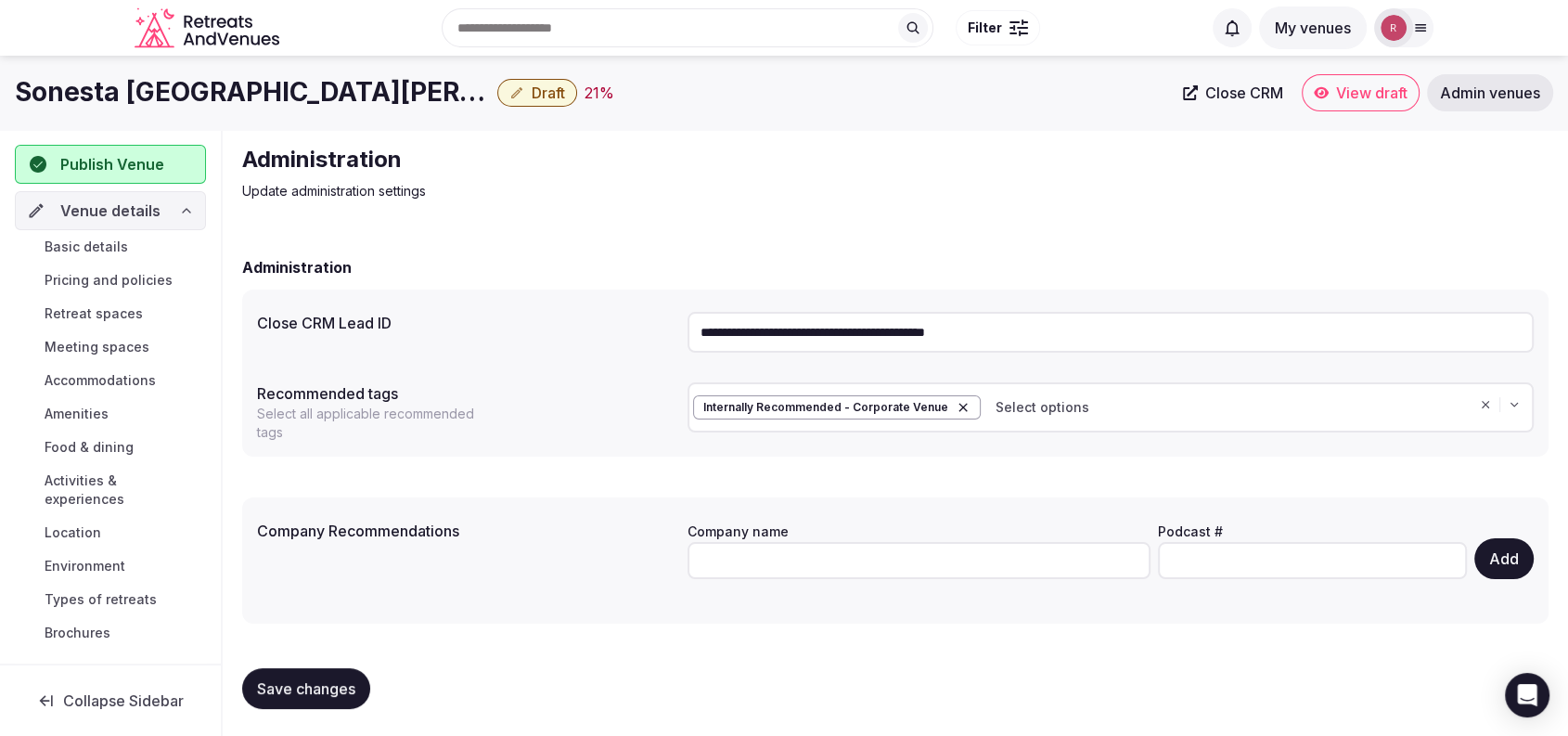
click at [119, 247] on span "Basic details" at bounding box center [87, 246] width 84 height 19
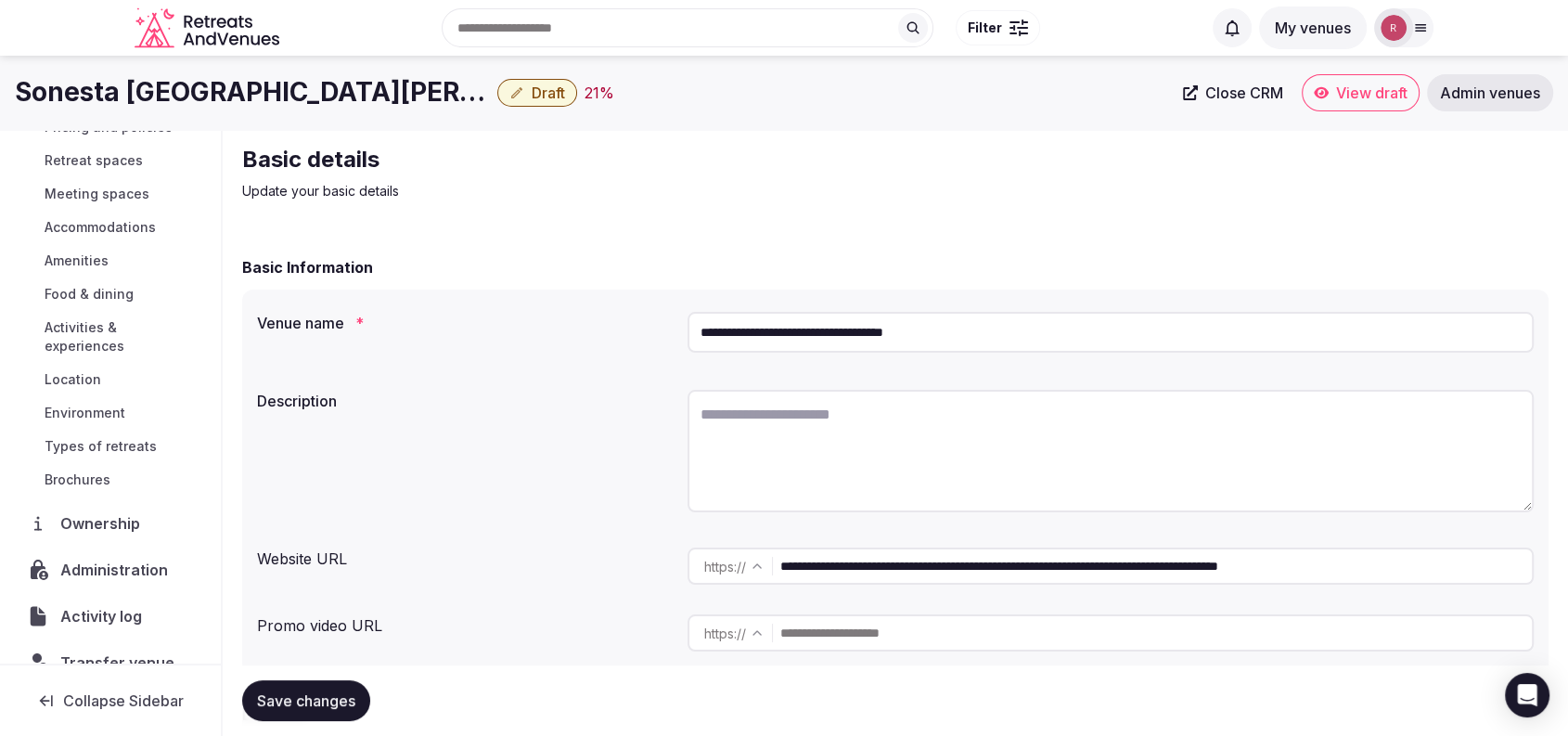
scroll to position [184, 0]
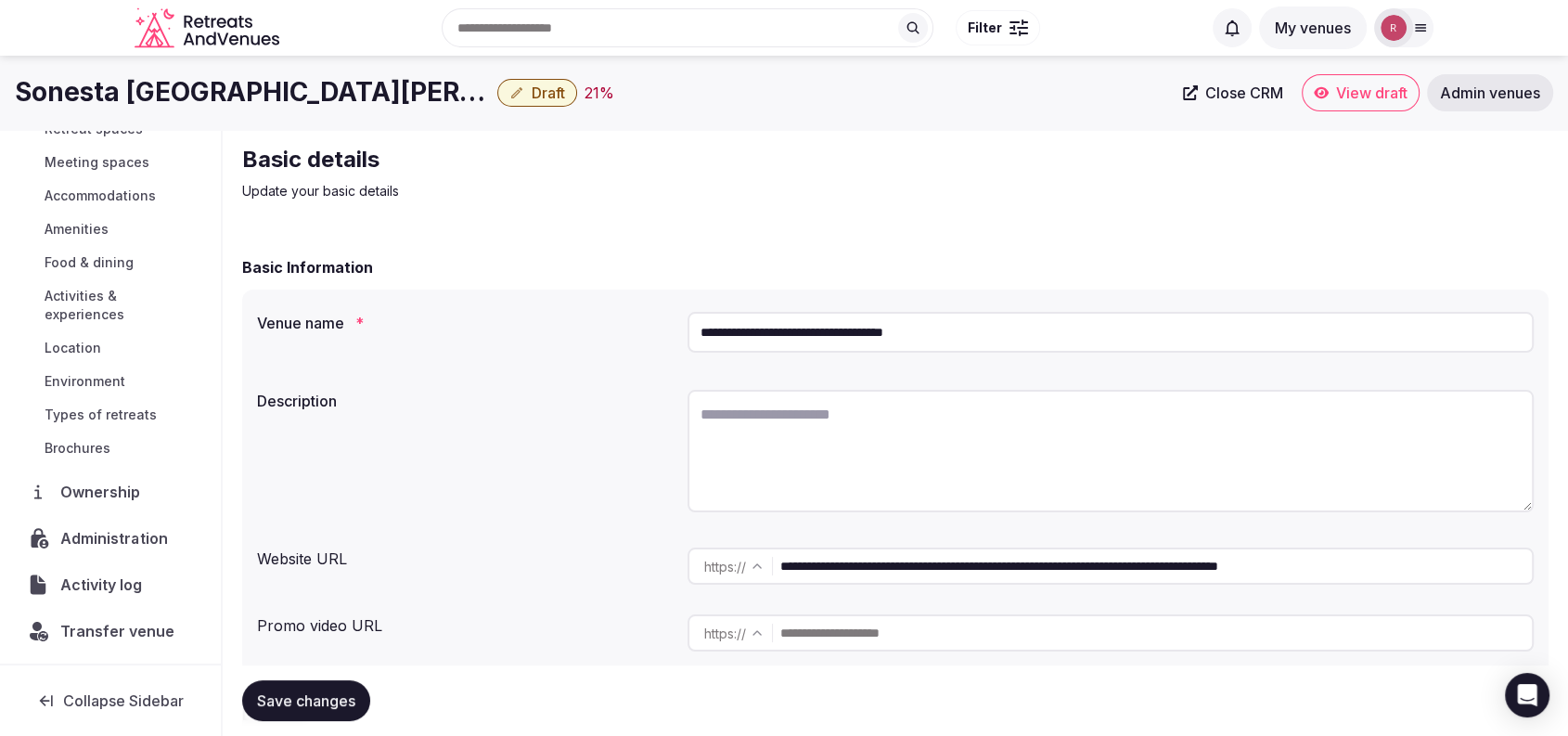
click at [103, 532] on span "Administration" at bounding box center [118, 539] width 114 height 22
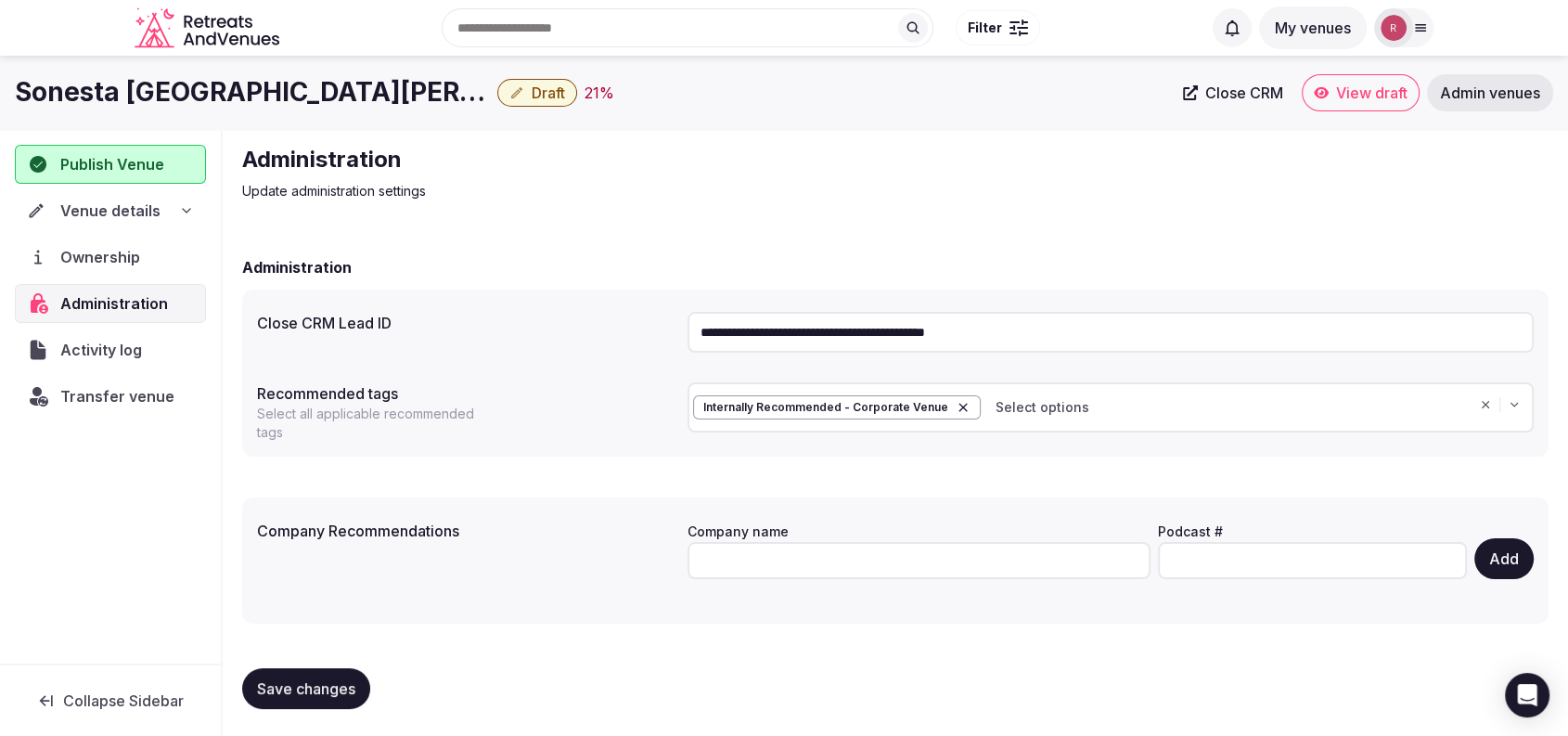
click at [101, 199] on span "Venue details" at bounding box center [111, 210] width 101 height 22
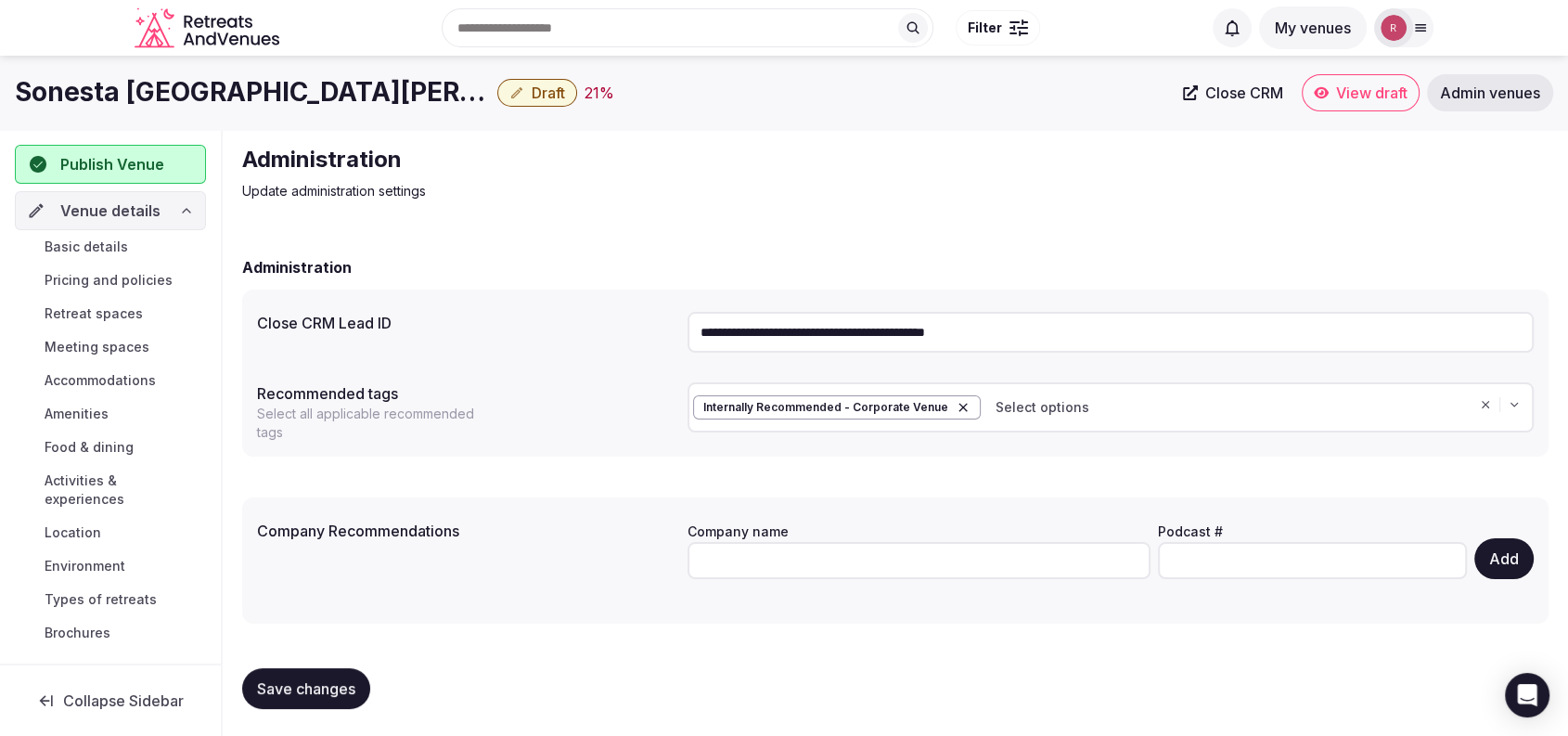
click at [122, 247] on span "Basic details" at bounding box center [87, 246] width 84 height 19
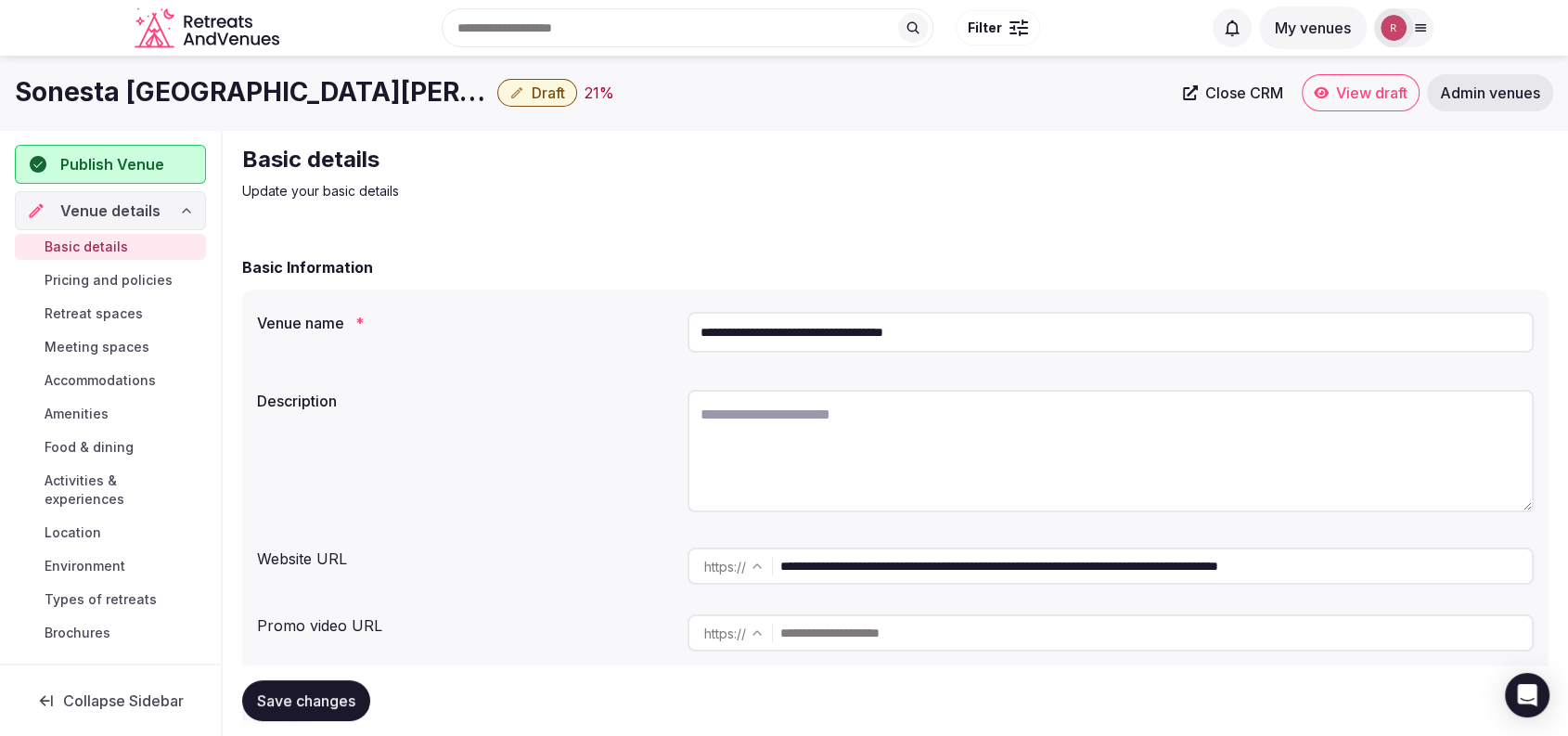
click at [846, 563] on input "**********" at bounding box center [1156, 565] width 752 height 37
click at [568, 429] on div "Description" at bounding box center [895, 454] width 1277 height 143
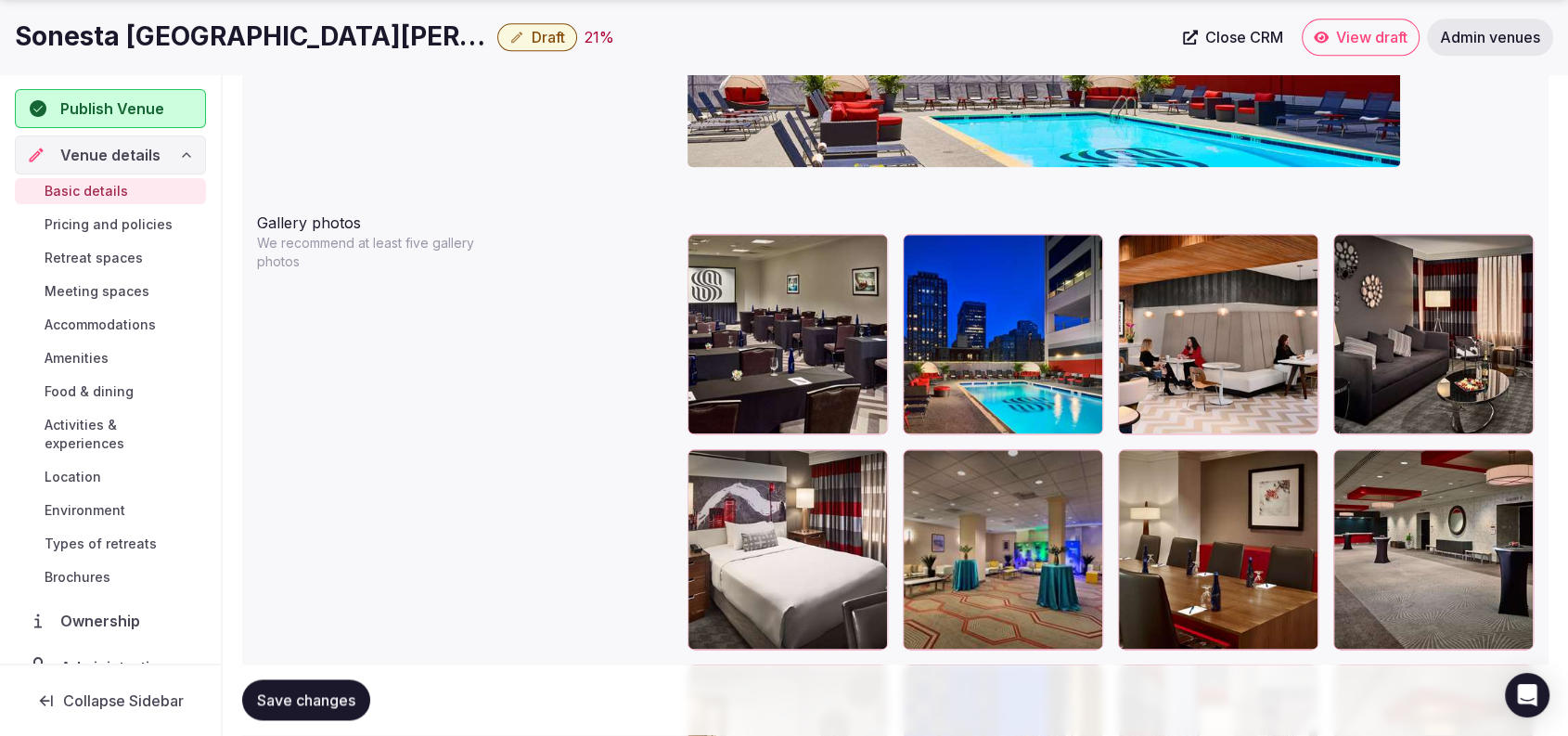
scroll to position [2119, 0]
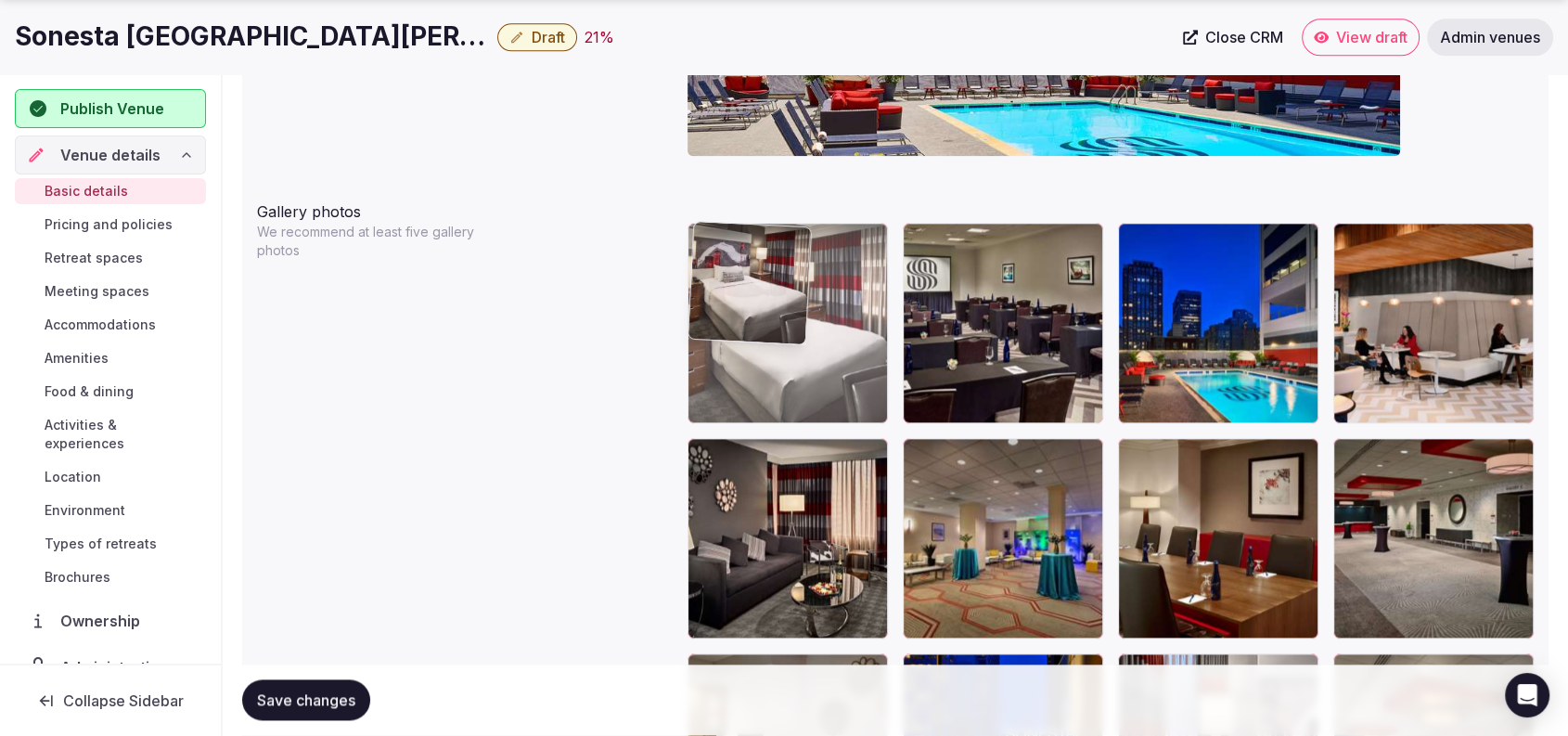
drag, startPoint x: 720, startPoint y: 512, endPoint x: 769, endPoint y: 344, distance: 175.0
click at [769, 344] on body "**********" at bounding box center [784, 405] width 1568 height 5049
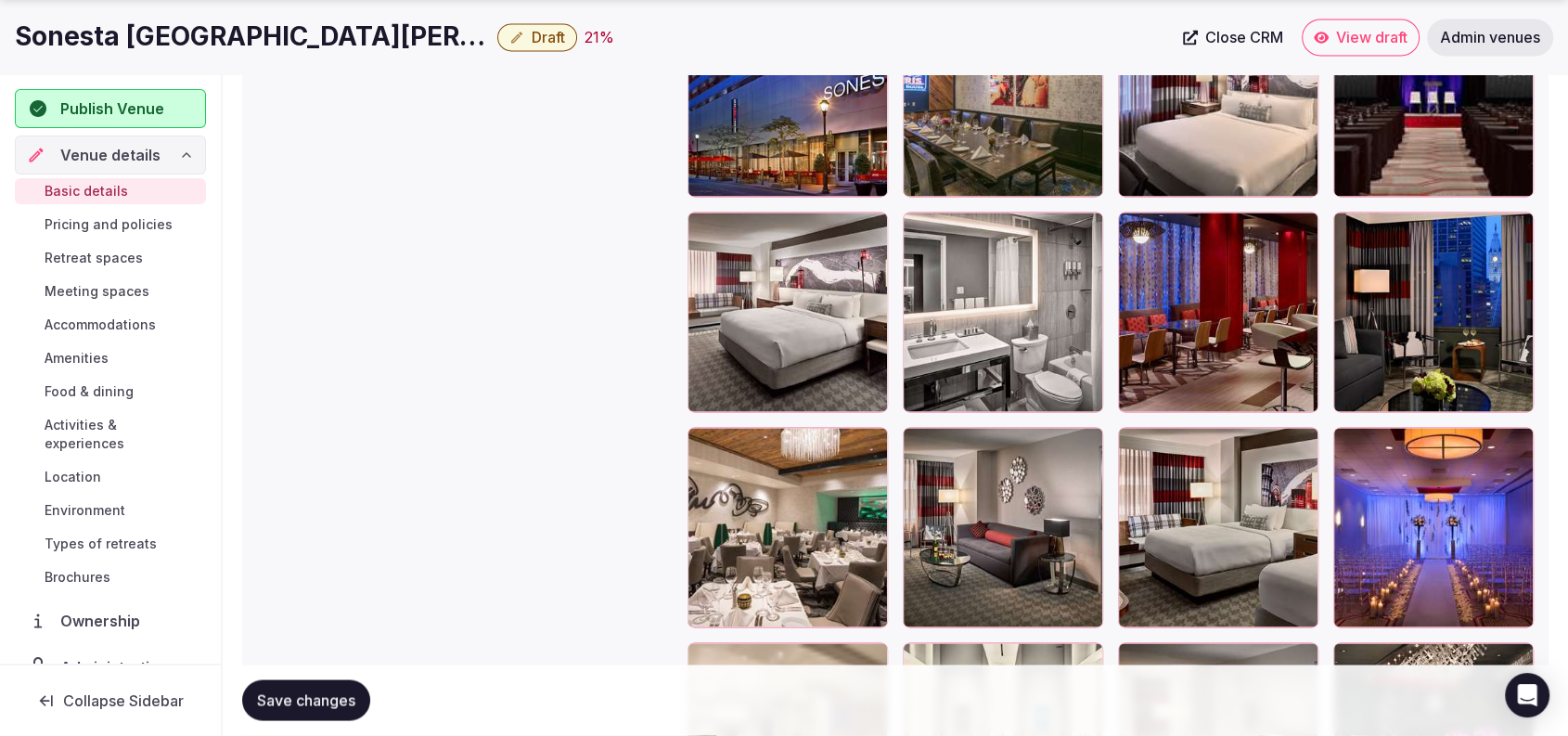
scroll to position [3010, 0]
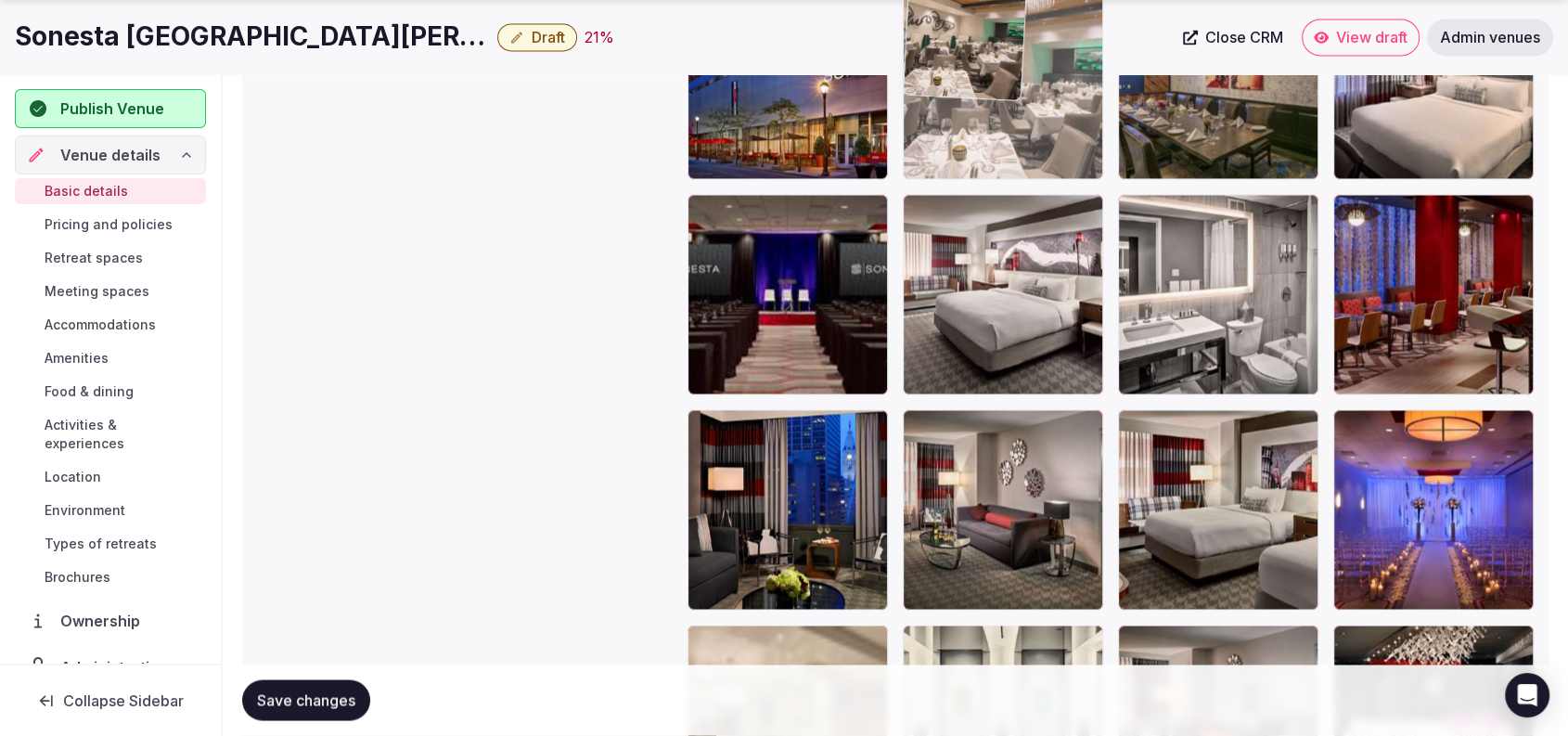
drag, startPoint x: 801, startPoint y: 548, endPoint x: 1031, endPoint y: 184, distance: 430.6
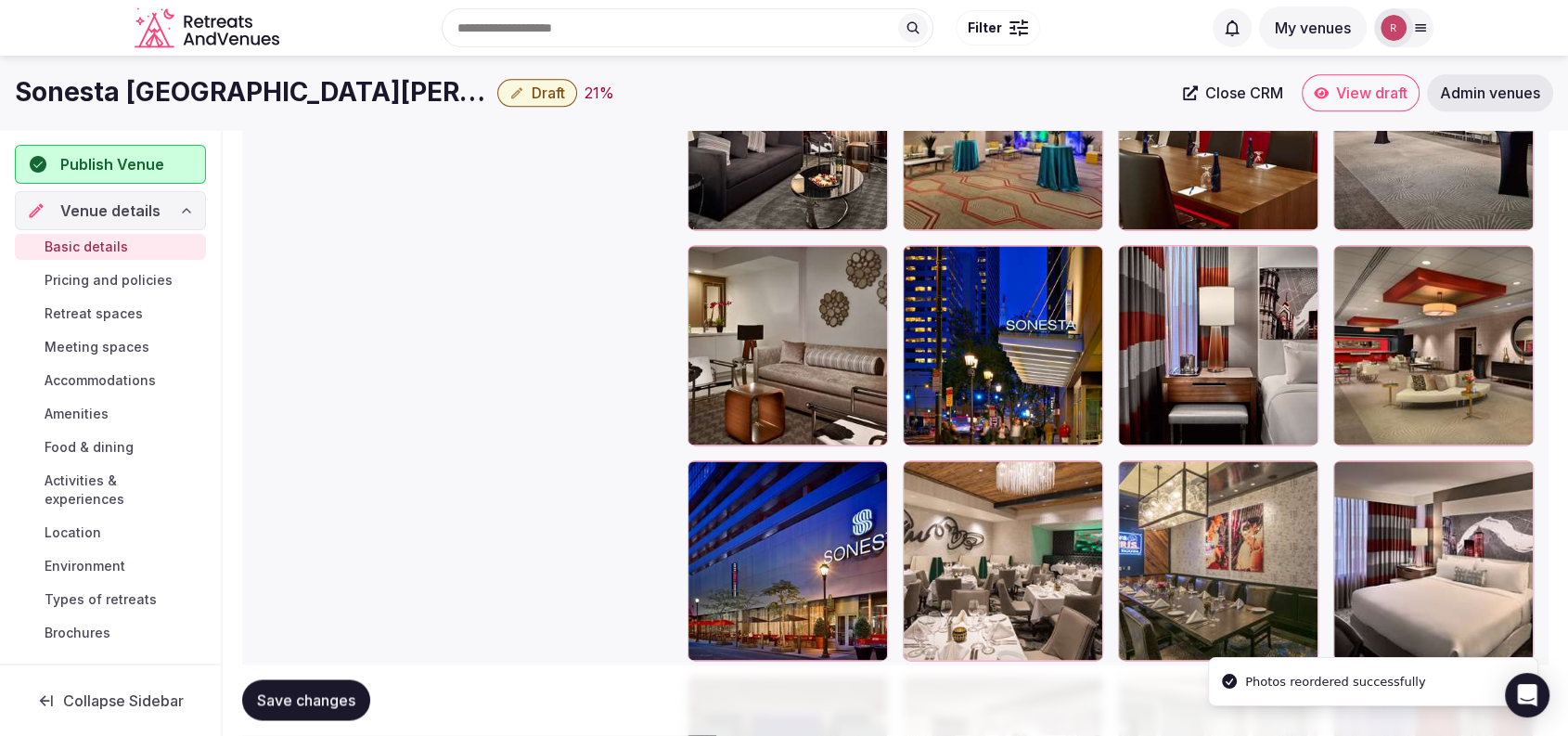
scroll to position [2522, 0]
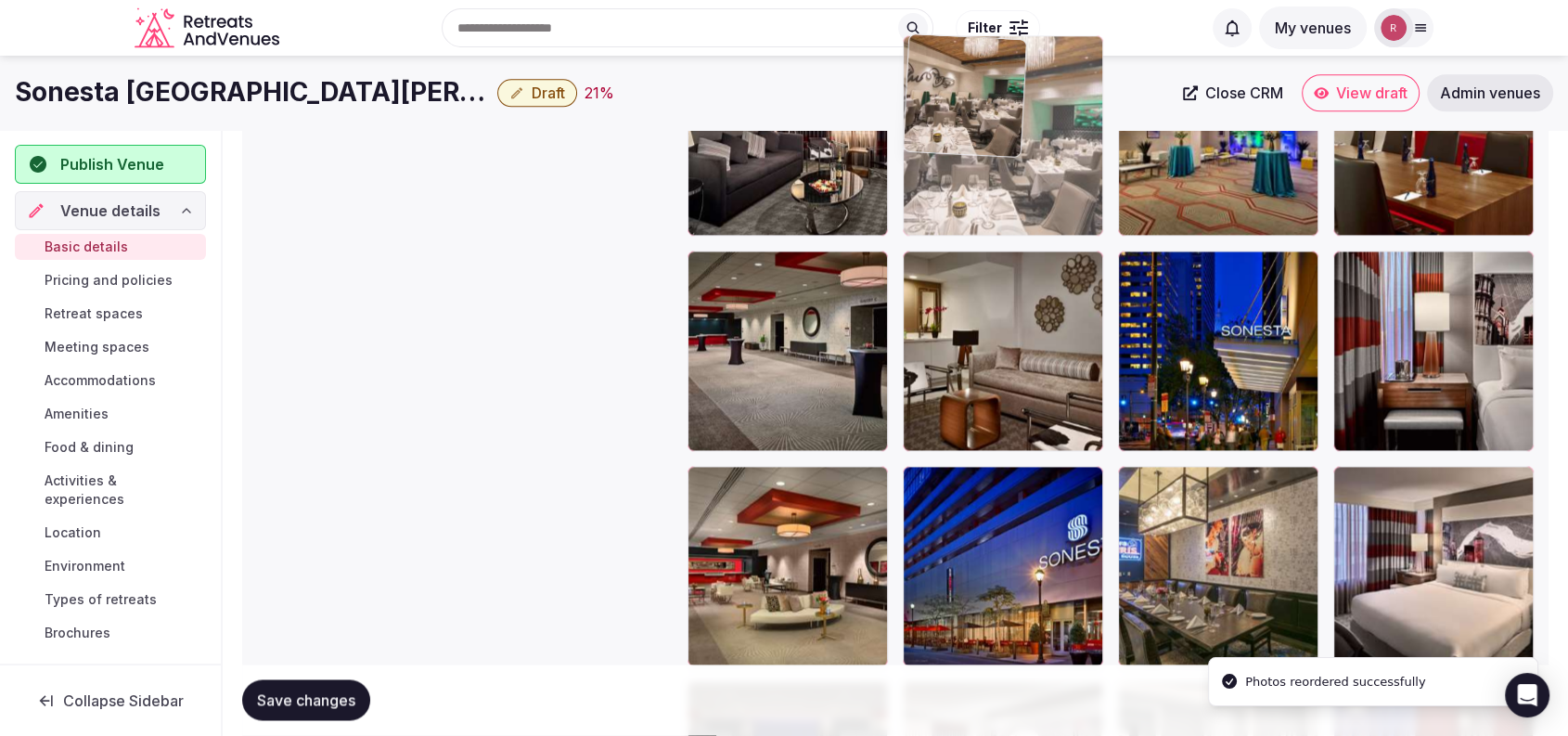
drag, startPoint x: 1050, startPoint y: 371, endPoint x: 1078, endPoint y: 235, distance: 138.9
click at [1078, 235] on body "**********" at bounding box center [784, 2] width 1568 height 5049
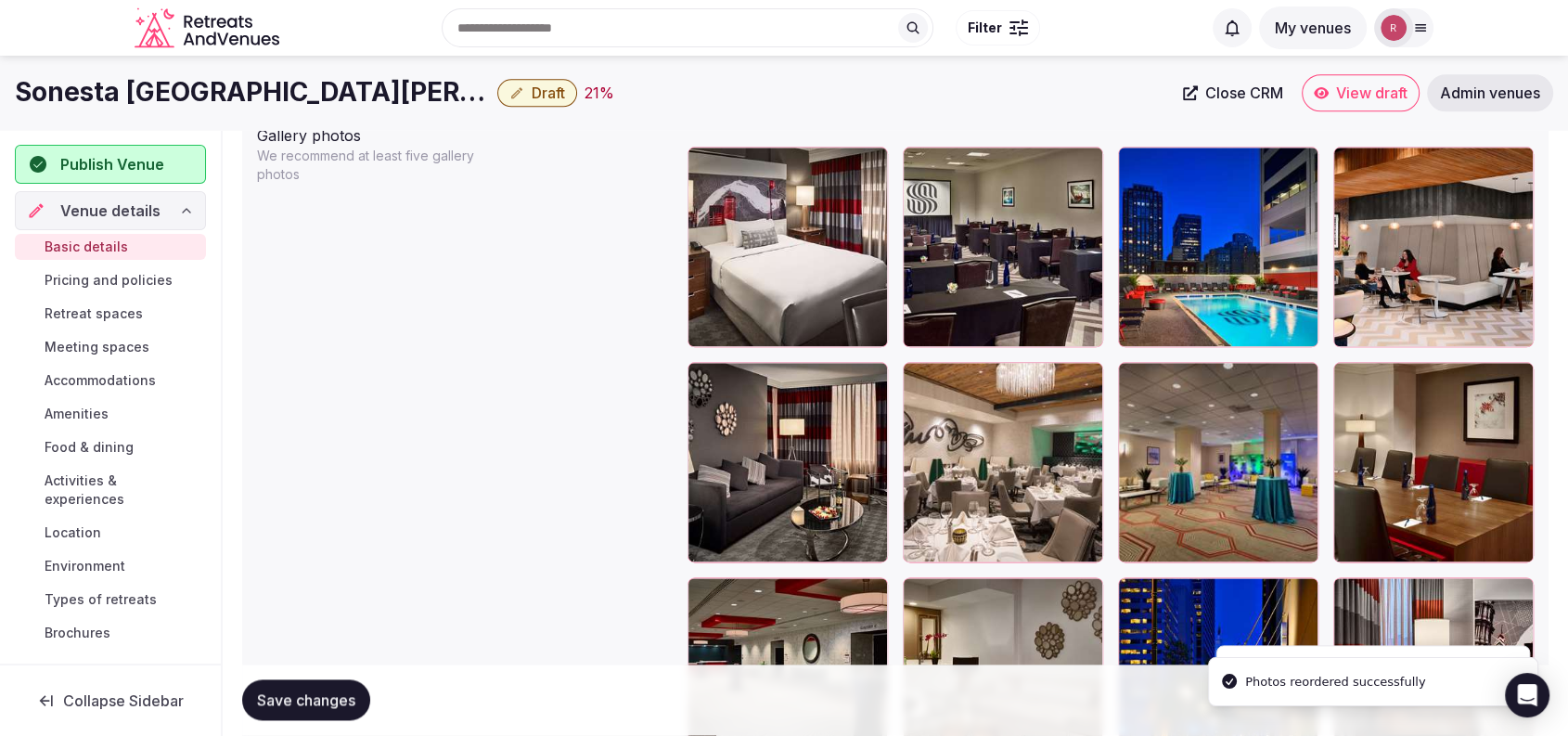
scroll to position [2147, 0]
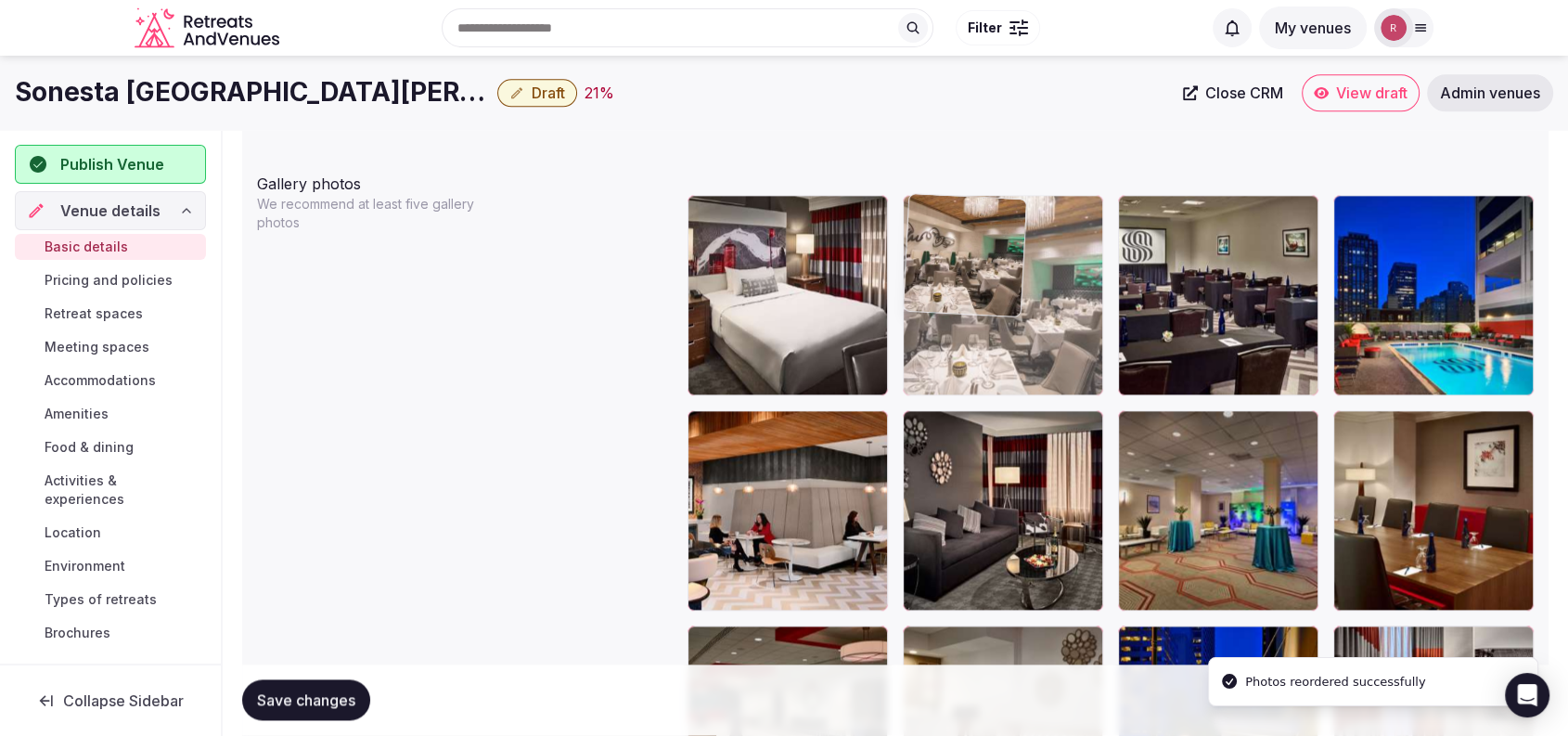
drag, startPoint x: 1051, startPoint y: 528, endPoint x: 1079, endPoint y: 383, distance: 147.7
click at [1079, 383] on body "**********" at bounding box center [784, 377] width 1568 height 5049
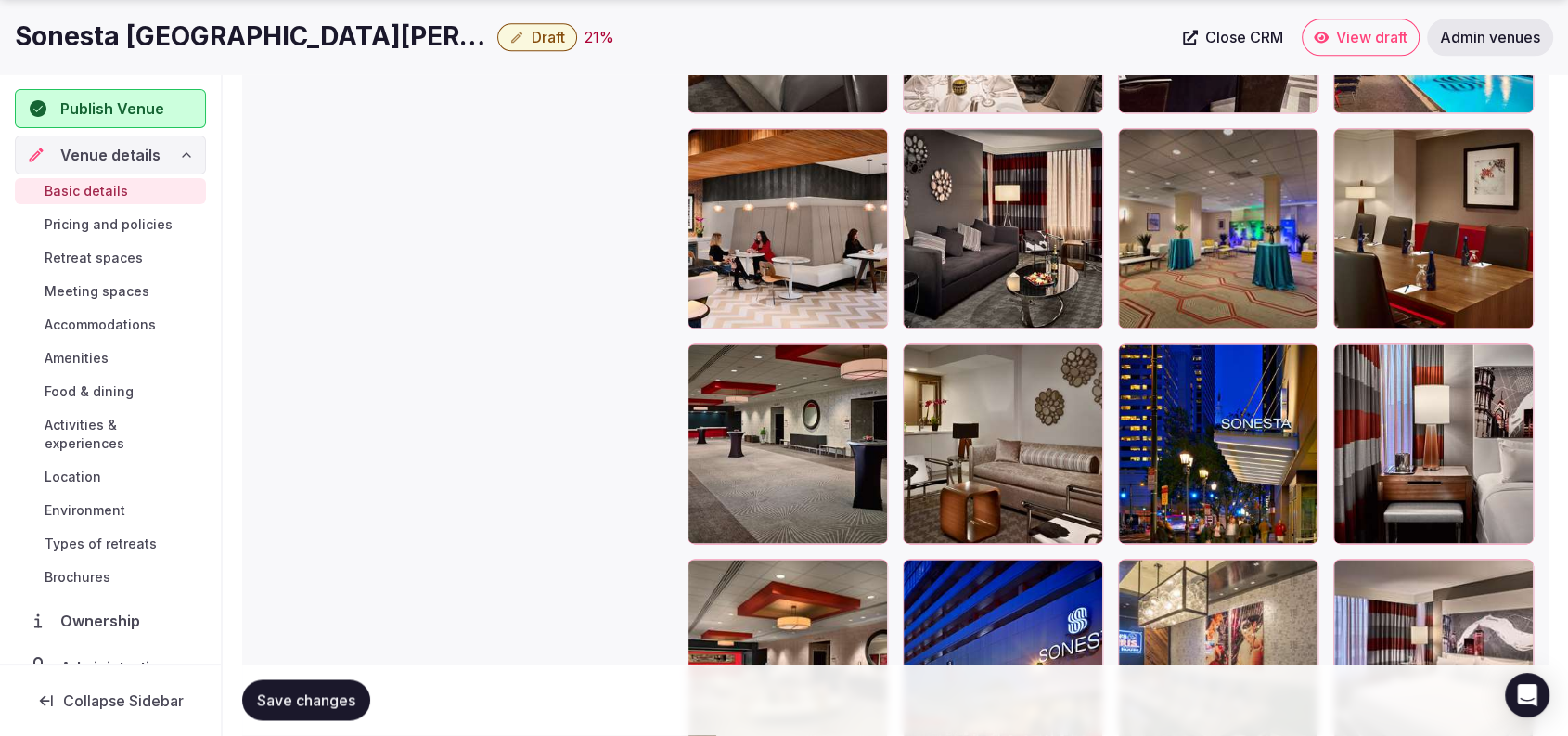
scroll to position [2453, 0]
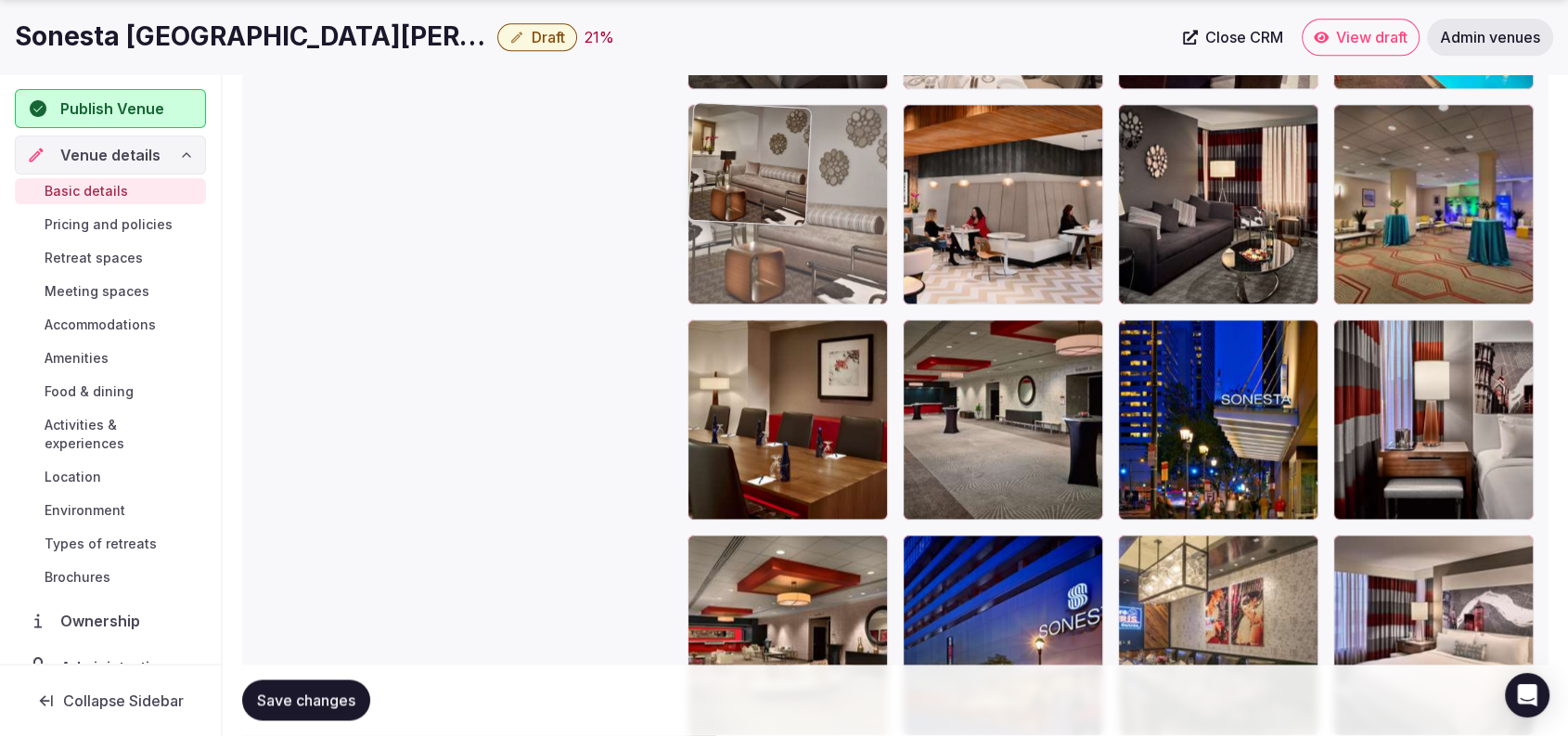
drag, startPoint x: 1013, startPoint y: 489, endPoint x: 828, endPoint y: 278, distance: 280.6
click at [821, 274] on body "**********" at bounding box center [784, 71] width 1568 height 5049
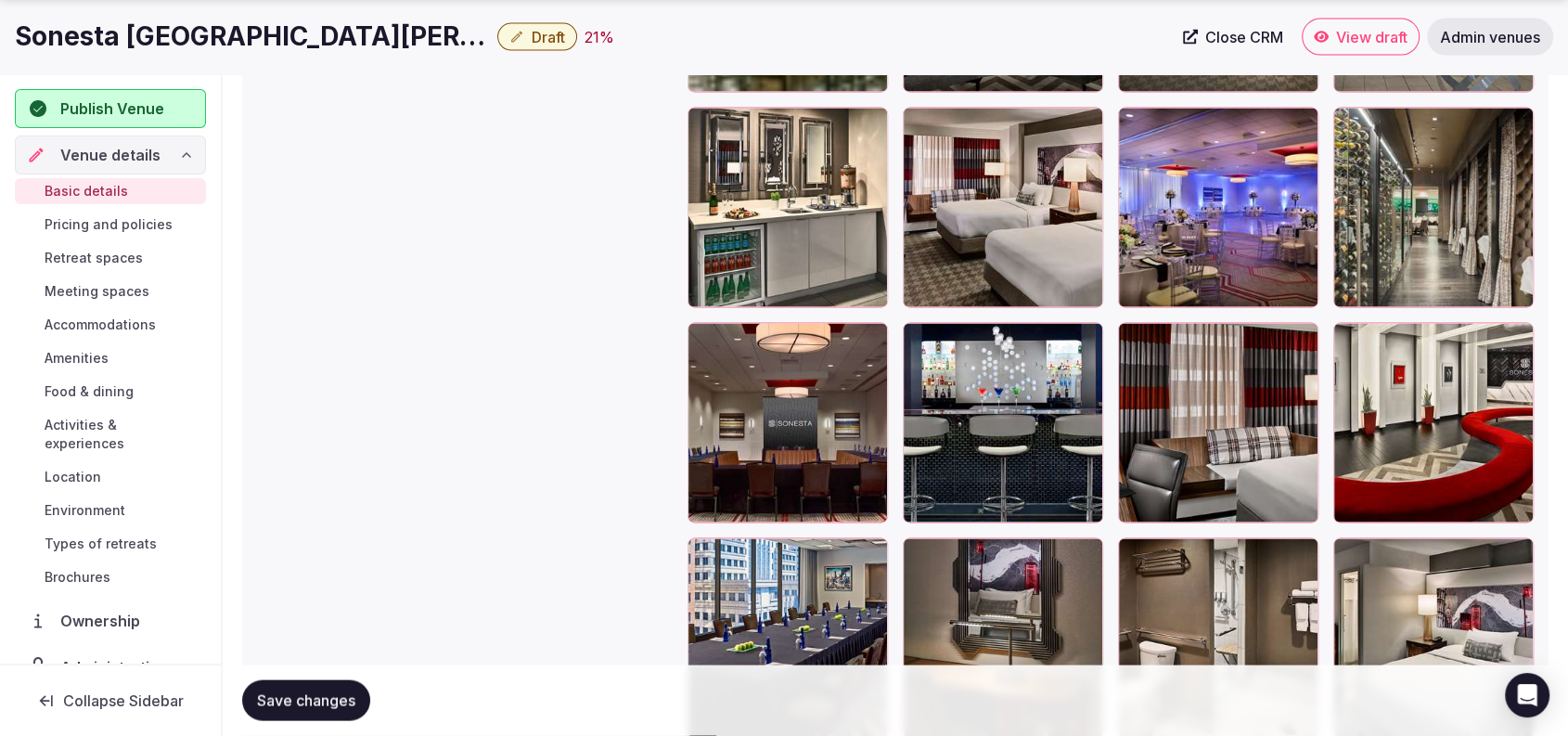
scroll to position [4311, 0]
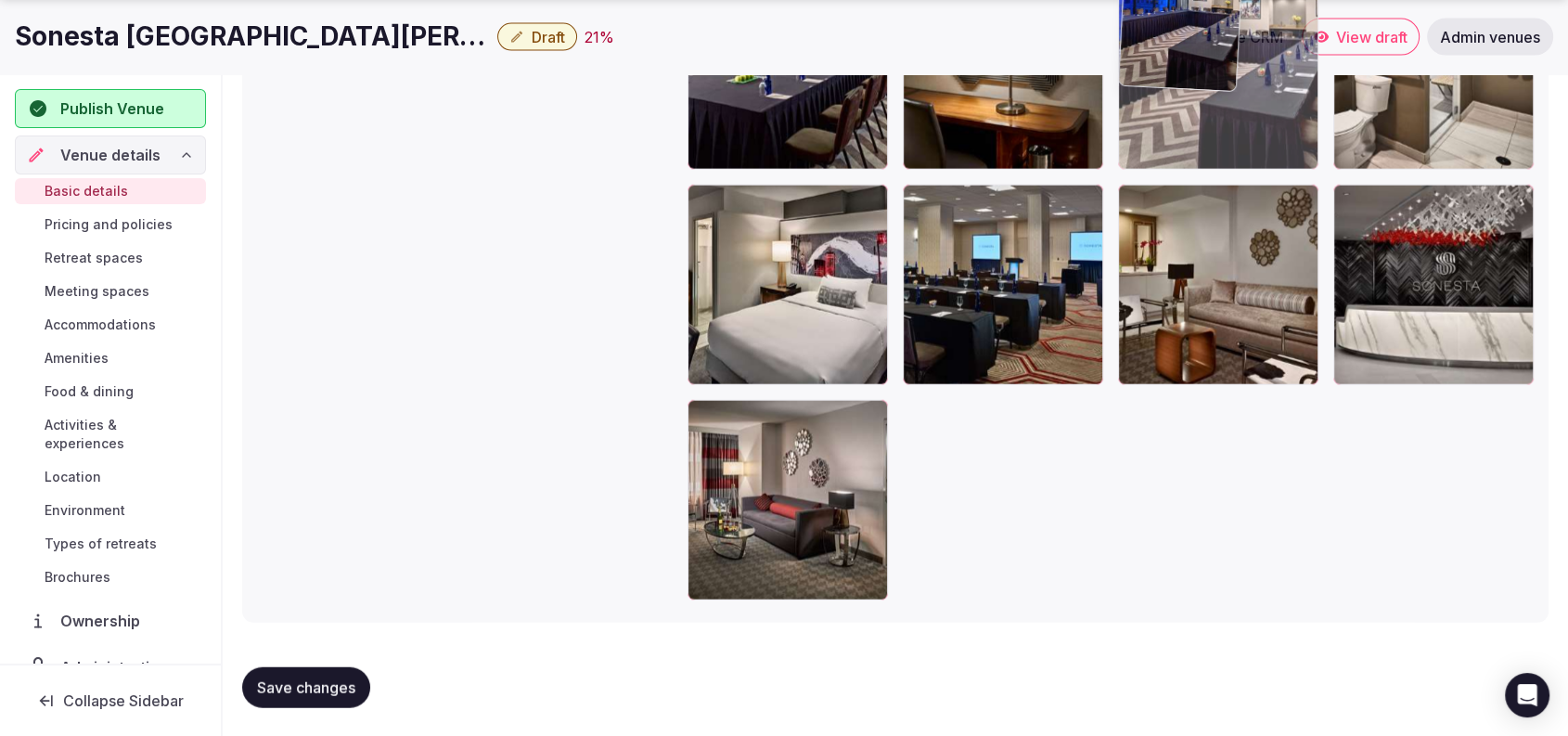
drag, startPoint x: 1257, startPoint y: 318, endPoint x: 1254, endPoint y: 307, distance: 11.4
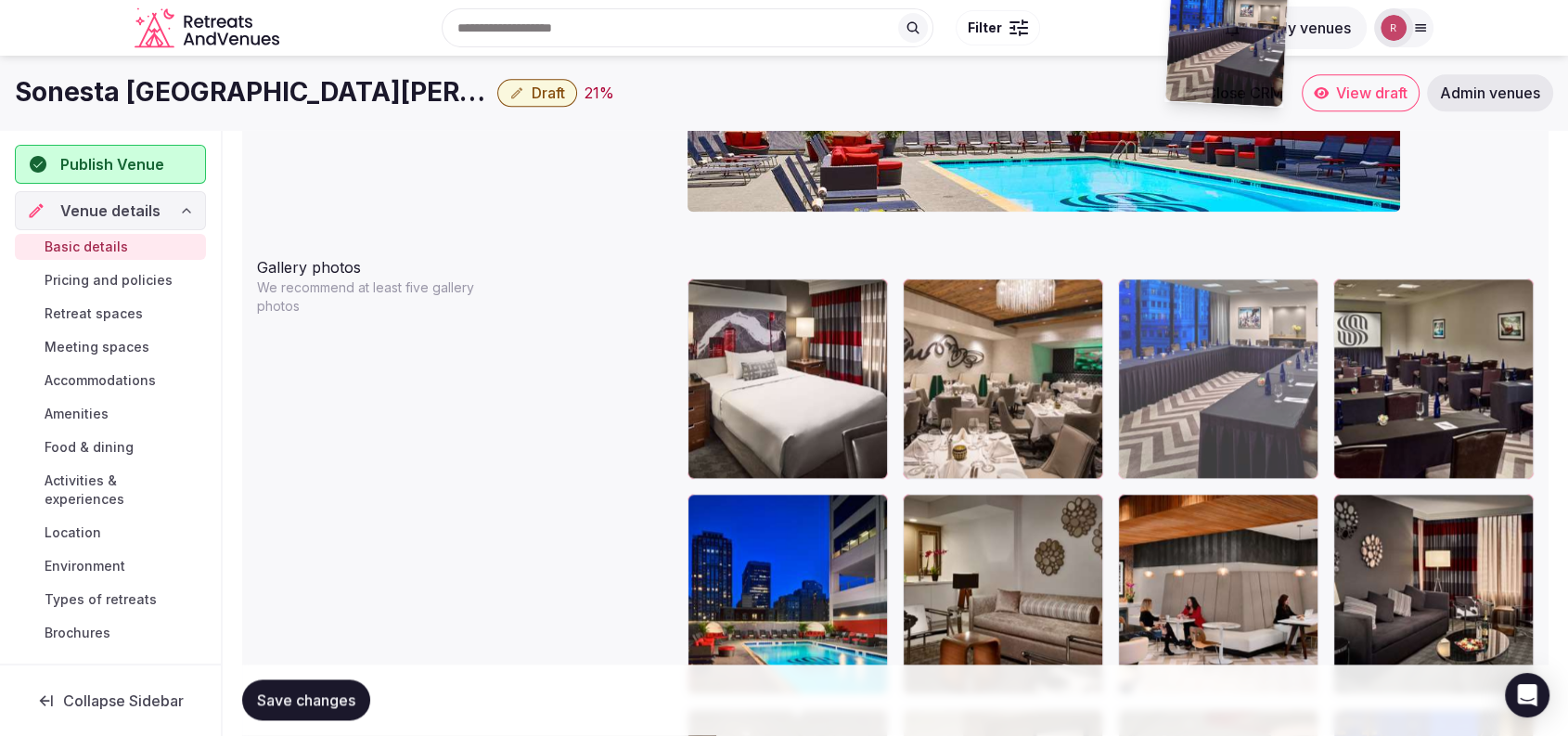
scroll to position [1935, 0]
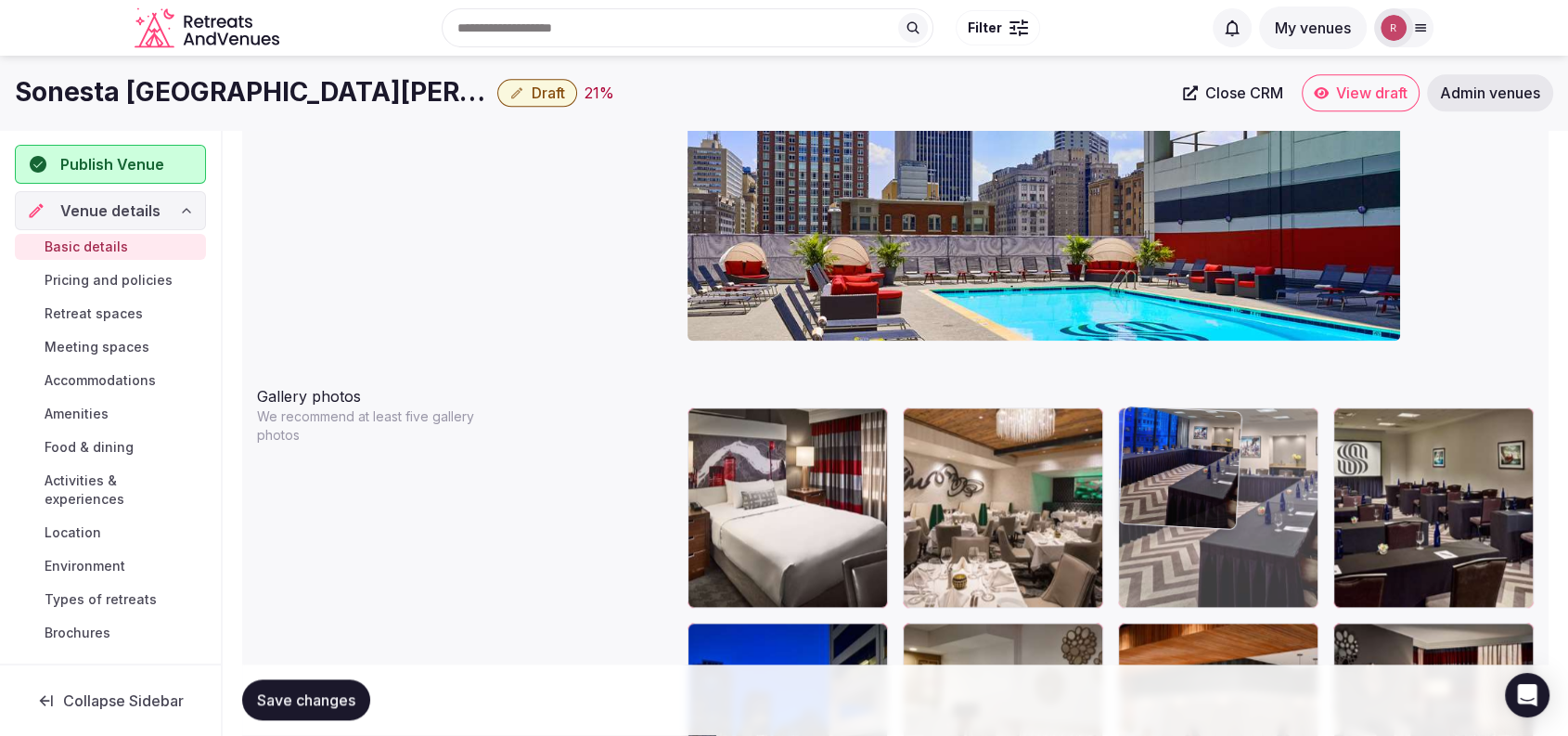
drag, startPoint x: 1208, startPoint y: 597, endPoint x: 1211, endPoint y: 520, distance: 77.1
click at [1211, 520] on body "**********" at bounding box center [784, 589] width 1568 height 5049
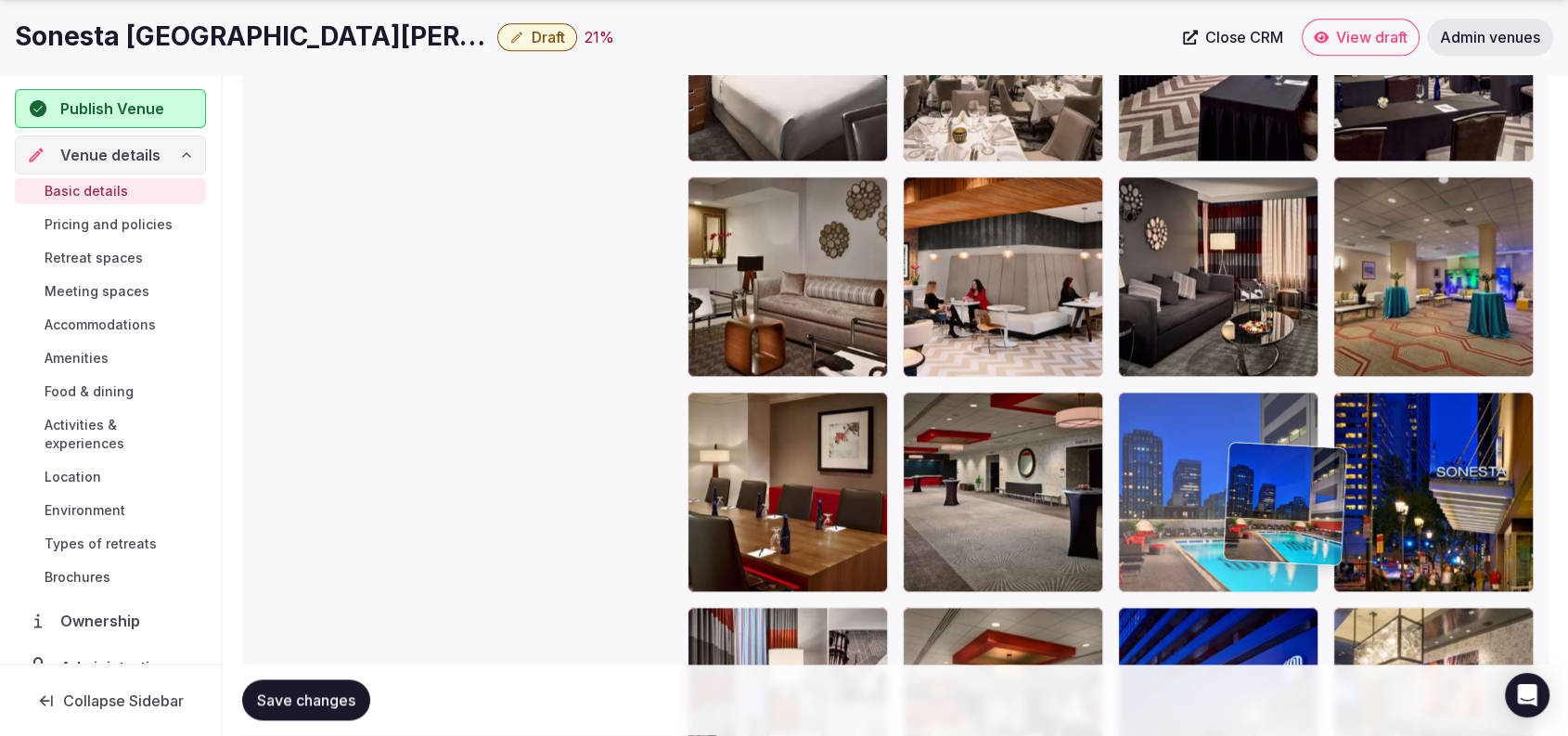
scroll to position [2384, 0]
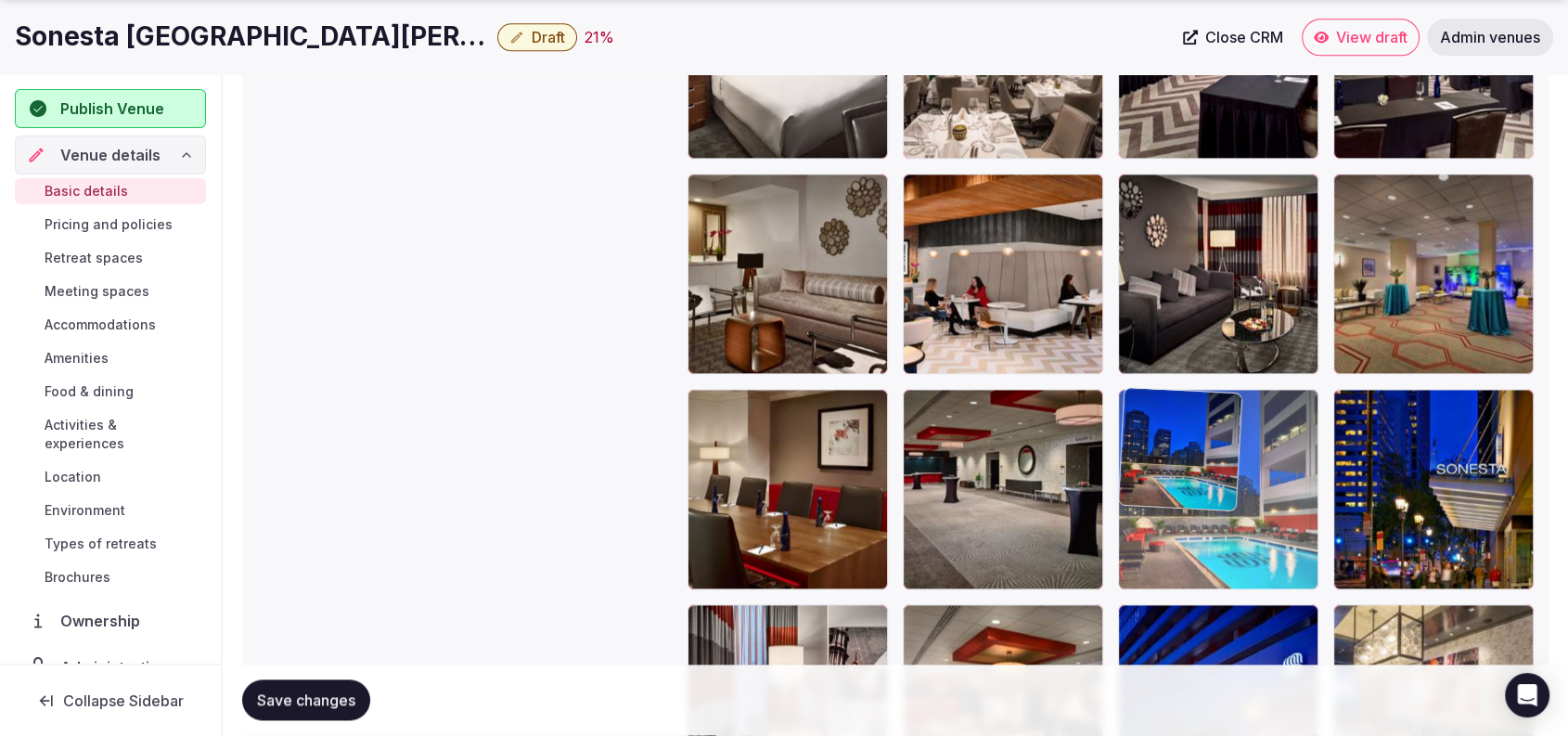
drag, startPoint x: 806, startPoint y: 510, endPoint x: 1336, endPoint y: 570, distance: 533.4
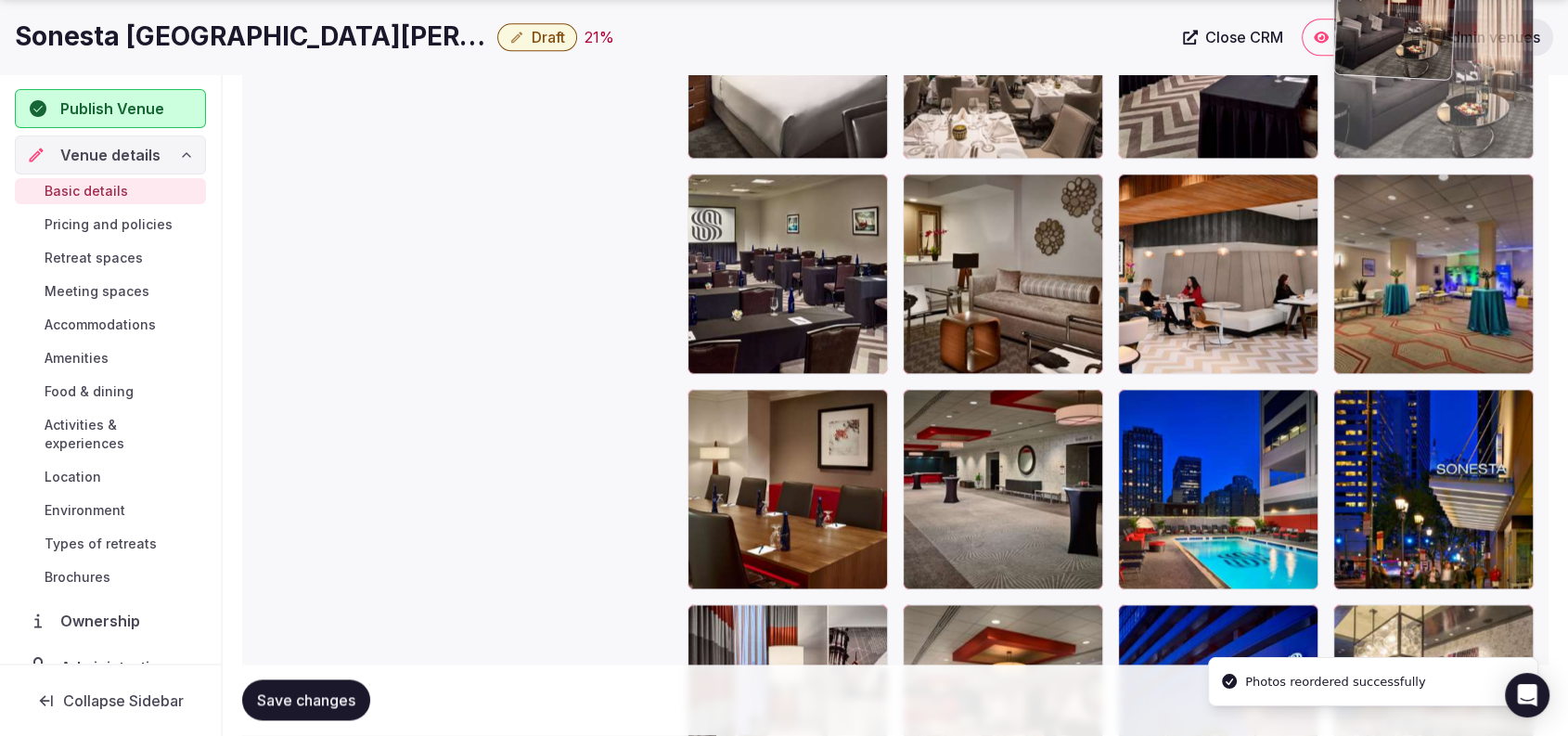
drag, startPoint x: 1248, startPoint y: 314, endPoint x: 1469, endPoint y: 149, distance: 275.8
click at [1469, 149] on body "**********" at bounding box center [784, 141] width 1568 height 5049
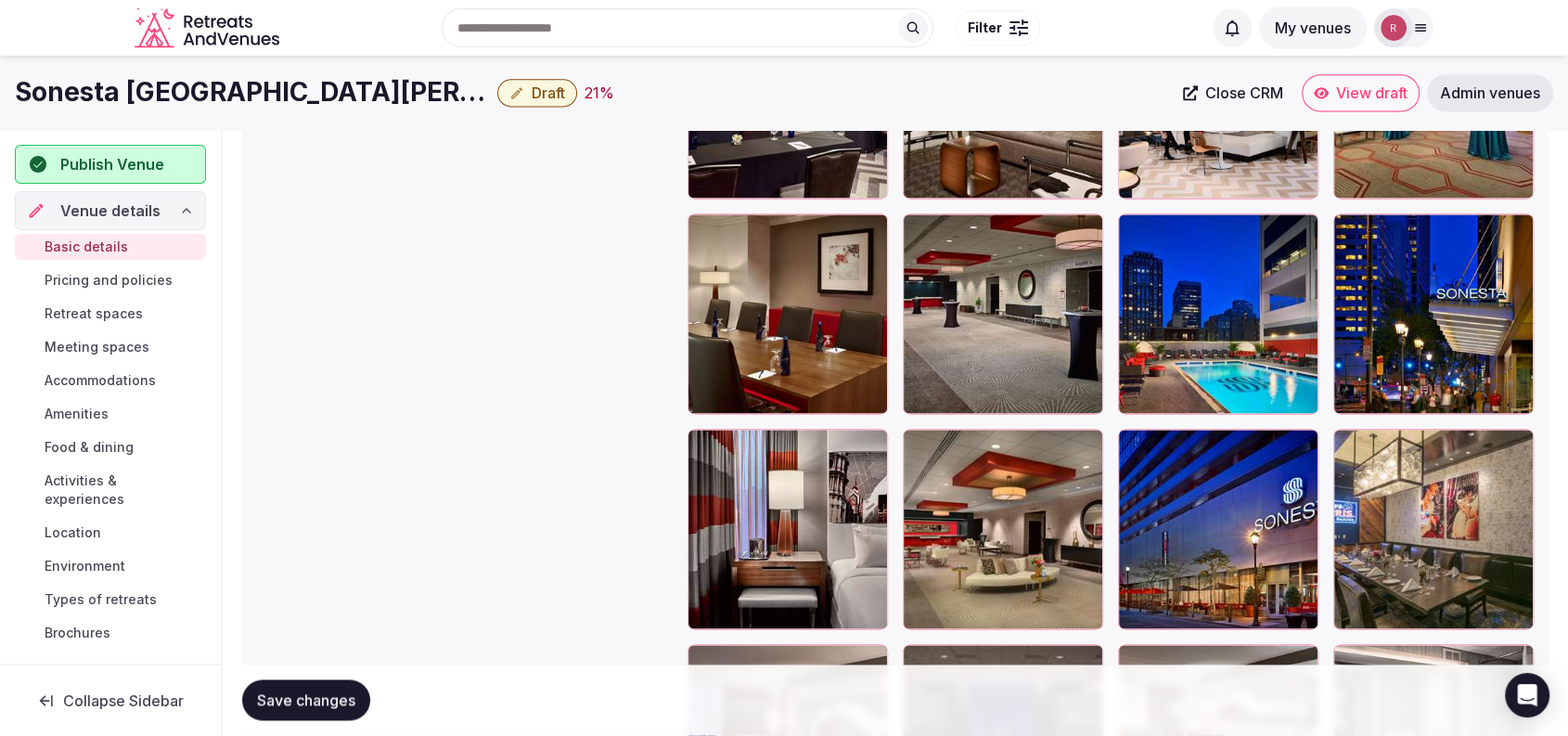
scroll to position [2493, 0]
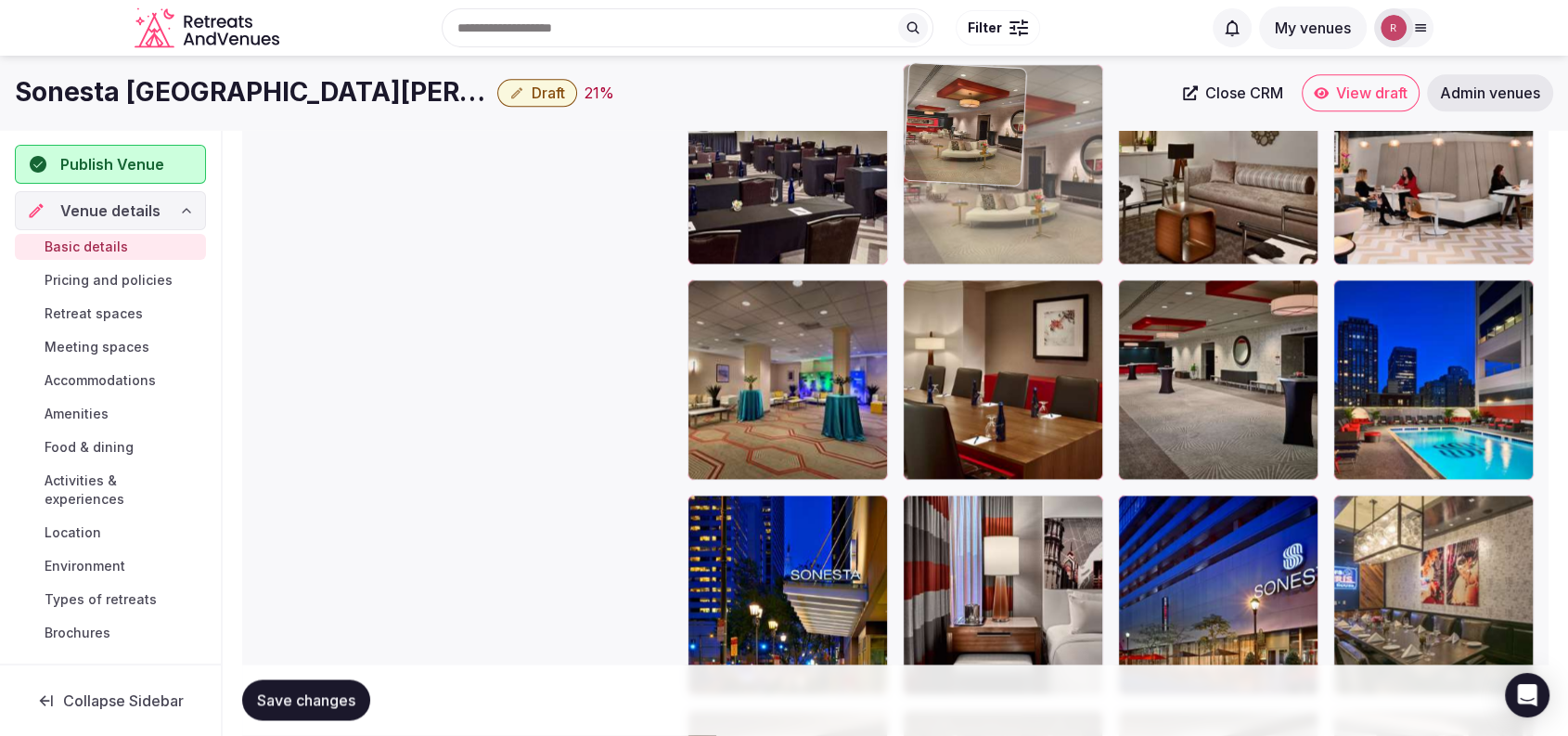
drag, startPoint x: 1064, startPoint y: 400, endPoint x: 1070, endPoint y: 215, distance: 185.1
click at [1070, 215] on body "**********" at bounding box center [784, 31] width 1568 height 5049
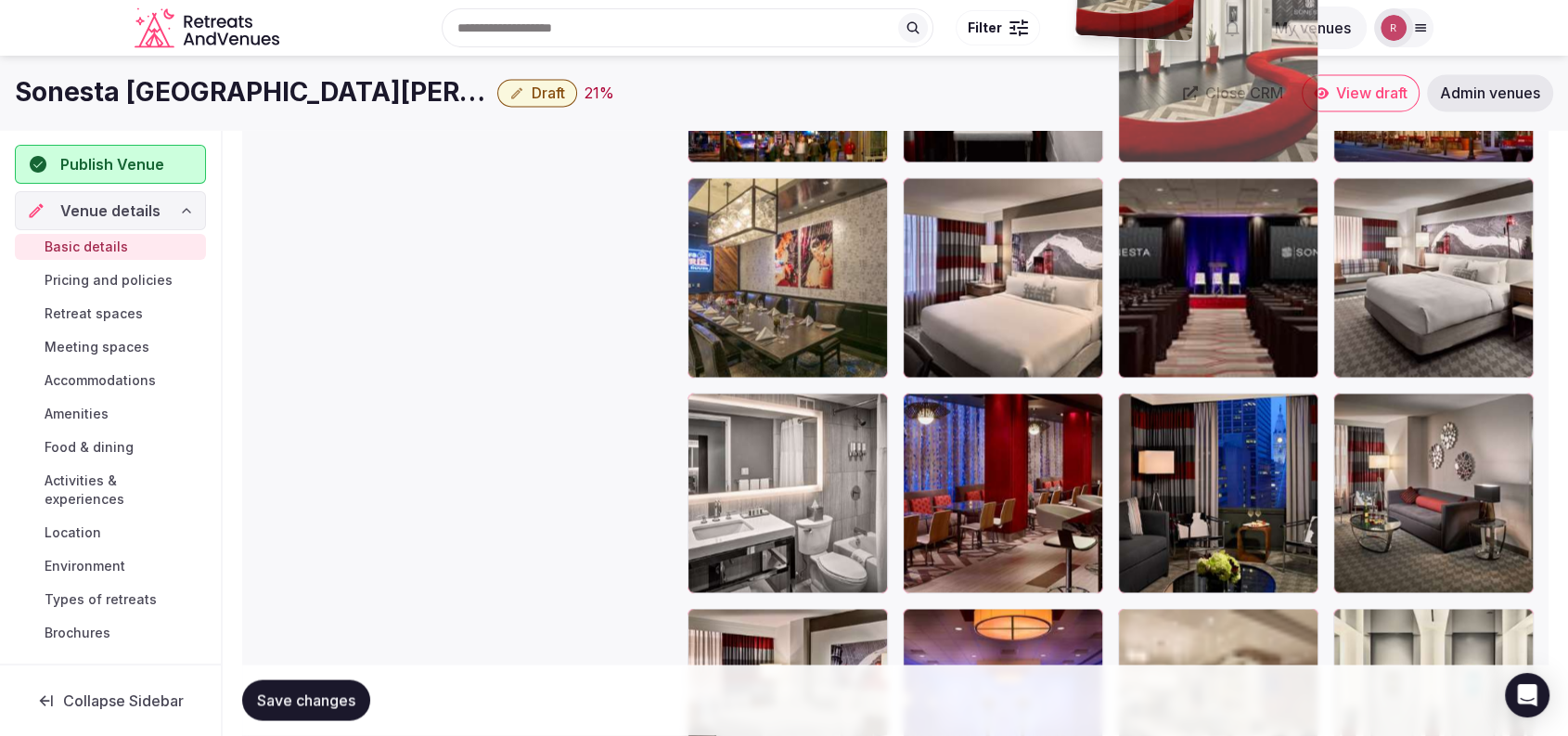
scroll to position [2997, 0]
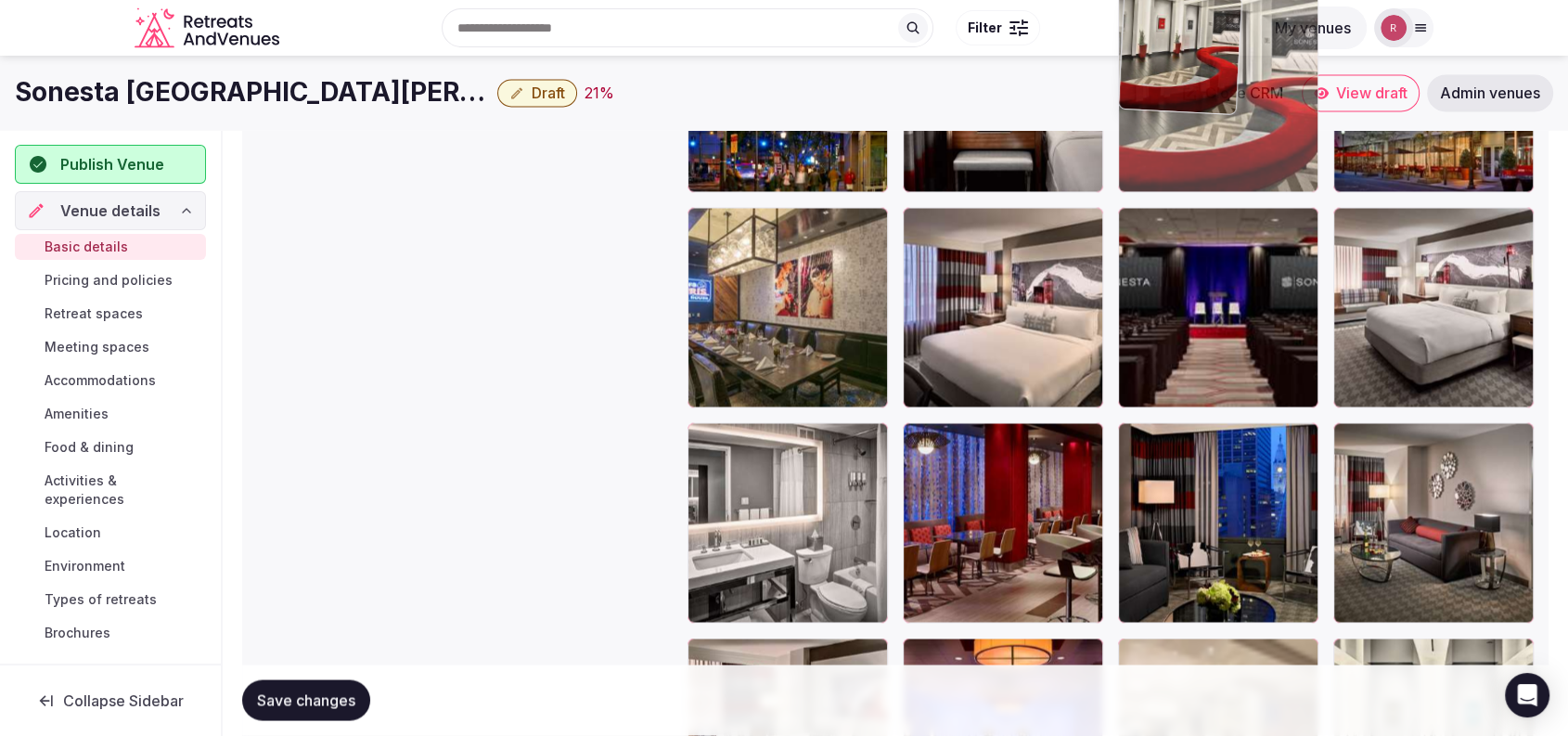
drag, startPoint x: 801, startPoint y: 414, endPoint x: 1236, endPoint y: 287, distance: 453.2
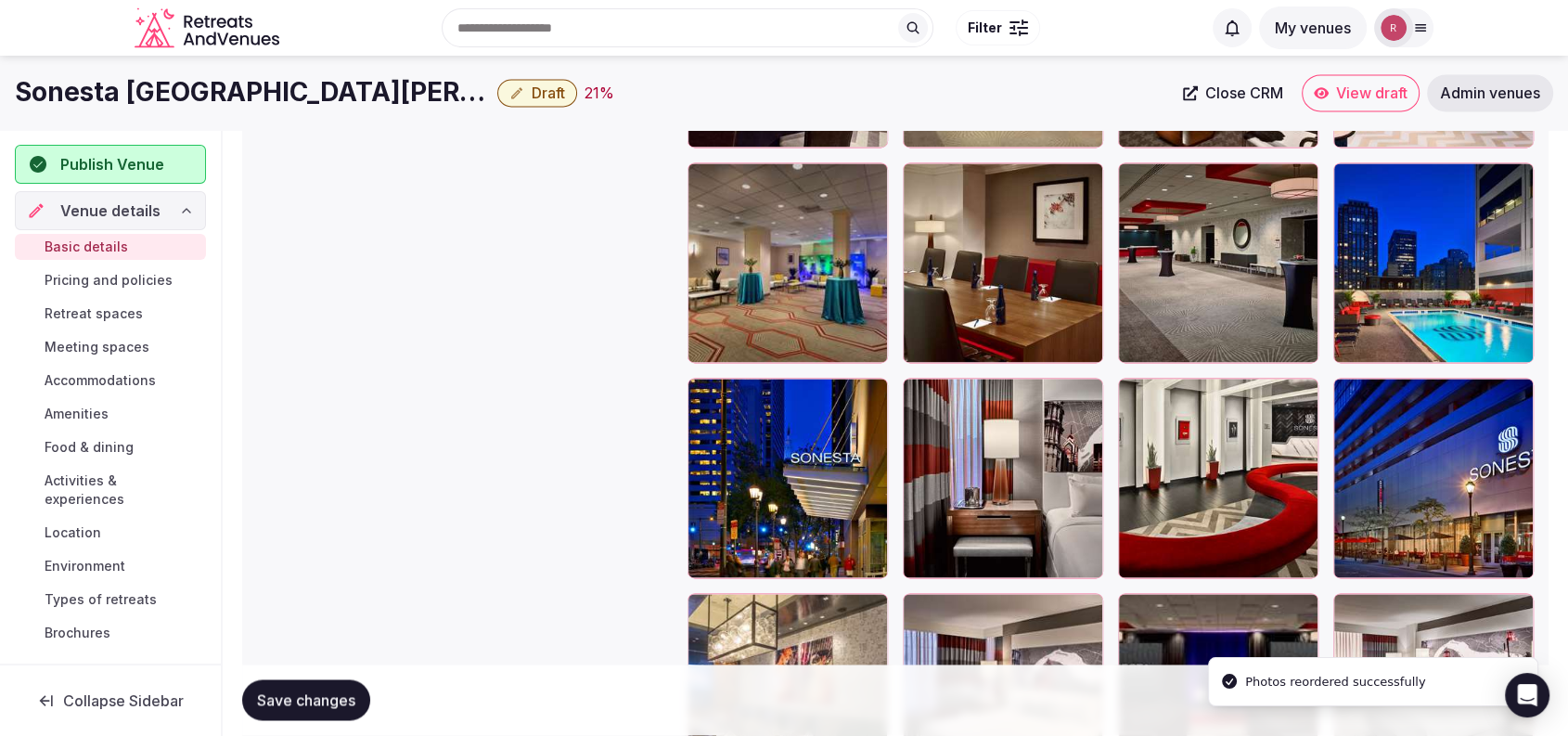
scroll to position [2563, 0]
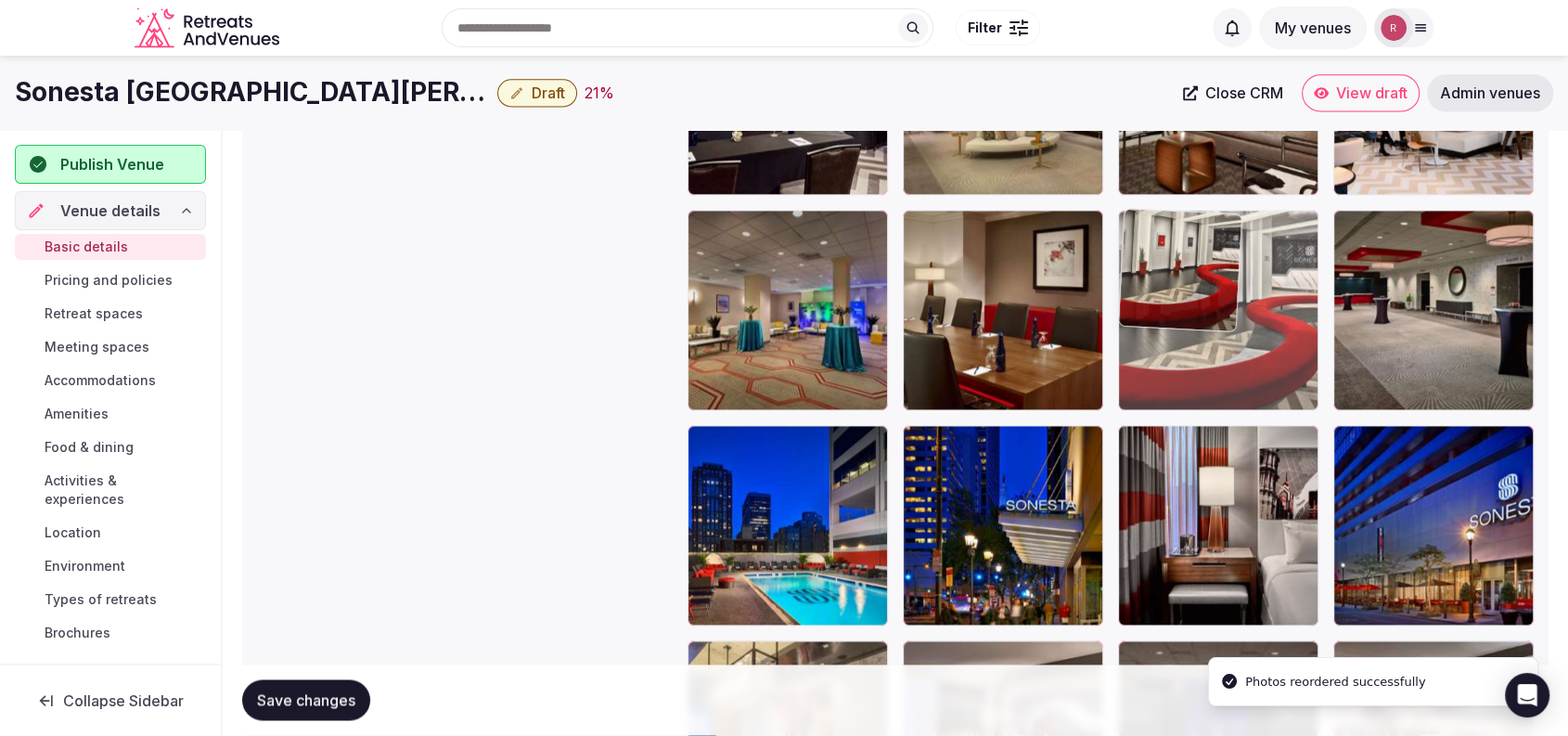
drag, startPoint x: 1268, startPoint y: 513, endPoint x: 1284, endPoint y: 351, distance: 162.8
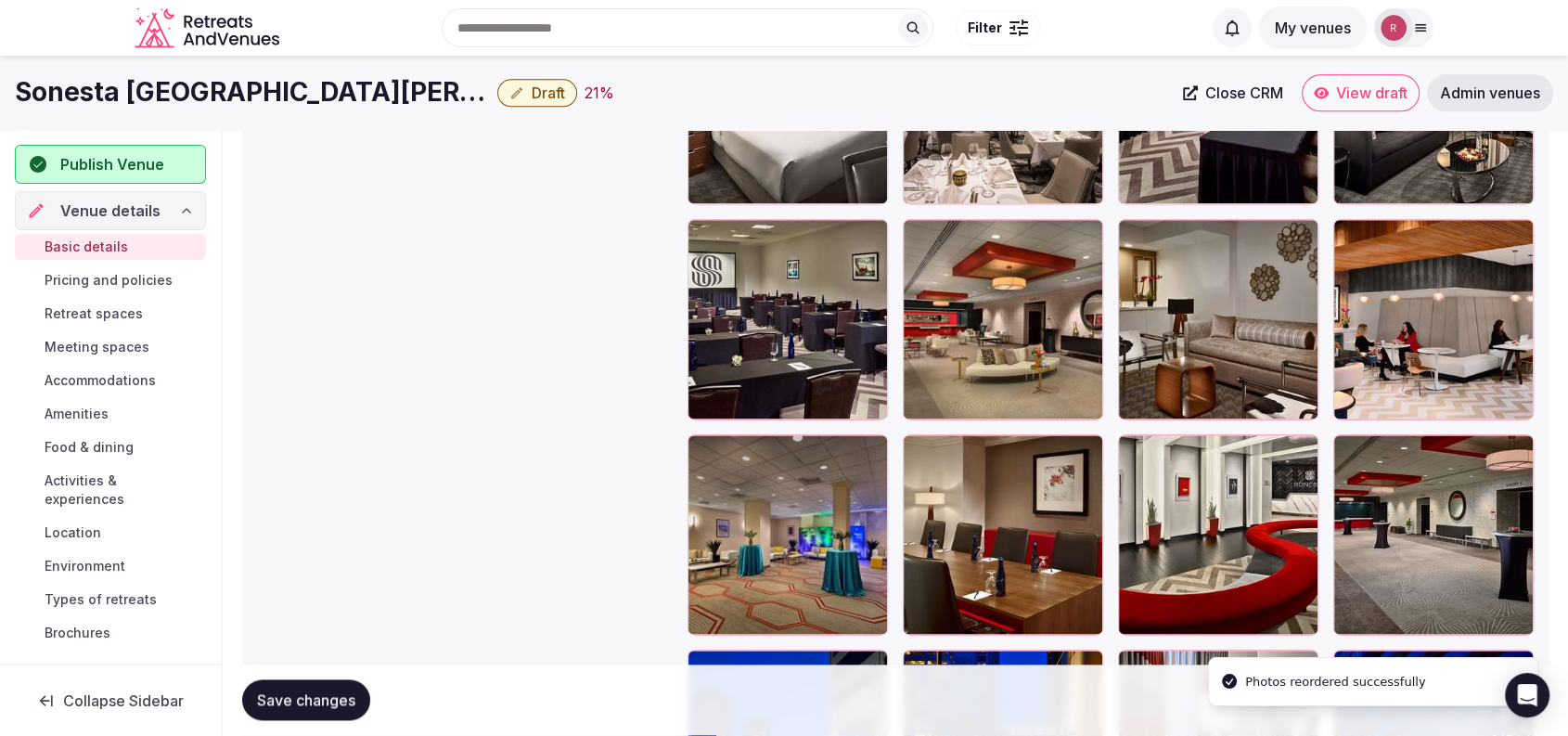
scroll to position [2248, 0]
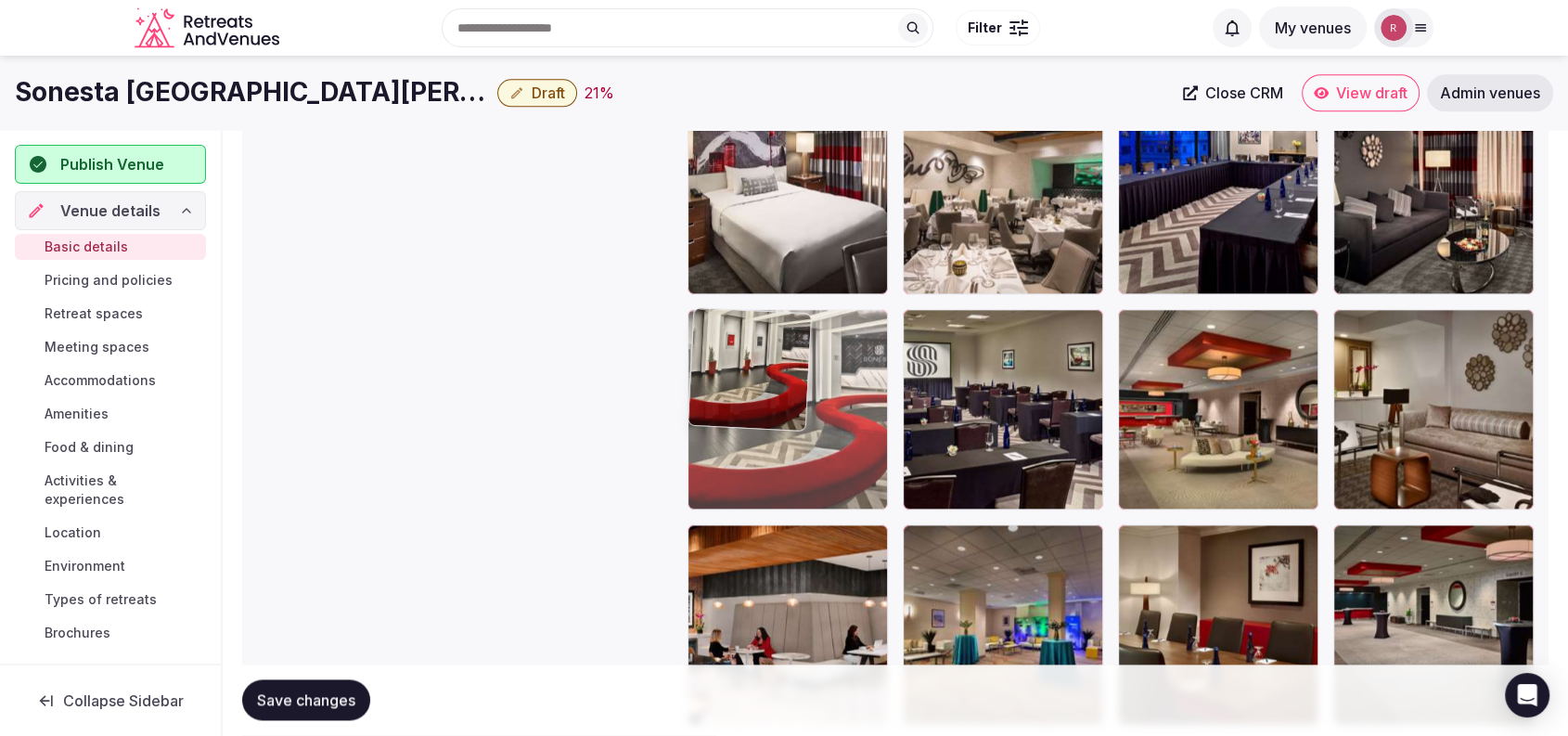
drag, startPoint x: 1220, startPoint y: 570, endPoint x: 861, endPoint y: 415, distance: 391.0
click at [861, 415] on body "**********" at bounding box center [784, 276] width 1568 height 5049
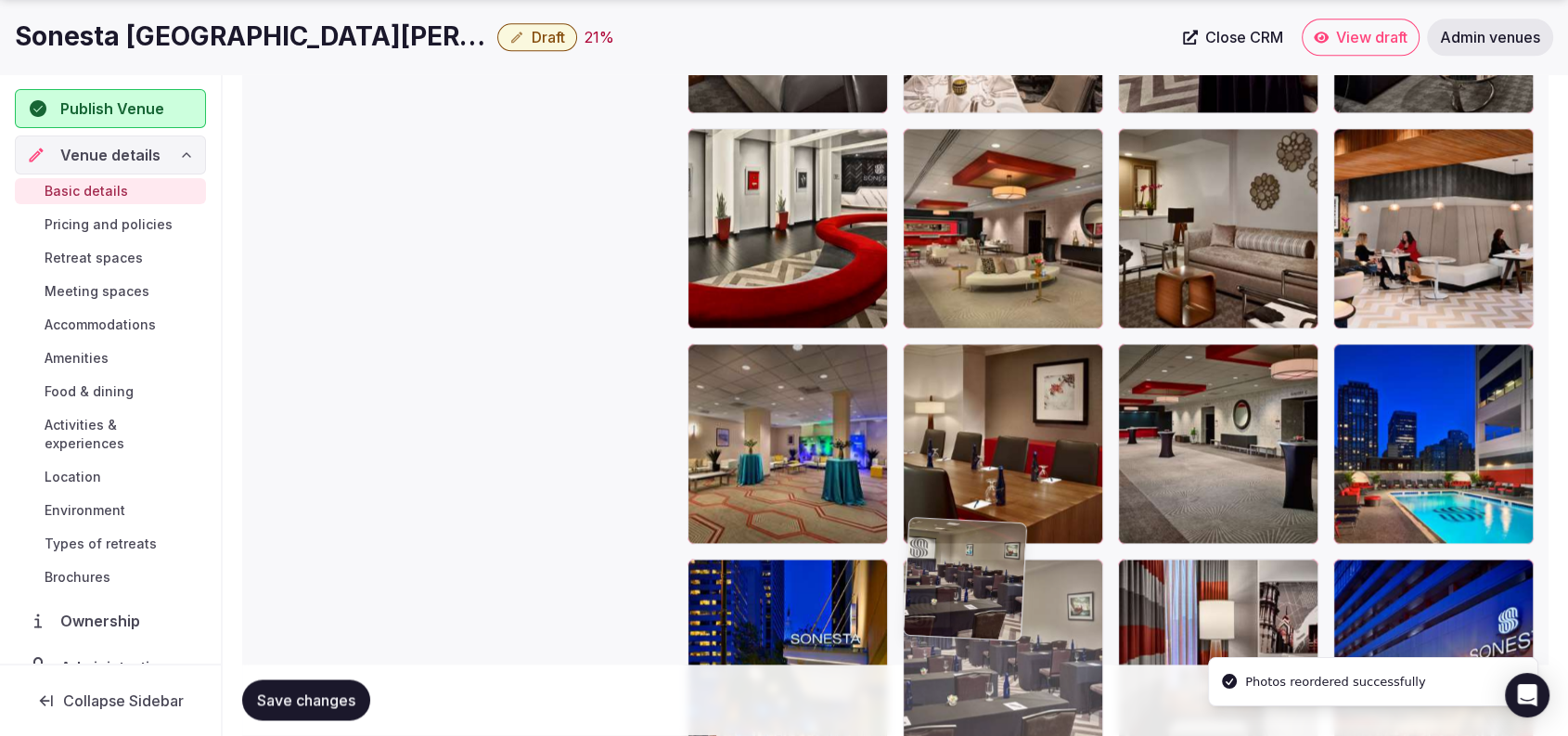
drag, startPoint x: 1012, startPoint y: 400, endPoint x: 1002, endPoint y: 622, distance: 222.2
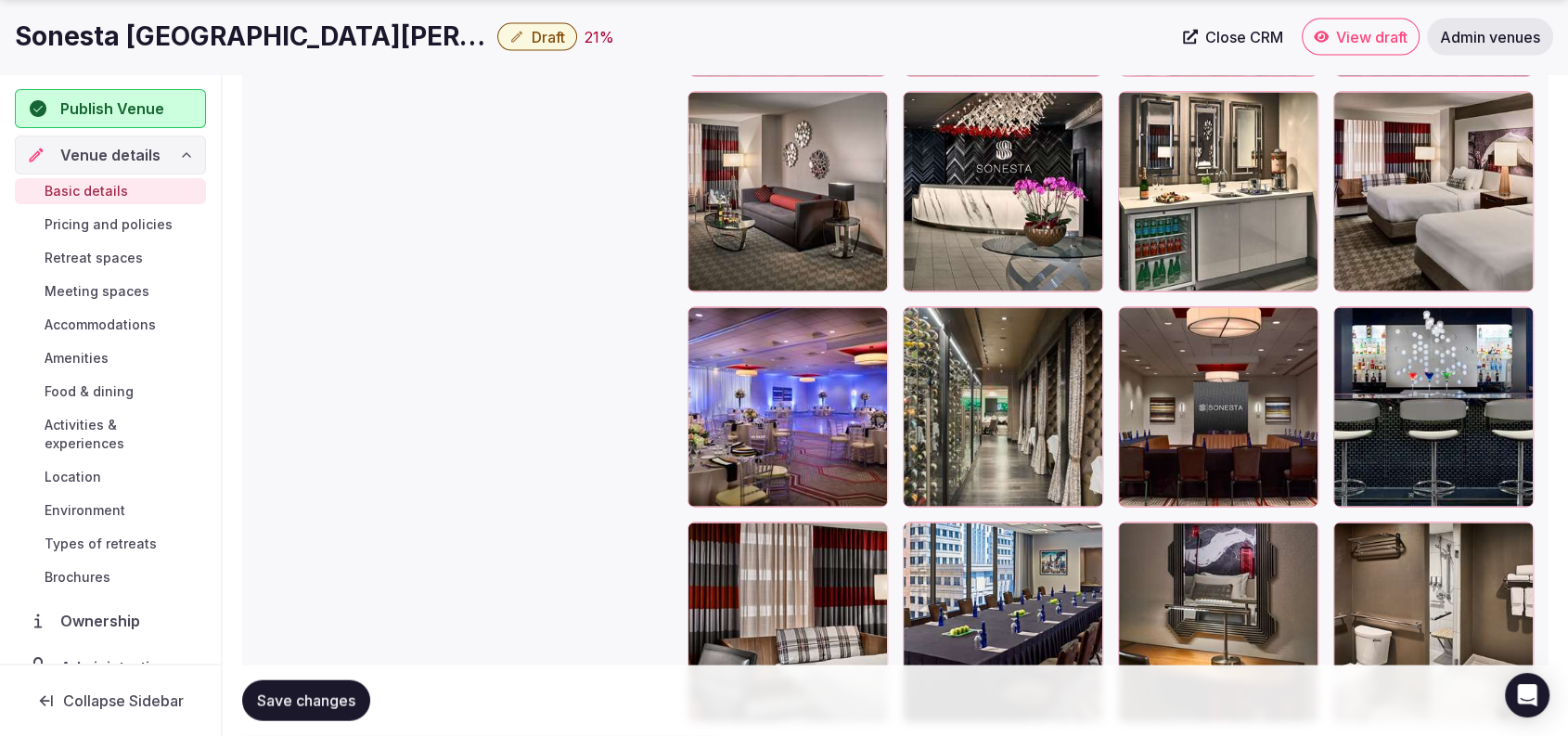
scroll to position [4311, 0]
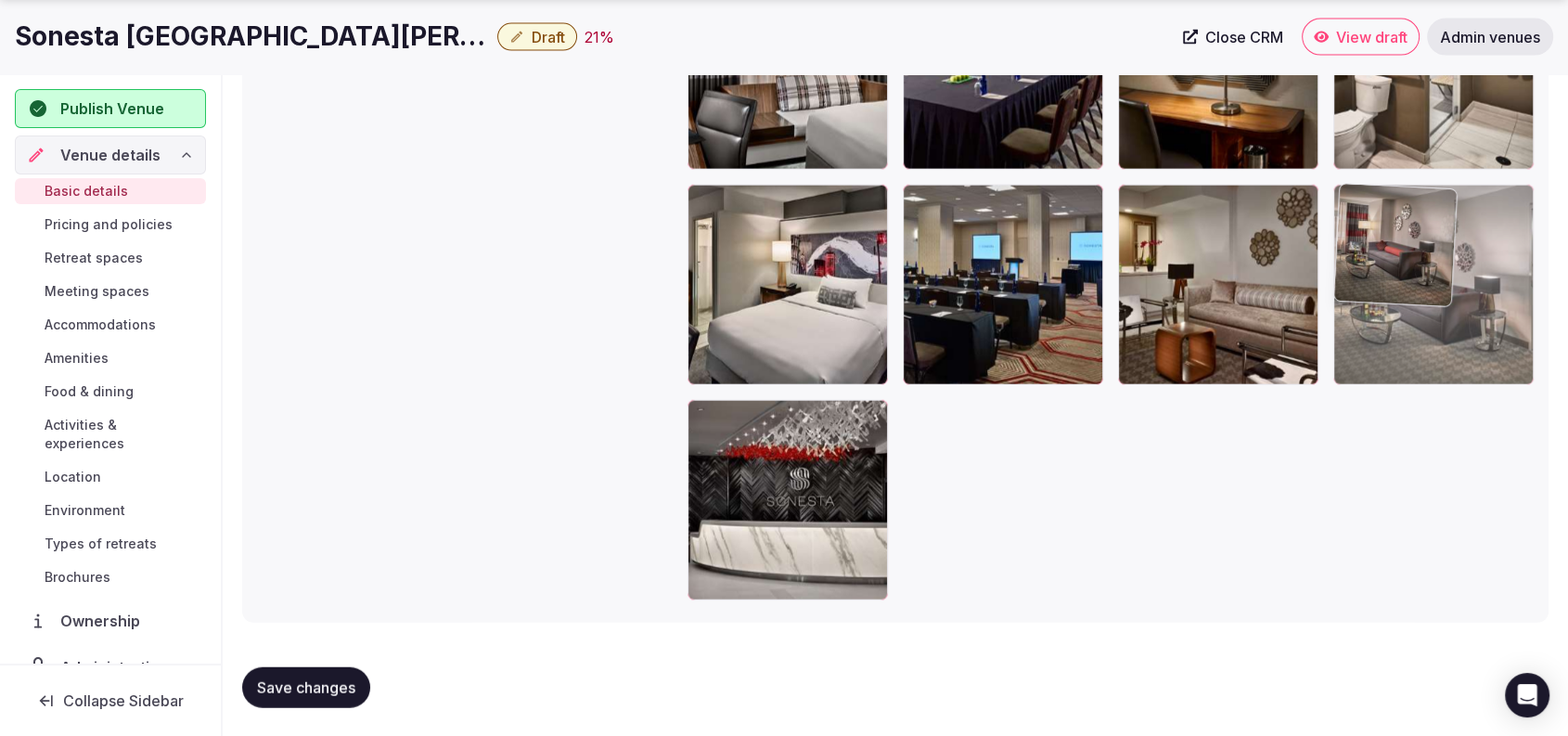
drag, startPoint x: 758, startPoint y: 496, endPoint x: 1448, endPoint y: 325, distance: 710.9
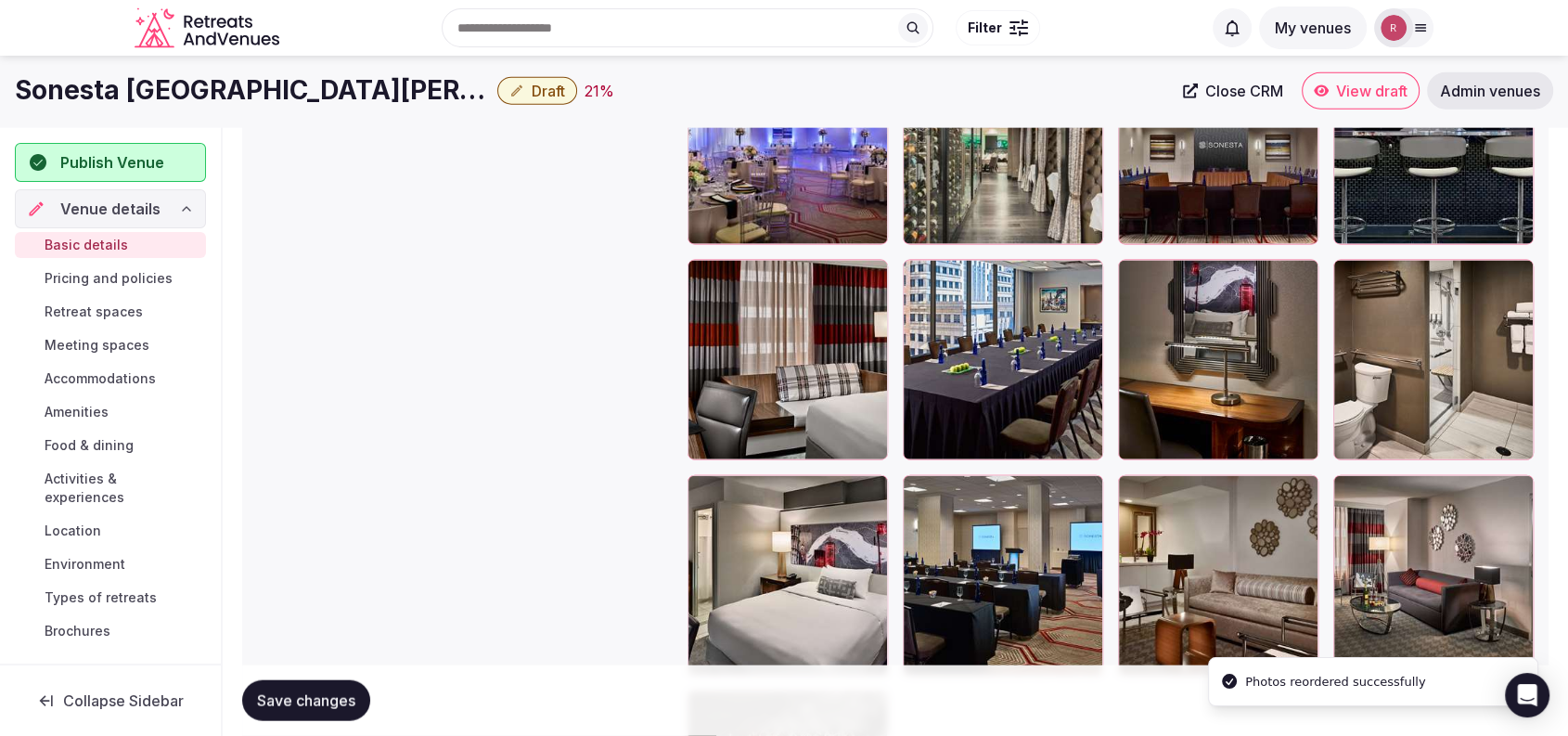
scroll to position [3919, 0]
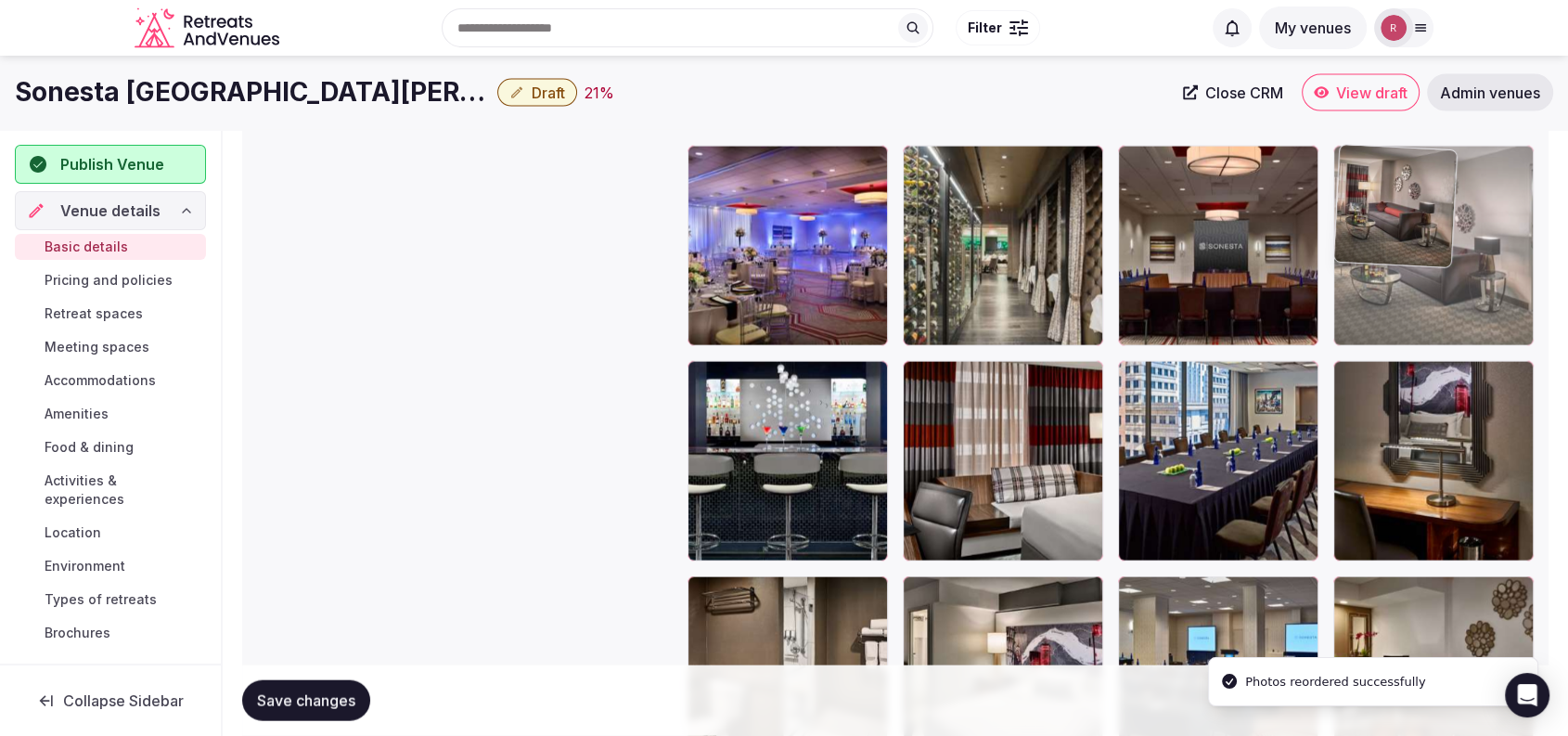
drag, startPoint x: 1424, startPoint y: 619, endPoint x: 1439, endPoint y: 278, distance: 341.3
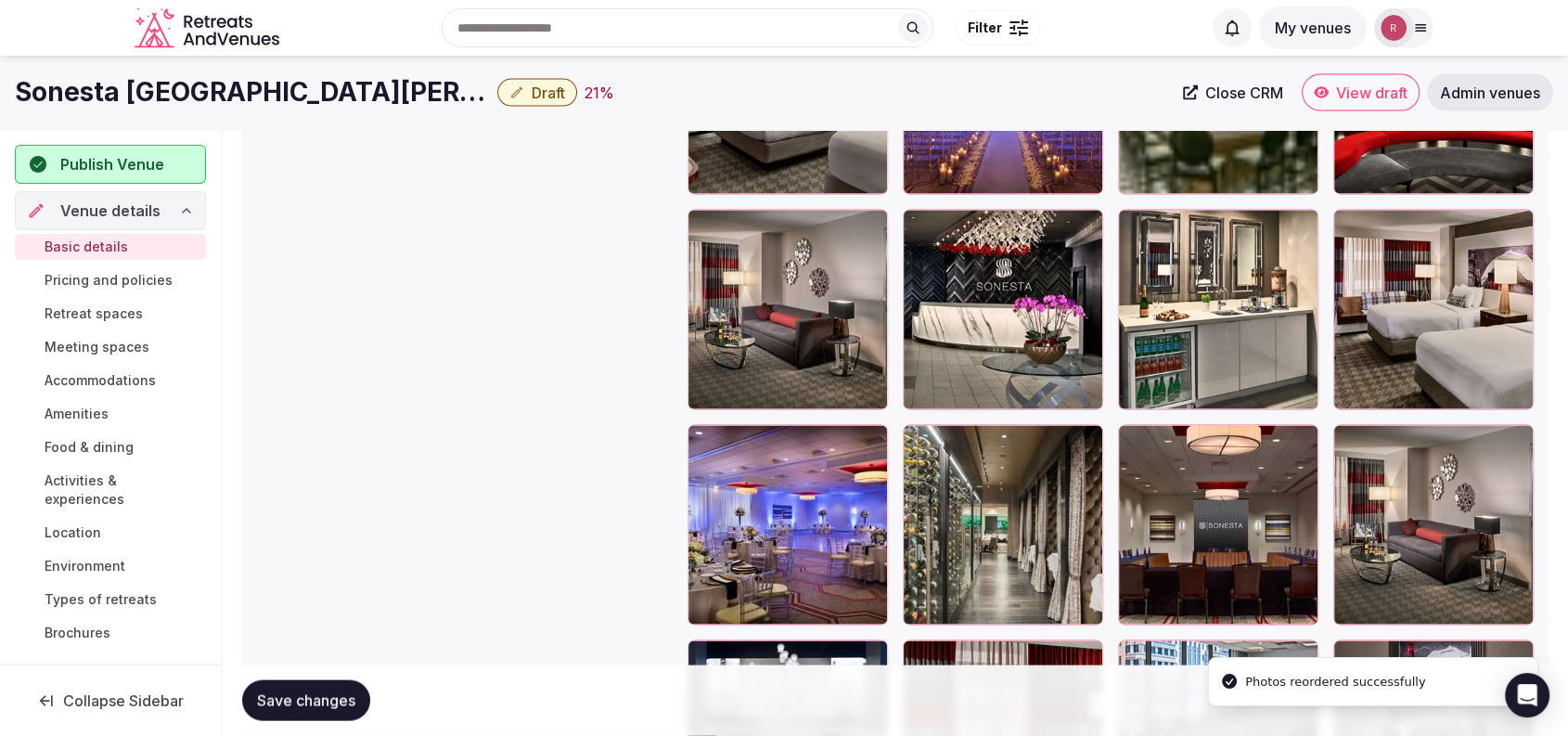
scroll to position [3533, 0]
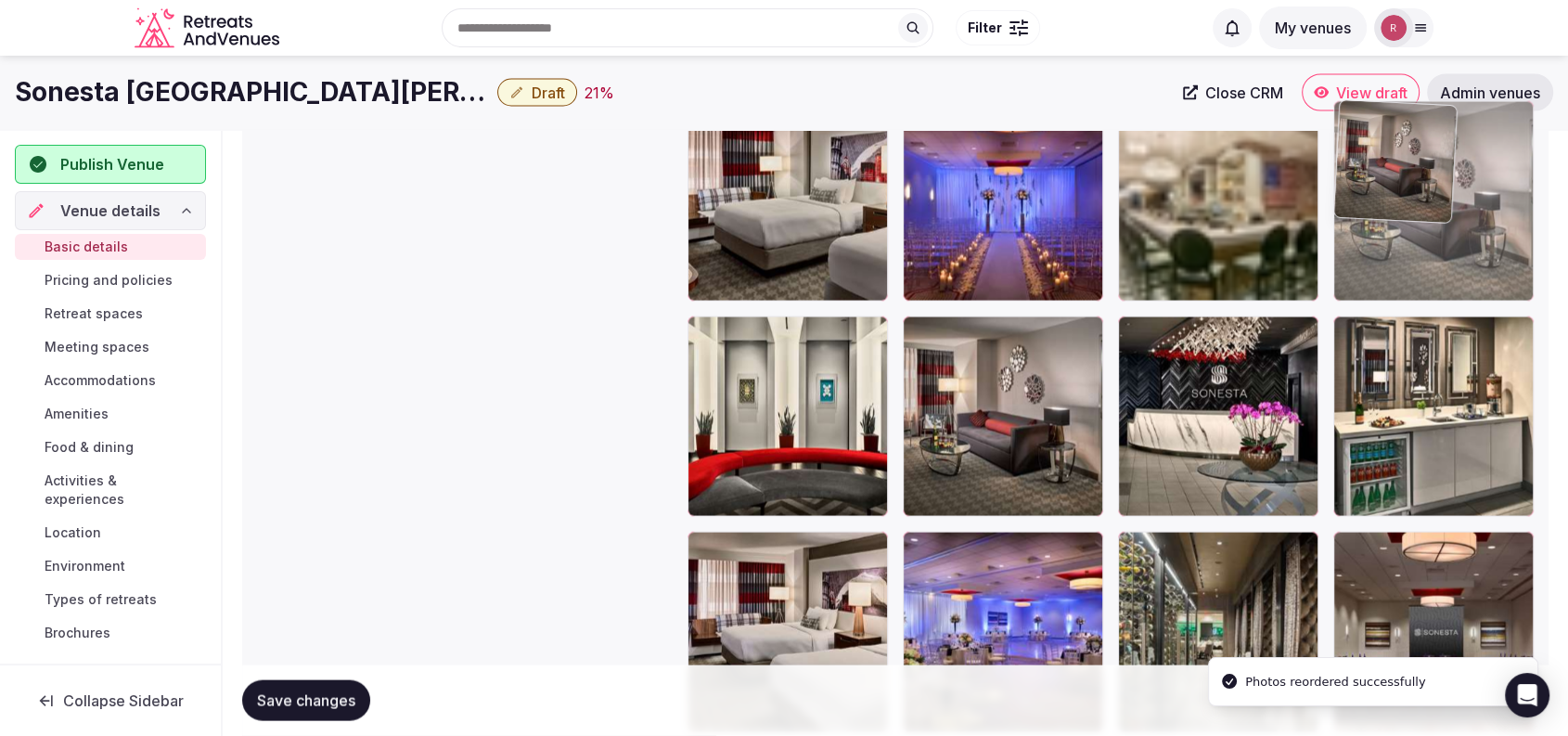
drag, startPoint x: 1459, startPoint y: 587, endPoint x: 1477, endPoint y: 223, distance: 364.4
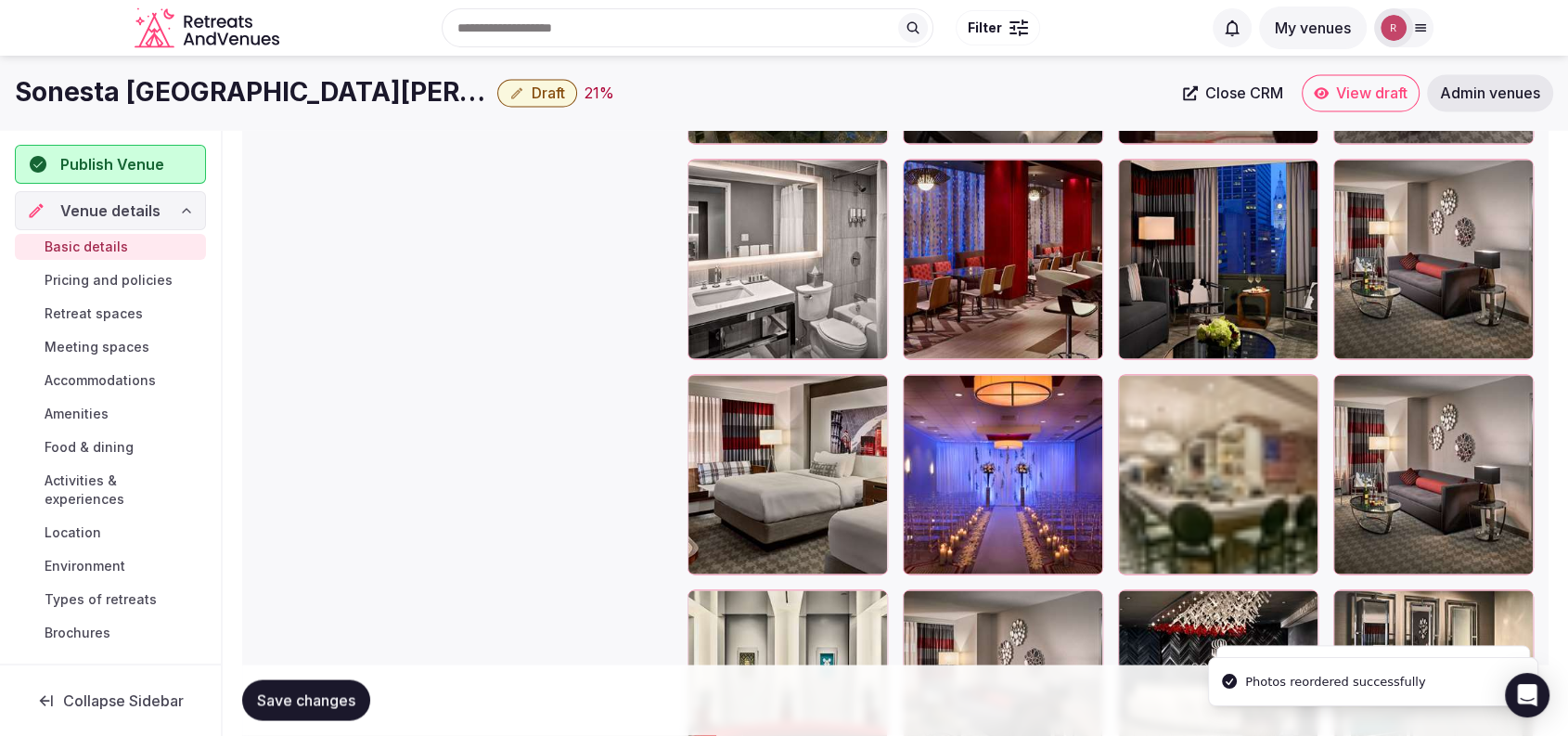
scroll to position [3176, 0]
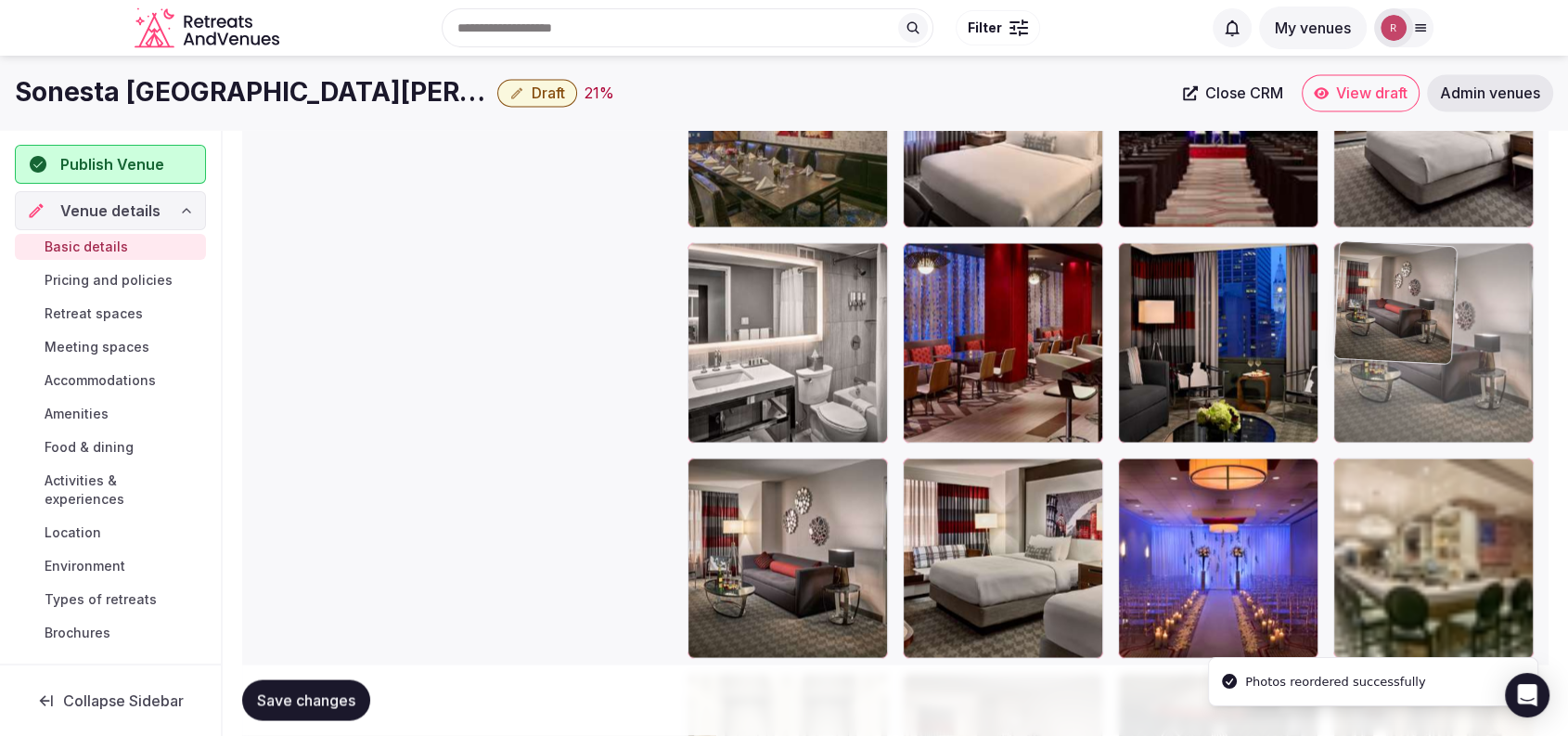
drag, startPoint x: 1451, startPoint y: 531, endPoint x: 1474, endPoint y: 464, distance: 70.8
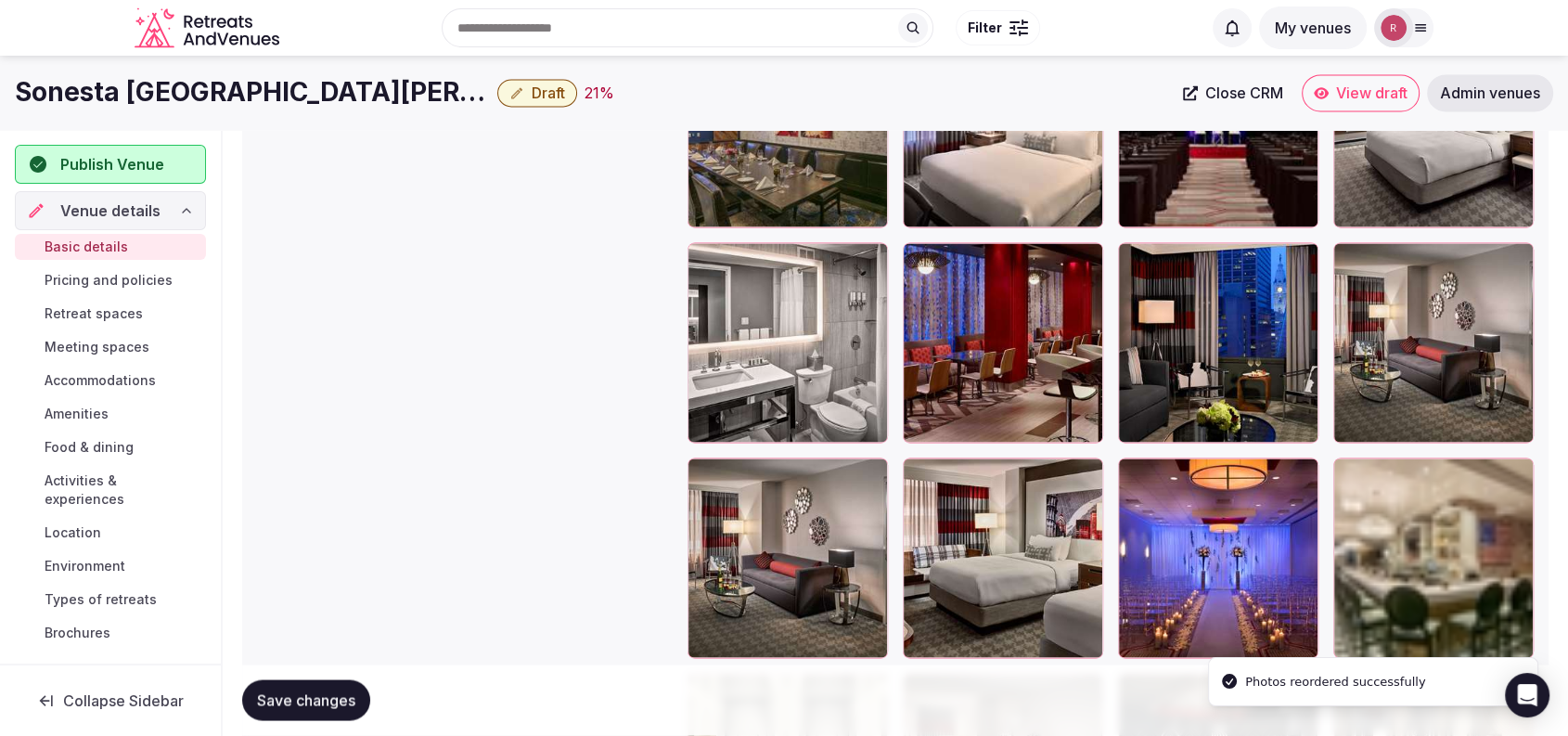
scroll to position [2981, 0]
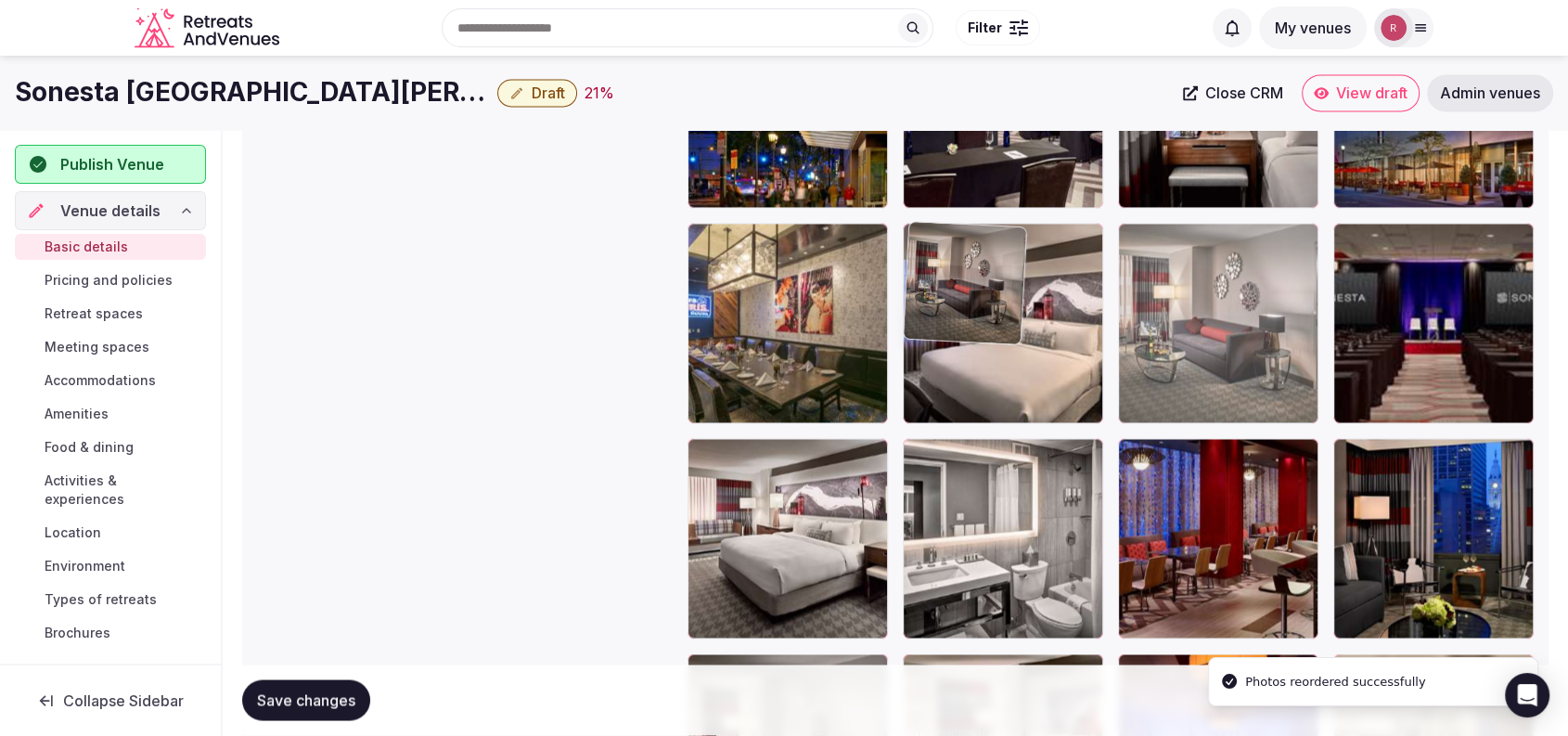
drag, startPoint x: 1456, startPoint y: 567, endPoint x: 1157, endPoint y: 379, distance: 353.2
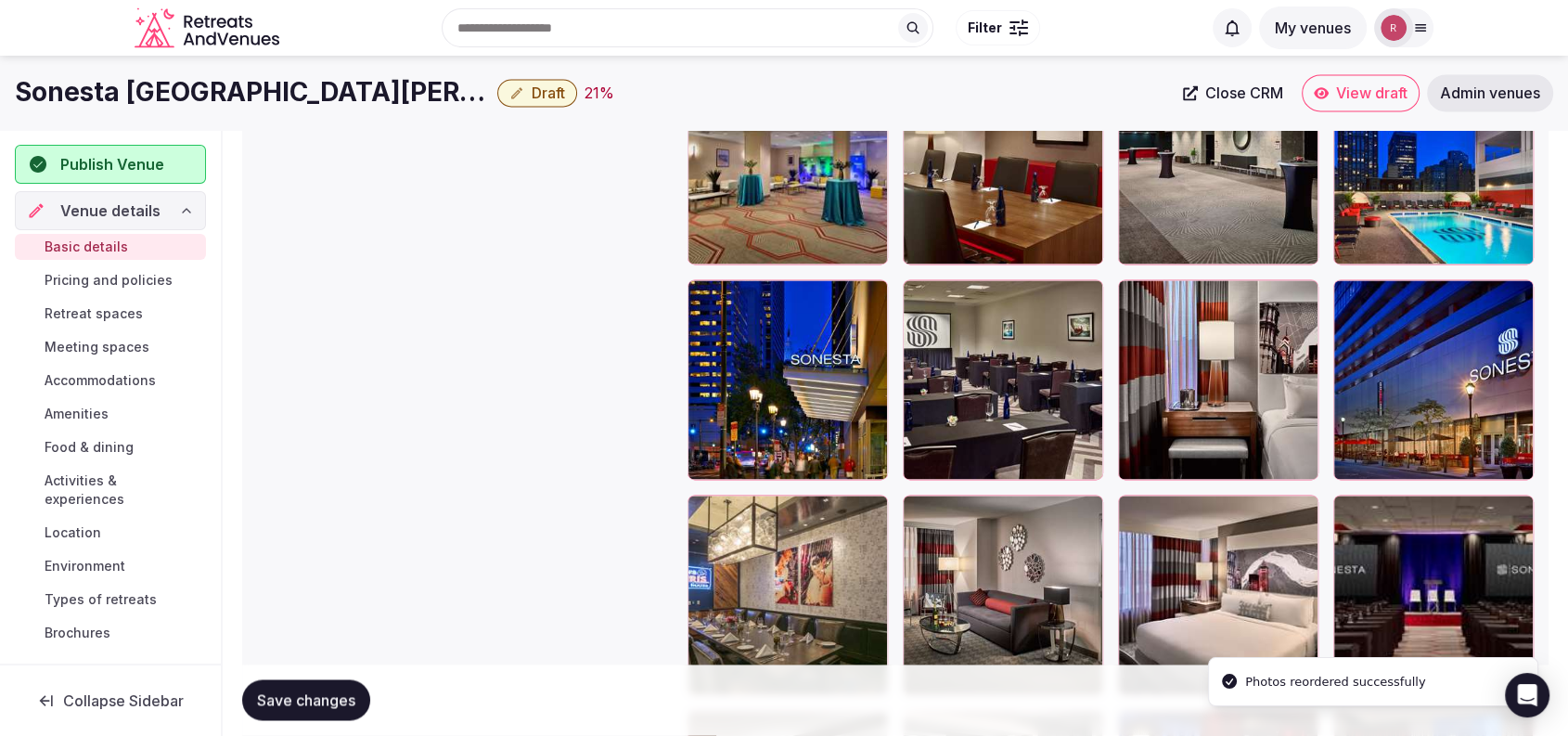
scroll to position [2673, 0]
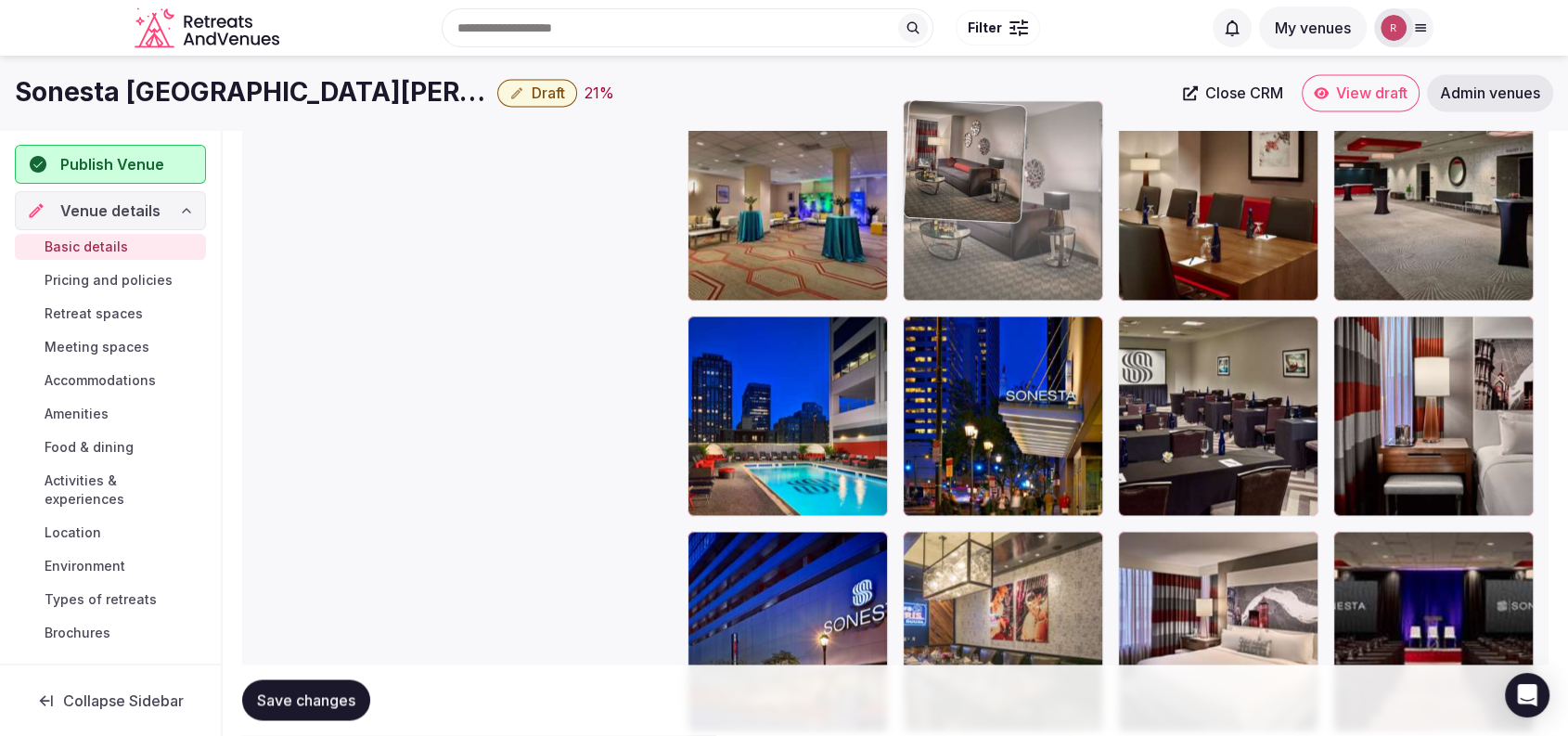
drag, startPoint x: 992, startPoint y: 610, endPoint x: 1059, endPoint y: 229, distance: 386.8
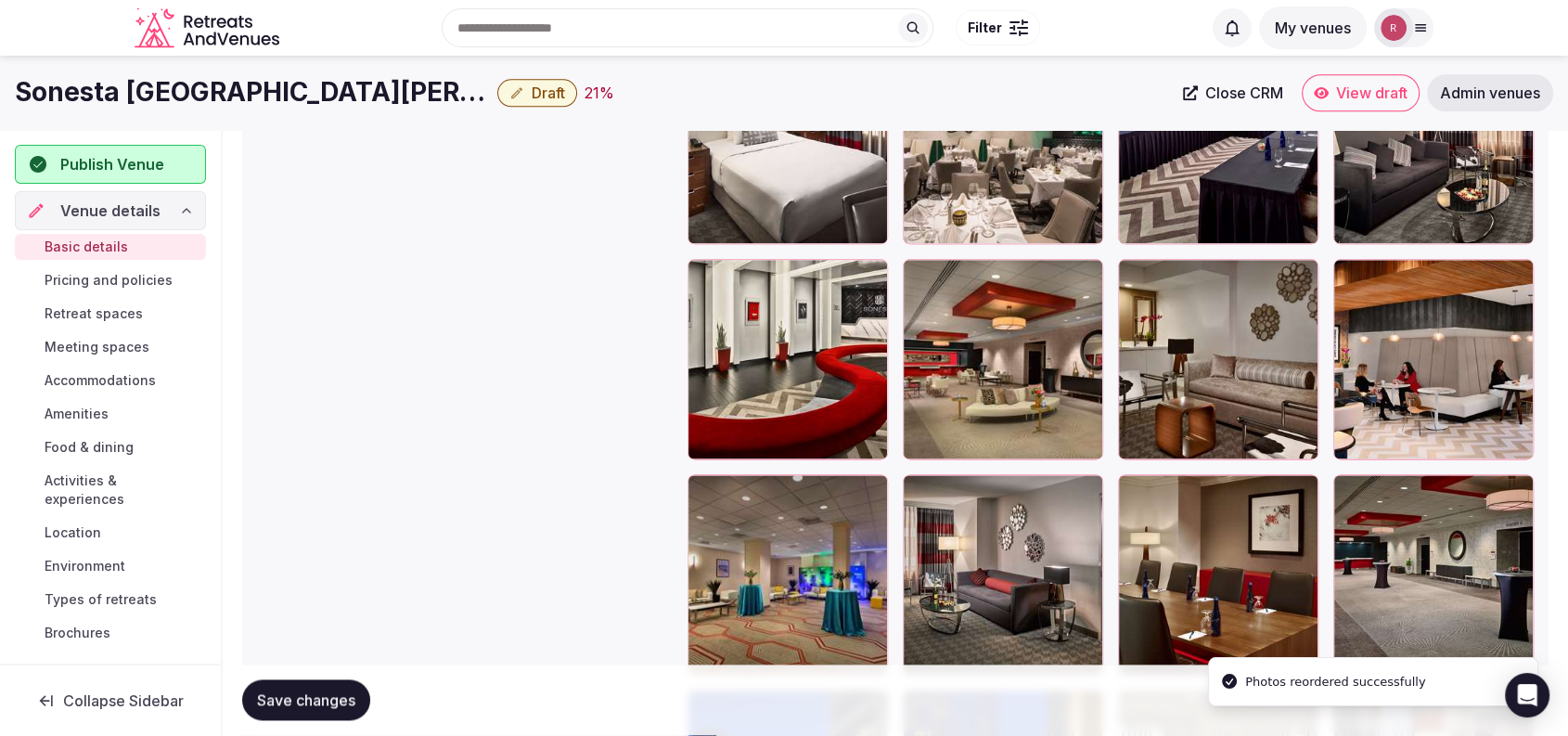
scroll to position [2280, 0]
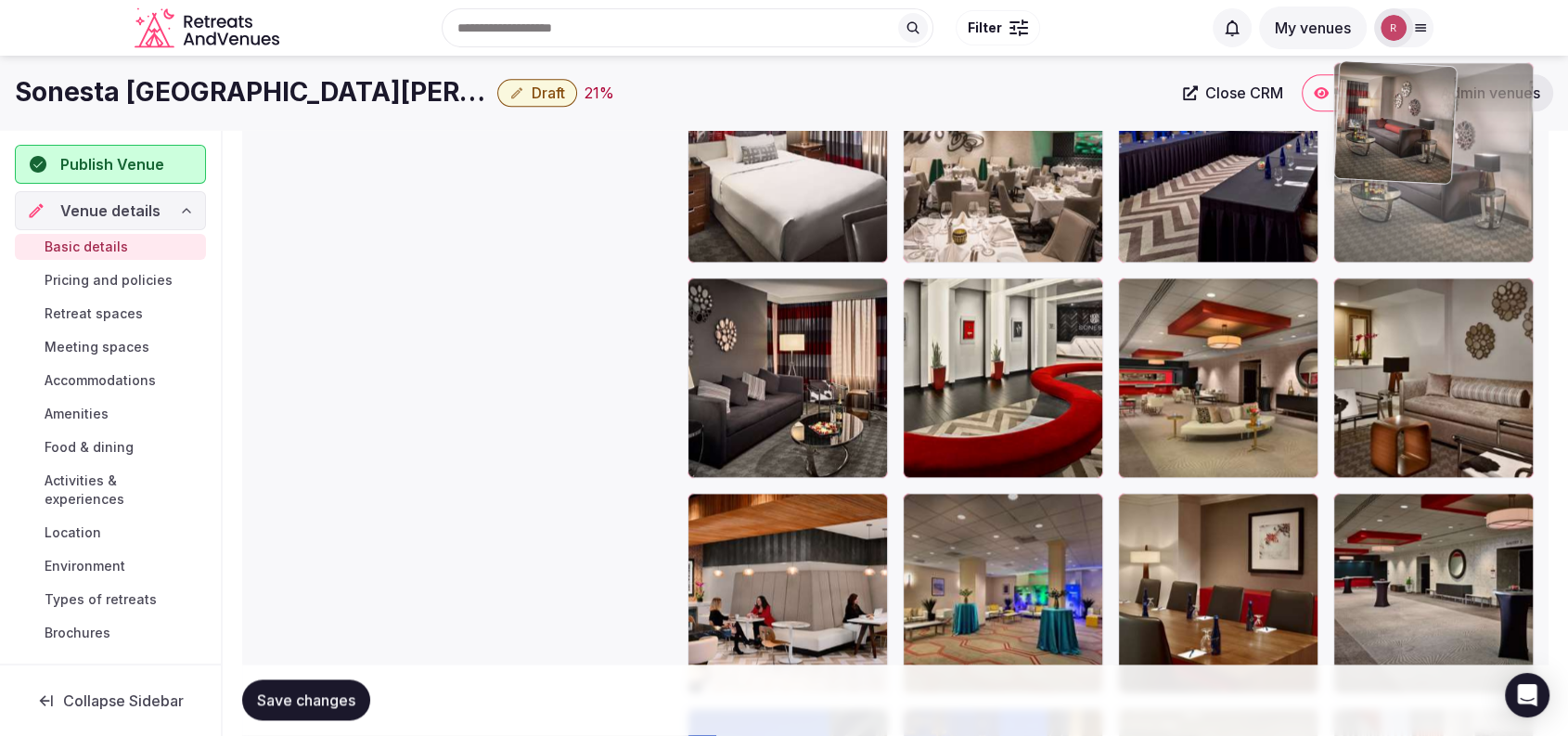
drag, startPoint x: 1021, startPoint y: 583, endPoint x: 1532, endPoint y: 262, distance: 603.5
click at [1532, 262] on body "**********" at bounding box center [784, 244] width 1568 height 5049
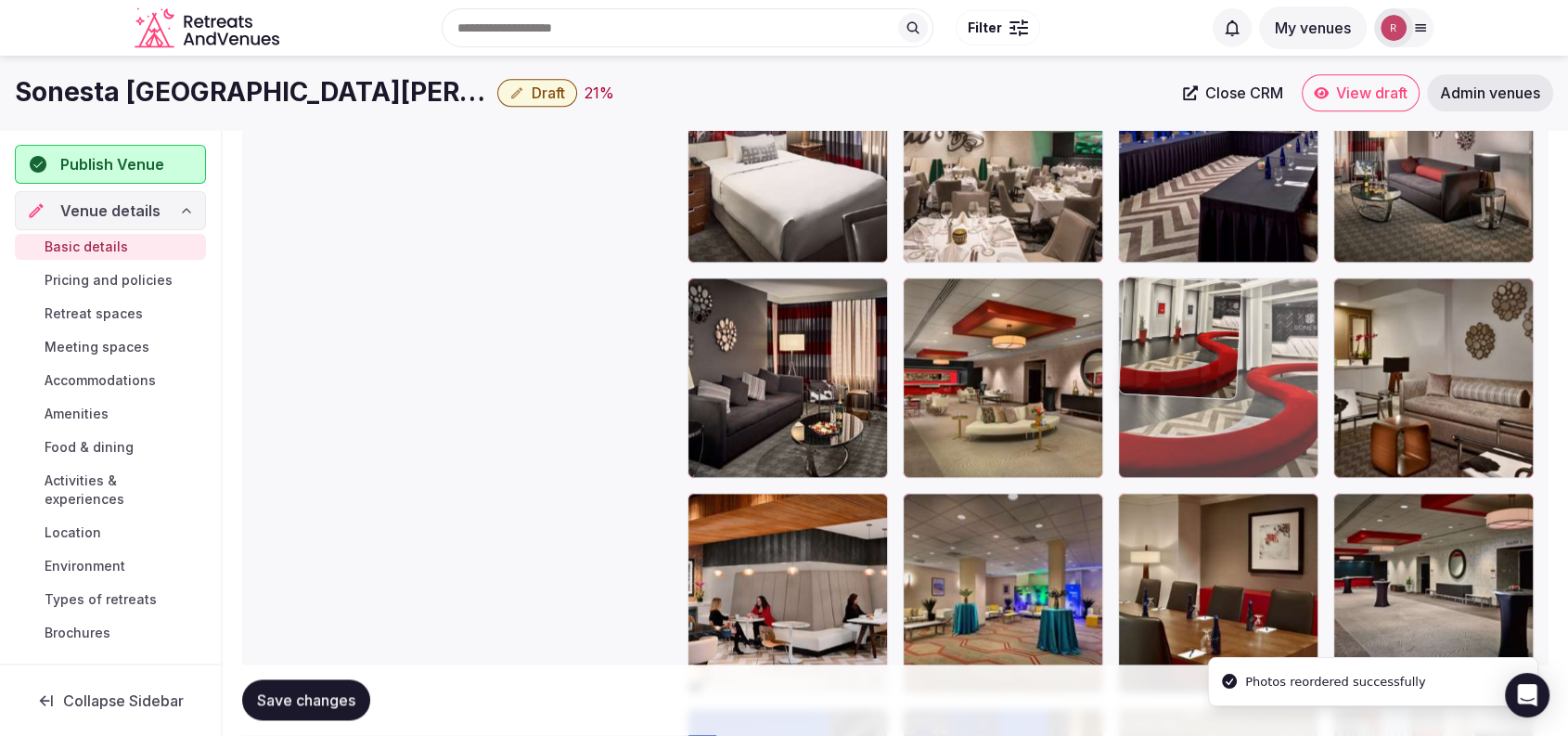
drag, startPoint x: 1002, startPoint y: 438, endPoint x: 1192, endPoint y: 436, distance: 190.0
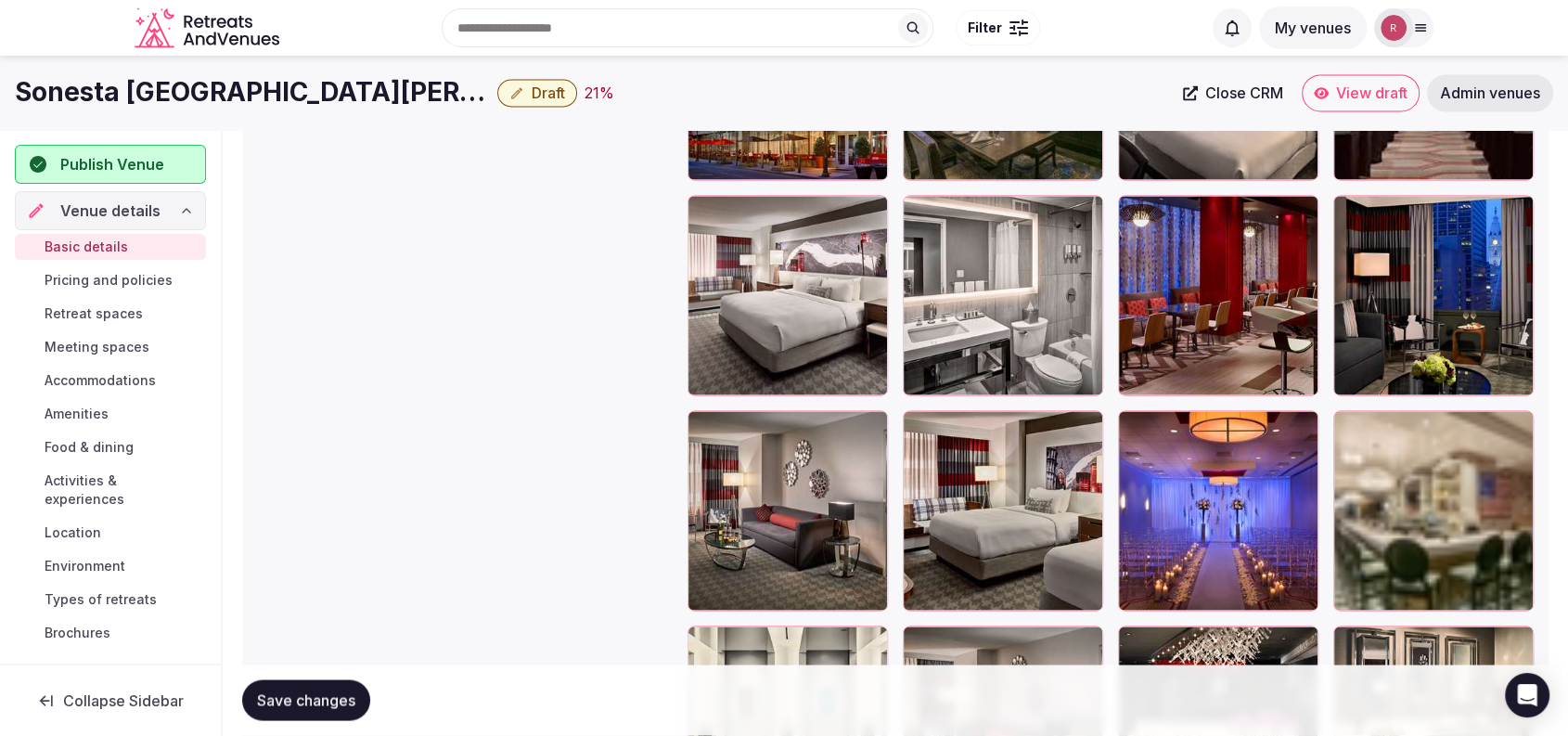
scroll to position [3201, 0]
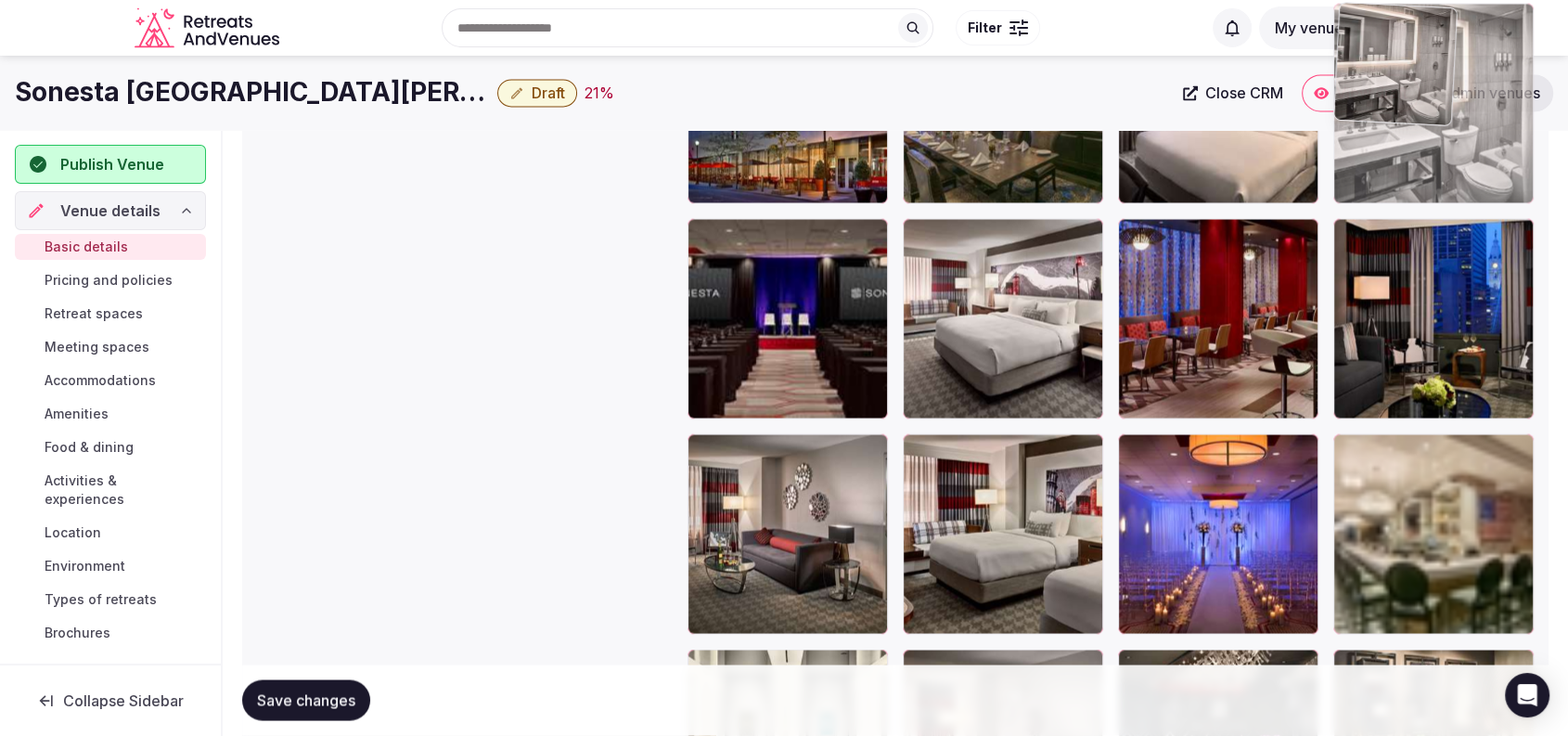
drag, startPoint x: 1002, startPoint y: 370, endPoint x: 1435, endPoint y: 228, distance: 455.7
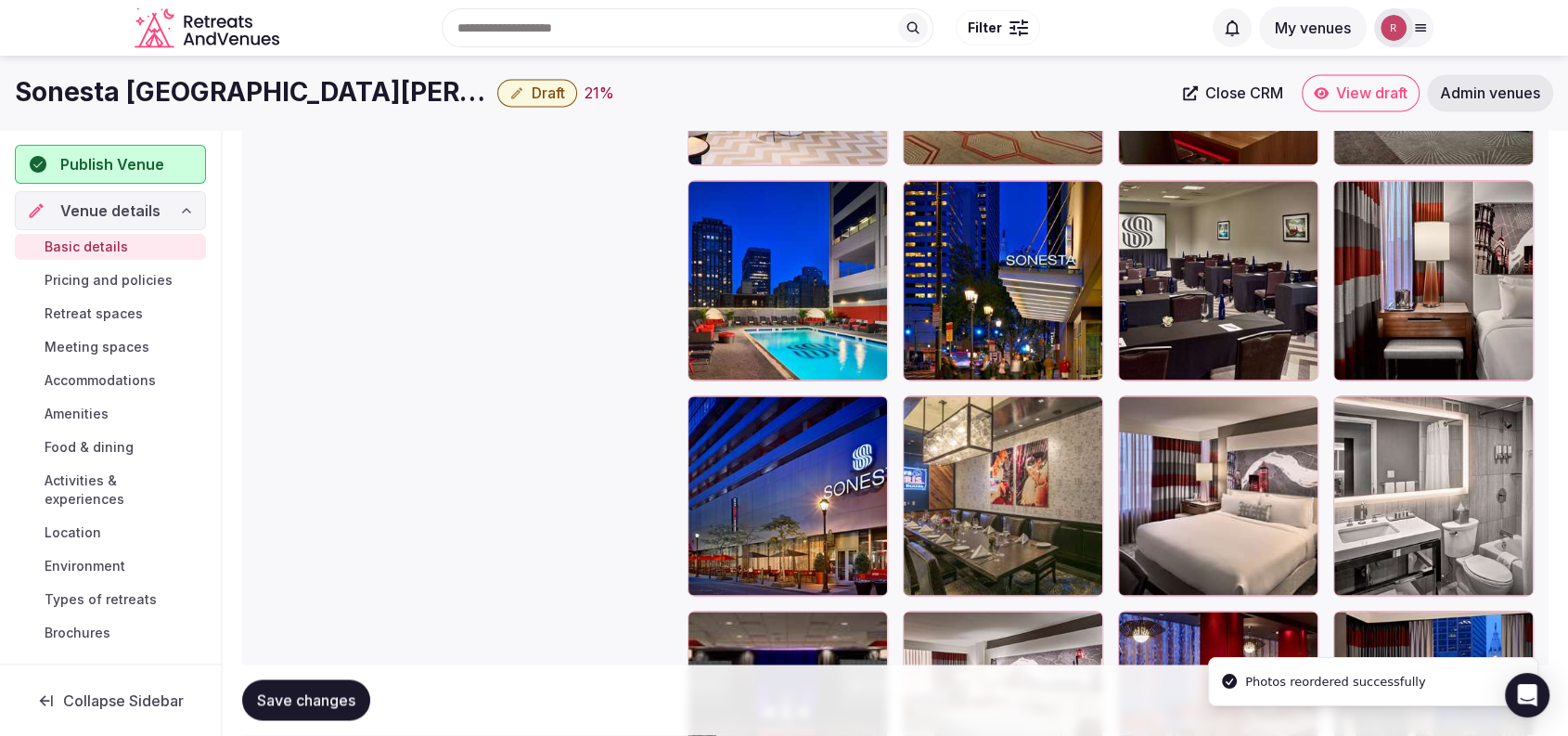
scroll to position [2778, 0]
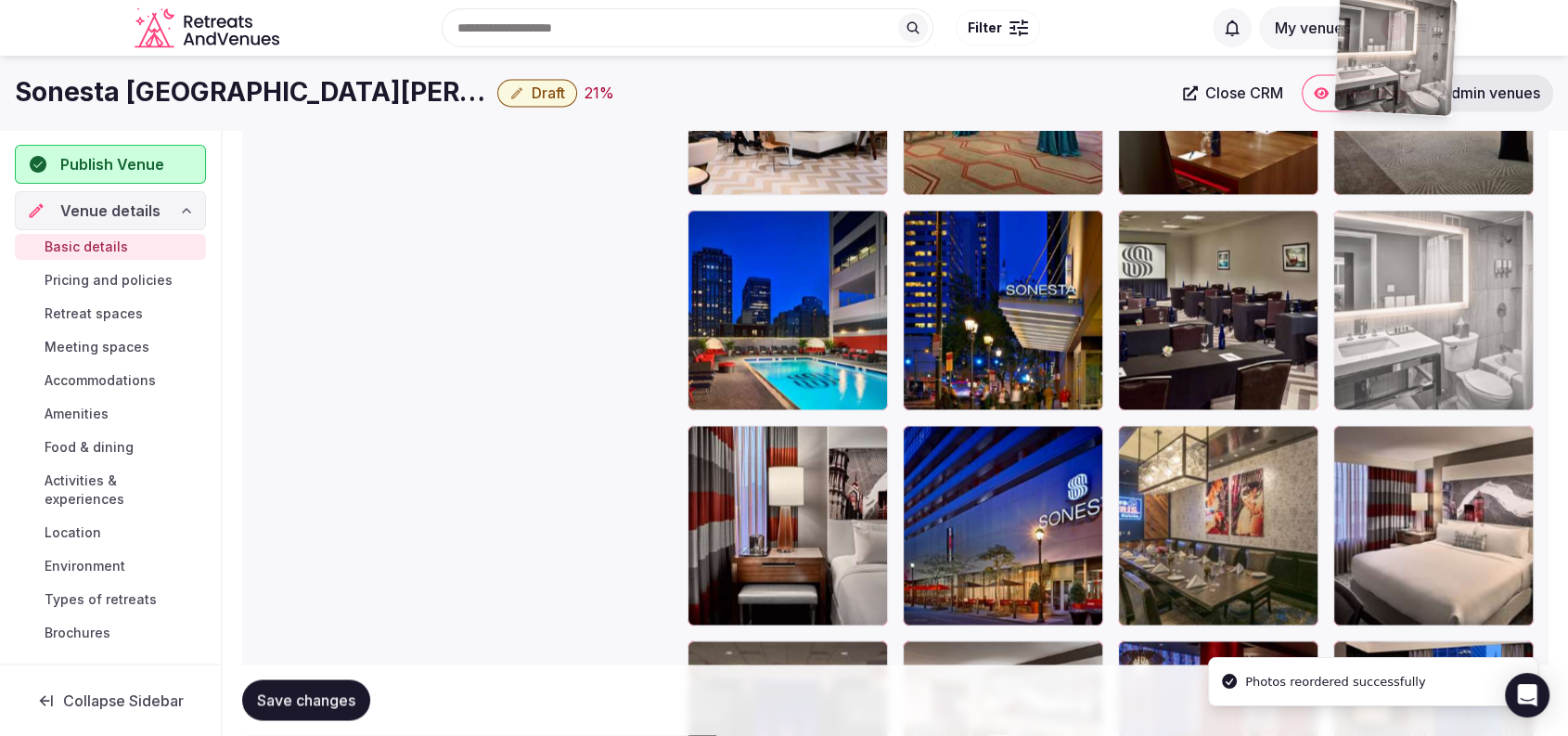
drag, startPoint x: 1449, startPoint y: 514, endPoint x: 1525, endPoint y: 205, distance: 318.2
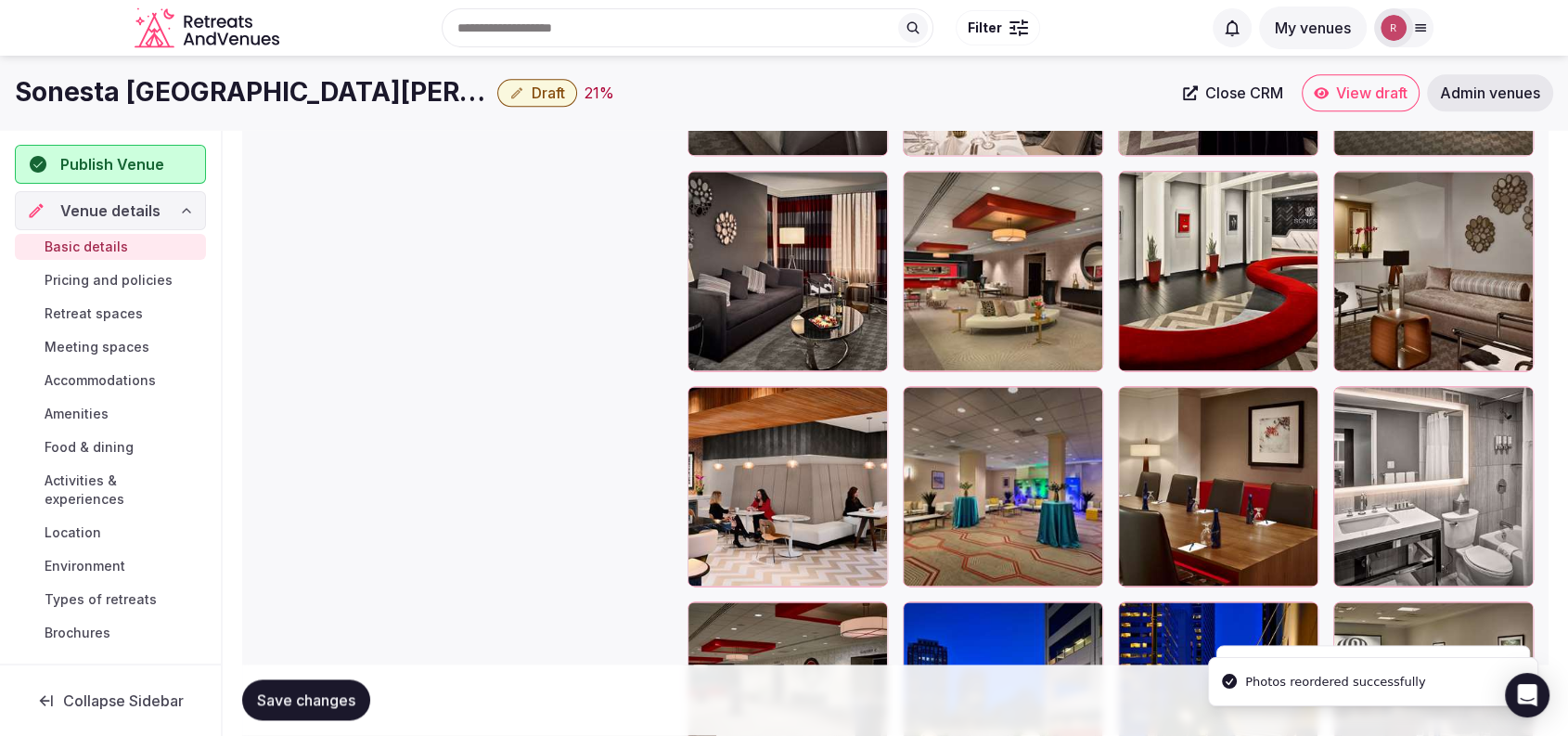
scroll to position [2340, 0]
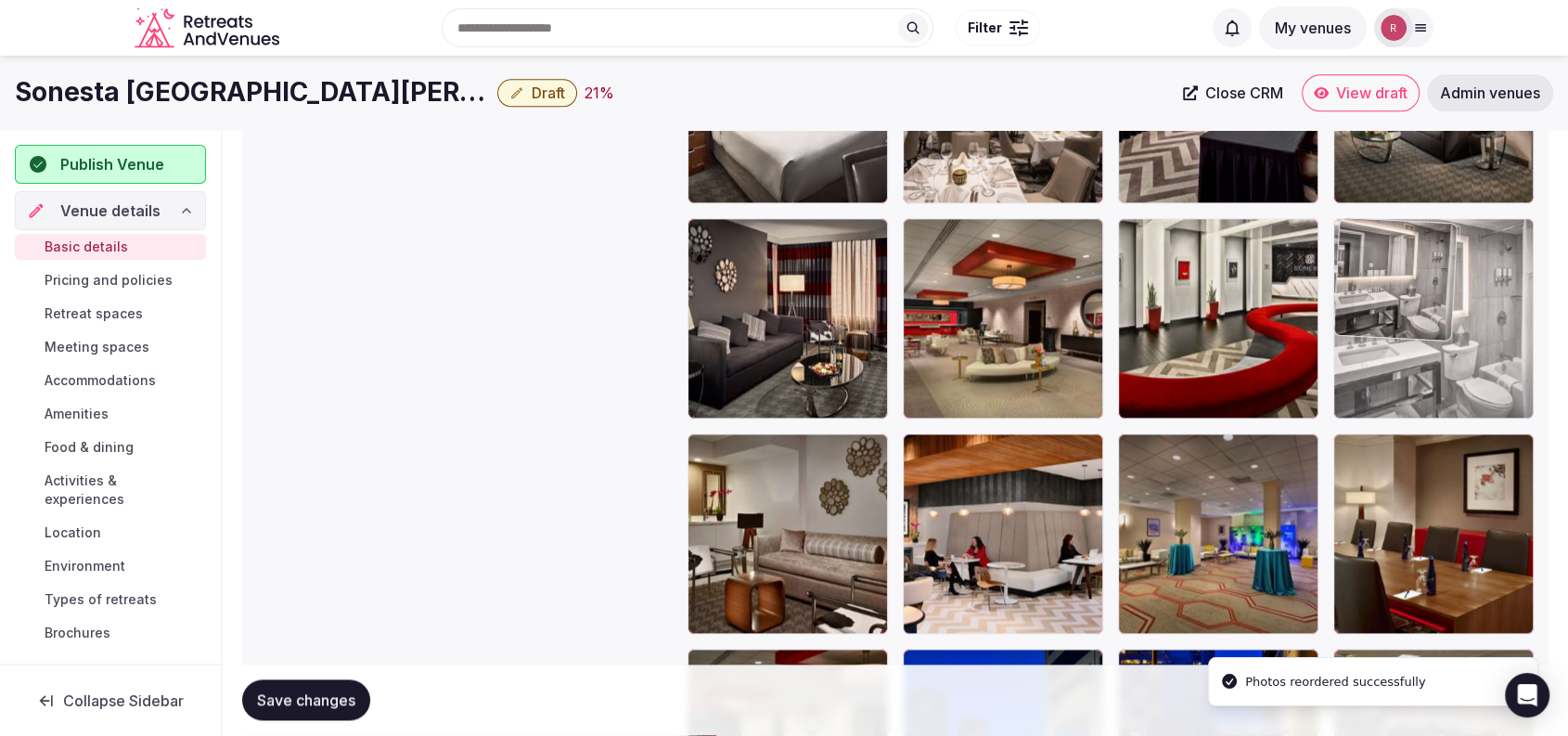
drag, startPoint x: 1427, startPoint y: 533, endPoint x: 1480, endPoint y: 409, distance: 134.9
click at [1480, 409] on body "**********" at bounding box center [784, 184] width 1568 height 5049
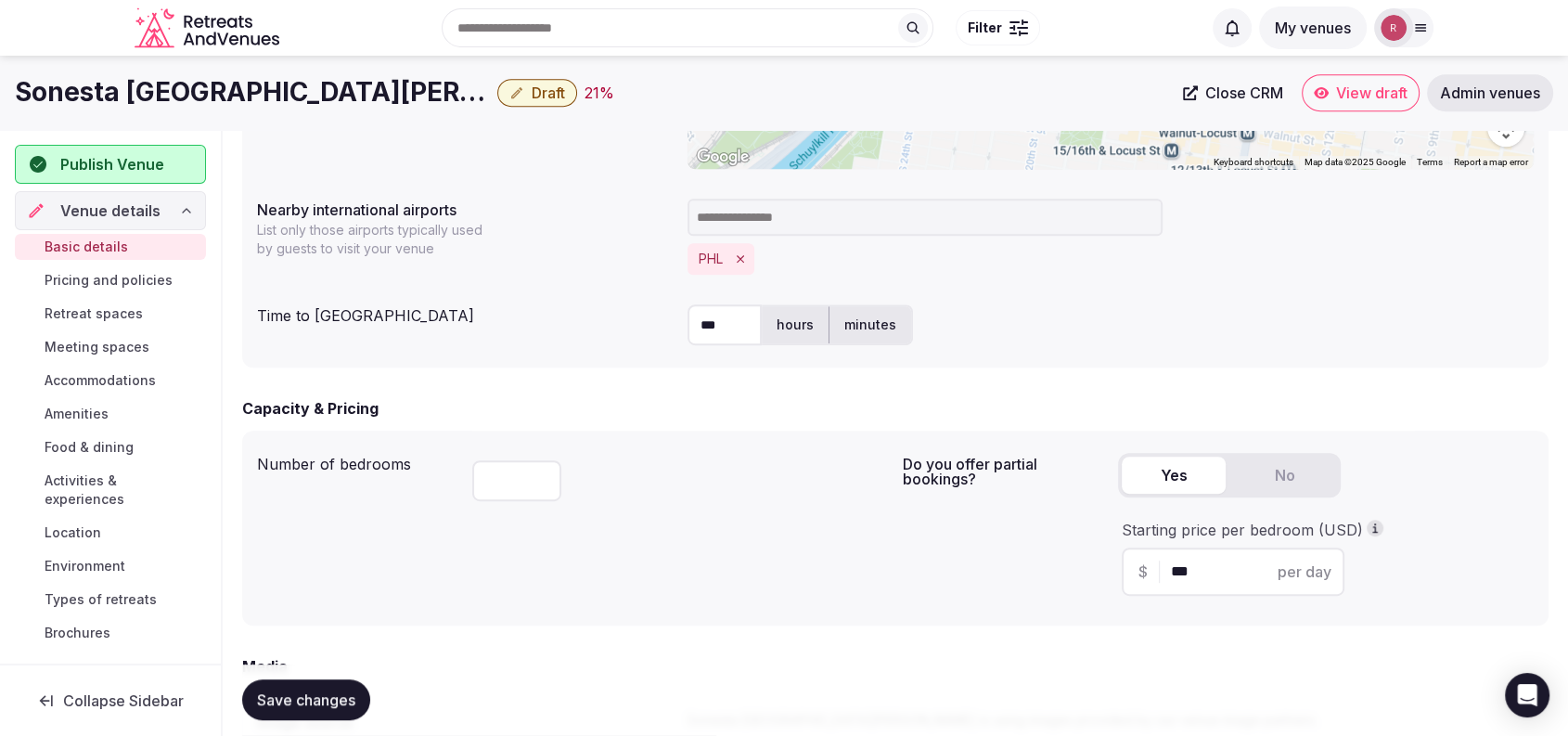
scroll to position [276, 0]
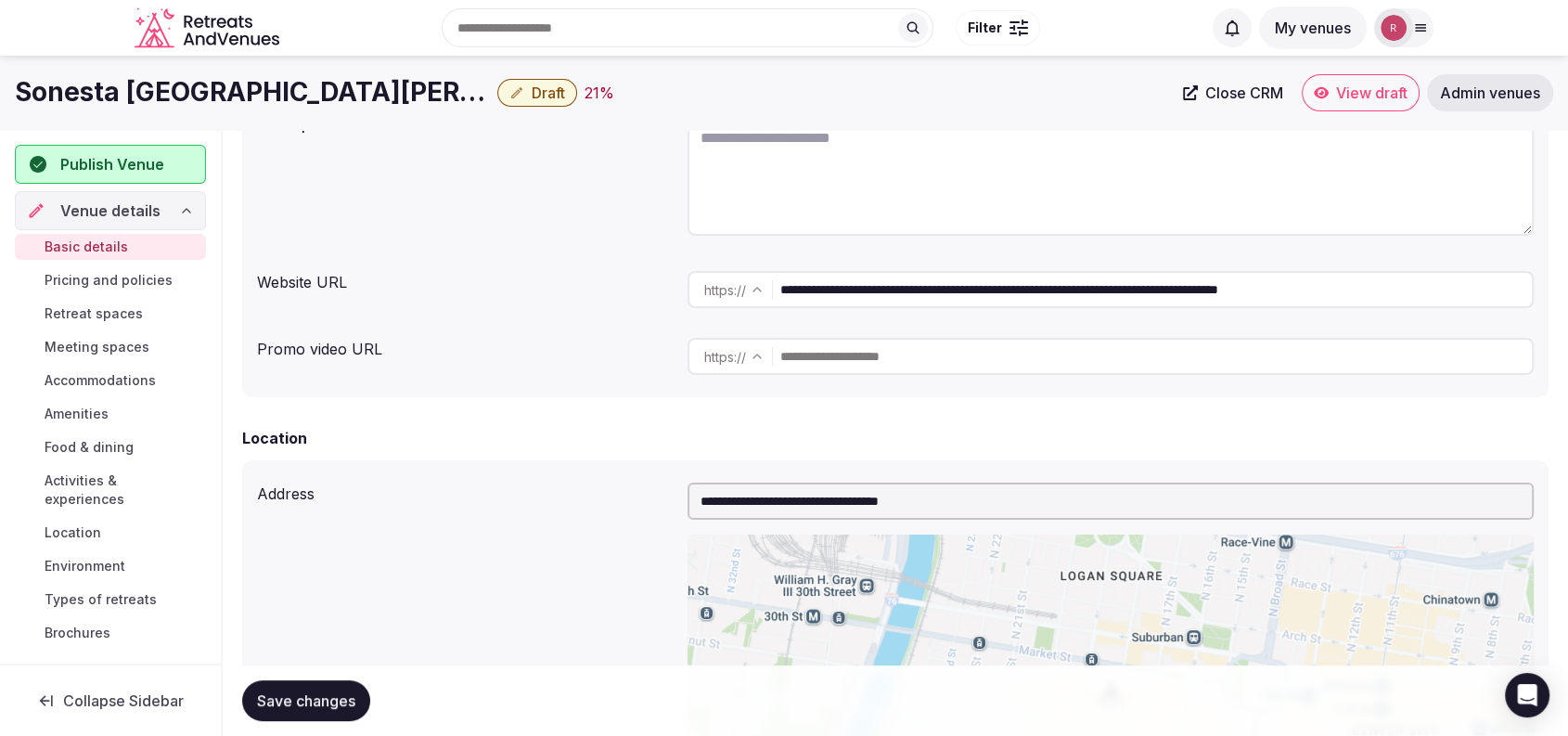
click at [804, 168] on textarea at bounding box center [1110, 175] width 846 height 123
paste textarea "**********"
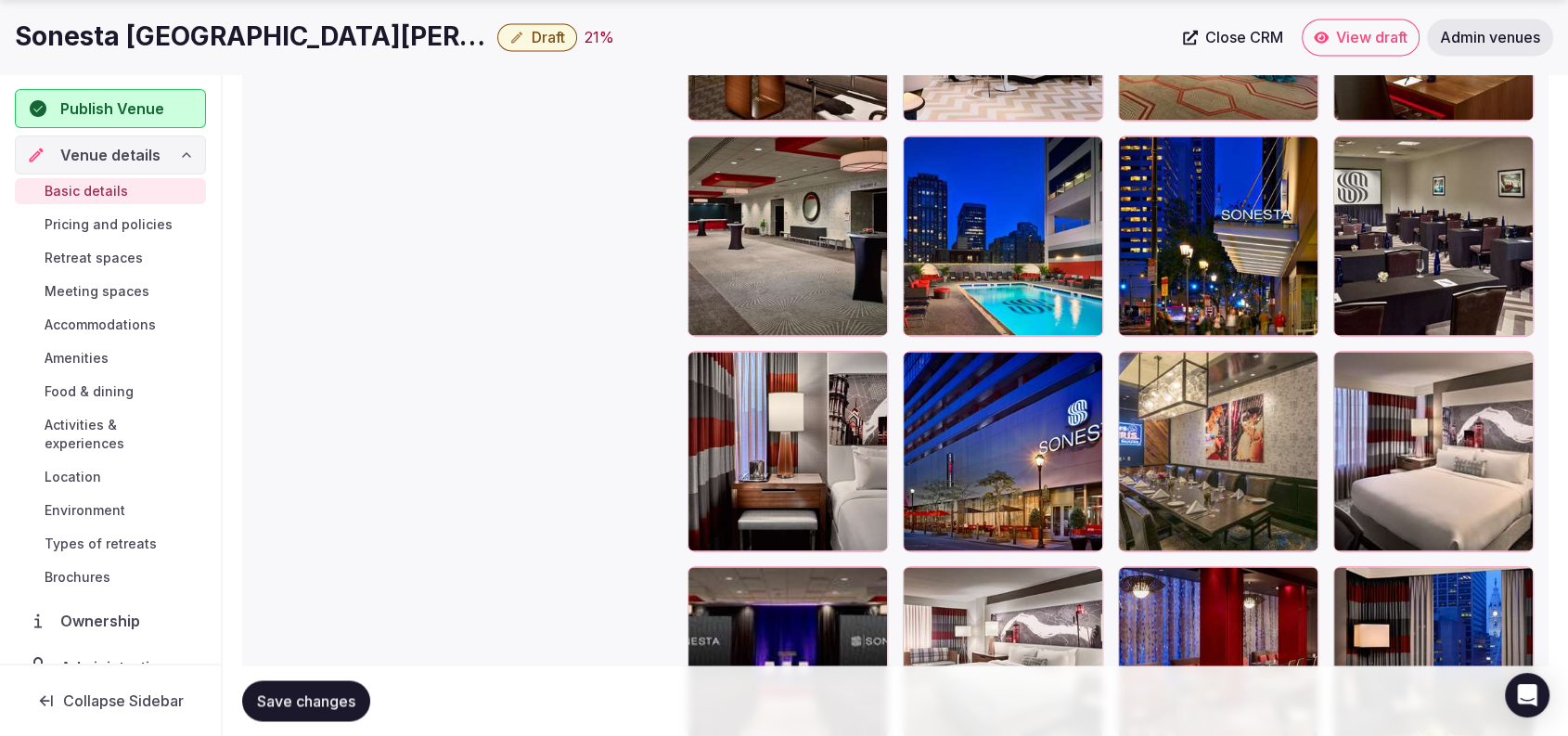
scroll to position [3497, 0]
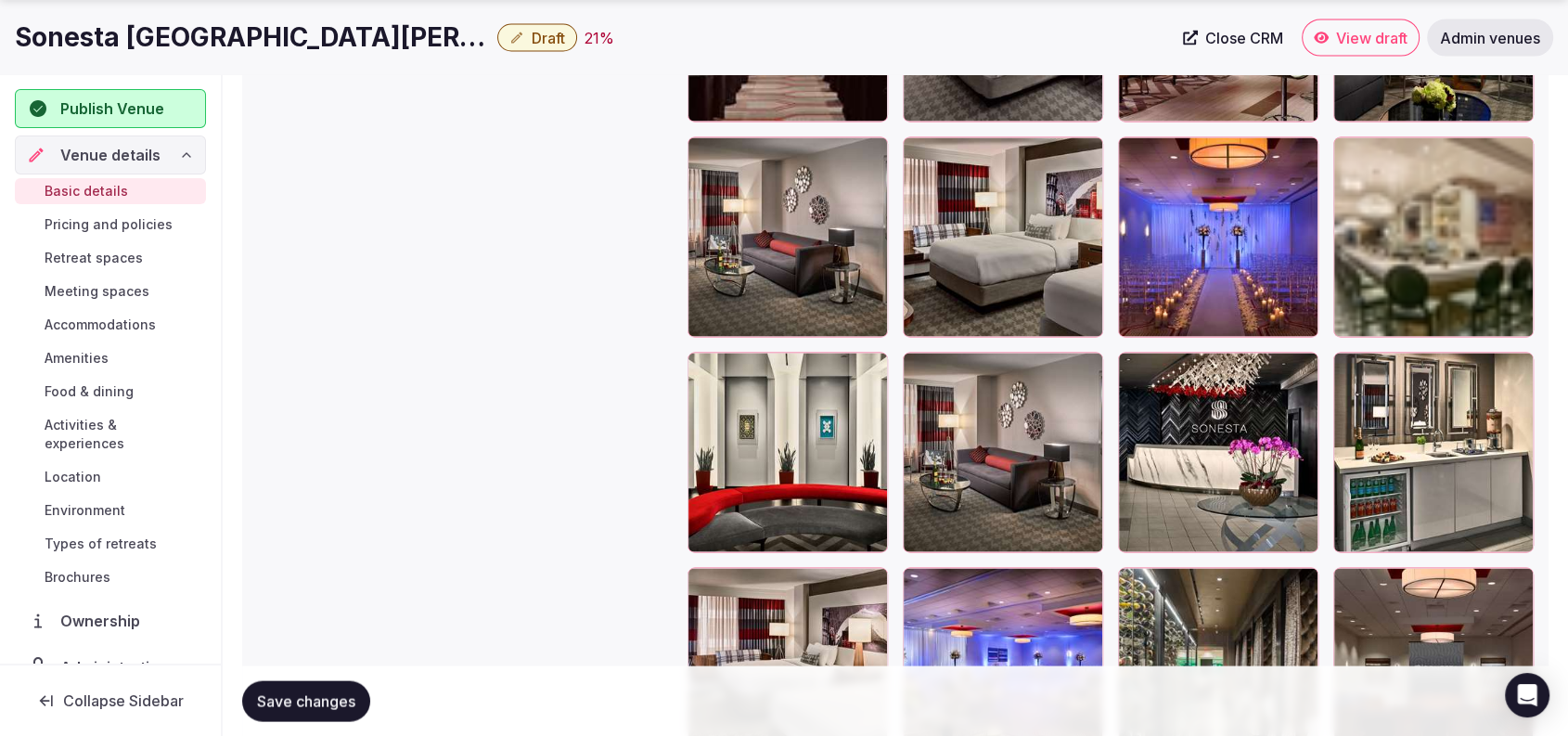
type textarea "**********"
click at [319, 688] on button "Save changes" at bounding box center [306, 700] width 128 height 41
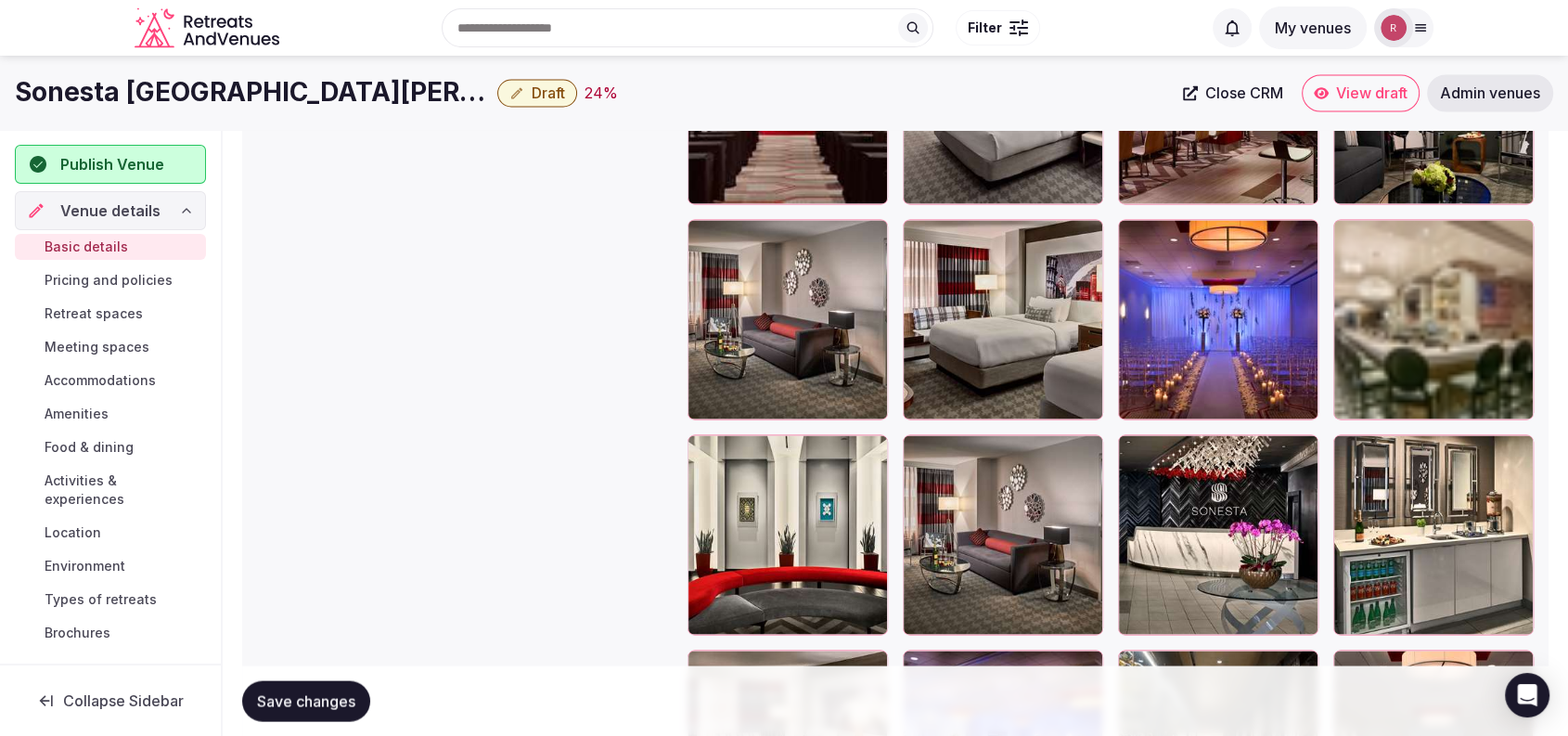
scroll to position [3332, 0]
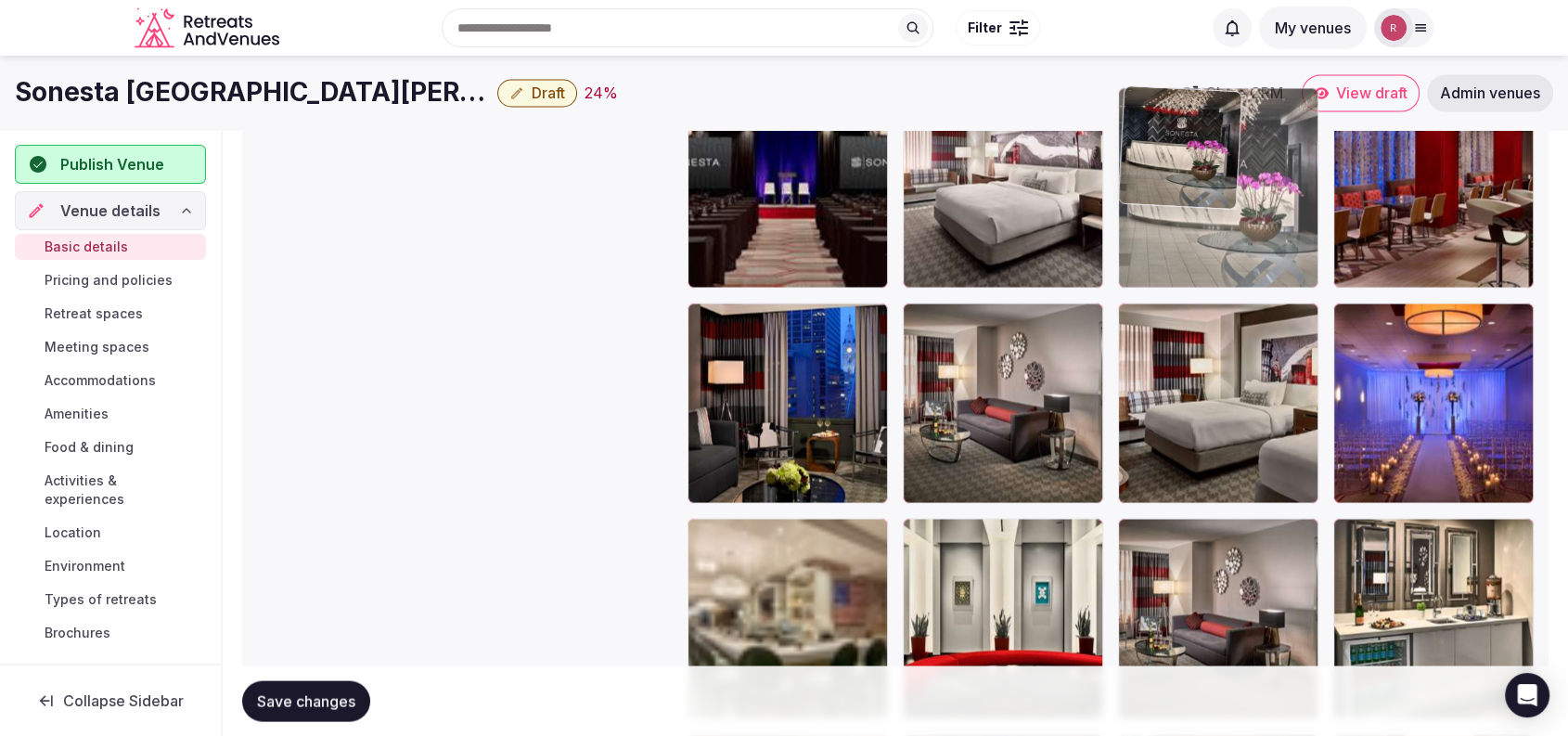
drag, startPoint x: 1249, startPoint y: 623, endPoint x: 1264, endPoint y: 273, distance: 350.3
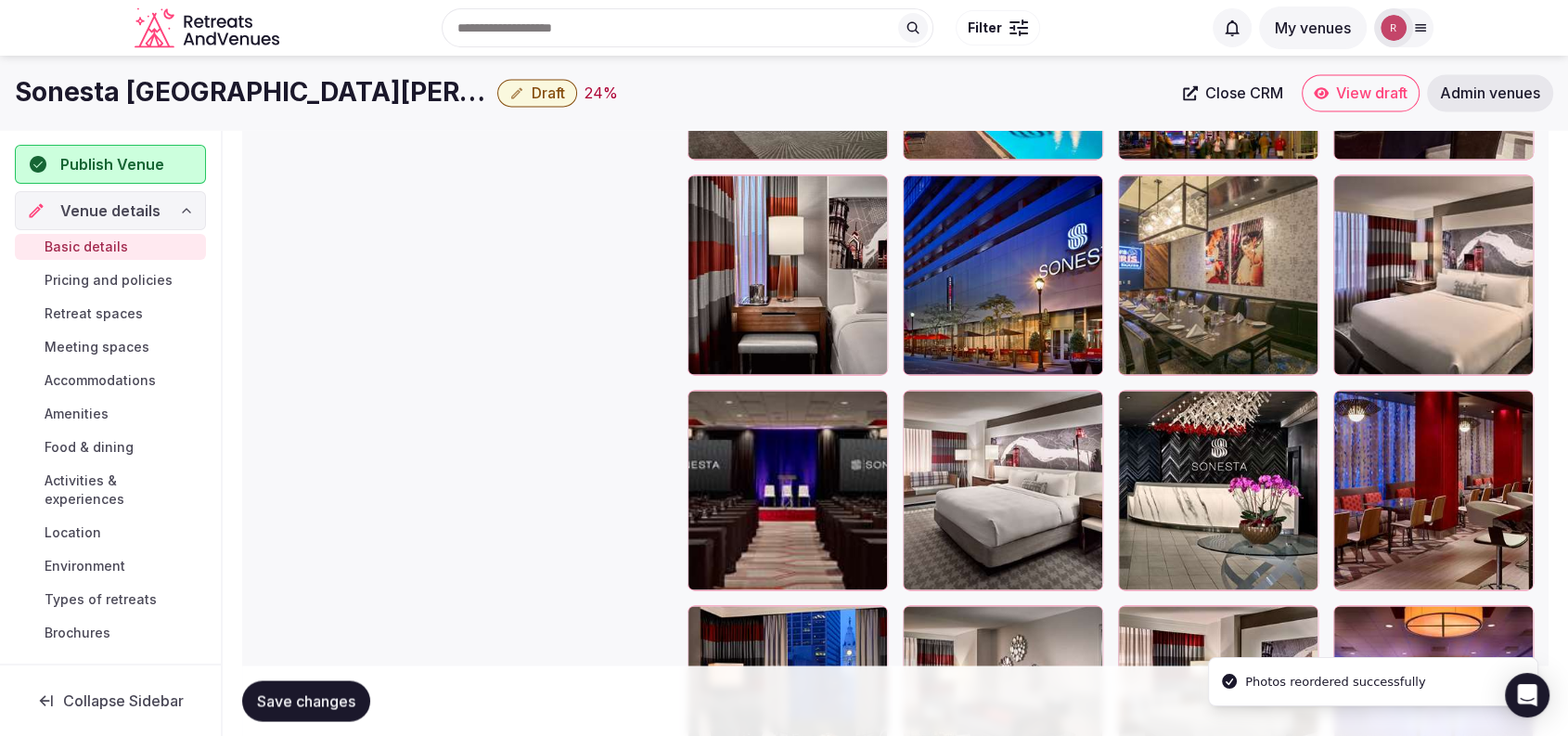
scroll to position [2921, 0]
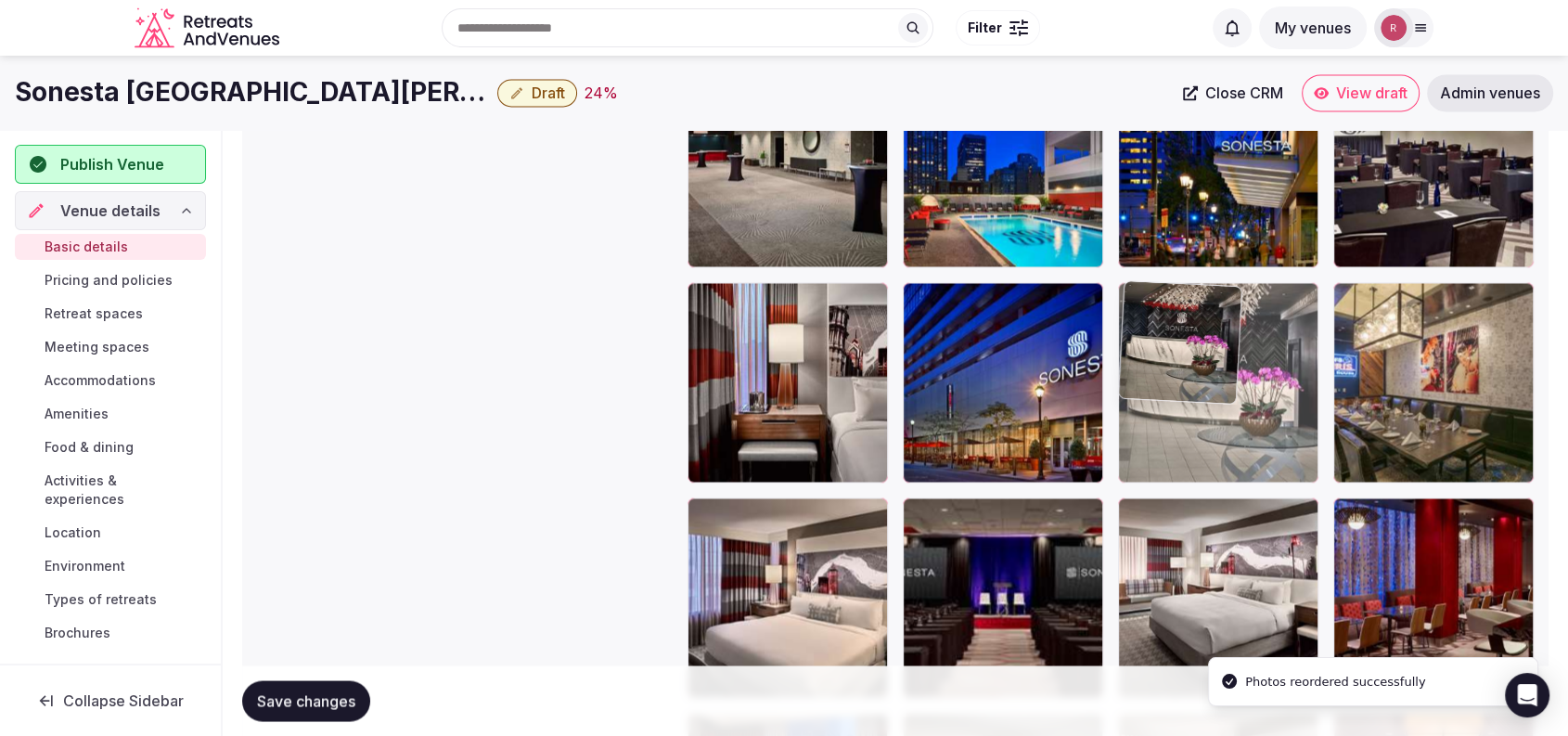
drag, startPoint x: 1254, startPoint y: 599, endPoint x: 1296, endPoint y: 438, distance: 166.4
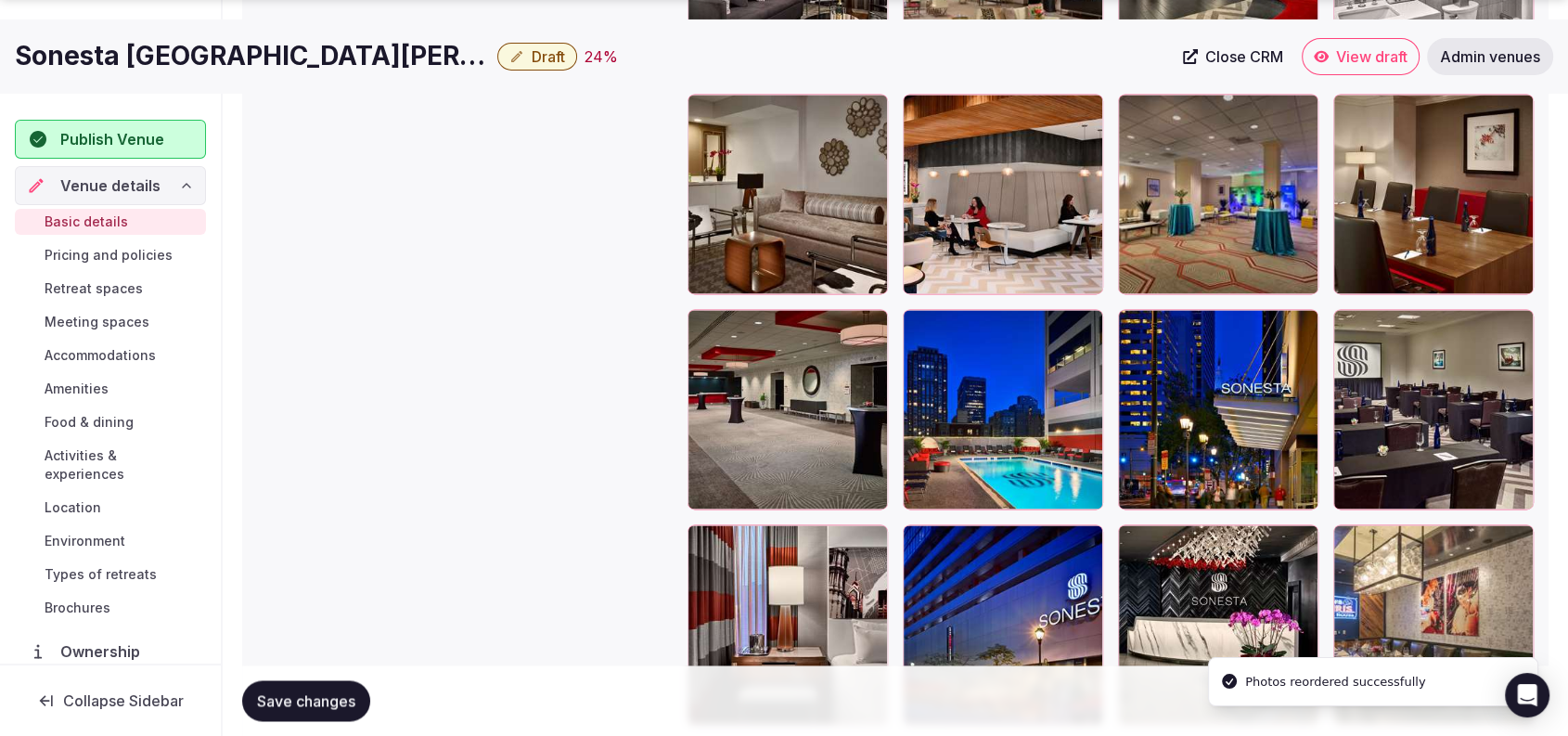
scroll to position [2691, 0]
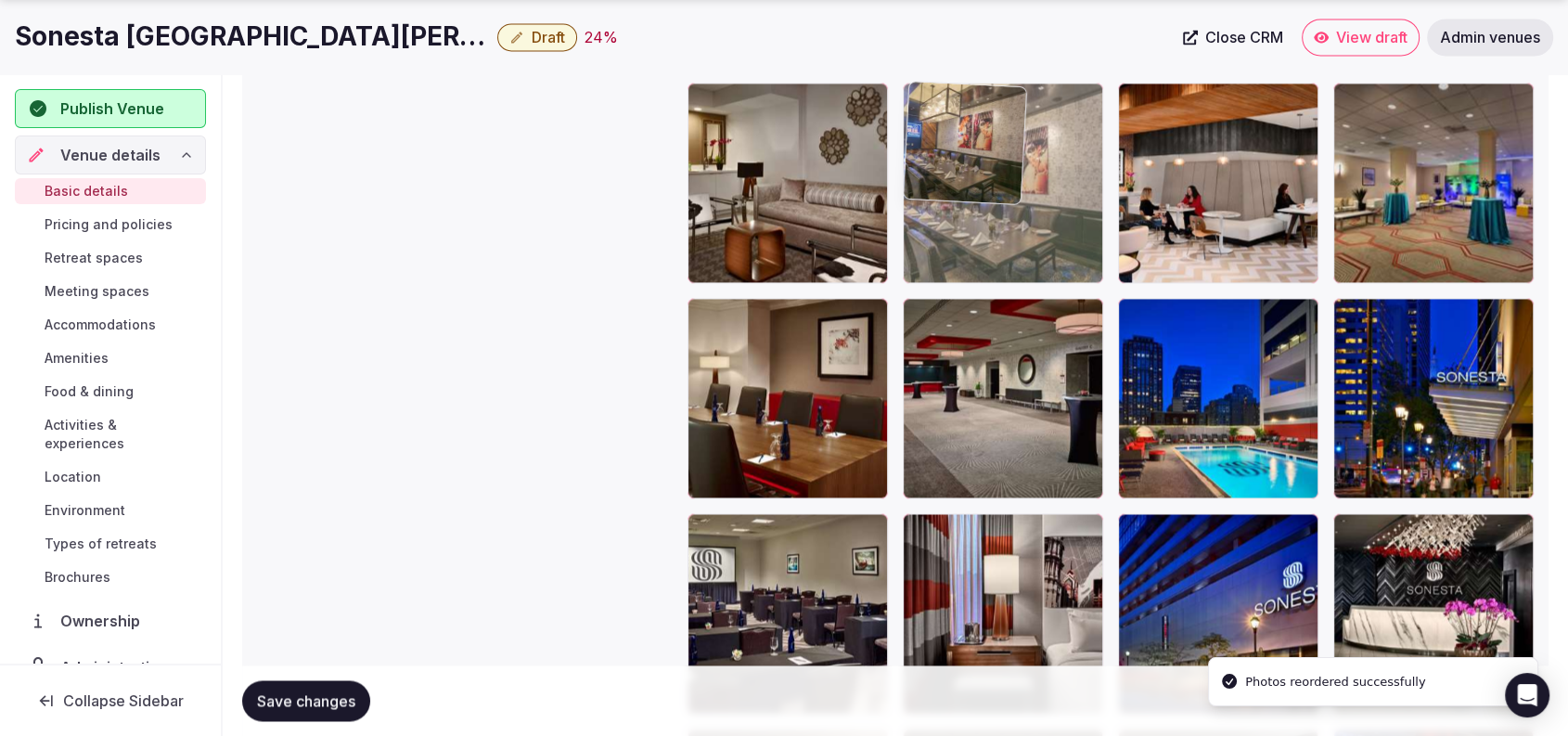
drag, startPoint x: 1425, startPoint y: 599, endPoint x: 1053, endPoint y: 267, distance: 498.6
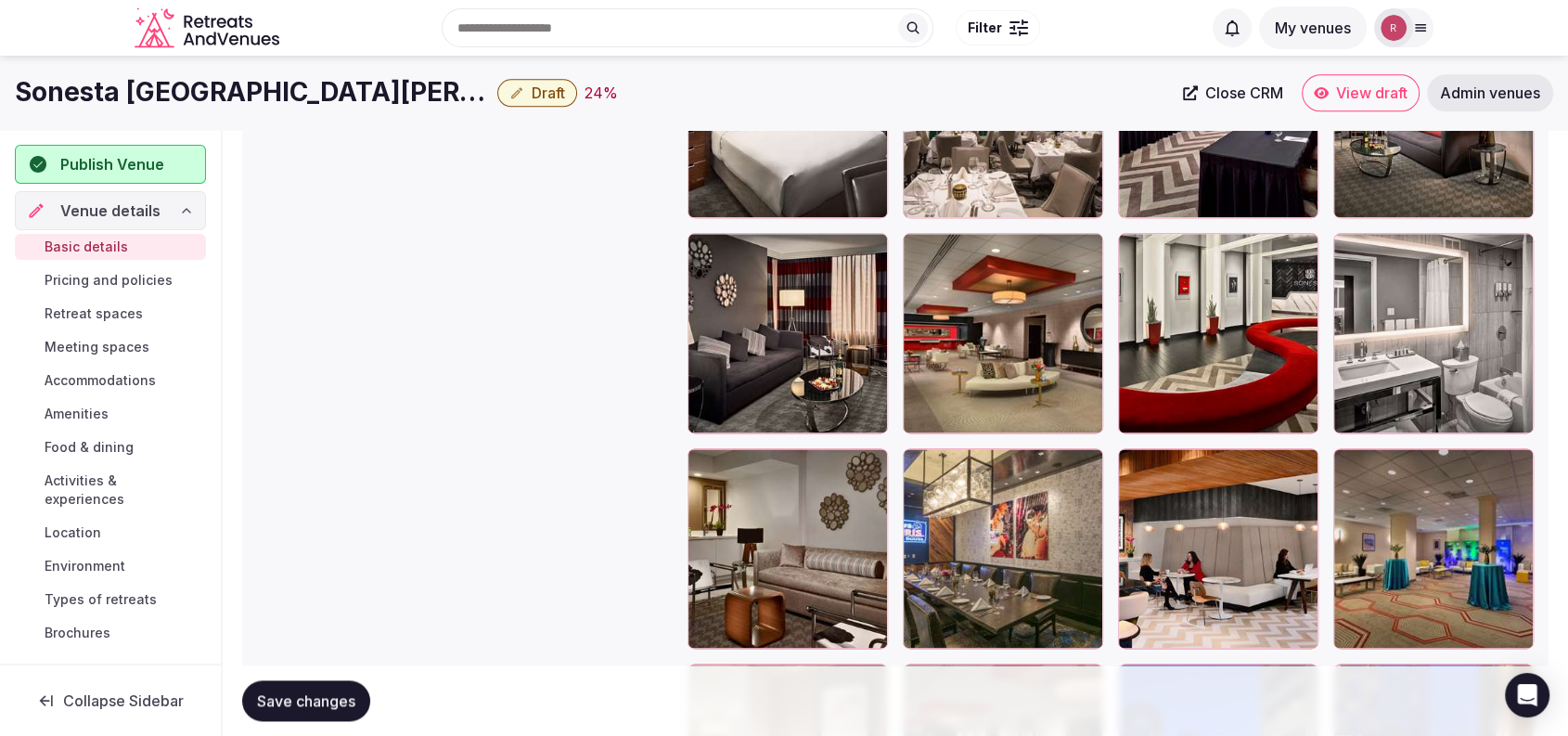
scroll to position [2235, 0]
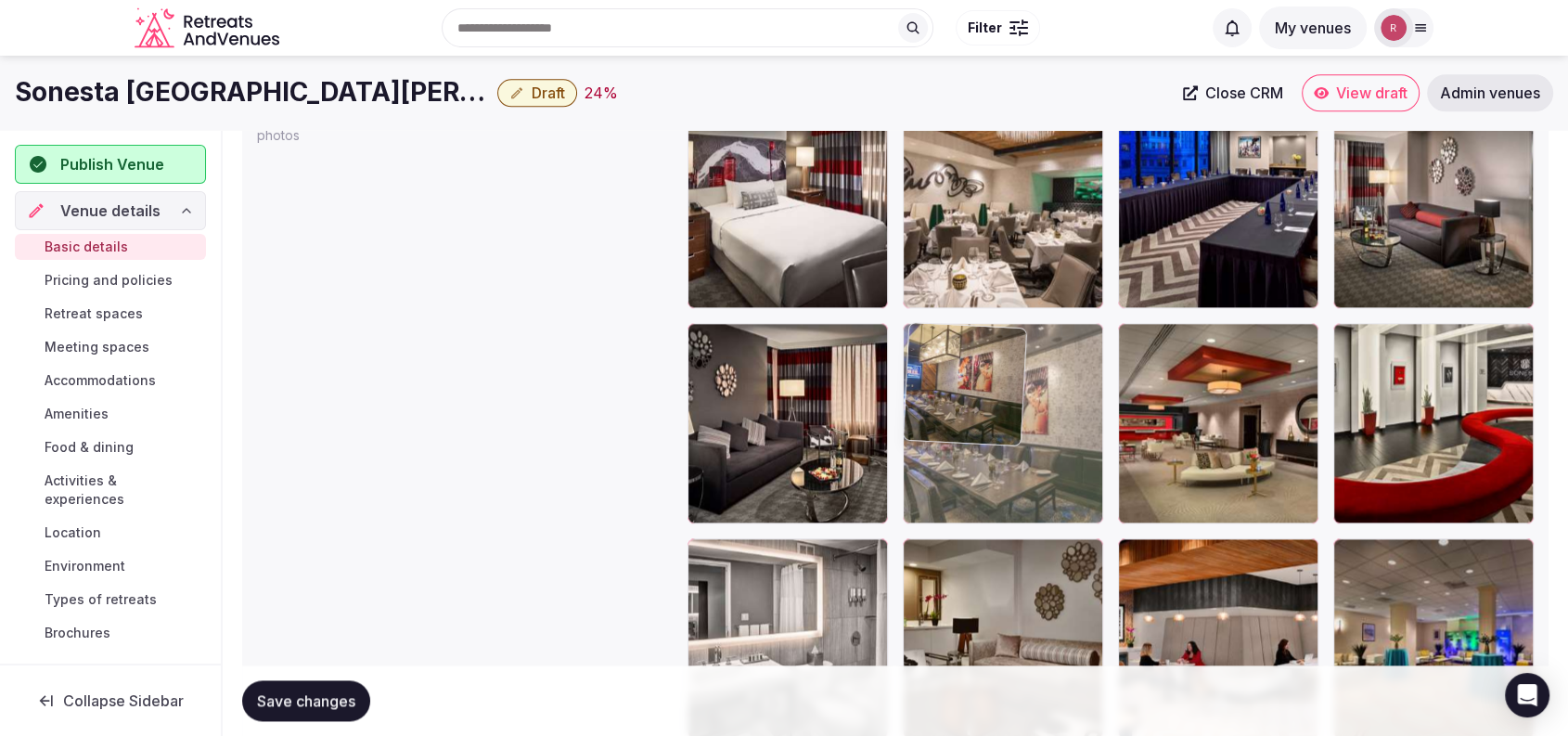
drag, startPoint x: 1067, startPoint y: 471, endPoint x: 1067, endPoint y: 447, distance: 24.0
click at [1067, 447] on body "**********" at bounding box center [784, 289] width 1568 height 5049
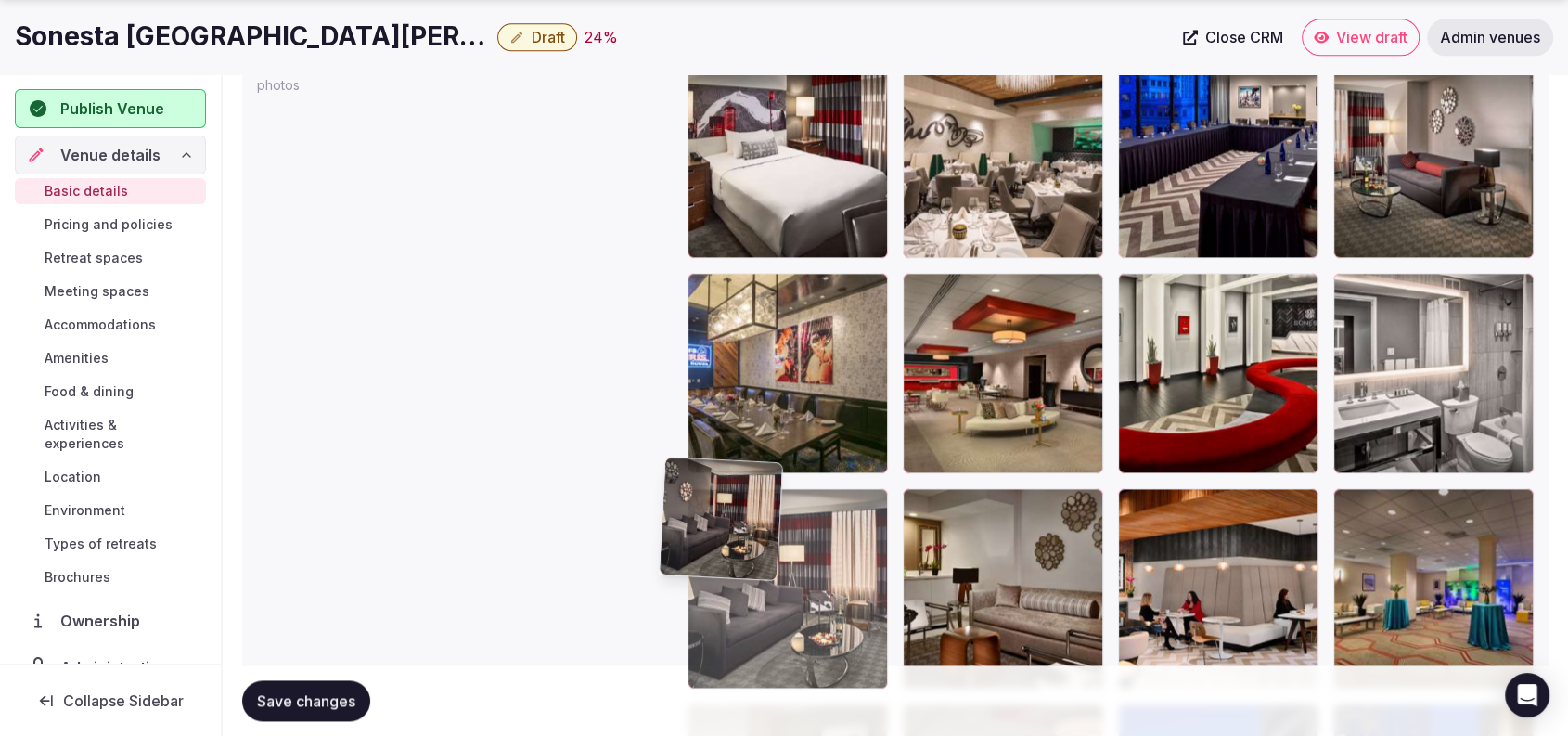
scroll to position [2377, 0]
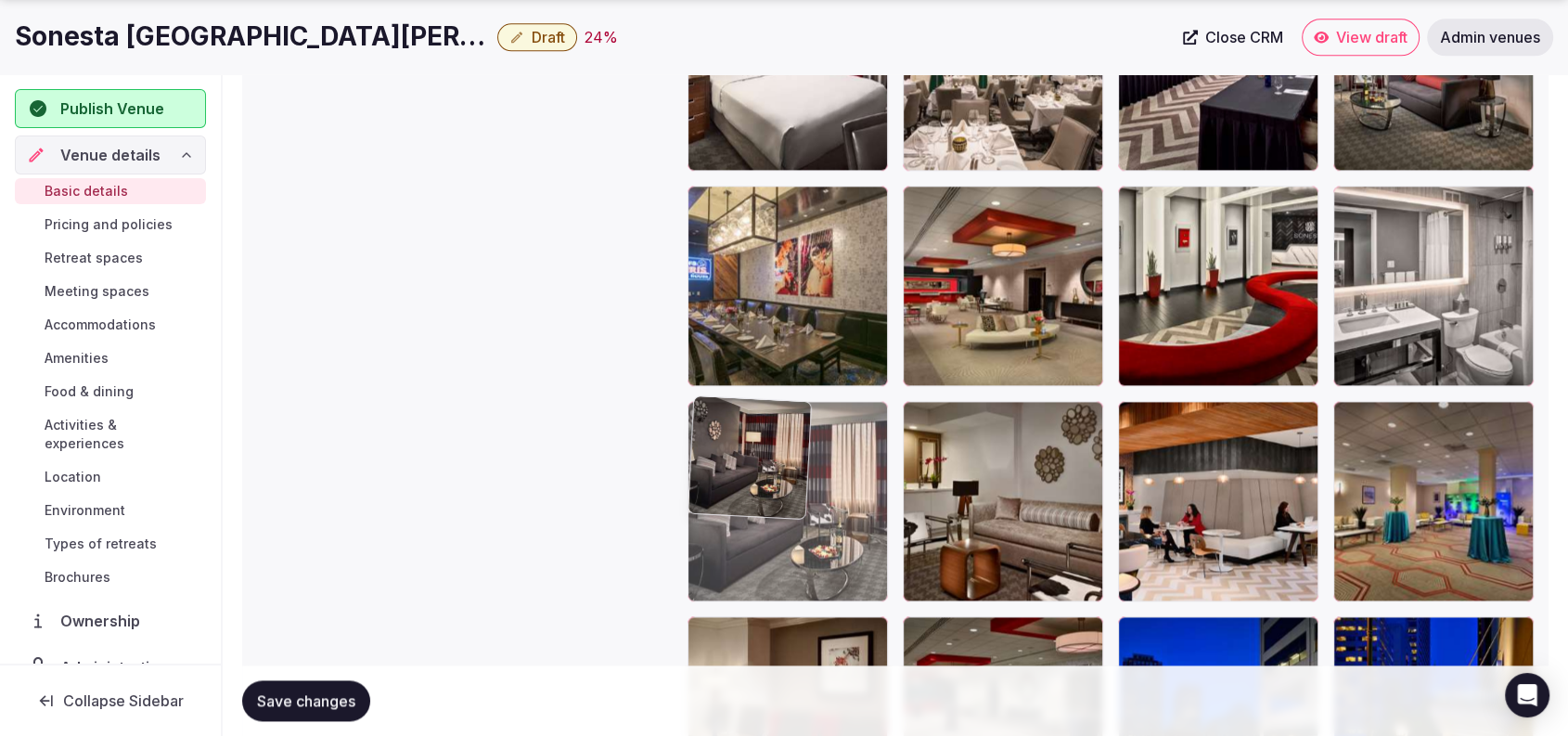
drag, startPoint x: 787, startPoint y: 483, endPoint x: 762, endPoint y: 628, distance: 147.1
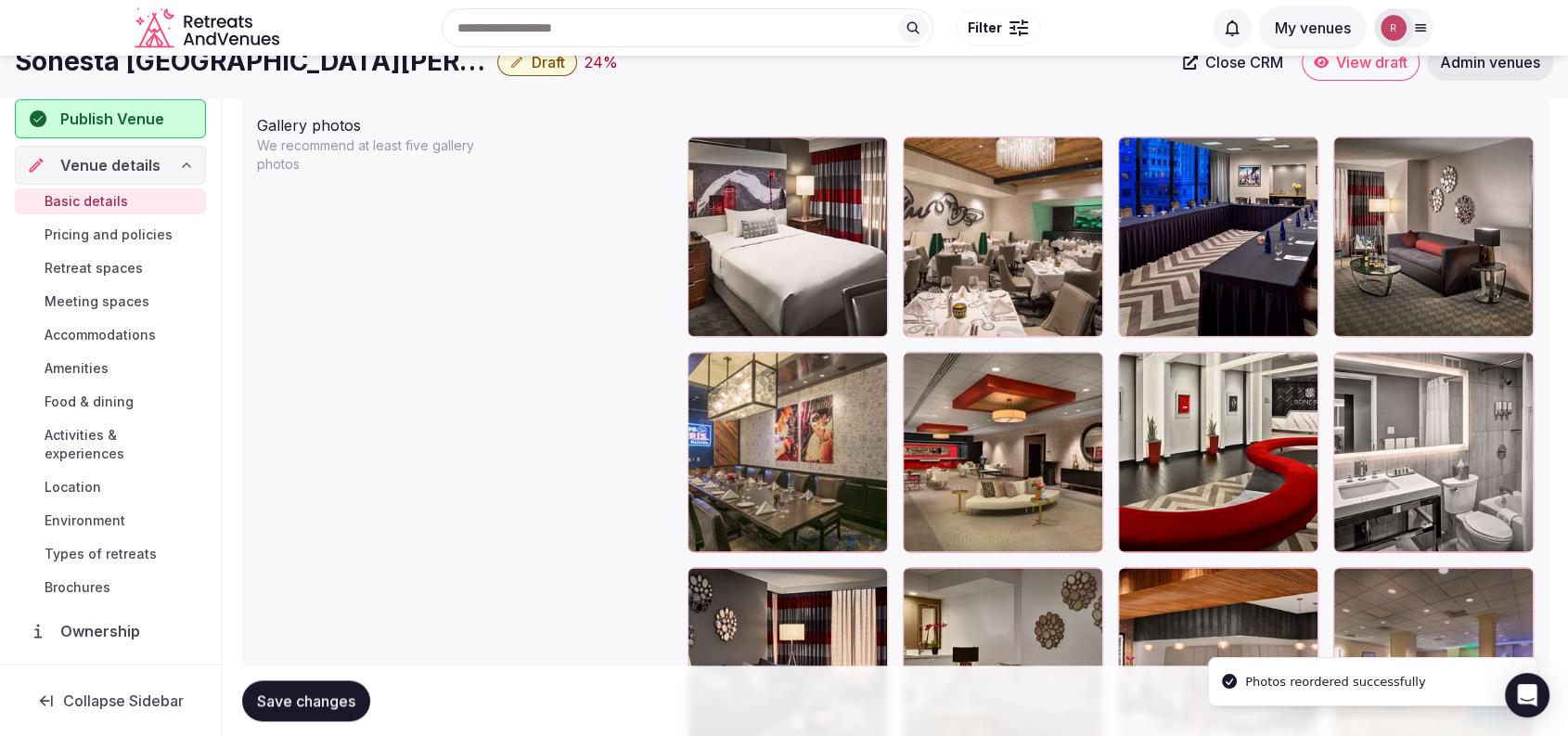
scroll to position [2175, 0]
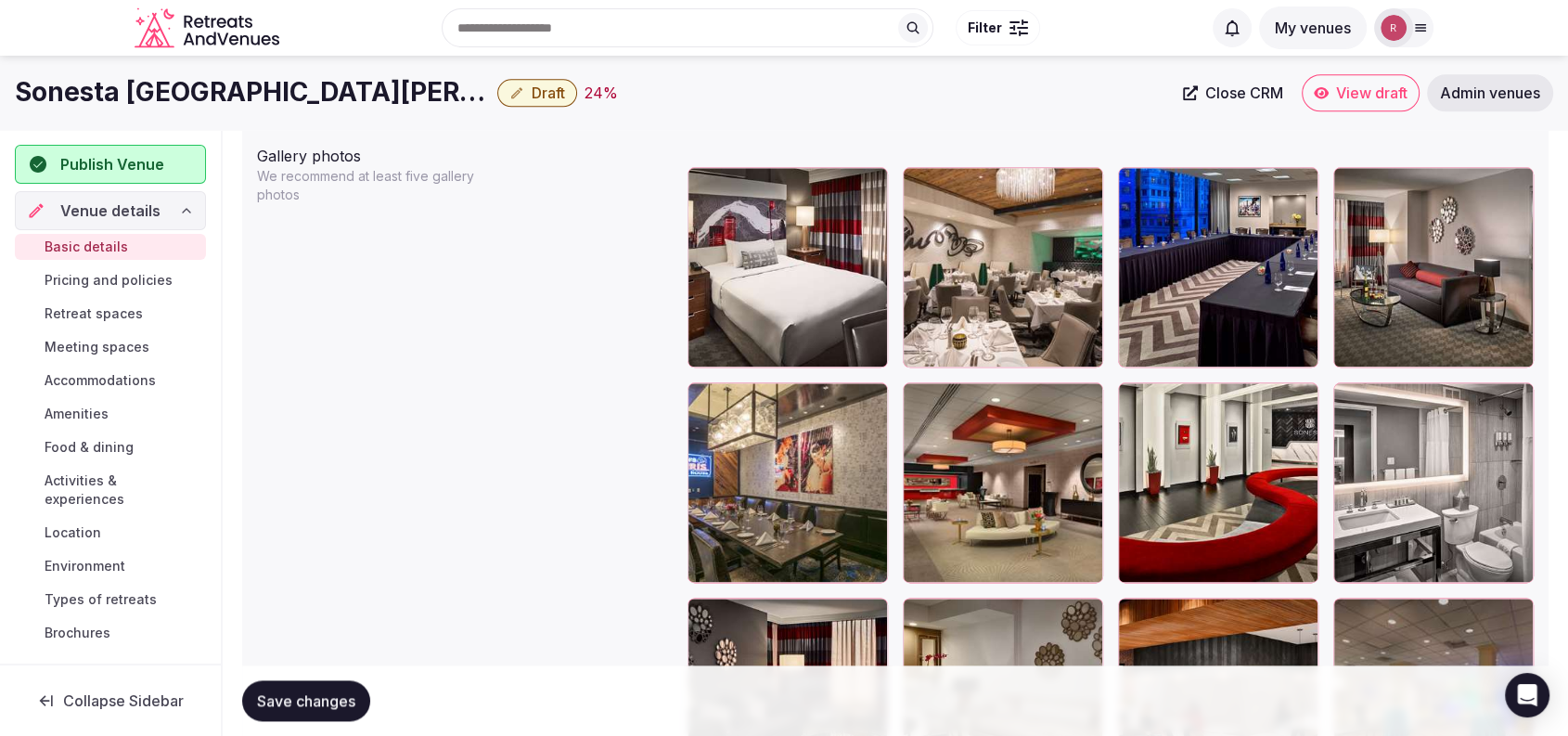
click at [282, 693] on span "Save changes" at bounding box center [306, 700] width 99 height 19
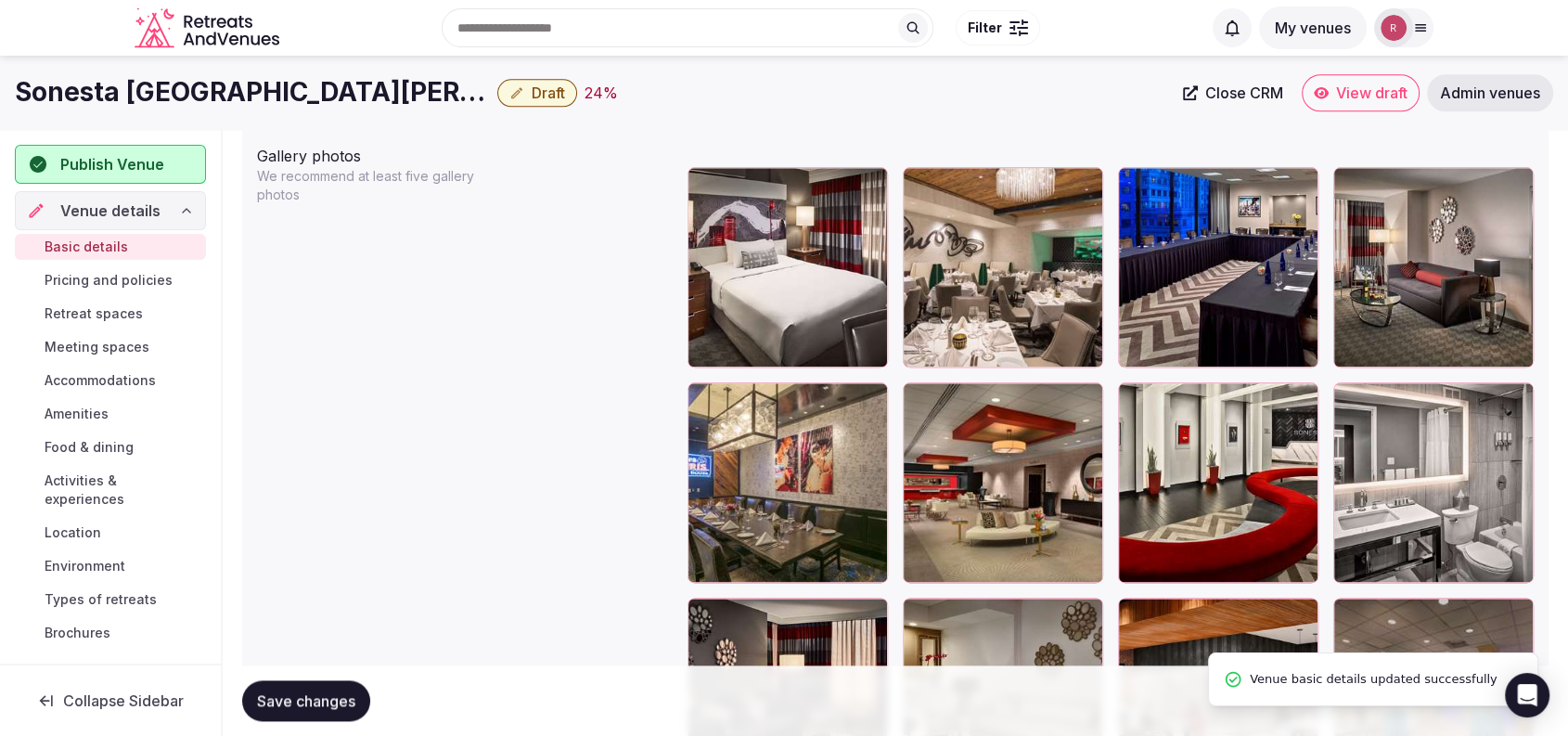
click at [81, 287] on span "Pricing and policies" at bounding box center [109, 280] width 128 height 19
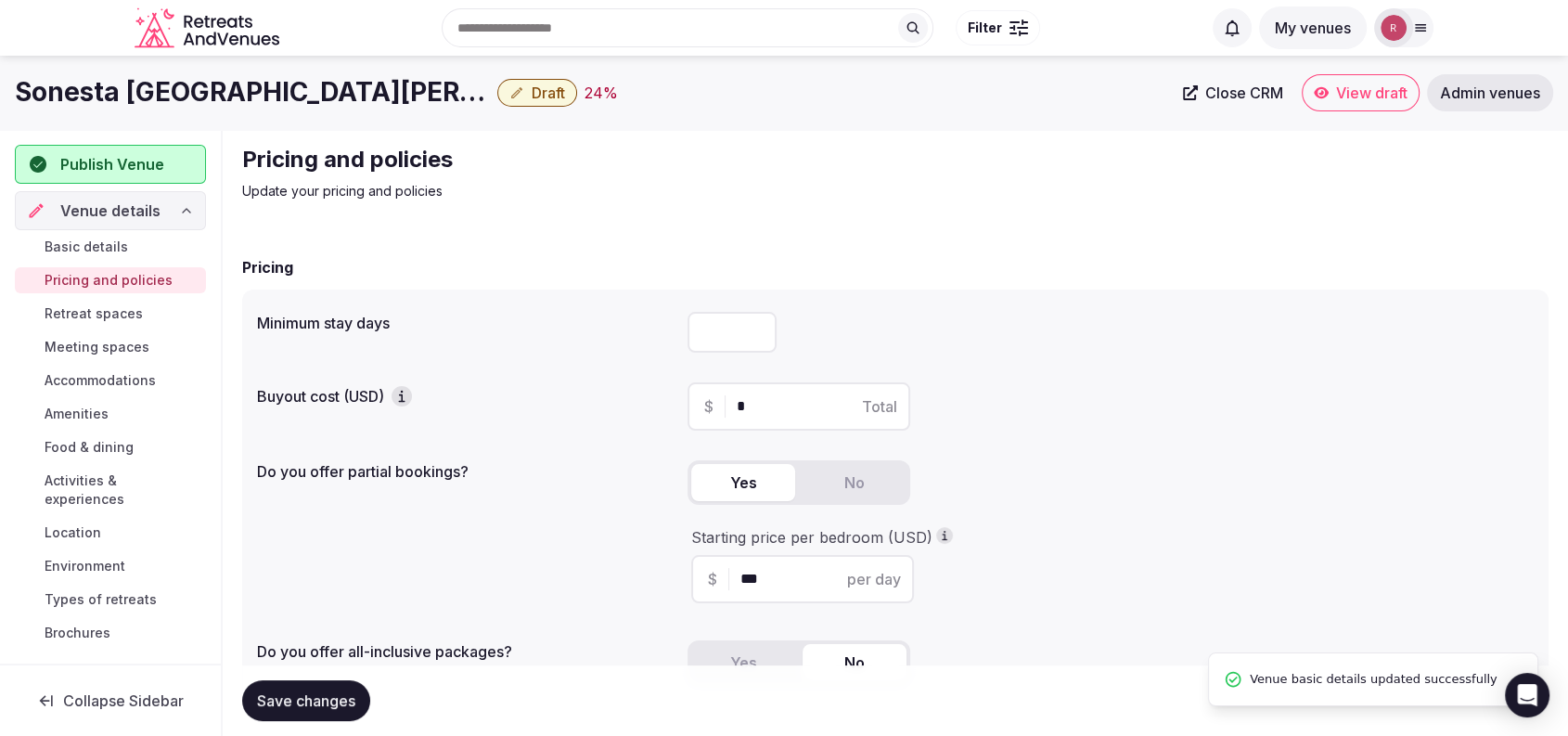
click at [78, 313] on span "Retreat spaces" at bounding box center [94, 313] width 99 height 19
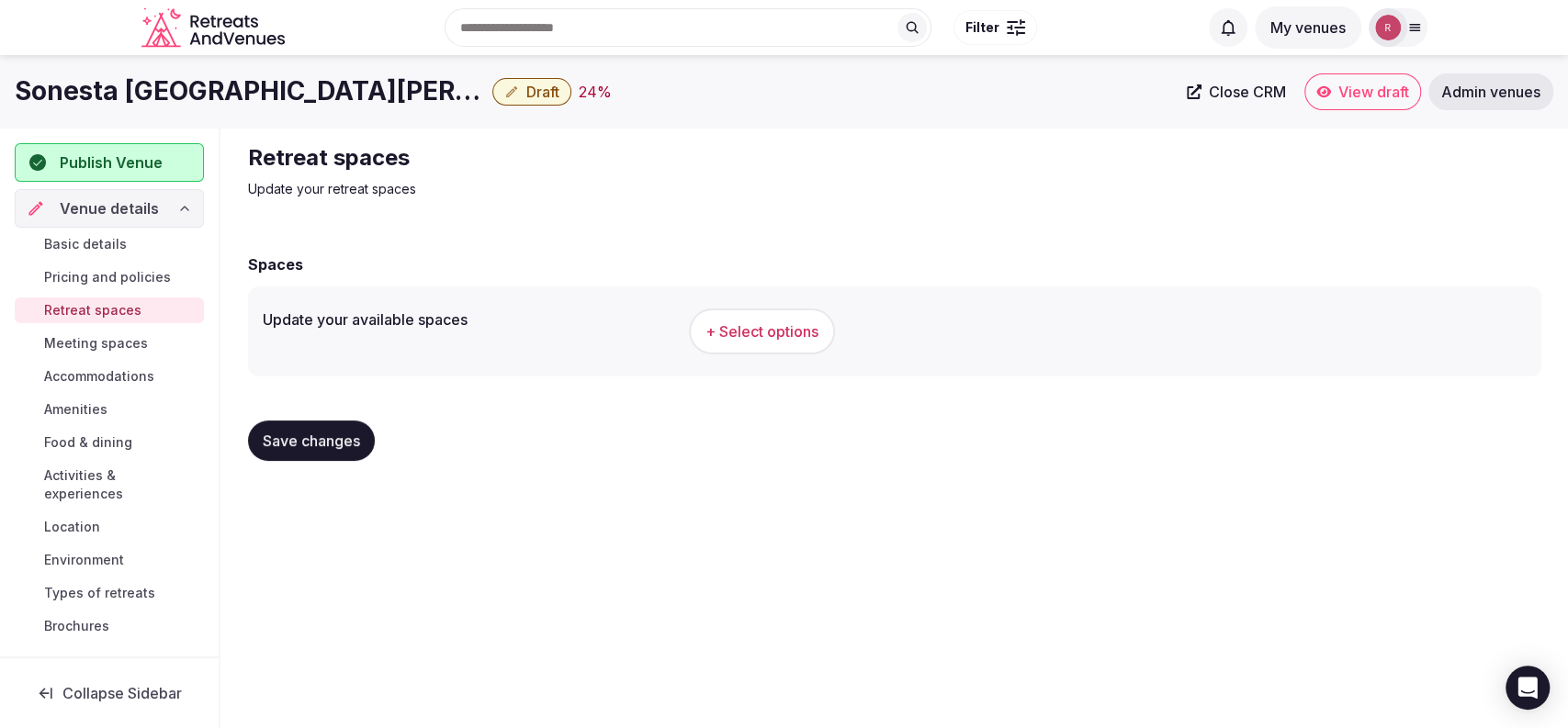
click at [722, 347] on button "+ Select options" at bounding box center [762, 331] width 146 height 46
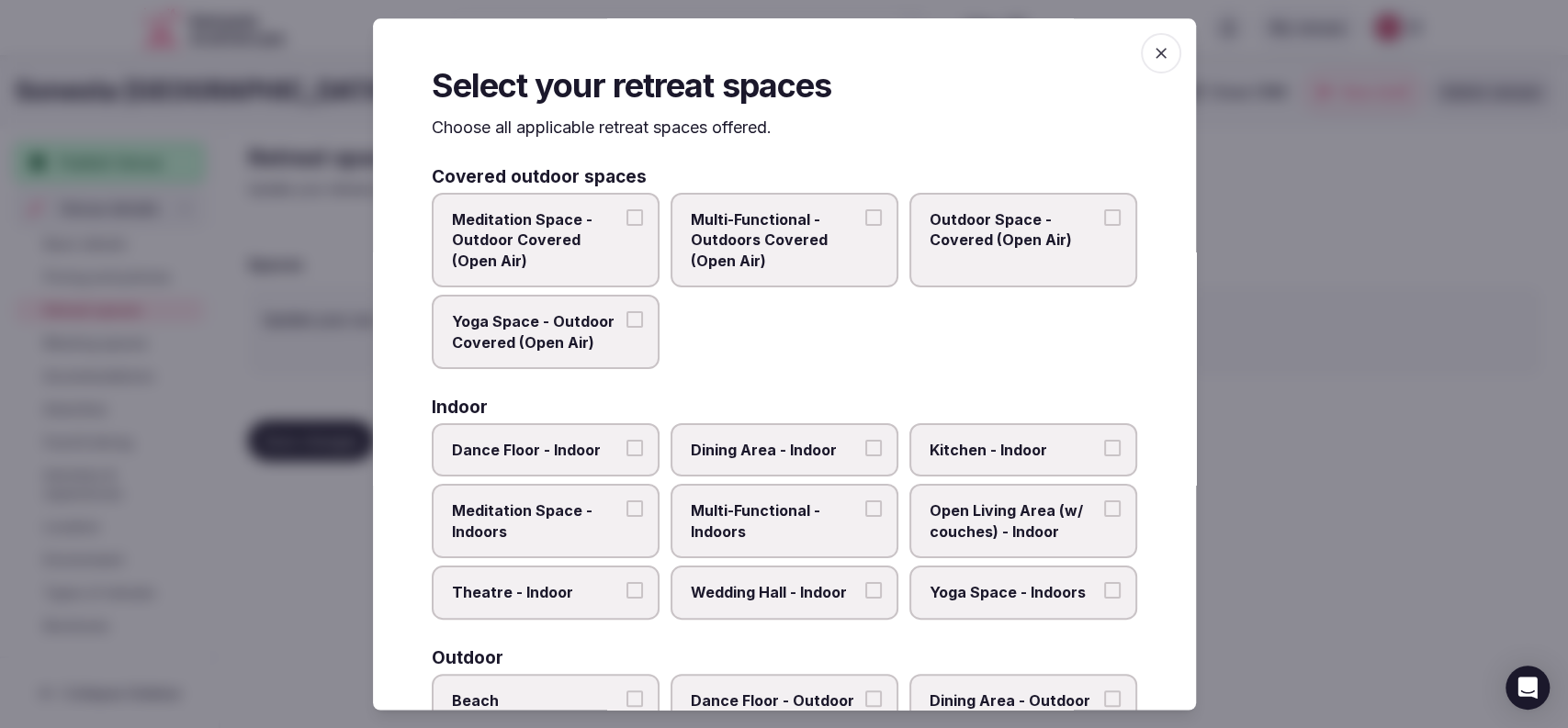
click at [1305, 496] on div at bounding box center [784, 364] width 1568 height 728
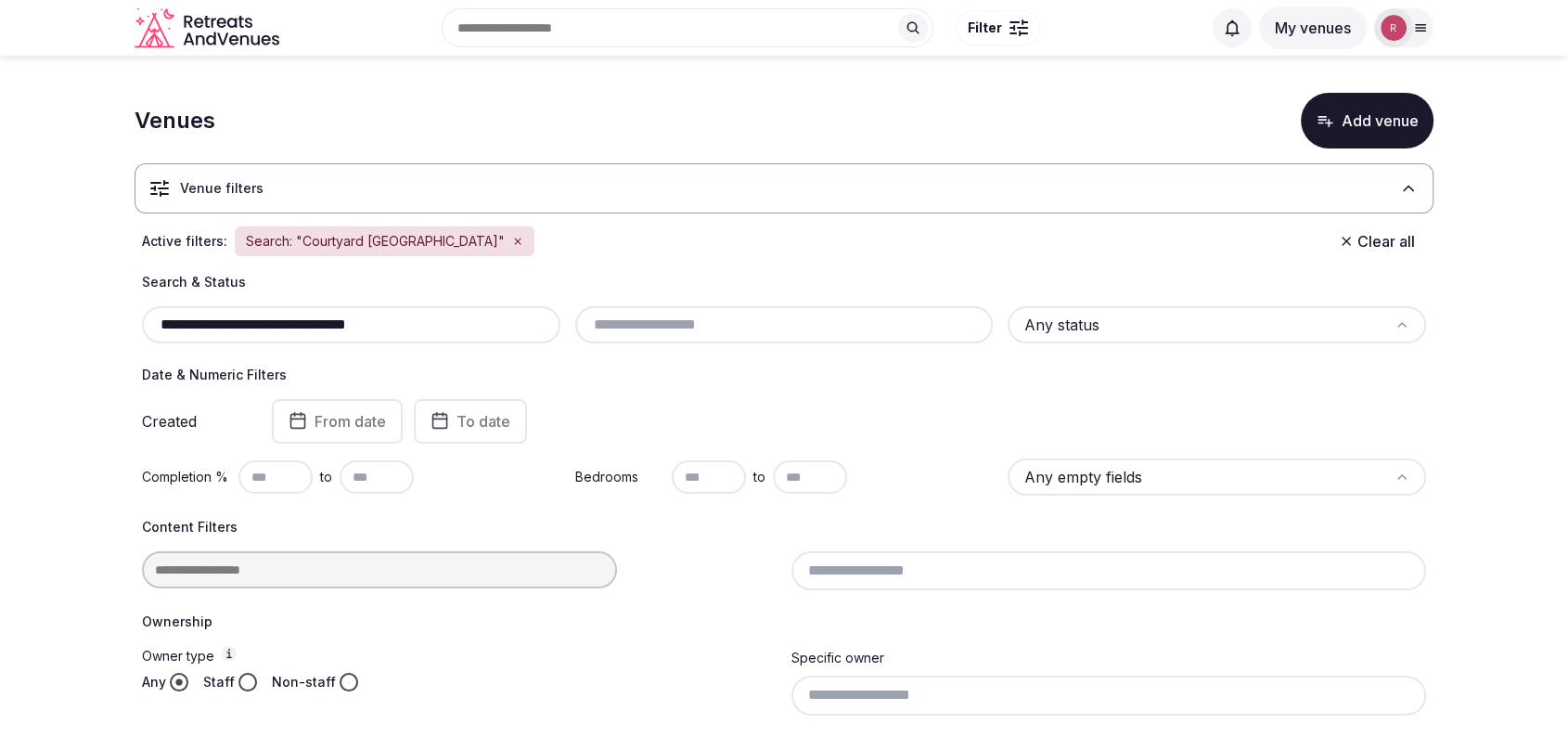
click at [412, 317] on input "**********" at bounding box center [351, 325] width 404 height 22
paste input "******"
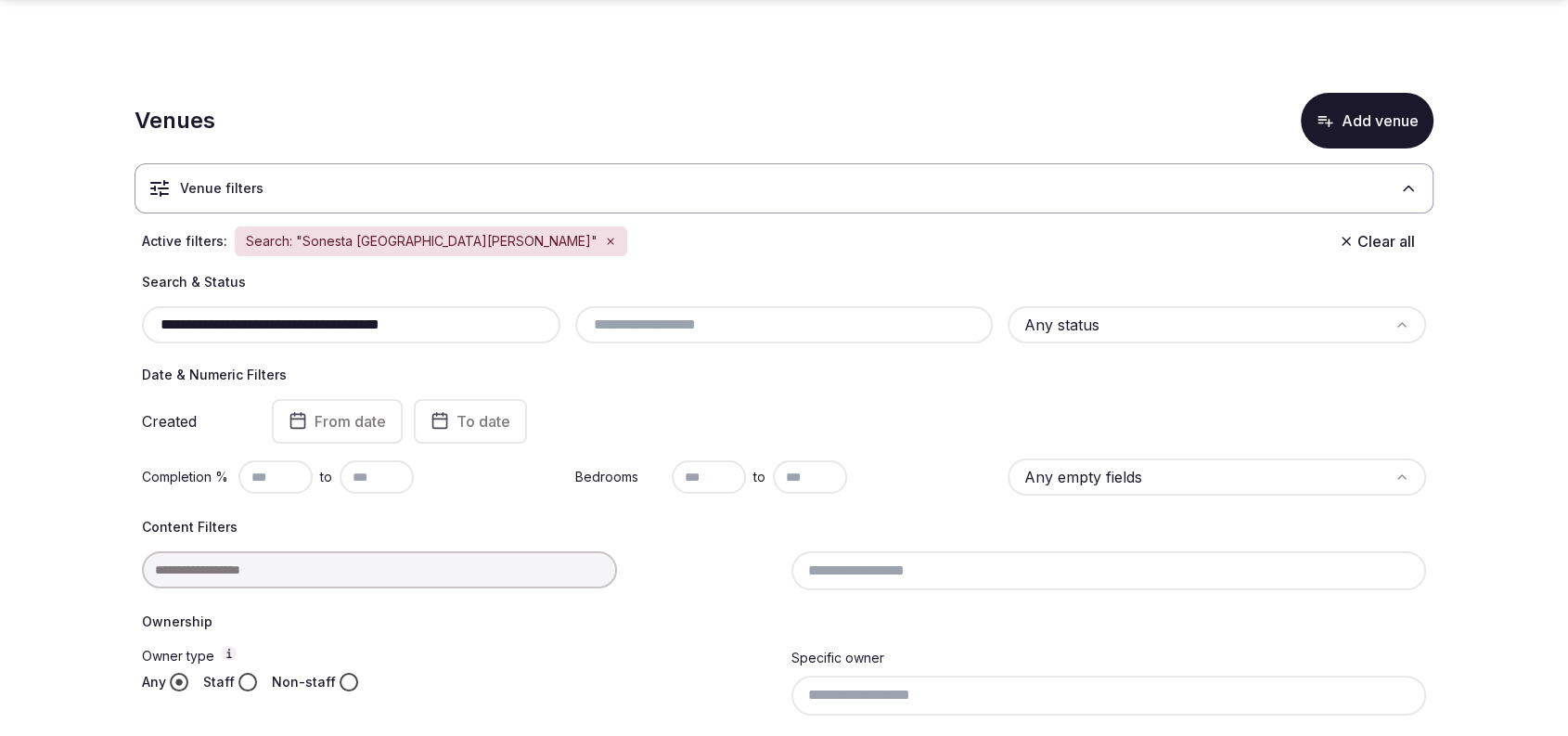
scroll to position [434, 0]
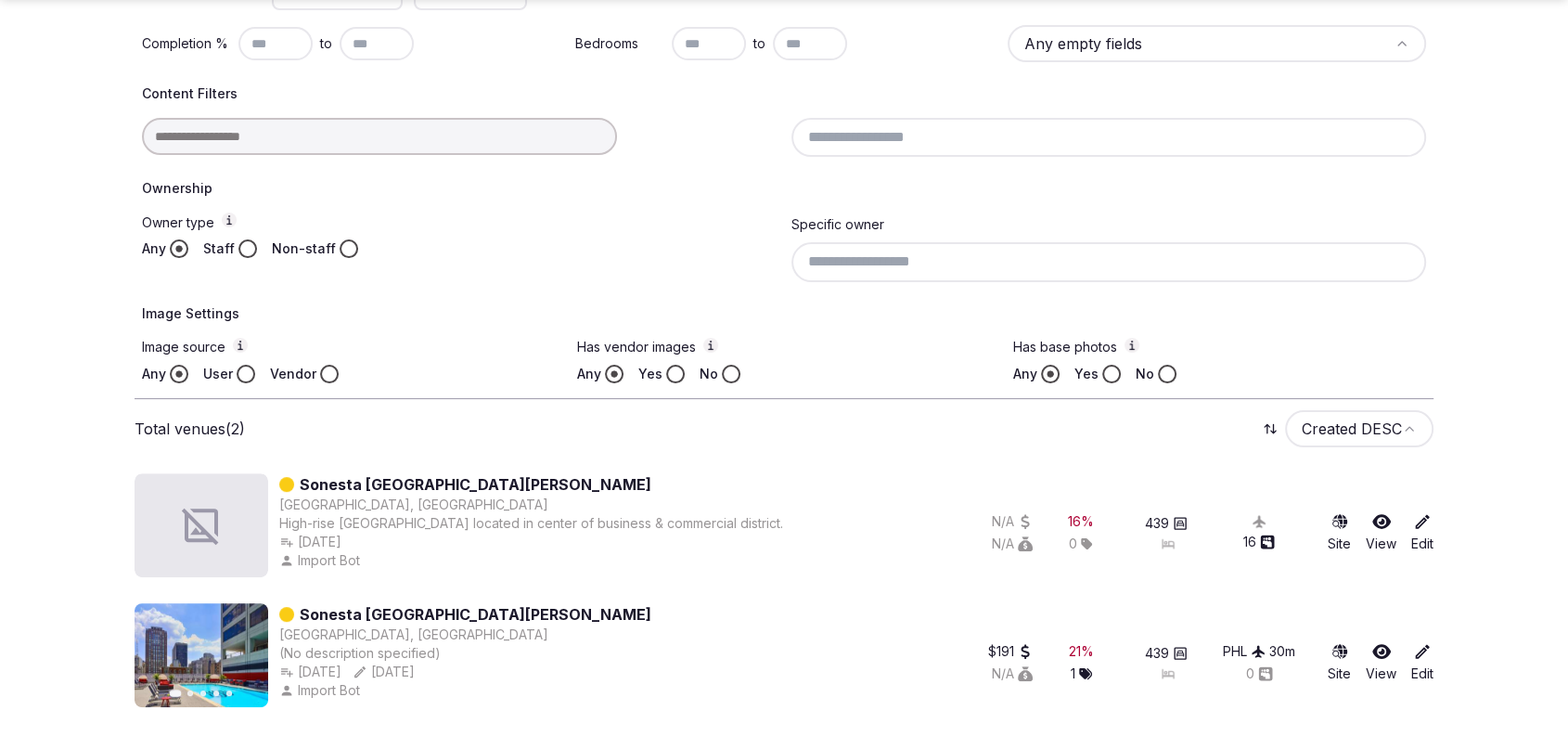
type input "**********"
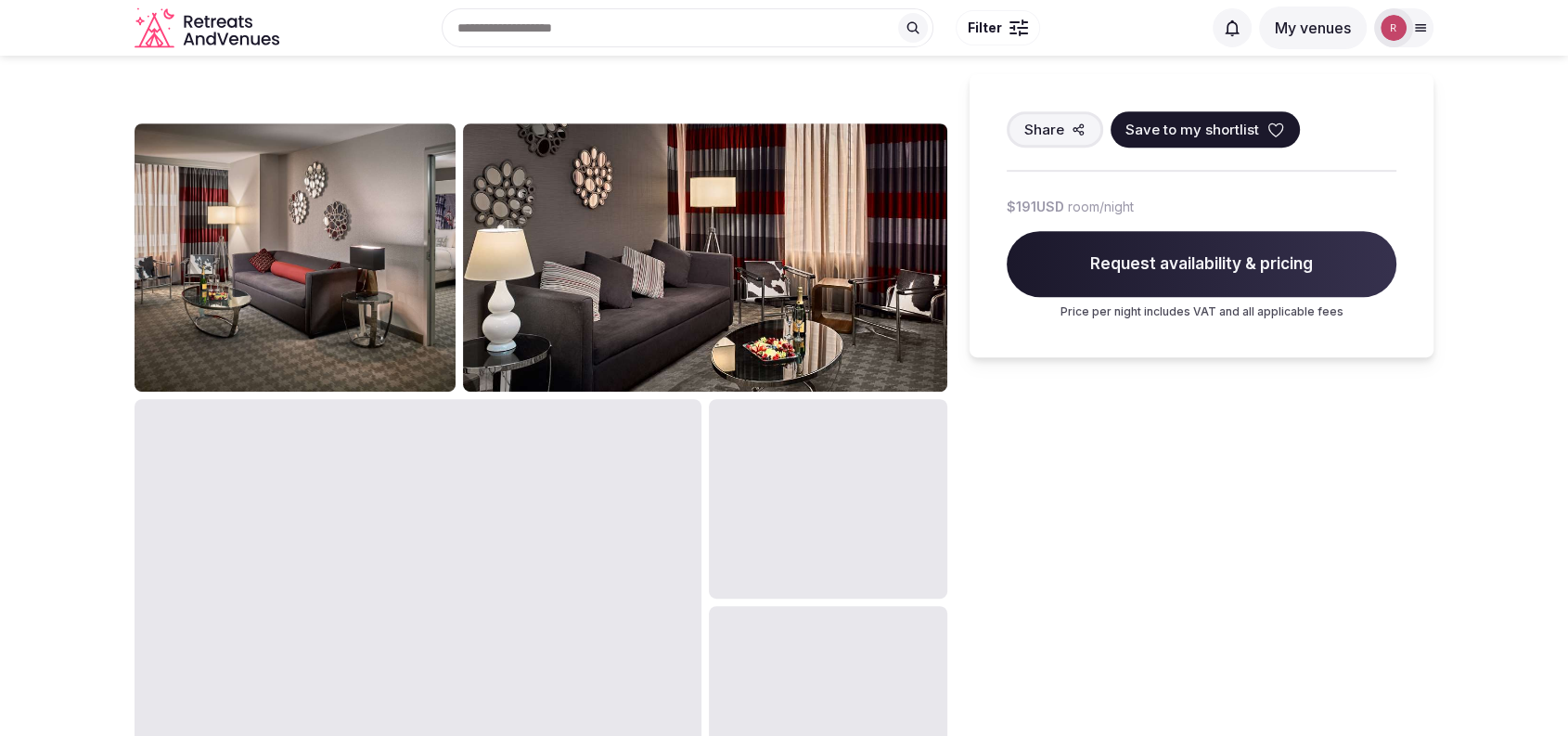
scroll to position [785, 0]
